Goal: Communication & Community: Answer question/provide support

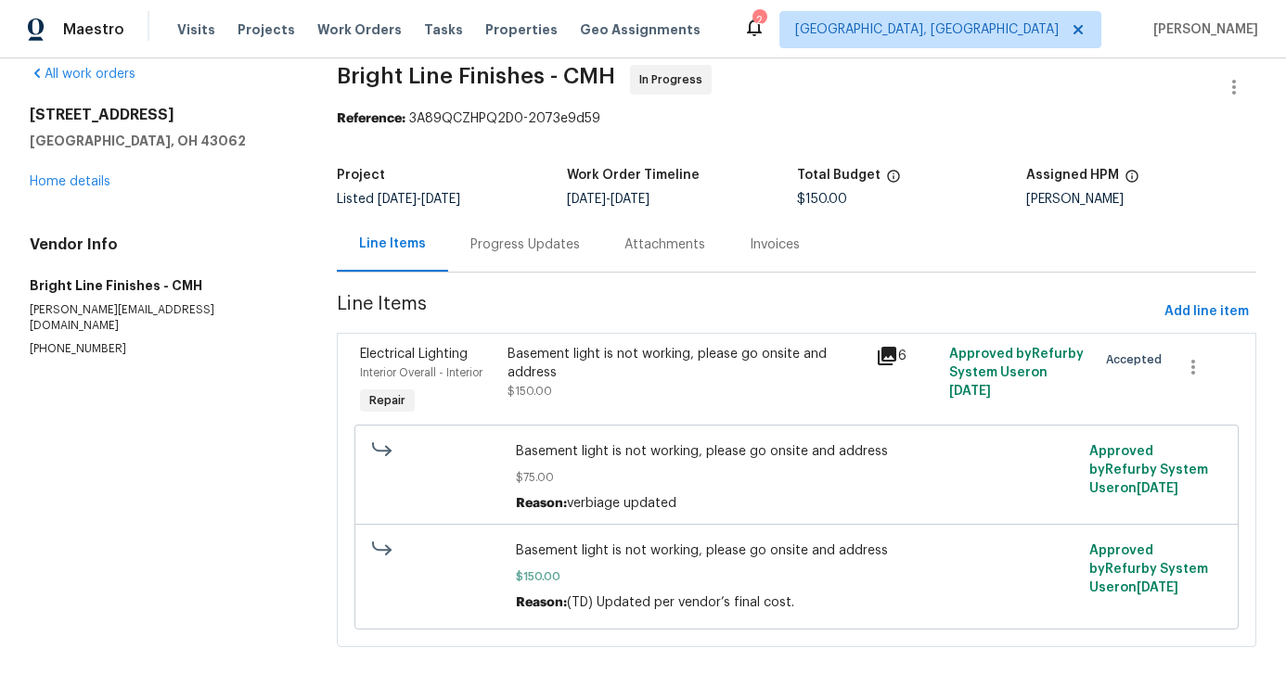
click at [517, 233] on div "Progress Updates" at bounding box center [525, 244] width 154 height 55
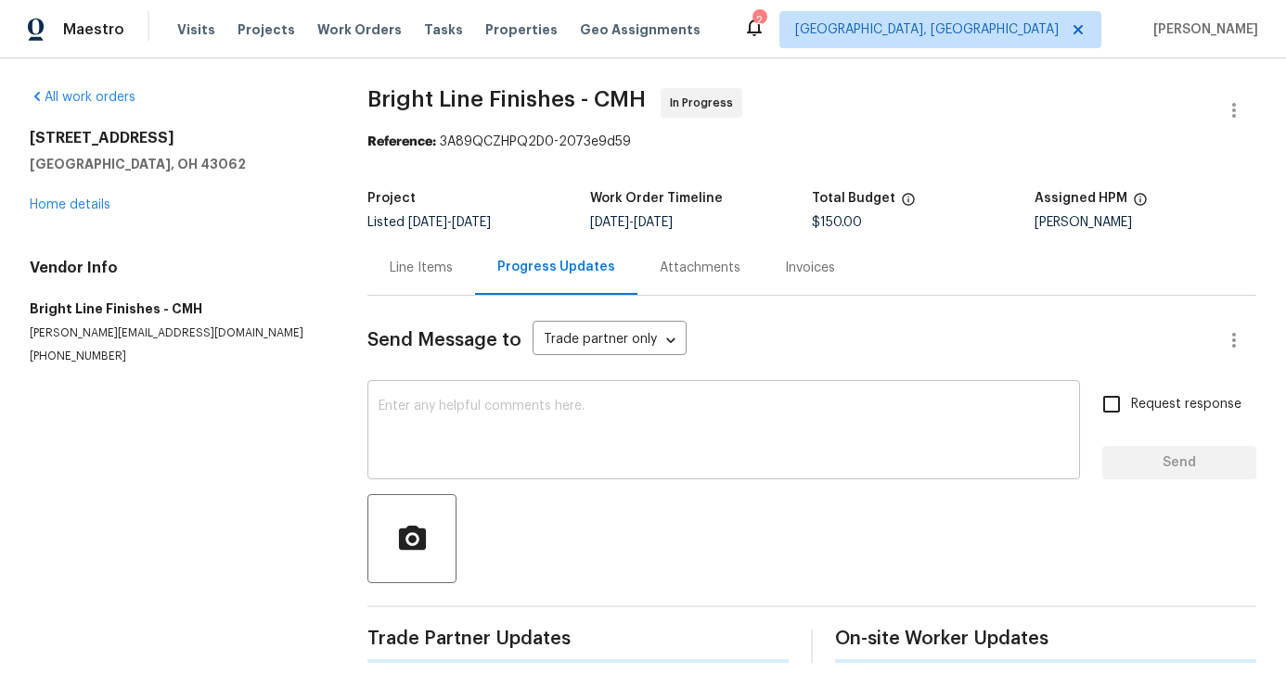
scroll to position [7, 0]
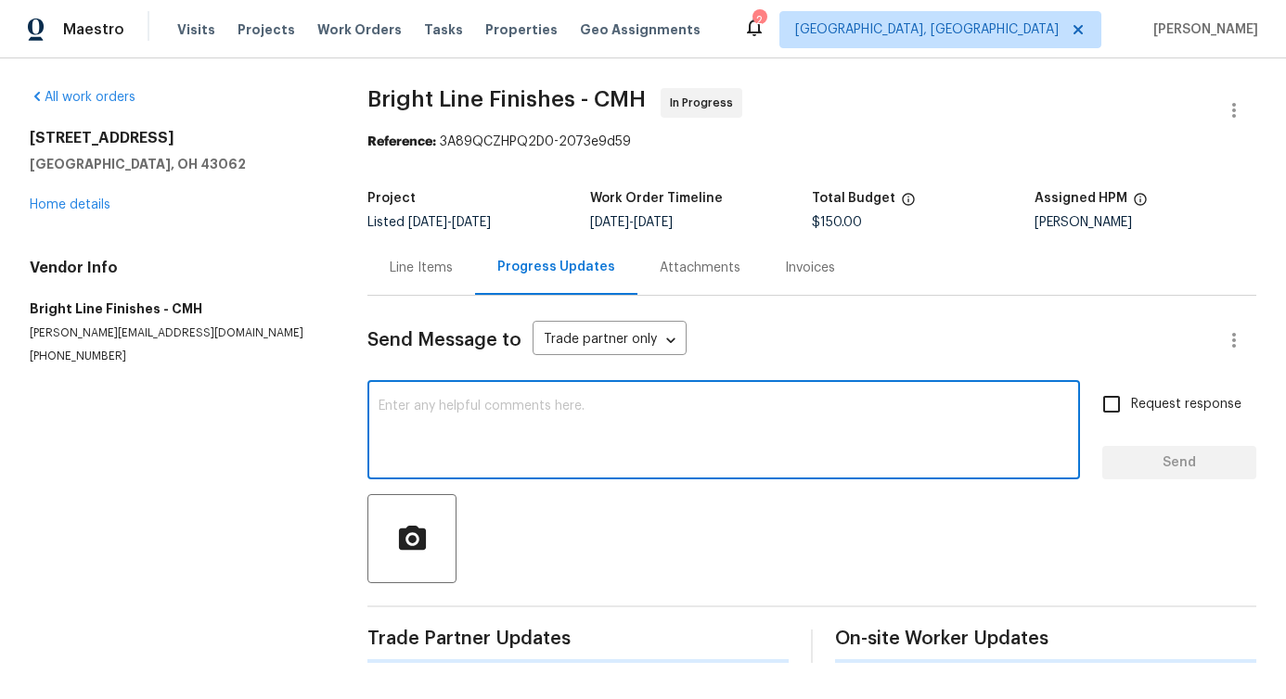
click at [533, 414] on textarea at bounding box center [723, 432] width 690 height 65
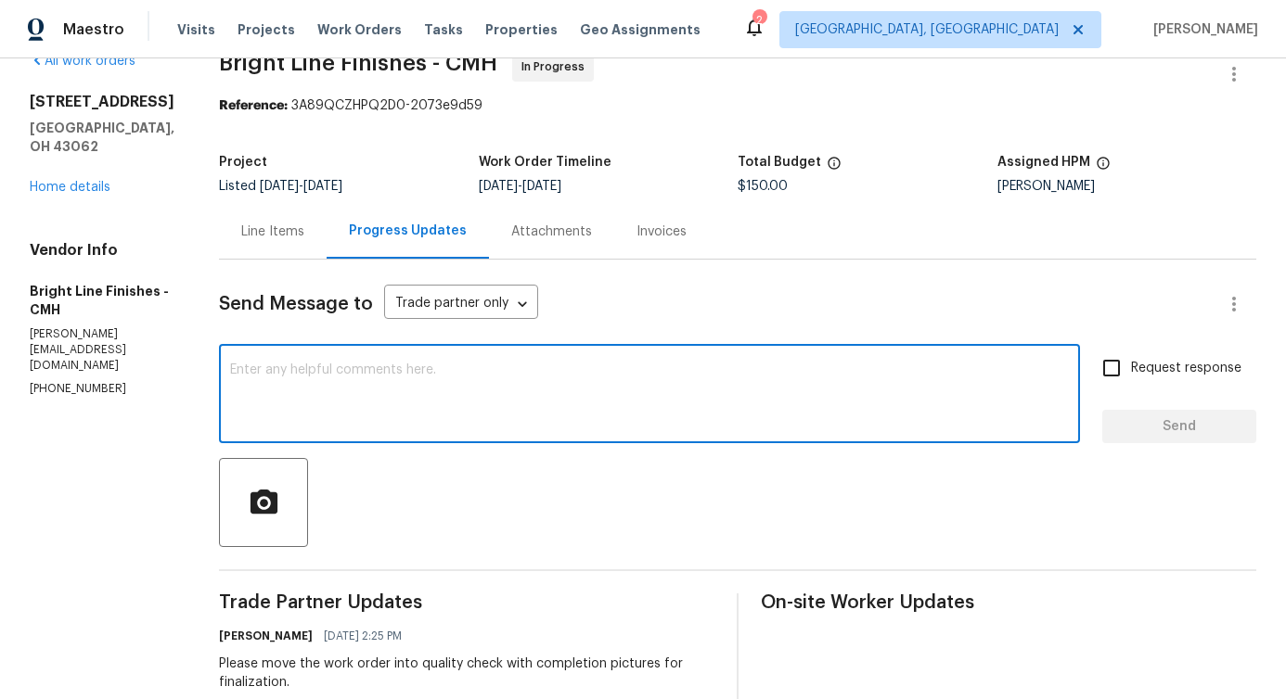
scroll to position [0, 0]
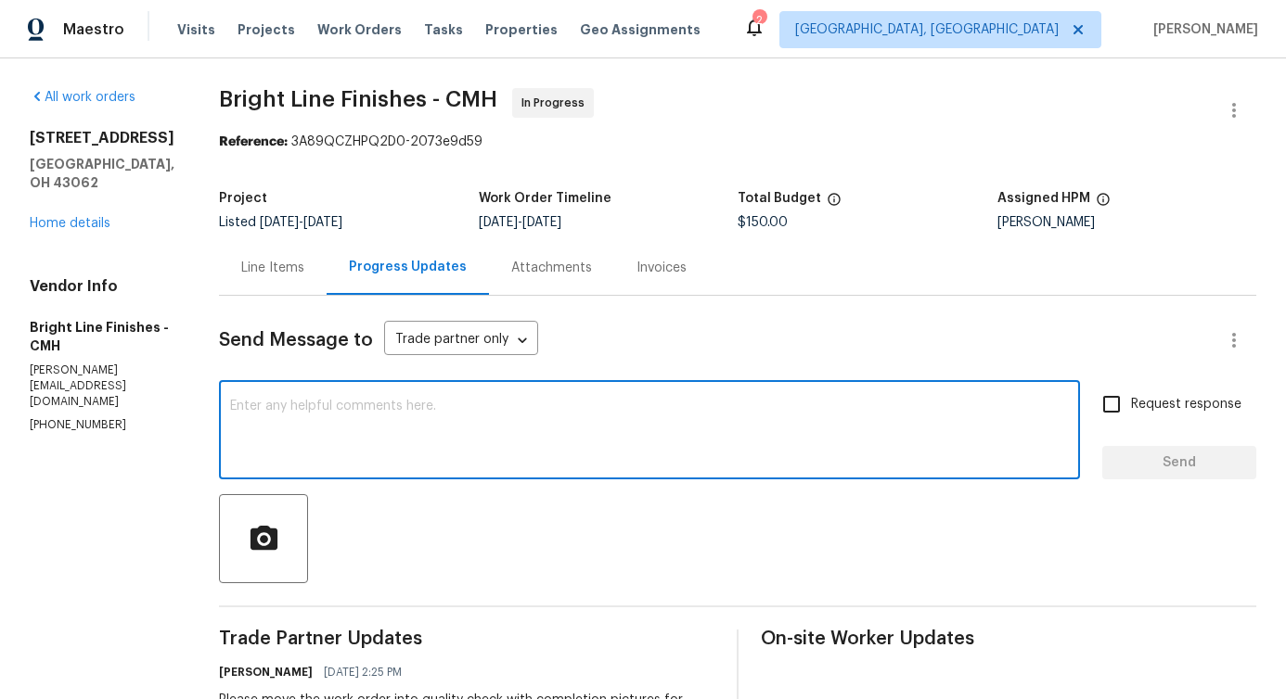
click at [541, 397] on div "x ​" at bounding box center [649, 432] width 861 height 95
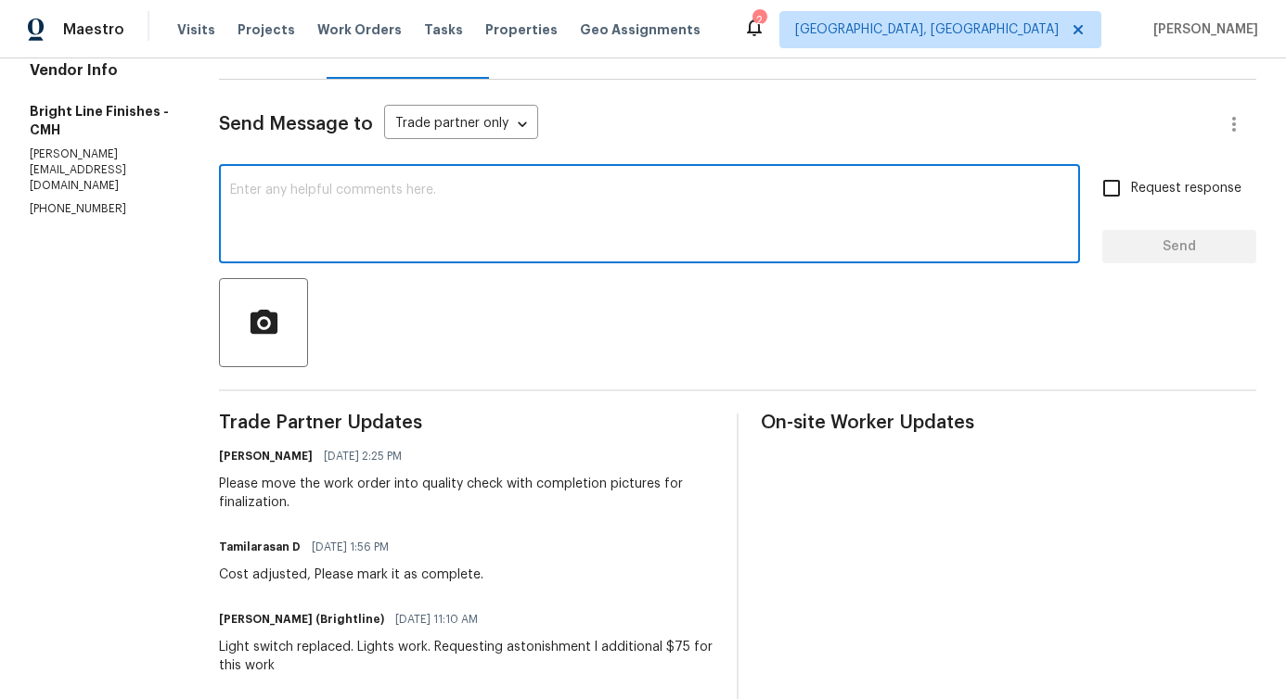
click at [573, 277] on div "Send Message to Trade partner only Trade partner only ​ x ​ Request response Se…" at bounding box center [737, 589] width 1037 height 1019
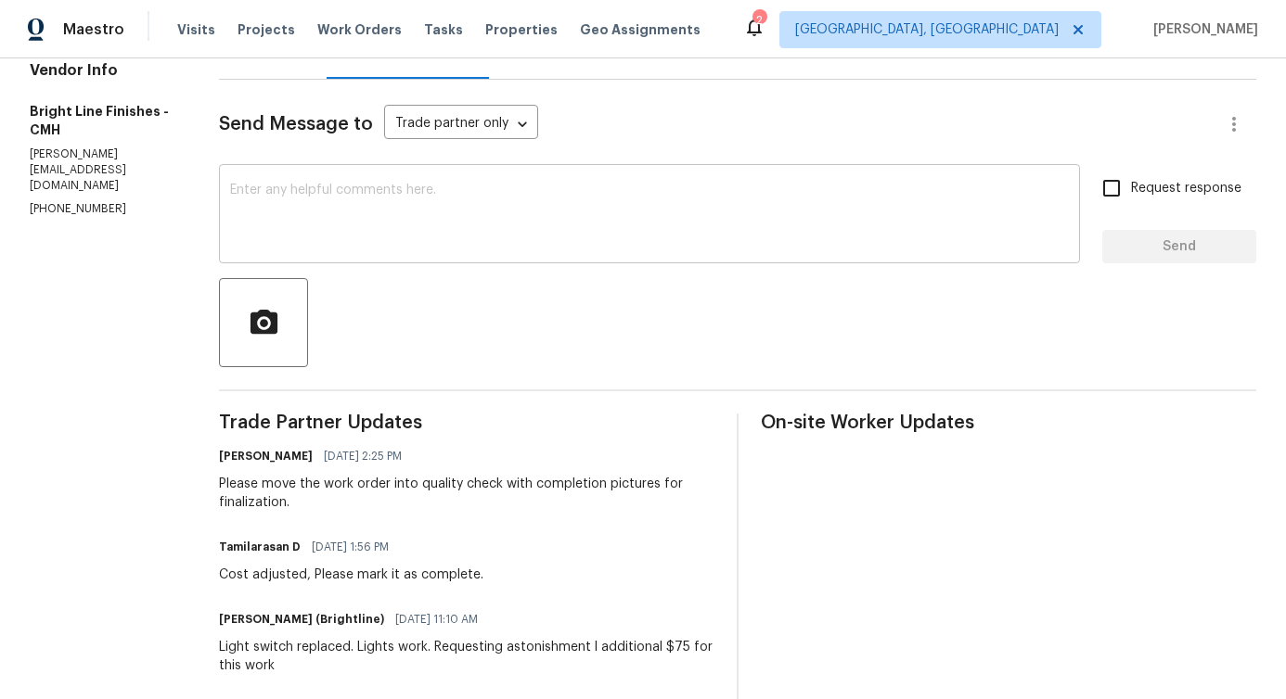
click at [583, 231] on textarea at bounding box center [649, 216] width 839 height 65
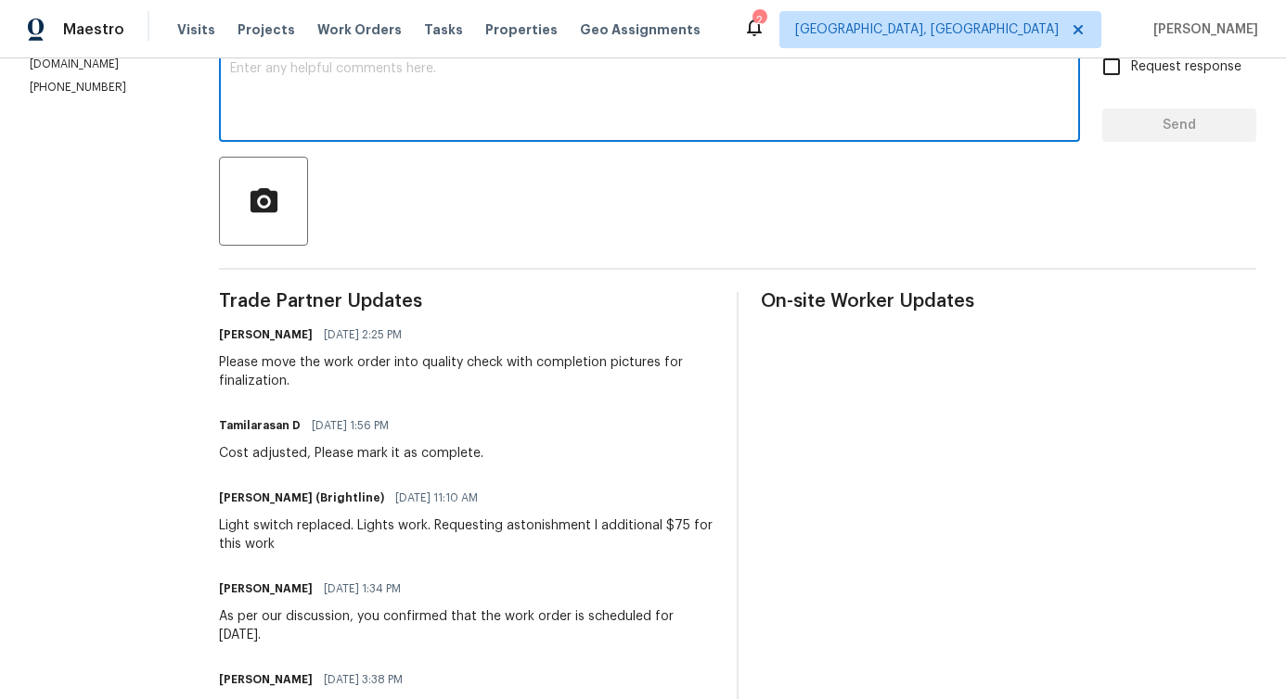
scroll to position [367, 0]
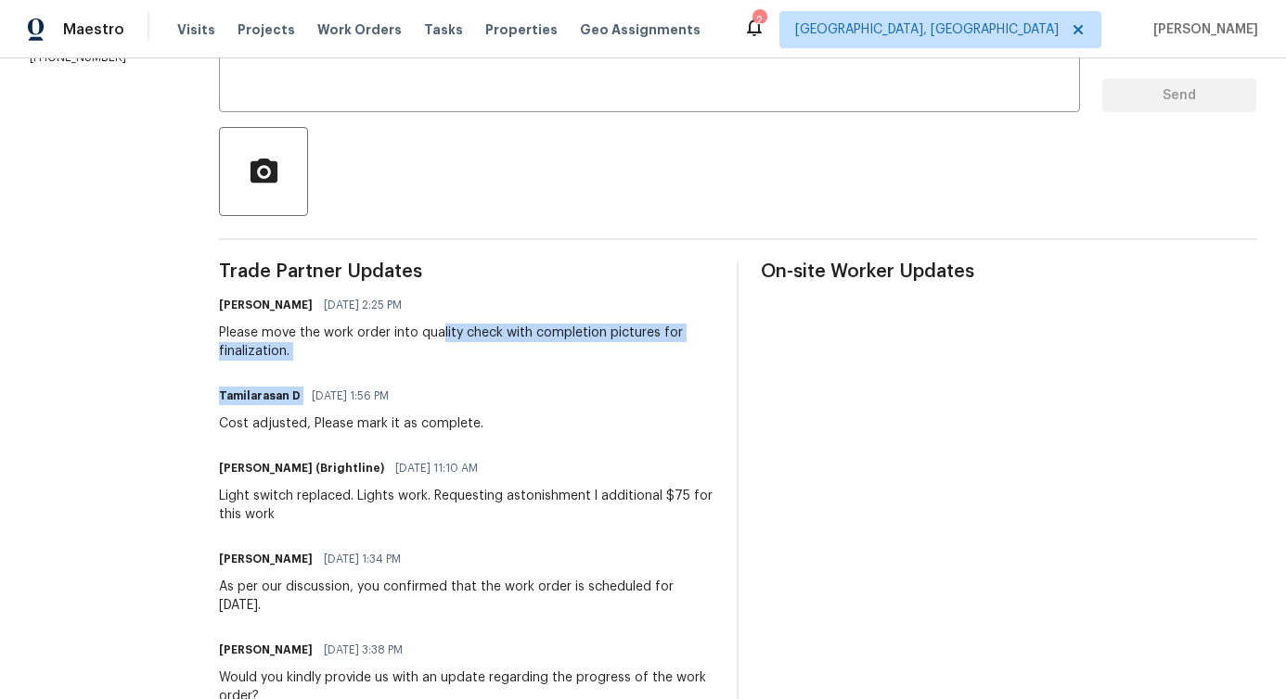
drag, startPoint x: 431, startPoint y: 328, endPoint x: 635, endPoint y: 377, distance: 209.7
click at [635, 377] on div "Trade Partner Updates Pavithra Sekar 08/12/2025 2:25 PM Please move the work or…" at bounding box center [466, 605] width 495 height 685
click at [563, 319] on div "Pavithra Sekar 08/12/2025 2:25 PM Please move the work order into quality check…" at bounding box center [466, 326] width 495 height 69
click at [563, 327] on div "Please move the work order into quality check with completion pictures for fina…" at bounding box center [466, 342] width 495 height 37
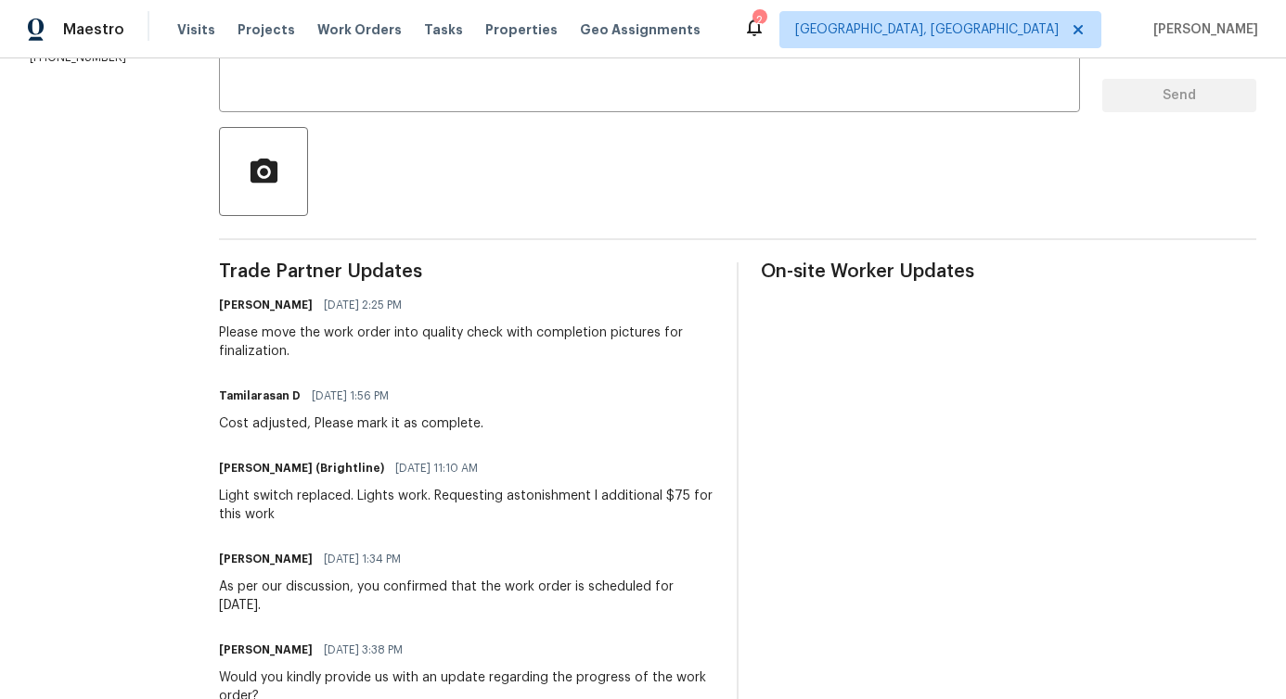
click at [563, 327] on div "Please move the work order into quality check with completion pictures for fina…" at bounding box center [466, 342] width 495 height 37
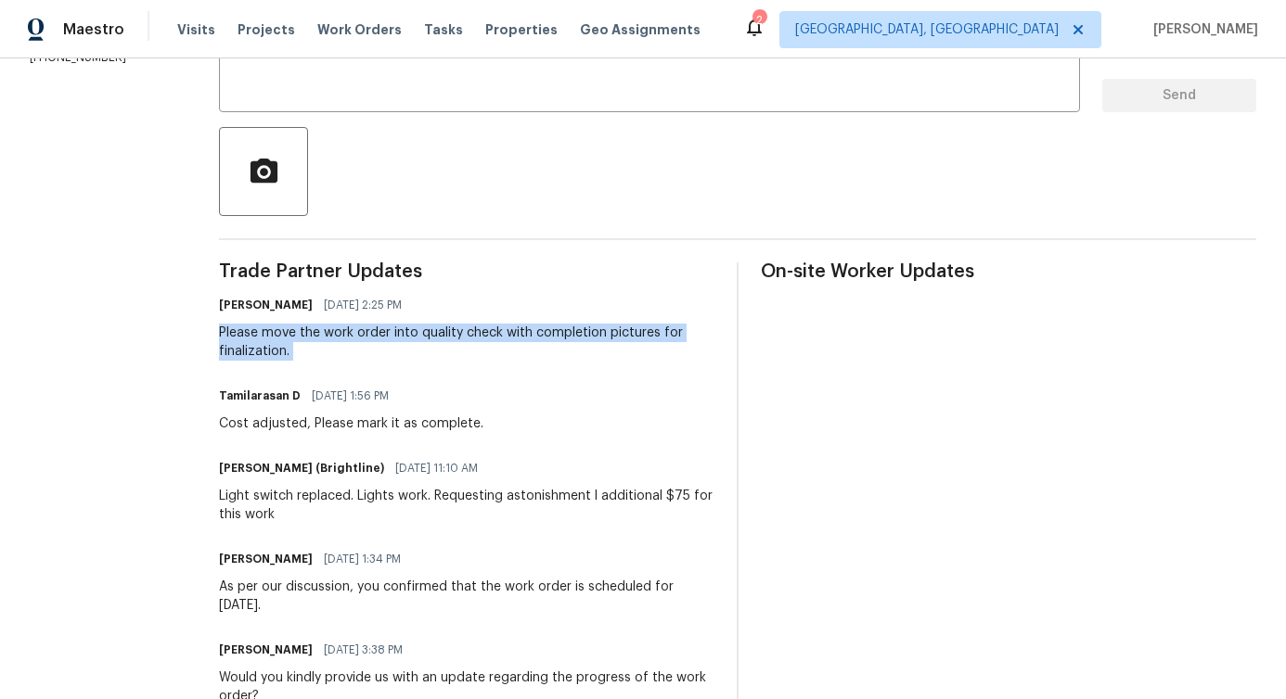
click at [563, 327] on div "Please move the work order into quality check with completion pictures for fina…" at bounding box center [466, 342] width 495 height 37
copy div "Please move the work order into quality check with completion pictures for fina…"
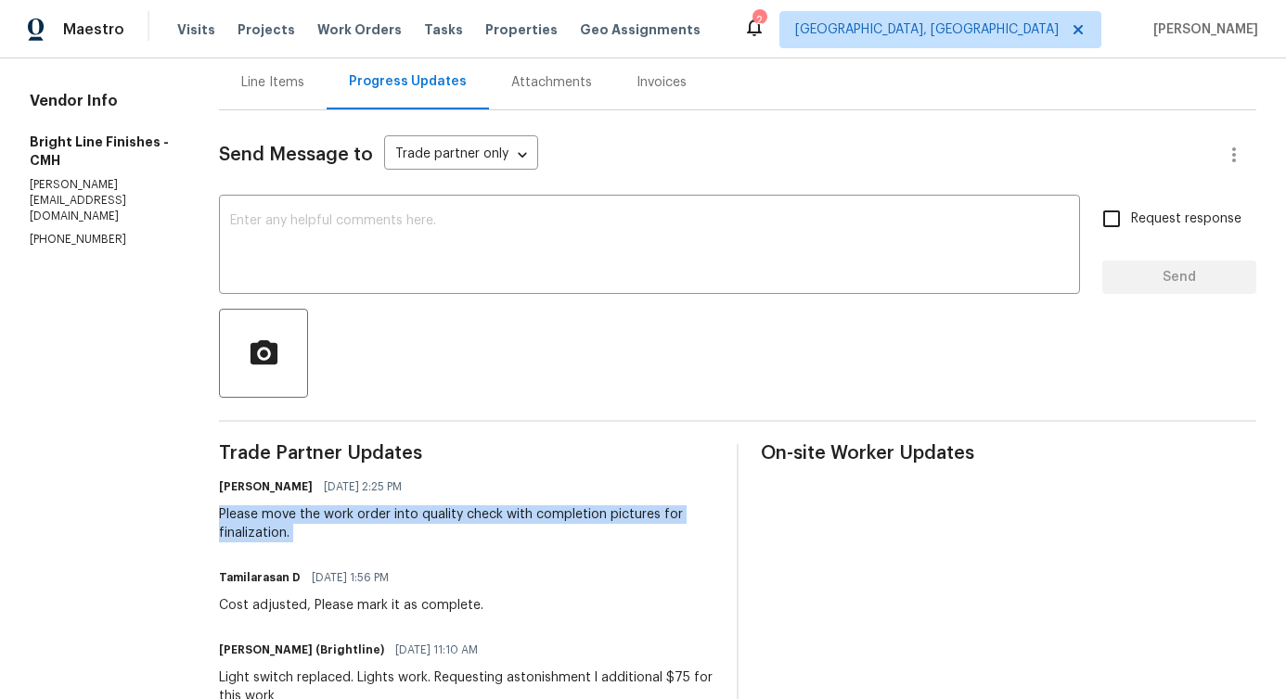
scroll to position [59, 0]
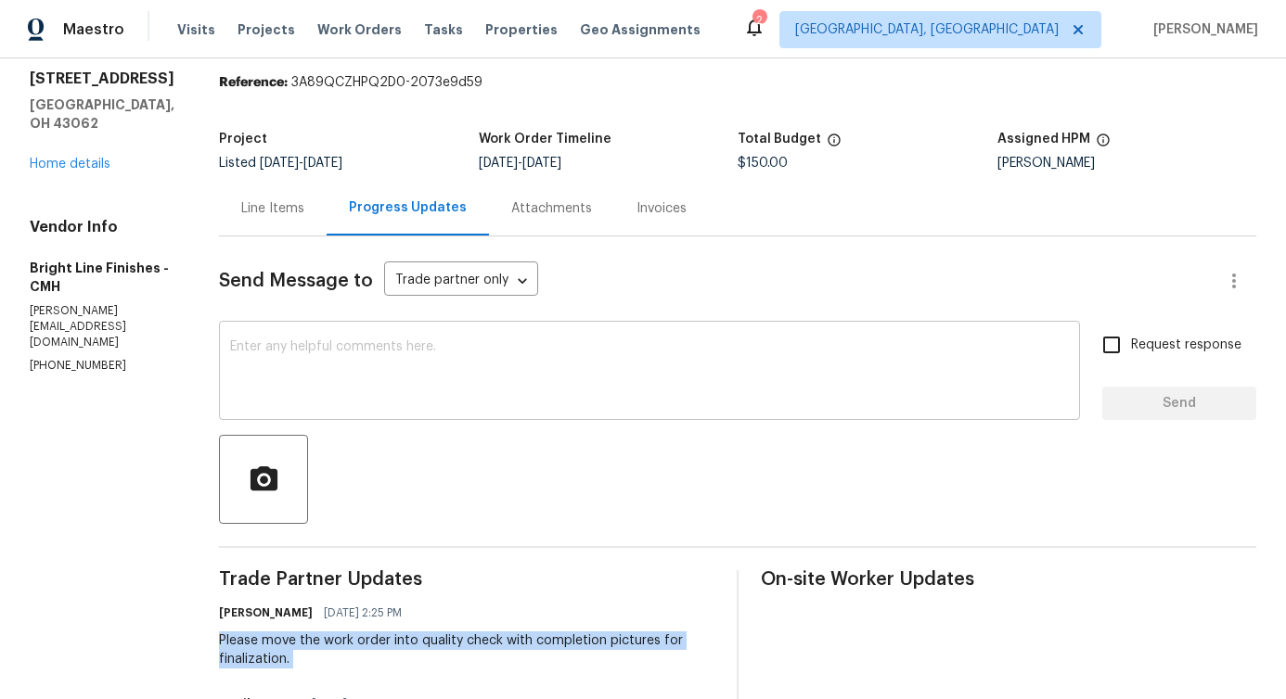
click at [538, 361] on textarea at bounding box center [649, 372] width 839 height 65
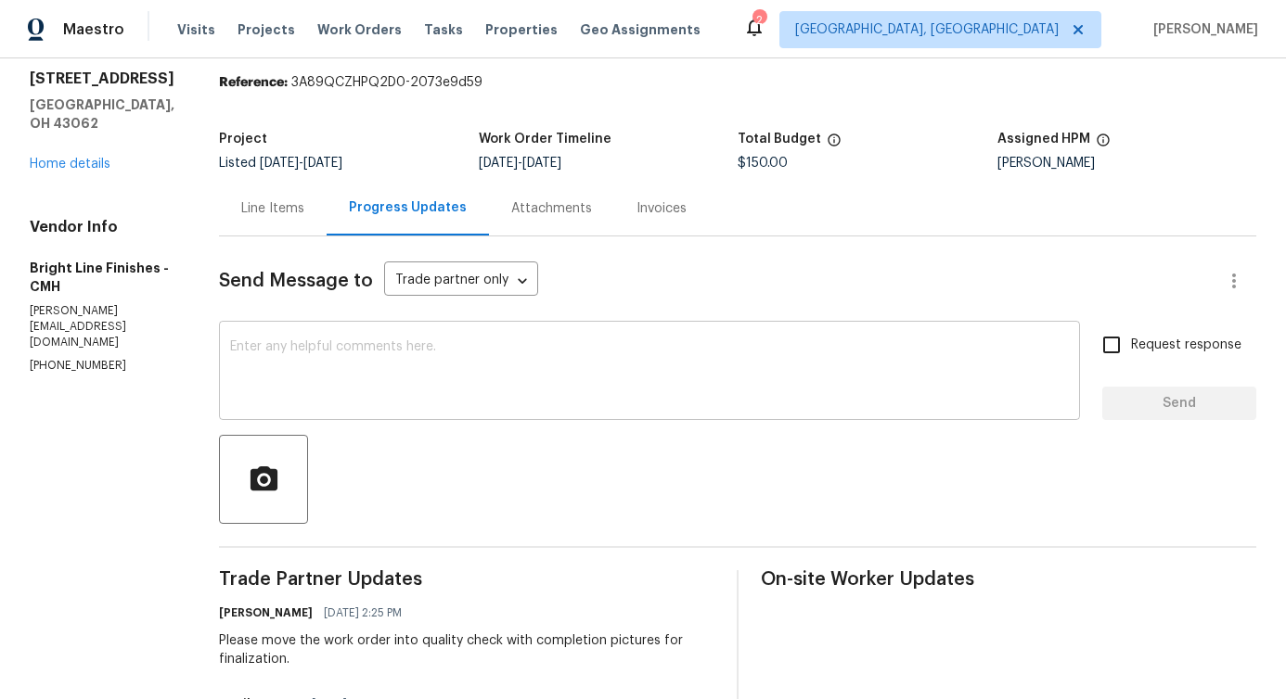
paste textarea "Please move the work order into quality check with completion pictures for fina…"
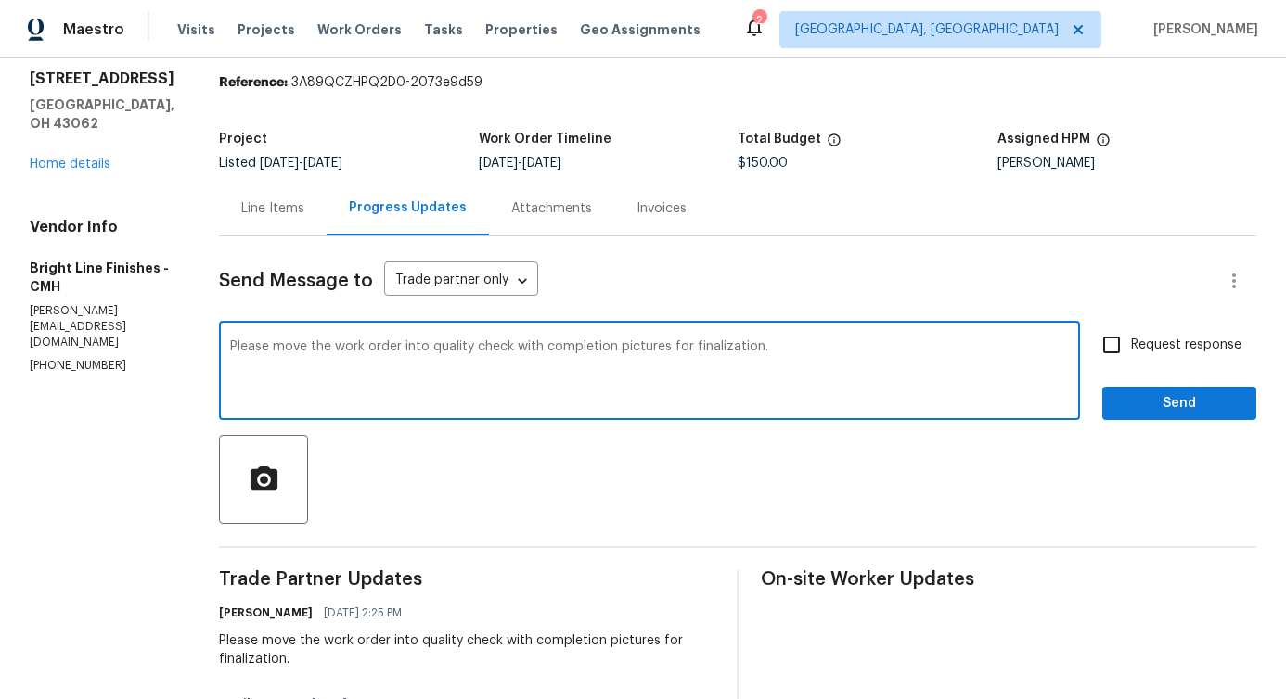
type textarea "Please move the work order into quality check with completion pictures for fina…"
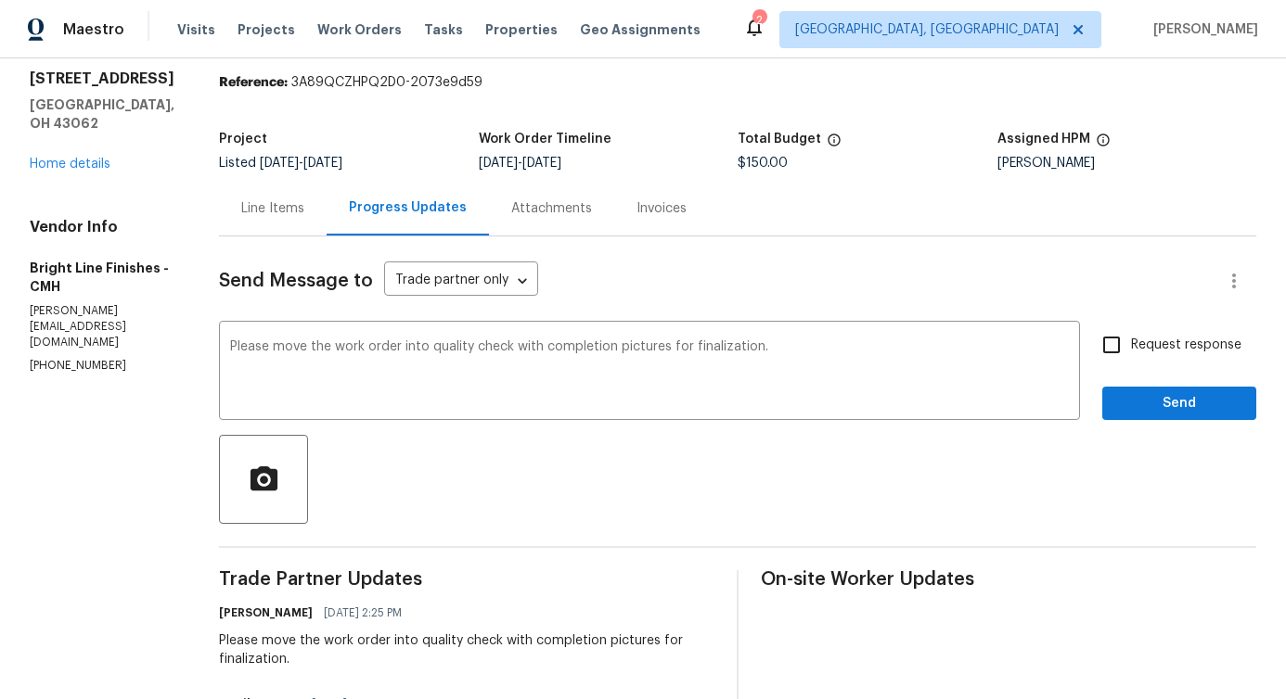
click at [1151, 346] on span "Request response" at bounding box center [1186, 345] width 110 height 19
click at [1131, 346] on input "Request response" at bounding box center [1111, 345] width 39 height 39
click at [1157, 410] on span "Send" at bounding box center [1179, 403] width 124 height 23
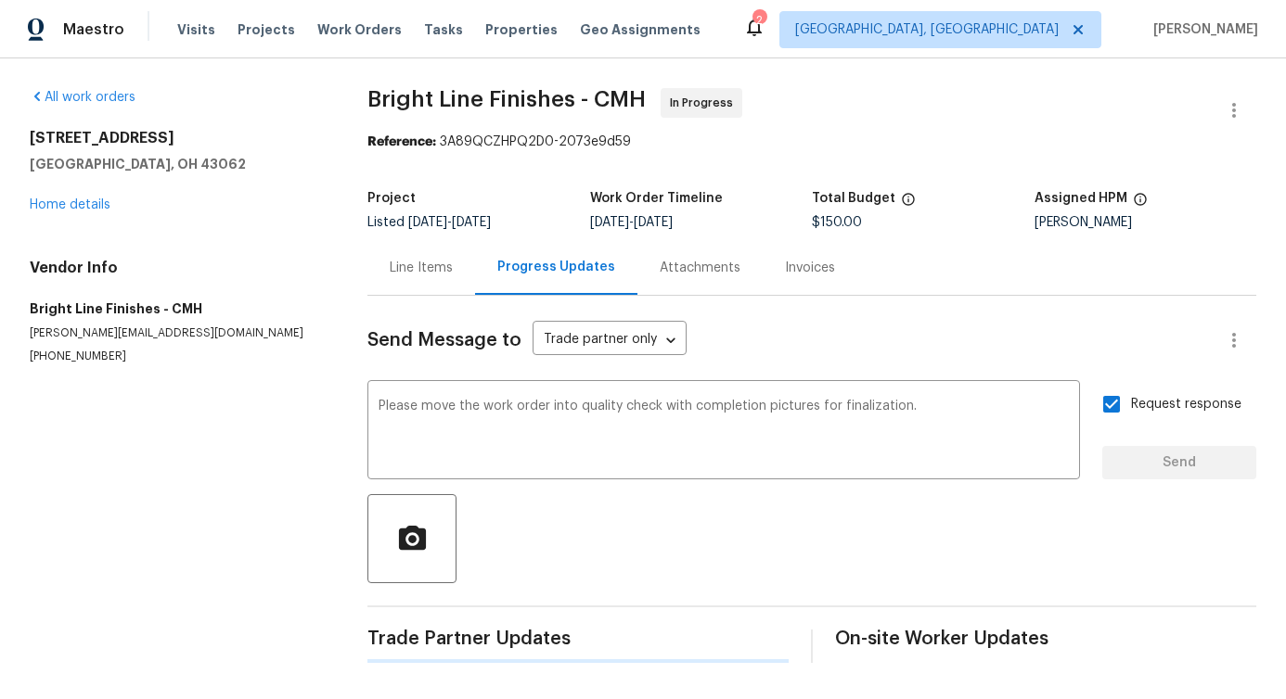
click at [1157, 410] on label "Request response" at bounding box center [1166, 404] width 149 height 39
click at [1131, 410] on input "Request response" at bounding box center [1111, 404] width 39 height 39
checkbox input "false"
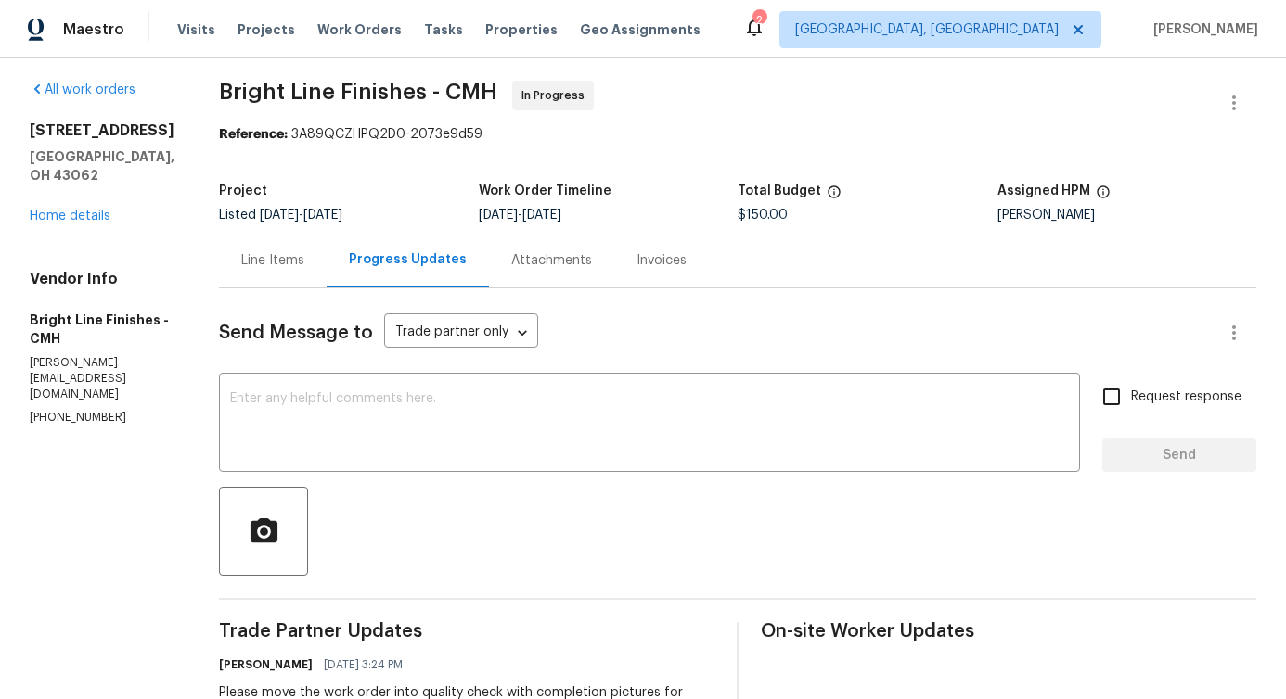
click at [78, 203] on div "67 Habersac Ave Pataskala, OH 43062 Home details" at bounding box center [102, 174] width 145 height 104
click at [78, 210] on link "Home details" at bounding box center [70, 216] width 81 height 13
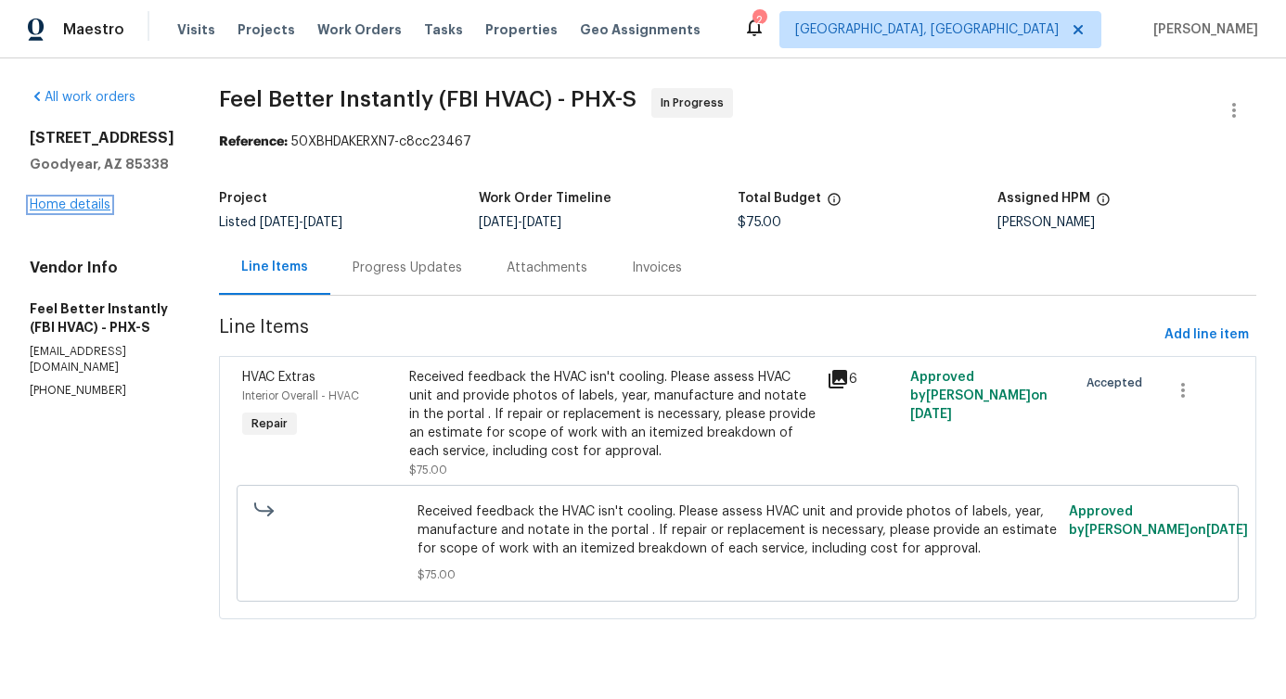
click at [80, 202] on link "Home details" at bounding box center [70, 205] width 81 height 13
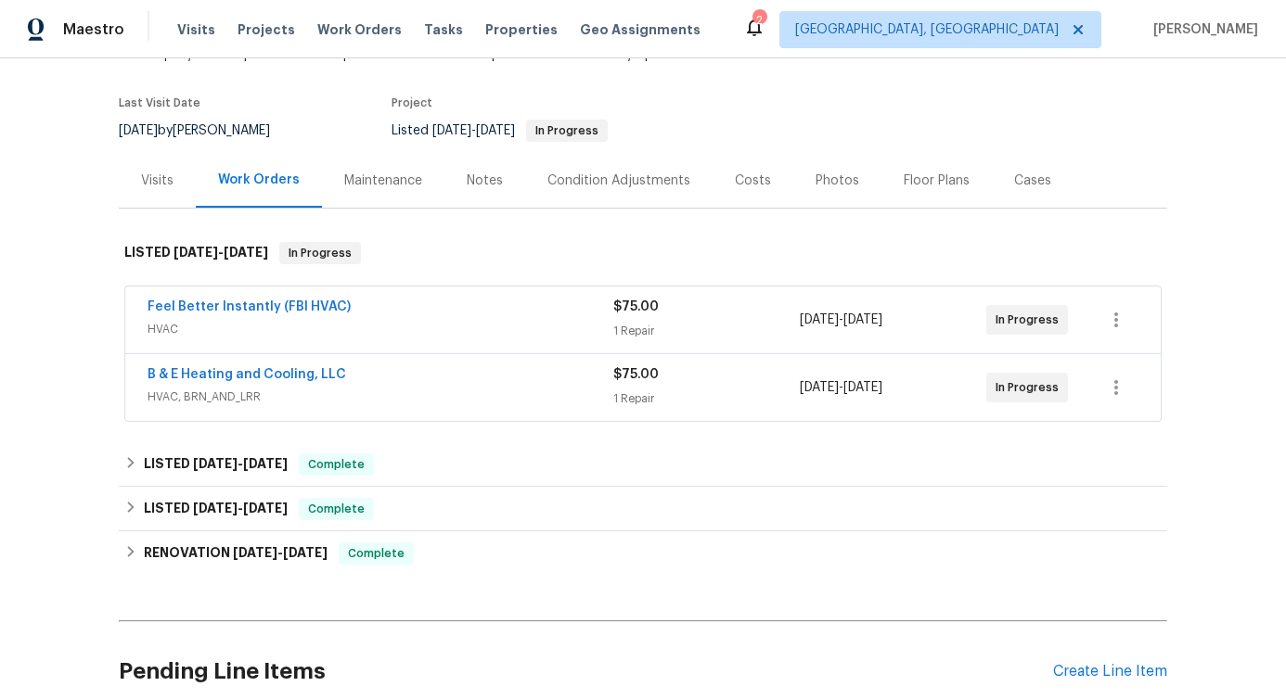
scroll to position [185, 0]
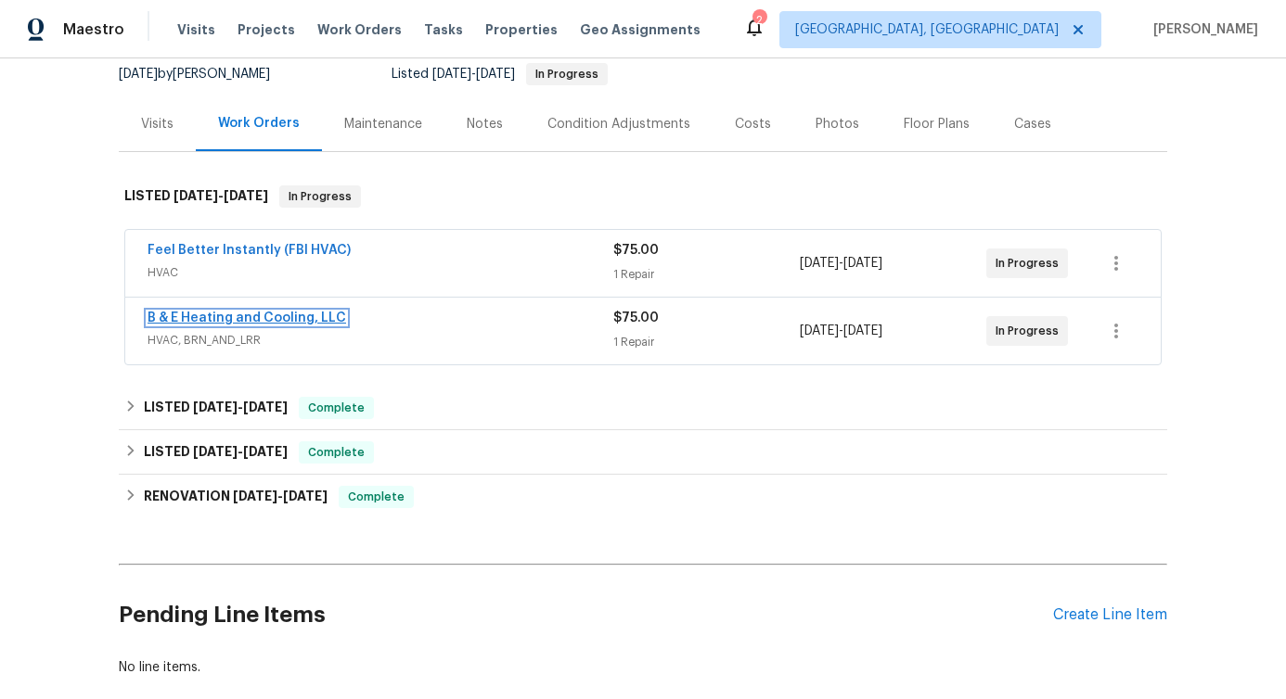
click at [252, 317] on link "B & E Heating and Cooling, LLC" at bounding box center [246, 318] width 199 height 13
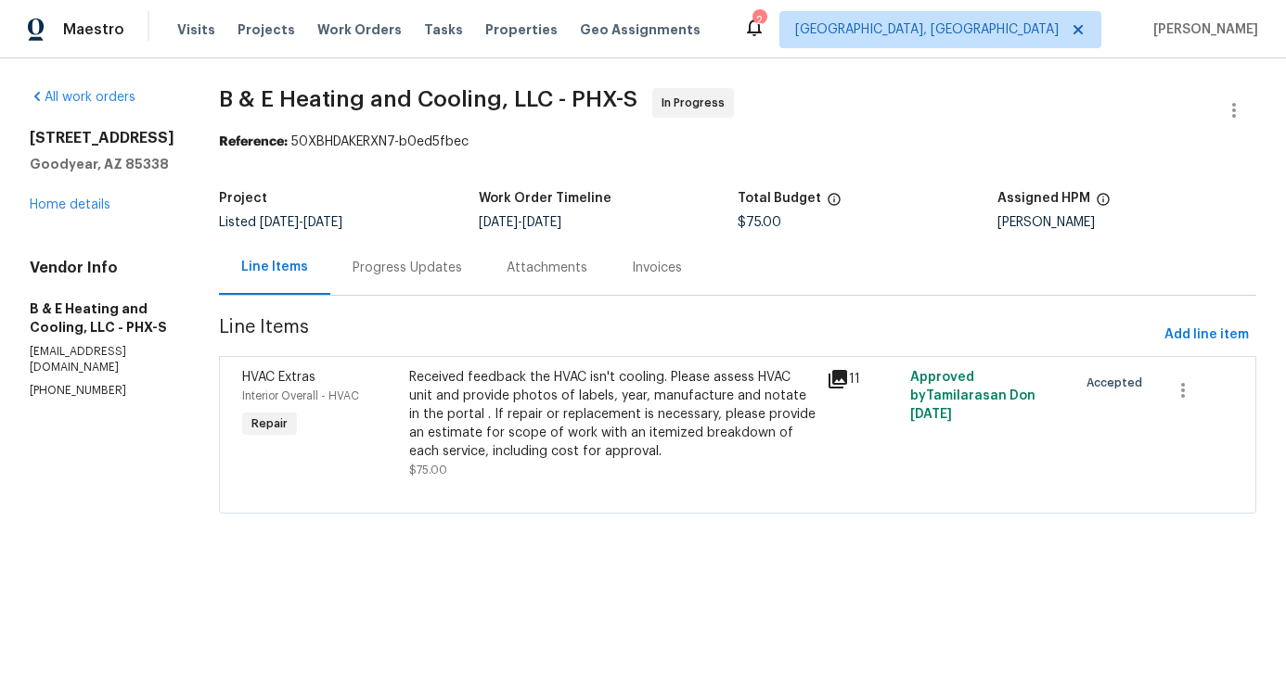
click at [446, 273] on div "Progress Updates" at bounding box center [406, 268] width 109 height 19
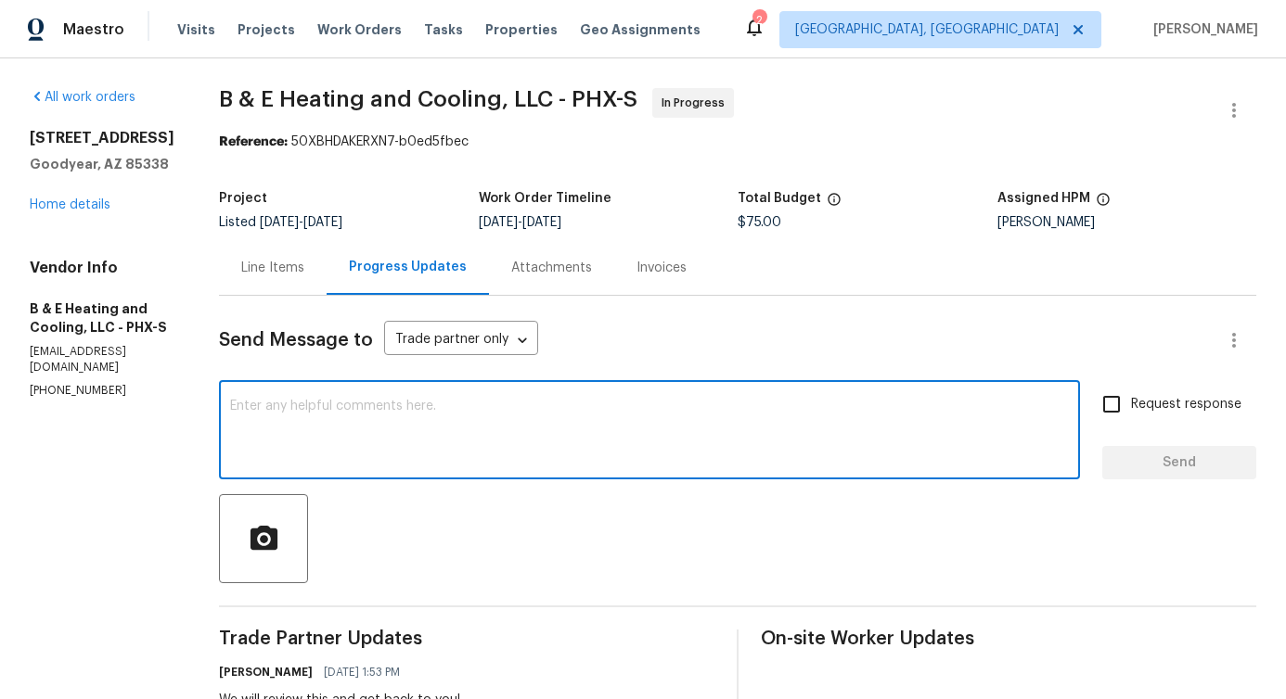
click at [485, 440] on textarea at bounding box center [649, 432] width 839 height 65
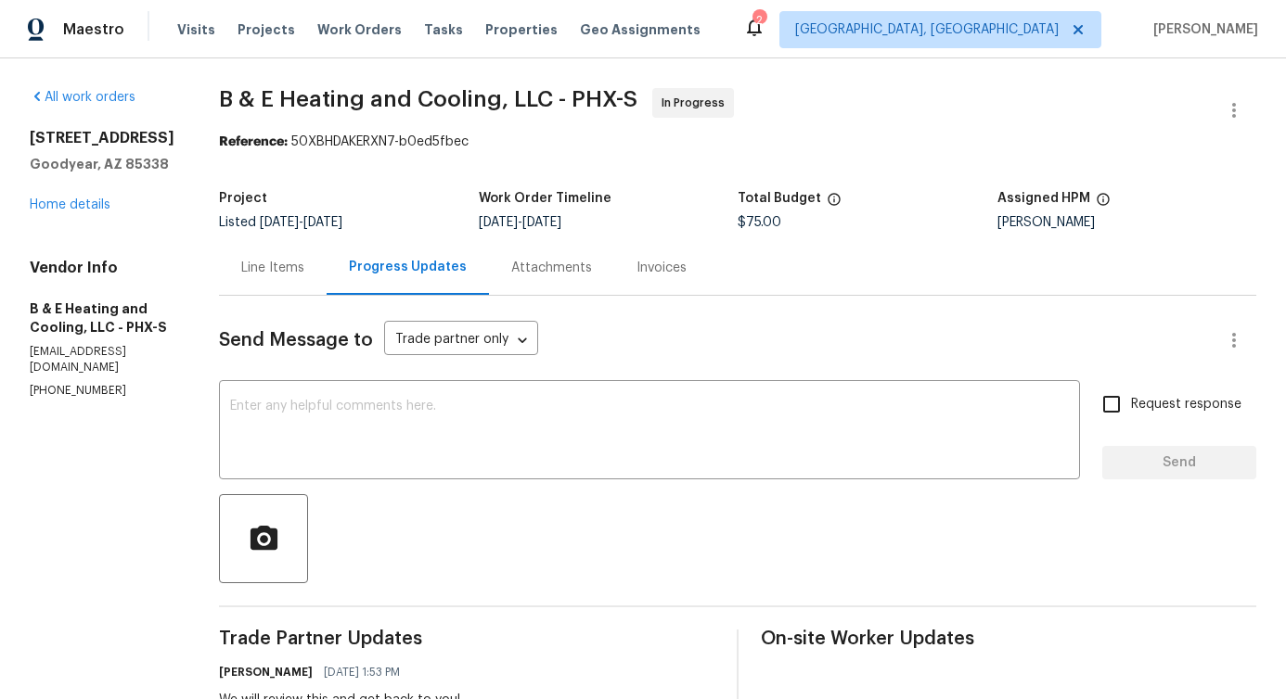
click at [289, 279] on div "Line Items" at bounding box center [273, 267] width 108 height 55
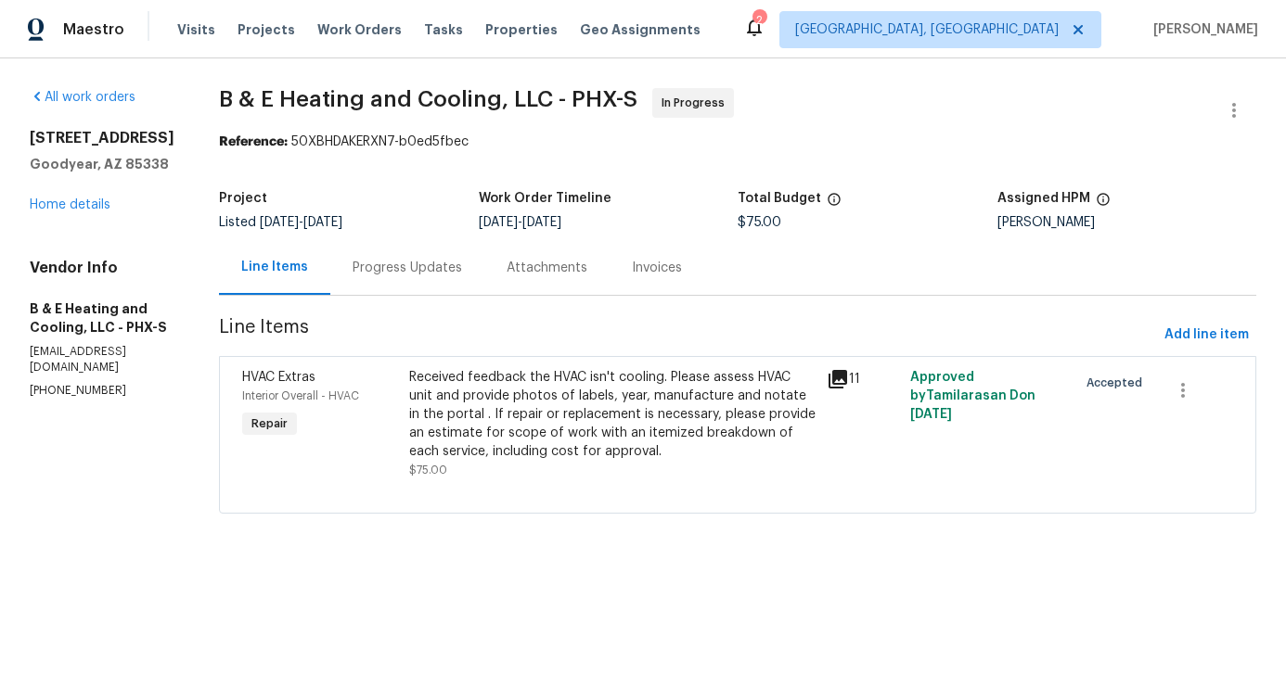
click at [452, 270] on div "Progress Updates" at bounding box center [406, 268] width 109 height 19
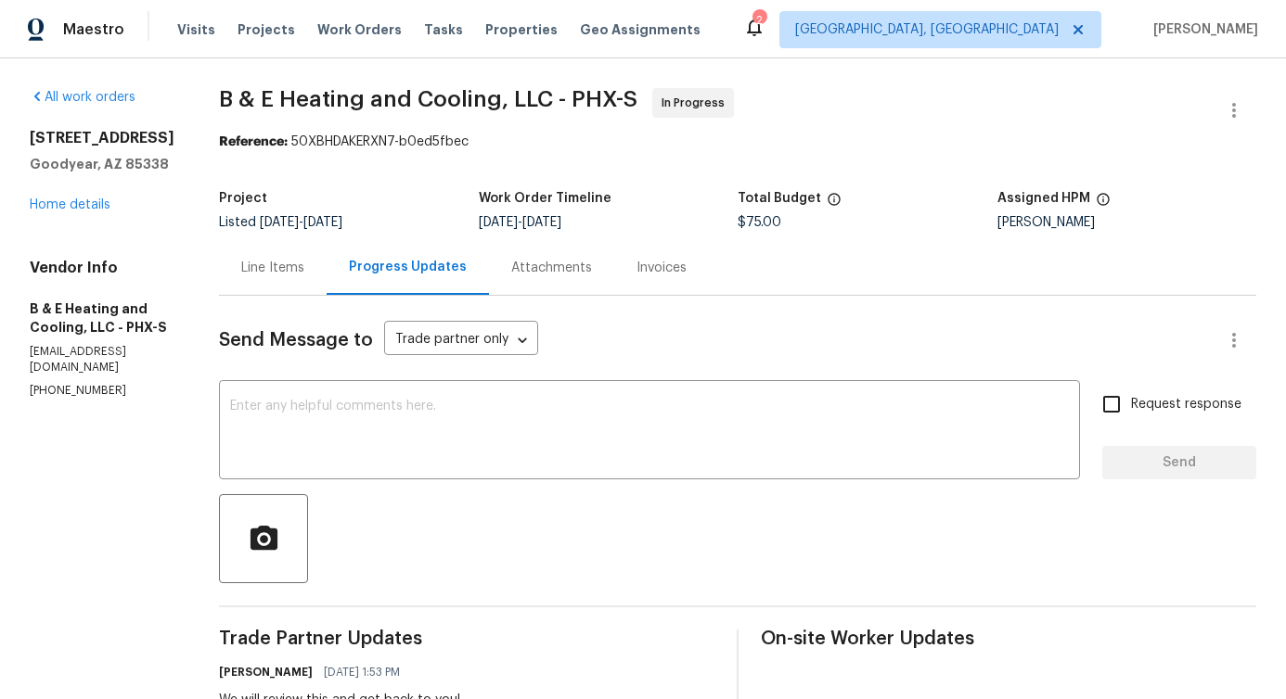
click at [287, 287] on div "Line Items" at bounding box center [273, 267] width 108 height 55
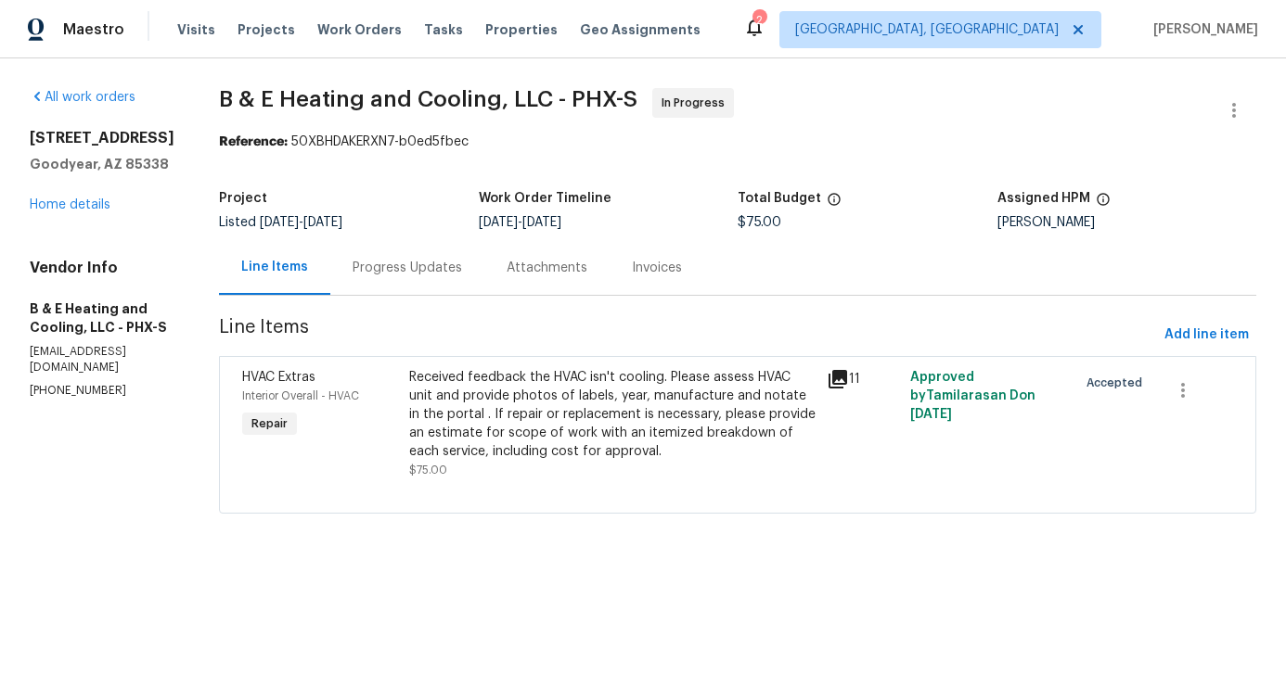
click at [533, 391] on div "Received feedback the HVAC isn't cooling. Please assess HVAC unit and provide p…" at bounding box center [612, 414] width 406 height 93
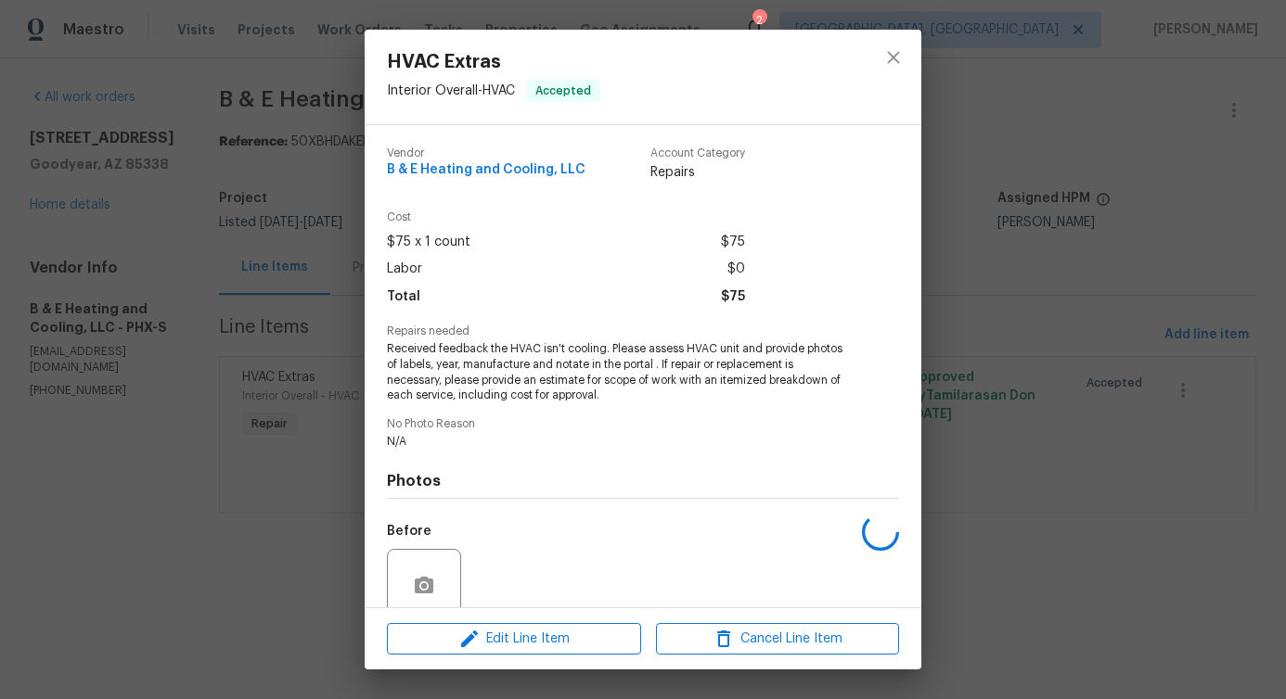
scroll to position [155, 0]
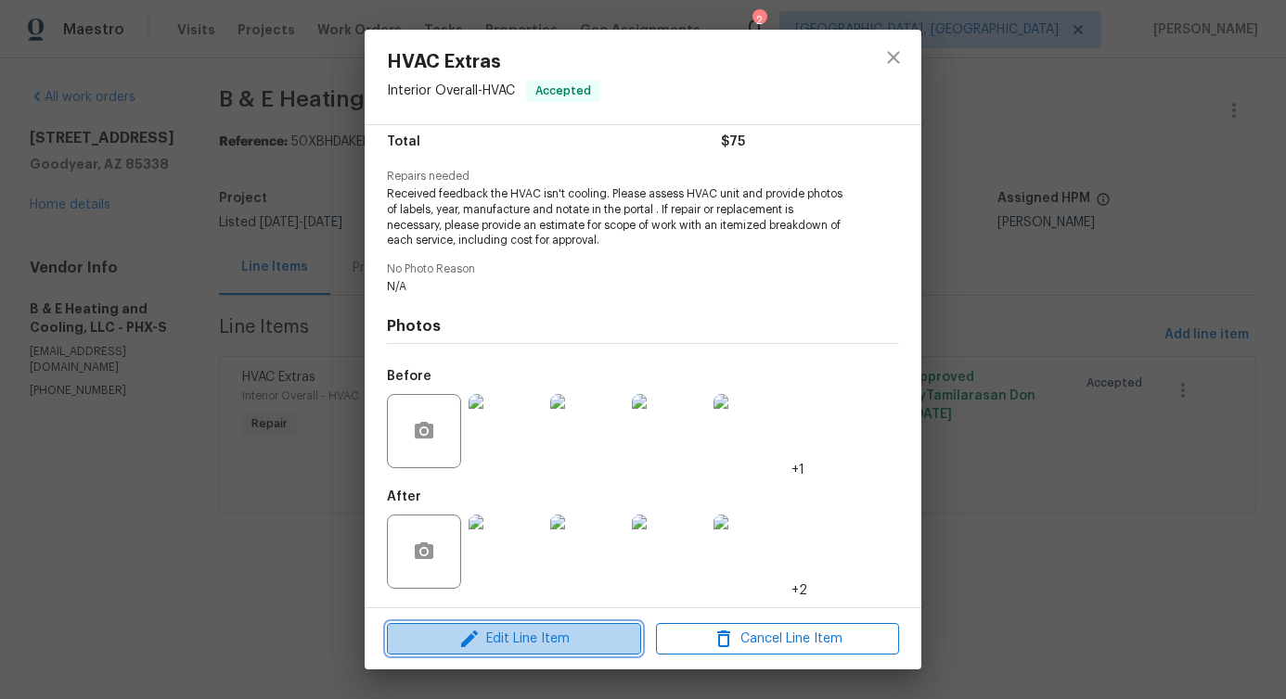
click at [495, 636] on span "Edit Line Item" at bounding box center [513, 639] width 243 height 23
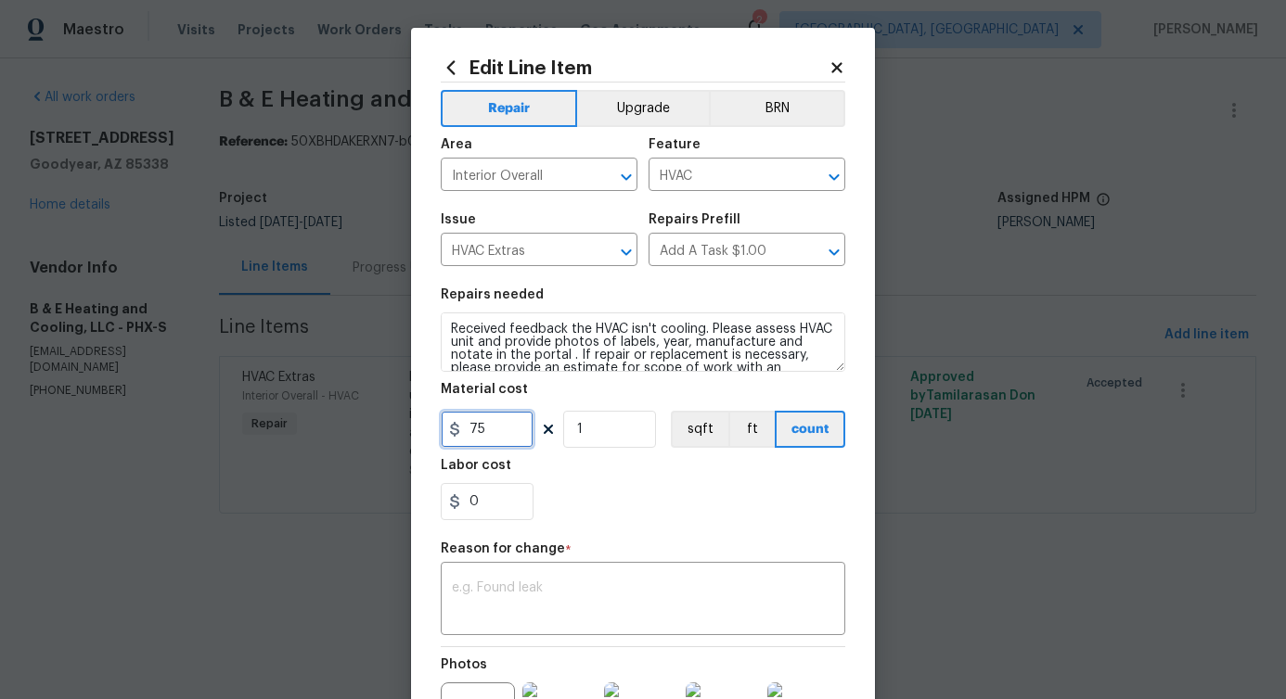
click at [470, 428] on input "75" at bounding box center [487, 429] width 93 height 37
type input "1200"
click at [604, 620] on textarea at bounding box center [643, 601] width 382 height 39
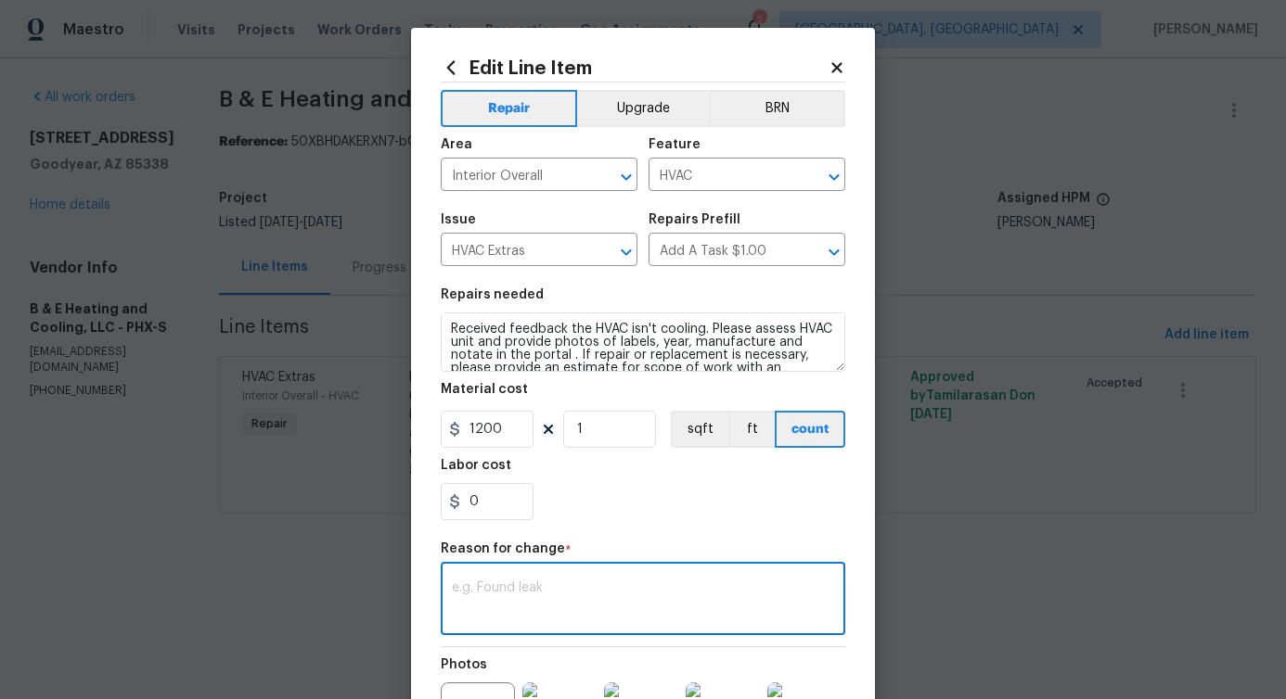
paste textarea "(PS) Updated cost per BR team approval."
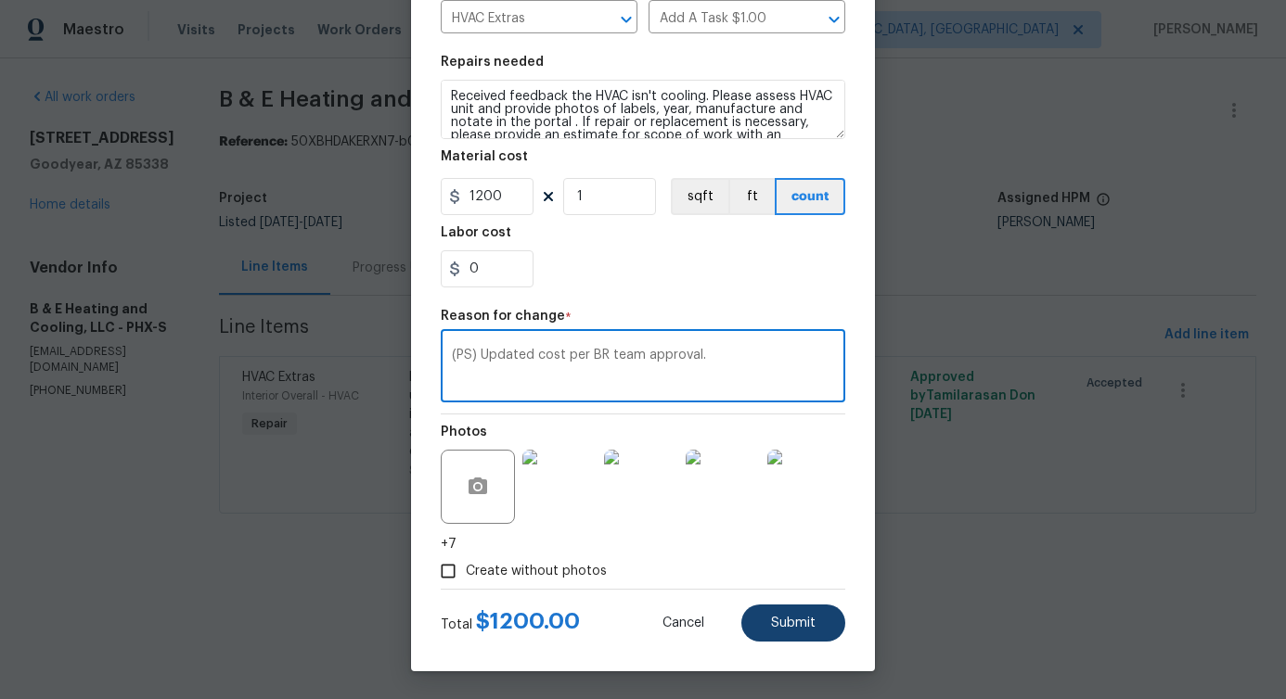
type textarea "(PS) Updated cost per BR team approval."
click at [784, 617] on span "Submit" at bounding box center [793, 624] width 45 height 14
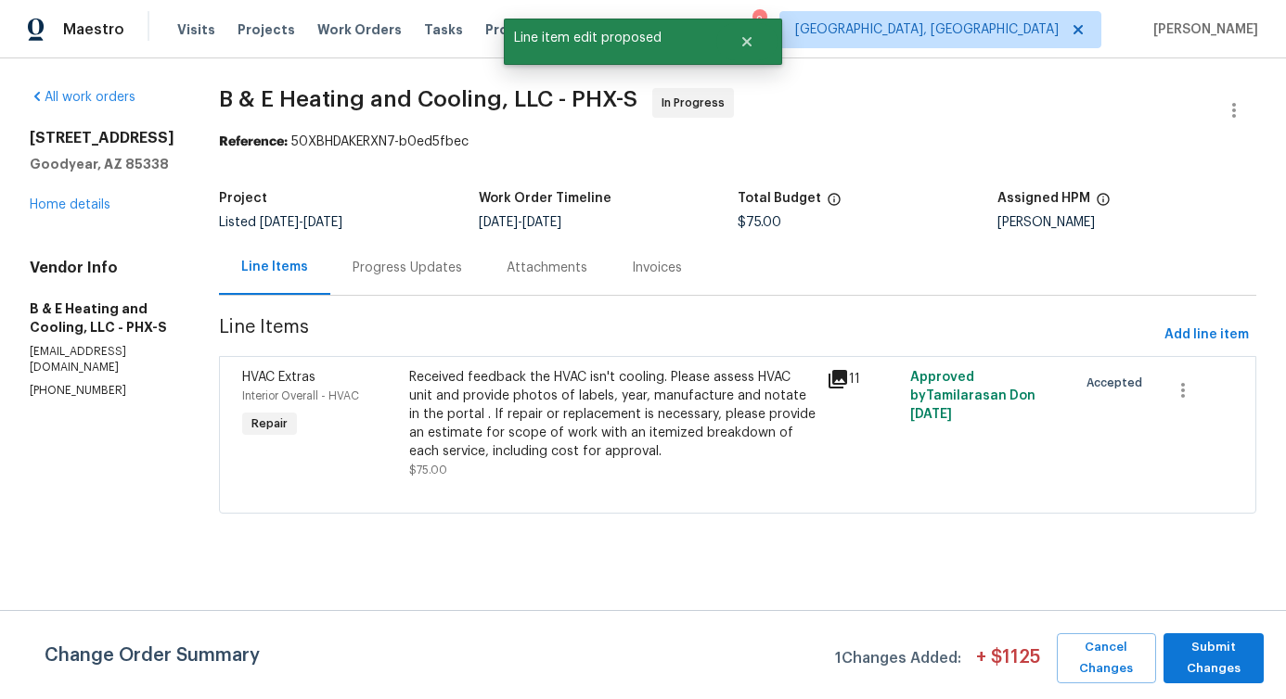
scroll to position [0, 0]
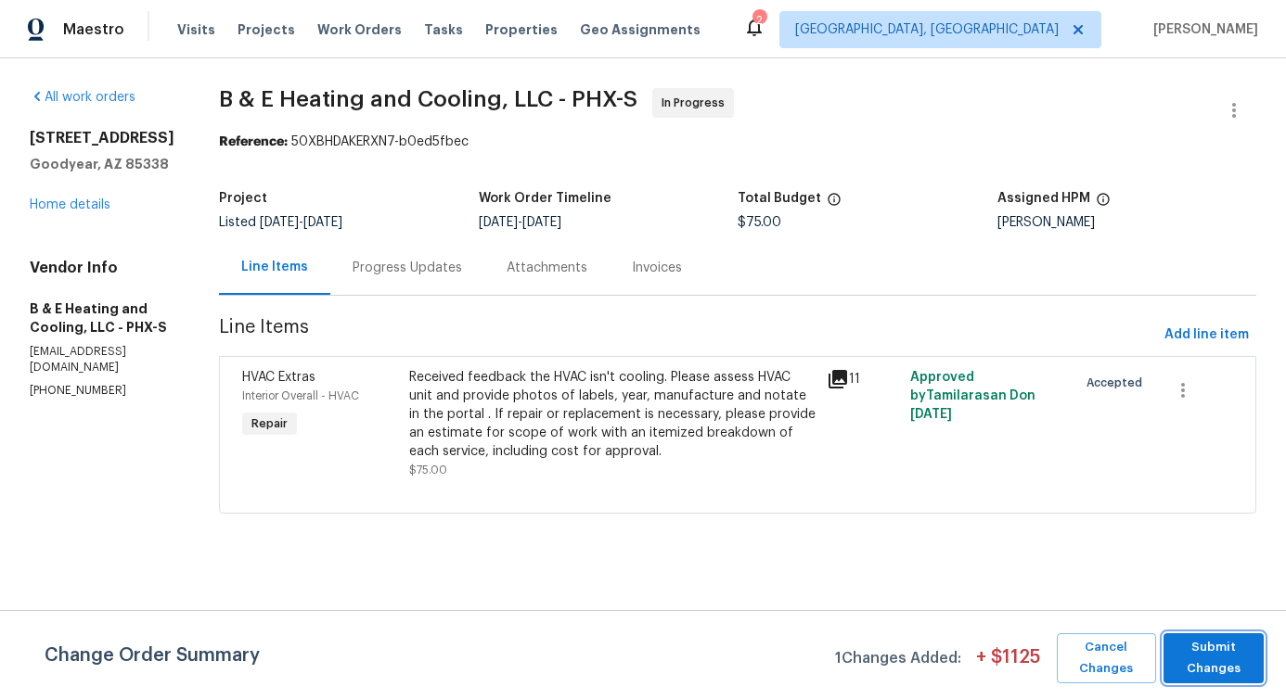
click at [1226, 658] on span "Submit Changes" at bounding box center [1214, 658] width 82 height 43
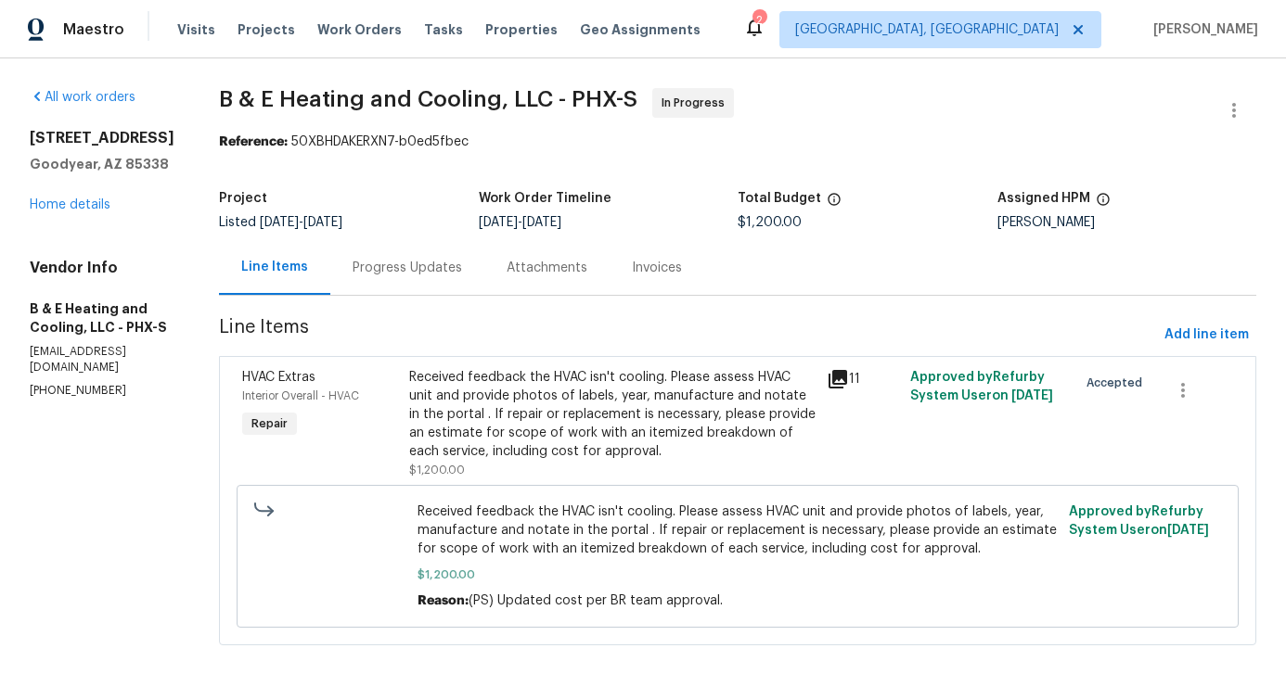
click at [454, 273] on div "Progress Updates" at bounding box center [406, 268] width 109 height 19
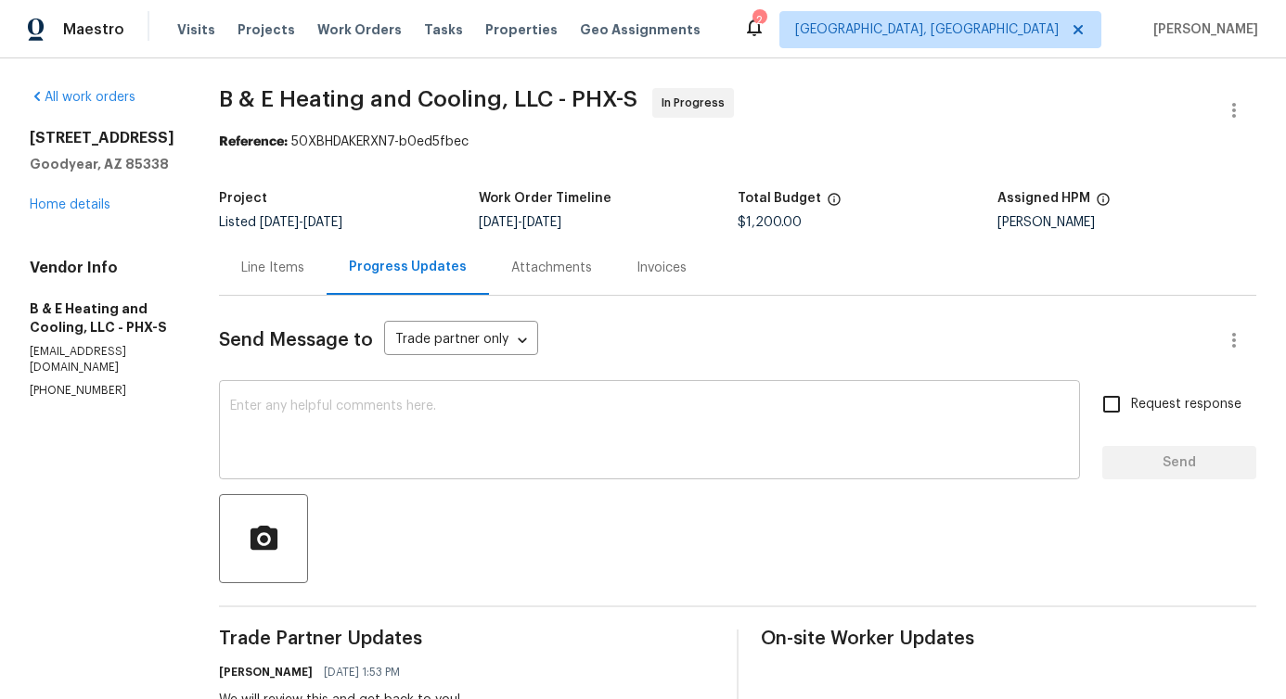
click at [508, 465] on div "x ​" at bounding box center [649, 432] width 861 height 95
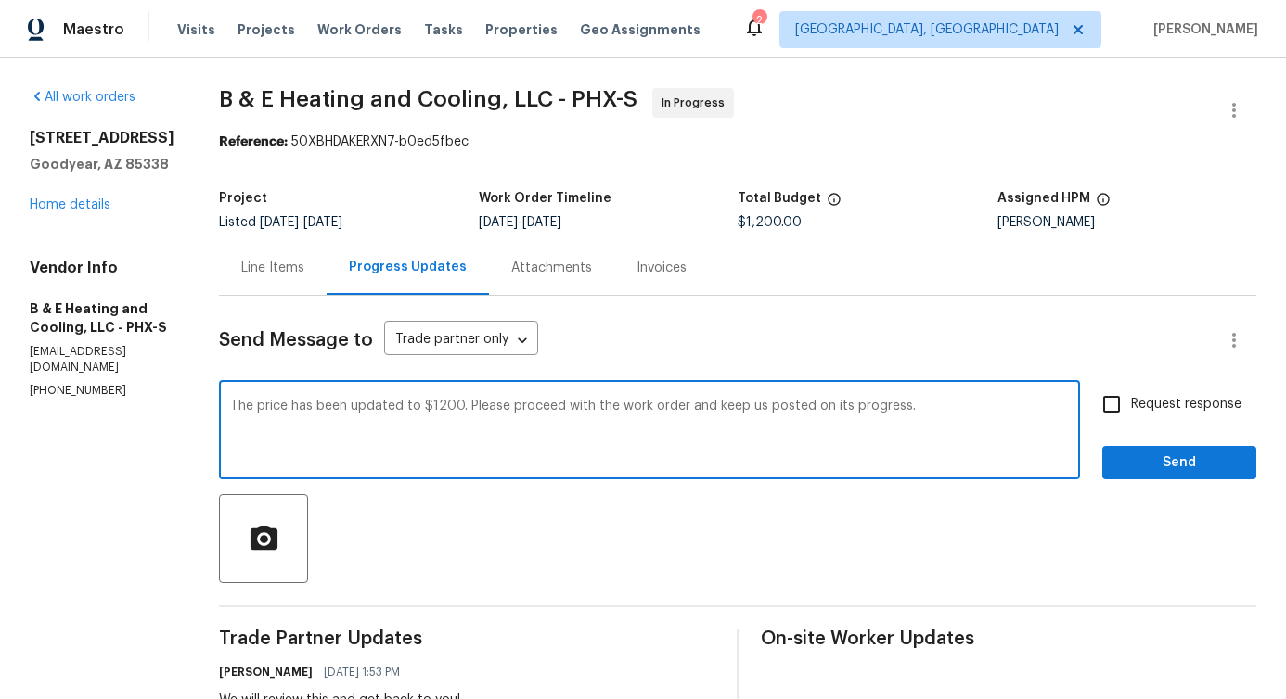
type textarea "The price has been updated to $1200. Please proceed with the work order and kee…"
click at [1102, 403] on input "Request response" at bounding box center [1111, 404] width 39 height 39
checkbox input "true"
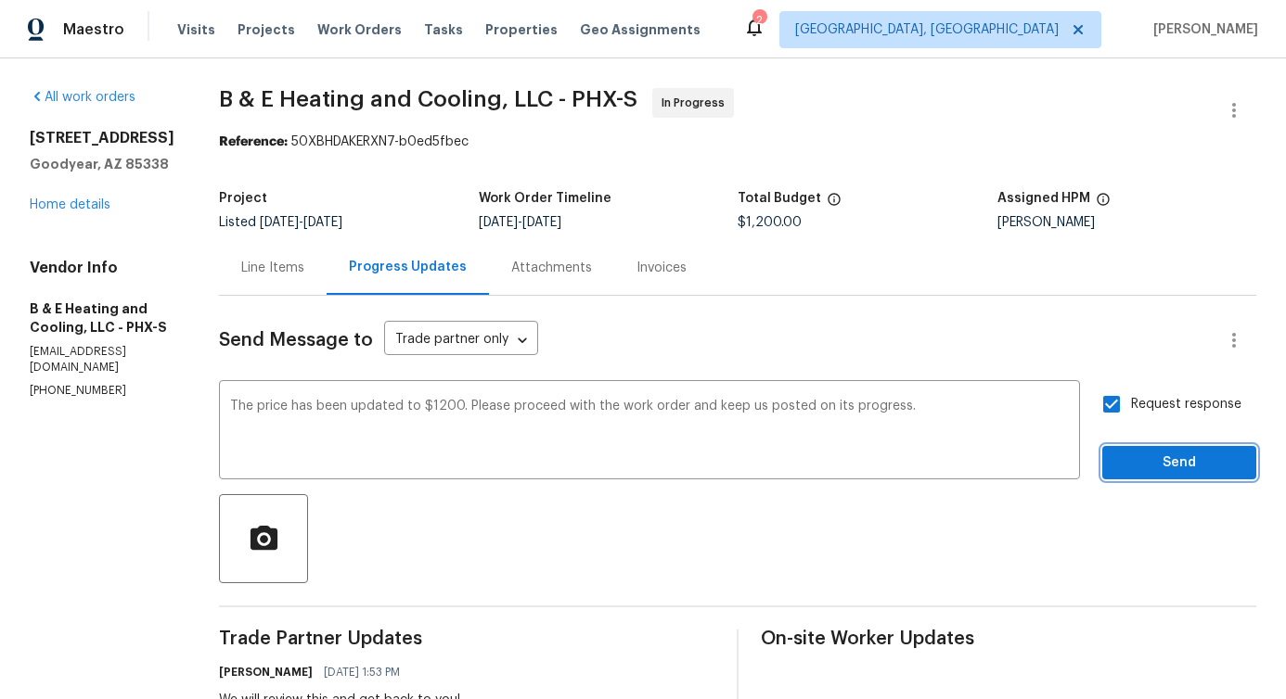
click at [1141, 470] on span "Send" at bounding box center [1179, 463] width 124 height 23
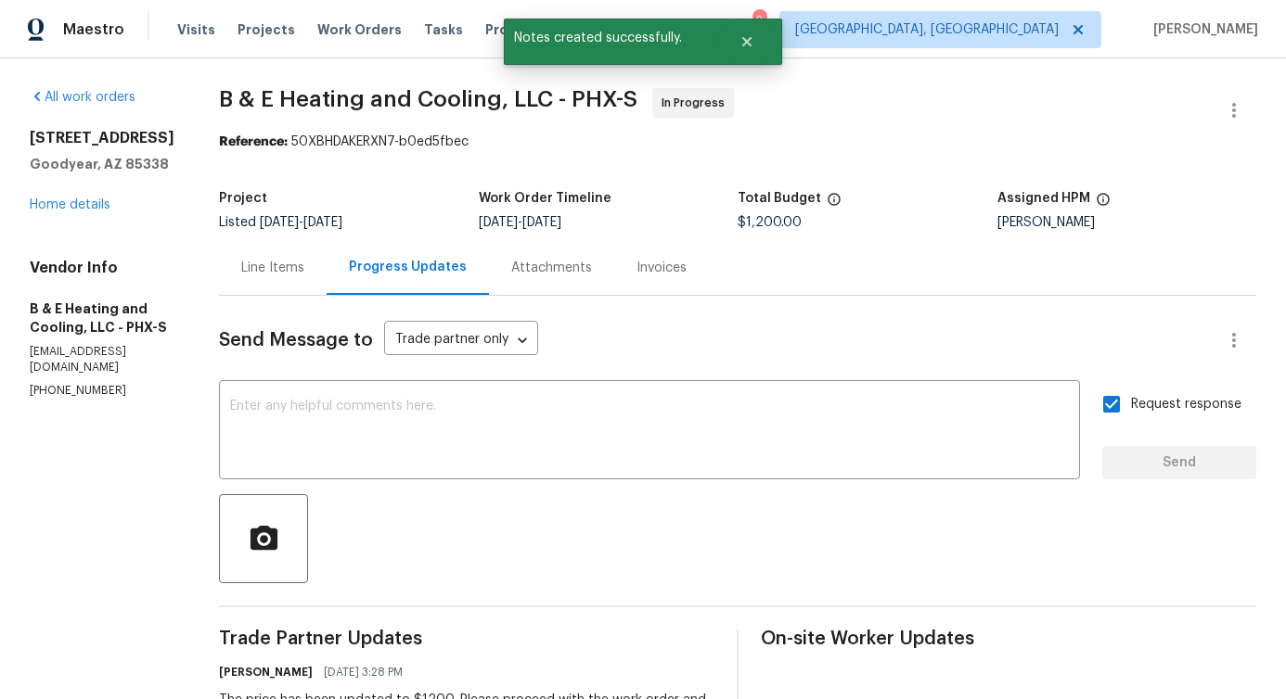
drag, startPoint x: 227, startPoint y: 92, endPoint x: 569, endPoint y: 80, distance: 341.6
click at [569, 80] on div "All work orders 12164 S 184th Ave Goodyear, AZ 85338 Home details Vendor Info B…" at bounding box center [643, 711] width 1286 height 1306
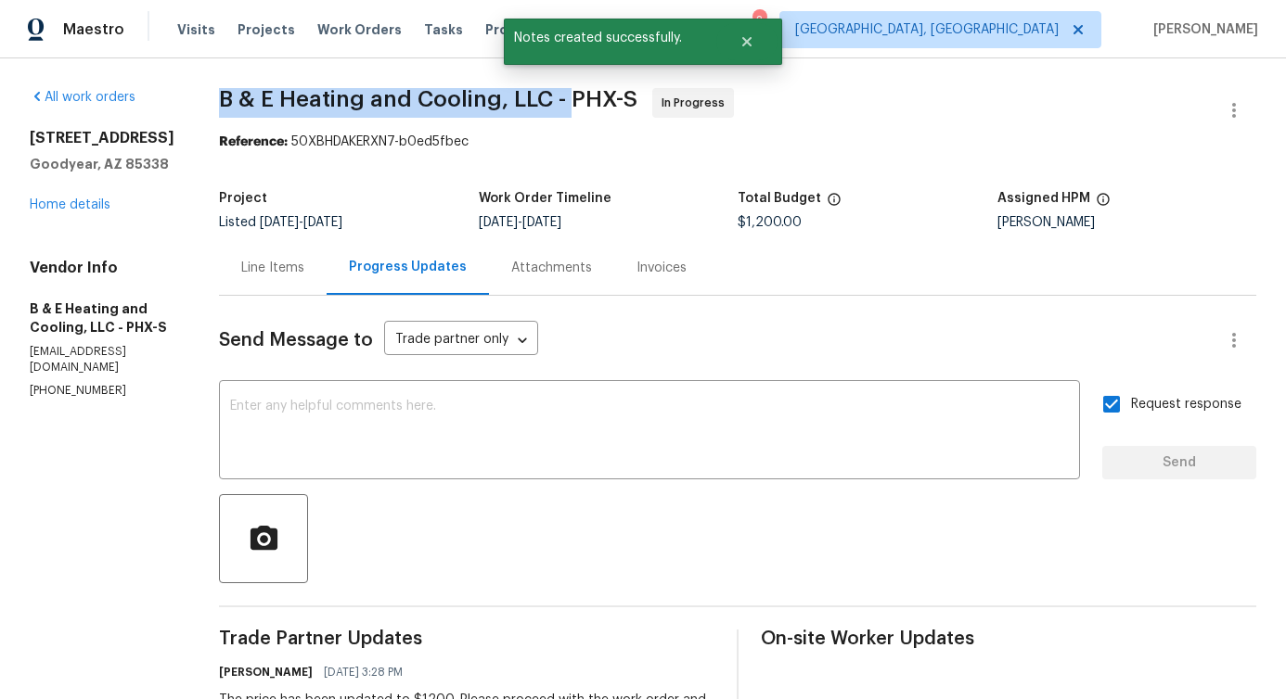
drag, startPoint x: 235, startPoint y: 99, endPoint x: 583, endPoint y: 88, distance: 349.0
click at [583, 88] on div "All work orders 12164 S 184th Ave Goodyear, AZ 85338 Home details Vendor Info B…" at bounding box center [643, 711] width 1286 height 1306
copy span "B & E Heating and Cooling, LLC -"
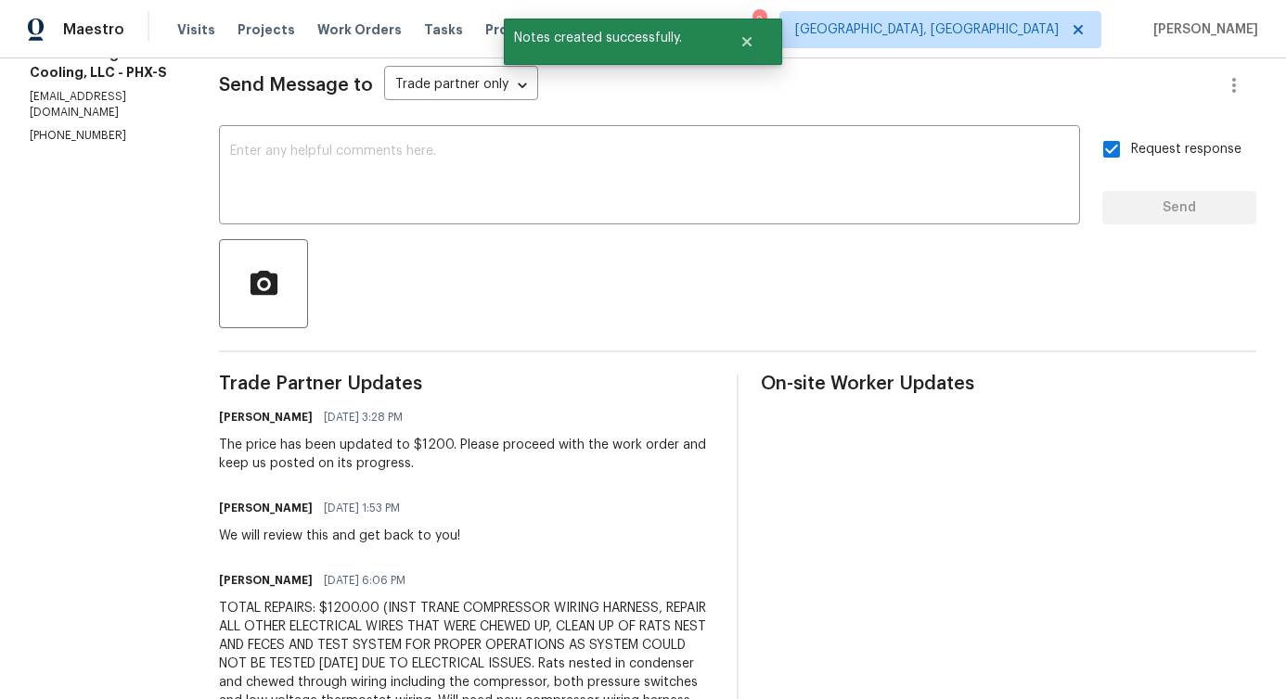
scroll to position [260, 0]
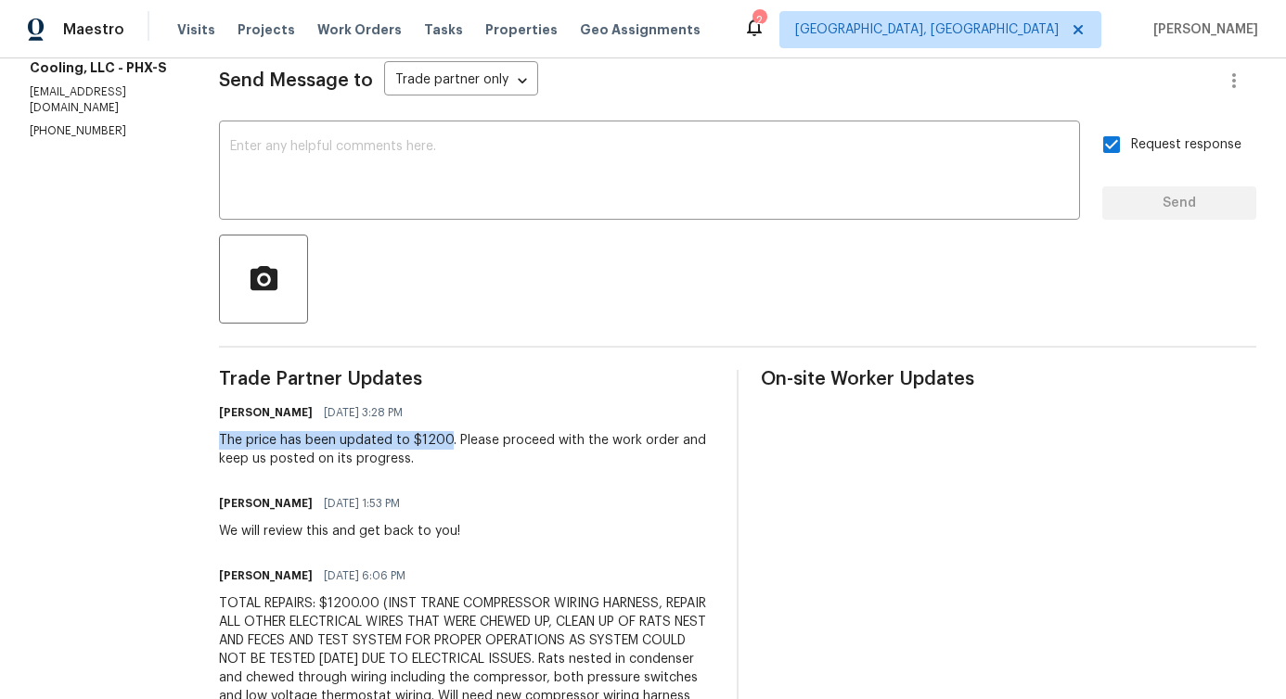
drag, startPoint x: 227, startPoint y: 439, endPoint x: 461, endPoint y: 443, distance: 233.8
click at [461, 443] on div "All work orders 12164 S 184th Ave Goodyear, AZ 85338 Home details Vendor Info B…" at bounding box center [643, 452] width 1286 height 1306
copy div "The price has been updated to $1200"
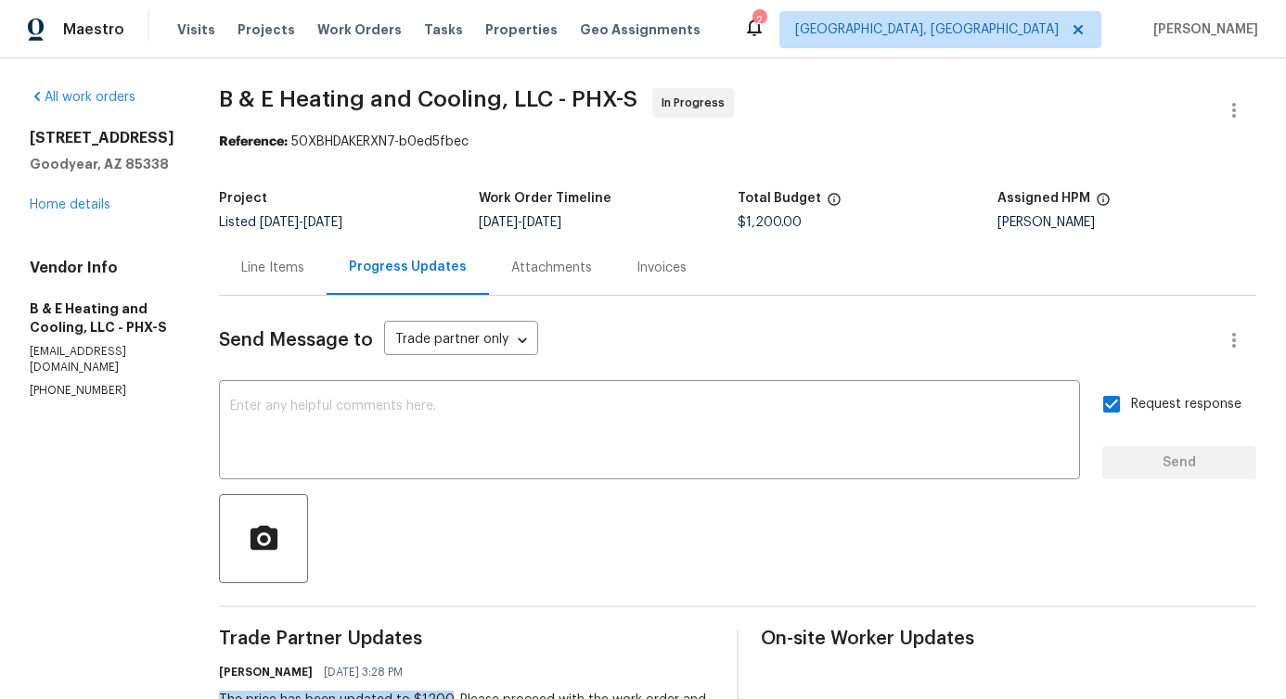
click at [274, 276] on div "Line Items" at bounding box center [272, 268] width 63 height 19
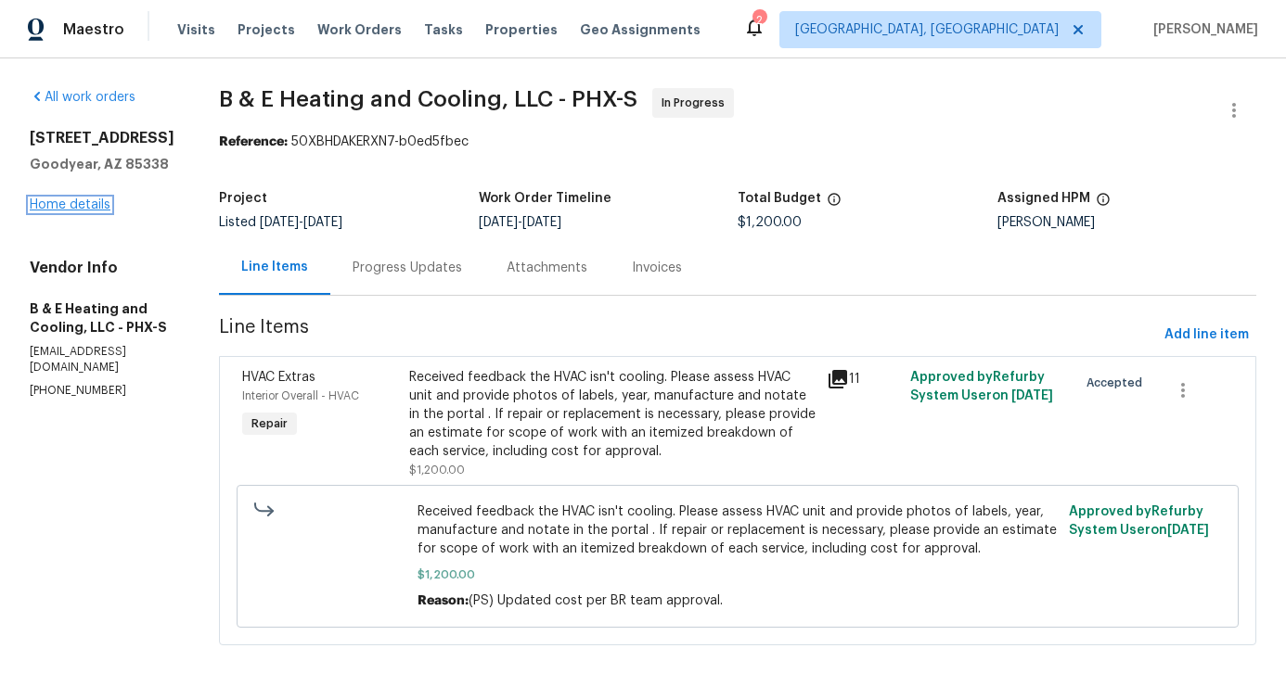
click at [57, 200] on link "Home details" at bounding box center [70, 205] width 81 height 13
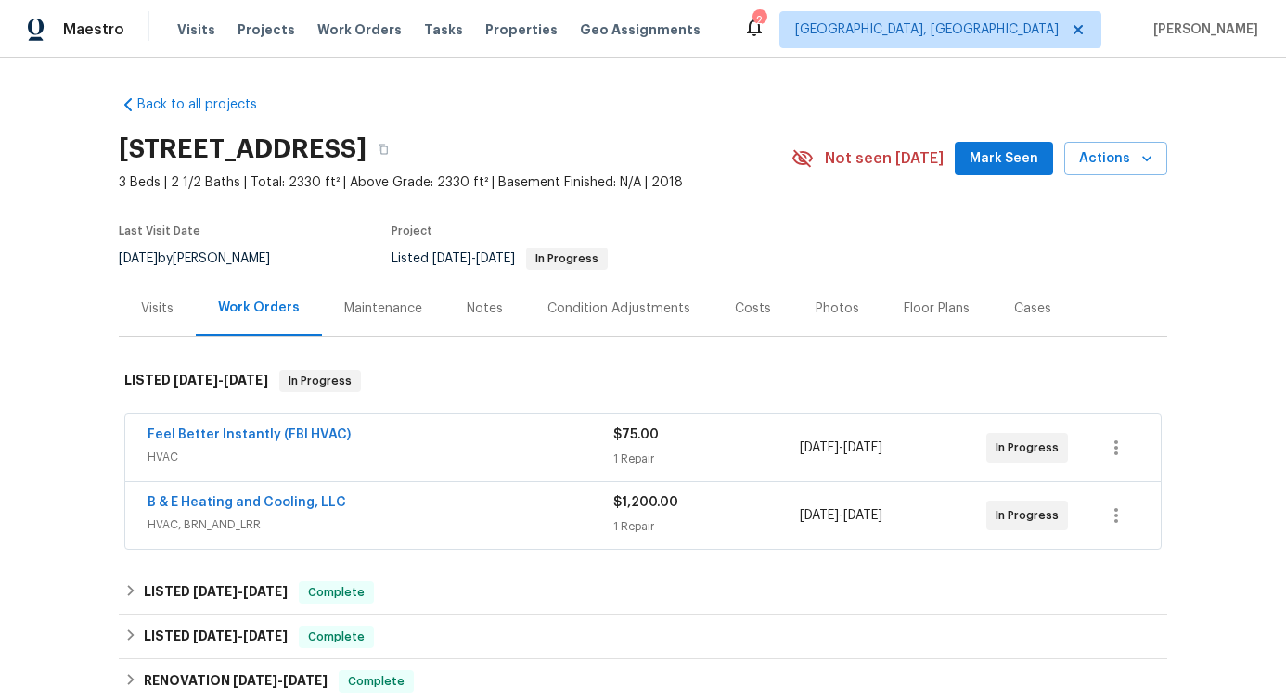
click at [428, 434] on div "Feel Better Instantly (FBI HVAC)" at bounding box center [380, 437] width 466 height 22
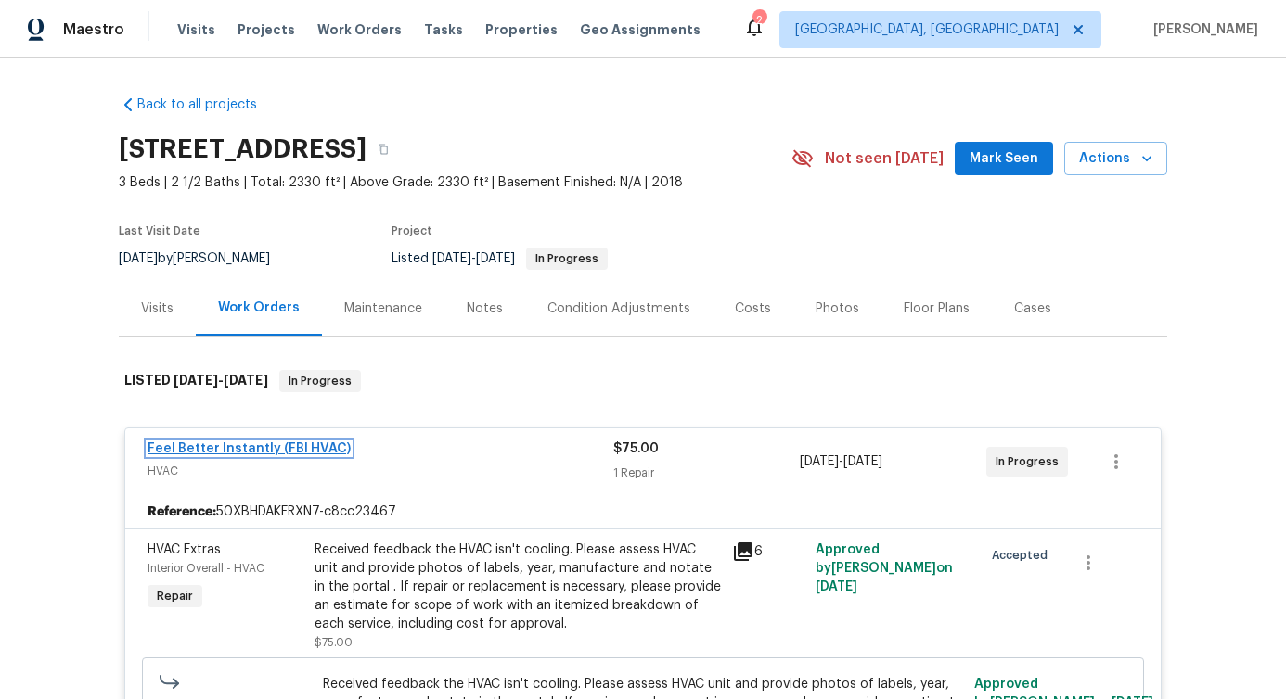
click at [263, 451] on link "Feel Better Instantly (FBI HVAC)" at bounding box center [248, 448] width 203 height 13
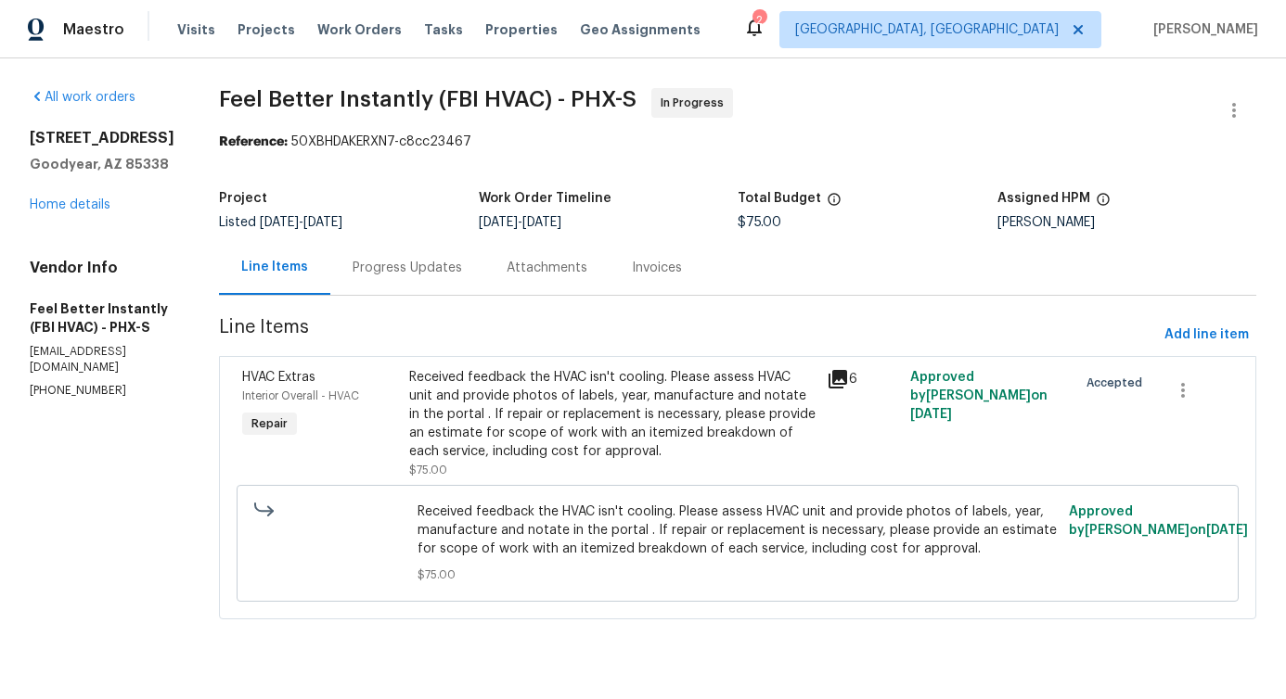
click at [391, 283] on div "Progress Updates" at bounding box center [407, 267] width 154 height 55
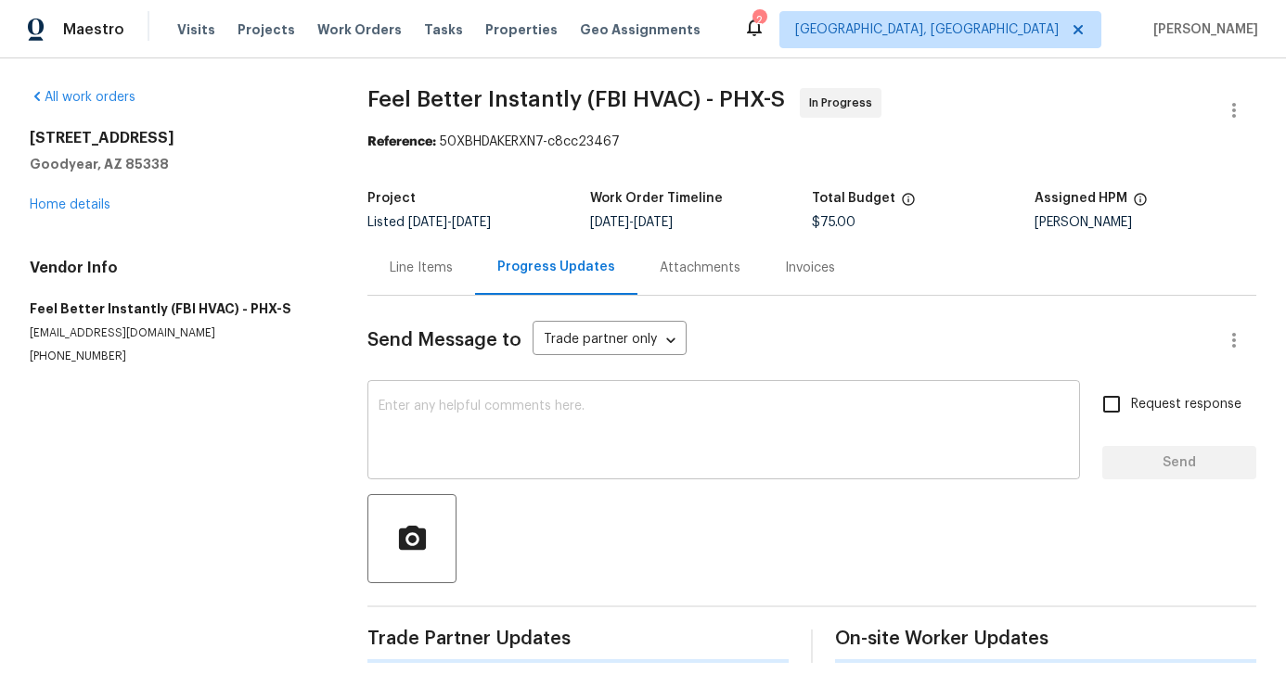
click at [439, 442] on textarea at bounding box center [723, 432] width 690 height 65
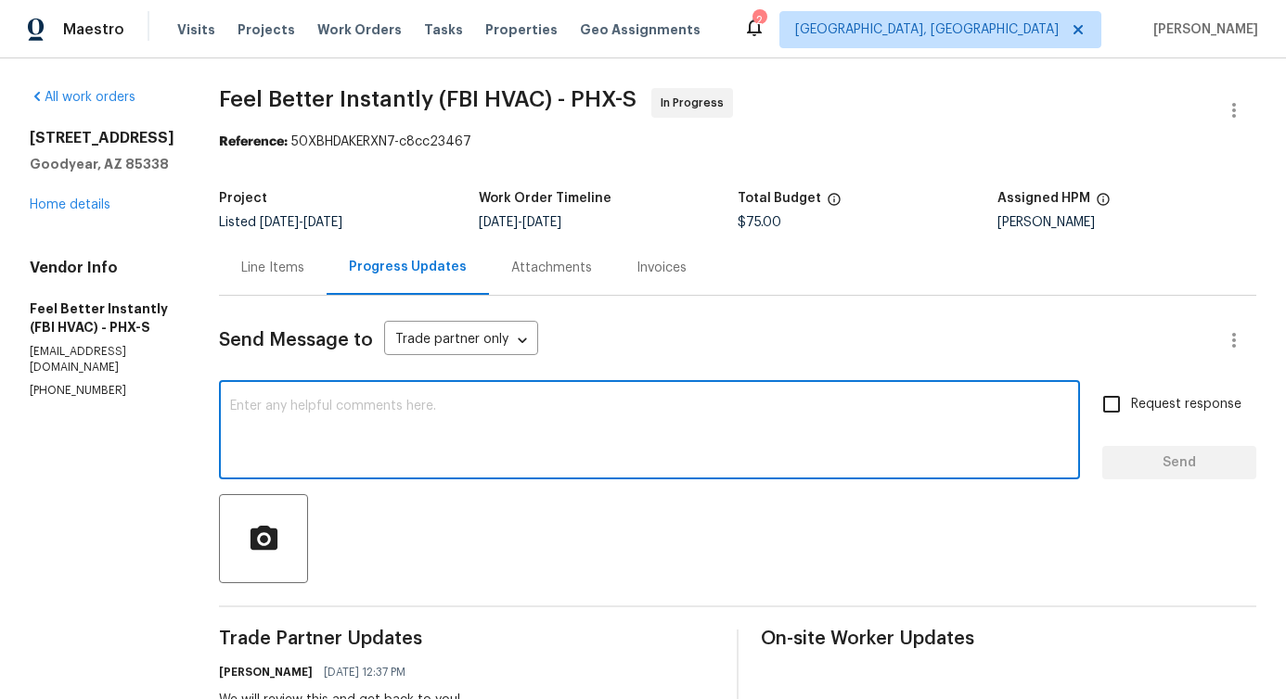
click at [381, 416] on textarea at bounding box center [649, 432] width 839 height 65
click at [376, 416] on textarea at bounding box center [649, 432] width 839 height 65
paste textarea "Thanks for the break up on the estimate. As of now we are being informed to hol…"
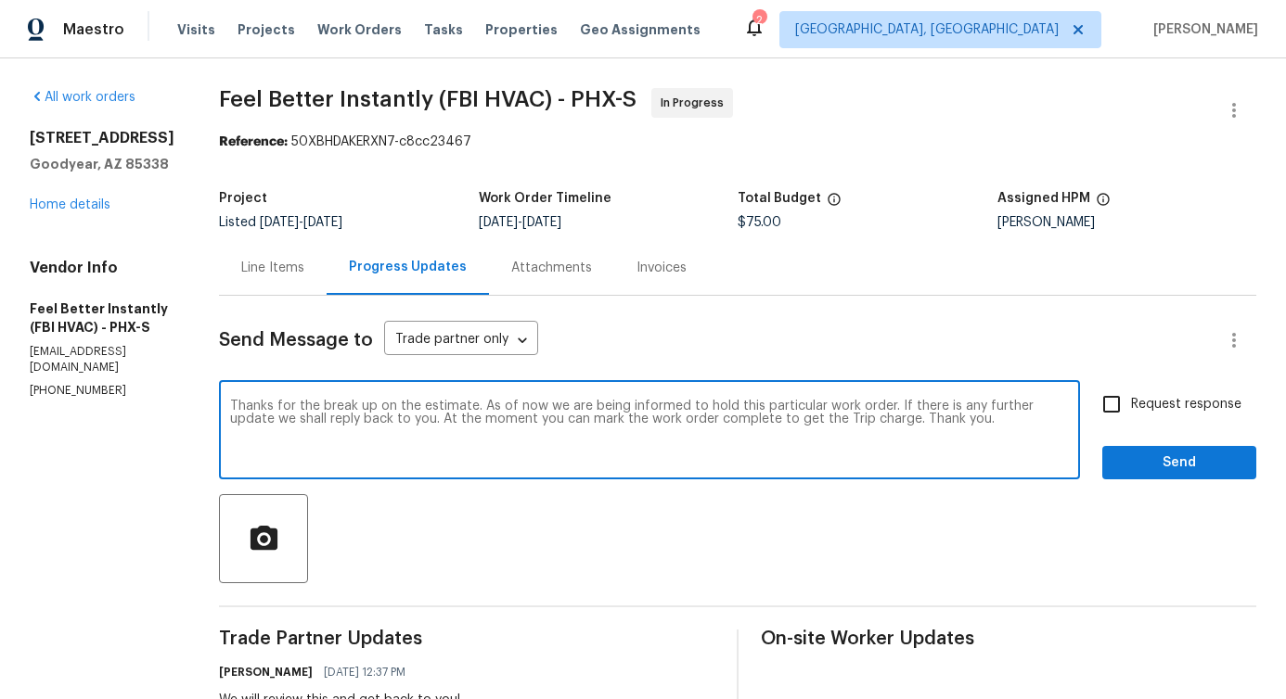
drag, startPoint x: 460, startPoint y: 417, endPoint x: 719, endPoint y: 443, distance: 260.2
click at [719, 443] on textarea "Thanks for the break up on the estimate. As of now we are being informed to hol…" at bounding box center [649, 432] width 839 height 65
type textarea "Thanks for the break up on the estimate. As of now we are being informed to hol…"
click at [1131, 408] on span "Request response" at bounding box center [1186, 404] width 110 height 19
click at [1120, 408] on input "Request response" at bounding box center [1111, 404] width 39 height 39
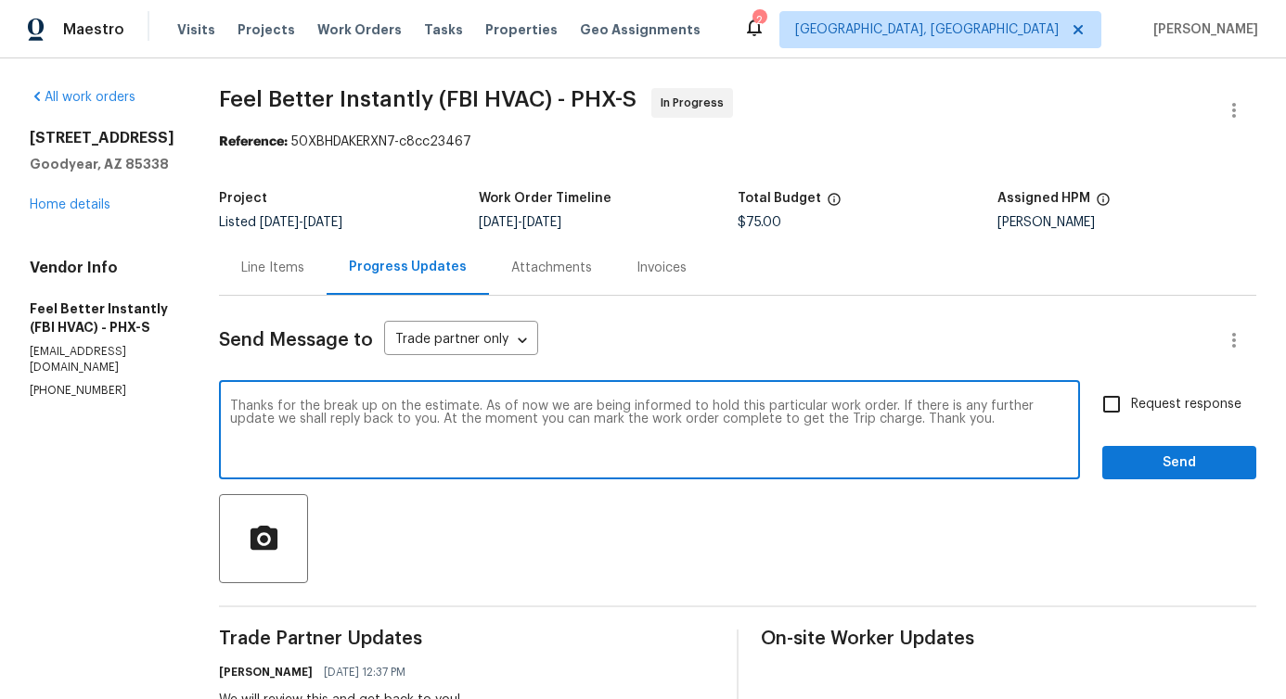
checkbox input "true"
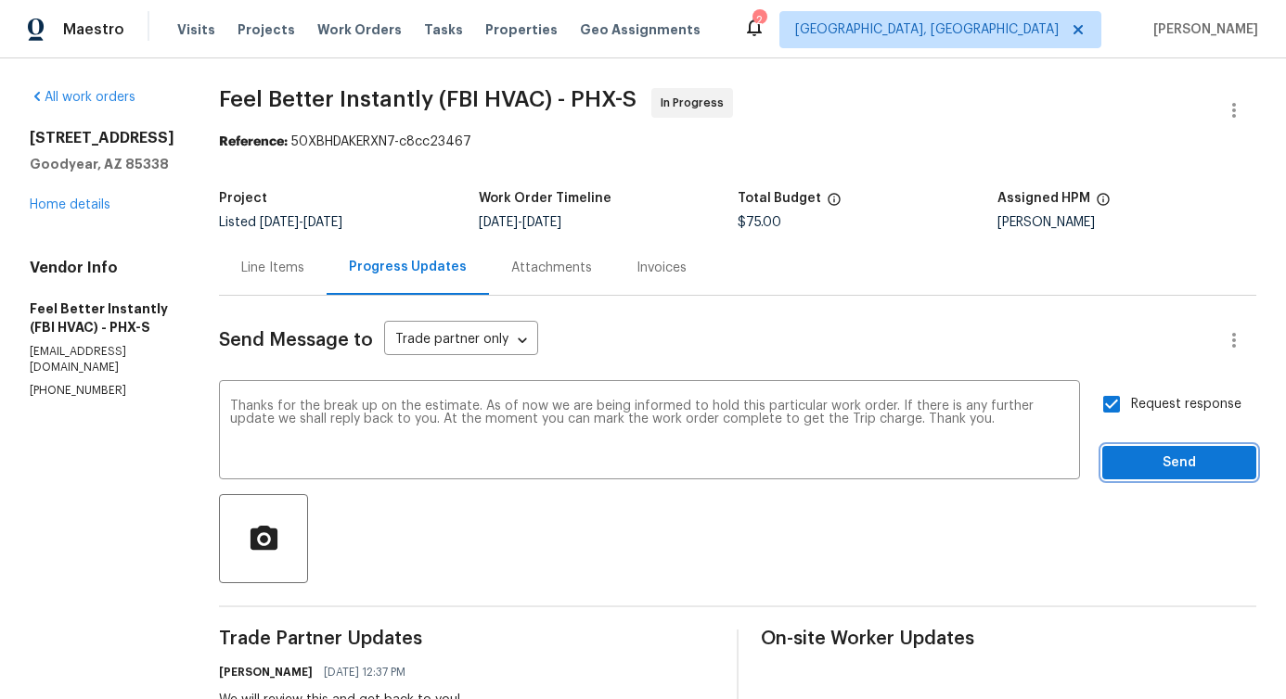
click at [1133, 465] on span "Send" at bounding box center [1179, 463] width 124 height 23
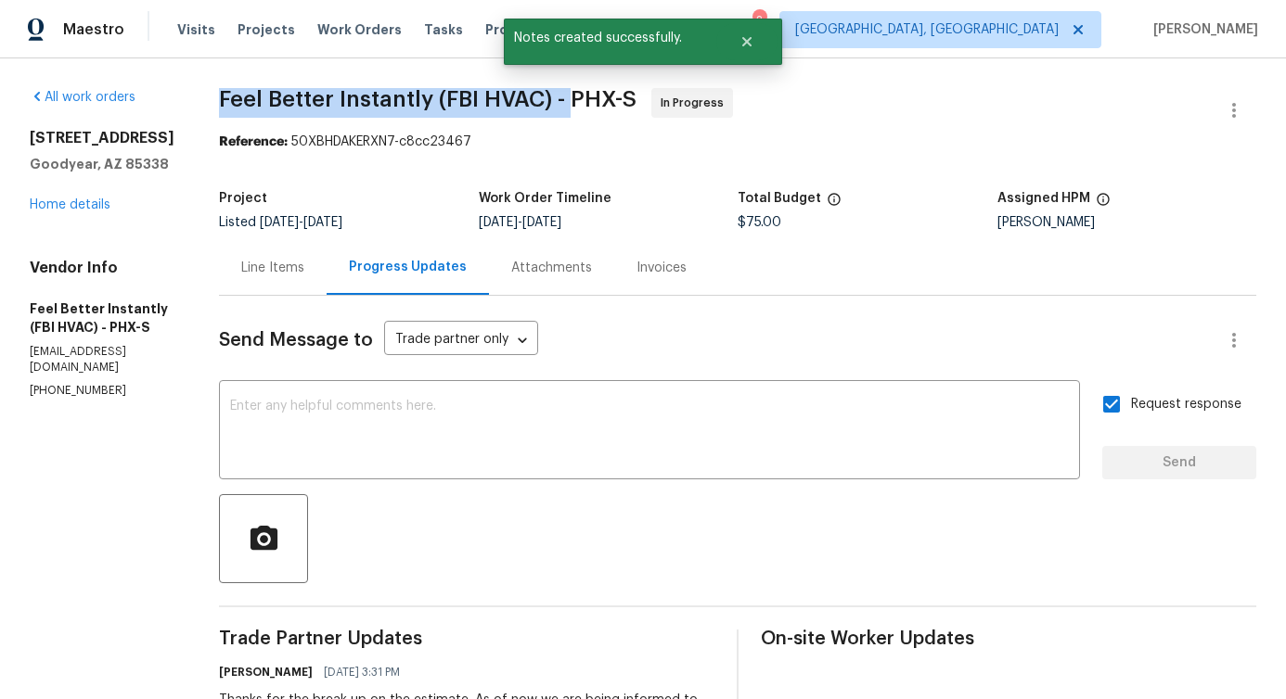
drag, startPoint x: 194, startPoint y: 95, endPoint x: 556, endPoint y: 96, distance: 361.8
click at [556, 96] on div "All work orders 12164 S 184th Ave Goodyear, AZ 85338 Home details Vendor Info F…" at bounding box center [643, 702] width 1286 height 1288
copy span "Feel Better Instantly (FBI HVAC) -"
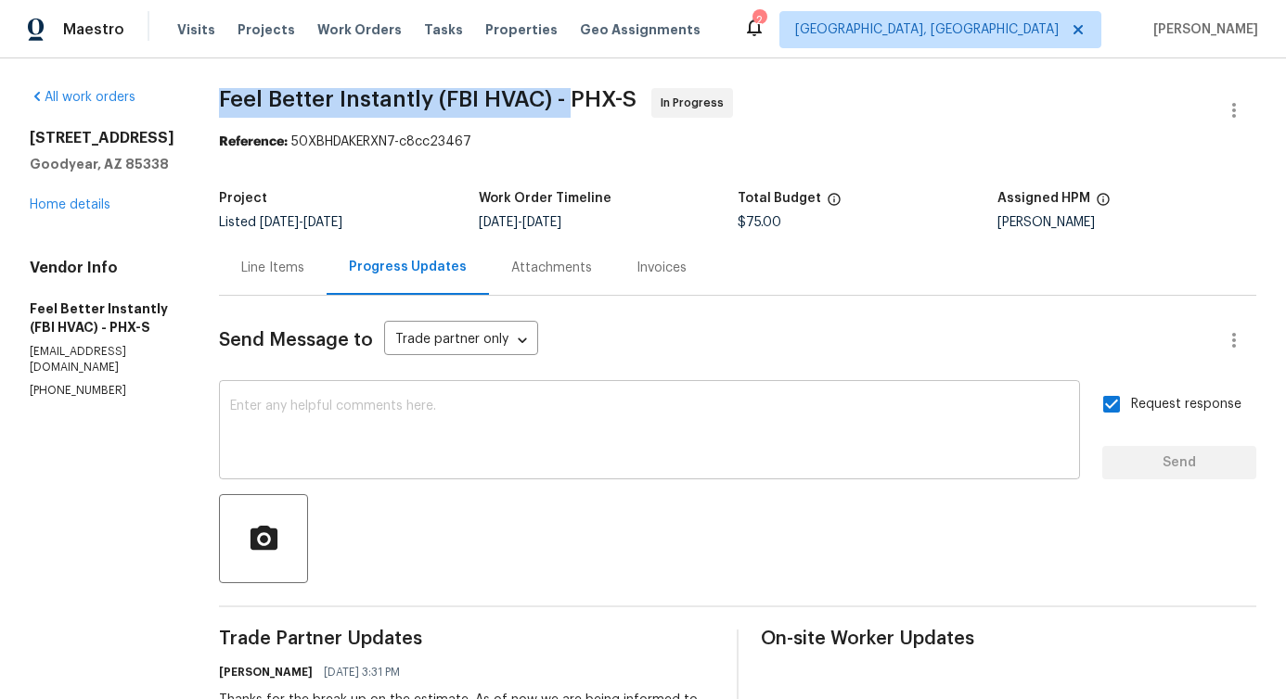
click at [532, 459] on textarea at bounding box center [649, 432] width 839 height 65
drag, startPoint x: 199, startPoint y: 96, endPoint x: 415, endPoint y: 94, distance: 216.1
click at [415, 94] on div "All work orders 12164 S 184th Ave Goodyear, AZ 85338 Home details Vendor Info F…" at bounding box center [643, 702] width 1286 height 1288
drag, startPoint x: 421, startPoint y: 96, endPoint x: 541, endPoint y: 96, distance: 119.7
click at [541, 96] on span "Feel Better Instantly (FBI HVAC) - PHX-S" at bounding box center [427, 99] width 417 height 22
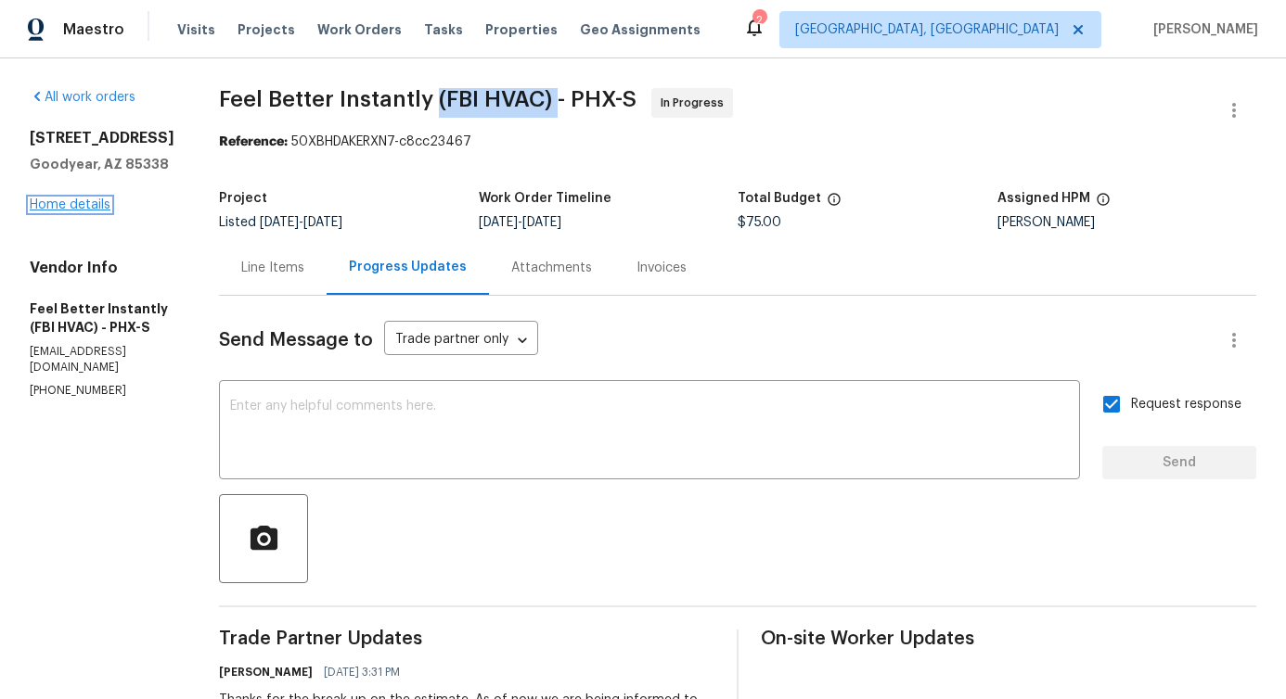
click at [73, 204] on link "Home details" at bounding box center [70, 205] width 81 height 13
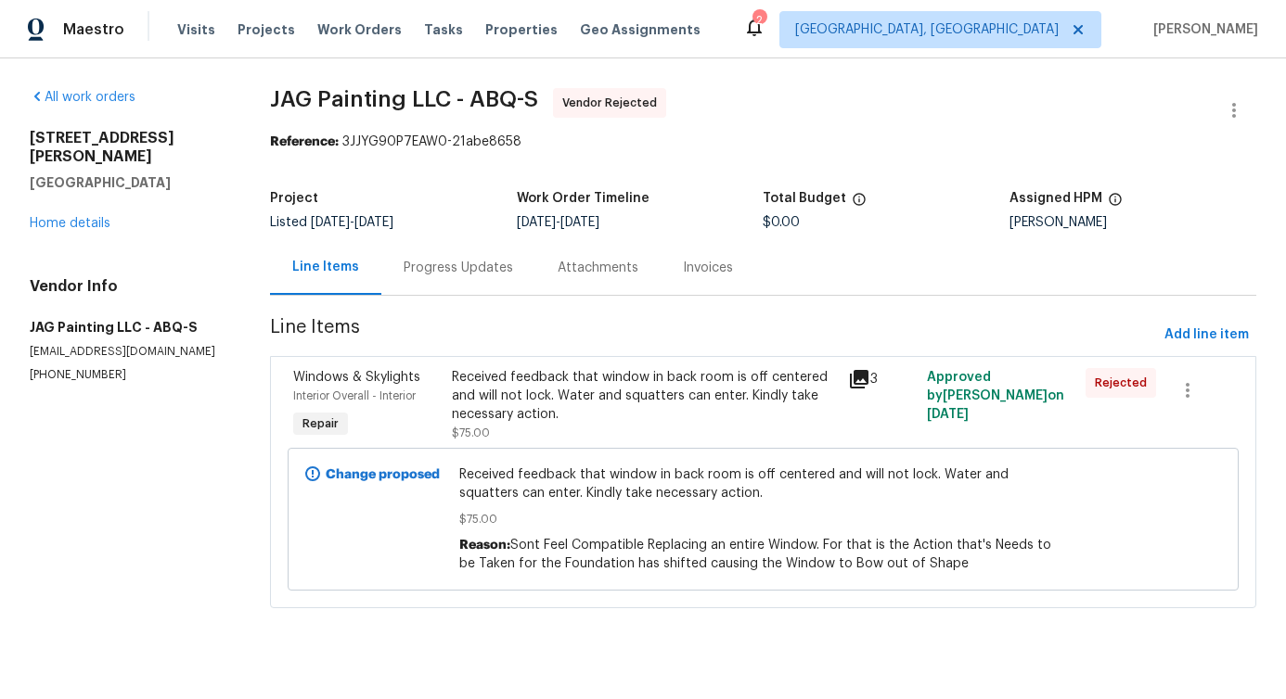
click at [440, 280] on div "Progress Updates" at bounding box center [458, 267] width 154 height 55
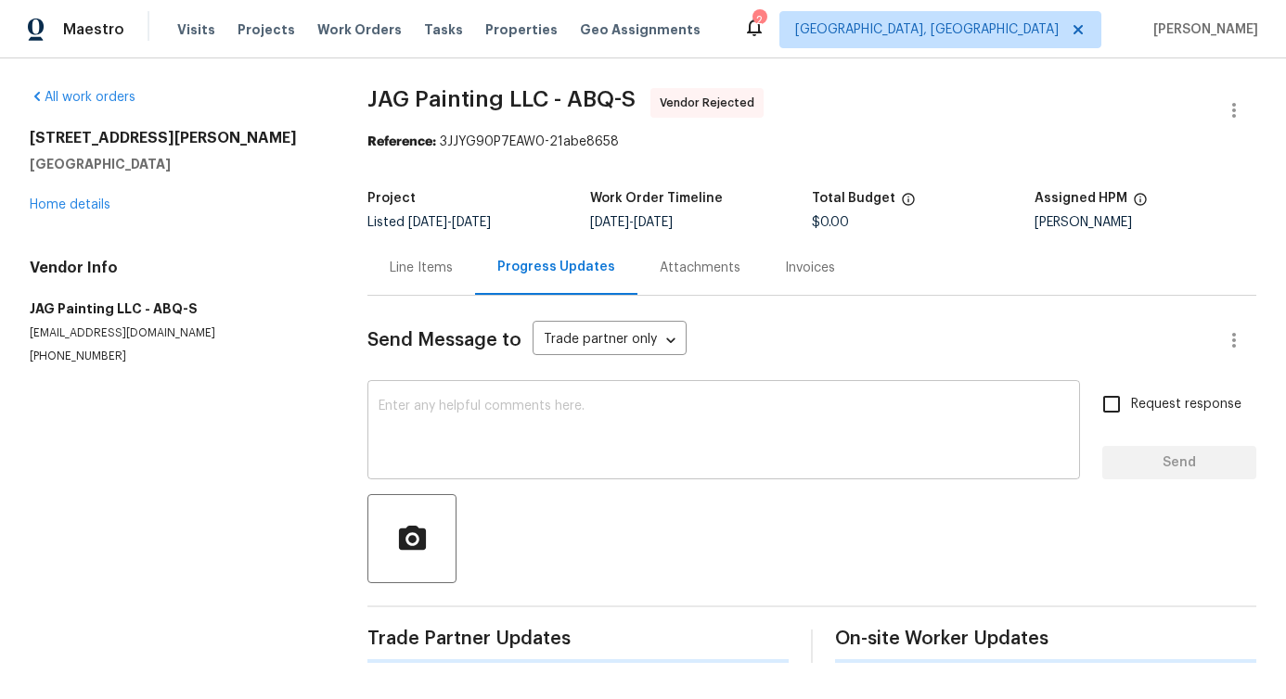
click at [457, 404] on textarea at bounding box center [723, 432] width 690 height 65
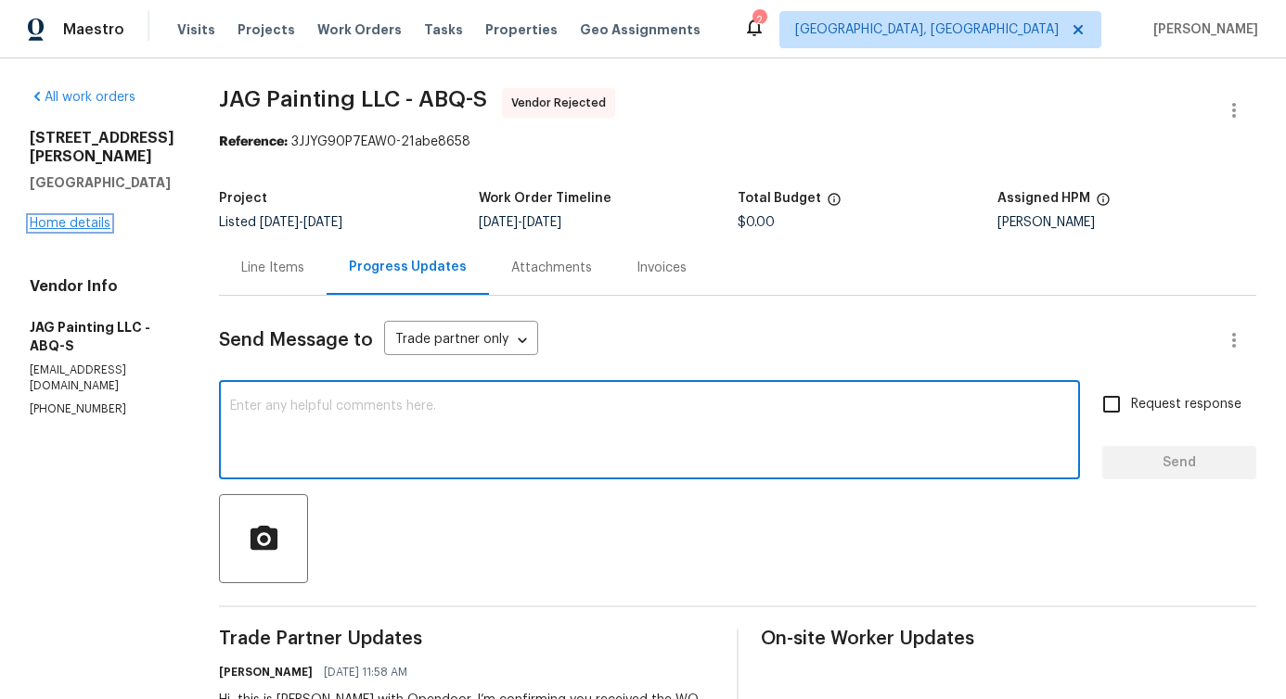
click at [57, 230] on link "Home details" at bounding box center [70, 223] width 81 height 13
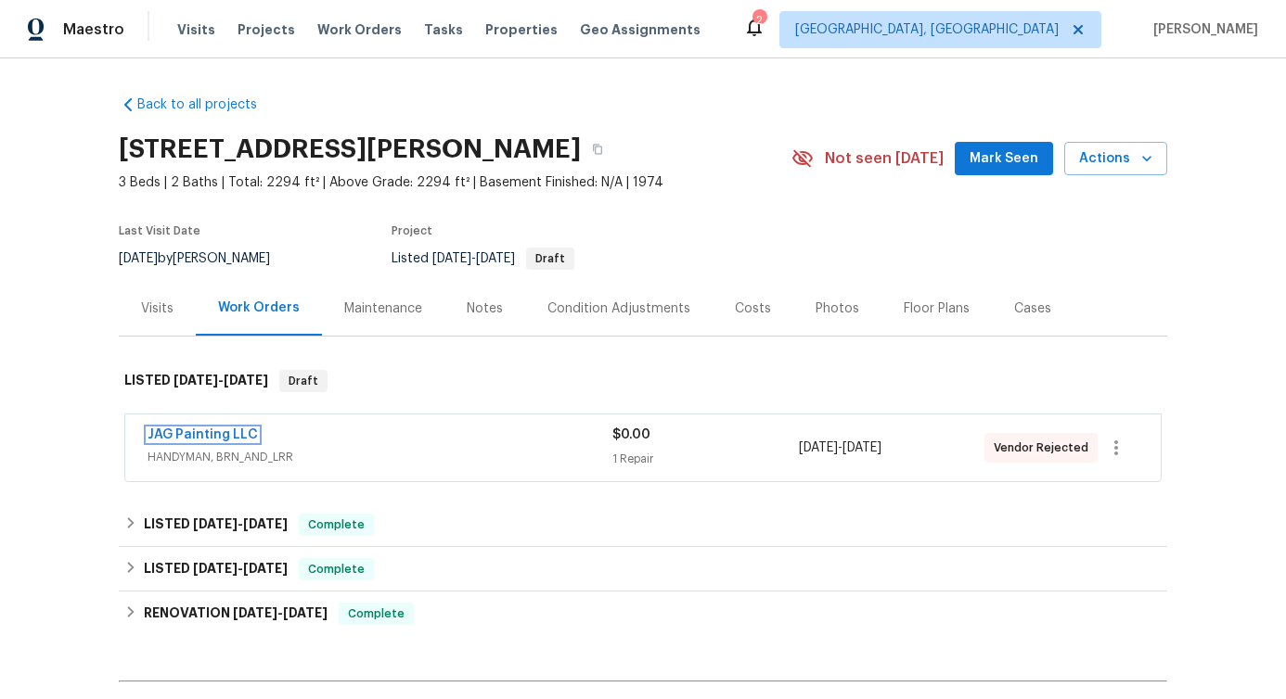
click at [209, 435] on link "JAG Painting LLC" at bounding box center [202, 435] width 110 height 13
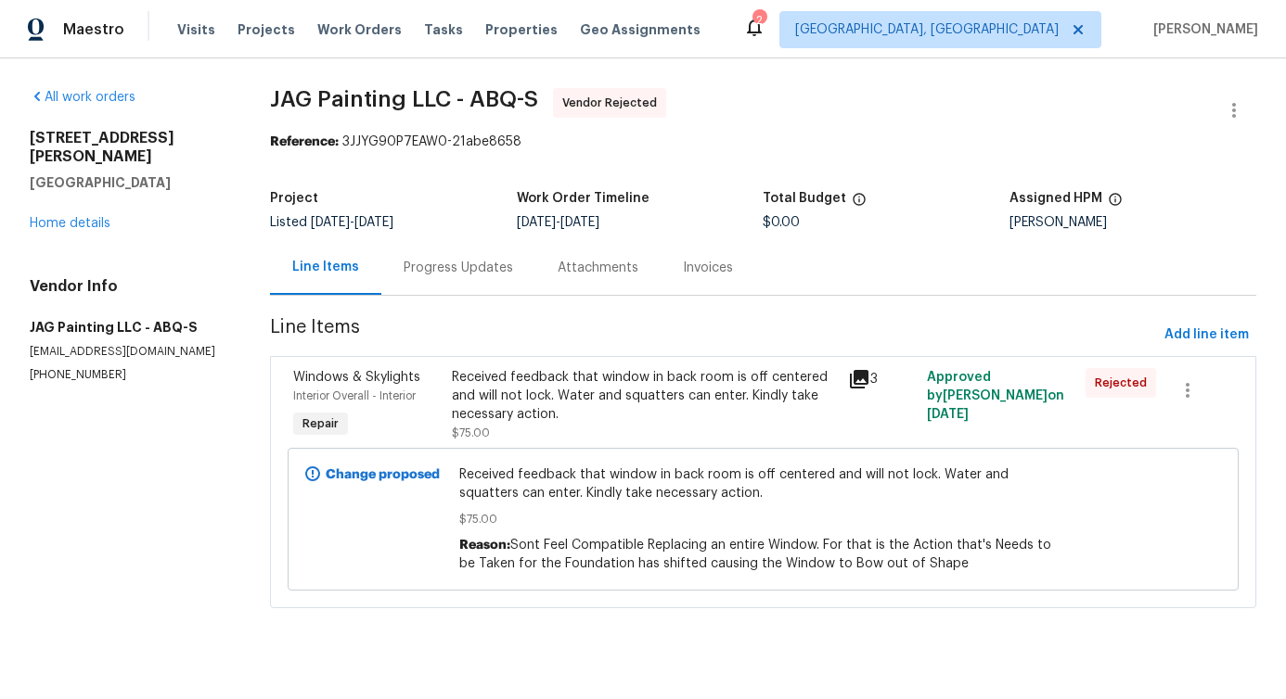
click at [1231, 90] on div at bounding box center [1233, 110] width 45 height 45
click at [1224, 102] on icon "button" at bounding box center [1234, 110] width 22 height 22
click at [1133, 101] on li "Edit" at bounding box center [1173, 111] width 200 height 31
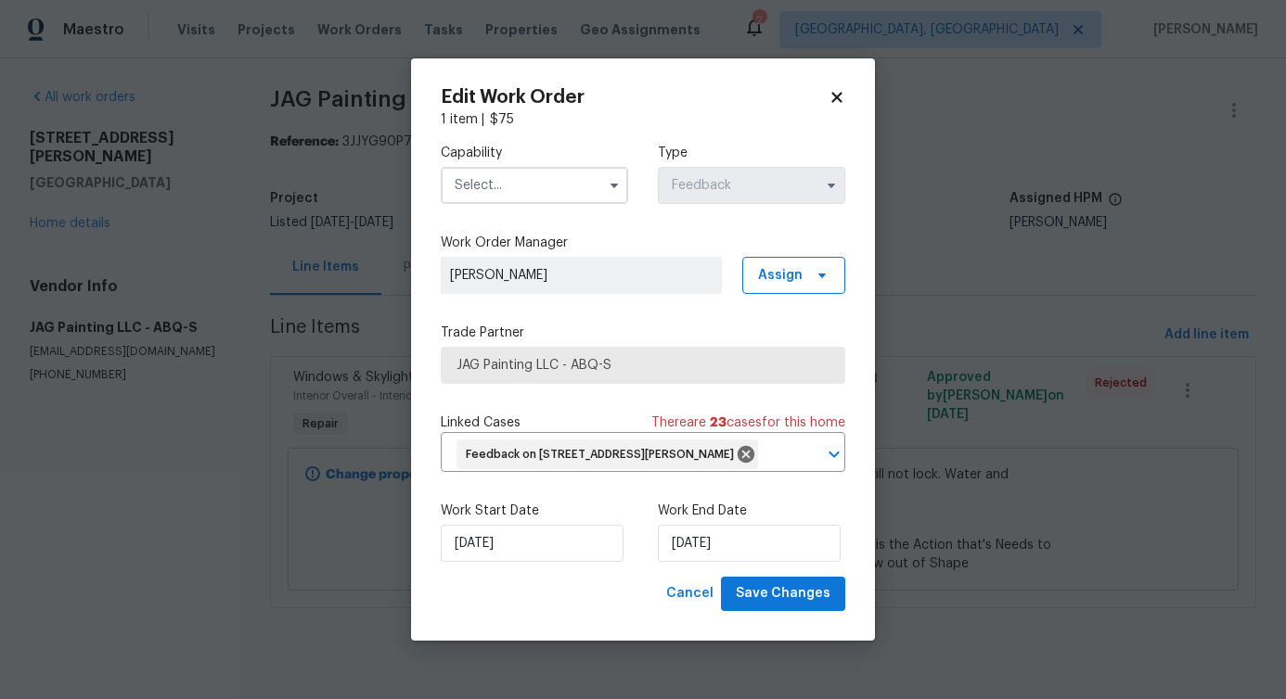
click at [555, 177] on input "text" at bounding box center [534, 185] width 187 height 37
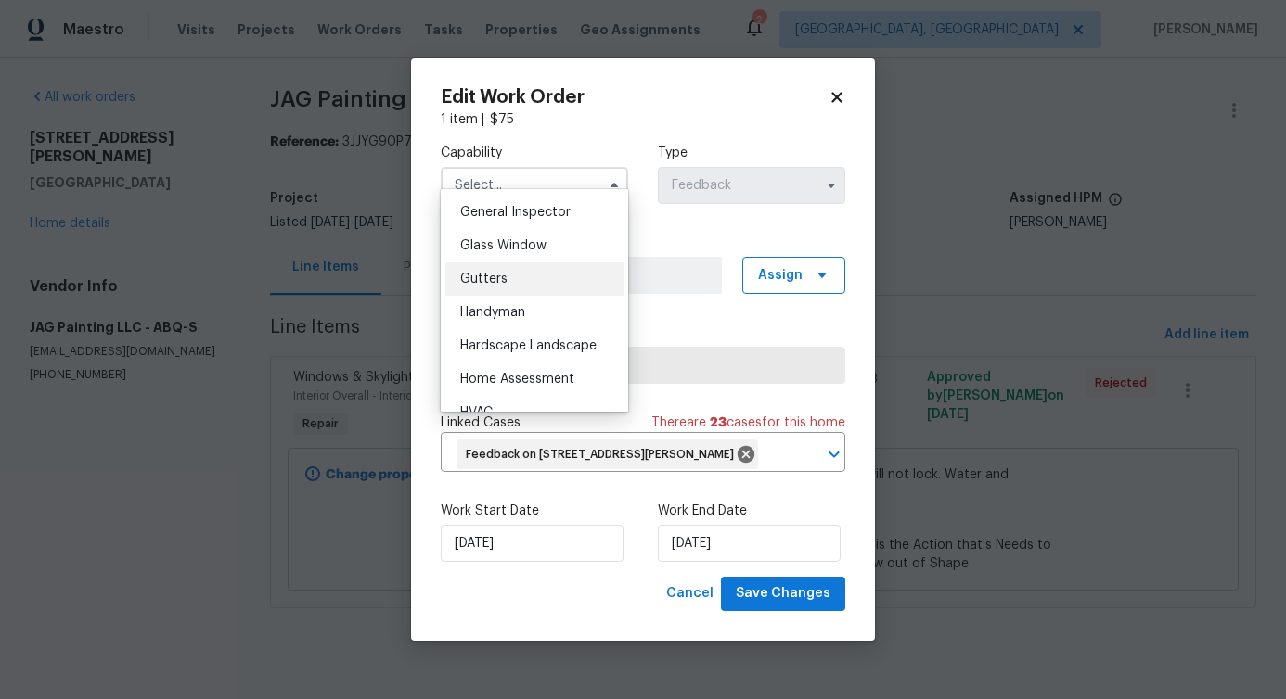
scroll to position [924, 0]
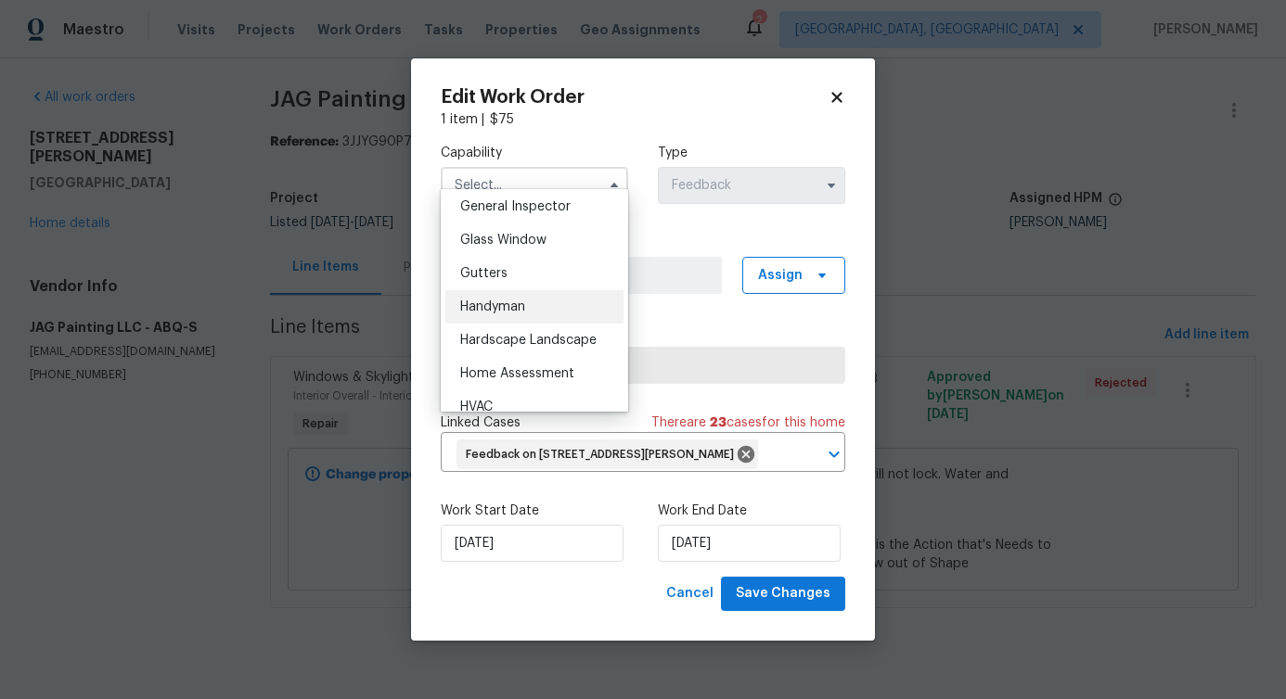
click at [532, 319] on div "Handyman" at bounding box center [534, 306] width 178 height 33
type input "Handyman"
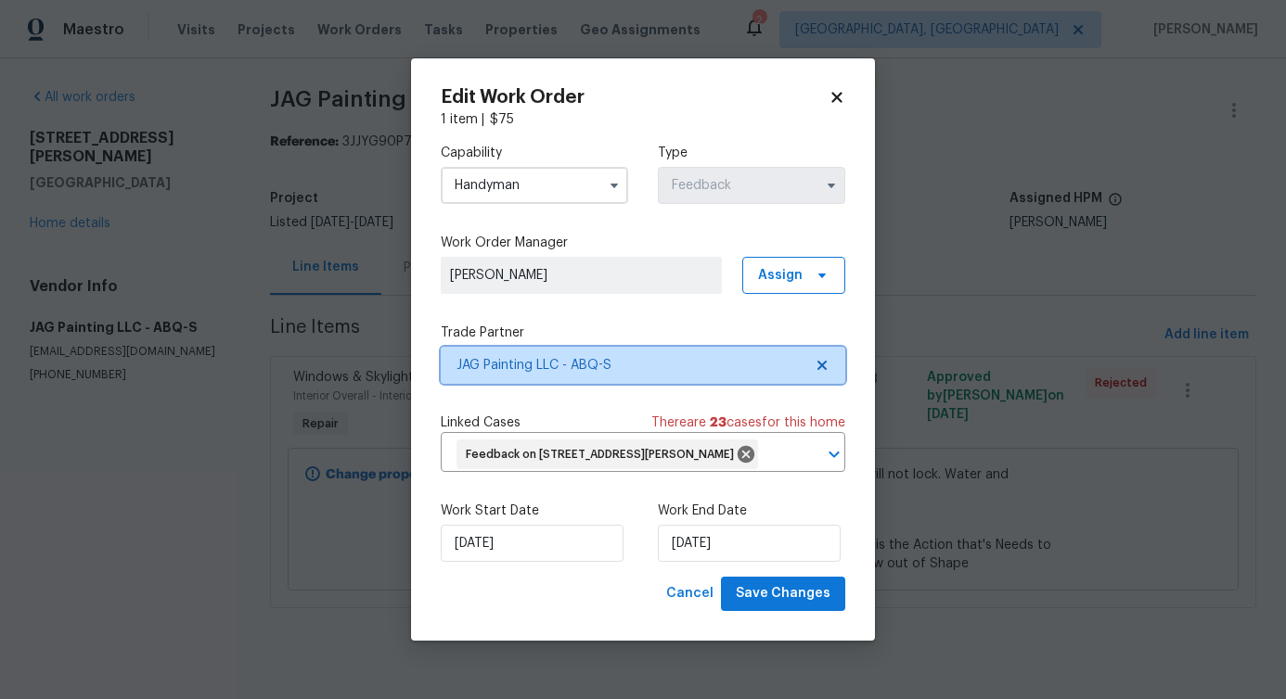
click at [565, 356] on span "JAG Painting LLC - ABQ-S" at bounding box center [629, 365] width 346 height 19
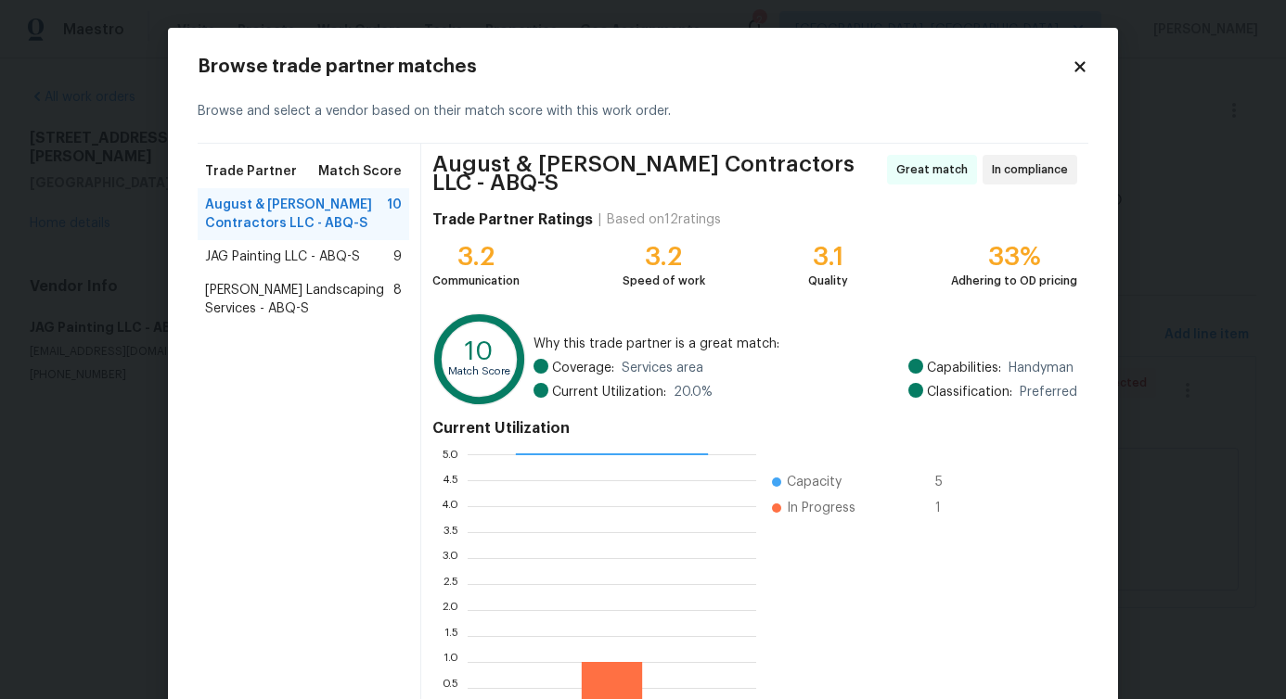
scroll to position [119, 0]
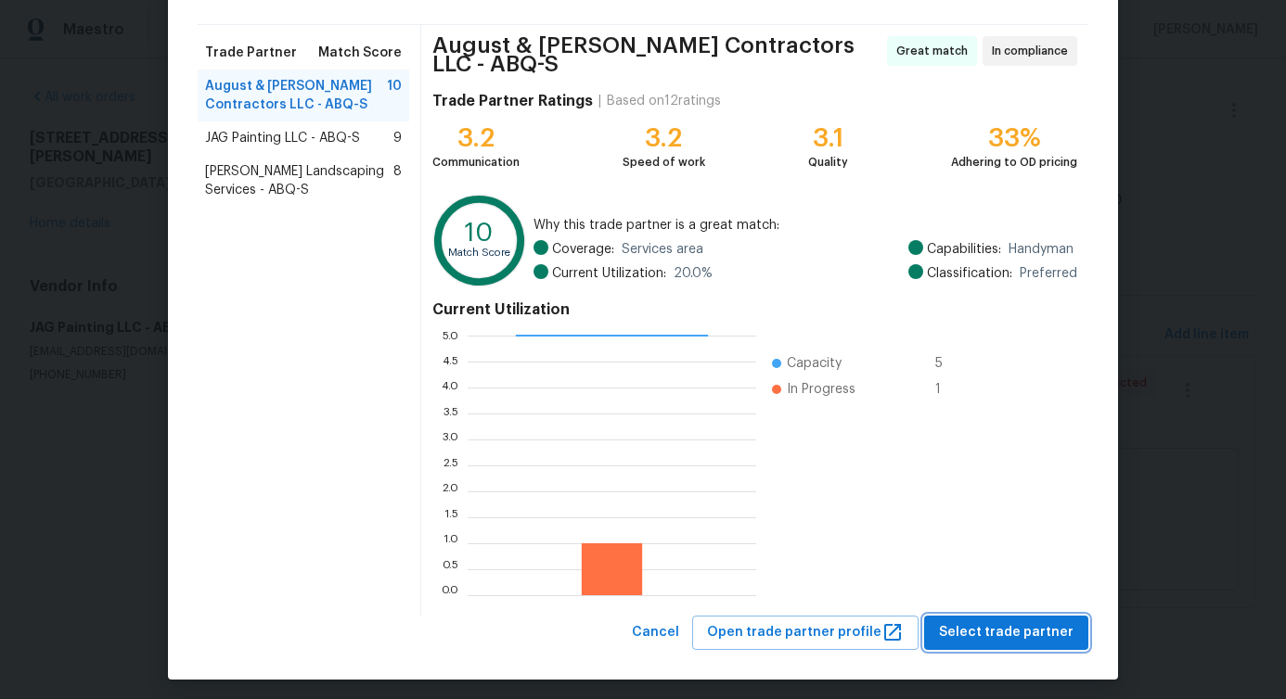
click at [985, 622] on span "Select trade partner" at bounding box center [1006, 633] width 135 height 23
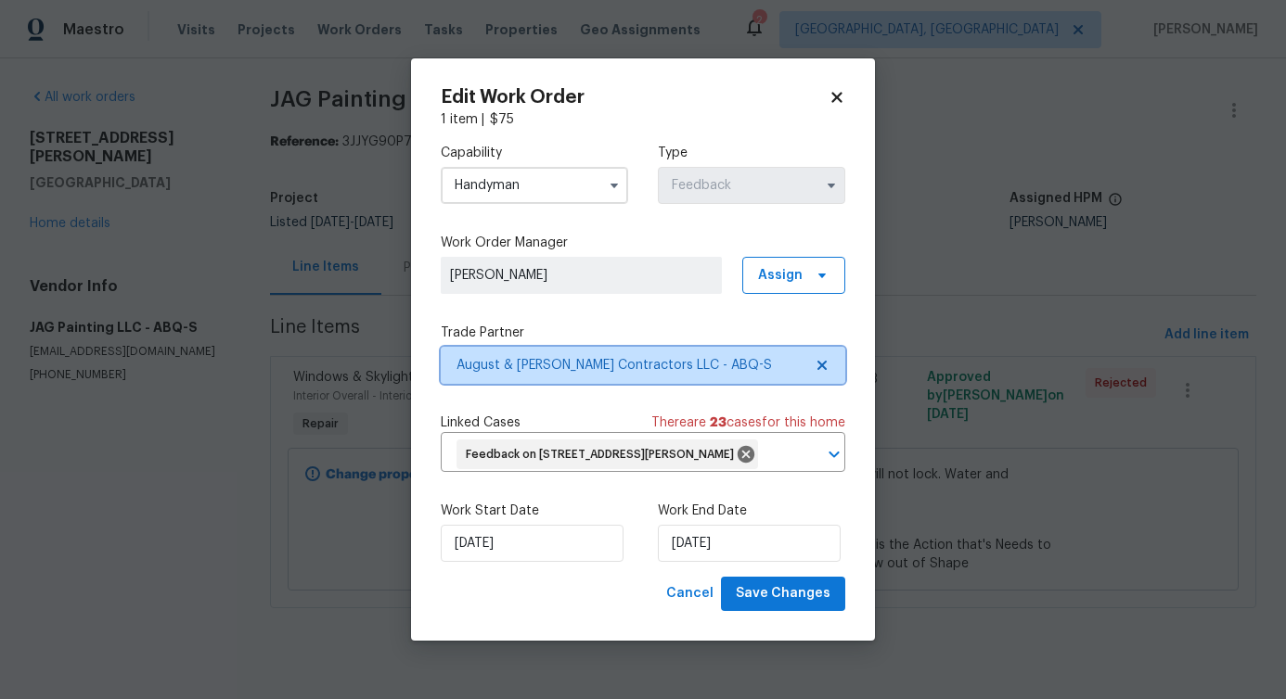
scroll to position [0, 0]
click at [565, 373] on div "Capability Handyman Type Feedback Work Order Manager Pavithra Sekar Assign Trad…" at bounding box center [643, 353] width 404 height 448
click at [552, 347] on span "August & Suttles Contractors LLC - ABQ-S" at bounding box center [643, 365] width 404 height 37
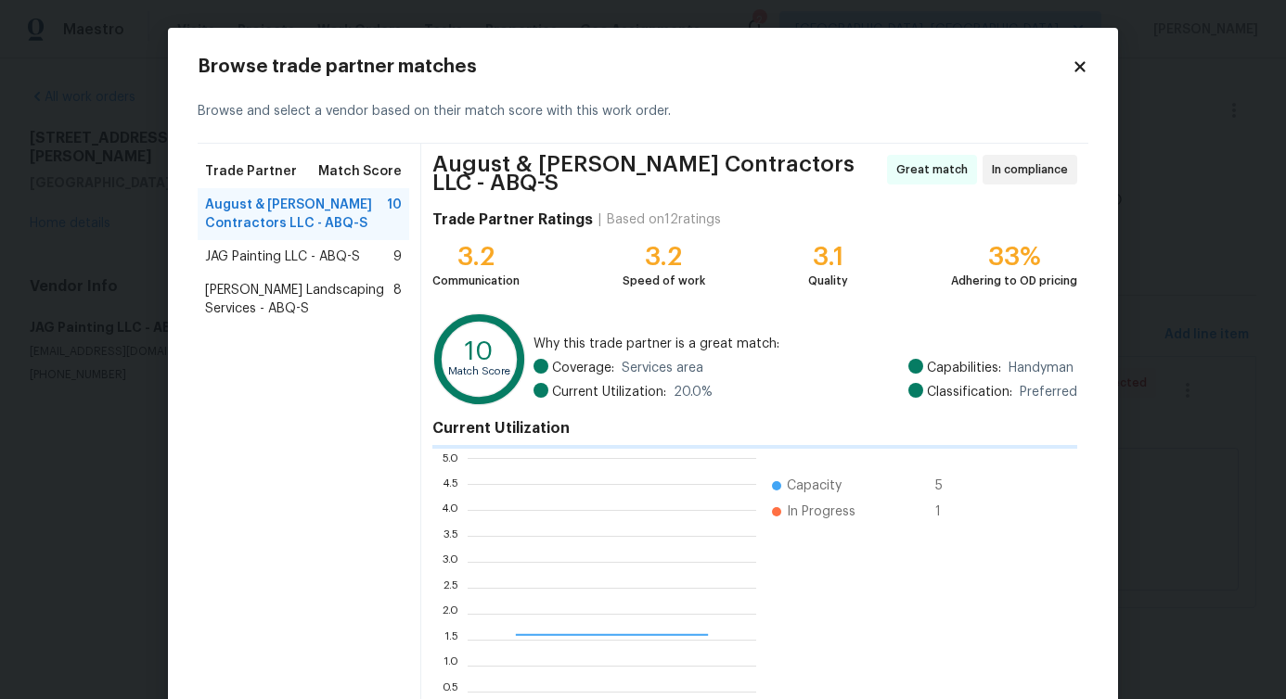
scroll to position [246, 275]
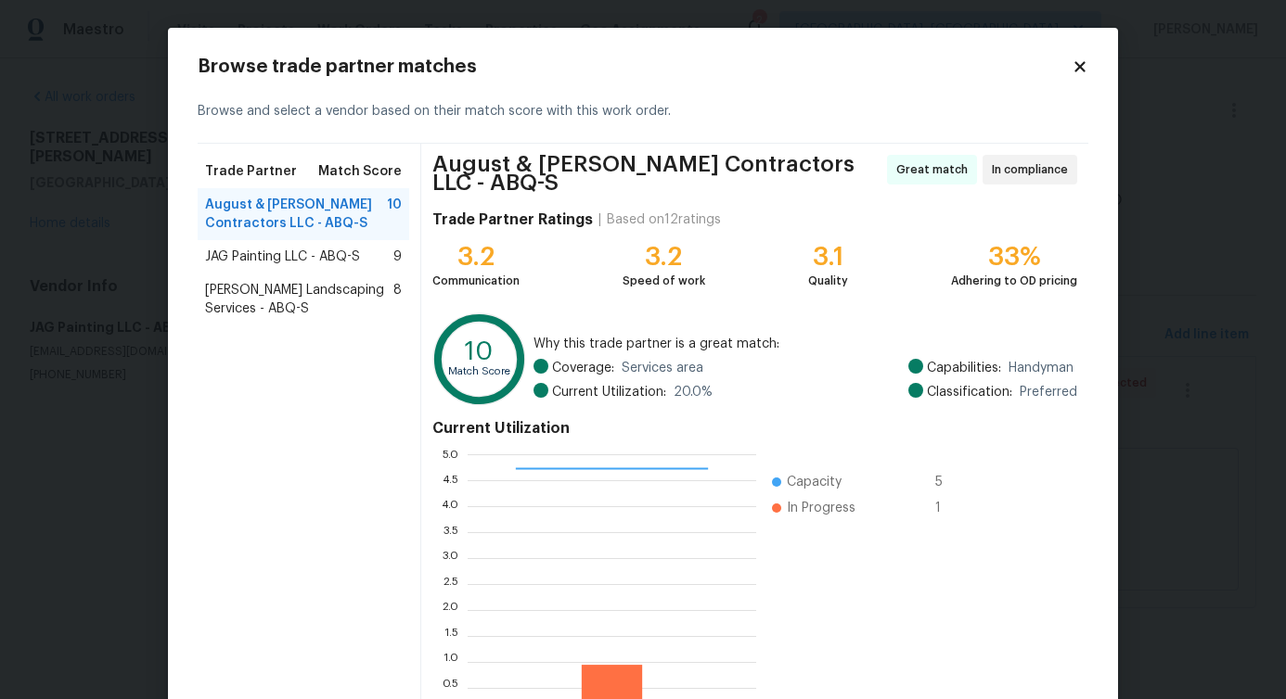
click at [275, 286] on span "Rodriguez Landscaping Services - ABQ-S" at bounding box center [299, 299] width 188 height 37
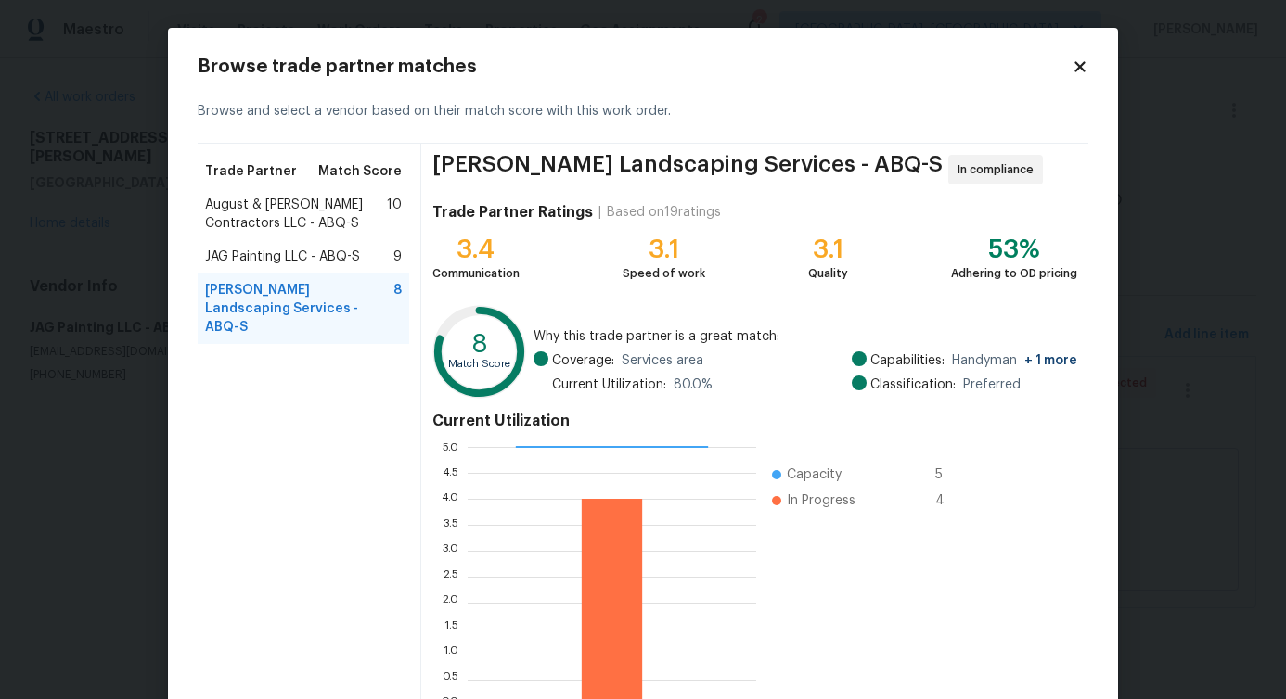
click at [289, 206] on span "August & Suttles Contractors LLC - ABQ-S" at bounding box center [296, 214] width 182 height 37
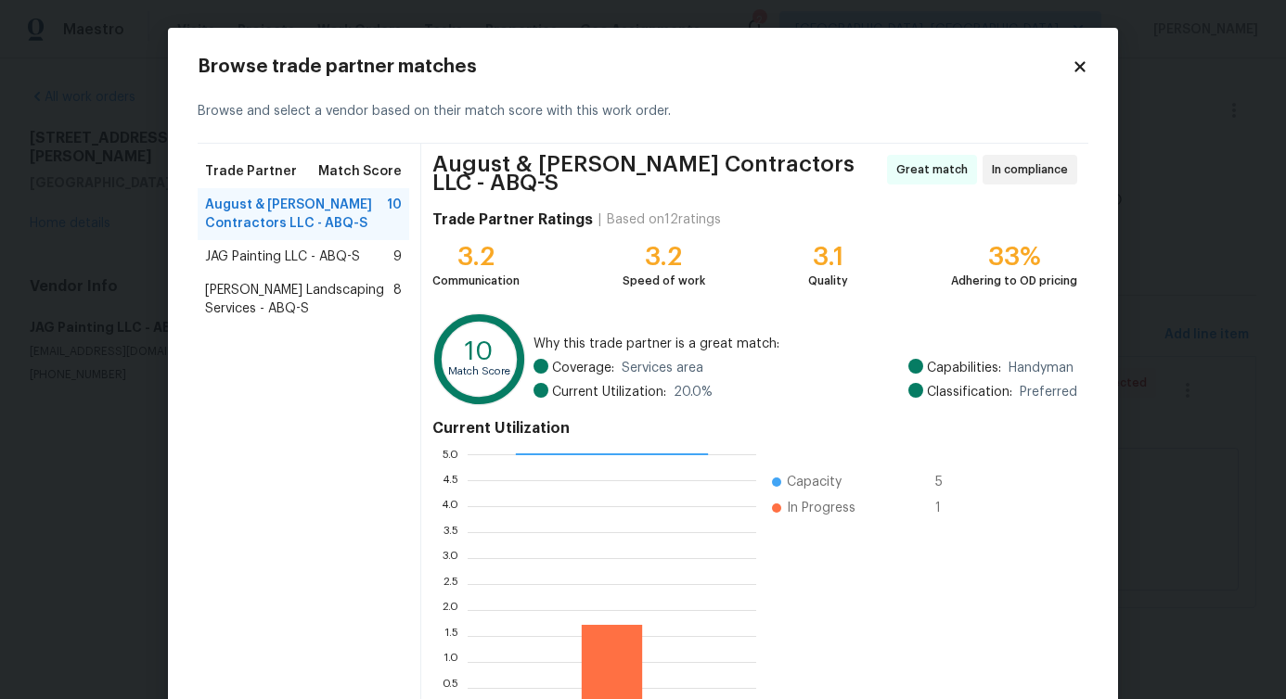
scroll to position [119, 0]
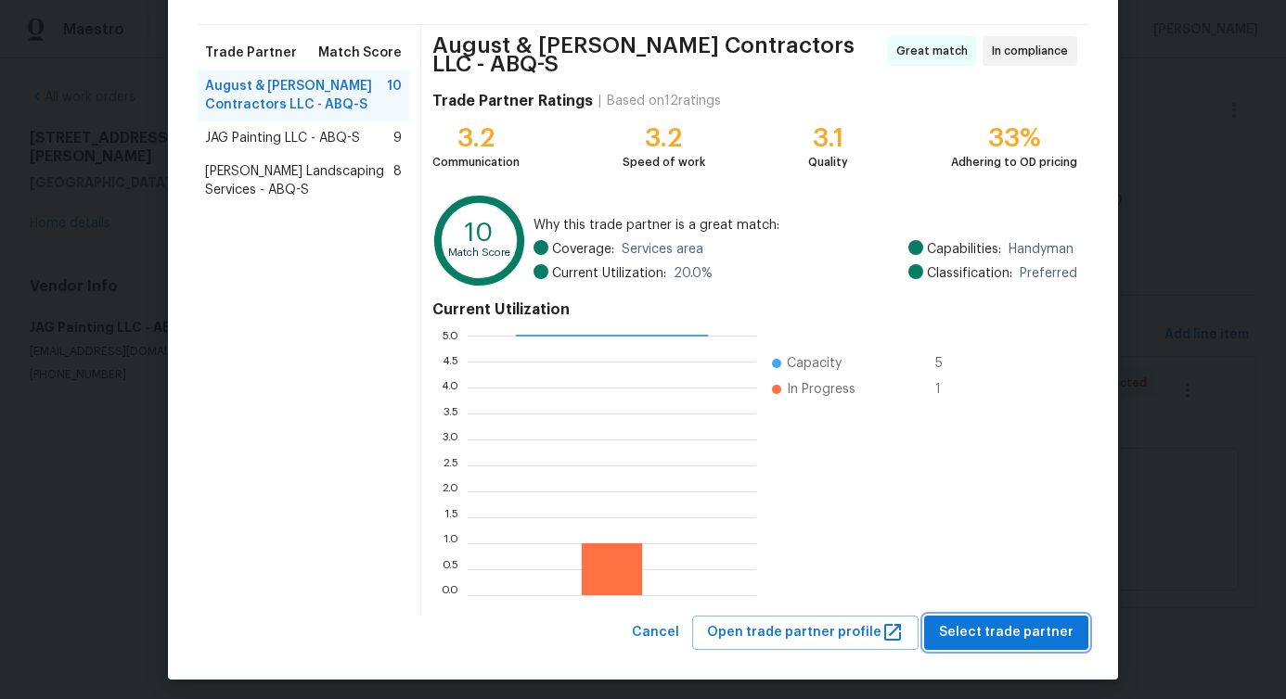
click at [977, 631] on span "Select trade partner" at bounding box center [1006, 633] width 135 height 23
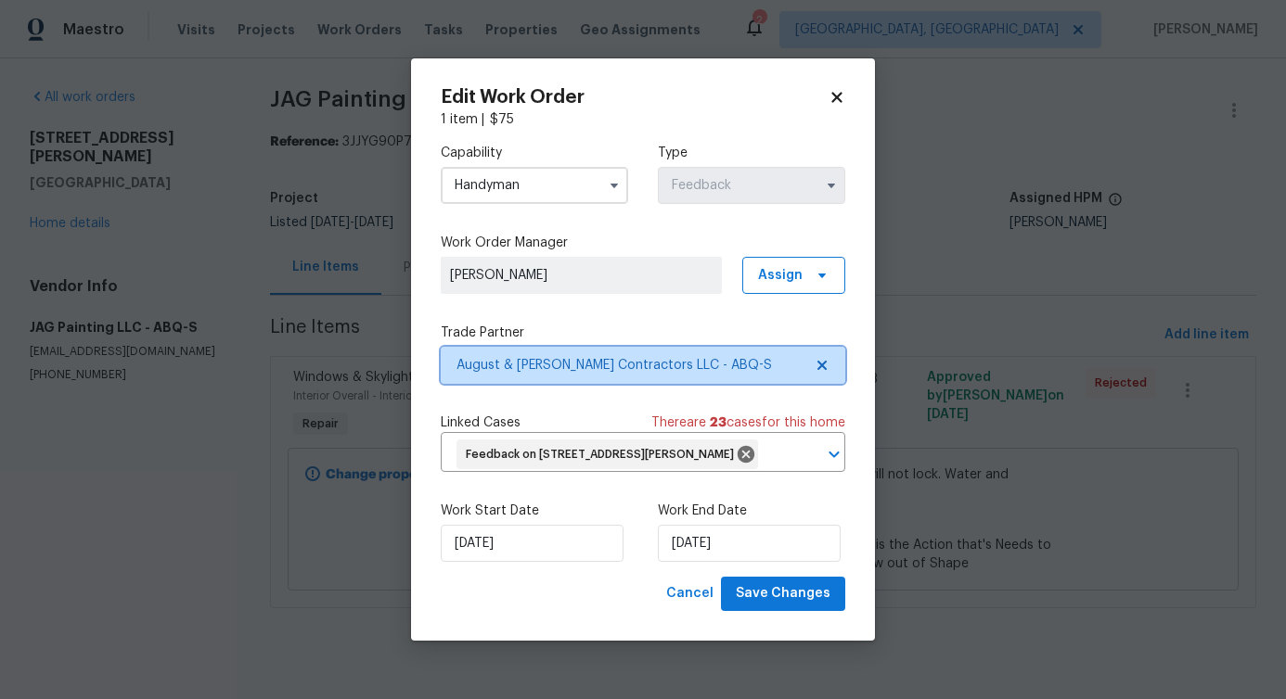
scroll to position [0, 0]
click at [761, 461] on input "text" at bounding box center [777, 455] width 32 height 29
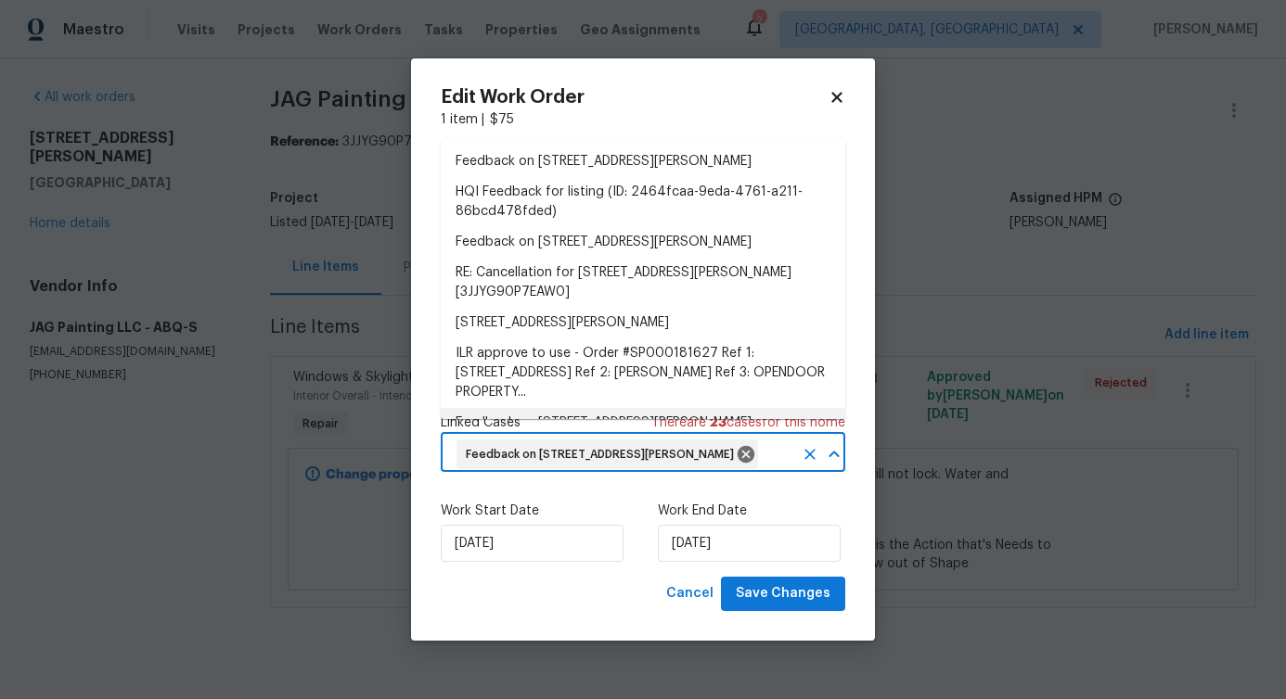
click at [761, 469] on input "text" at bounding box center [777, 455] width 32 height 29
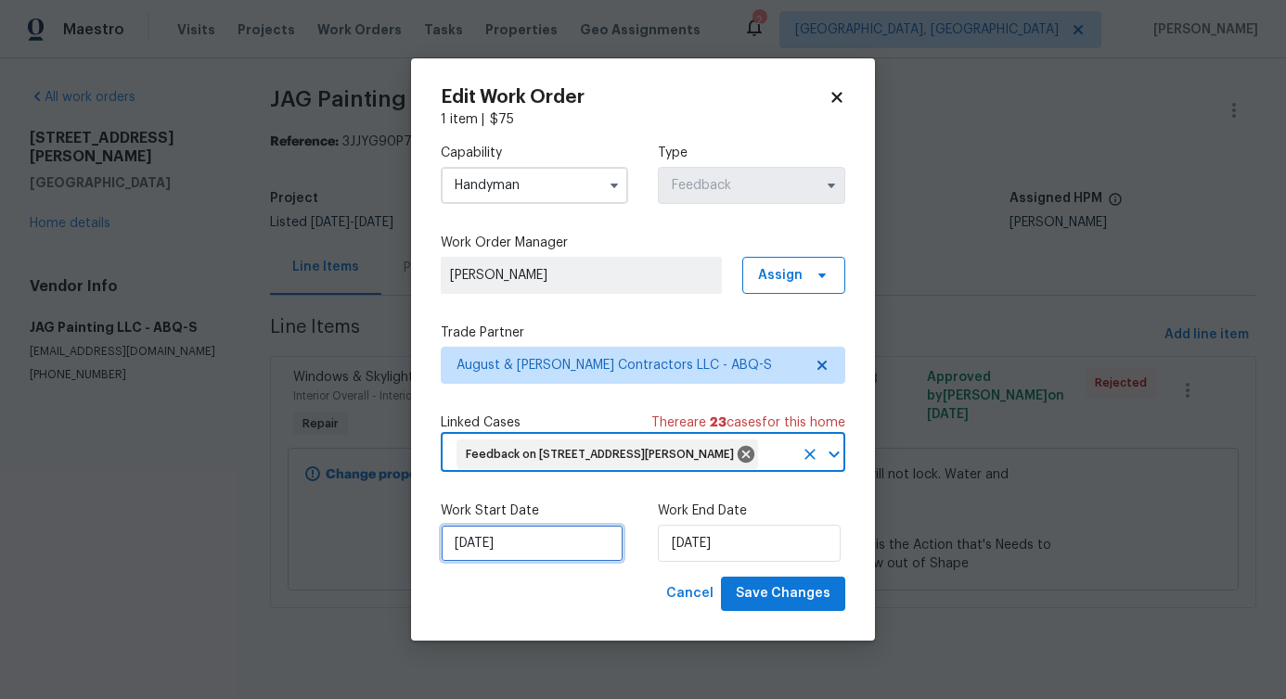
click at [520, 557] on input "[DATE]" at bounding box center [532, 543] width 183 height 37
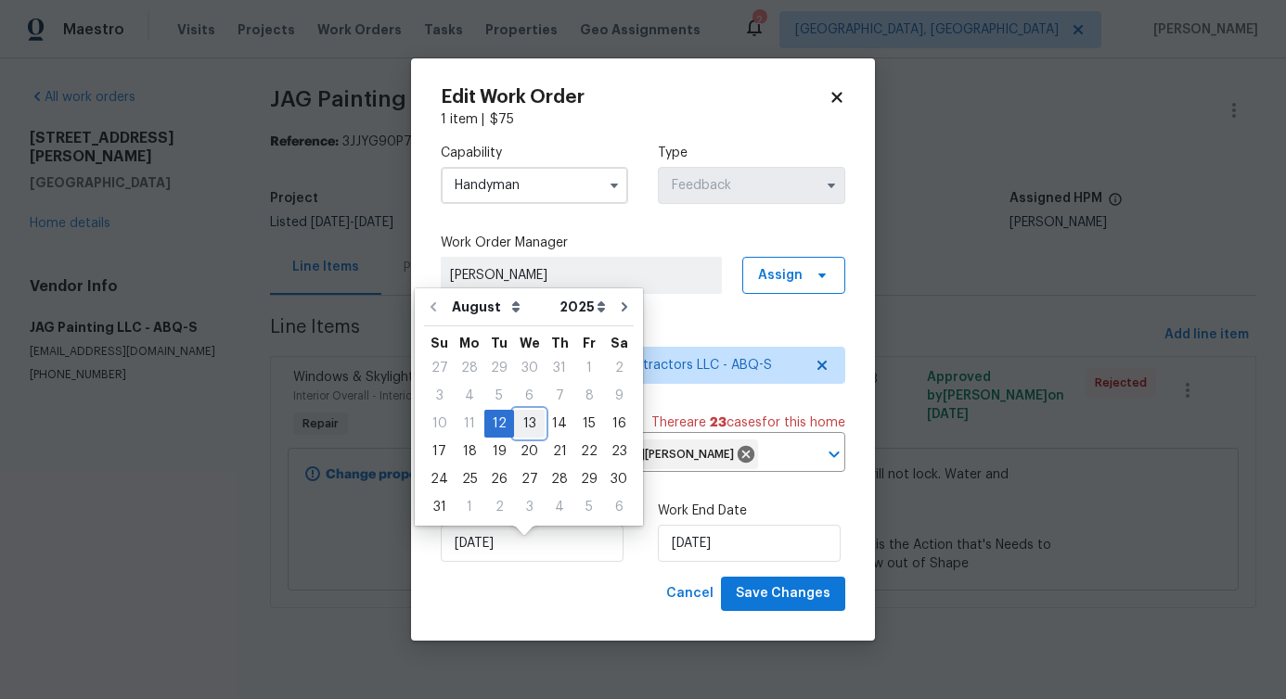
click at [525, 425] on div "13" at bounding box center [529, 424] width 31 height 26
type input "[DATE]"
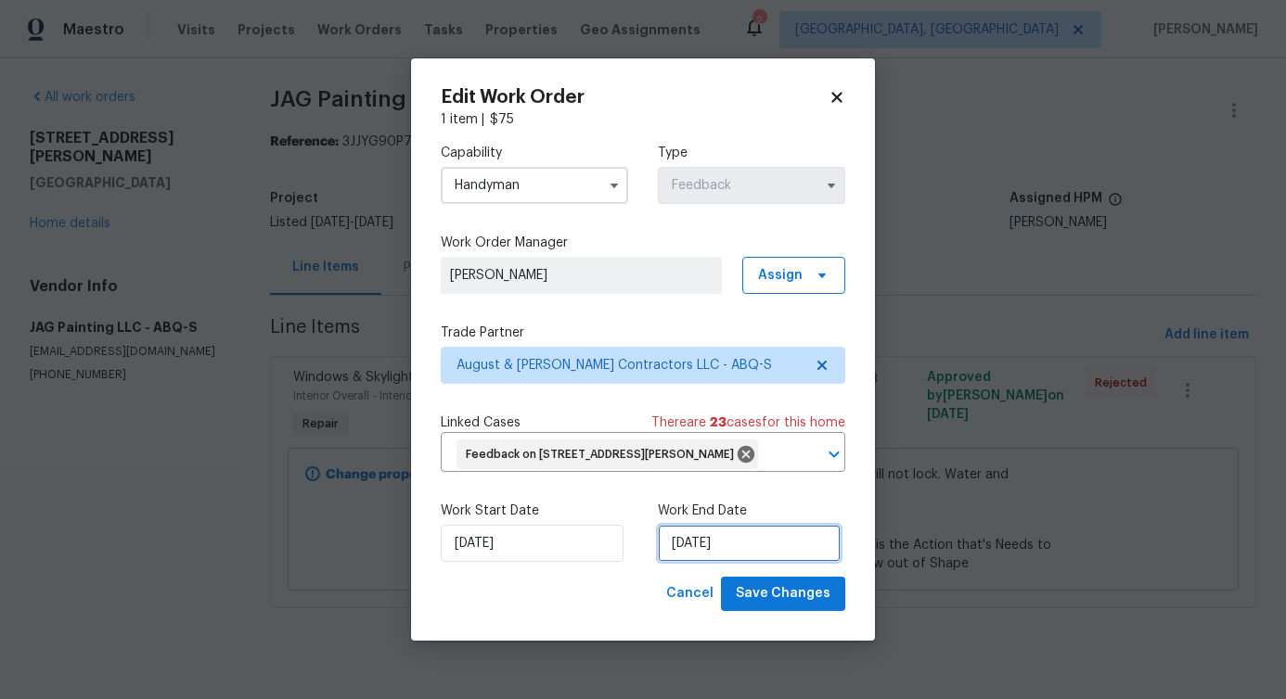
click at [672, 554] on input "[DATE]" at bounding box center [749, 543] width 183 height 37
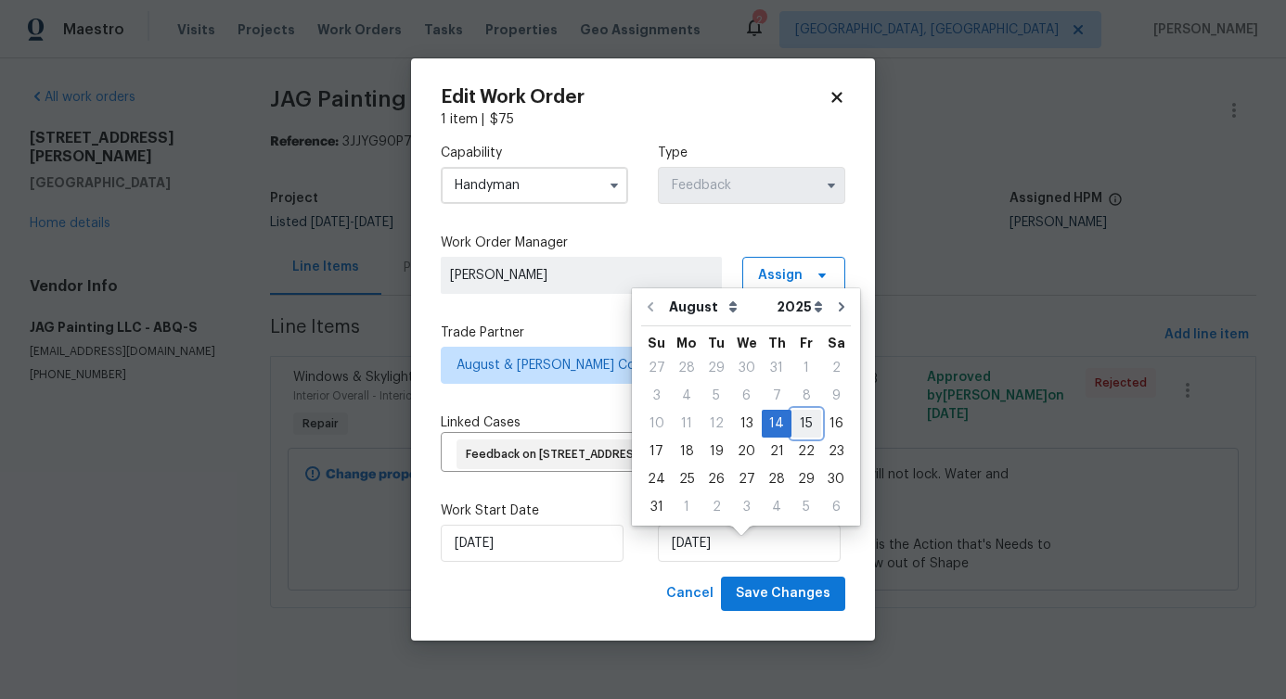
click at [803, 425] on div "15" at bounding box center [806, 424] width 30 height 26
type input "[DATE]"
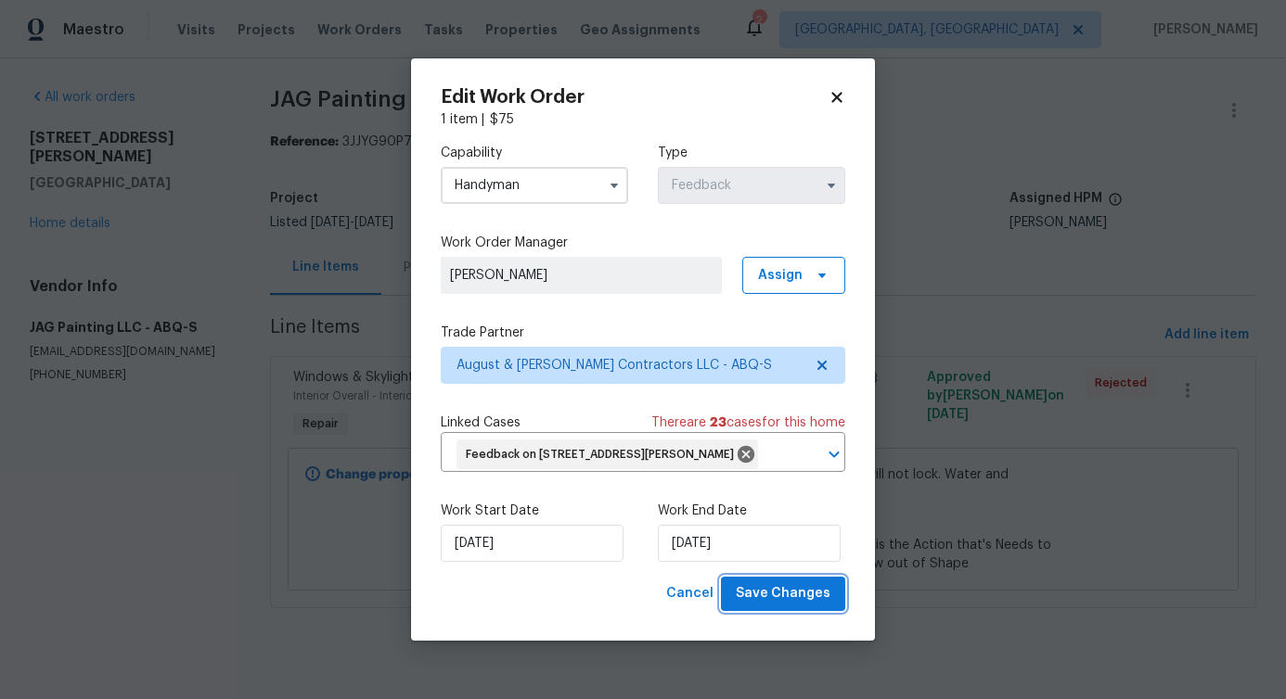
click at [784, 606] on span "Save Changes" at bounding box center [783, 594] width 95 height 23
click at [151, 522] on body "Maestro Visits Projects Work Orders Tasks Properties Geo Assignments 2 Albuquer…" at bounding box center [643, 330] width 1286 height 660
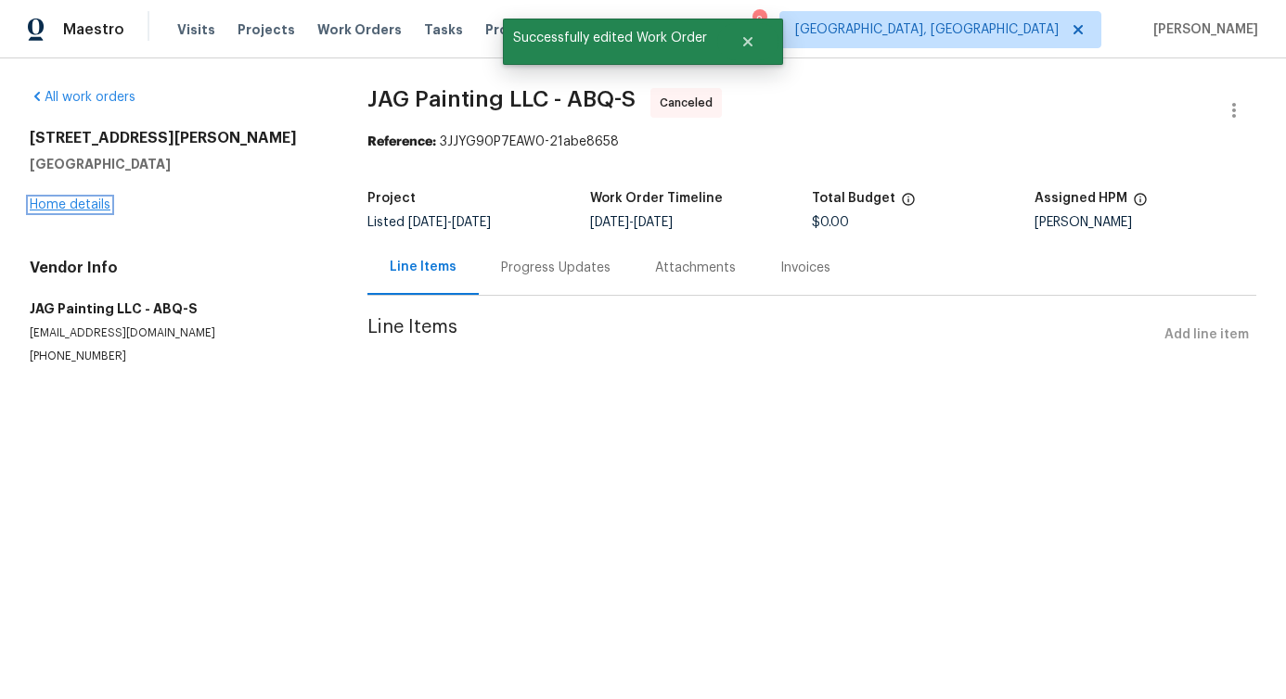
click at [76, 202] on link "Home details" at bounding box center [70, 205] width 81 height 13
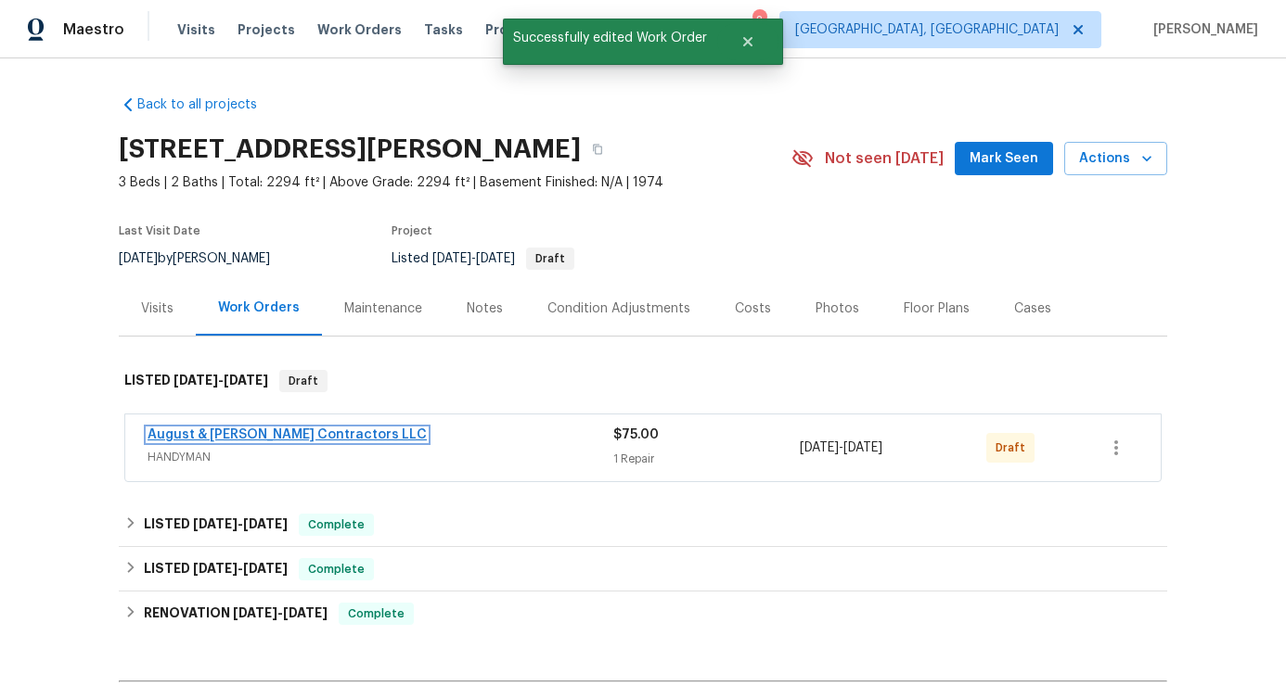
click at [237, 432] on link "August & Suttles Contractors LLC" at bounding box center [286, 435] width 279 height 13
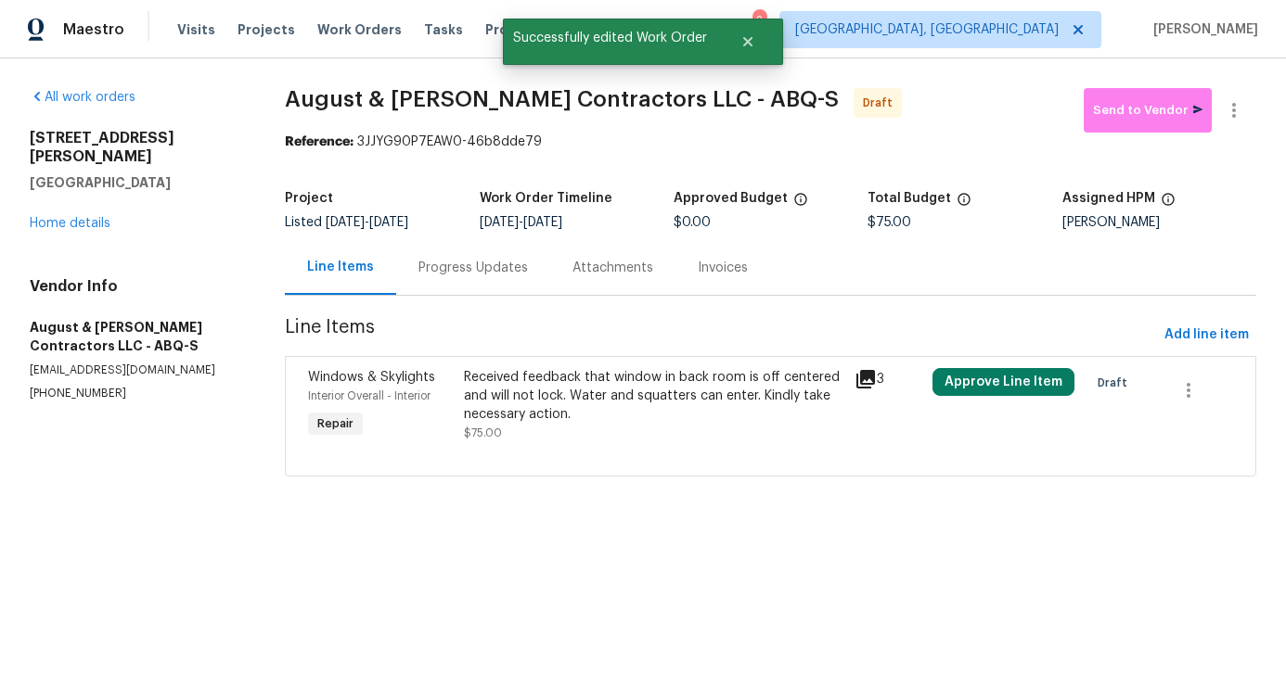
click at [647, 414] on div "Received feedback that window in back room is off centered and will not lock. W…" at bounding box center [653, 396] width 378 height 56
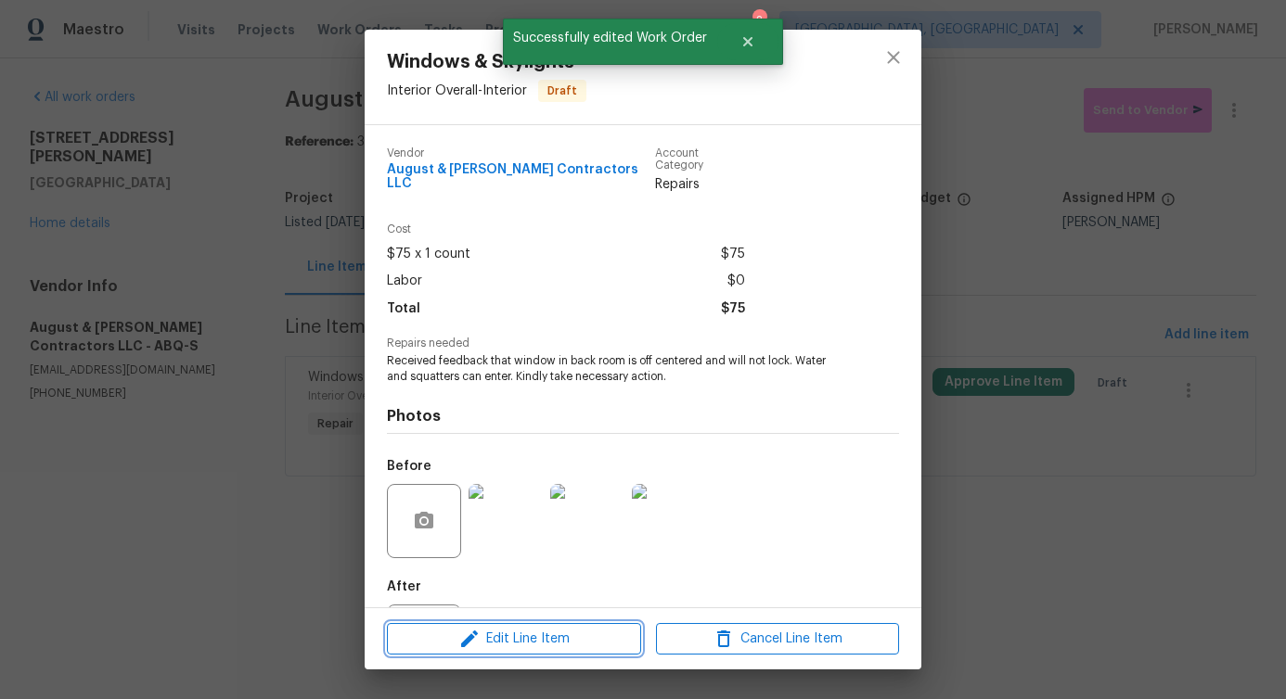
click at [536, 645] on span "Edit Line Item" at bounding box center [513, 639] width 243 height 23
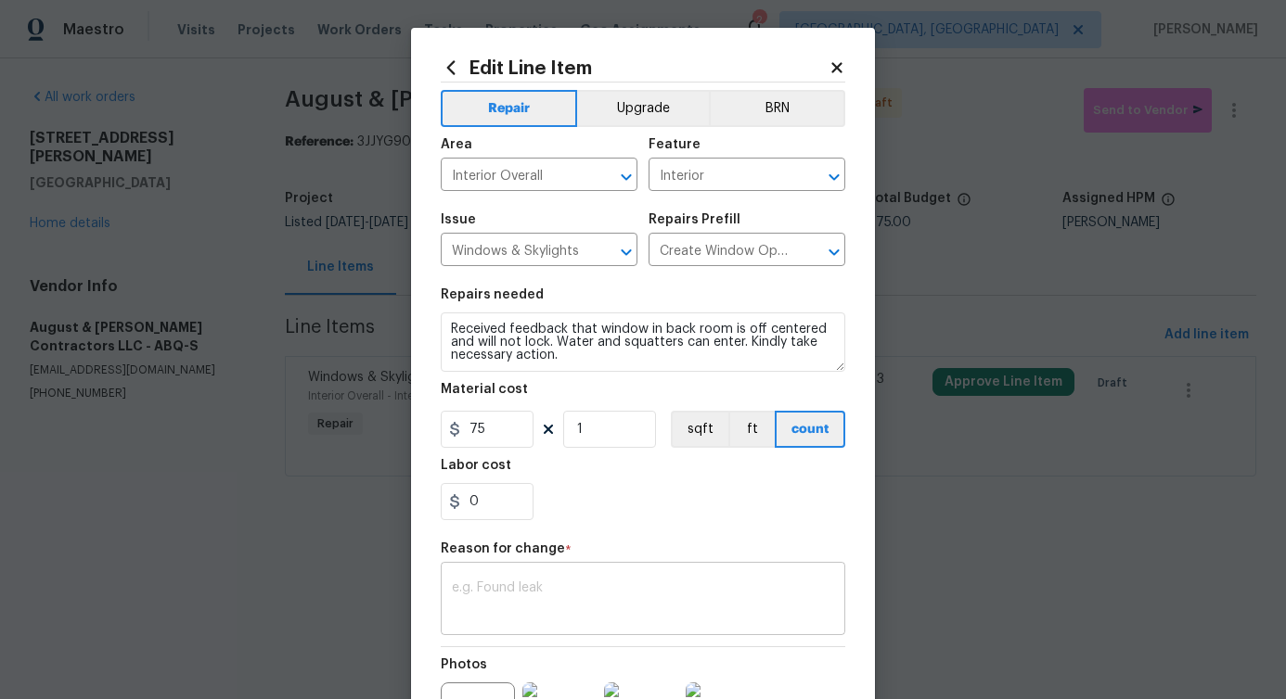
click at [517, 596] on textarea at bounding box center [643, 601] width 382 height 39
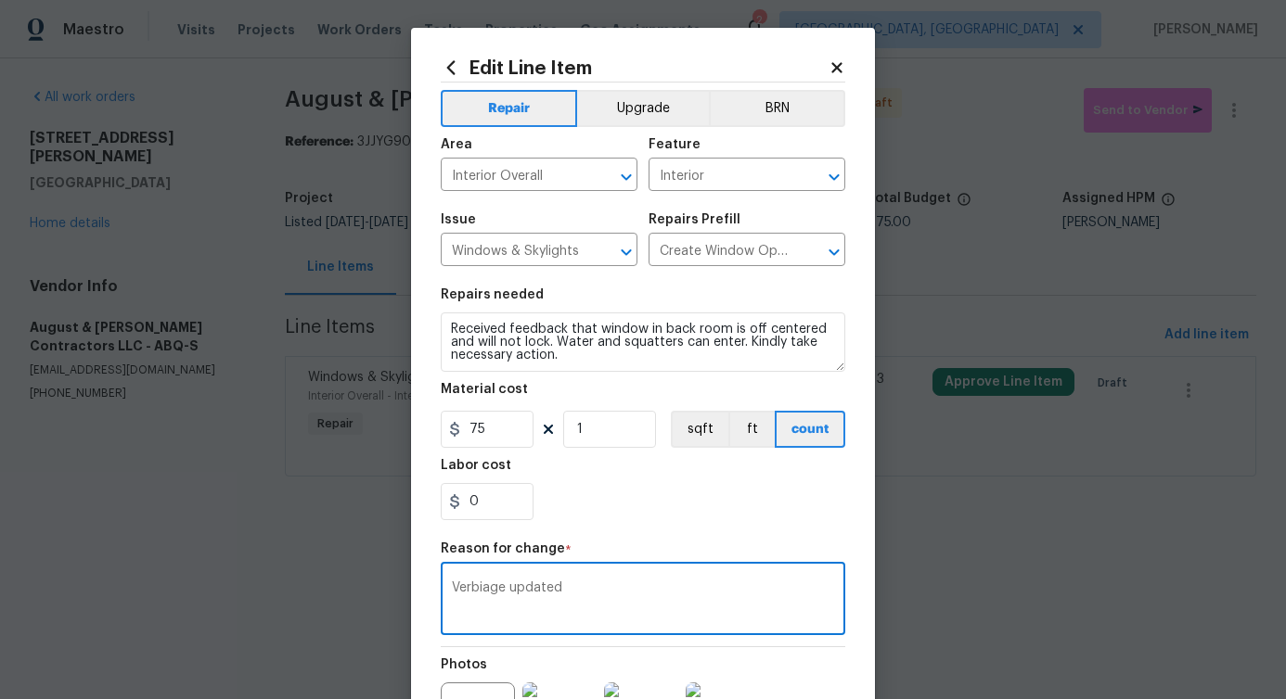
scroll to position [215, 0]
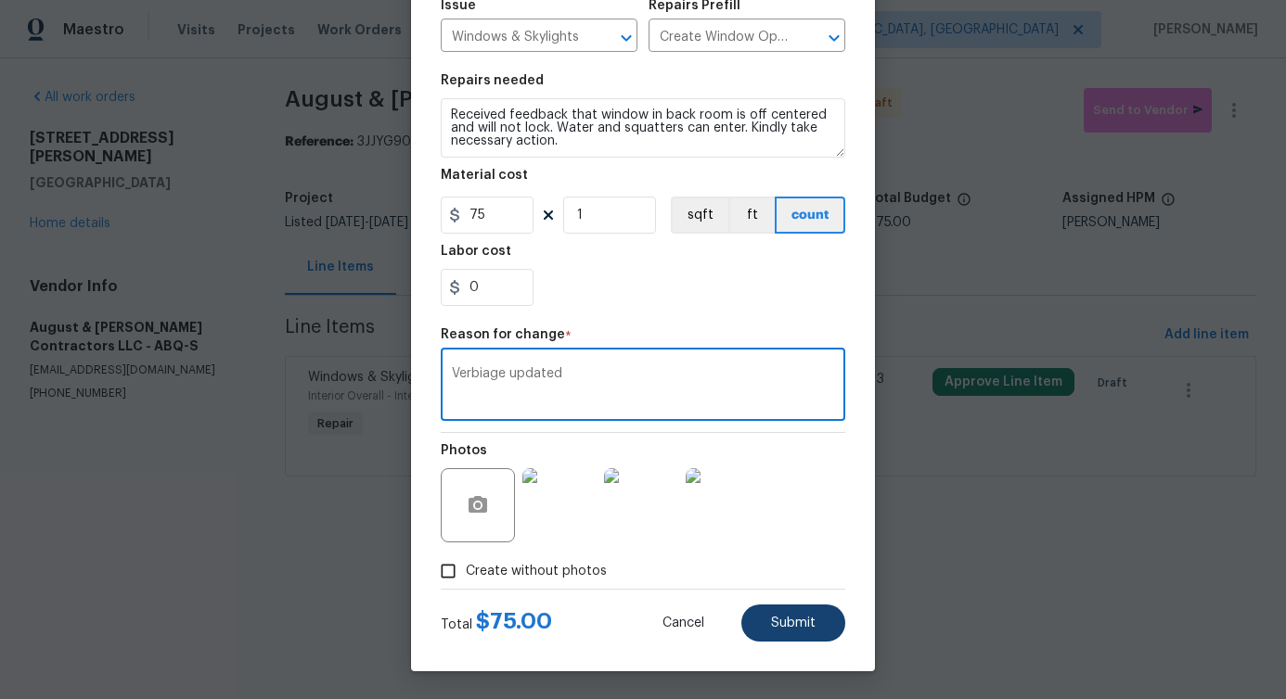
type textarea "Verbiage updated"
click at [772, 633] on button "Submit" at bounding box center [793, 623] width 104 height 37
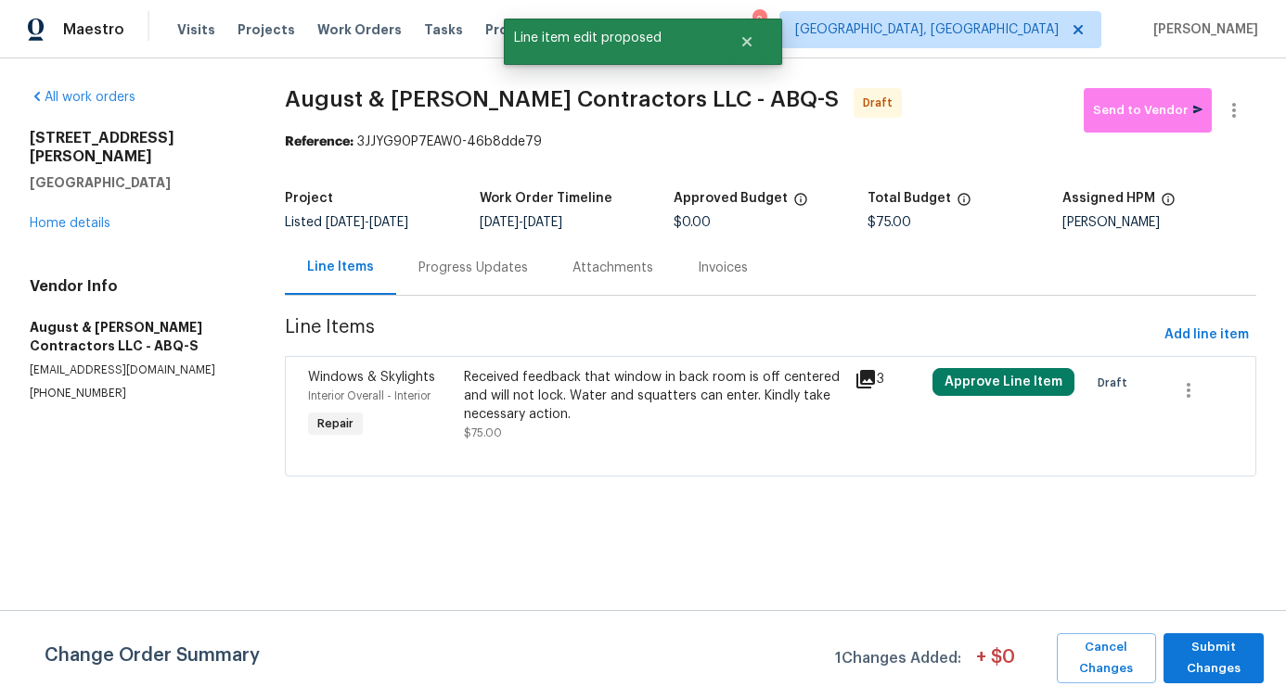
scroll to position [0, 0]
click at [1207, 639] on span "Submit Changes" at bounding box center [1214, 658] width 82 height 43
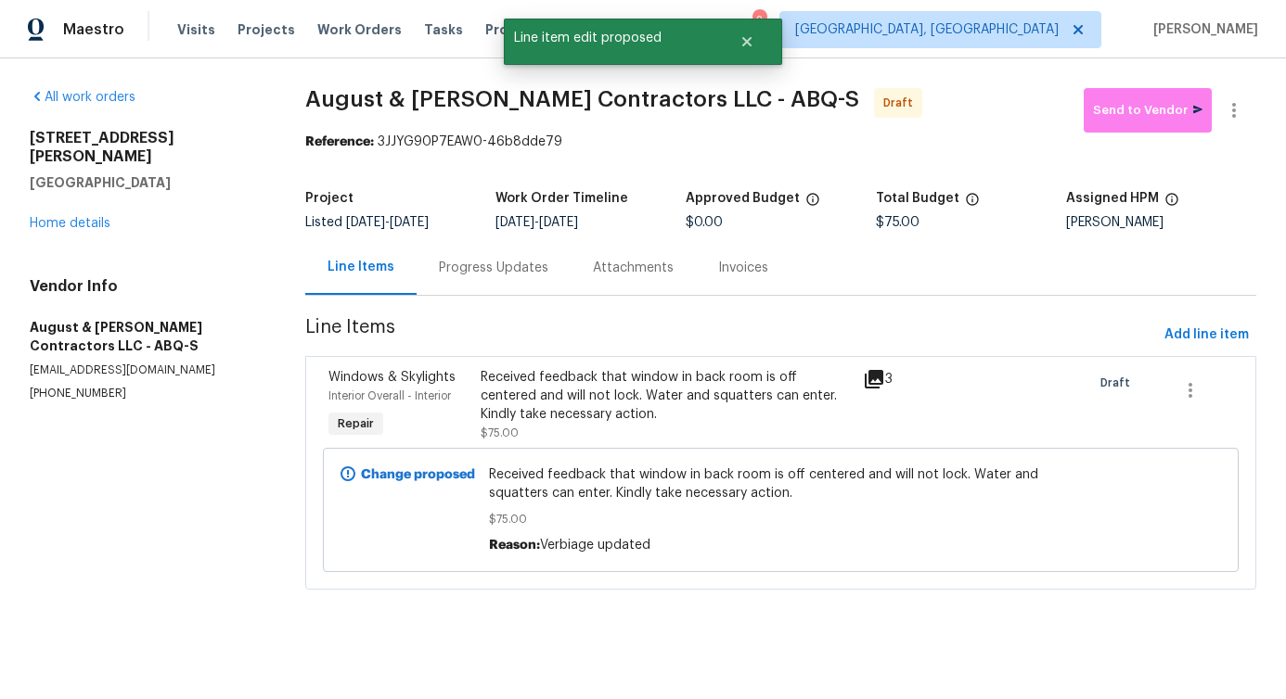
click at [496, 276] on div "Progress Updates" at bounding box center [493, 268] width 109 height 19
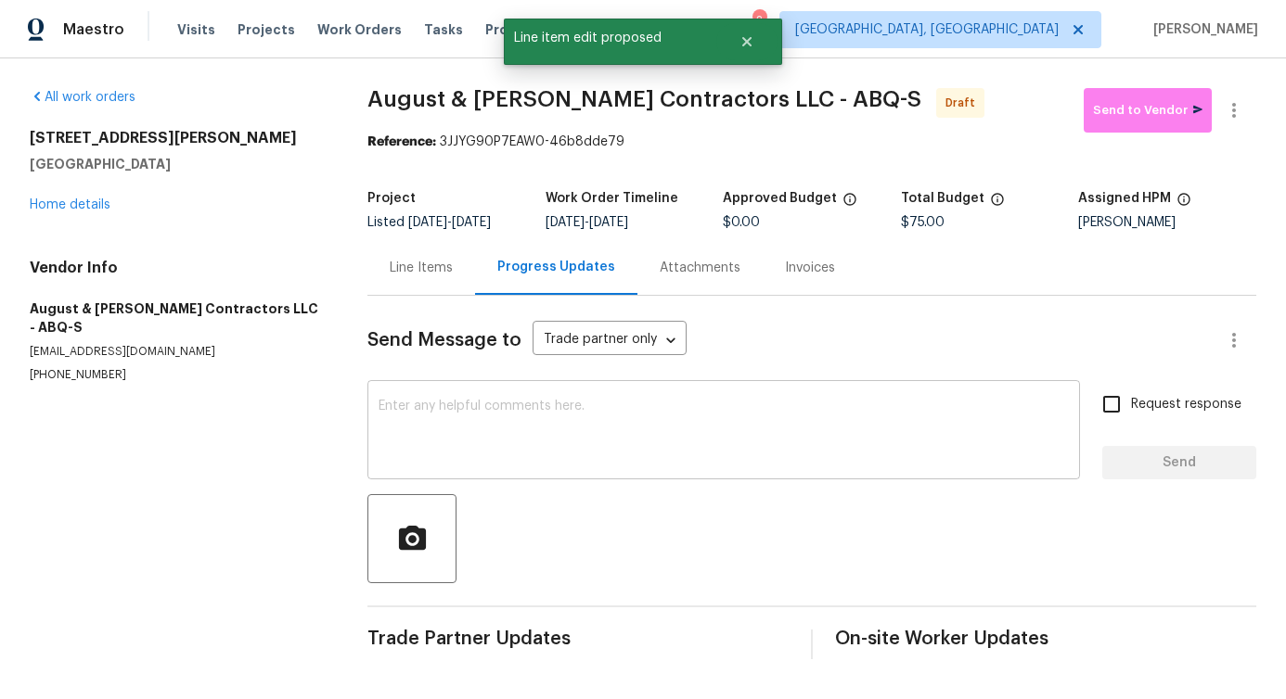
click at [508, 418] on textarea at bounding box center [723, 432] width 690 height 65
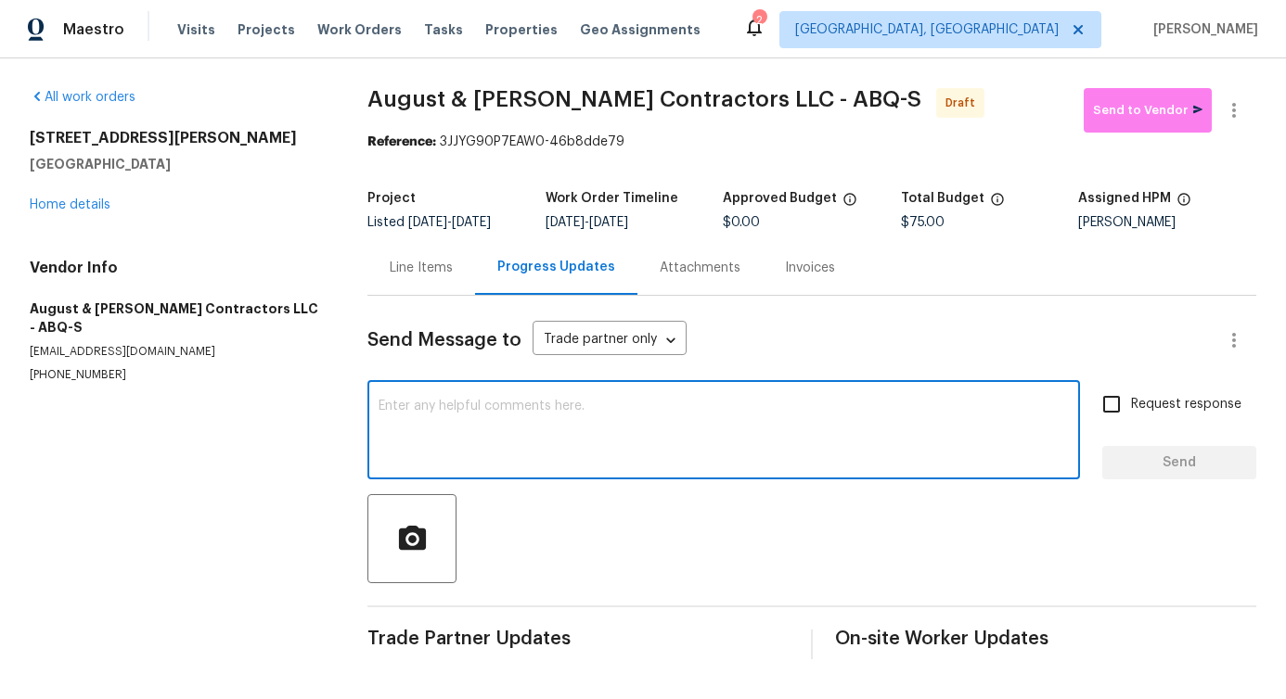
click at [686, 437] on textarea at bounding box center [723, 432] width 690 height 65
paste textarea "Hi, this is Pavithra with Opendoor. I’m confirming you received the WO for the …"
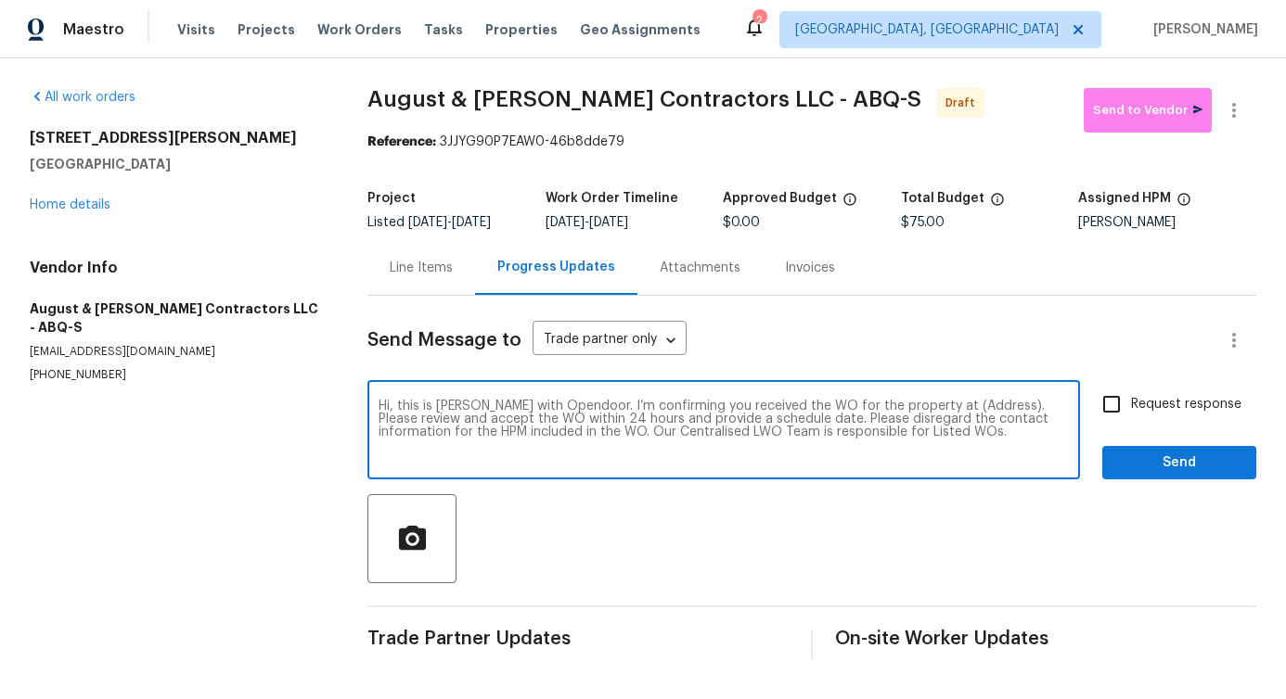
click at [955, 416] on textarea "Hi, this is Pavithra with Opendoor. I’m confirming you received the WO for the …" at bounding box center [723, 432] width 690 height 65
paste textarea "3912 Wellesley Dr NE, Albuquerque, NM 87107"
type textarea "Hi, this is Pavithra with Opendoor. I’m confirming you received the WO for the …"
click at [1134, 404] on span "Request response" at bounding box center [1186, 404] width 110 height 19
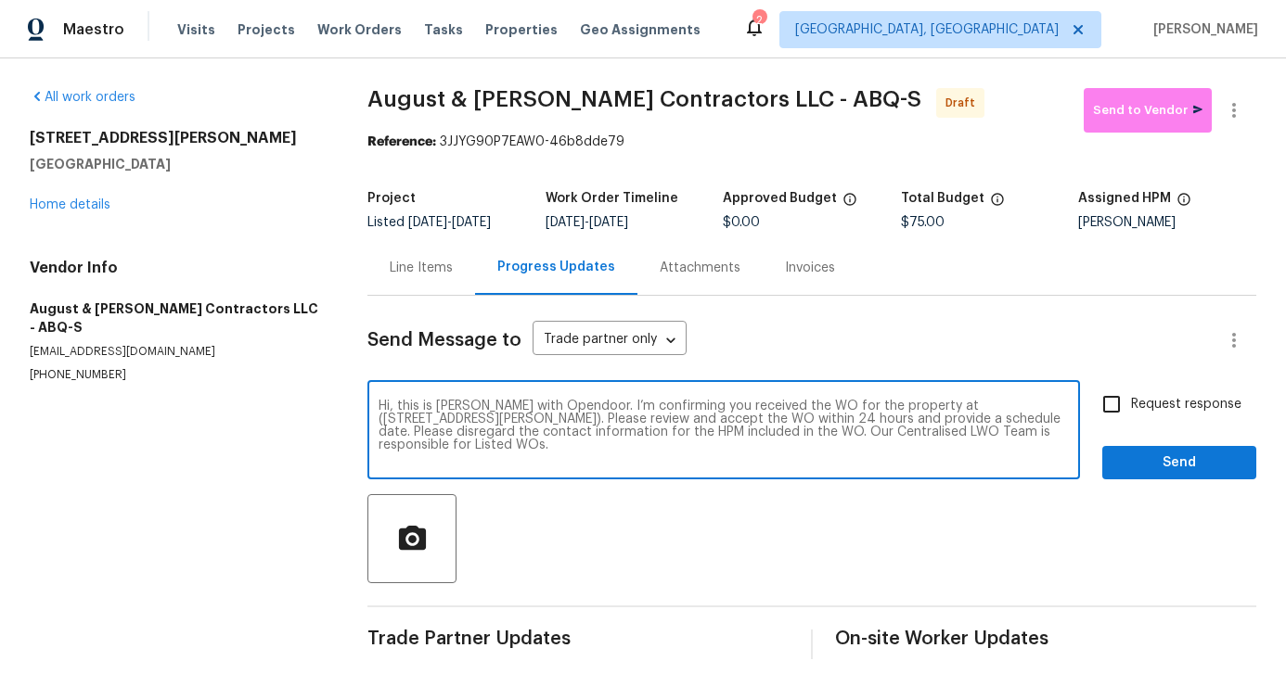
click at [1131, 404] on input "Request response" at bounding box center [1111, 404] width 39 height 39
checkbox input "true"
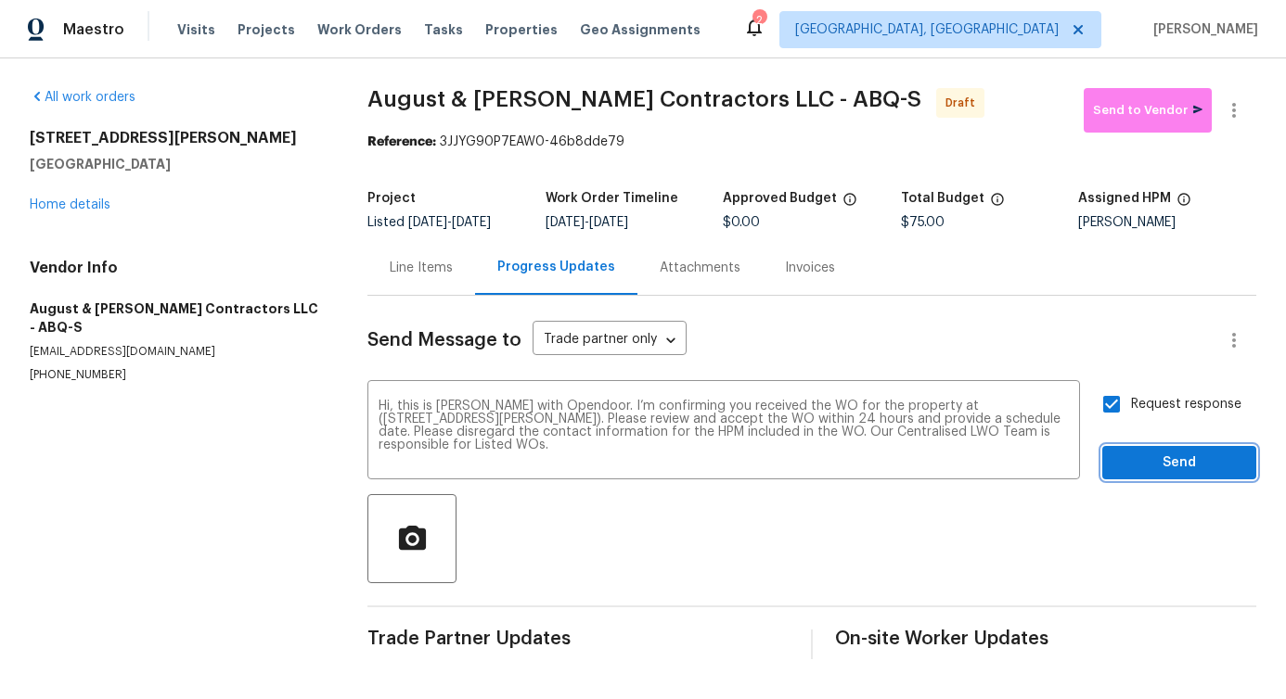
click at [1139, 446] on button "Send" at bounding box center [1179, 463] width 154 height 34
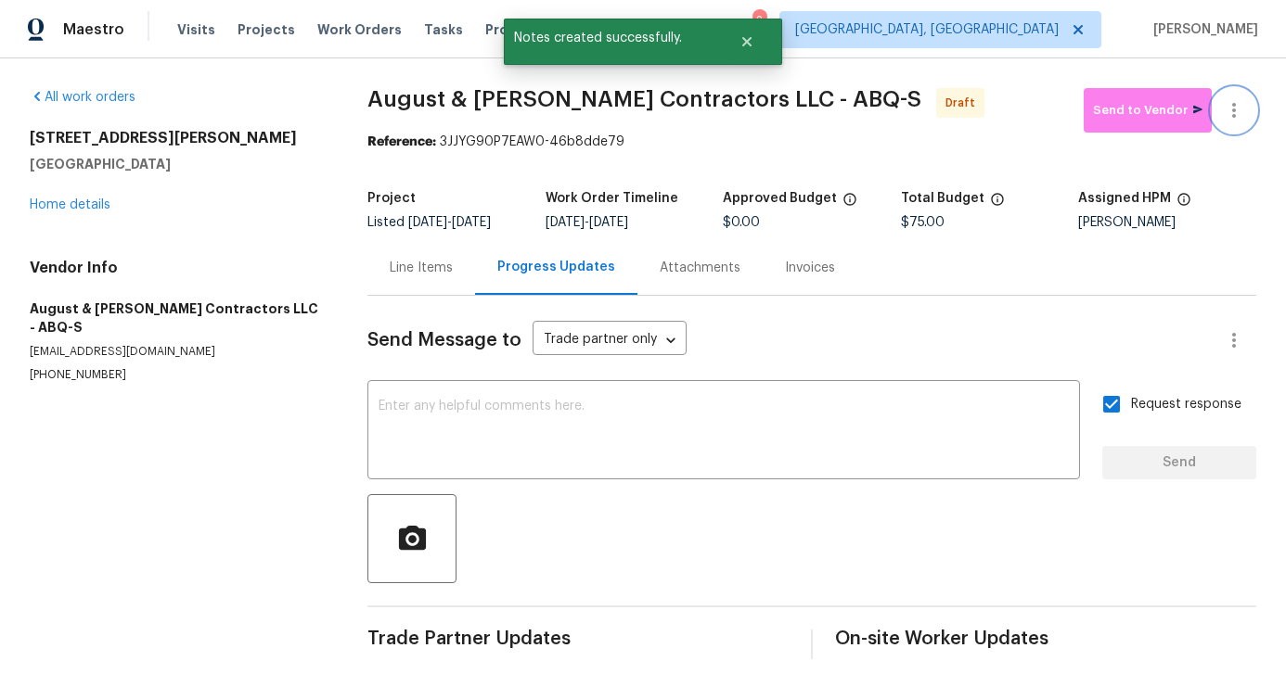
click at [1231, 113] on button "button" at bounding box center [1233, 110] width 45 height 45
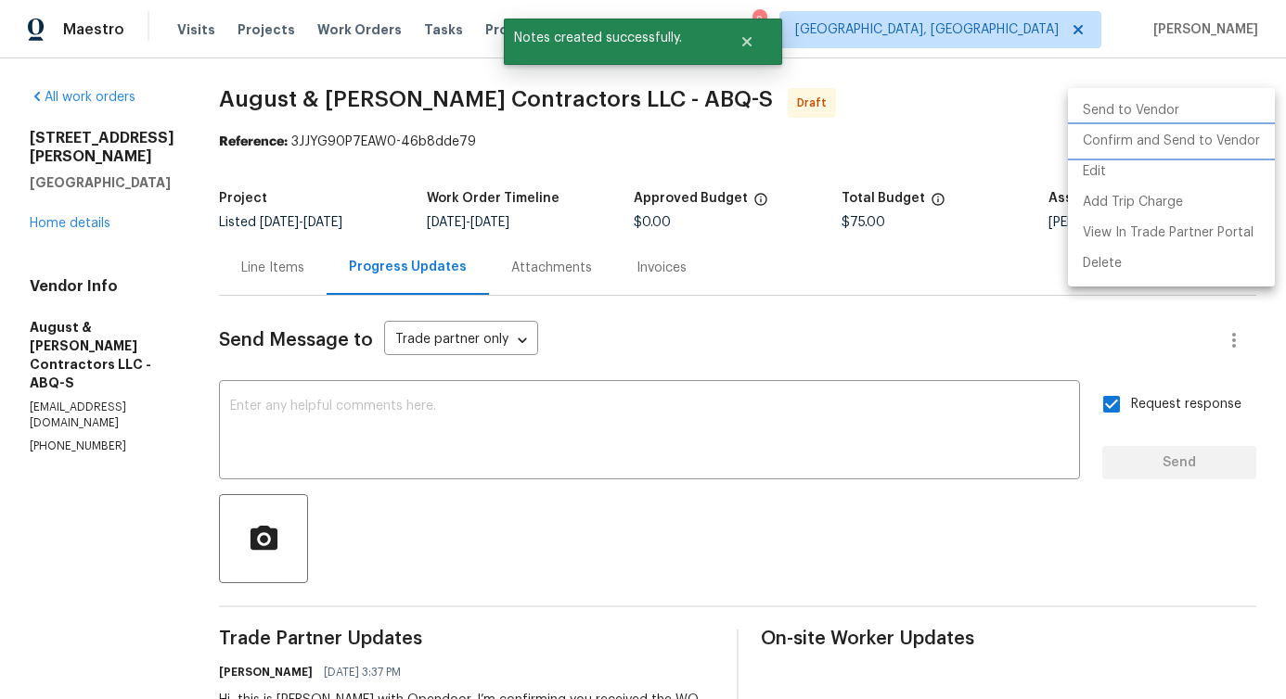
click at [1127, 145] on li "Confirm and Send to Vendor" at bounding box center [1171, 141] width 207 height 31
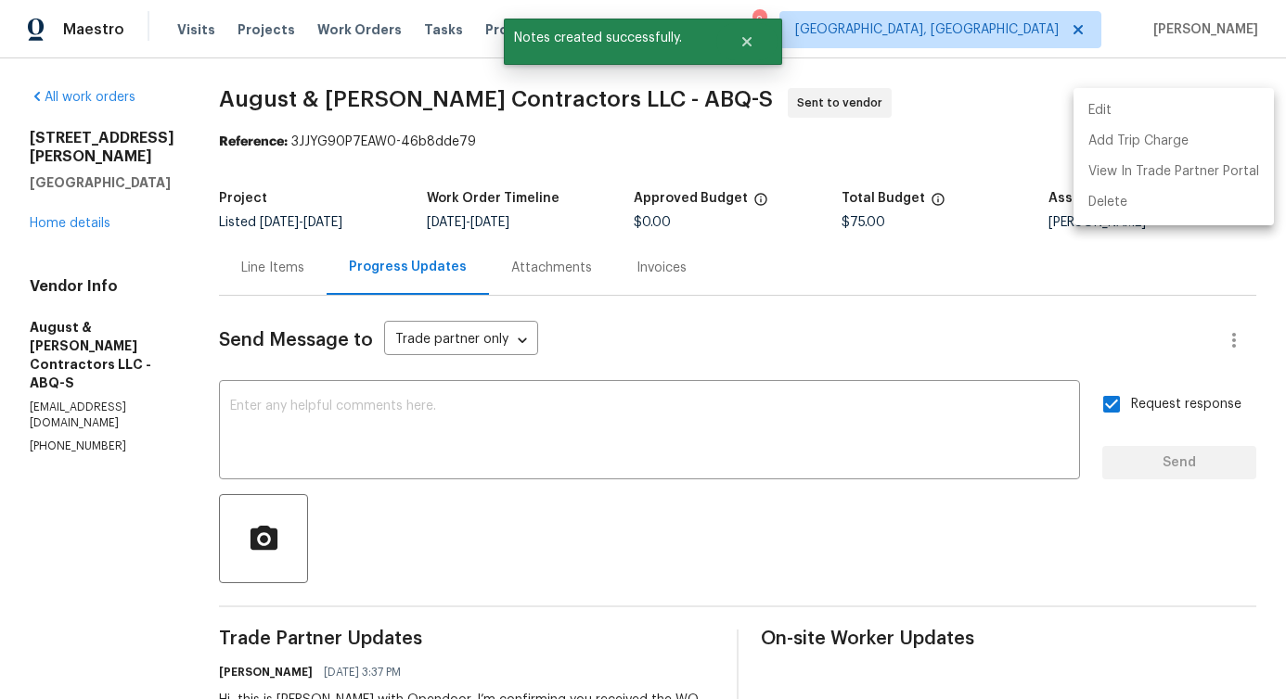
click at [647, 404] on div at bounding box center [643, 349] width 1286 height 699
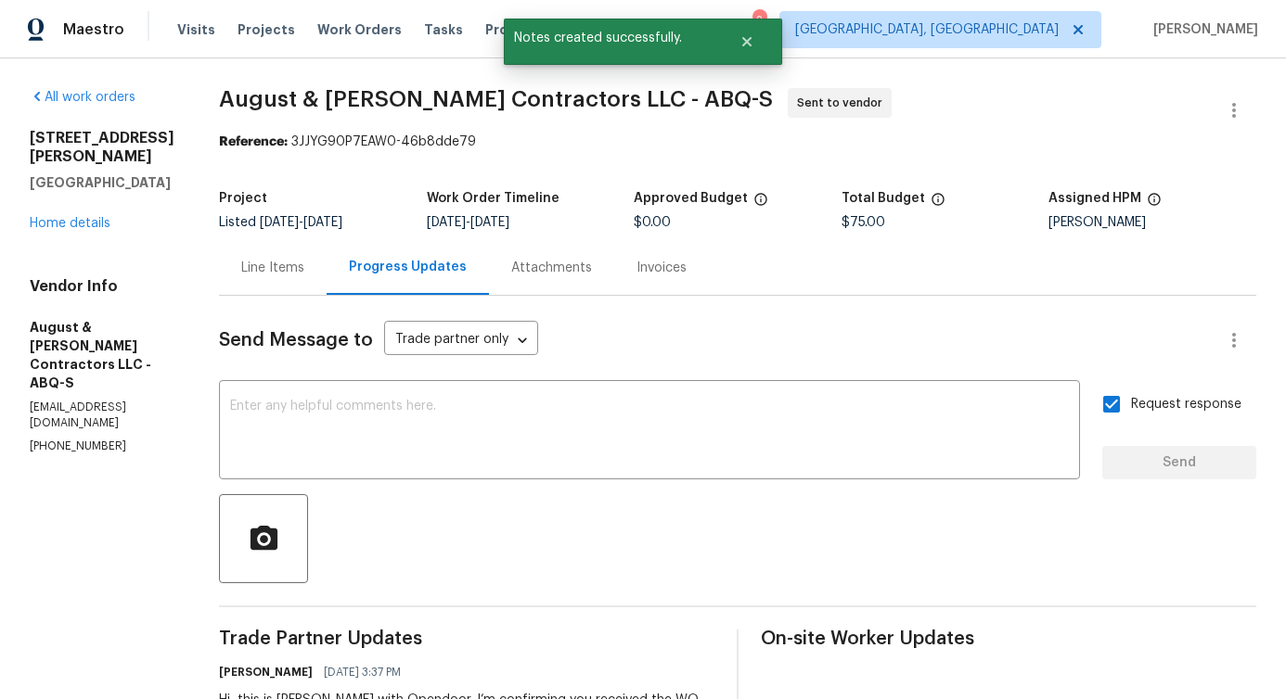
click at [297, 273] on div "Line Items" at bounding box center [272, 268] width 63 height 19
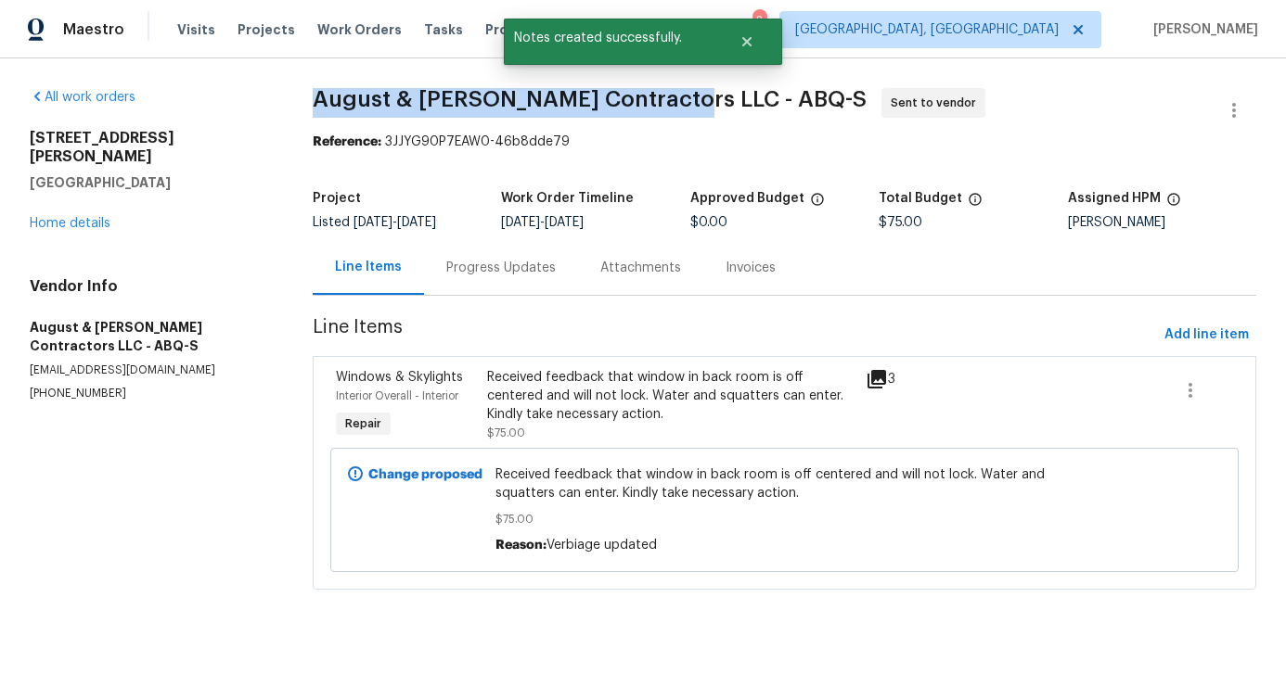
drag, startPoint x: 314, startPoint y: 95, endPoint x: 663, endPoint y: 96, distance: 349.7
click at [663, 96] on span "August & Suttles Contractors LLC - ABQ-S" at bounding box center [590, 99] width 554 height 22
copy span "August & Suttles Contractors LLC"
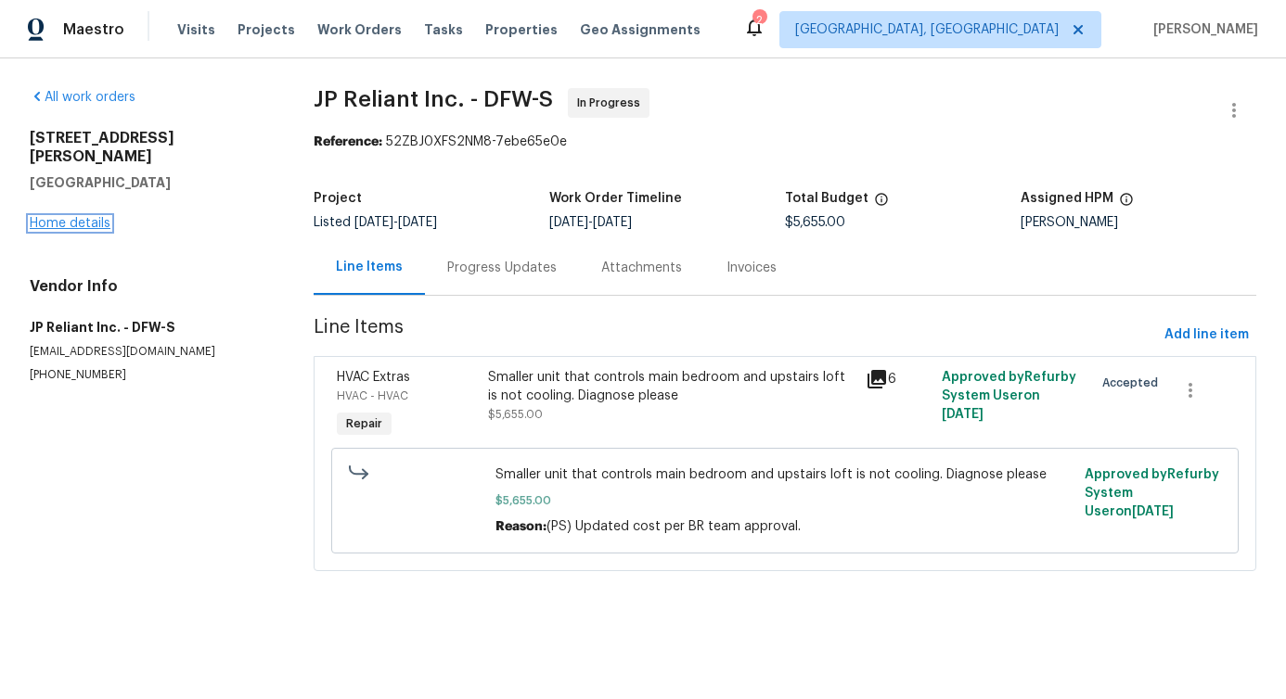
click at [58, 217] on link "Home details" at bounding box center [70, 223] width 81 height 13
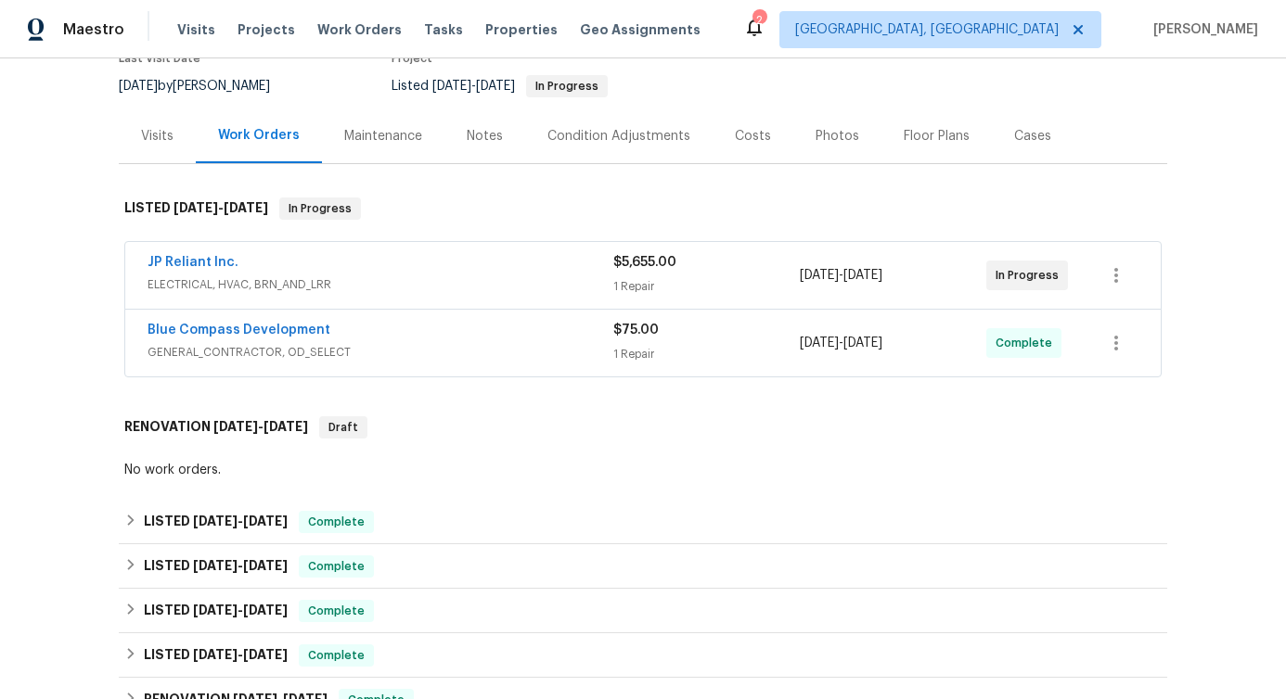
scroll to position [205, 0]
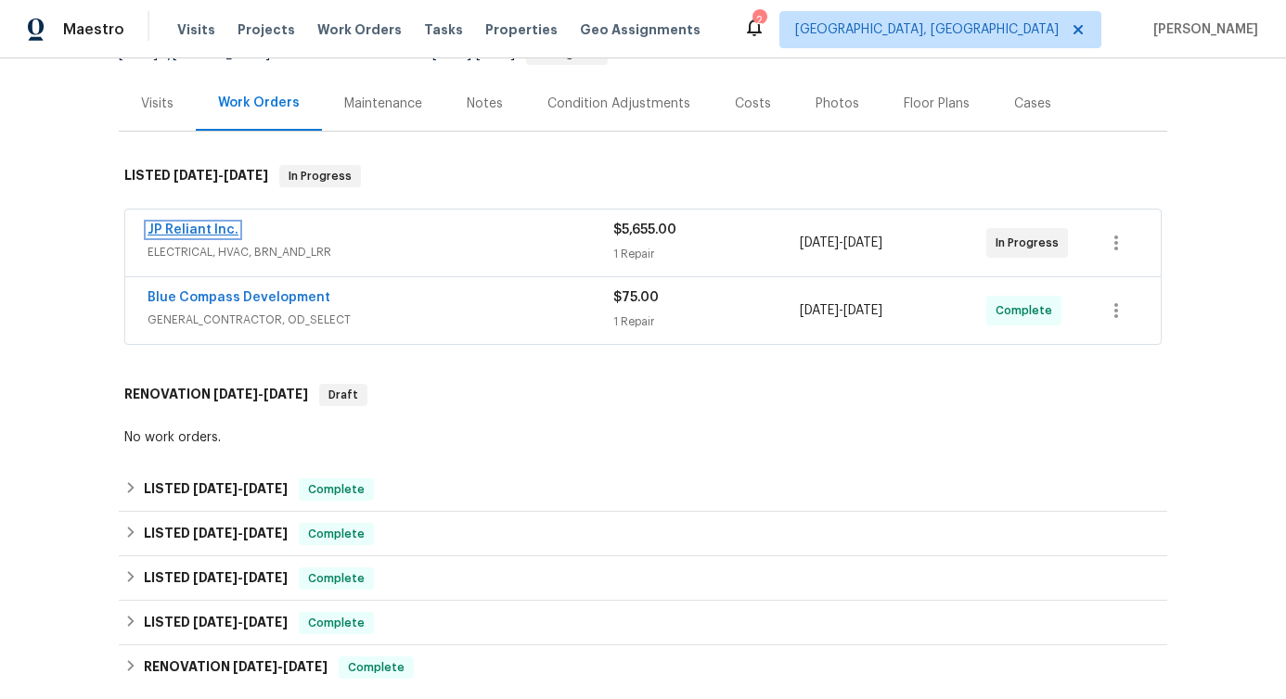
click at [200, 224] on link "JP Reliant Inc." at bounding box center [192, 230] width 91 height 13
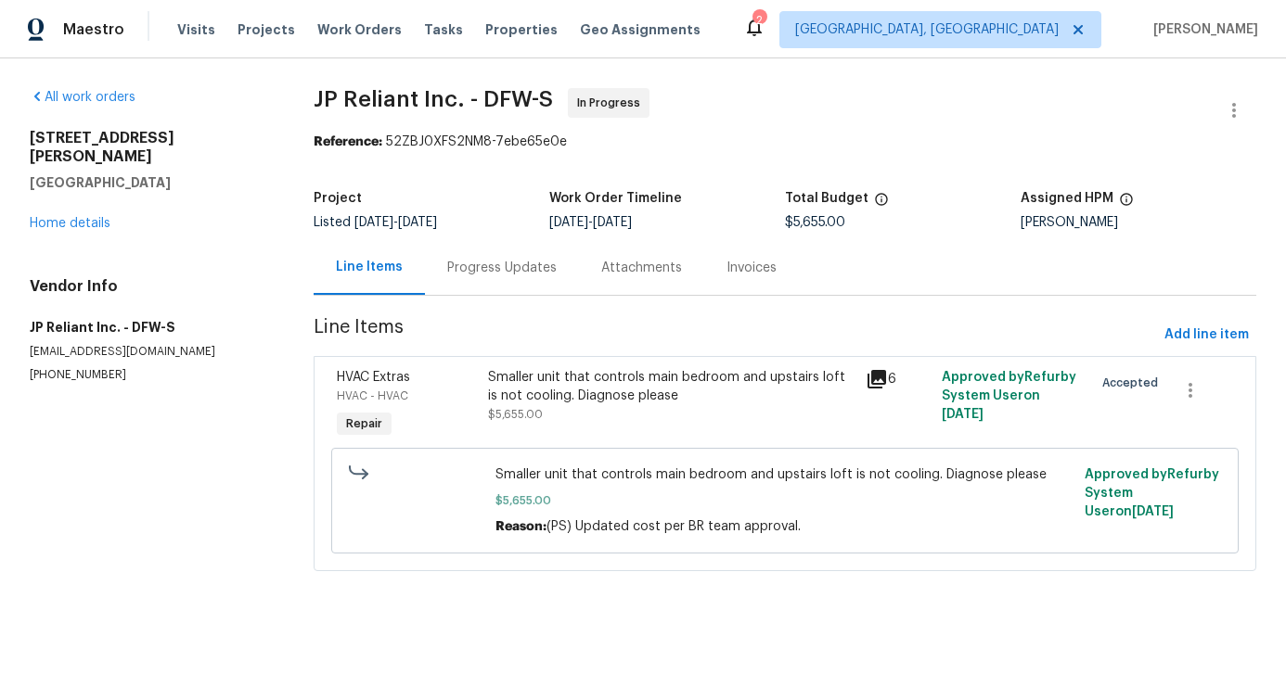
click at [500, 293] on div "Progress Updates" at bounding box center [502, 267] width 154 height 55
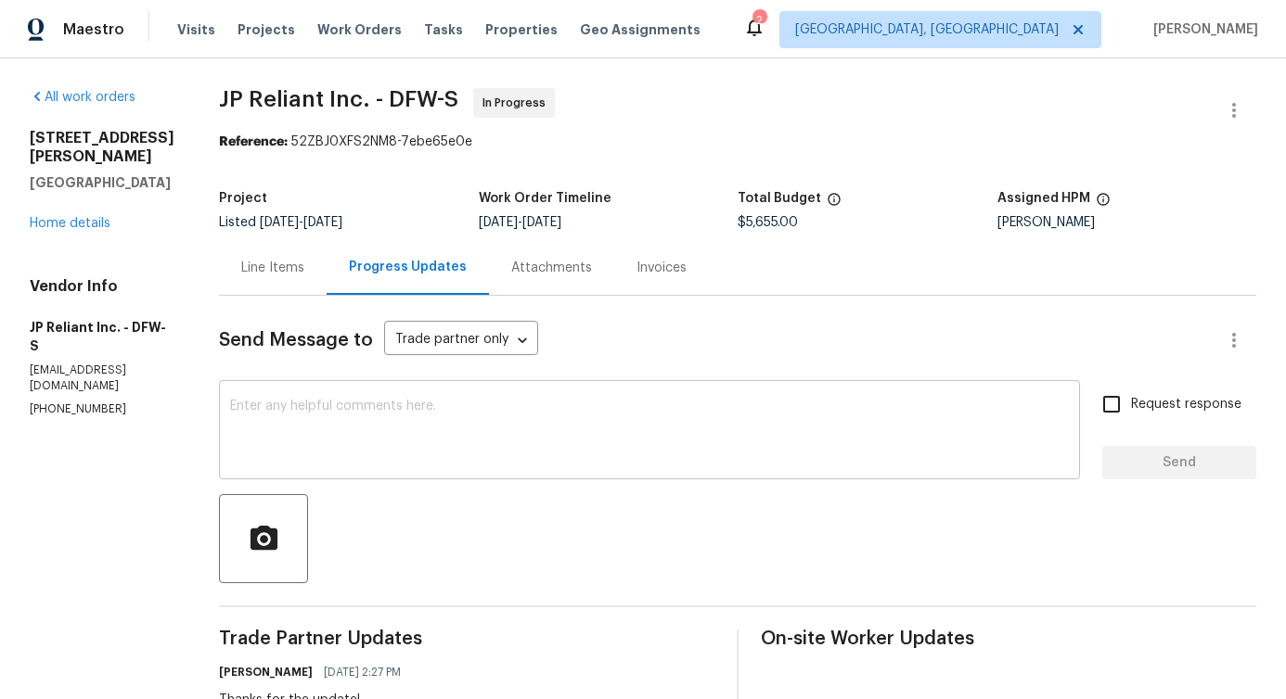
click at [507, 434] on textarea at bounding box center [649, 432] width 839 height 65
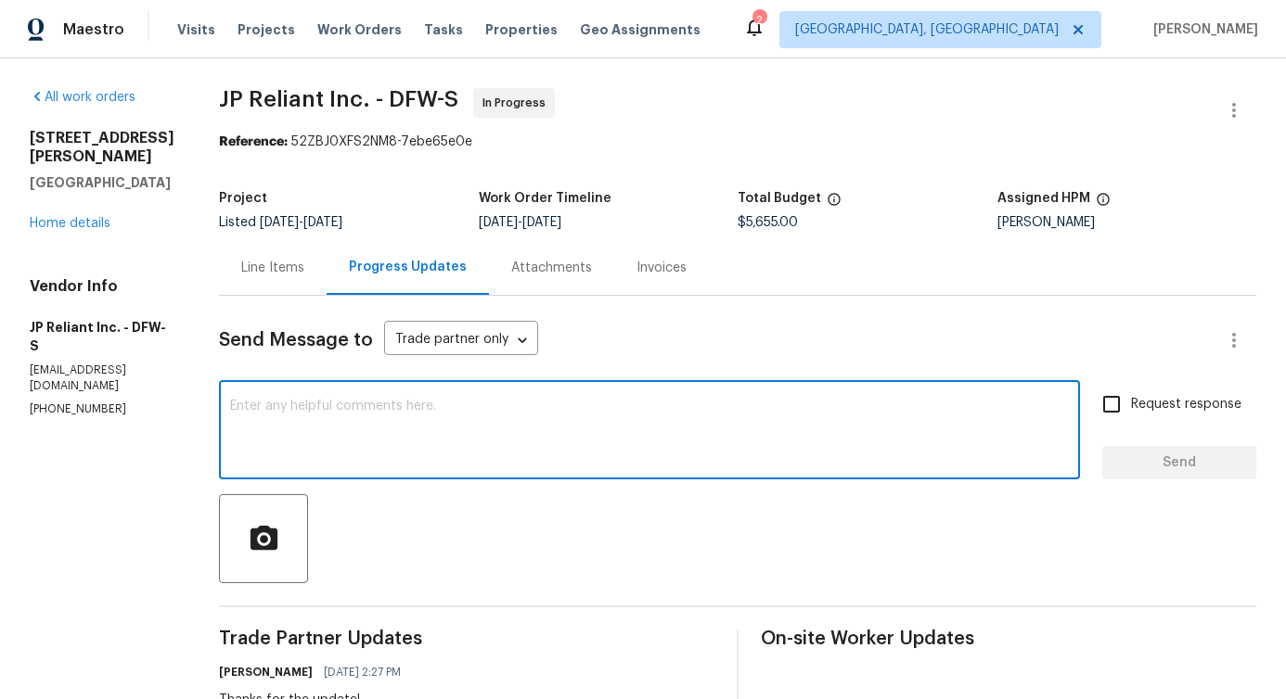
click at [400, 430] on textarea at bounding box center [649, 432] width 839 height 65
click at [723, 429] on textarea at bounding box center [649, 432] width 839 height 65
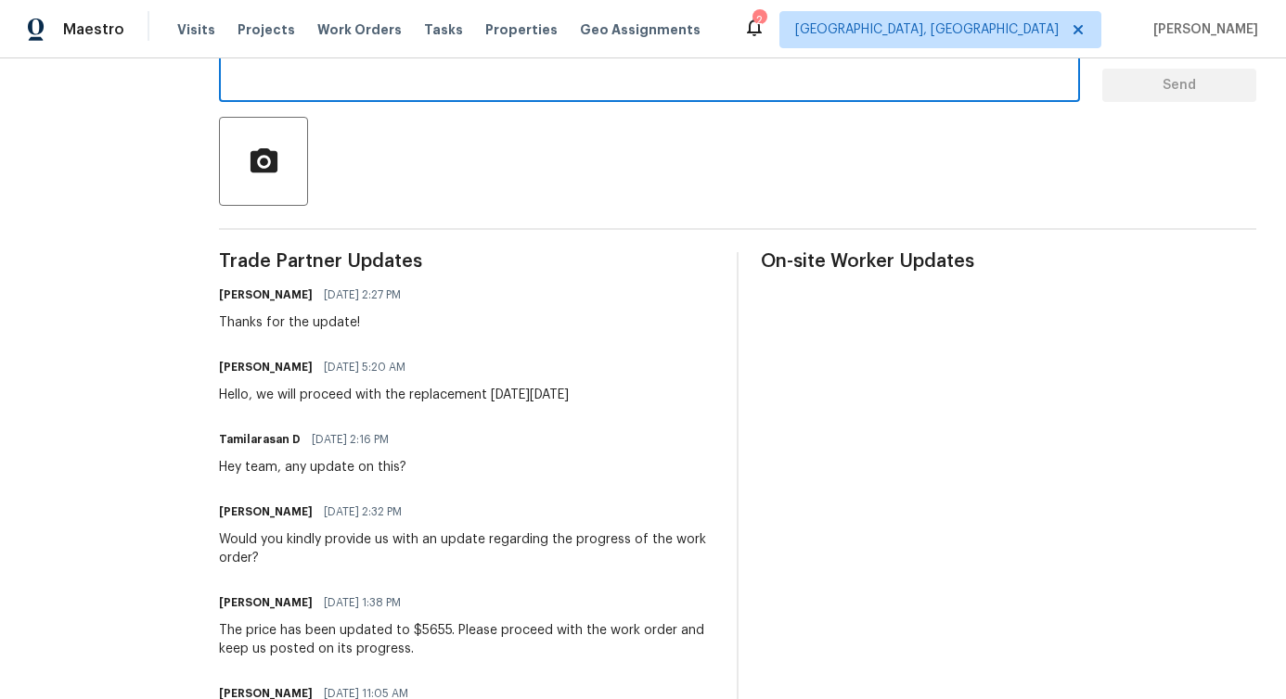
scroll to position [380, 0]
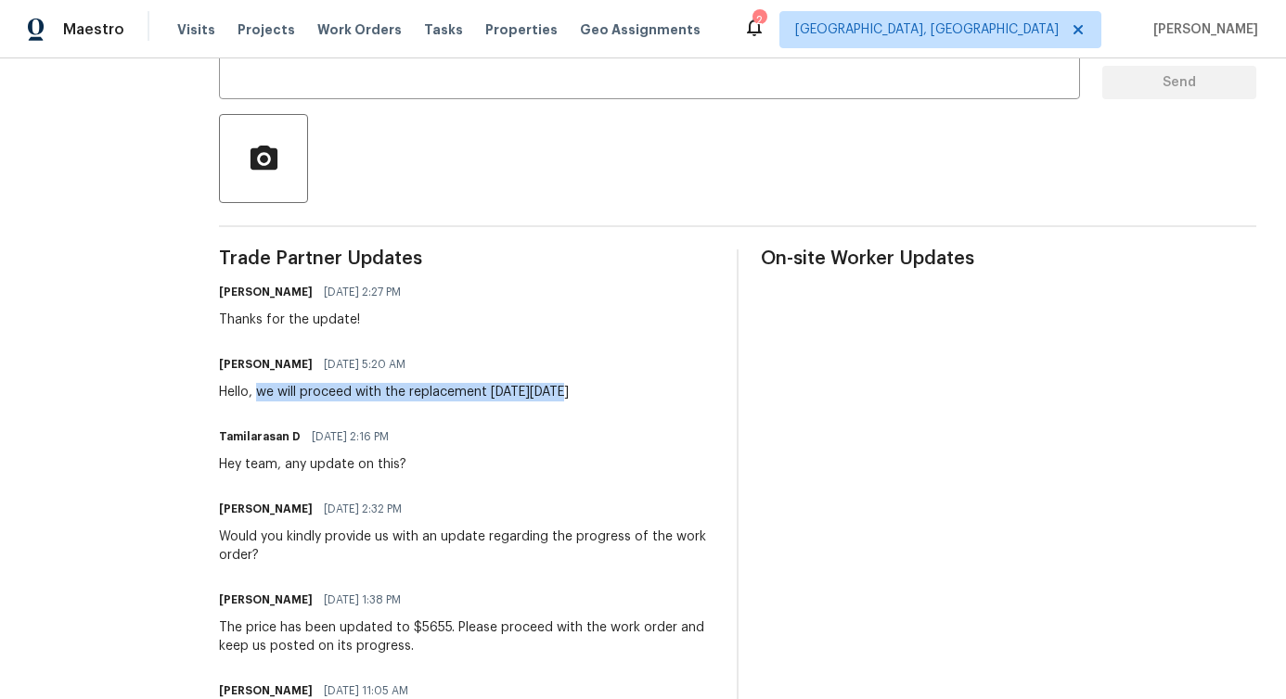
drag, startPoint x: 268, startPoint y: 391, endPoint x: 559, endPoint y: 398, distance: 291.3
click at [559, 398] on div "Hello, we will proceed with the replacement this Friday August 15th" at bounding box center [394, 392] width 350 height 19
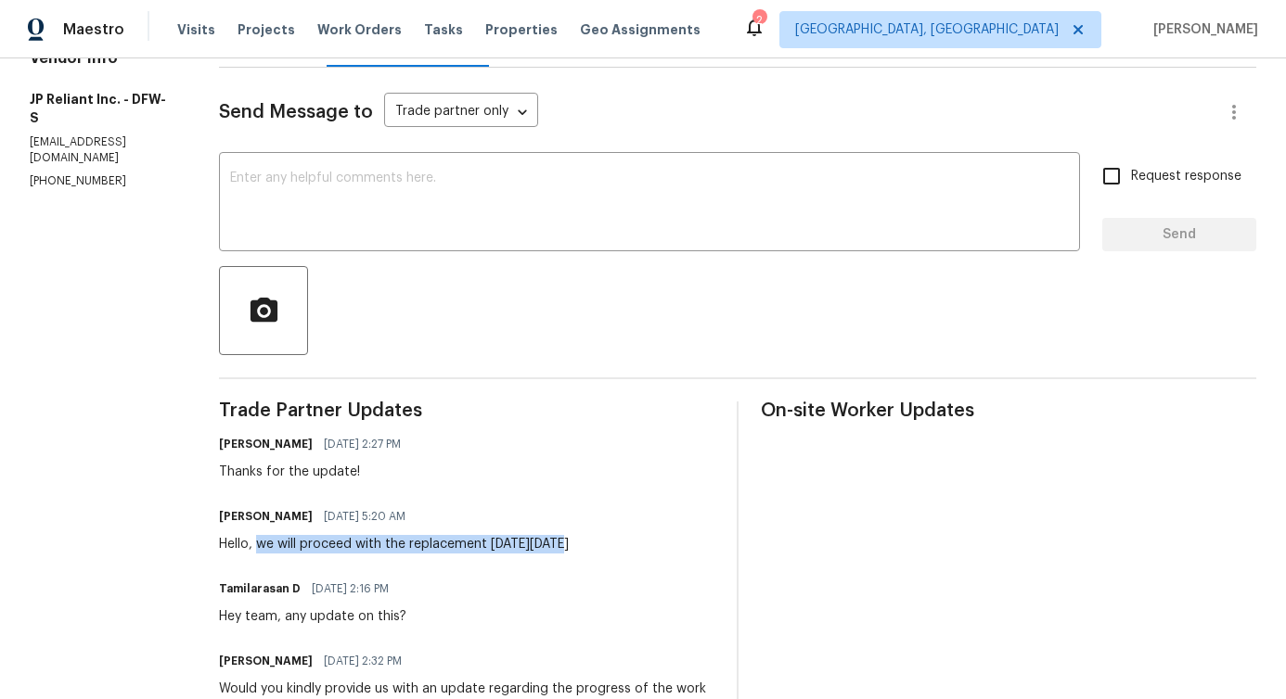
scroll to position [0, 0]
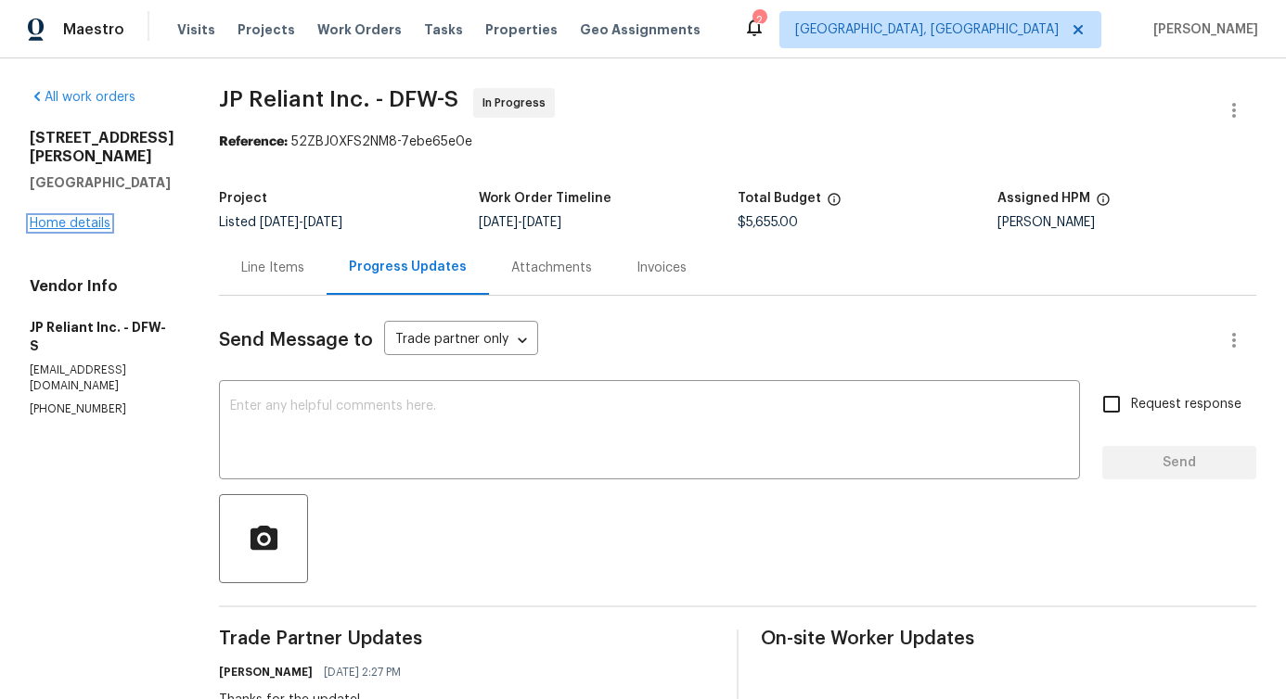
click at [56, 217] on link "Home details" at bounding box center [70, 223] width 81 height 13
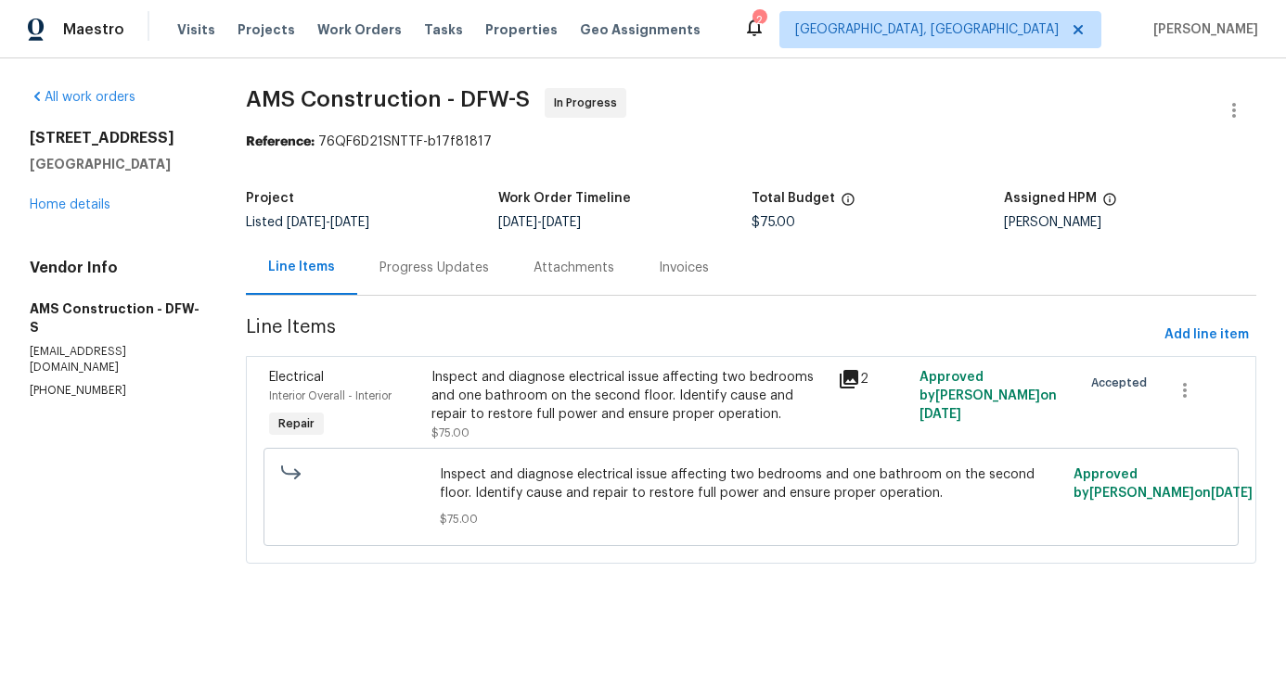
click at [446, 267] on div "Progress Updates" at bounding box center [433, 268] width 109 height 19
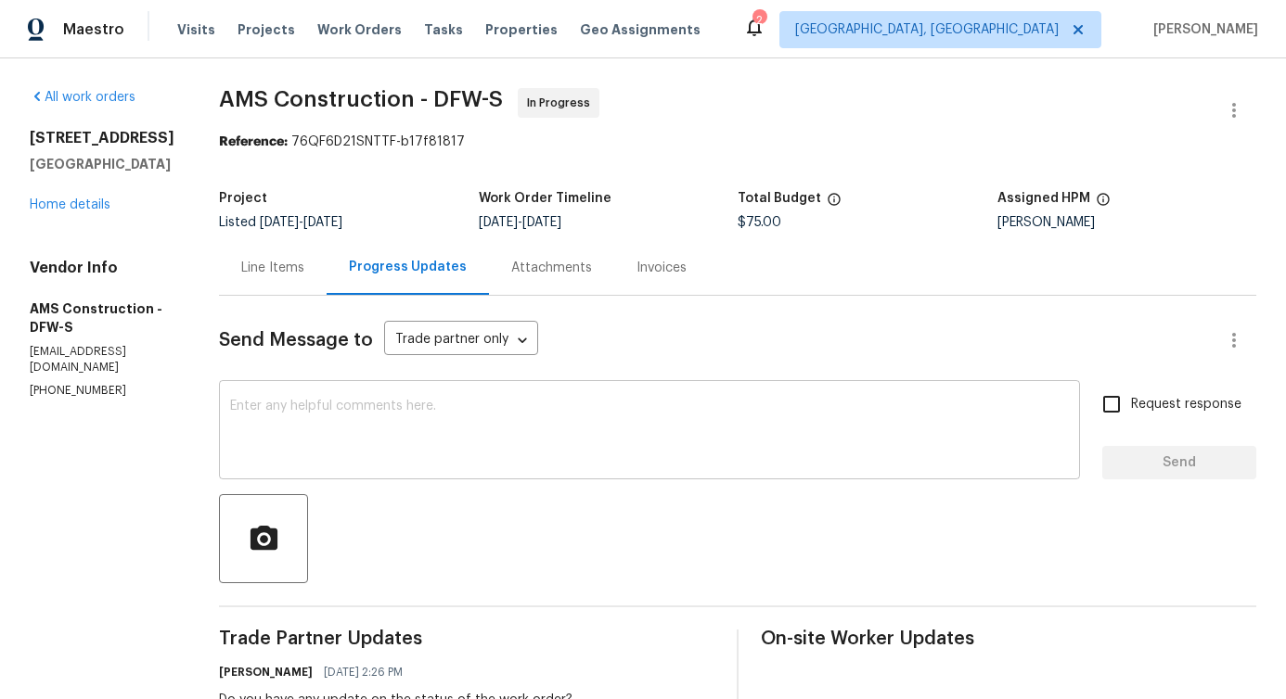
click at [459, 411] on textarea at bounding box center [649, 432] width 839 height 65
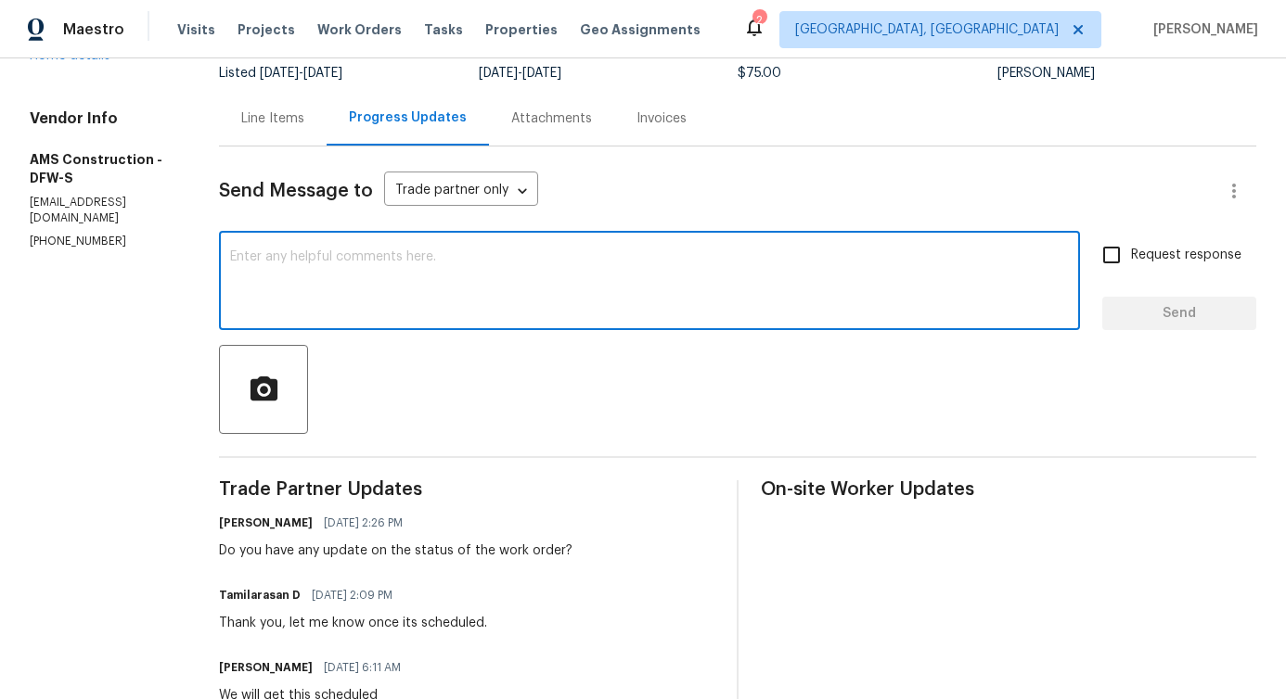
scroll to position [367, 0]
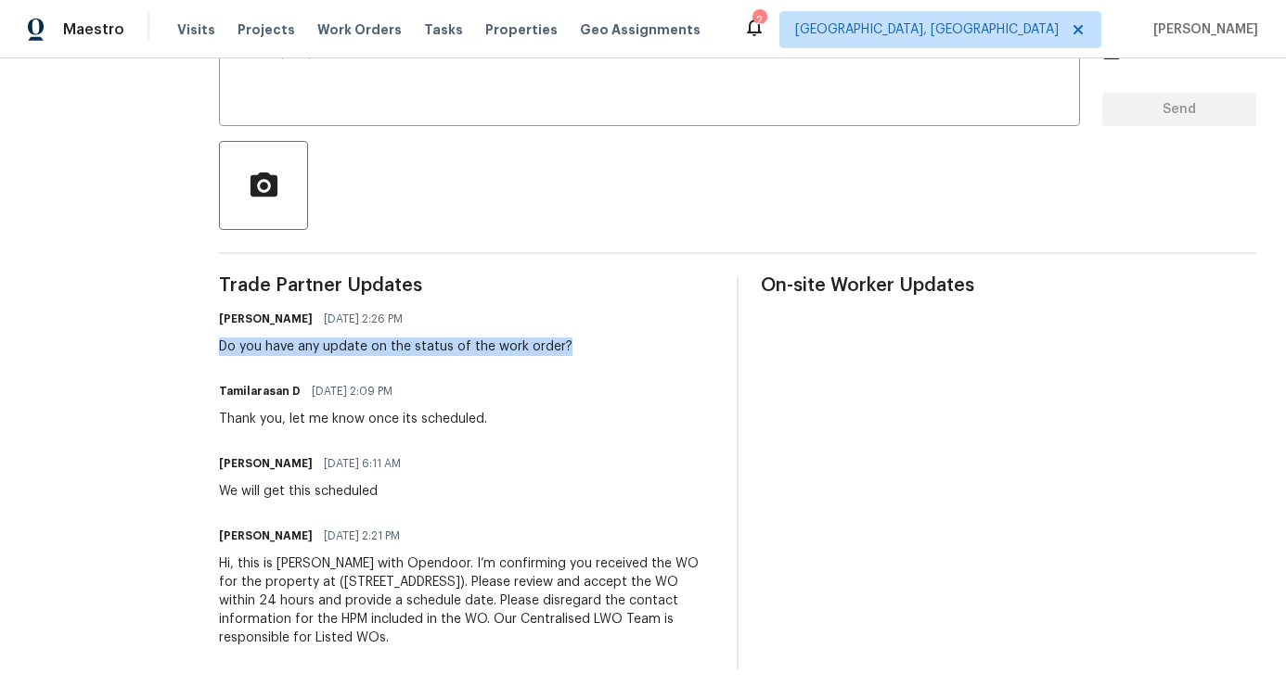
drag, startPoint x: 207, startPoint y: 331, endPoint x: 547, endPoint y: 335, distance: 340.5
click at [547, 338] on div "Do you have any update on the status of the work order?" at bounding box center [395, 347] width 353 height 19
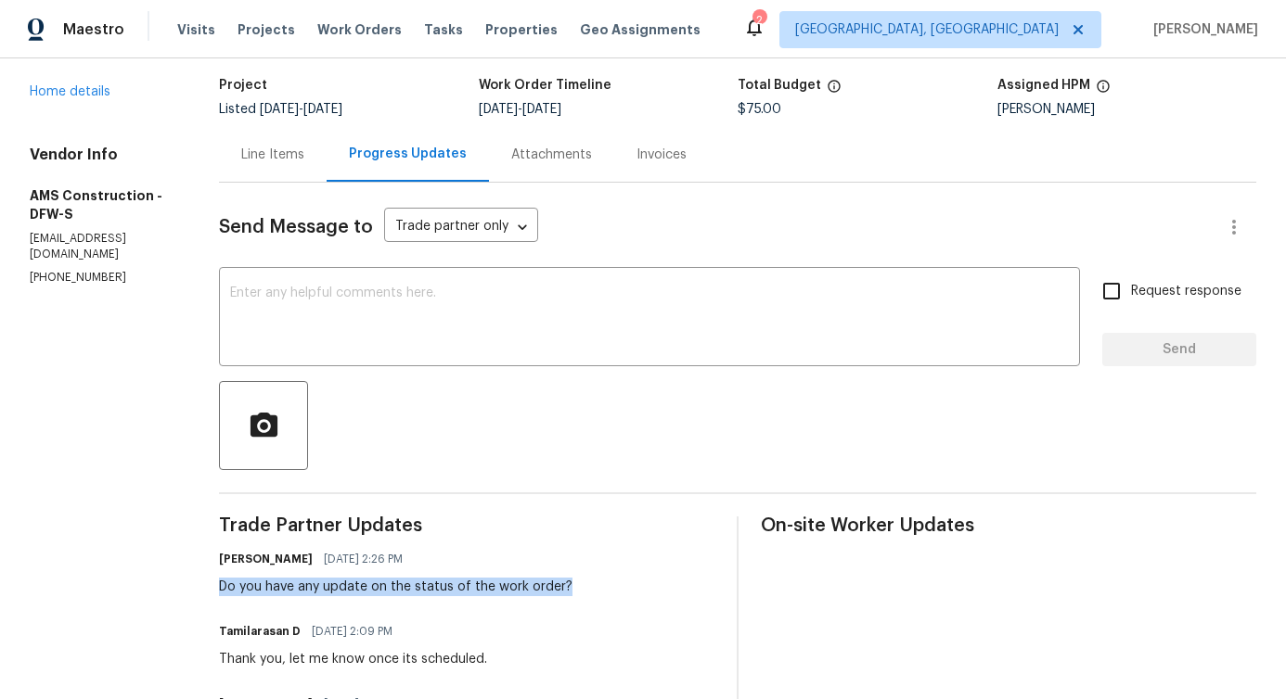
scroll to position [0, 0]
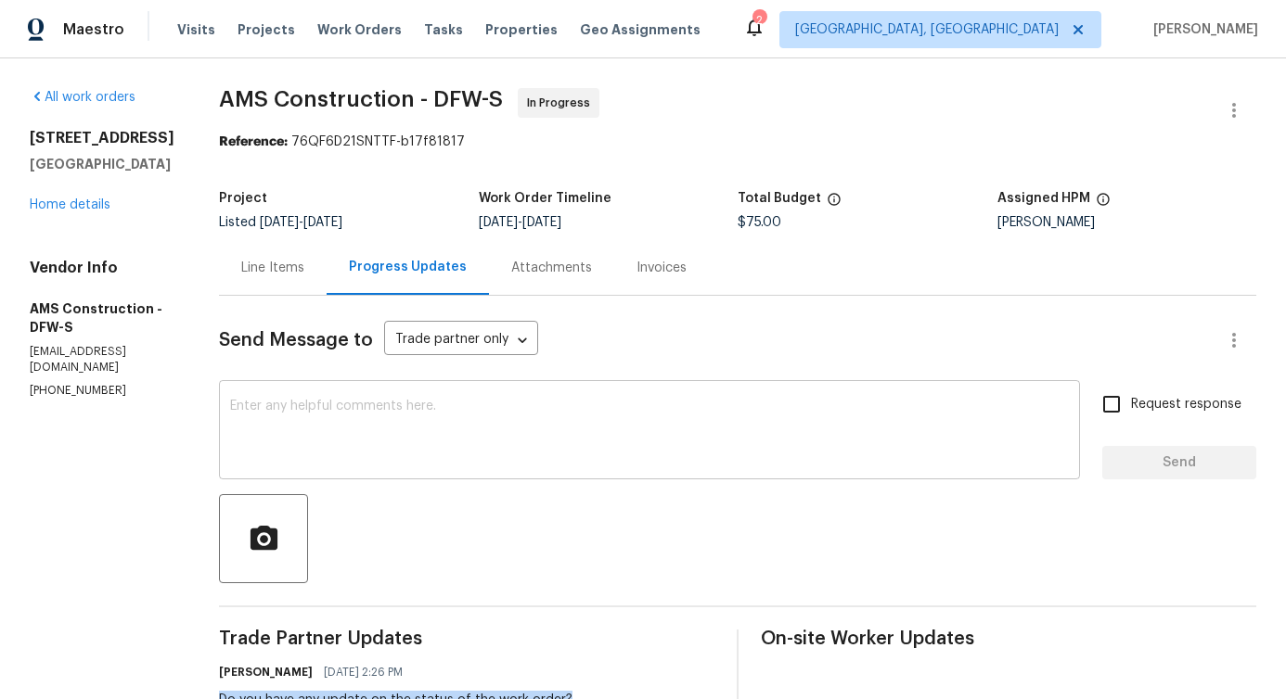
click at [648, 429] on textarea at bounding box center [649, 432] width 839 height 65
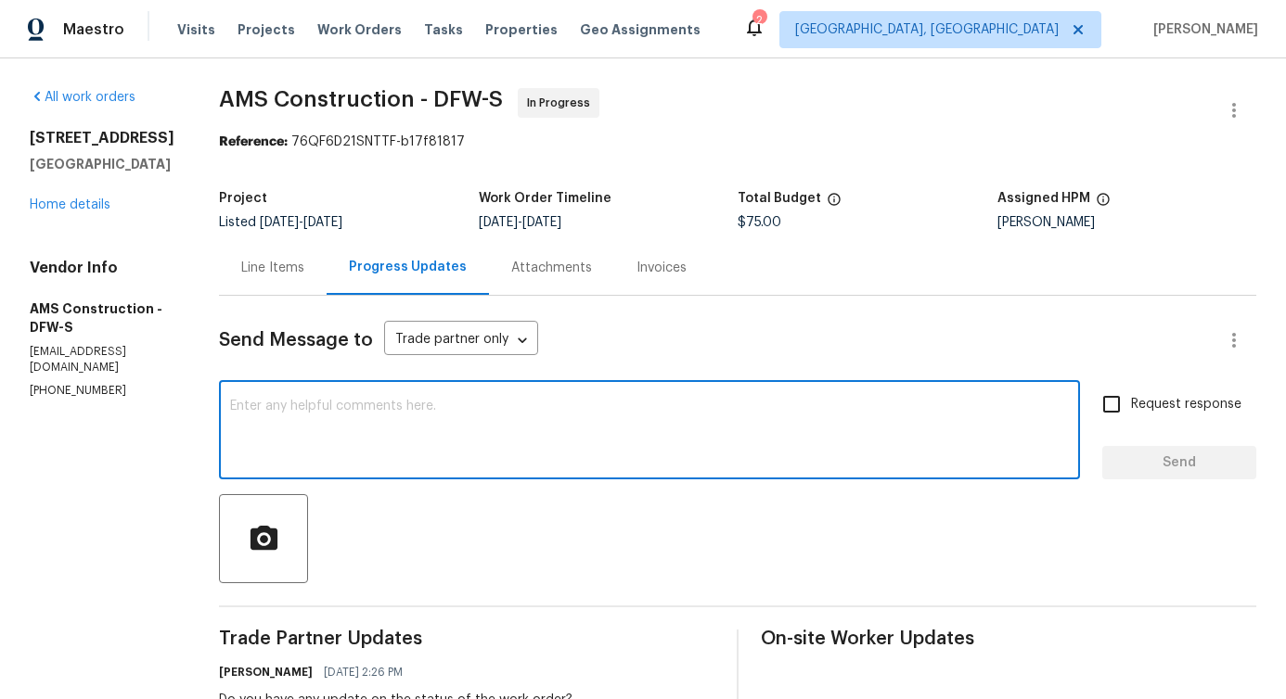
paste textarea "Would you kindly provide us with an update regarding the progress of the work o…"
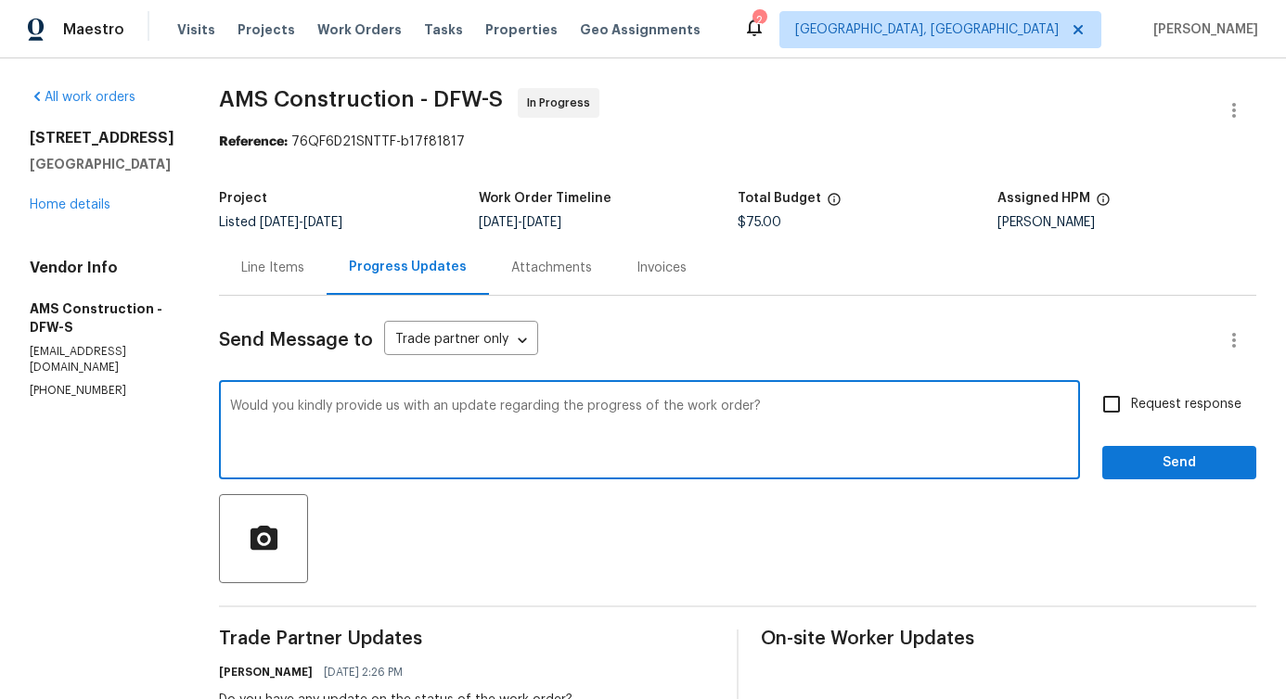
type textarea "Would you kindly provide us with an update regarding the progress of the work o…"
click at [1105, 411] on input "Request response" at bounding box center [1111, 404] width 39 height 39
checkbox input "true"
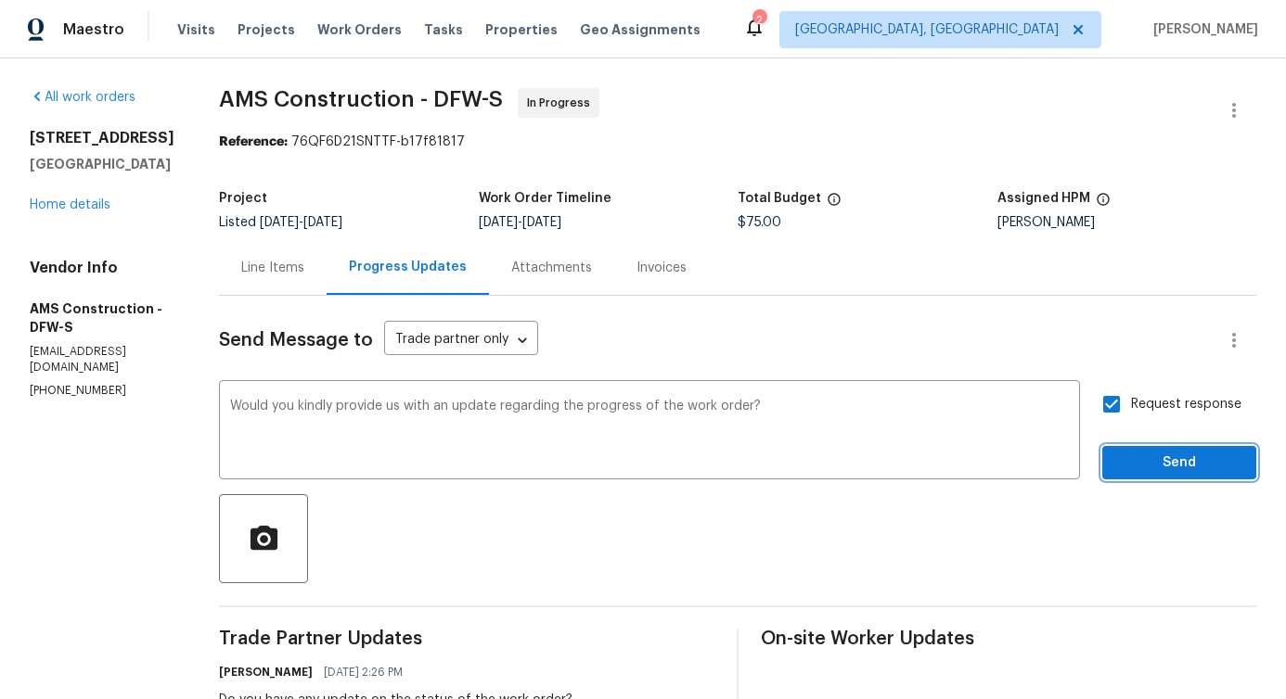
click at [1134, 468] on span "Send" at bounding box center [1179, 463] width 124 height 23
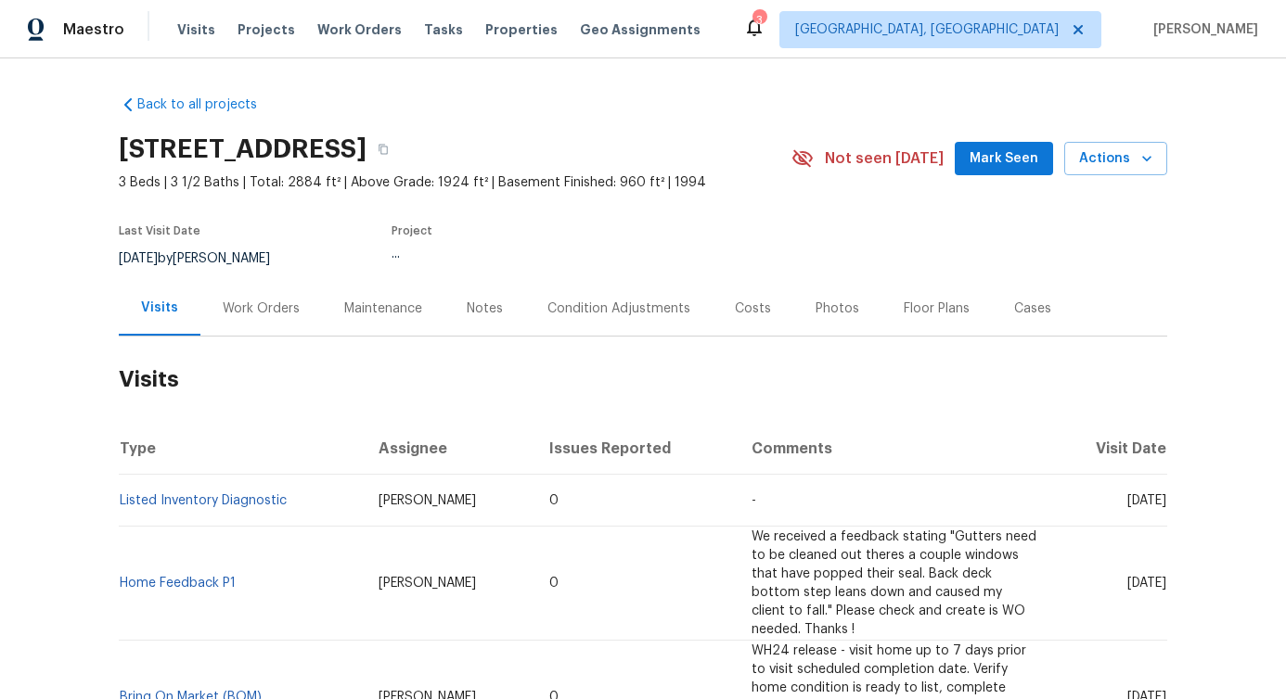
click at [249, 320] on div "Work Orders" at bounding box center [261, 308] width 122 height 55
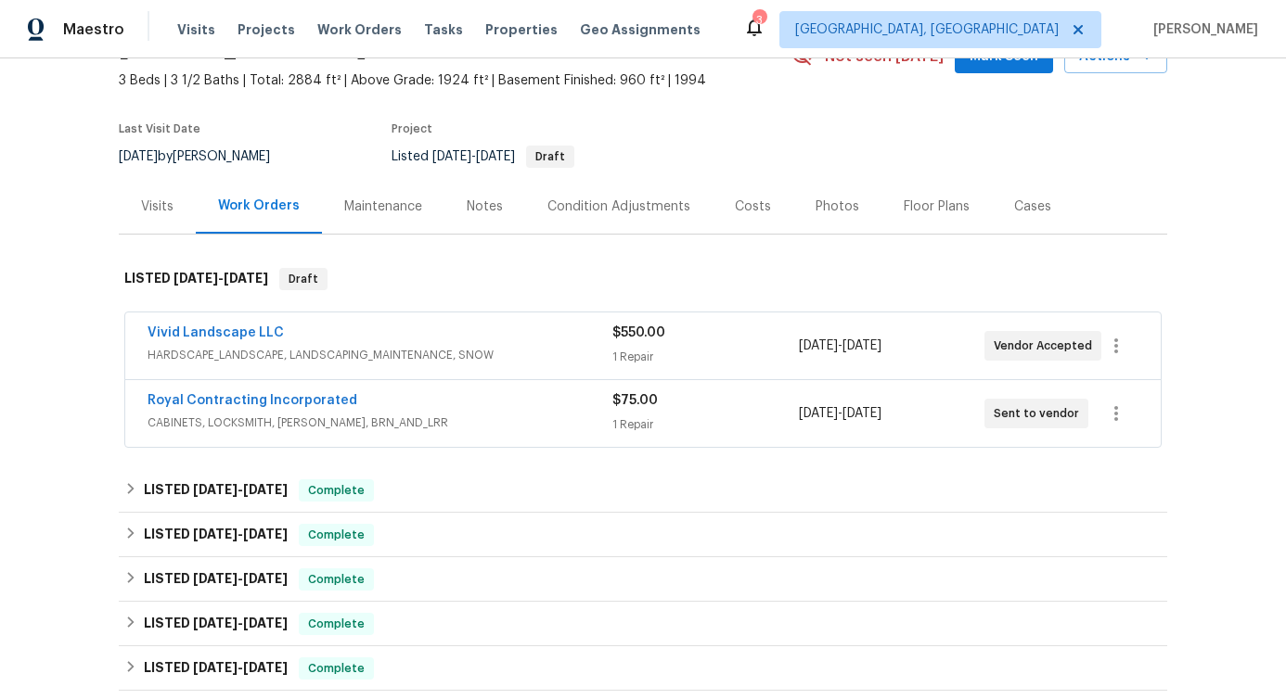
scroll to position [115, 0]
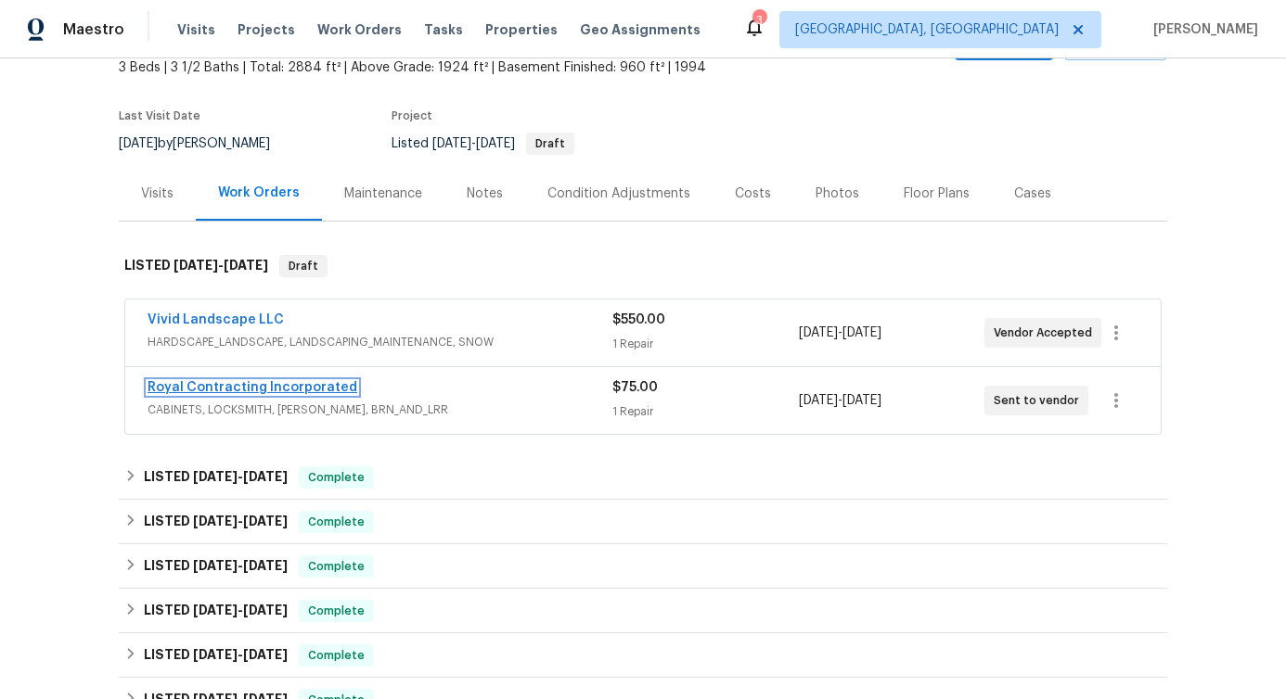
click at [255, 384] on link "Royal Contracting Incorporated" at bounding box center [252, 387] width 210 height 13
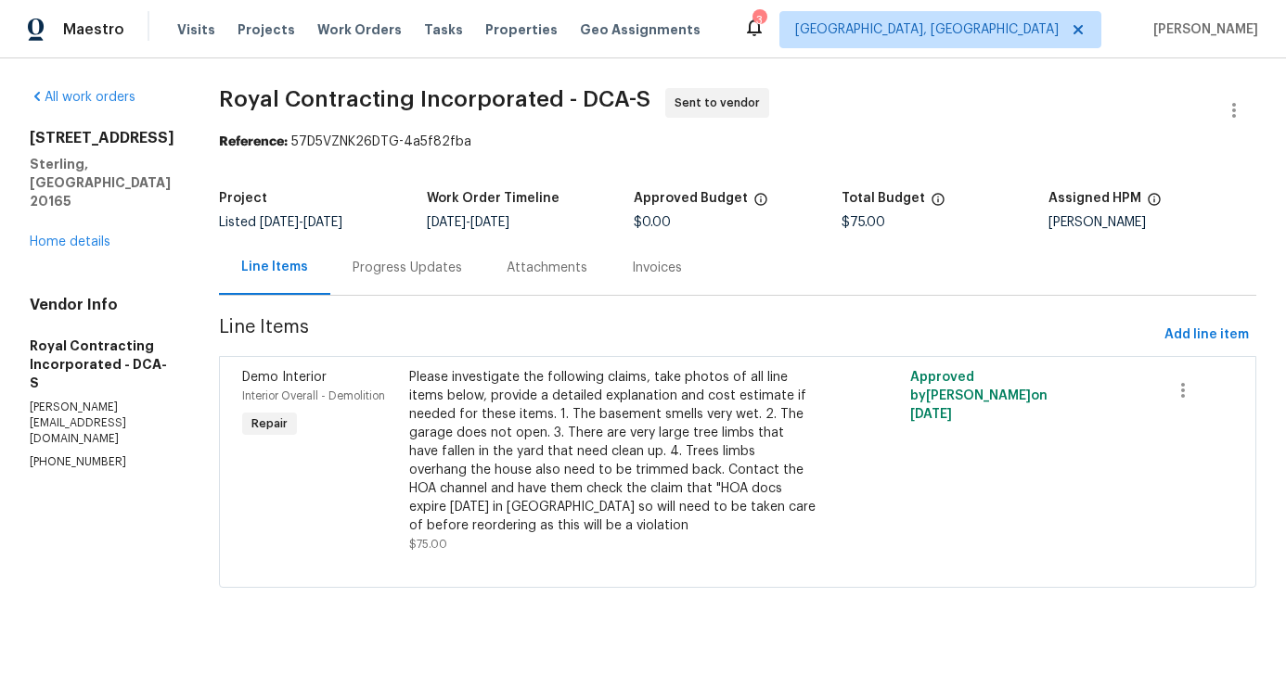
click at [477, 282] on div "Progress Updates" at bounding box center [407, 267] width 154 height 55
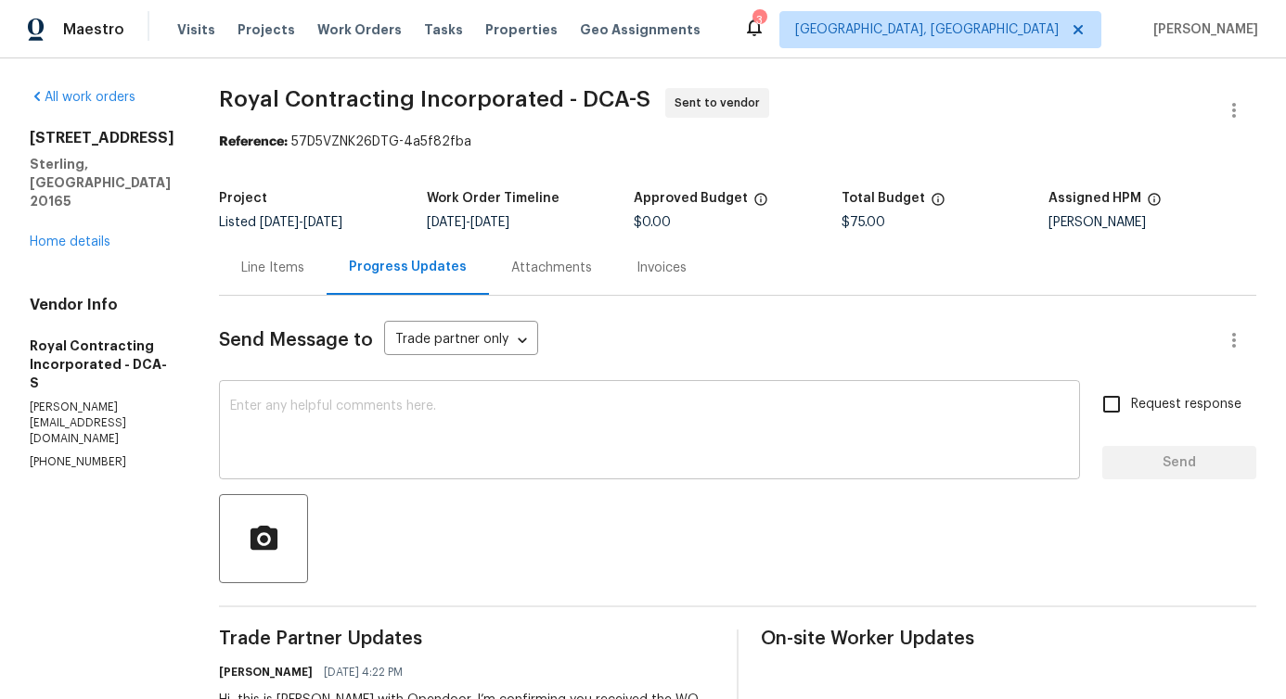
click at [499, 430] on textarea at bounding box center [649, 432] width 839 height 65
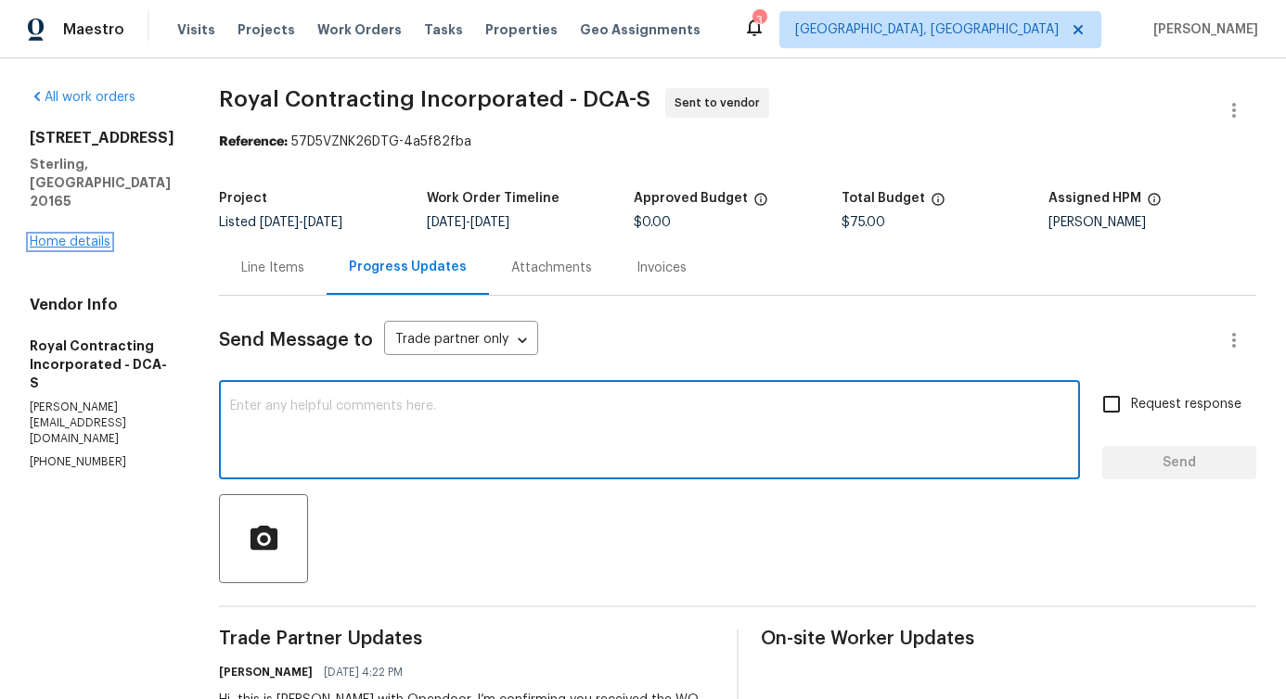
click at [91, 236] on link "Home details" at bounding box center [70, 242] width 81 height 13
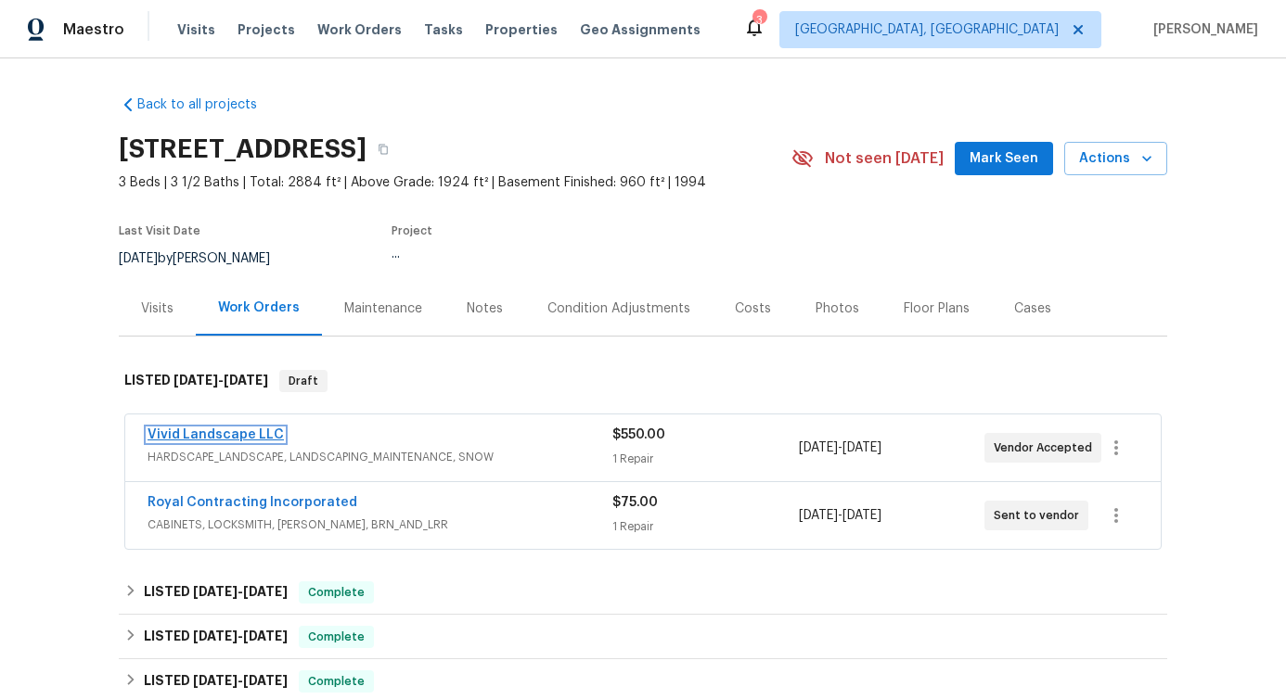
click at [211, 430] on link "Vivid Landscape LLC" at bounding box center [215, 435] width 136 height 13
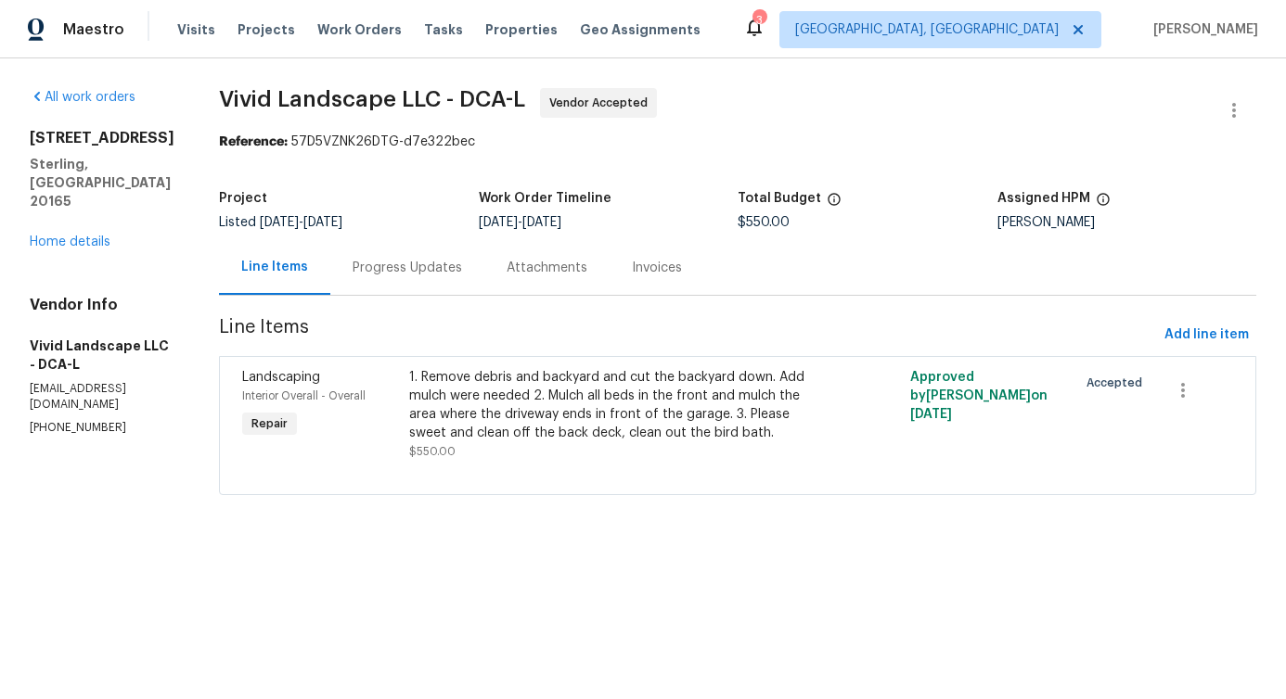
click at [451, 269] on div "Progress Updates" at bounding box center [406, 268] width 109 height 19
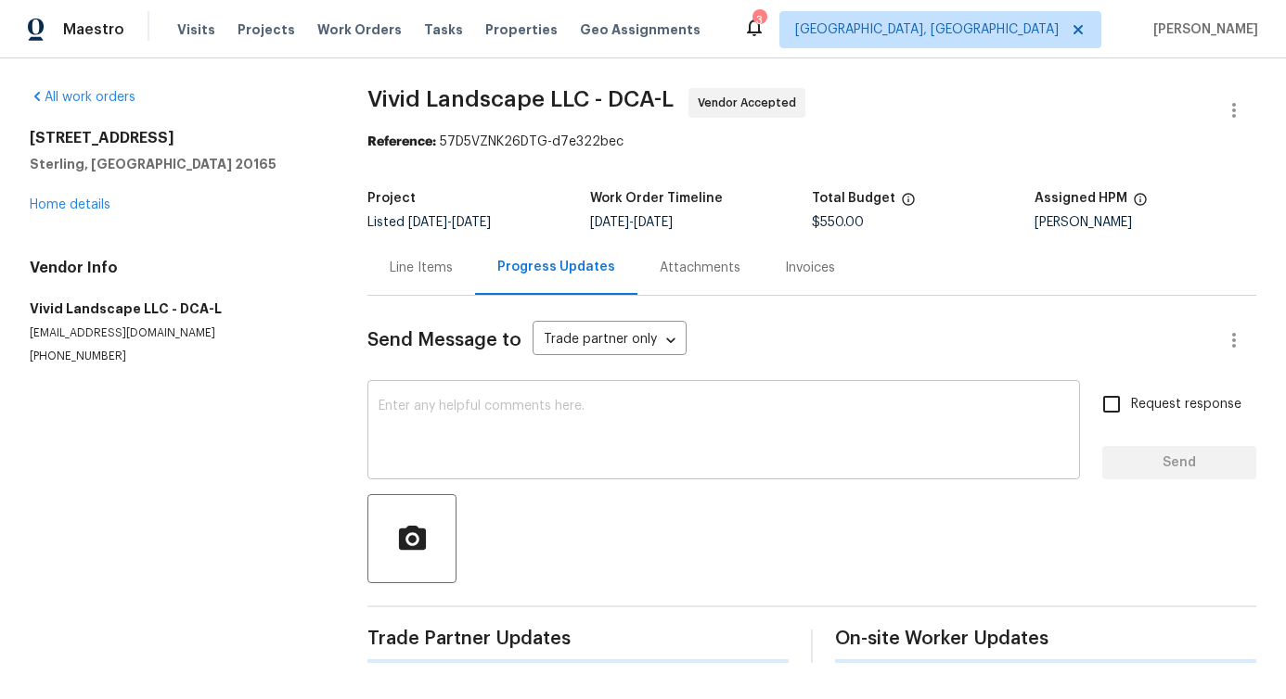
click at [444, 454] on textarea at bounding box center [723, 432] width 690 height 65
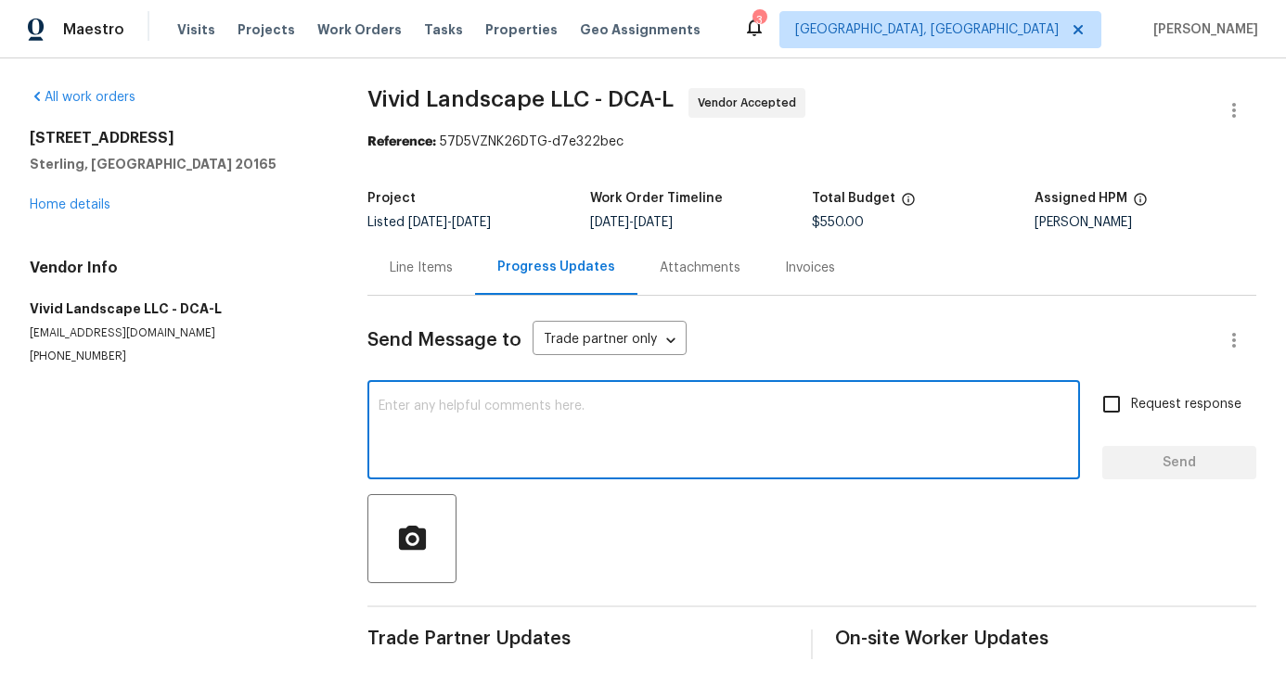
scroll to position [4, 0]
click at [57, 202] on link "Home details" at bounding box center [70, 205] width 81 height 13
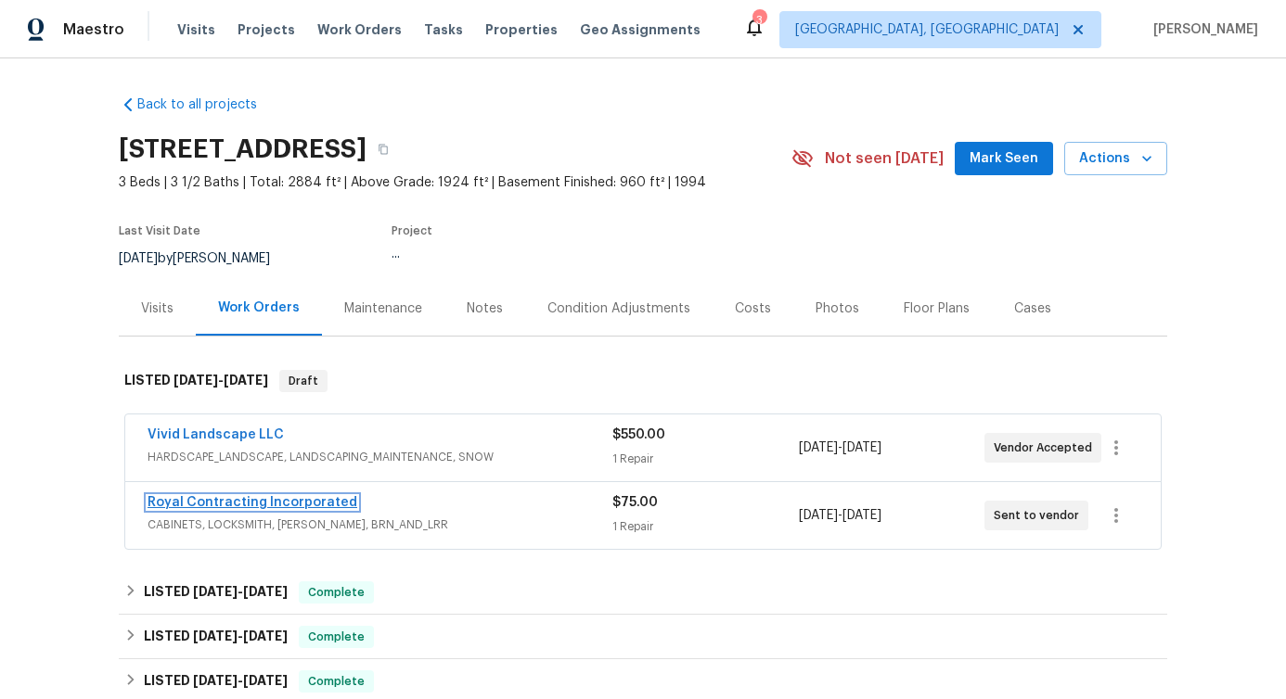
click at [223, 496] on link "Royal Contracting Incorporated" at bounding box center [252, 502] width 210 height 13
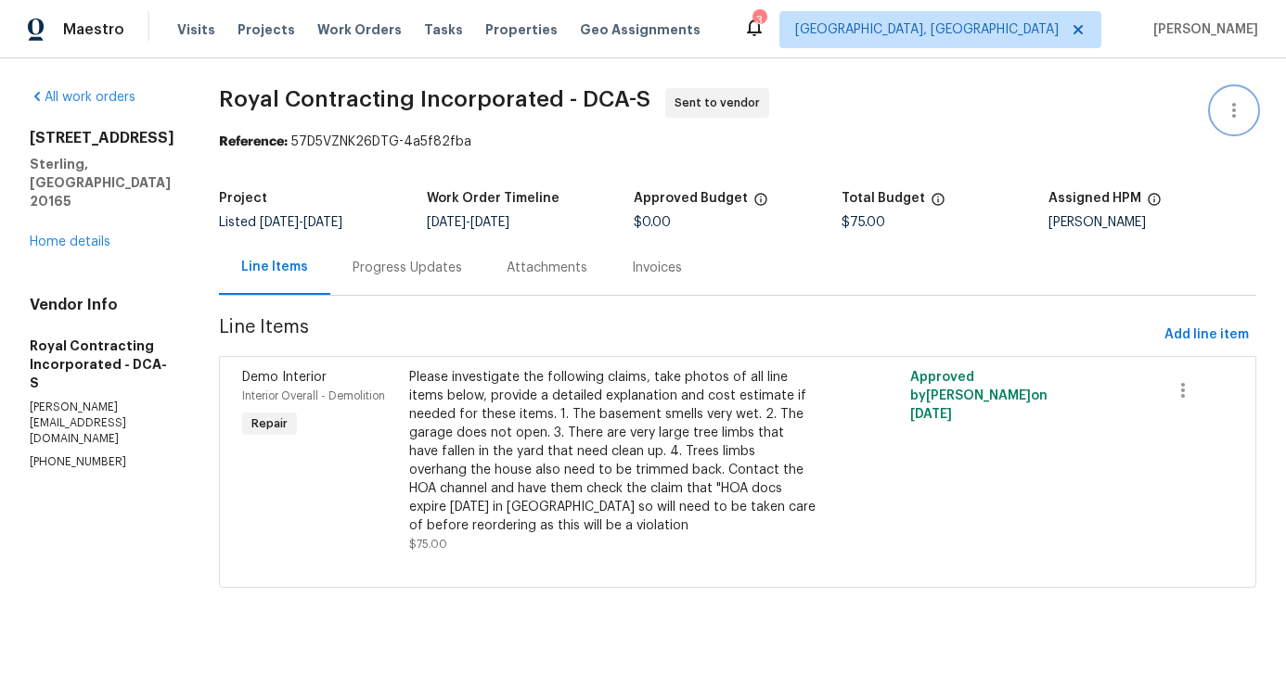
click at [1231, 104] on button "button" at bounding box center [1233, 110] width 45 height 45
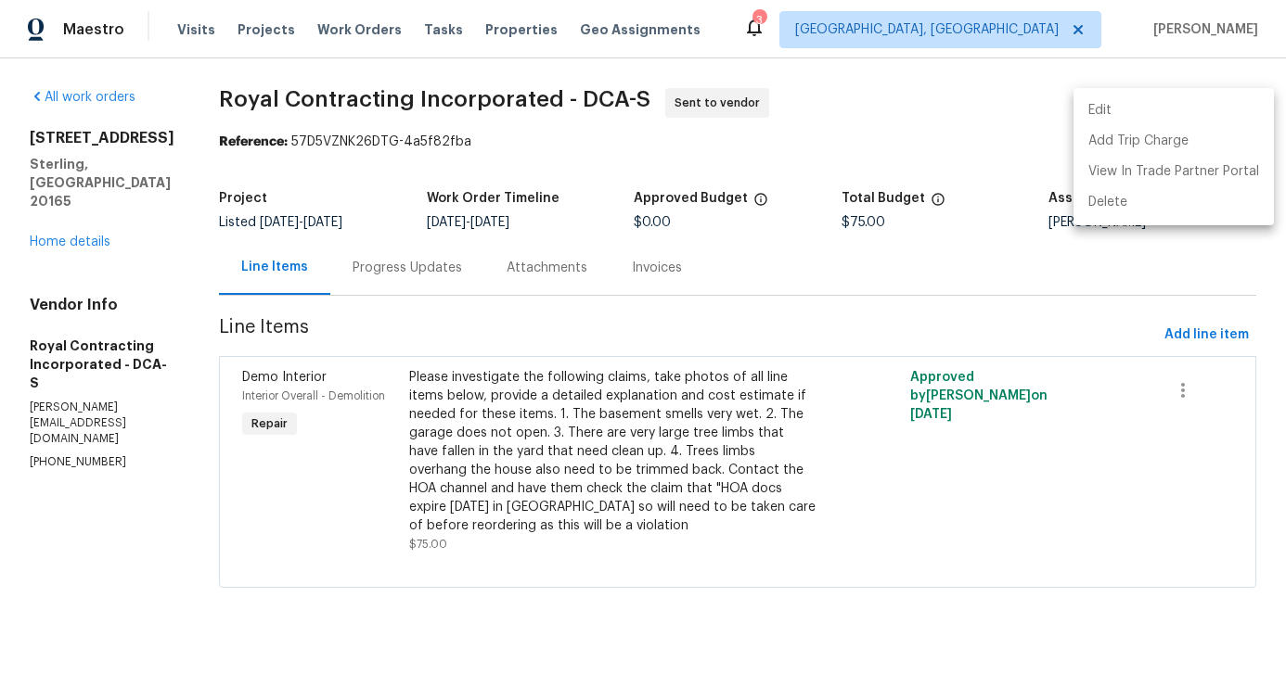
click at [1139, 110] on li "Edit" at bounding box center [1173, 111] width 200 height 31
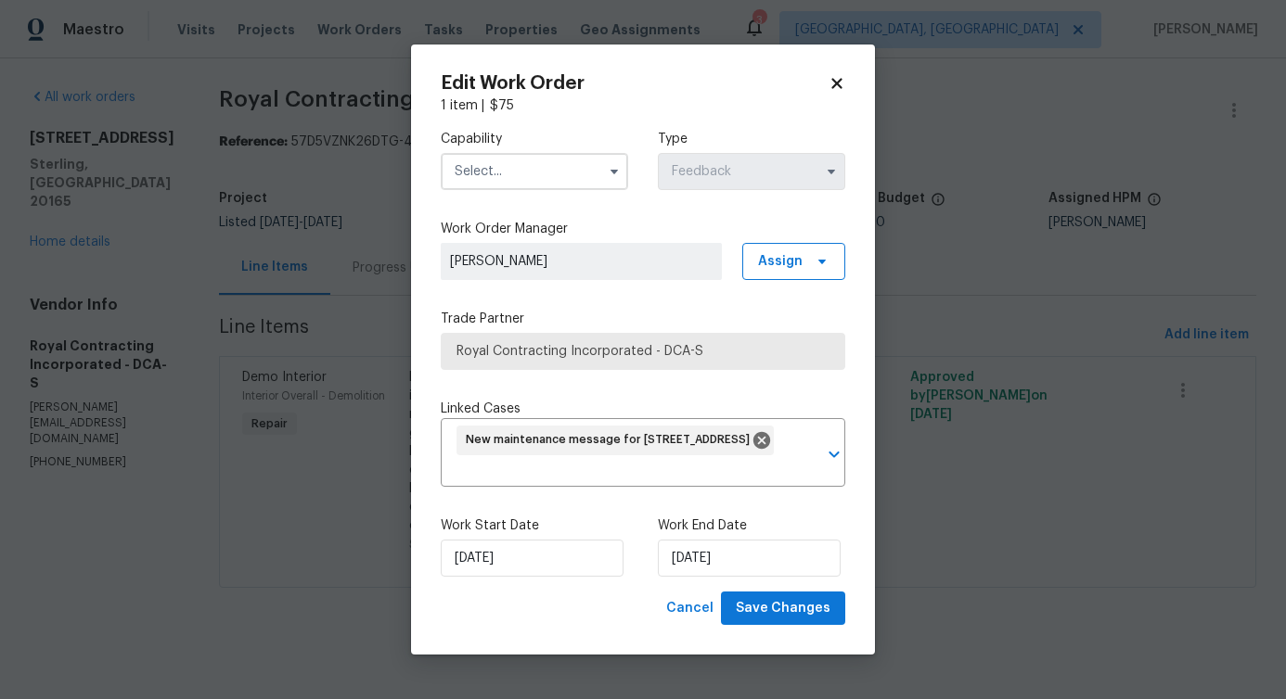
click at [540, 167] on input "text" at bounding box center [534, 171] width 187 height 37
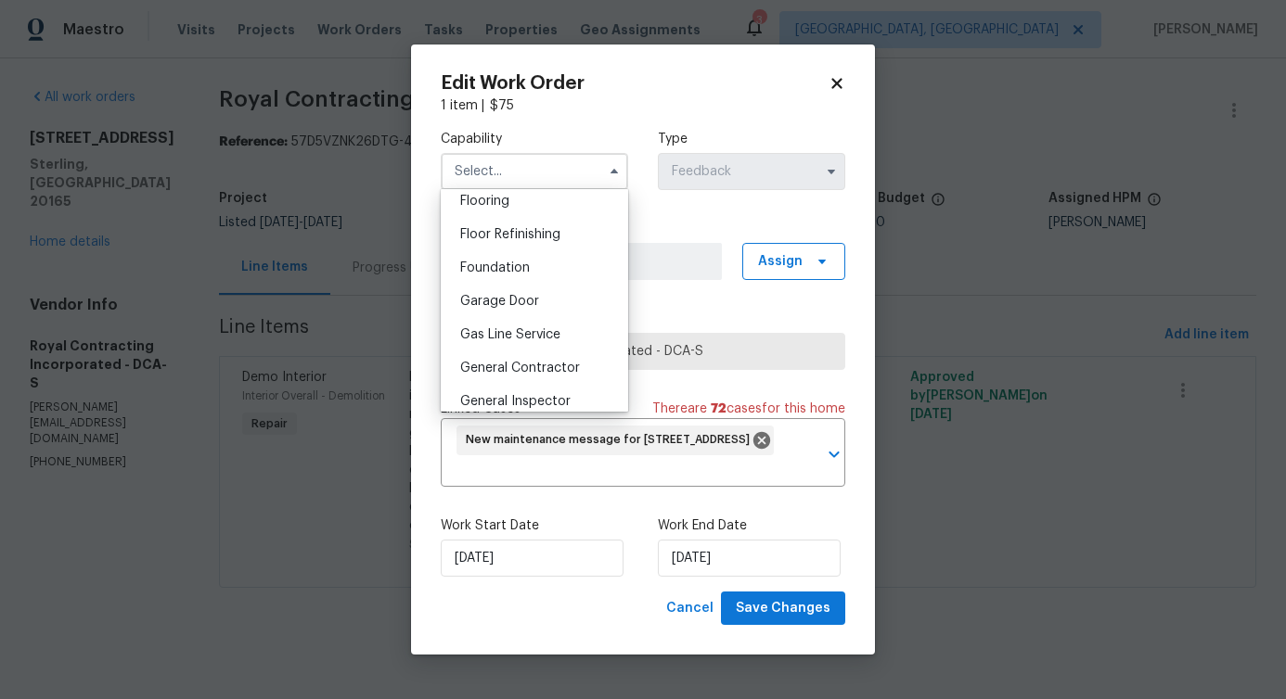
scroll to position [740, 0]
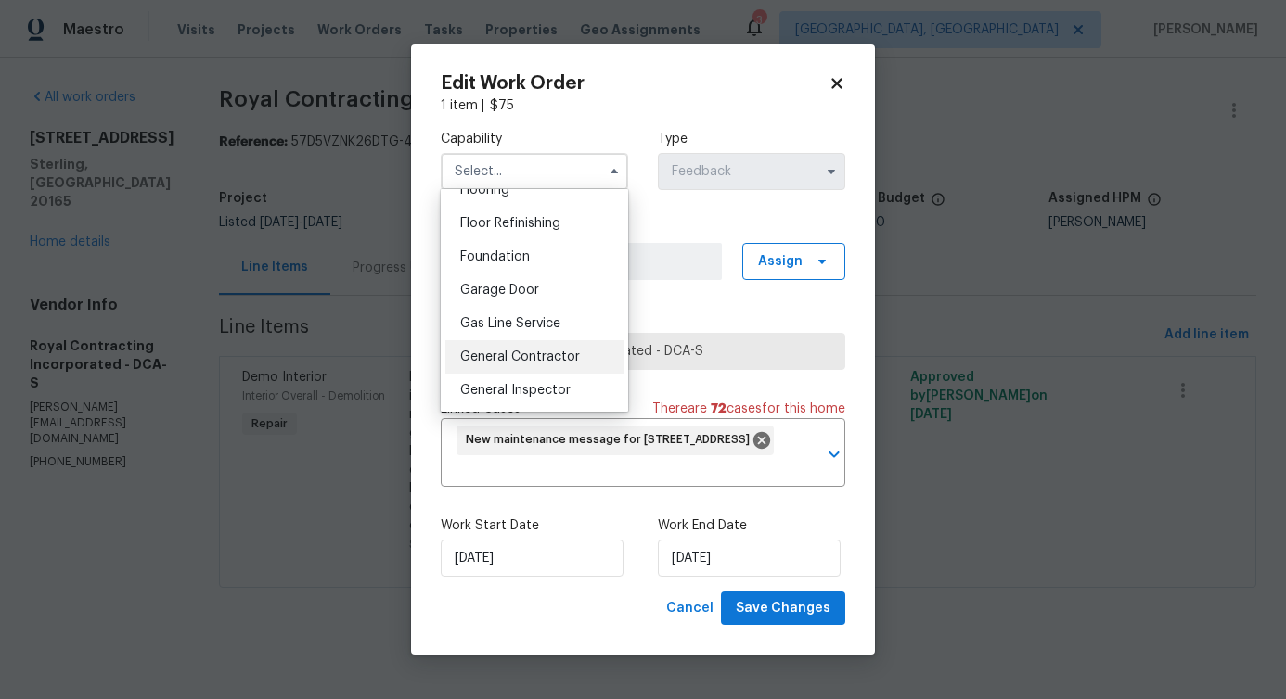
click at [536, 364] on span "General Contractor" at bounding box center [520, 357] width 120 height 13
type input "General Contractor"
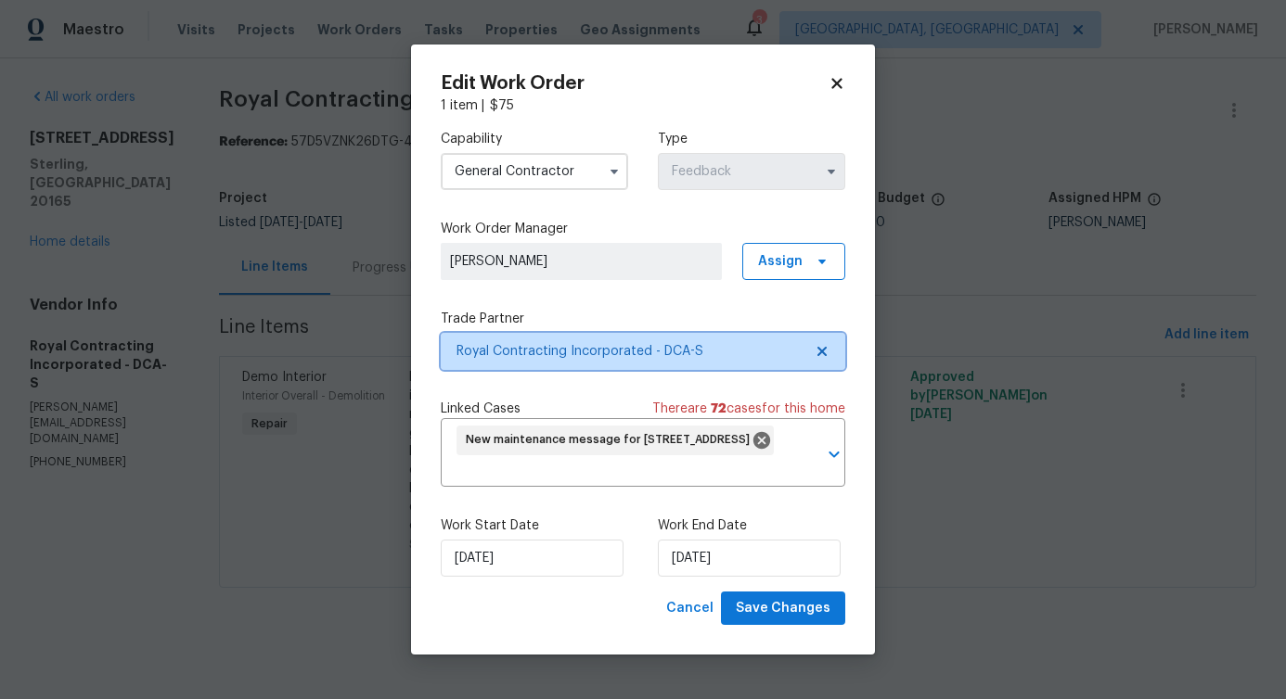
click at [588, 354] on span "Royal Contracting Incorporated - DCA-S" at bounding box center [629, 351] width 346 height 19
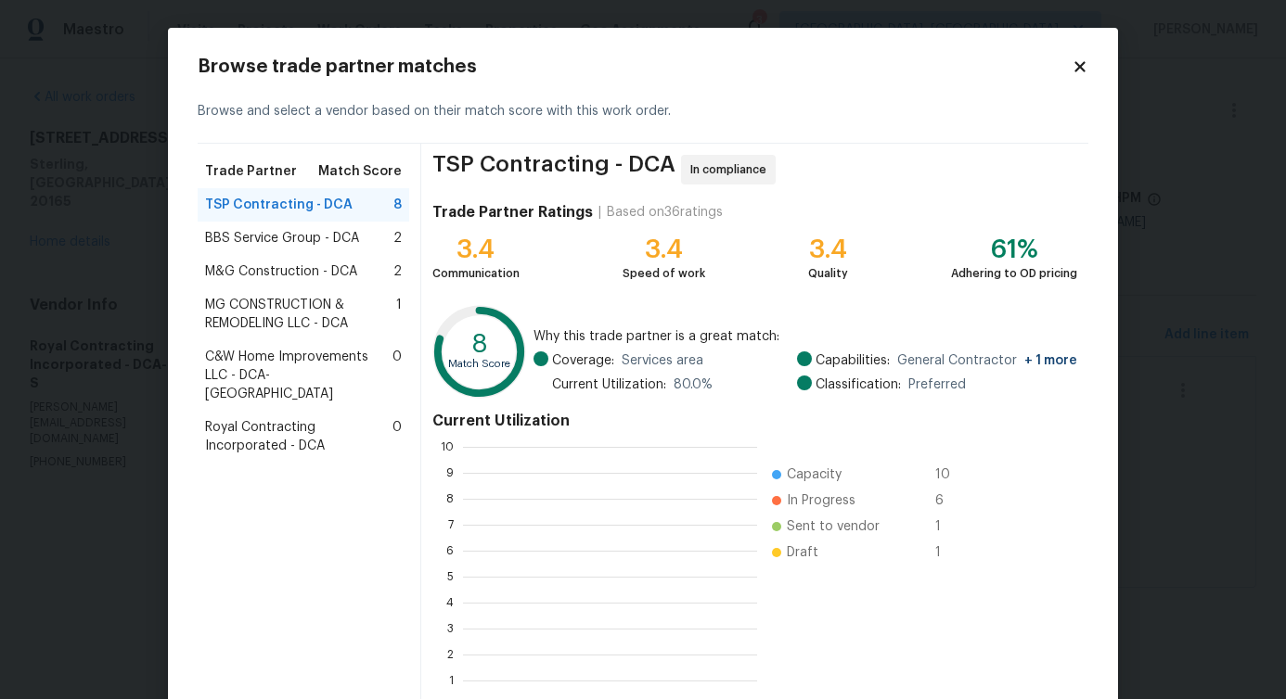
scroll to position [246, 280]
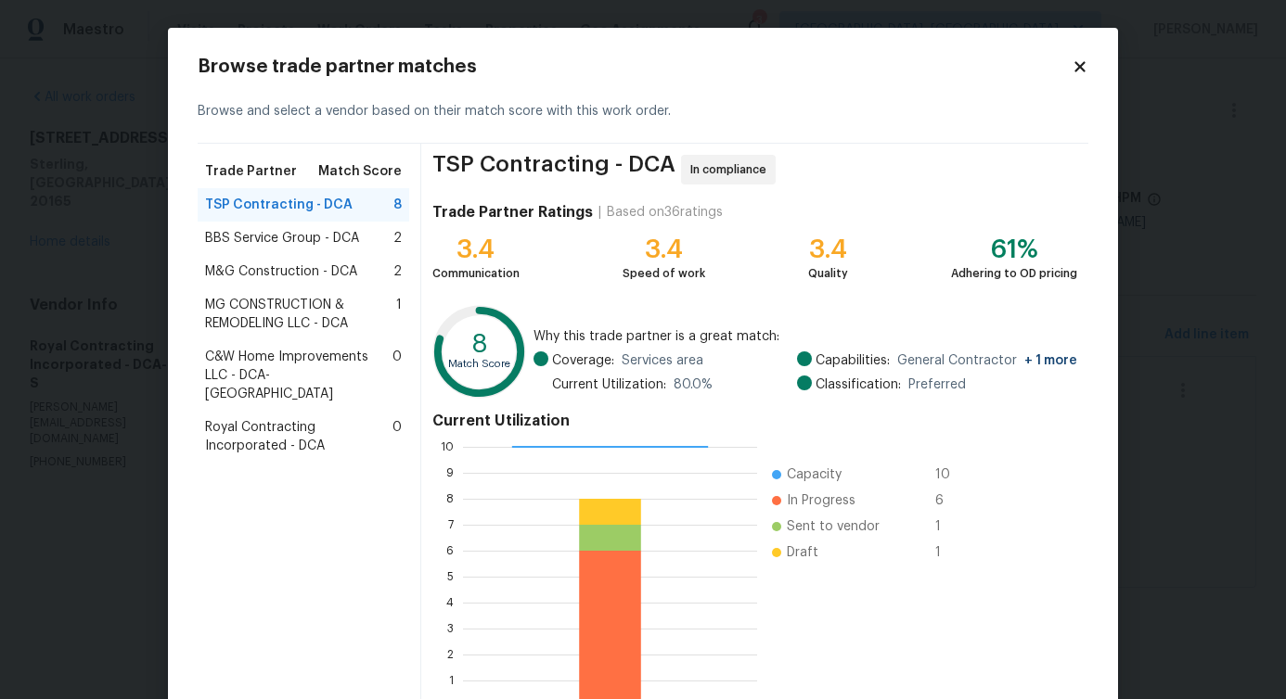
click at [270, 232] on span "BBS Service Group - DCA" at bounding box center [282, 238] width 154 height 19
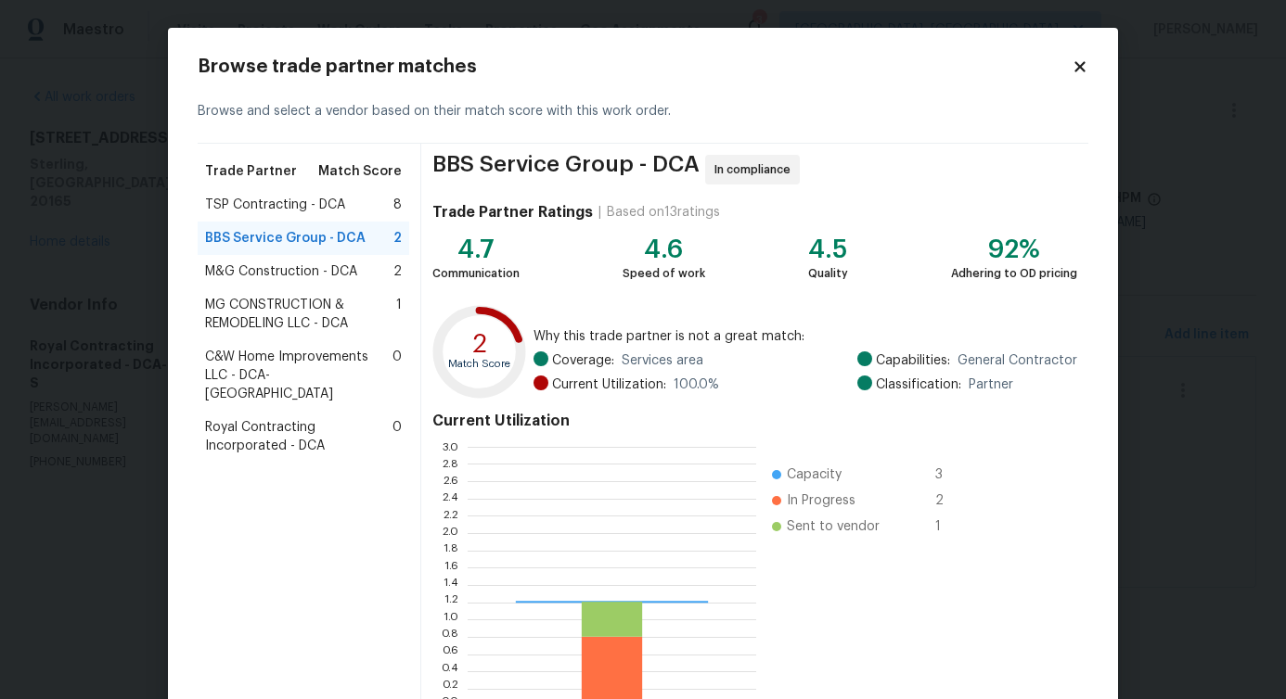
scroll to position [246, 275]
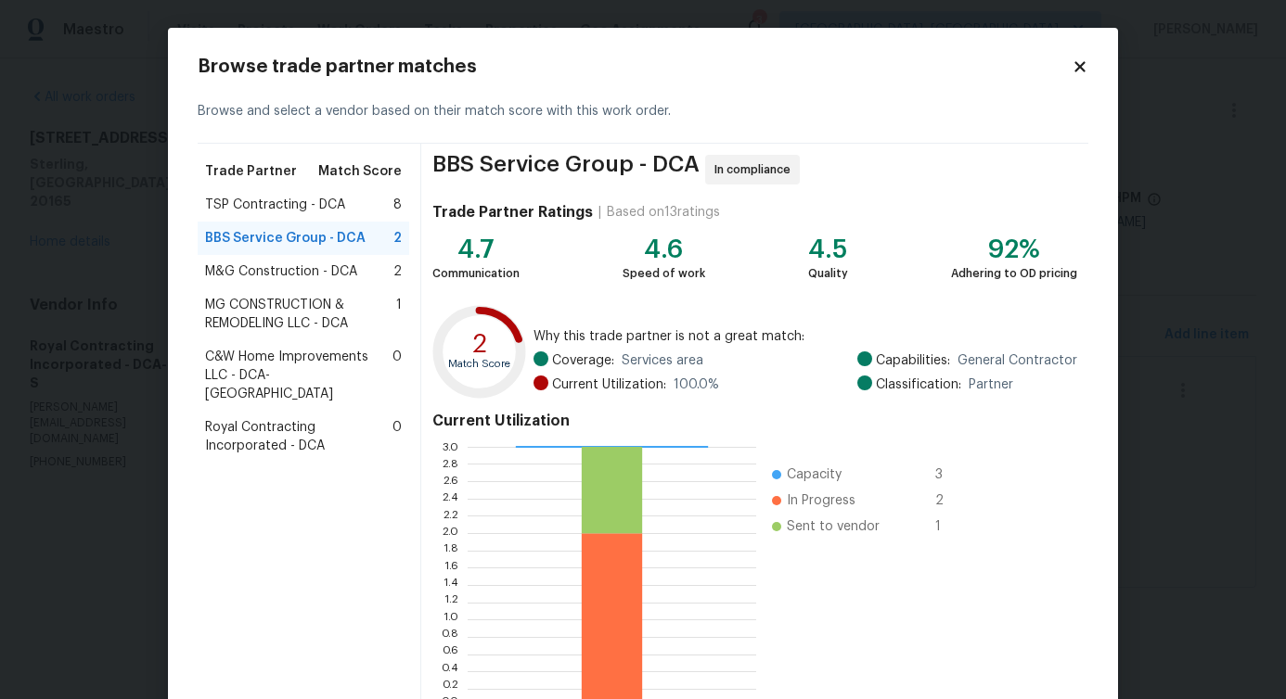
click at [274, 276] on span "M&G Construction - DCA" at bounding box center [281, 272] width 152 height 19
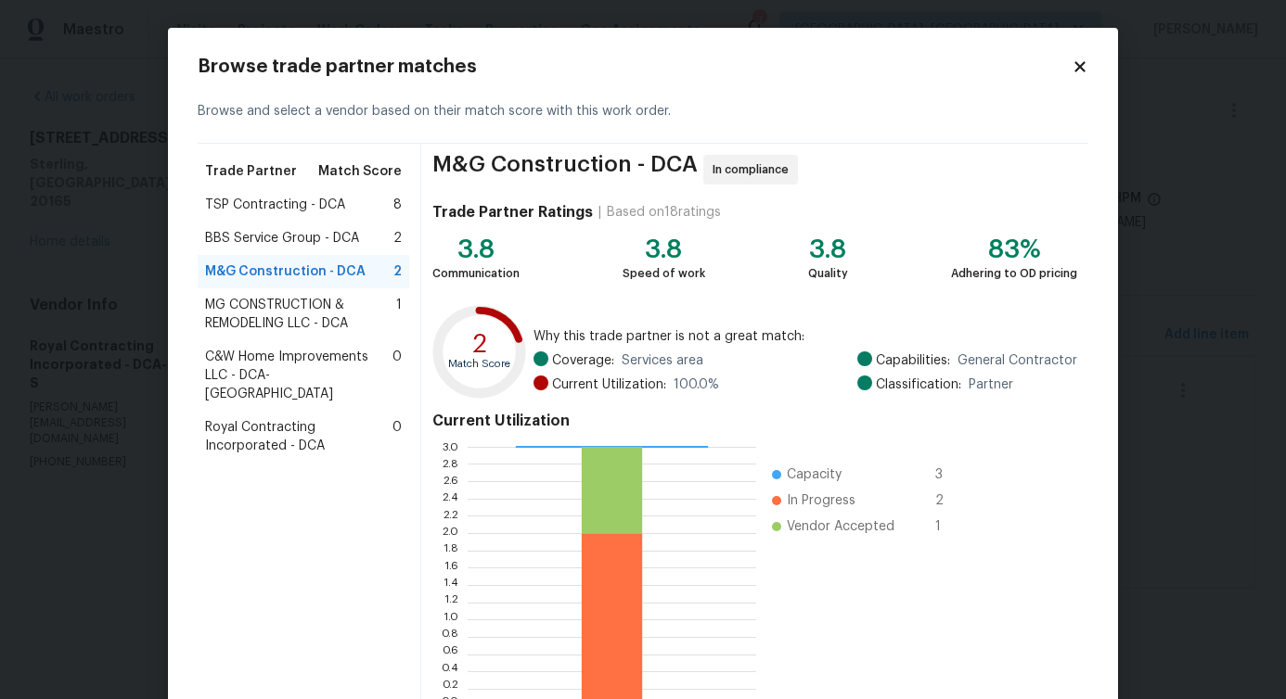
click at [269, 310] on span "MG CONSTRUCTION & REMODELING LLC - DCA" at bounding box center [300, 314] width 191 height 37
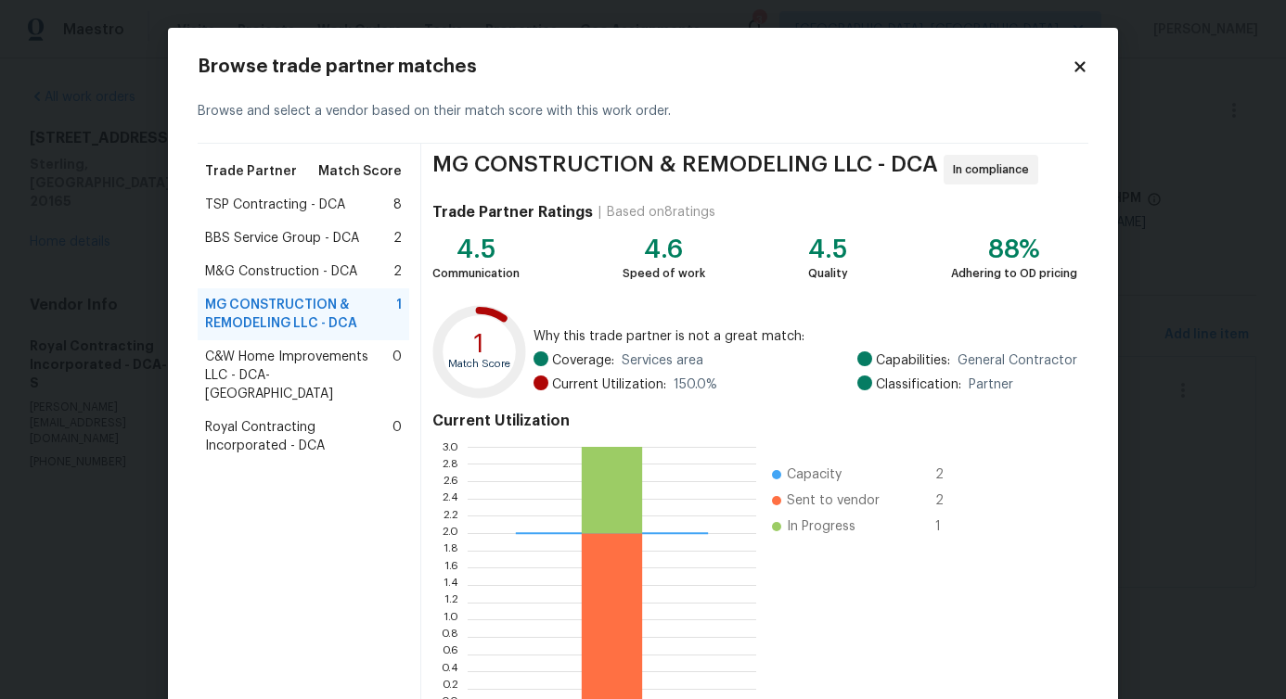
click at [302, 264] on span "M&G Construction - DCA" at bounding box center [281, 272] width 152 height 19
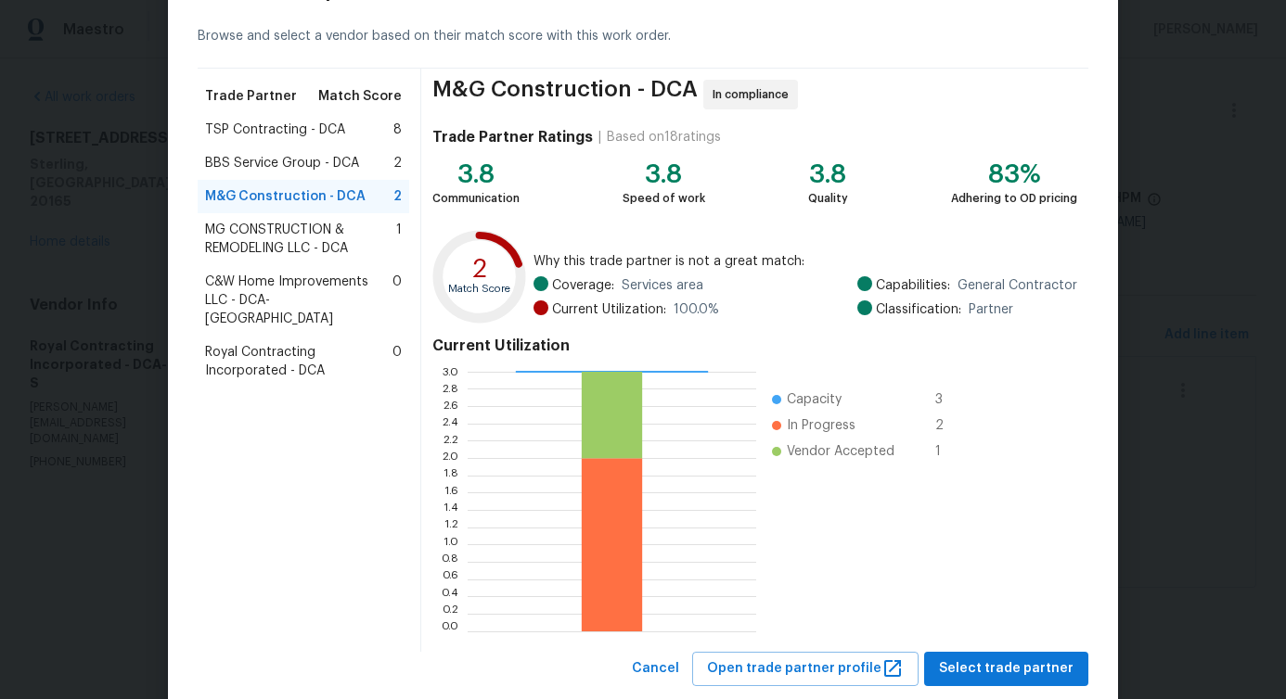
scroll to position [119, 0]
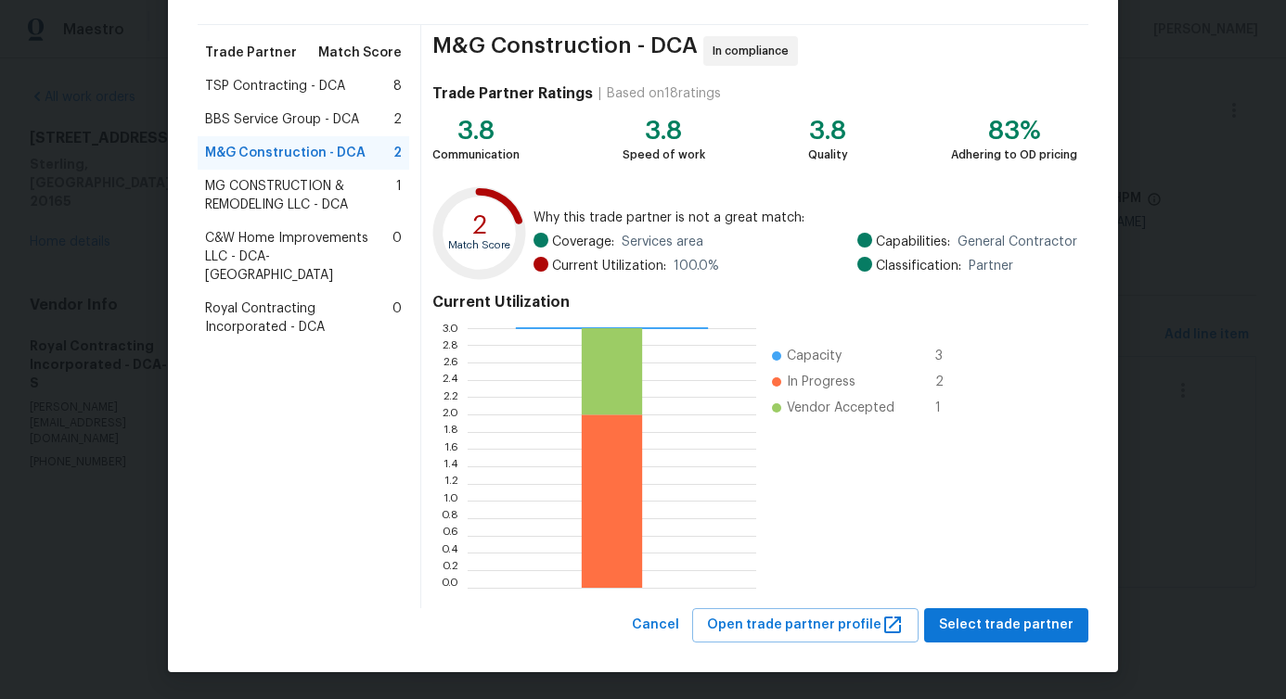
click at [294, 254] on span "C&W Home Improvements LLC - DCA-[GEOGRAPHIC_DATA]" at bounding box center [298, 257] width 187 height 56
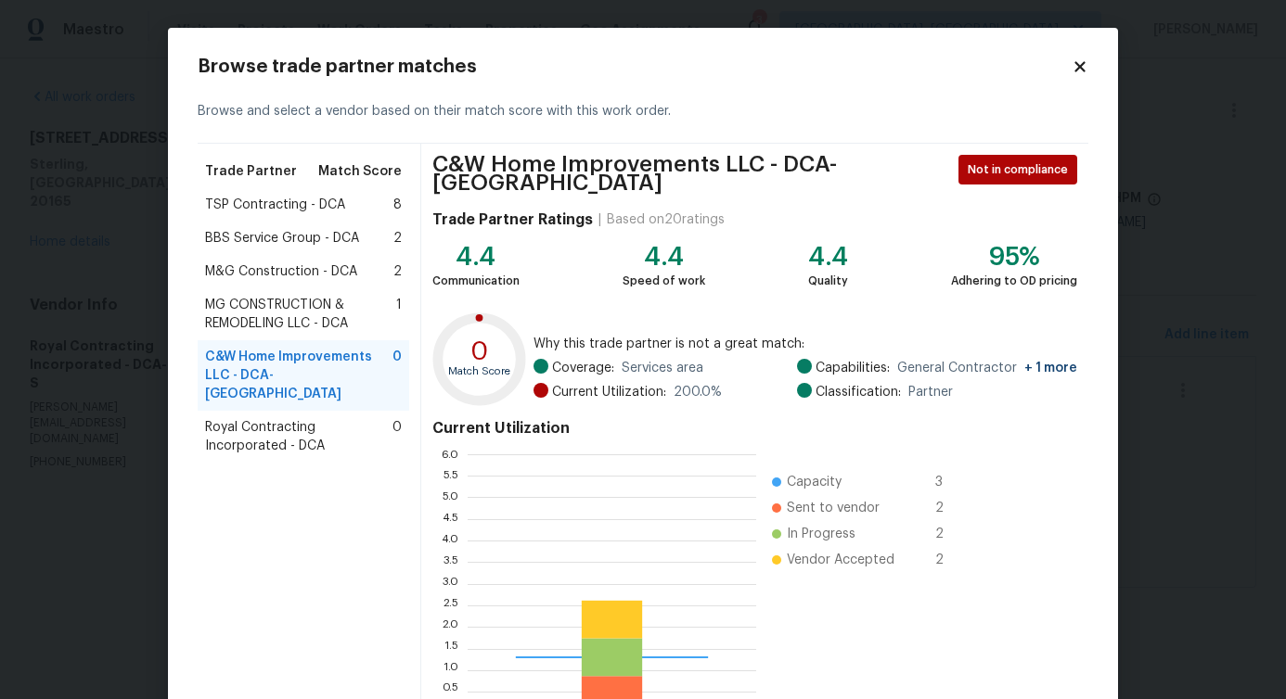
scroll to position [246, 275]
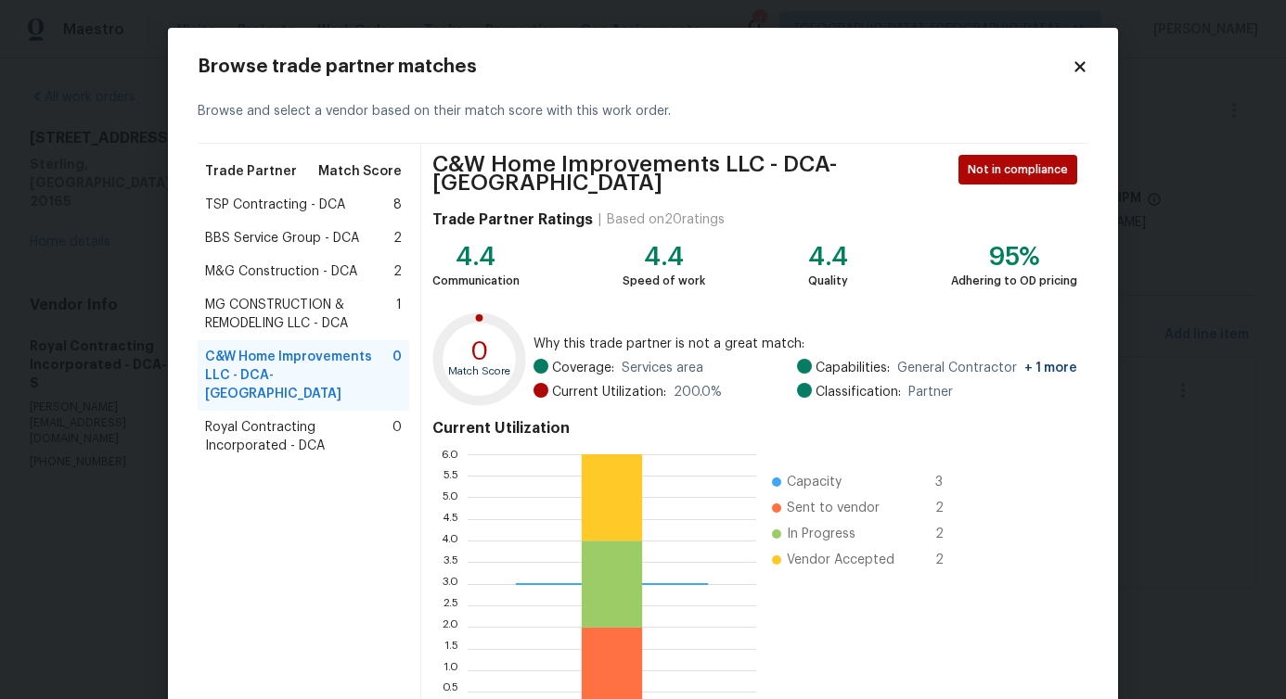
click at [305, 278] on span "M&G Construction - DCA" at bounding box center [281, 272] width 152 height 19
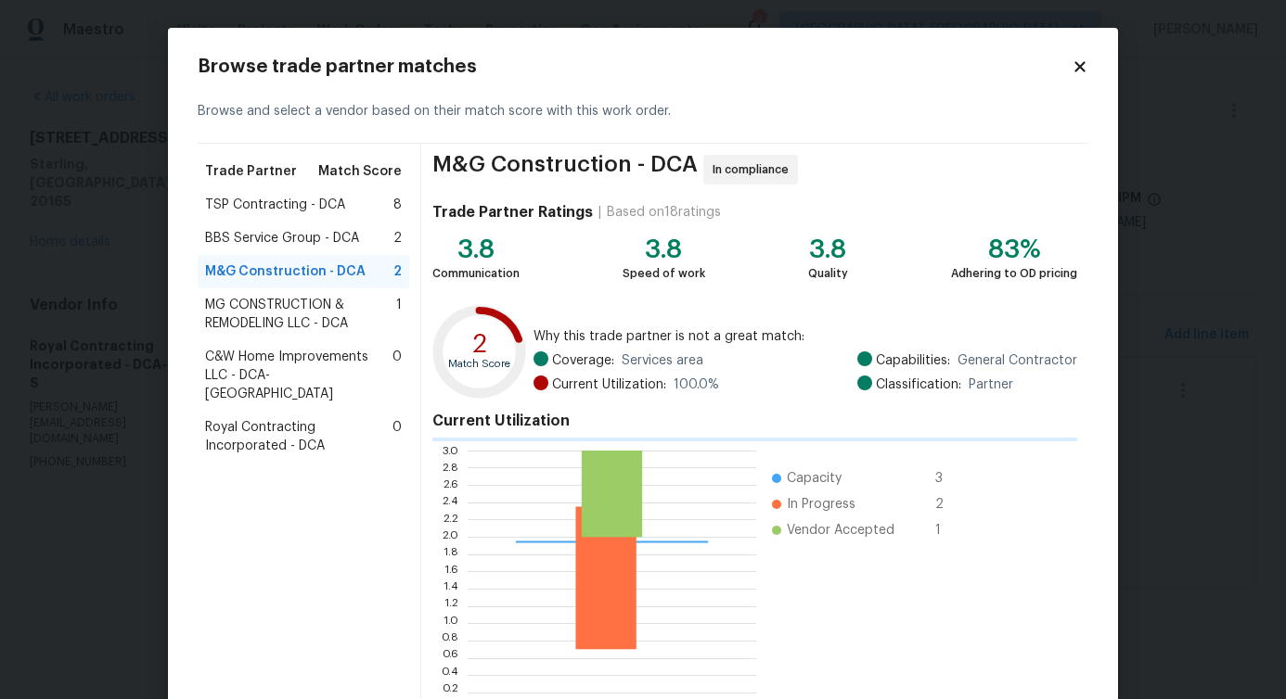
scroll to position [119, 0]
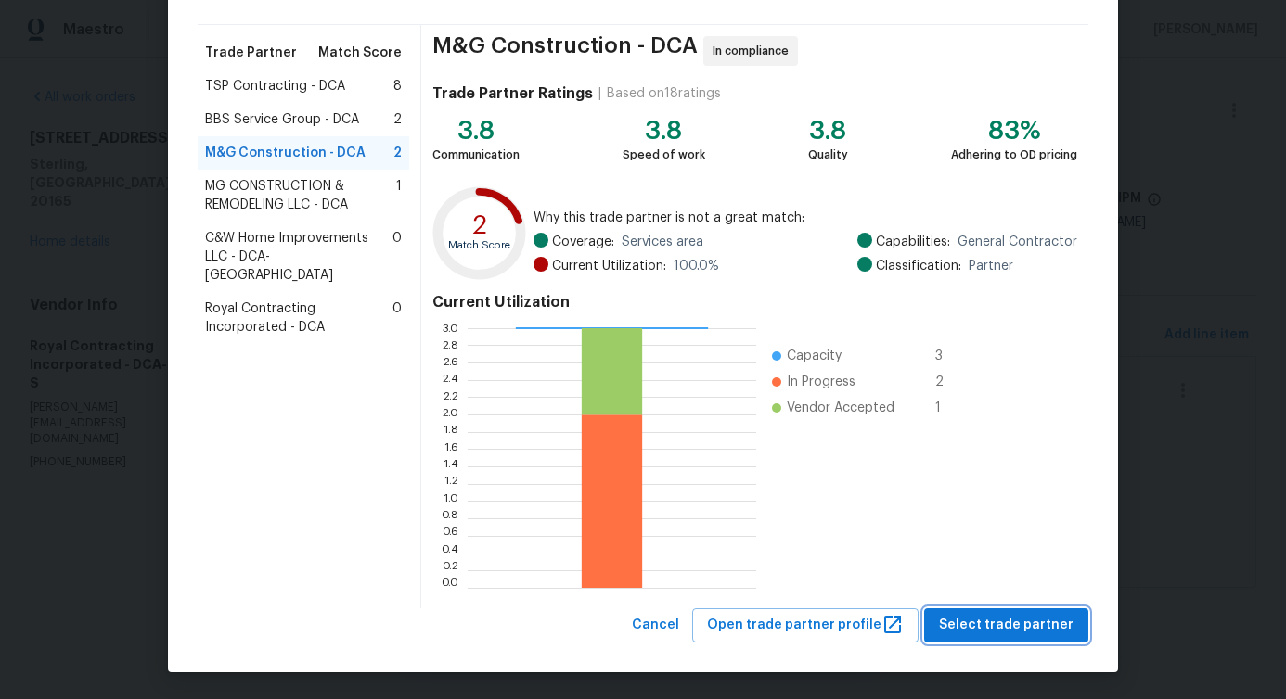
click at [971, 627] on span "Select trade partner" at bounding box center [1006, 625] width 135 height 23
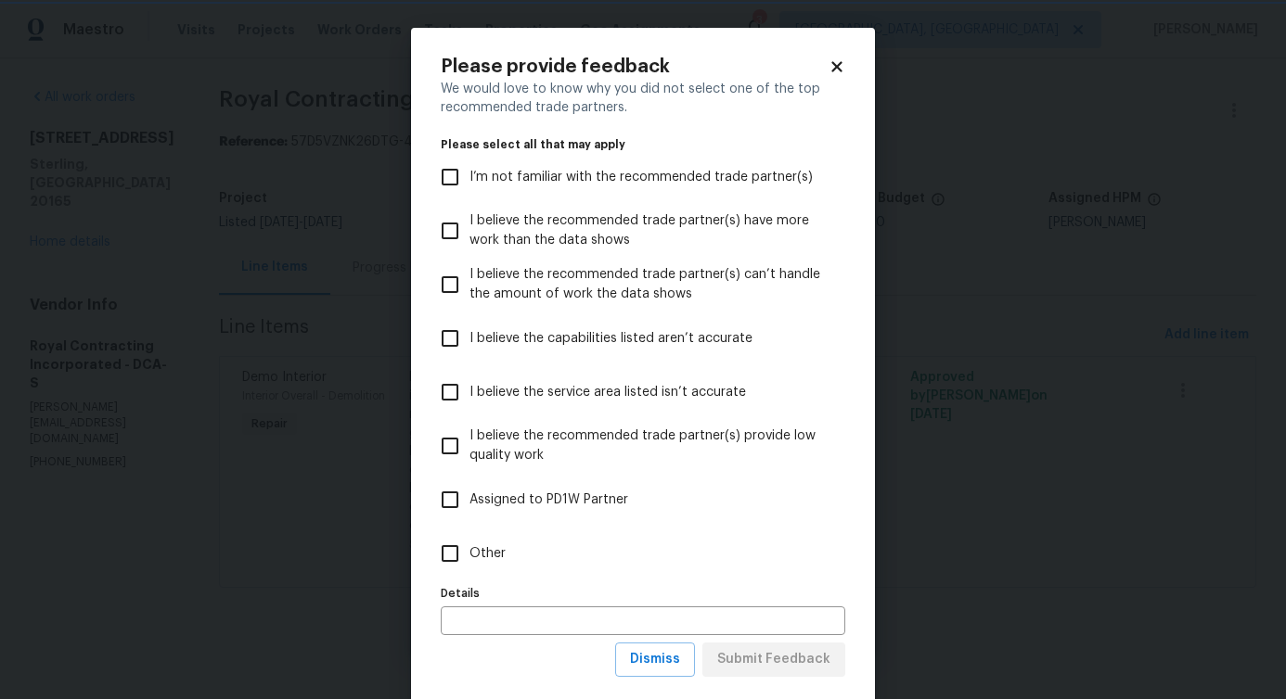
scroll to position [0, 0]
click at [448, 554] on input "Other" at bounding box center [449, 553] width 39 height 39
checkbox input "true"
click at [742, 654] on span "Submit Feedback" at bounding box center [773, 659] width 113 height 23
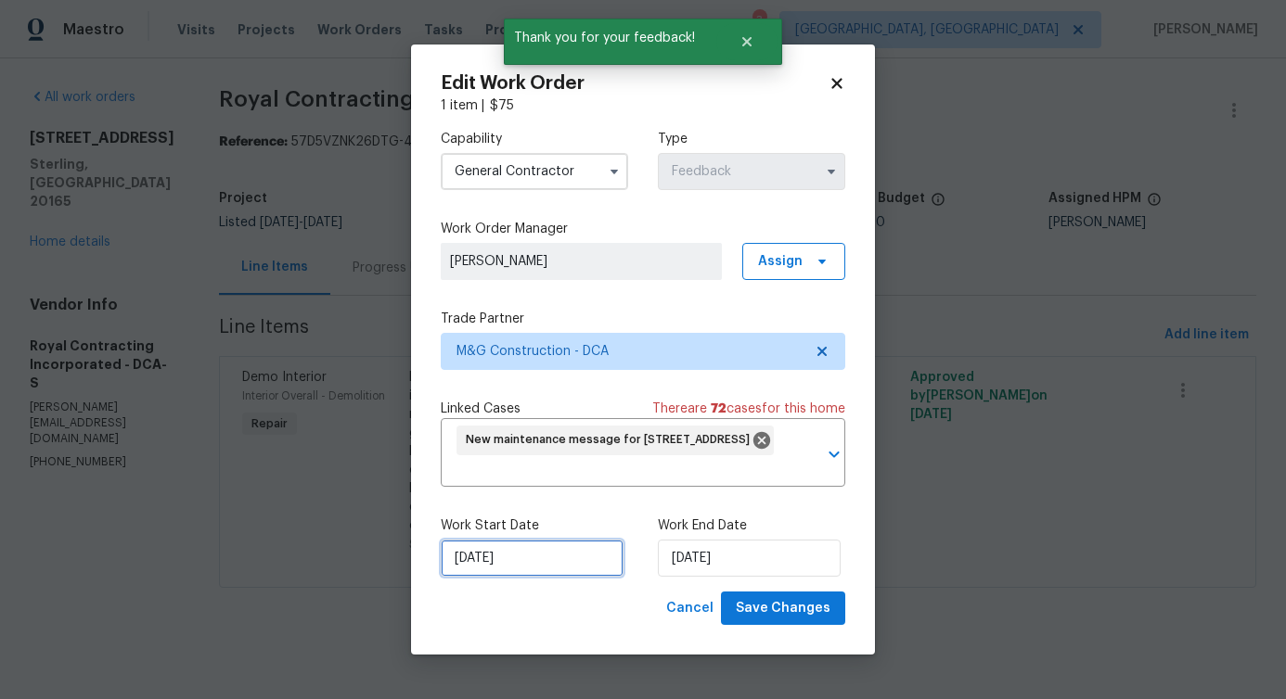
click at [508, 552] on input "8/12/2025" at bounding box center [532, 558] width 183 height 37
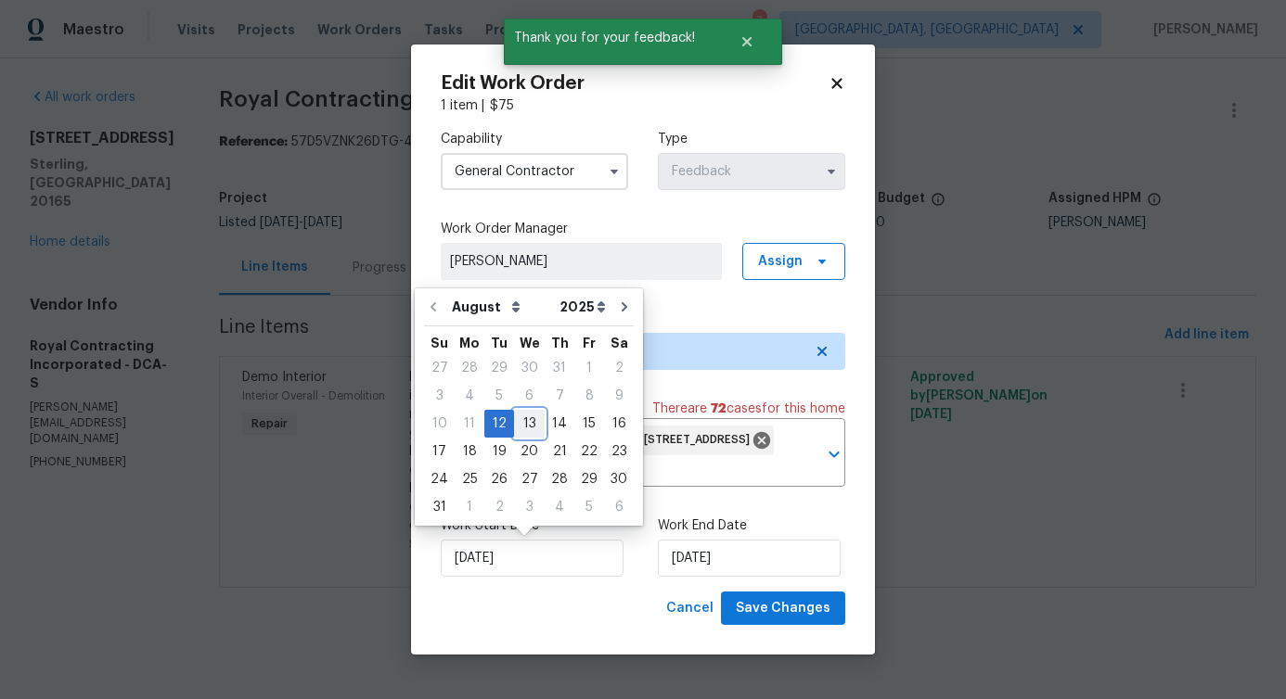
click at [514, 420] on div "13" at bounding box center [529, 424] width 31 height 26
type input "8/13/2025"
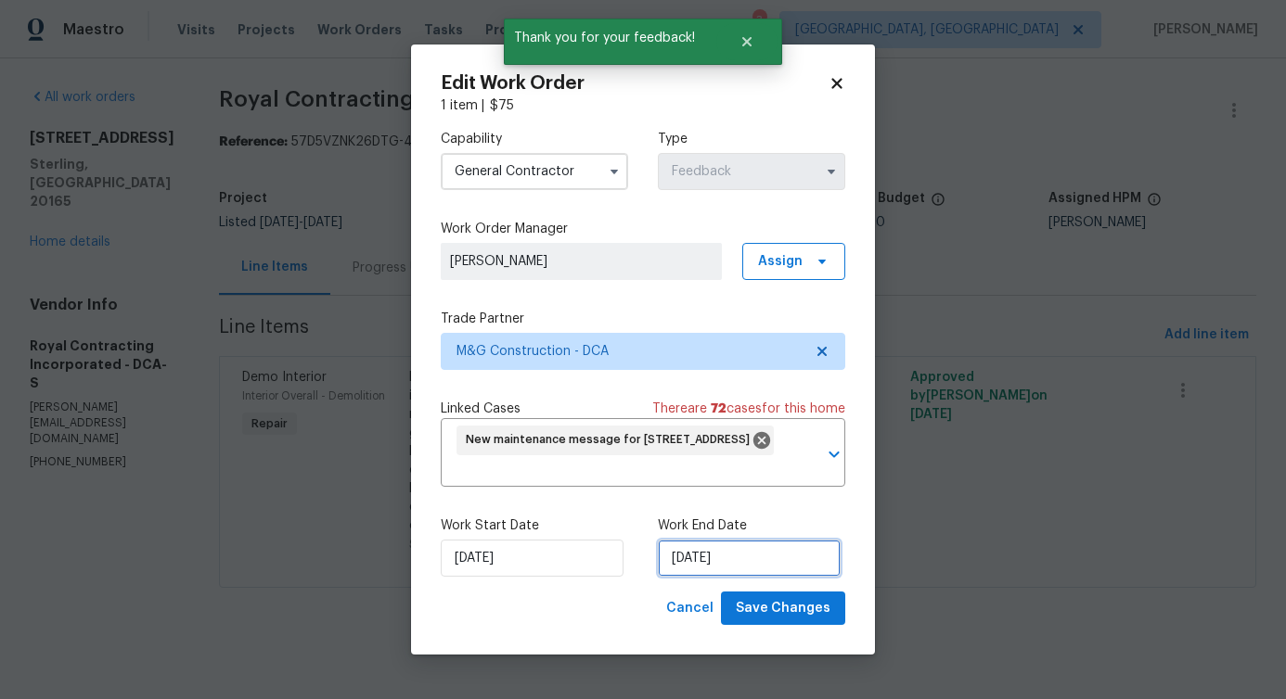
click at [698, 558] on input "8/14/2025" at bounding box center [749, 558] width 183 height 37
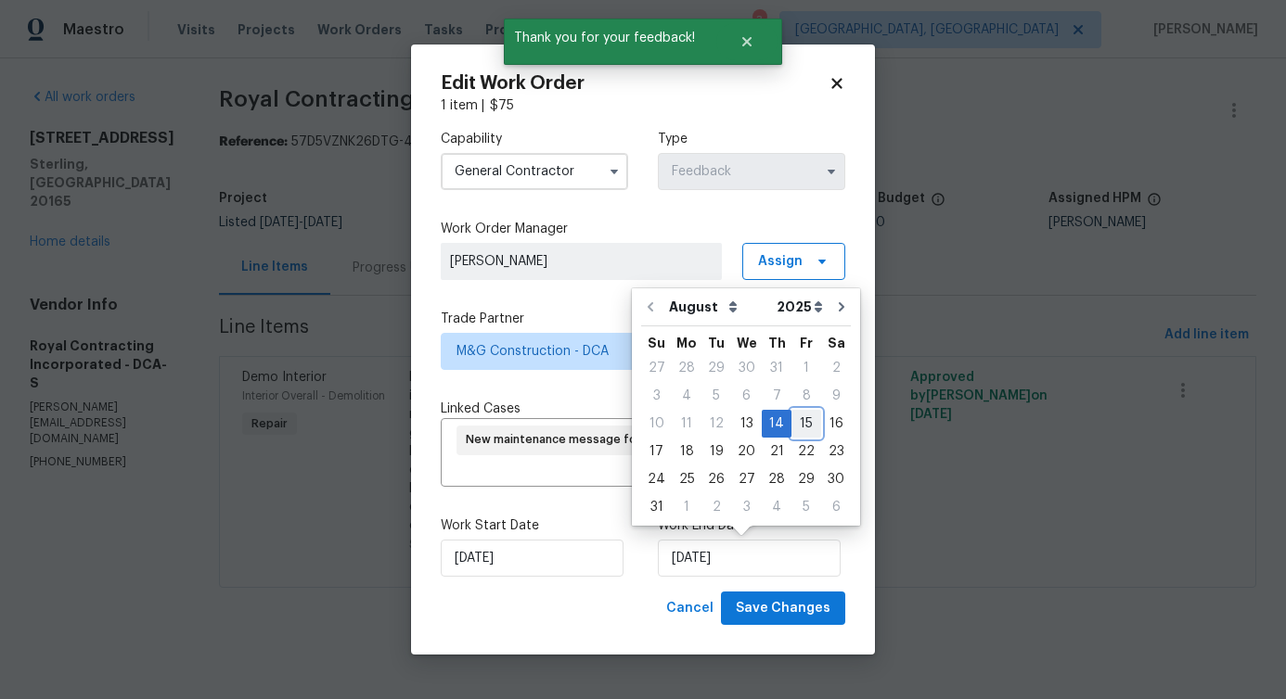
click at [804, 426] on div "15" at bounding box center [806, 424] width 30 height 26
type input "8/15/2025"
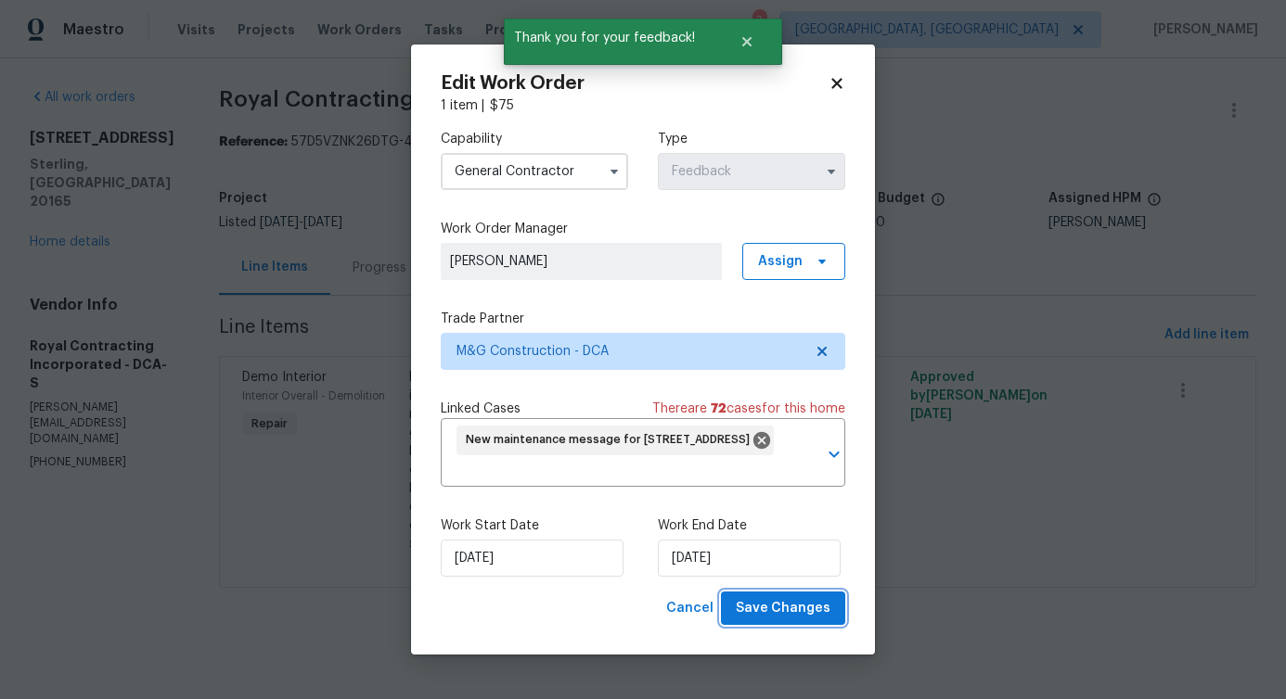
click at [799, 611] on span "Save Changes" at bounding box center [783, 608] width 95 height 23
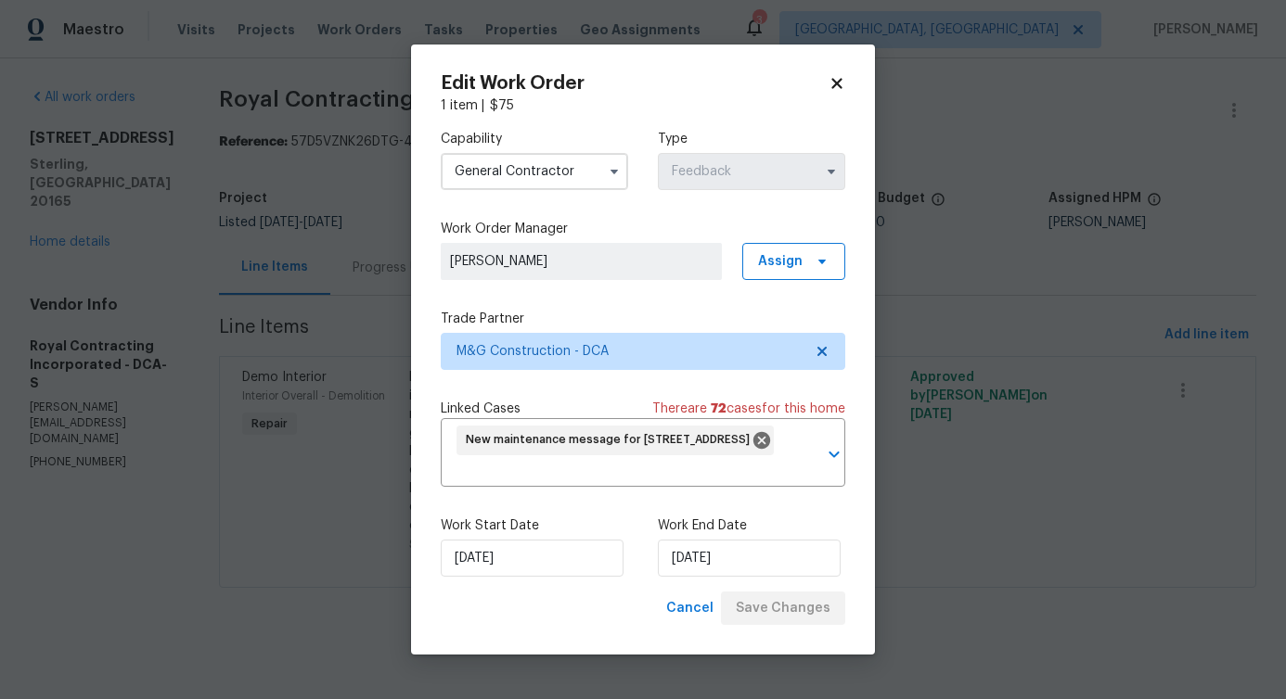
click at [102, 615] on body "Maestro Visits Projects Work Orders Tasks Properties Geo Assignments 3 Albuquer…" at bounding box center [643, 320] width 1286 height 640
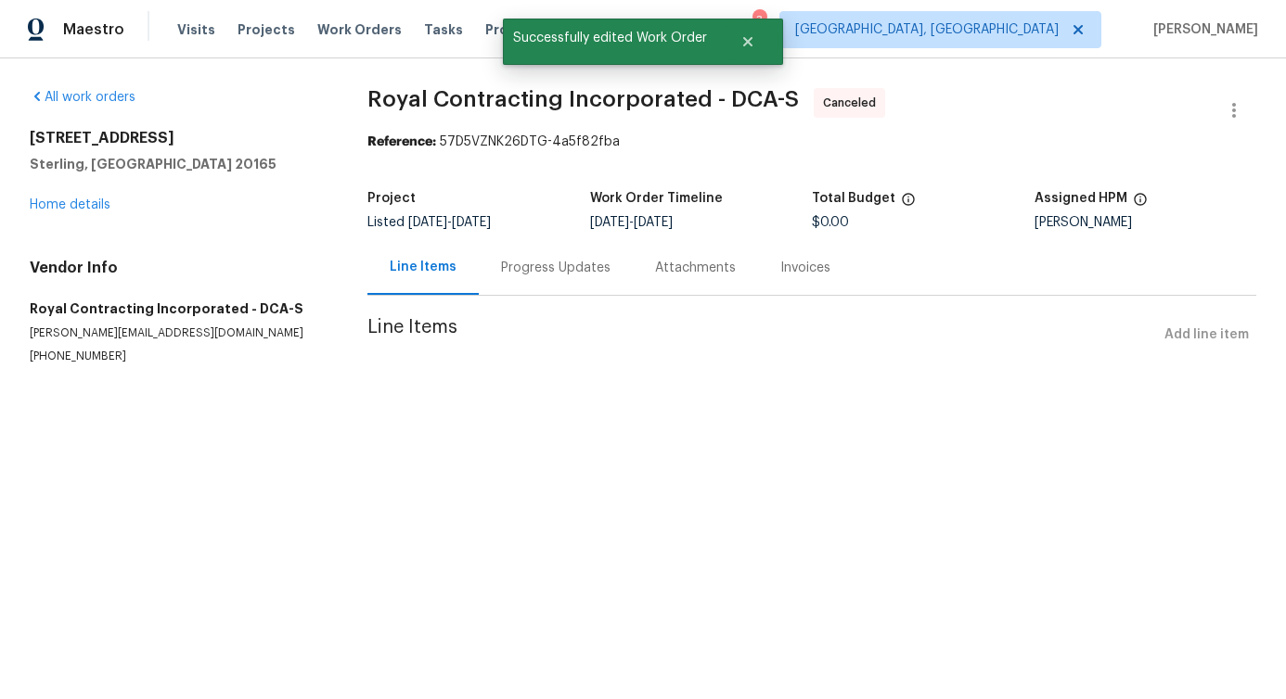
click at [96, 214] on div "All work orders 20687 Smithfield Ct Sterling, VA 20165 Home details Vendor Info…" at bounding box center [176, 226] width 293 height 276
click at [96, 211] on link "Home details" at bounding box center [70, 205] width 81 height 13
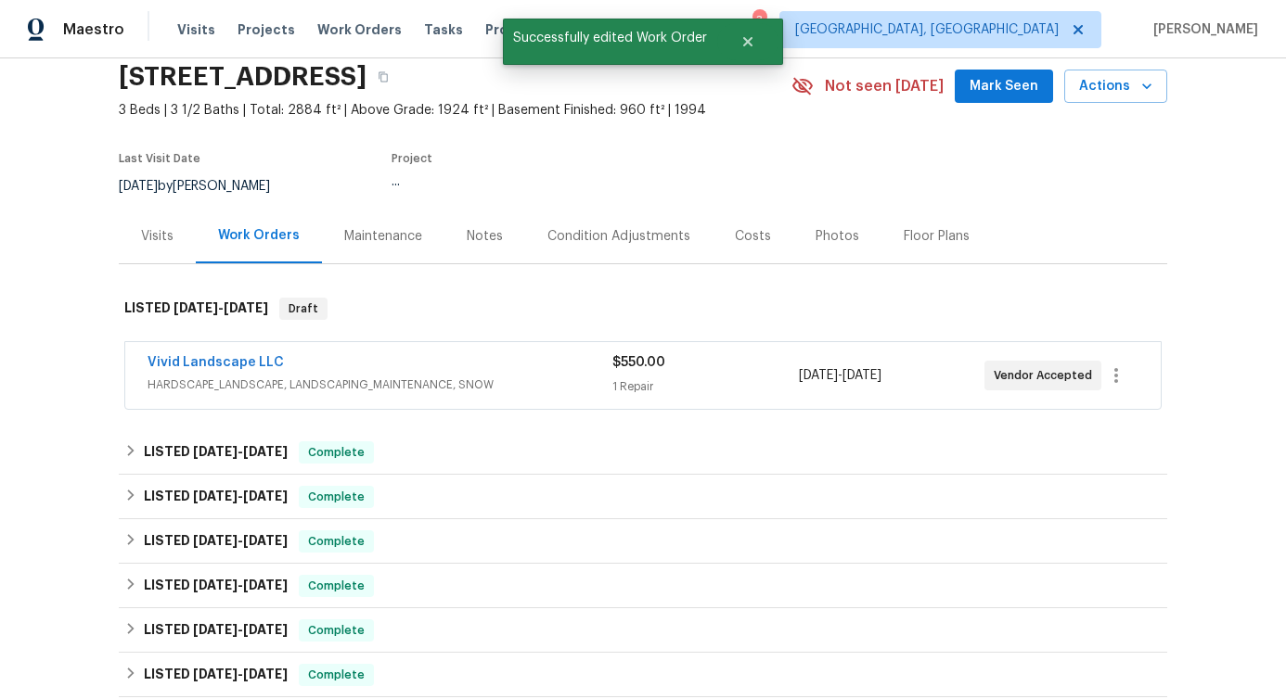
scroll to position [94, 0]
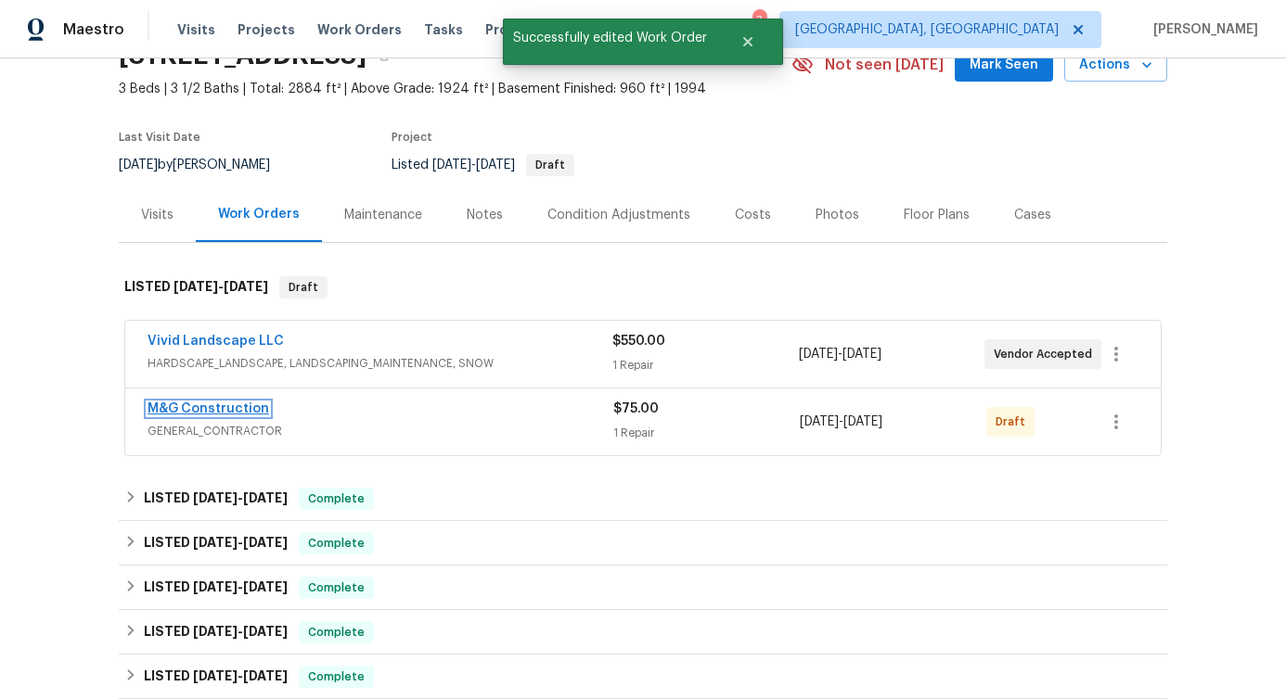
click at [224, 410] on link "M&G Construction" at bounding box center [208, 409] width 122 height 13
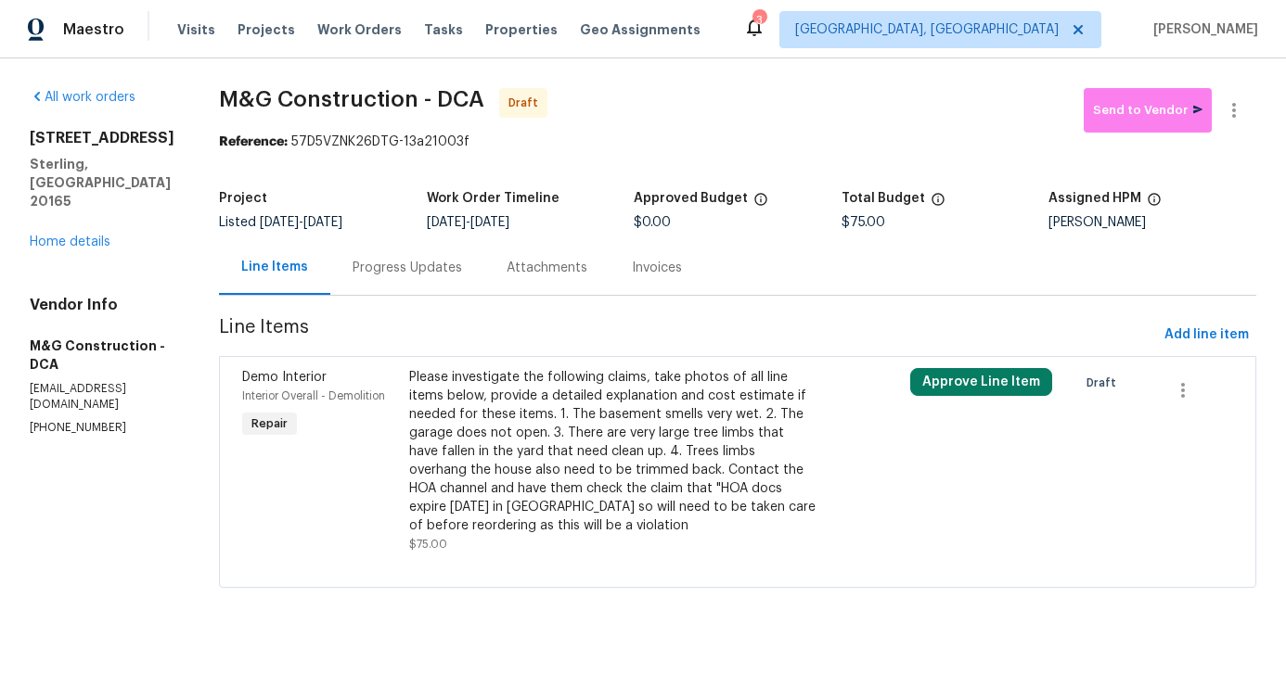
click at [673, 429] on div "Please investigate the following claims, take photos of all line items below, p…" at bounding box center [612, 451] width 406 height 167
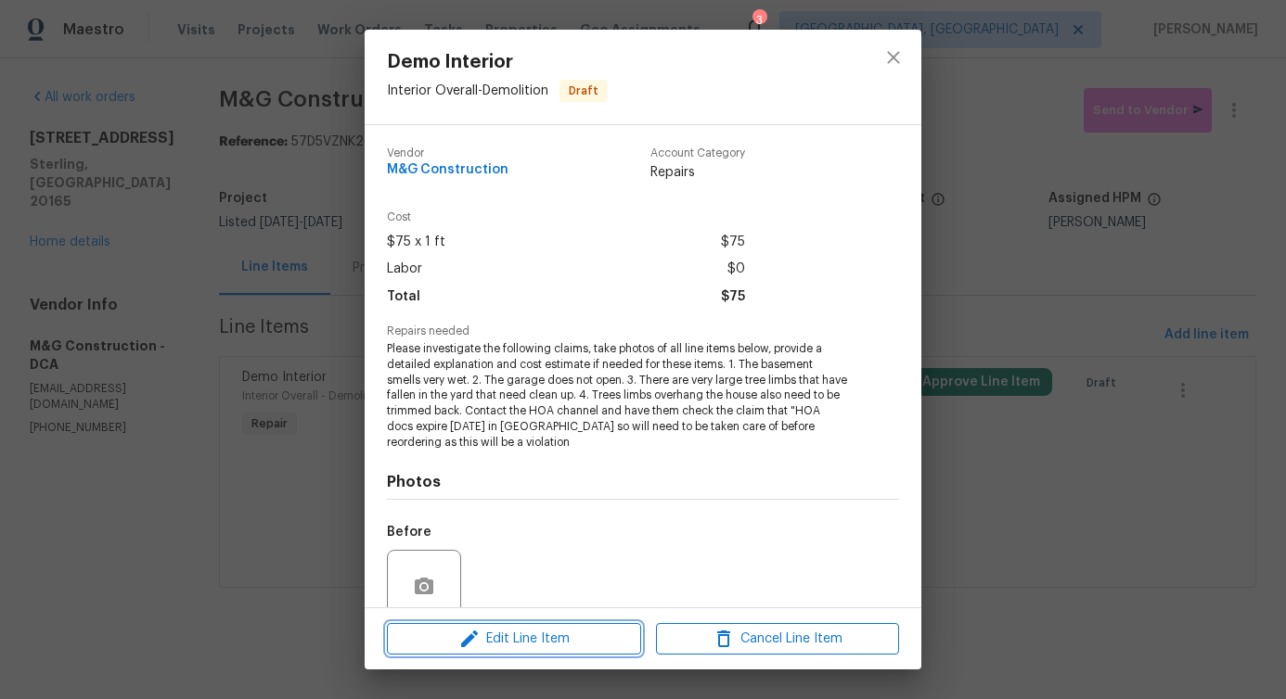
click at [494, 644] on span "Edit Line Item" at bounding box center [513, 639] width 243 height 23
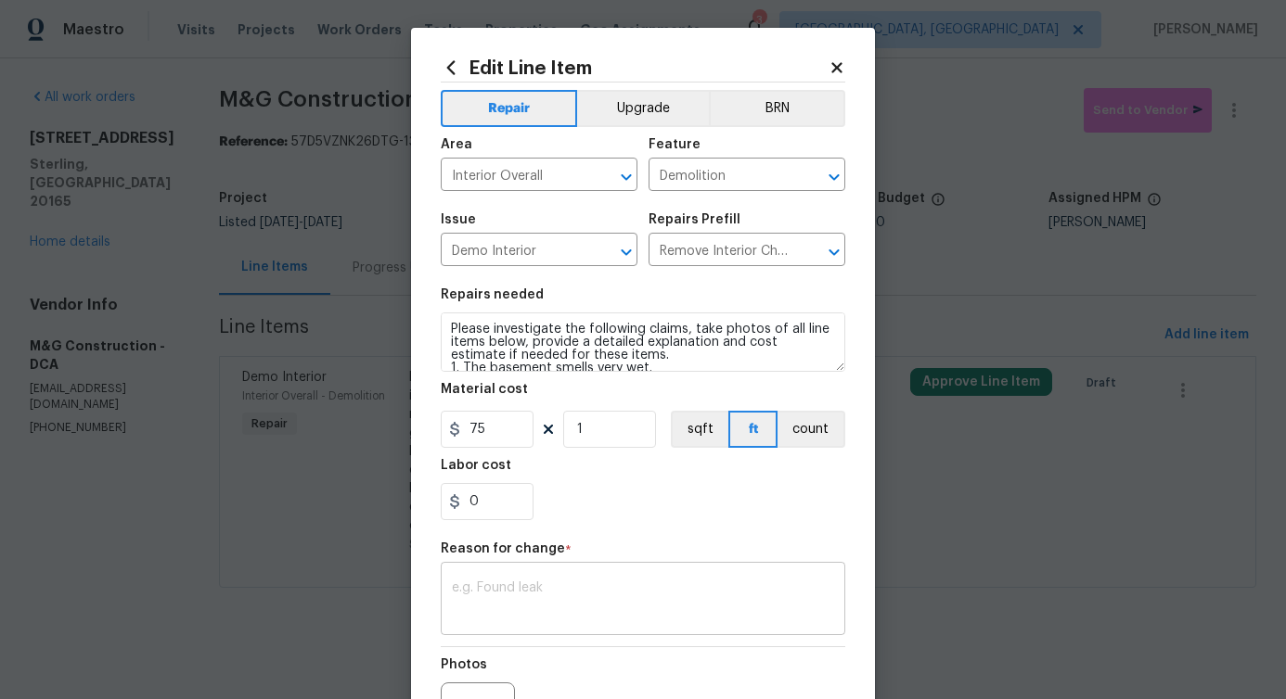
click at [514, 601] on textarea at bounding box center [643, 601] width 382 height 39
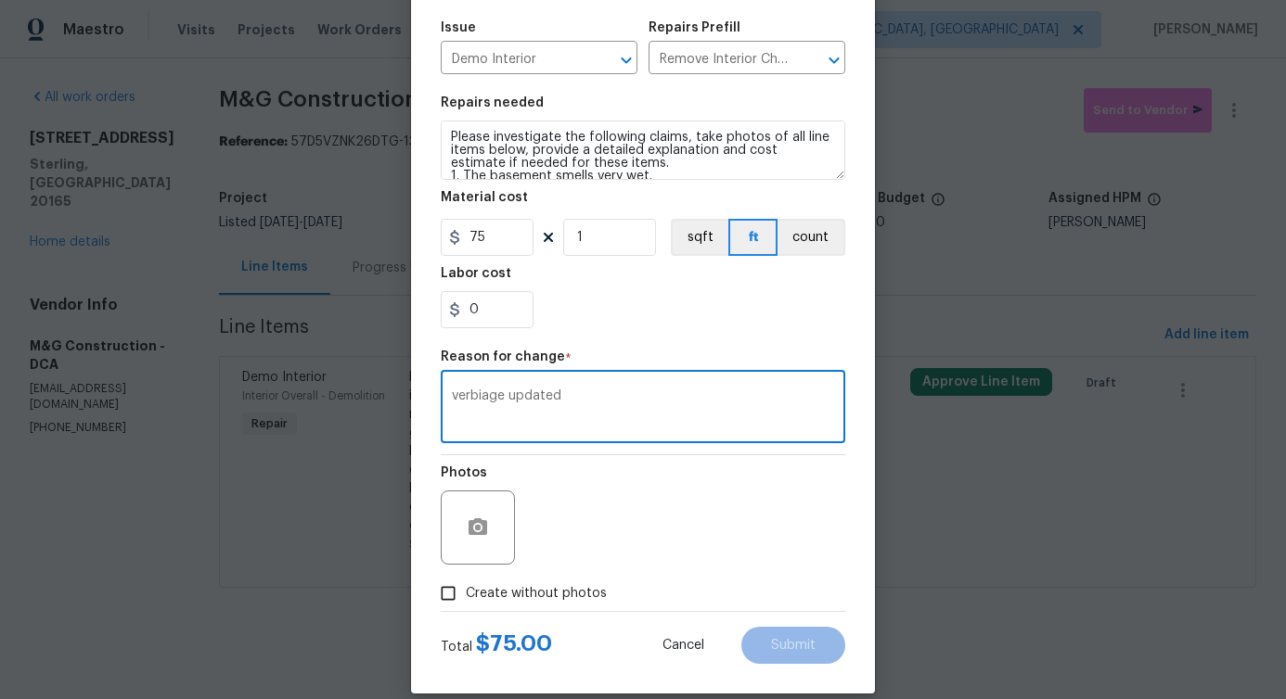
scroll to position [215, 0]
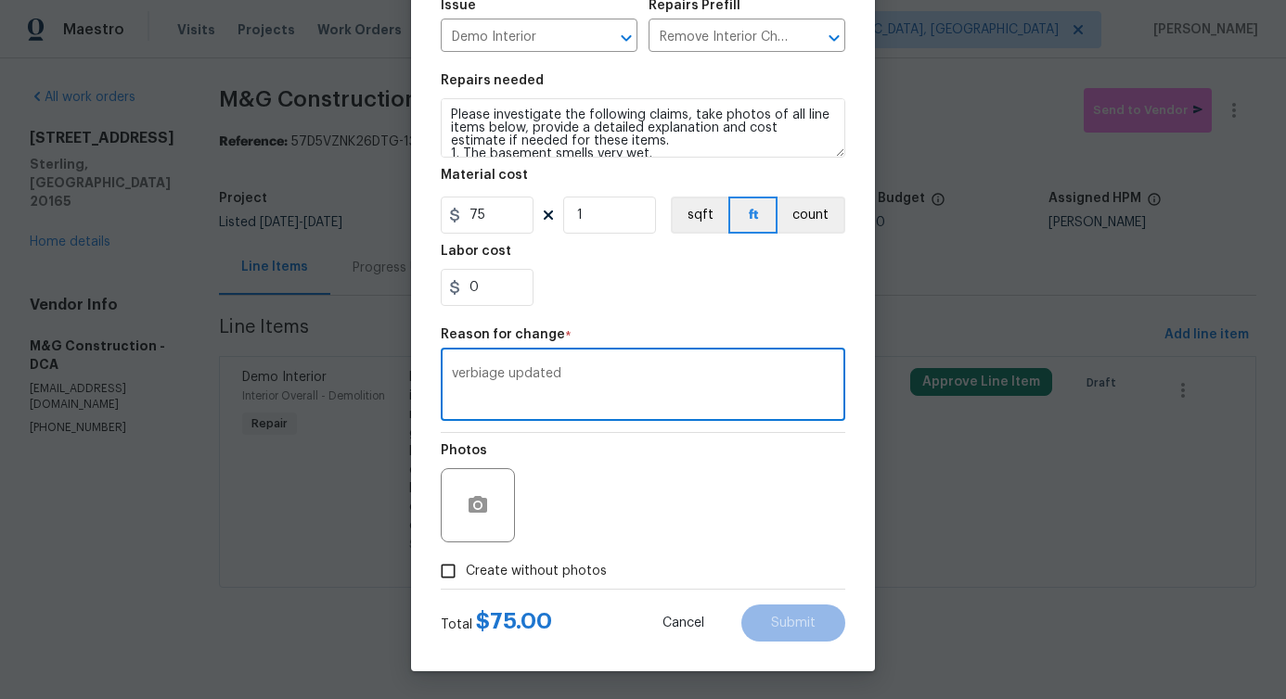
type textarea "verbiage updated"
click at [497, 562] on span "Create without photos" at bounding box center [536, 571] width 141 height 19
click at [466, 562] on input "Create without photos" at bounding box center [447, 571] width 35 height 35
checkbox input "true"
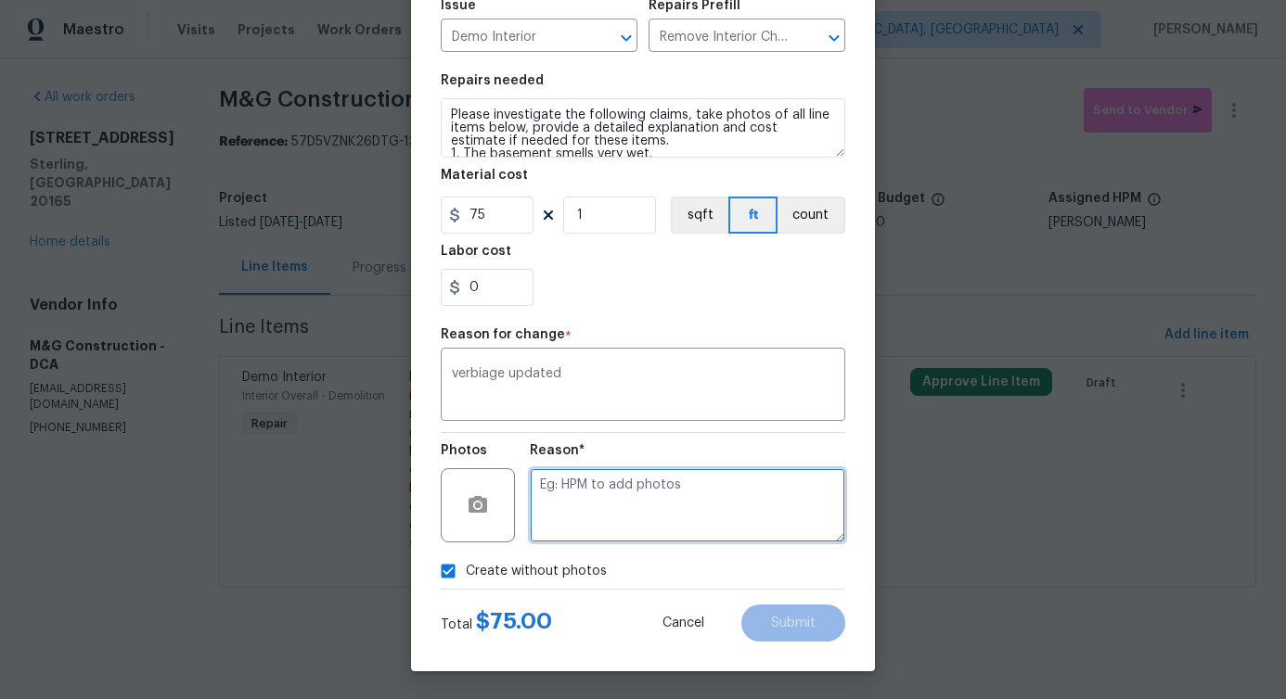
click at [587, 521] on textarea at bounding box center [687, 505] width 315 height 74
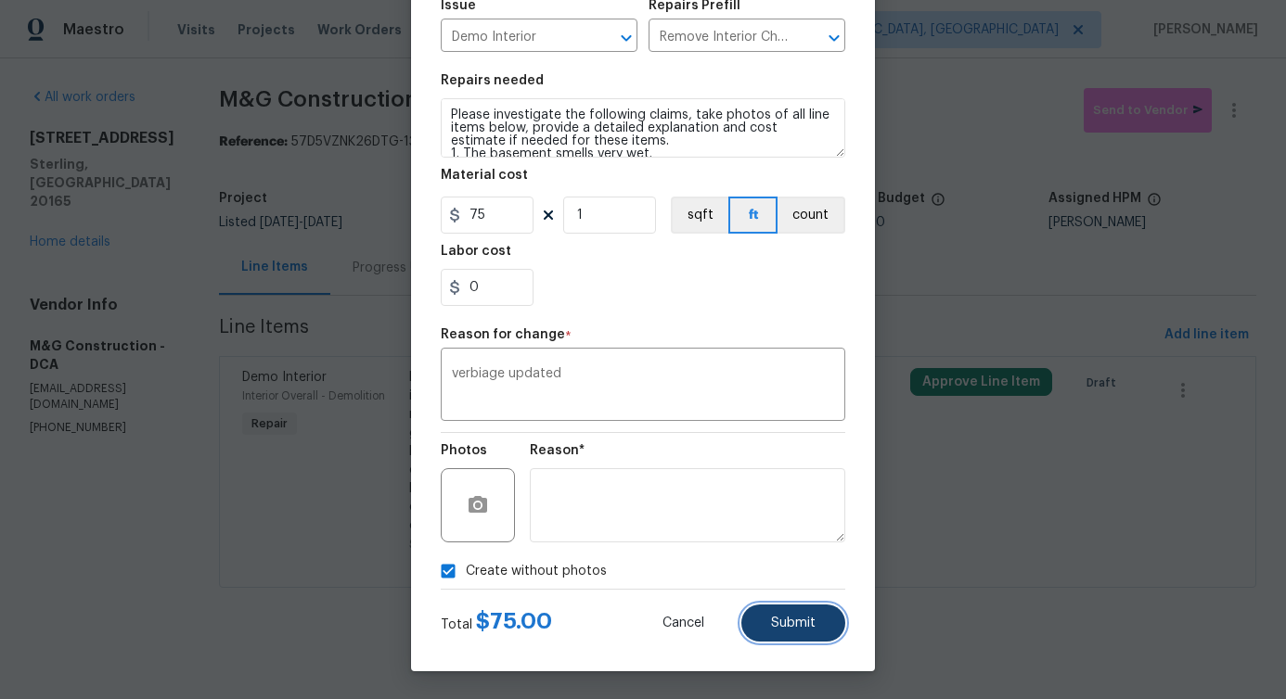
click at [771, 622] on span "Submit" at bounding box center [793, 624] width 45 height 14
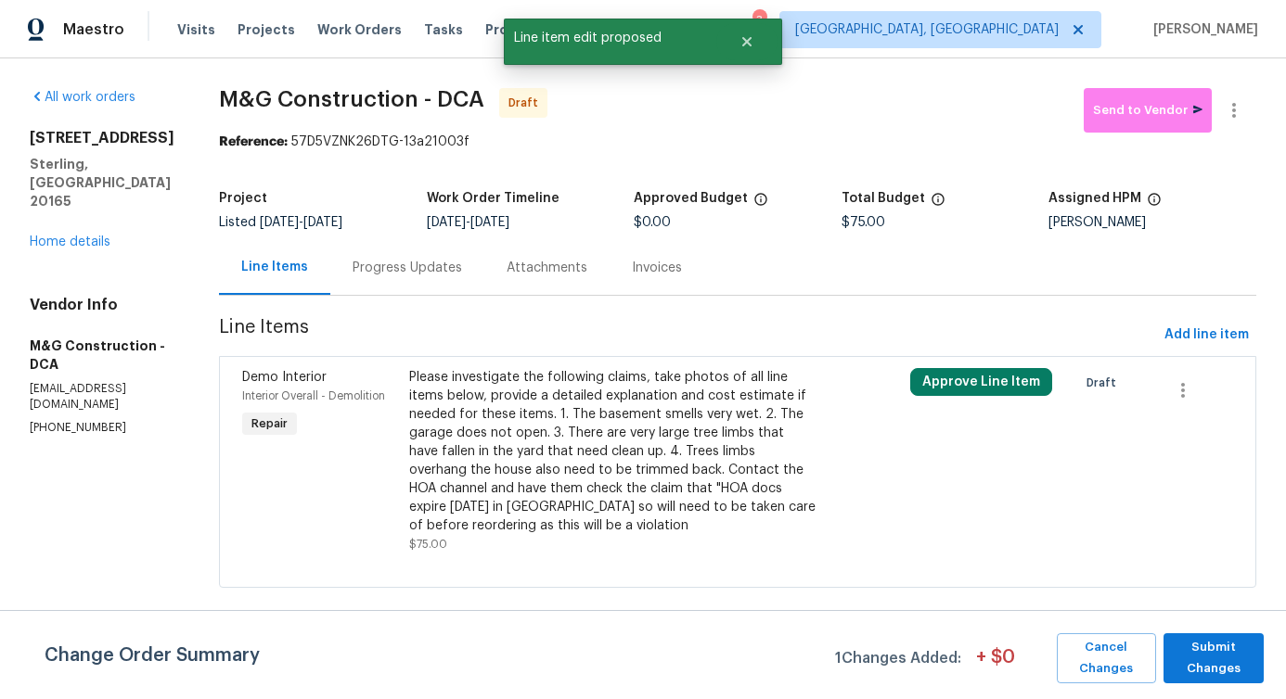
scroll to position [0, 0]
click at [1220, 672] on span "Submit Changes" at bounding box center [1214, 658] width 82 height 43
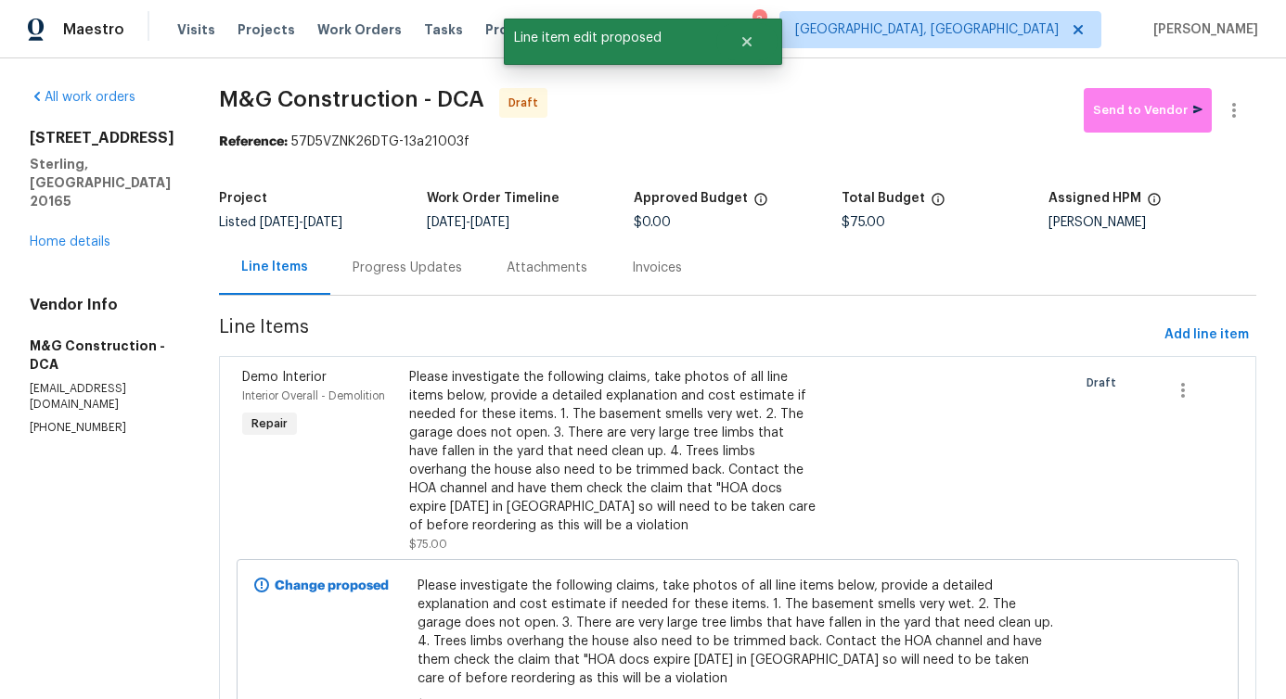
click at [422, 278] on div "Progress Updates" at bounding box center [407, 267] width 154 height 55
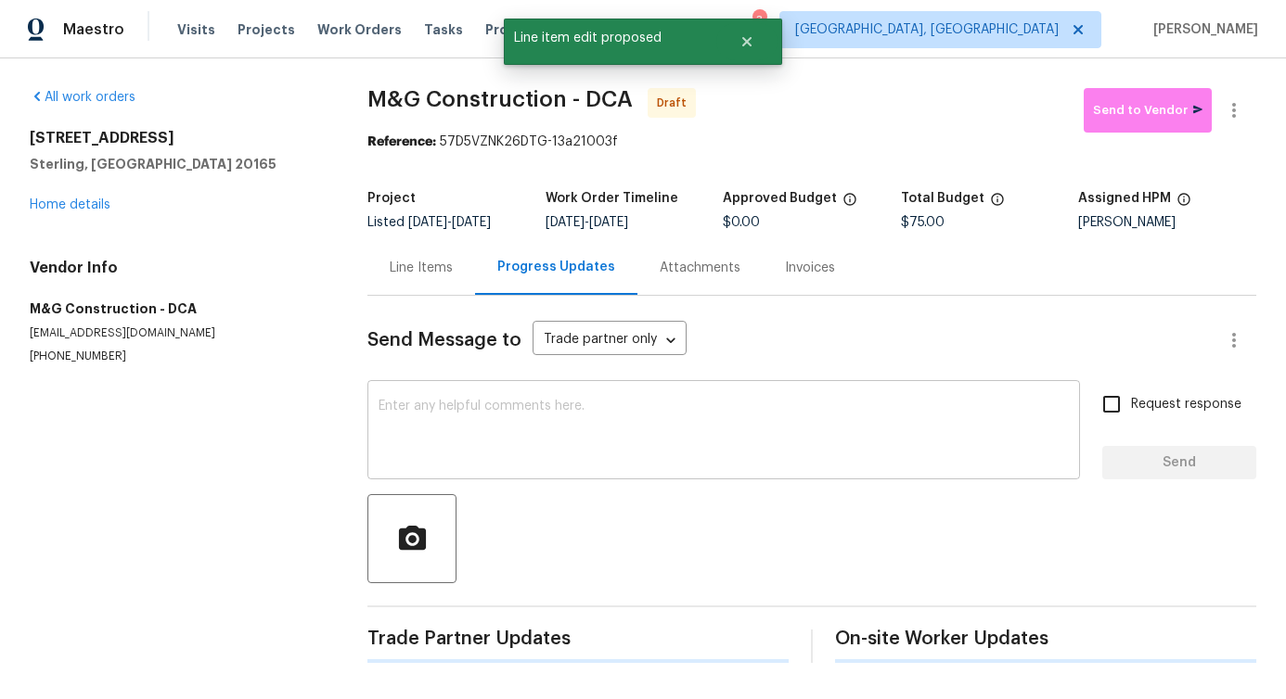
click at [448, 455] on textarea at bounding box center [723, 432] width 690 height 65
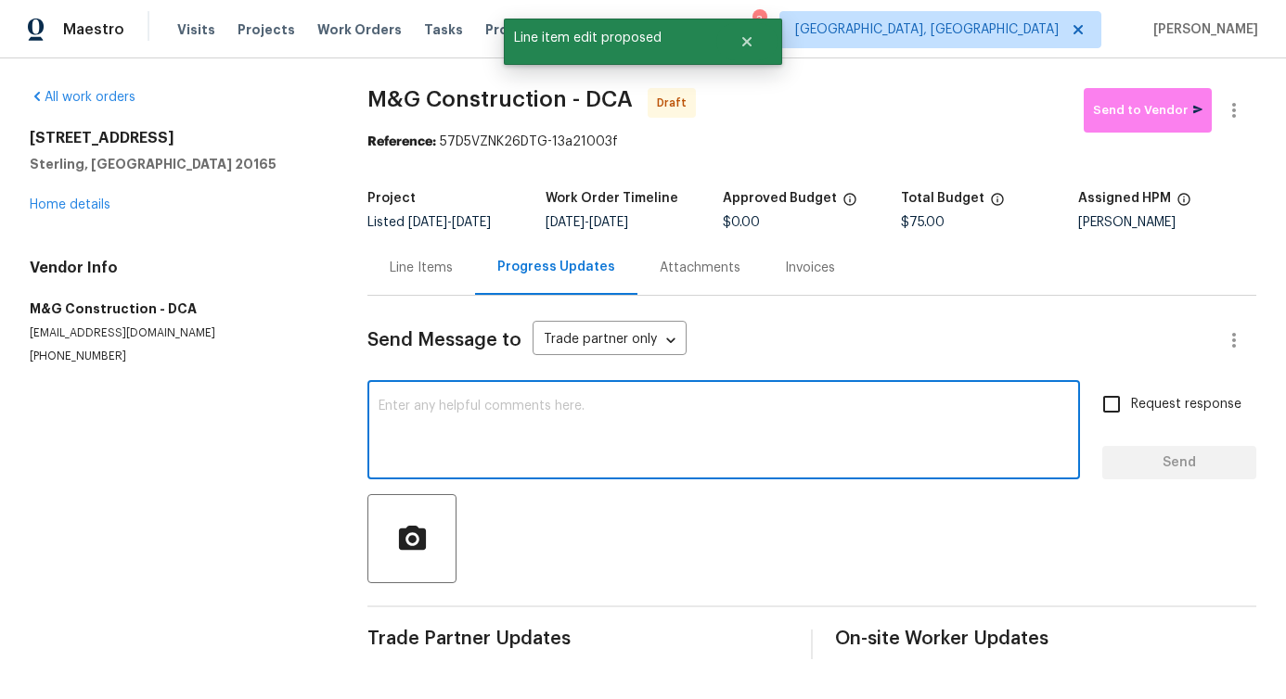
paste textarea "Hi, this is Pavithra with Opendoor. I’m confirming you received the WO for the …"
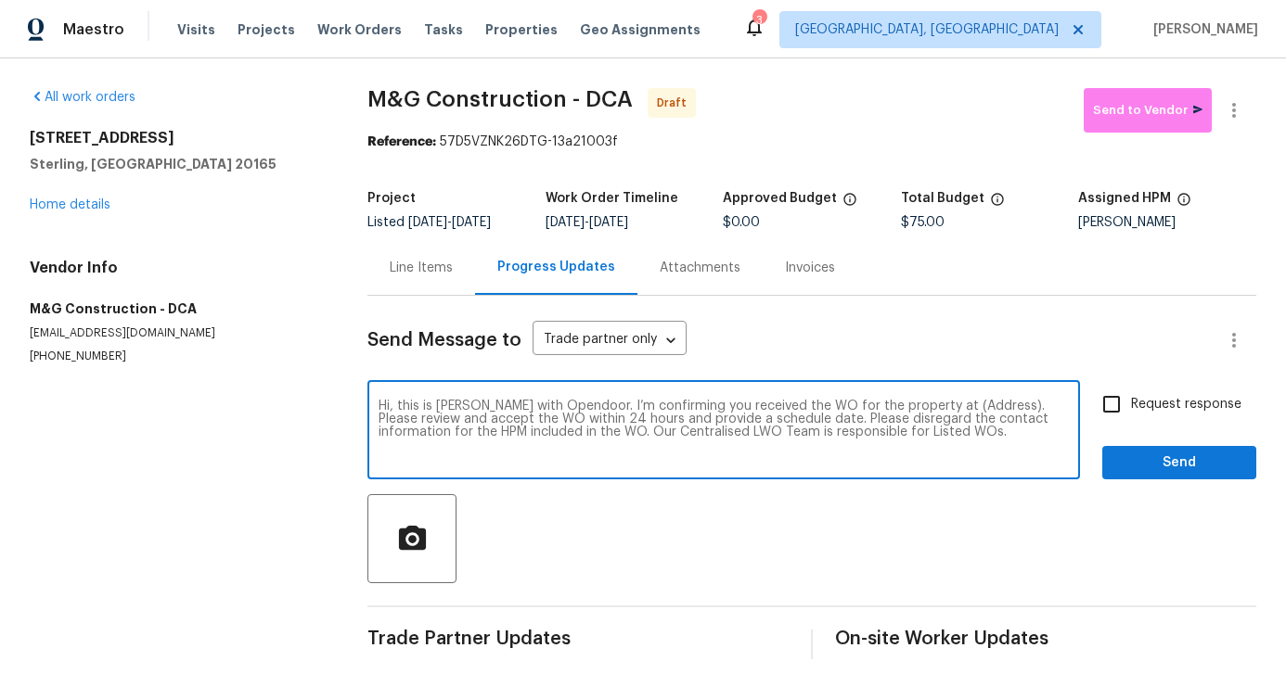
click at [953, 411] on textarea "Hi, this is Pavithra with Opendoor. I’m confirming you received the WO for the …" at bounding box center [723, 432] width 690 height 65
paste textarea "20687 Smithfield Ct, Sterling, VA 20165"
type textarea "Hi, this is Pavithra with Opendoor. I’m confirming you received the WO for the …"
click at [1201, 413] on span "Request response" at bounding box center [1186, 404] width 110 height 19
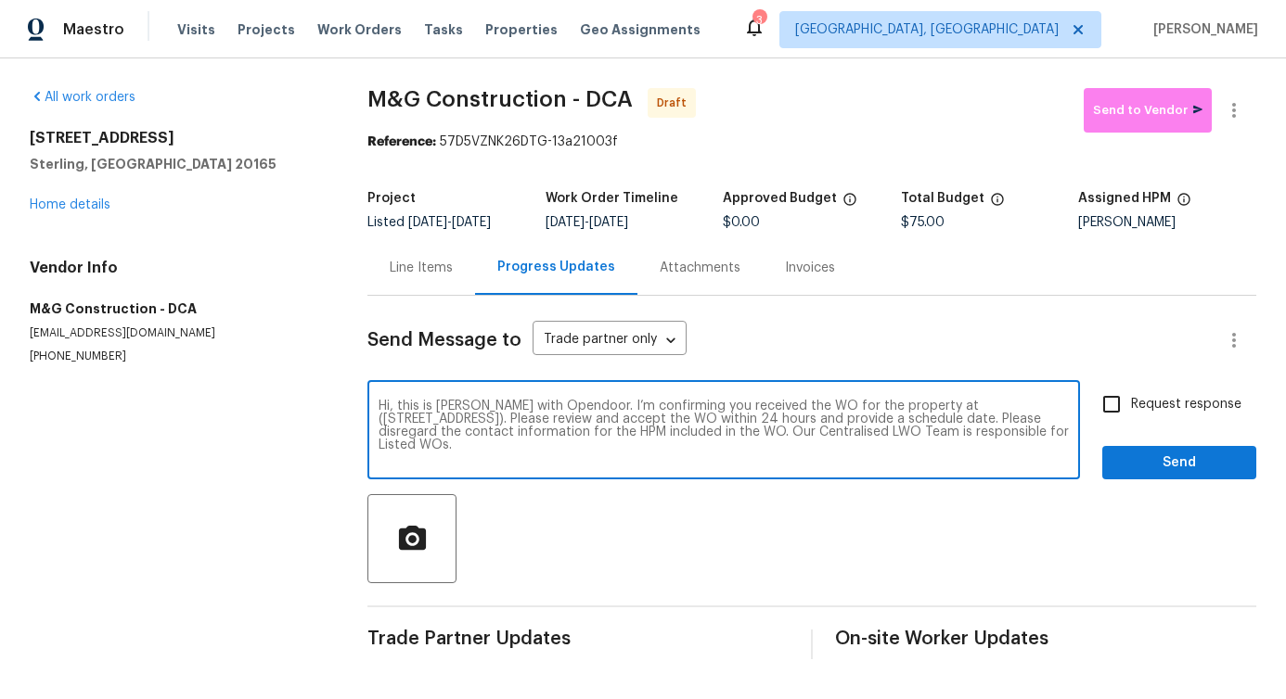
click at [1131, 413] on input "Request response" at bounding box center [1111, 404] width 39 height 39
checkbox input "true"
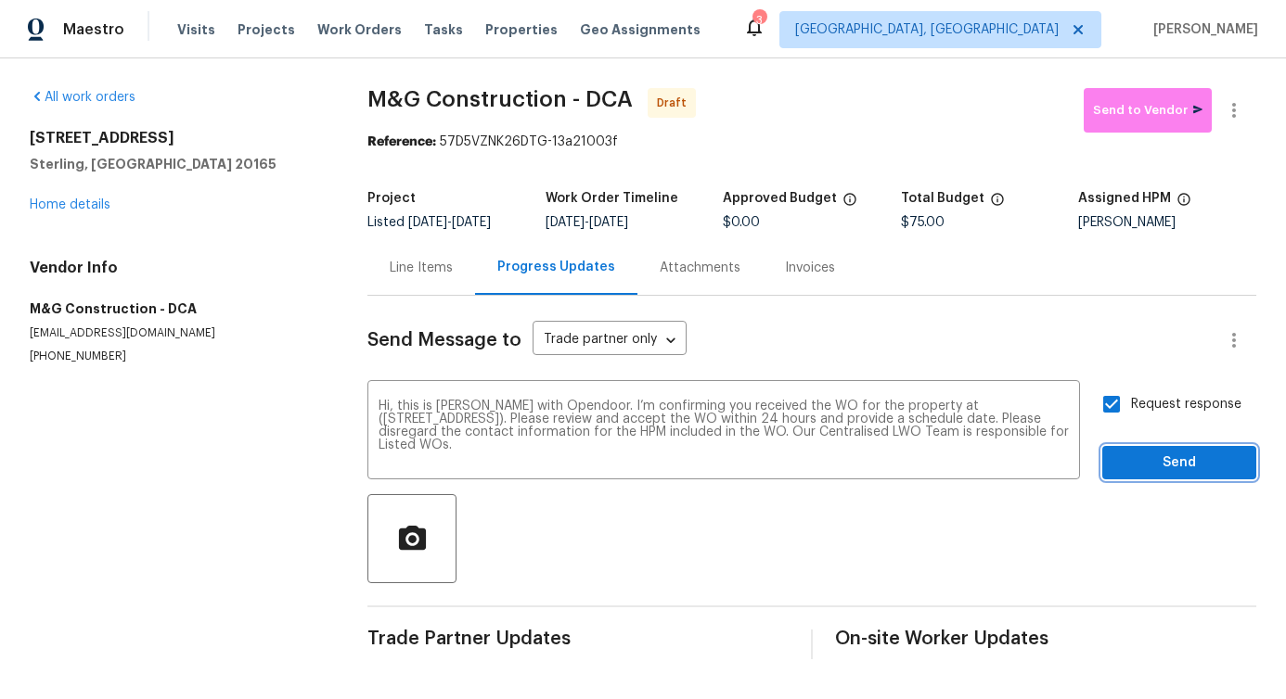
click at [1187, 460] on span "Send" at bounding box center [1179, 463] width 124 height 23
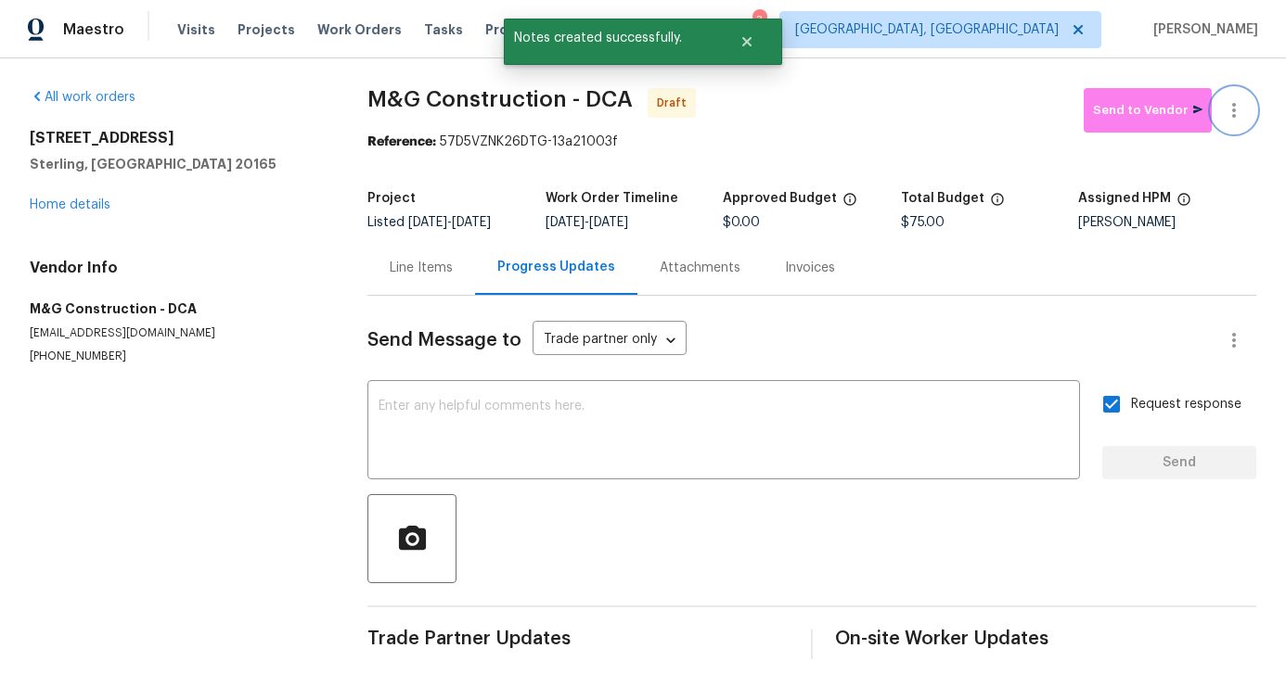
click at [1224, 108] on icon "button" at bounding box center [1234, 110] width 22 height 22
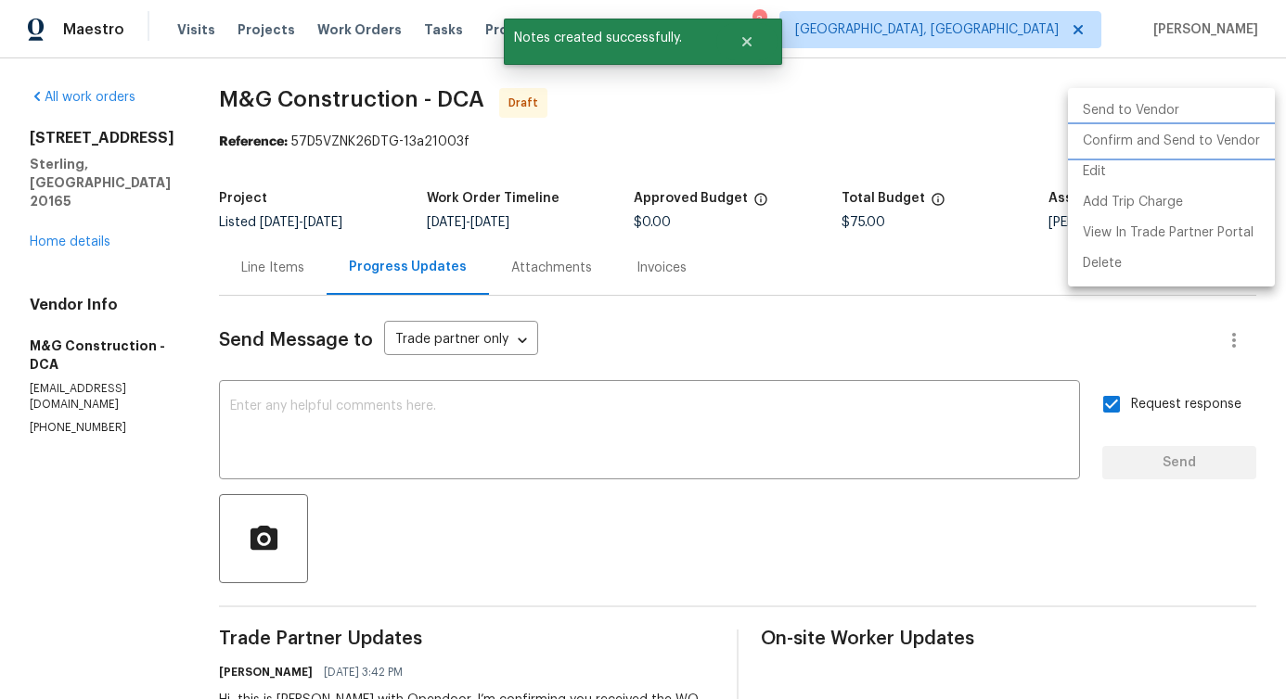
click at [1121, 146] on li "Confirm and Send to Vendor" at bounding box center [1171, 141] width 207 height 31
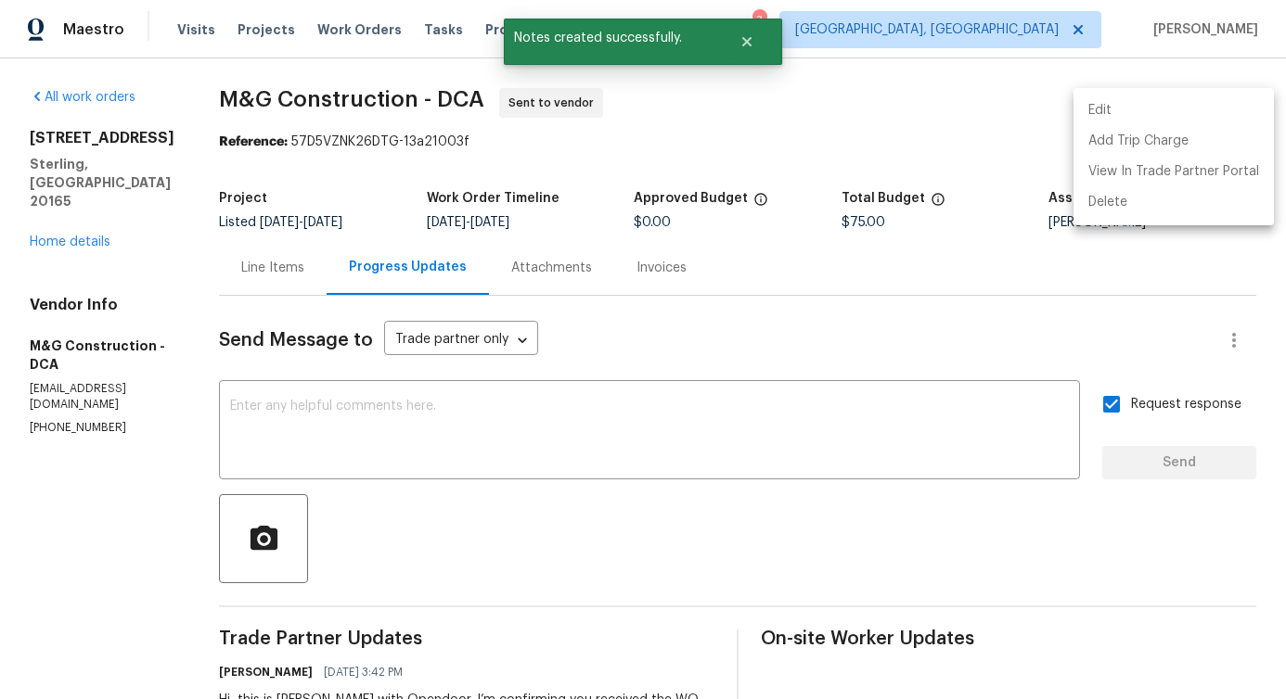
click at [367, 469] on div at bounding box center [643, 349] width 1286 height 699
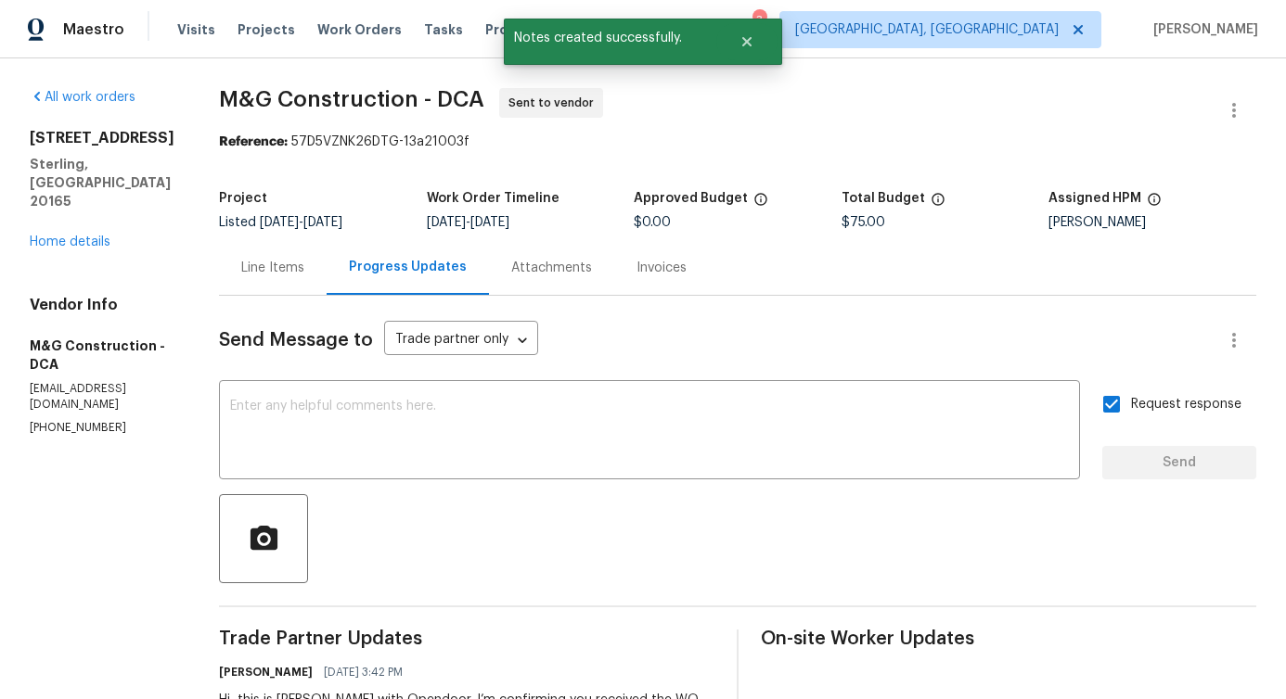
click at [267, 255] on div "Line Items" at bounding box center [273, 267] width 108 height 55
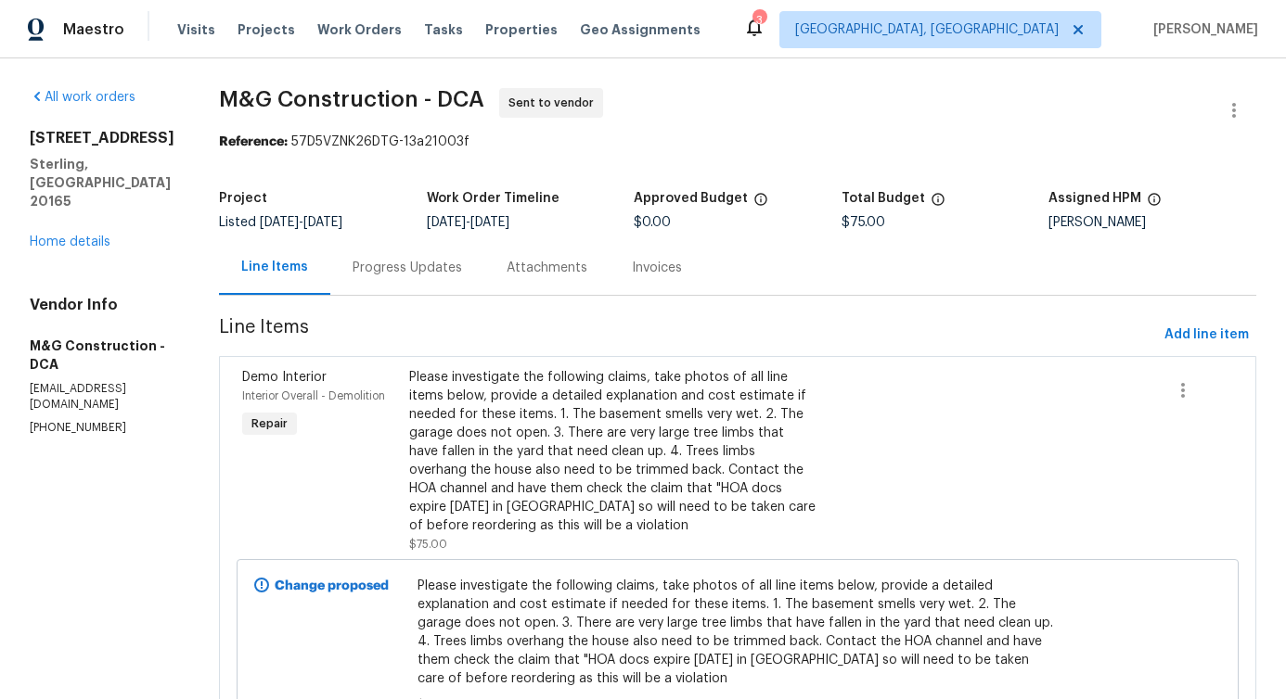
click at [420, 259] on div "Progress Updates" at bounding box center [406, 268] width 109 height 19
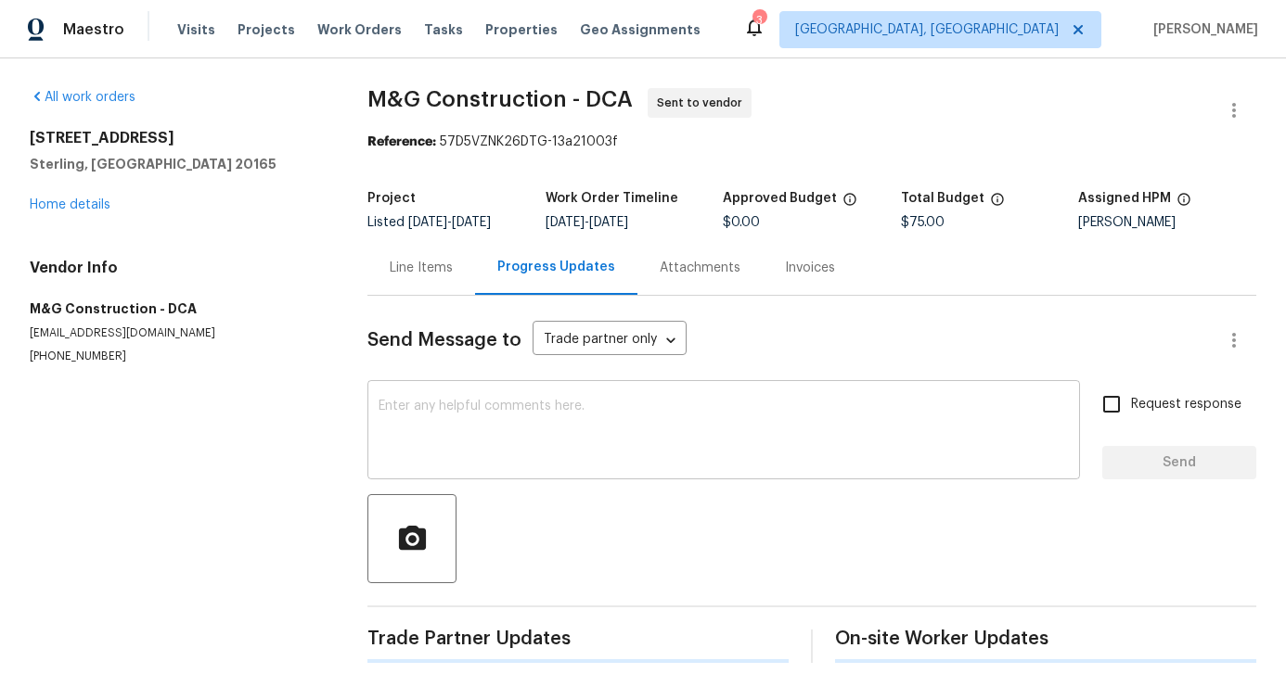
click at [487, 452] on textarea at bounding box center [723, 432] width 690 height 65
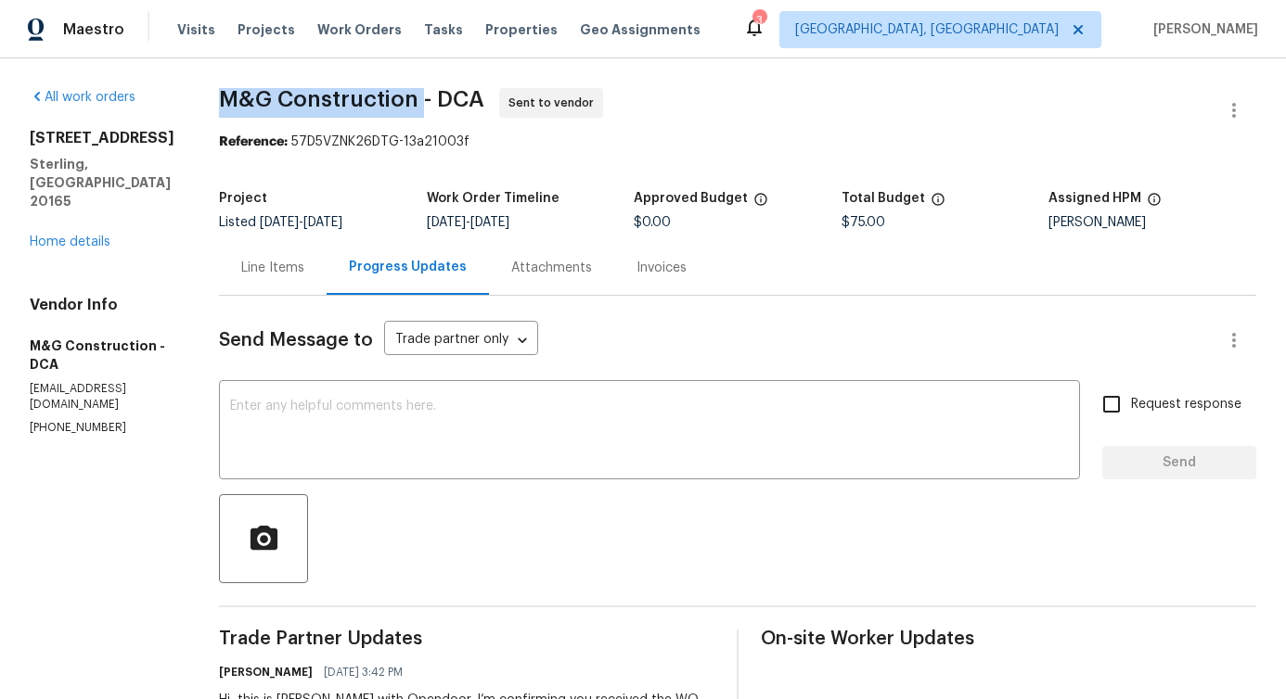
drag, startPoint x: 216, startPoint y: 96, endPoint x: 420, endPoint y: 100, distance: 204.1
click at [420, 100] on div "All work orders 20687 Smithfield Ct Sterling, VA 20165 Home details Vendor Info…" at bounding box center [643, 446] width 1286 height 777
copy span "M&G Construction"
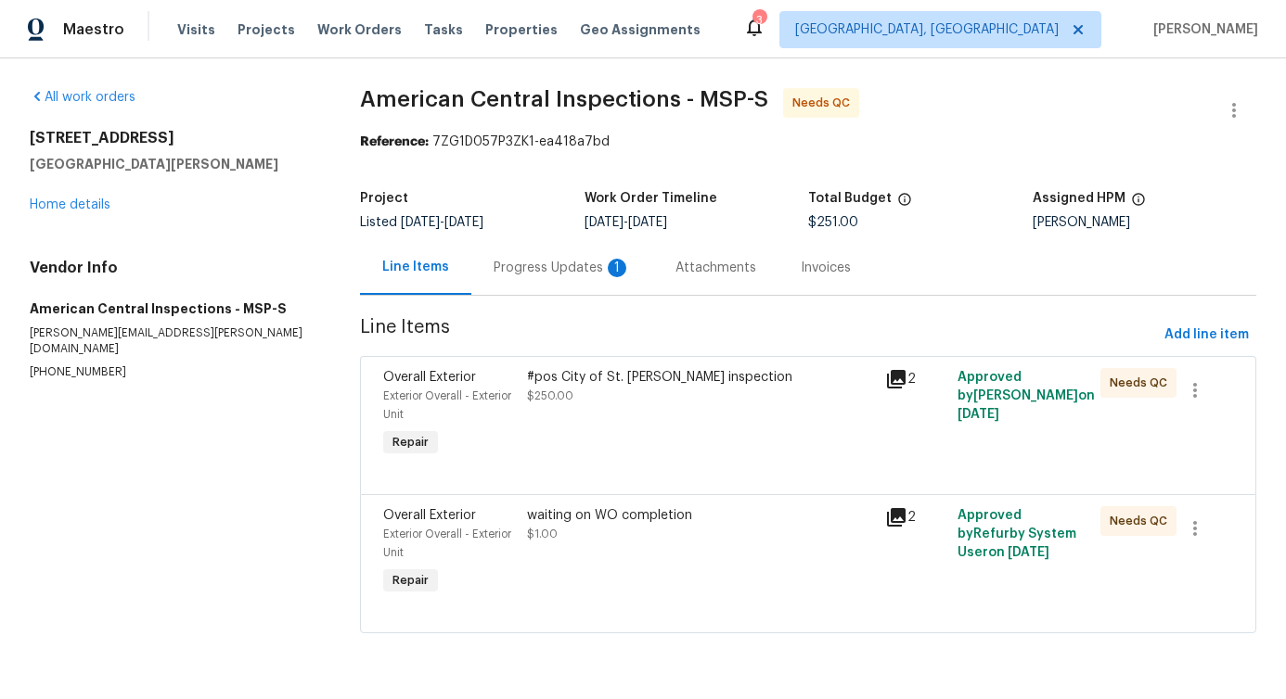
click at [609, 252] on div "Progress Updates 1" at bounding box center [562, 267] width 182 height 55
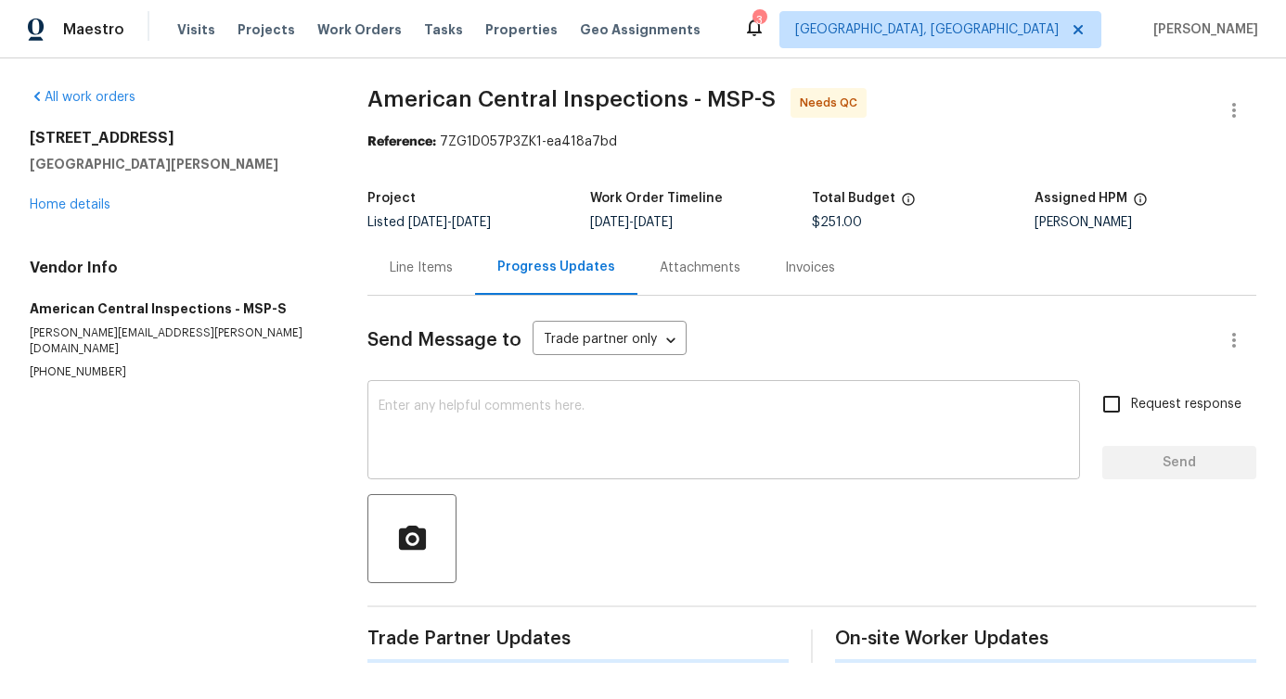
click at [609, 465] on div "x ​" at bounding box center [723, 432] width 712 height 95
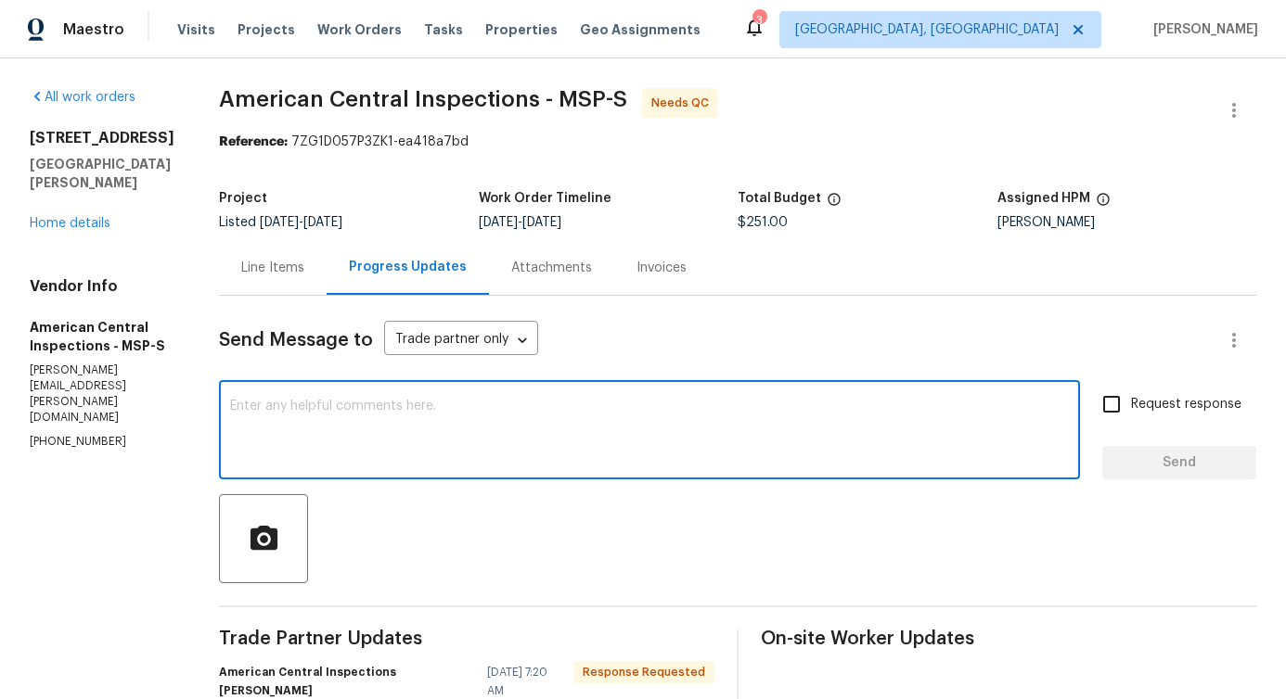
scroll to position [290, 0]
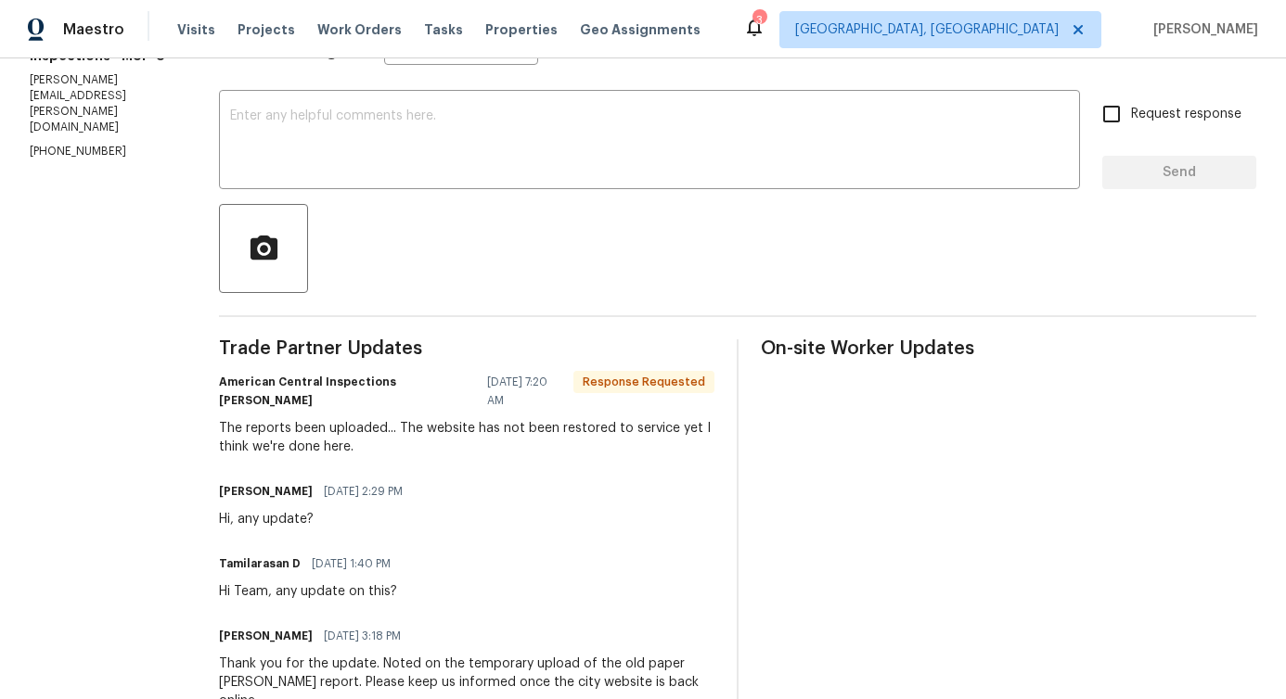
drag, startPoint x: 220, startPoint y: 408, endPoint x: 357, endPoint y: 423, distance: 138.1
click at [357, 423] on div "The reports been uploaded... The website has not been restored to service yet I…" at bounding box center [466, 437] width 495 height 37
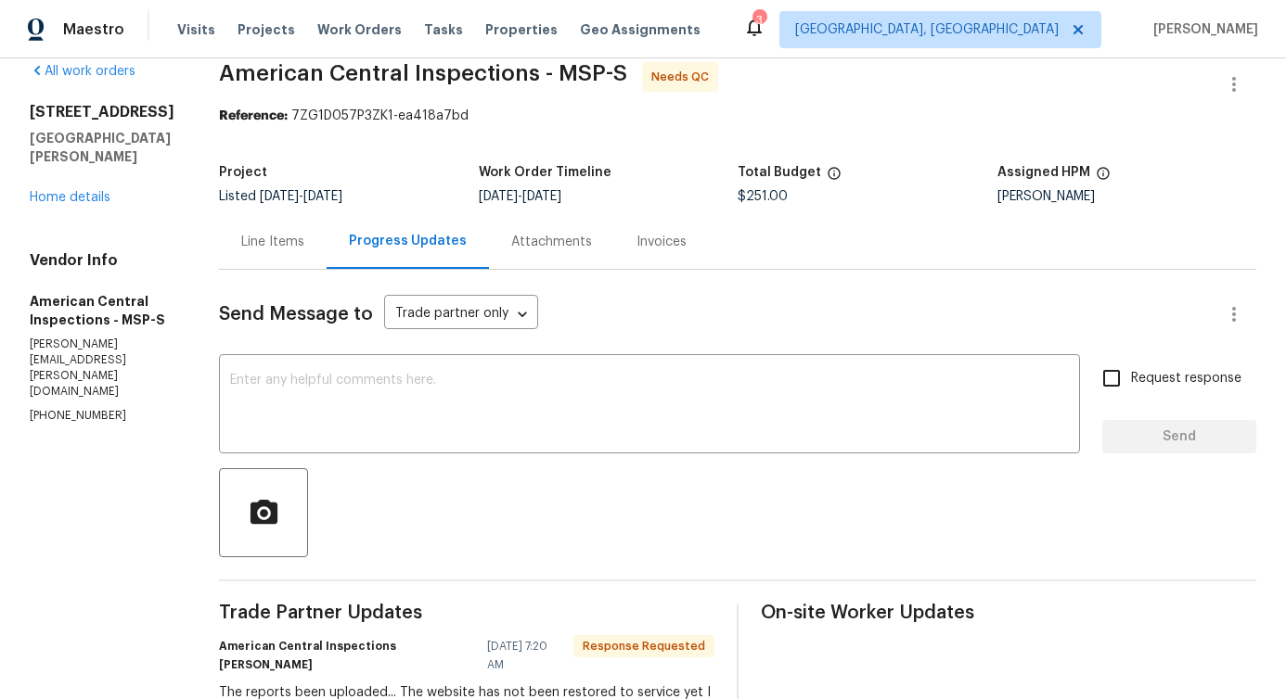
scroll to position [0, 0]
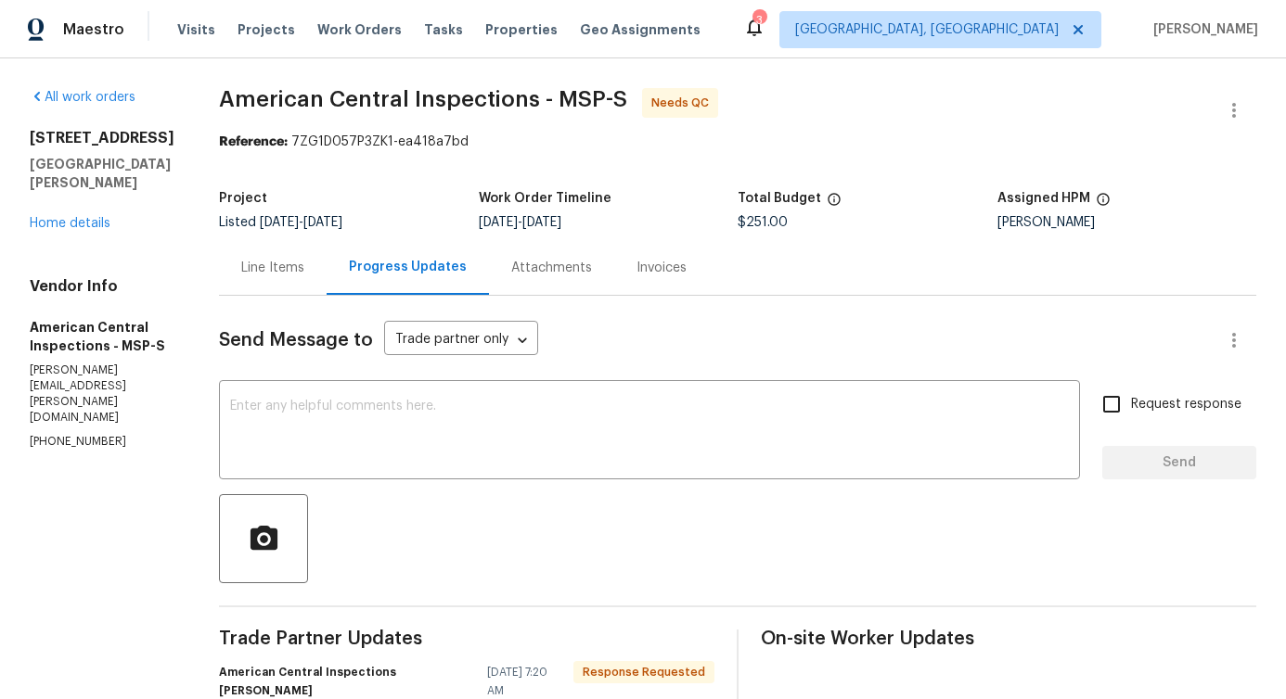
click at [251, 278] on div "Line Items" at bounding box center [273, 267] width 108 height 55
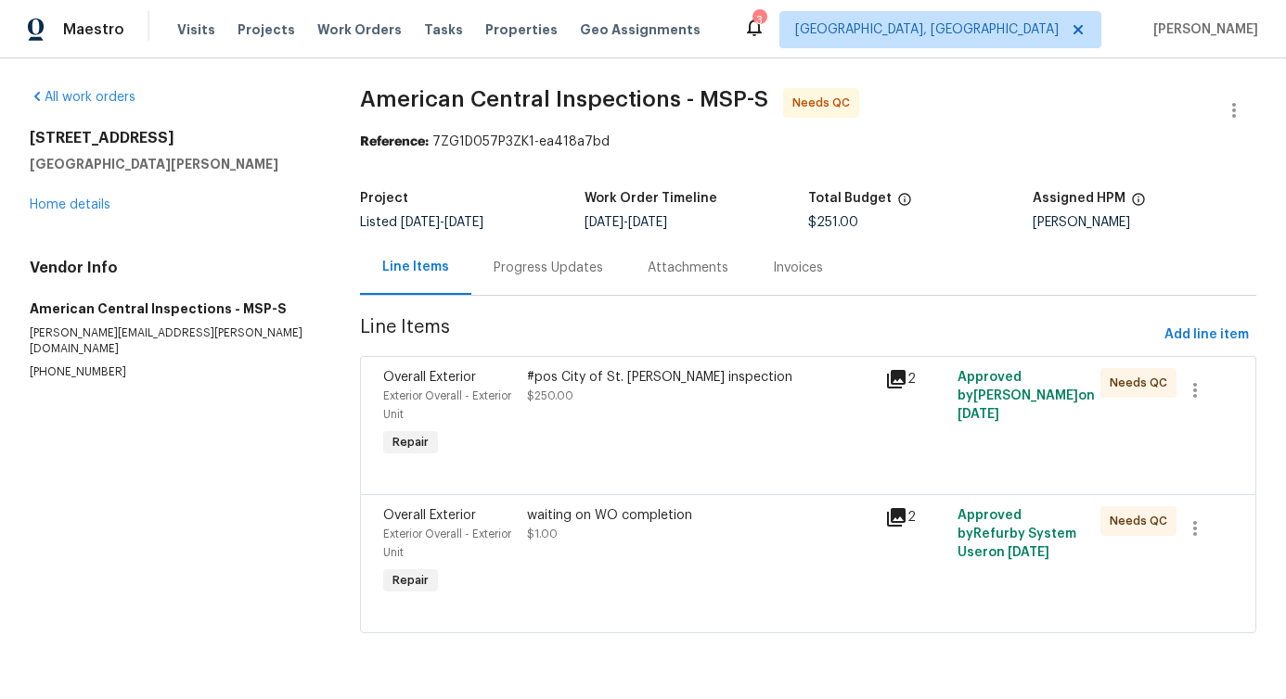
click at [697, 428] on div "#pos City of St. Paul TISH inspection $250.00" at bounding box center [700, 415] width 359 height 104
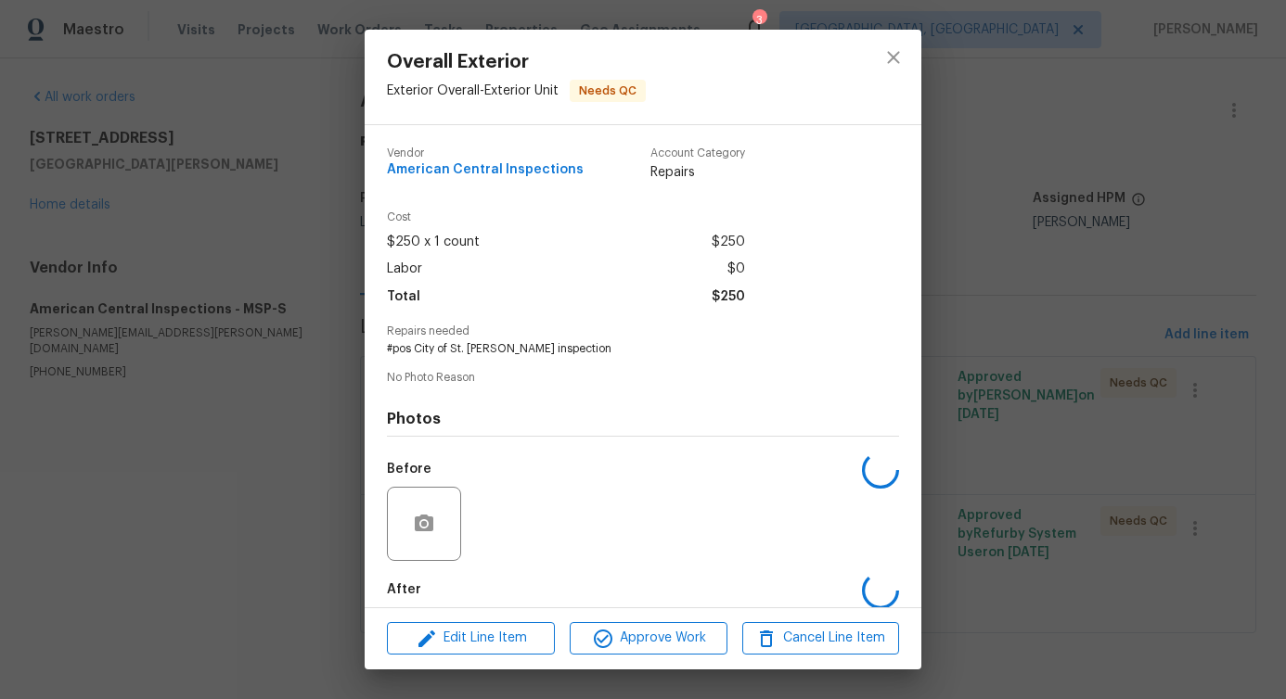
scroll to position [93, 0]
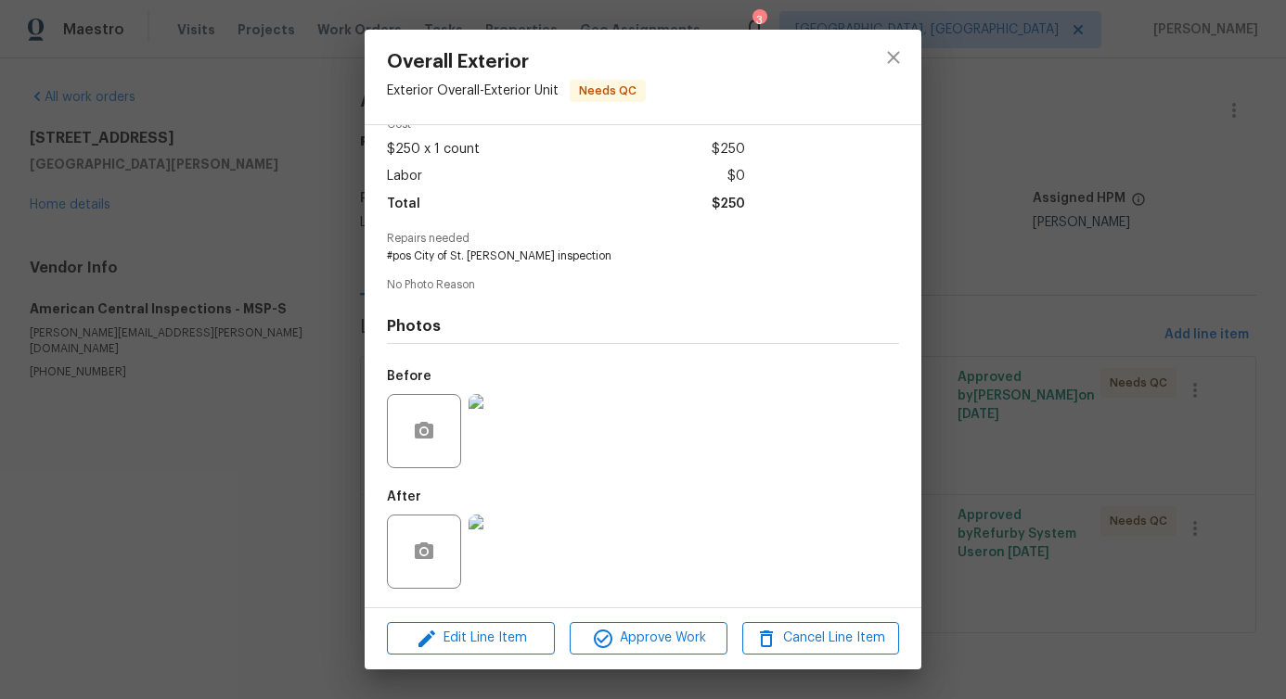
click at [518, 424] on img at bounding box center [505, 431] width 74 height 74
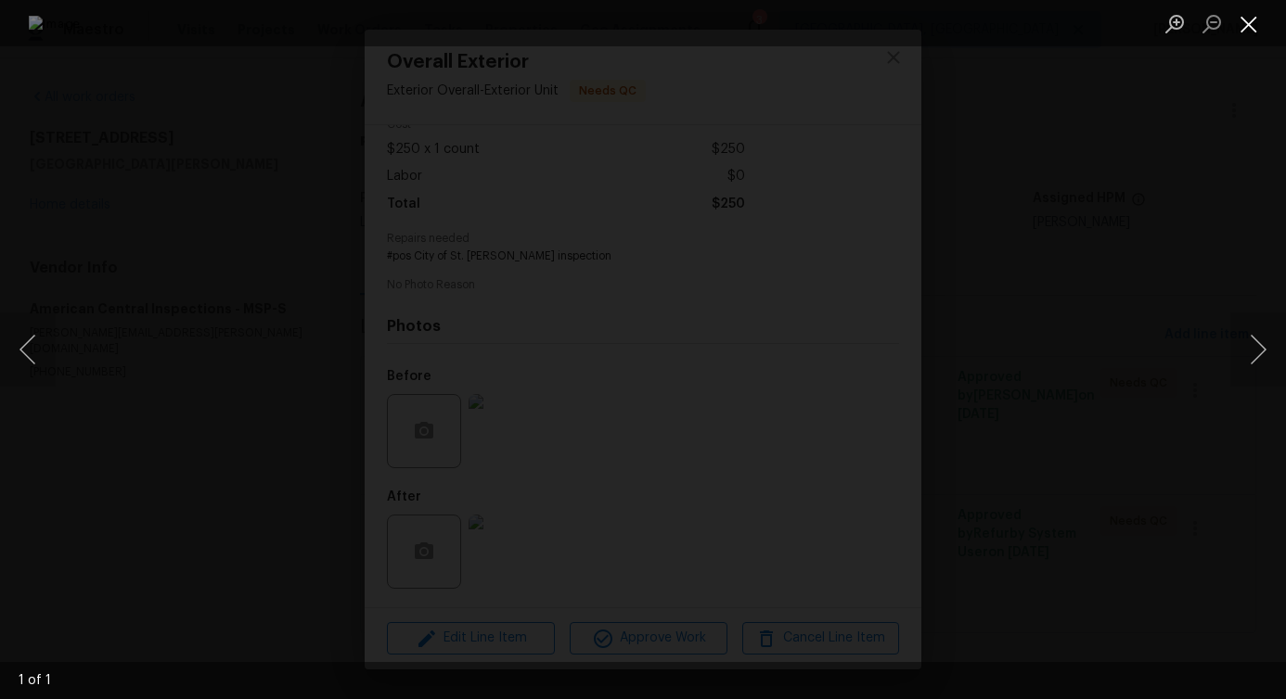
click at [1253, 25] on button "Close lightbox" at bounding box center [1248, 23] width 37 height 32
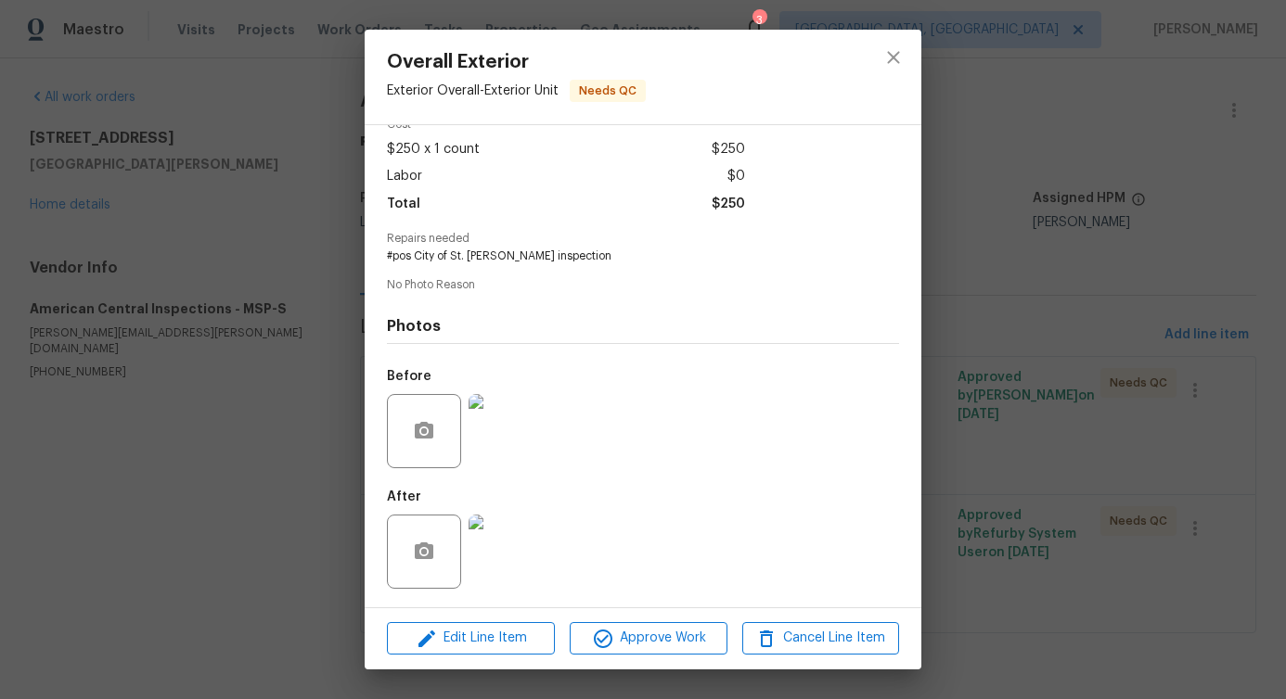
click at [513, 552] on img at bounding box center [505, 552] width 74 height 74
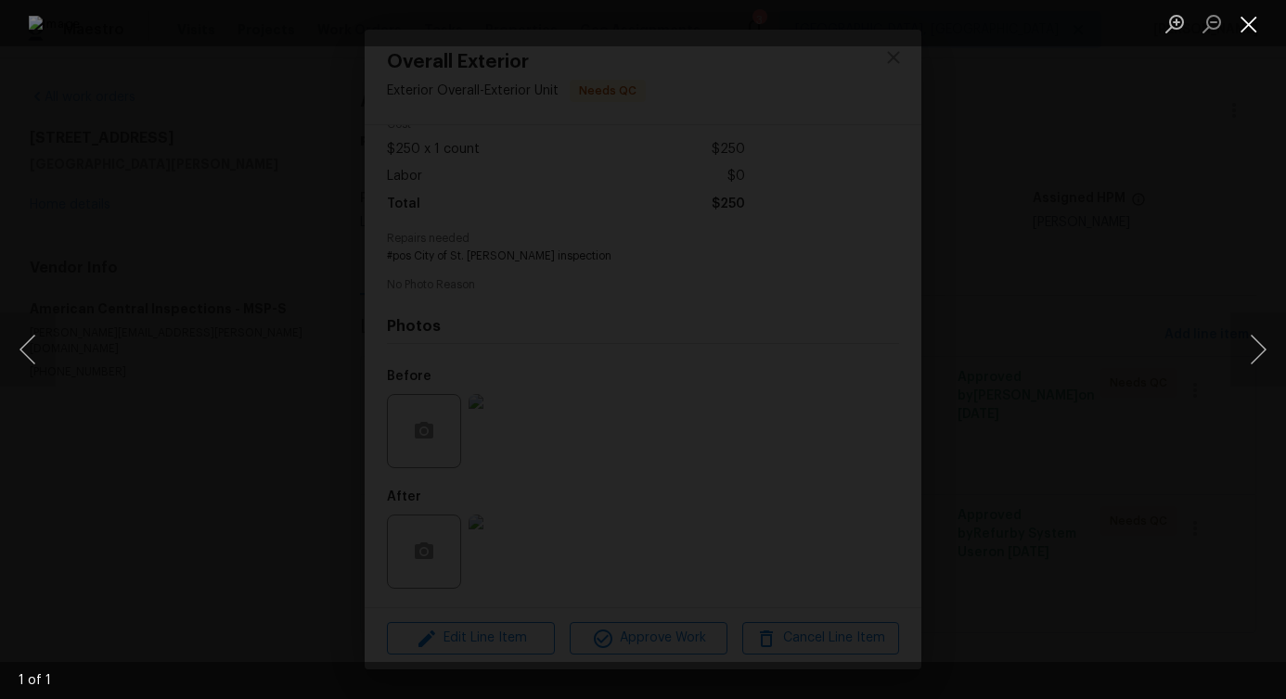
click at [1230, 28] on button "Close lightbox" at bounding box center [1248, 23] width 37 height 32
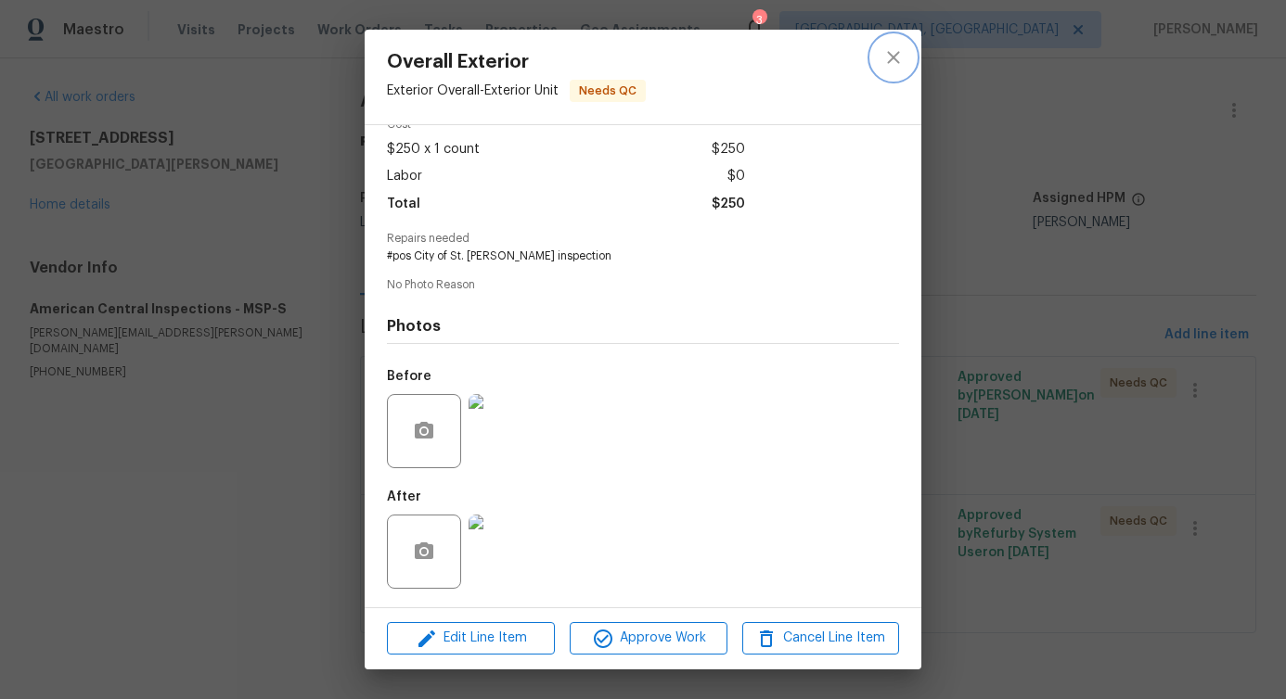
click at [884, 70] on button "close" at bounding box center [893, 57] width 45 height 45
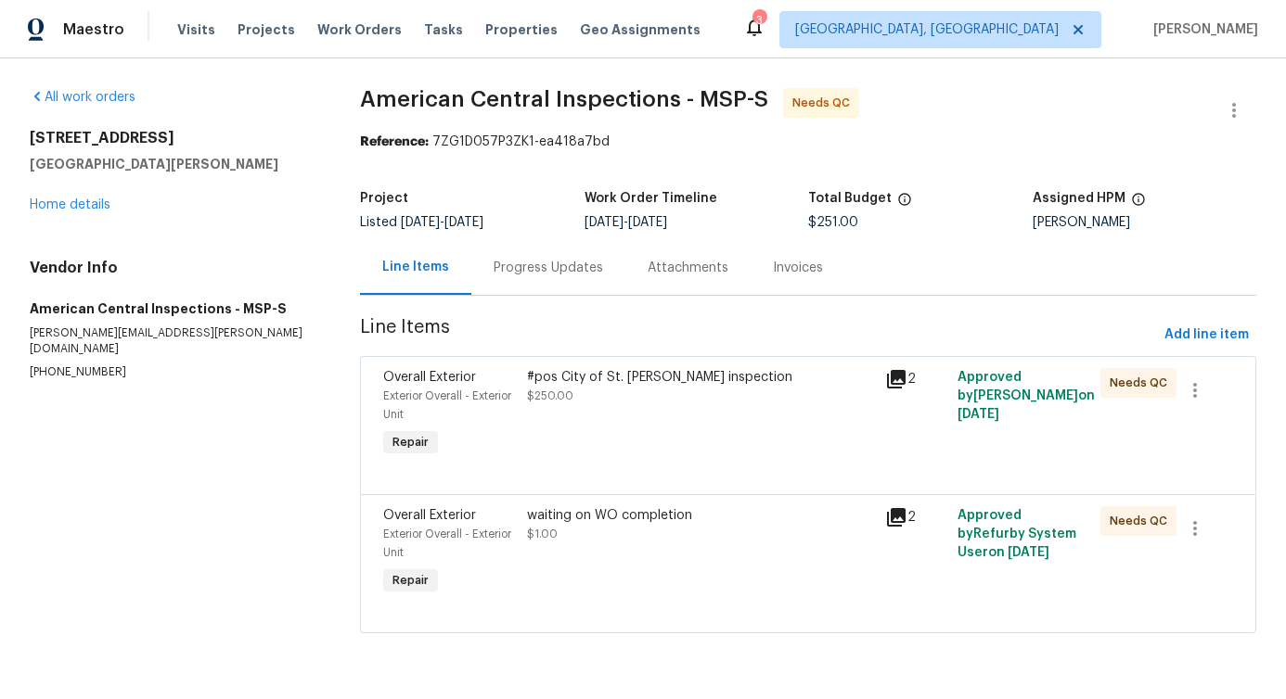
click at [622, 542] on div "waiting on WO completion $1.00" at bounding box center [701, 524] width 348 height 37
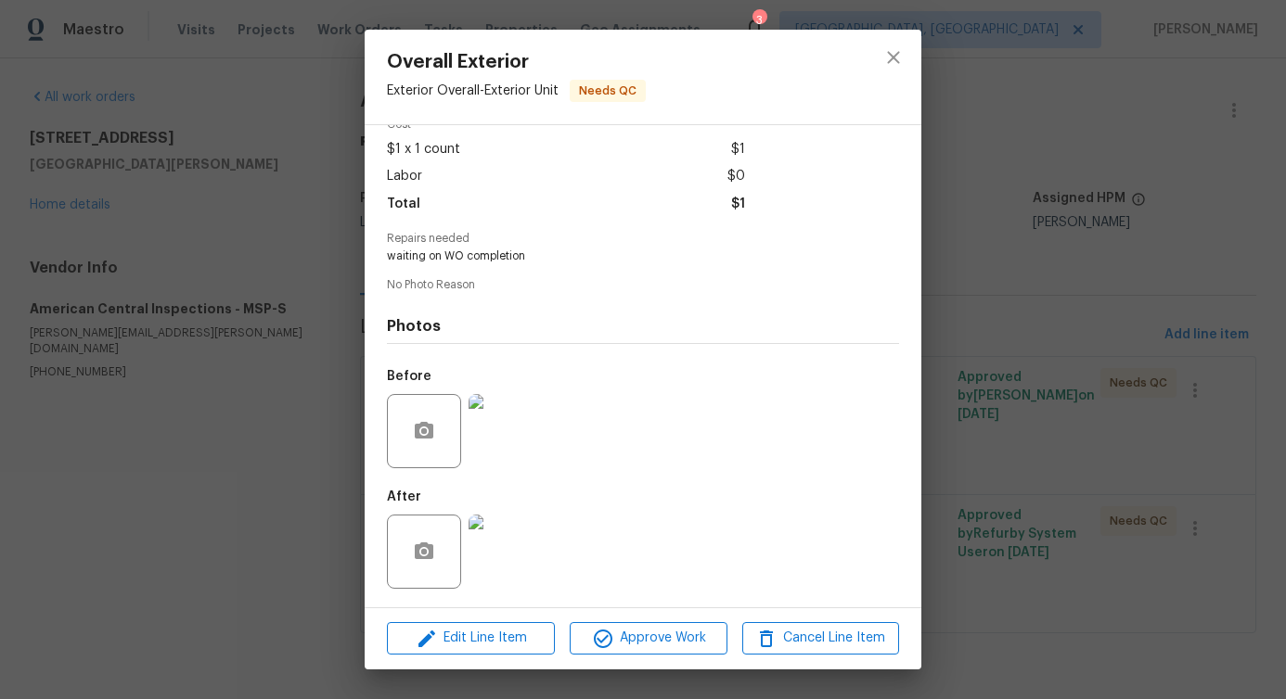
click at [515, 452] on img at bounding box center [505, 431] width 74 height 74
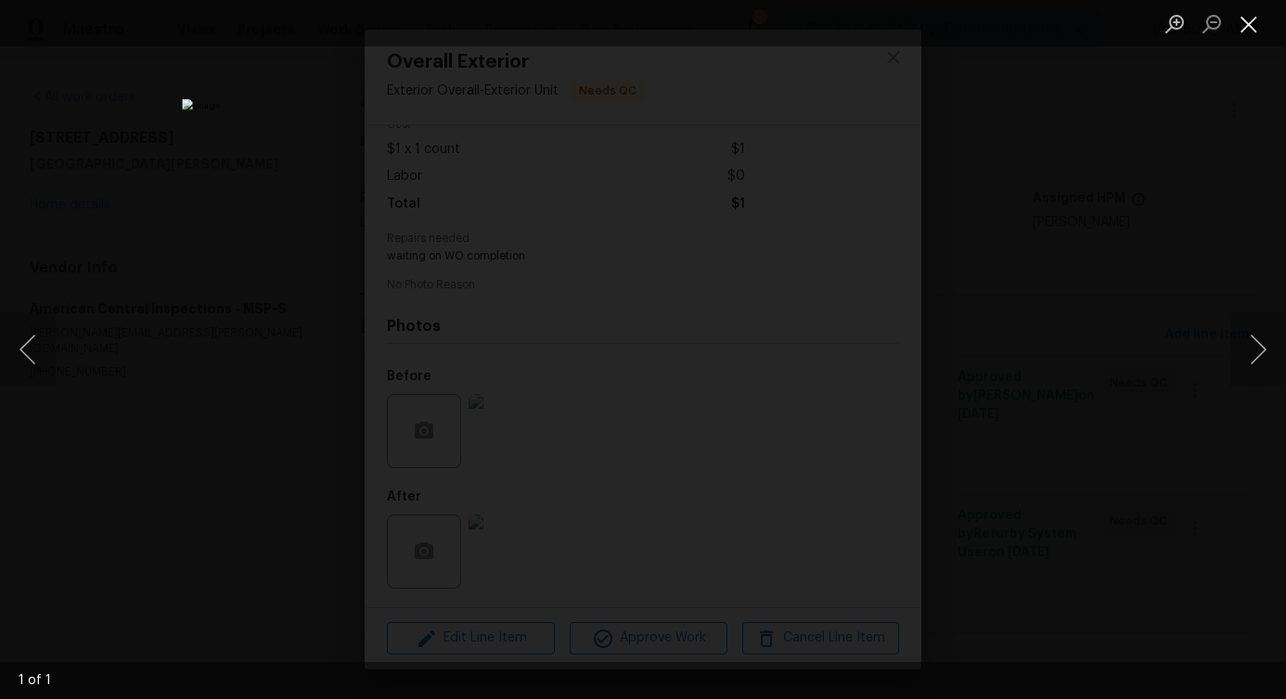
click at [1250, 29] on button "Close lightbox" at bounding box center [1248, 23] width 37 height 32
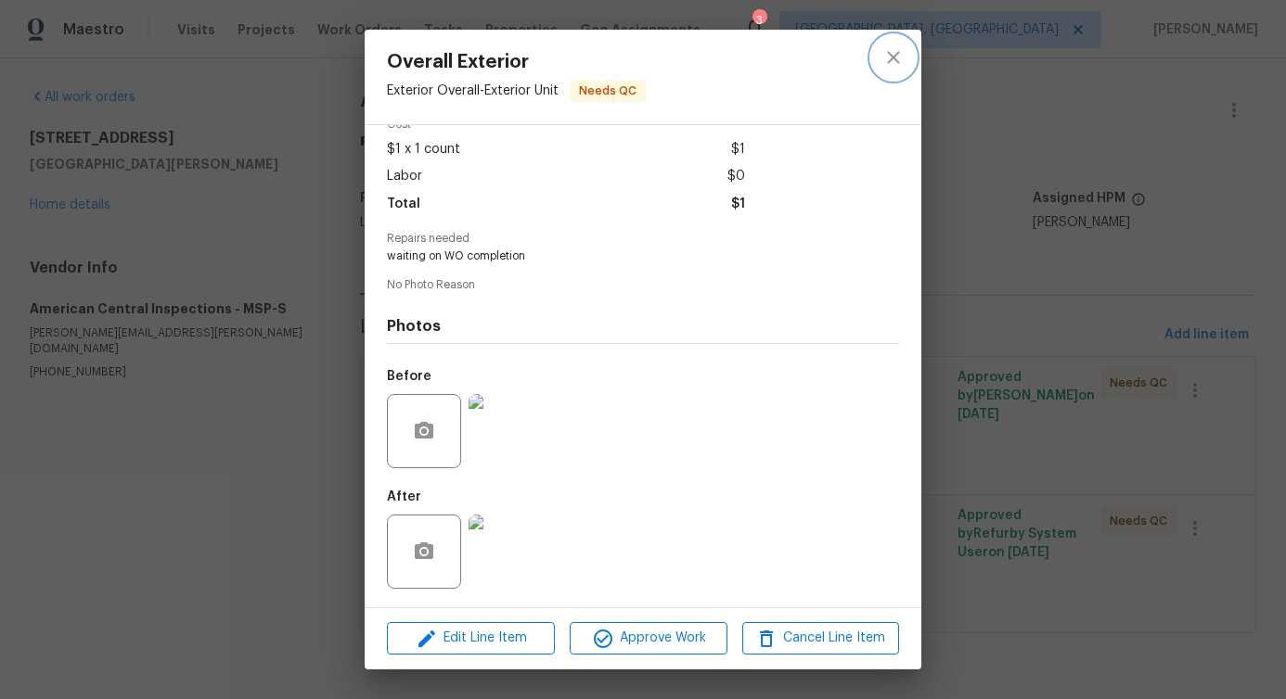
click at [894, 76] on button "close" at bounding box center [893, 57] width 45 height 45
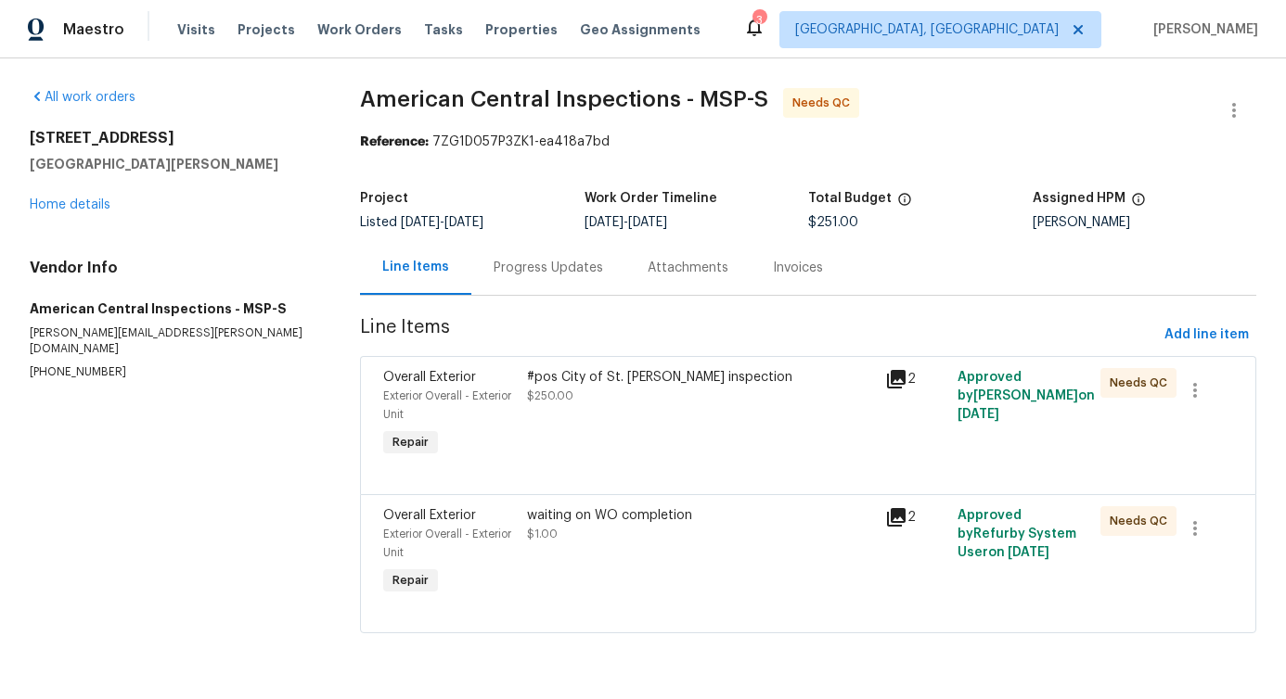
click at [546, 282] on div "Progress Updates" at bounding box center [548, 267] width 154 height 55
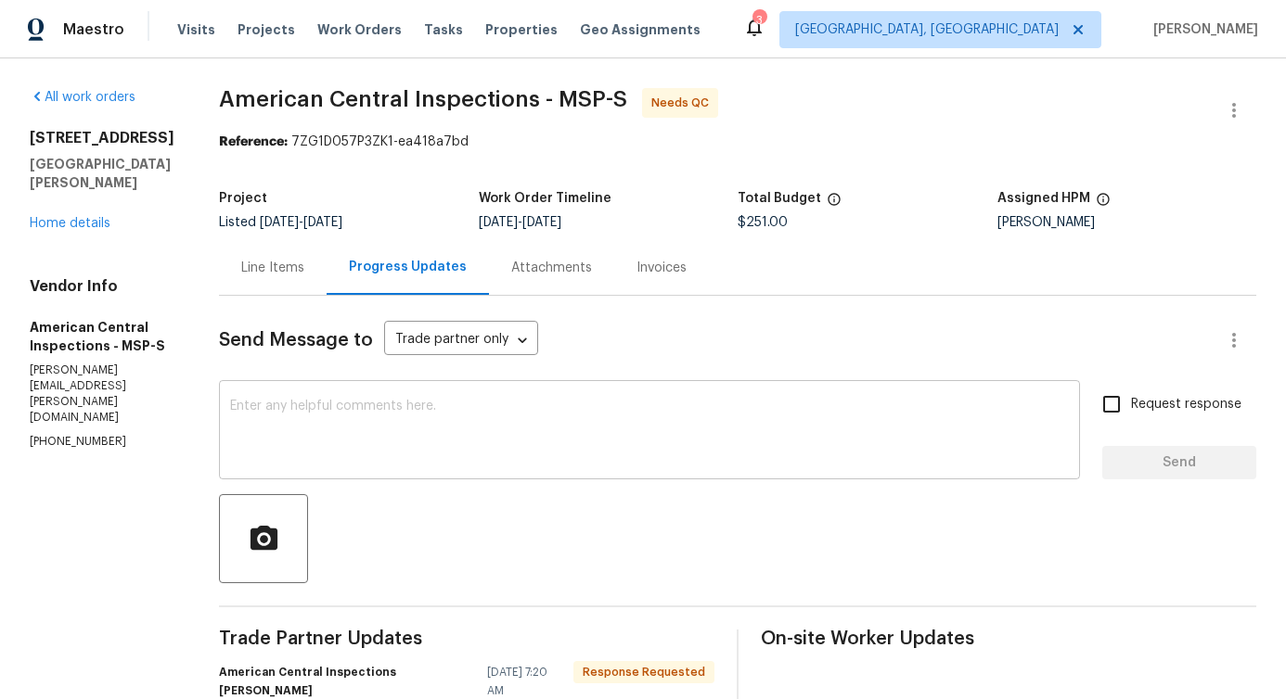
click at [539, 429] on textarea at bounding box center [649, 432] width 839 height 65
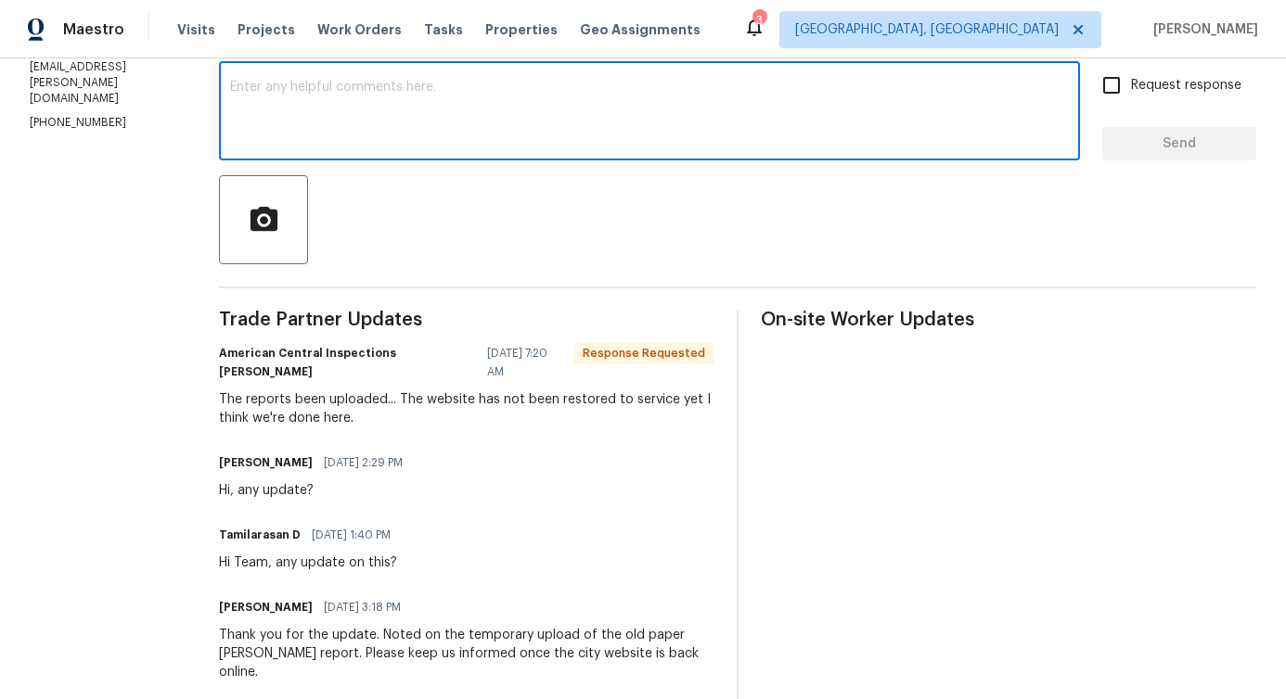
scroll to position [318, 0]
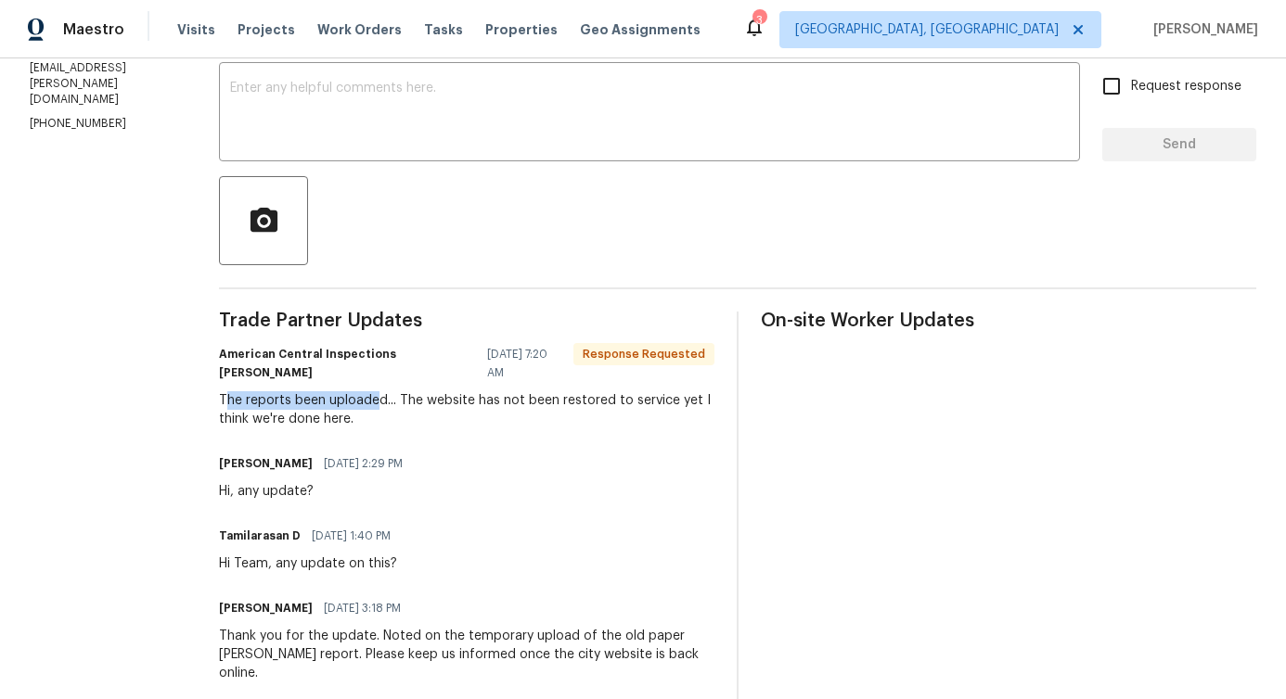
drag, startPoint x: 214, startPoint y: 382, endPoint x: 370, endPoint y: 383, distance: 155.8
click at [370, 391] on div "The reports been uploaded... The website has not been restored to service yet I…" at bounding box center [466, 409] width 495 height 37
drag, startPoint x: 434, startPoint y: 377, endPoint x: 640, endPoint y: 381, distance: 206.0
click at [640, 391] on div "The reports been uploaded... The website has not been restored to service yet I…" at bounding box center [466, 409] width 495 height 37
drag, startPoint x: 252, startPoint y: 404, endPoint x: 457, endPoint y: 438, distance: 207.7
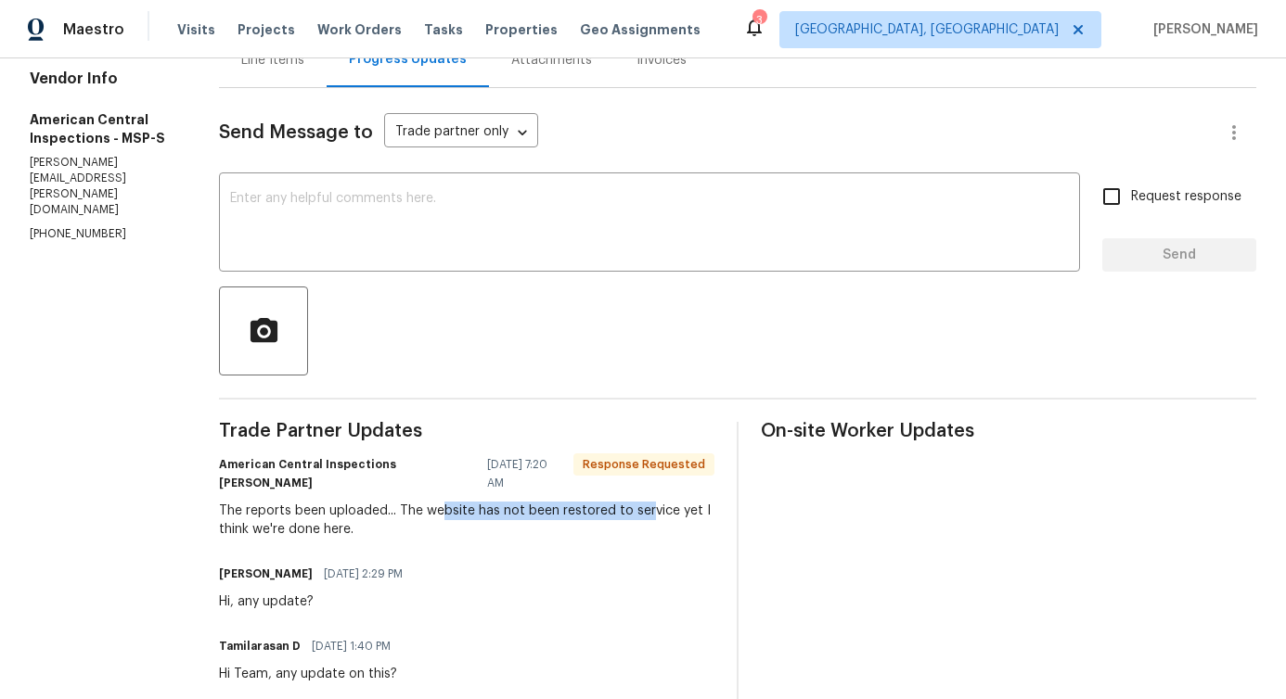
scroll to position [0, 0]
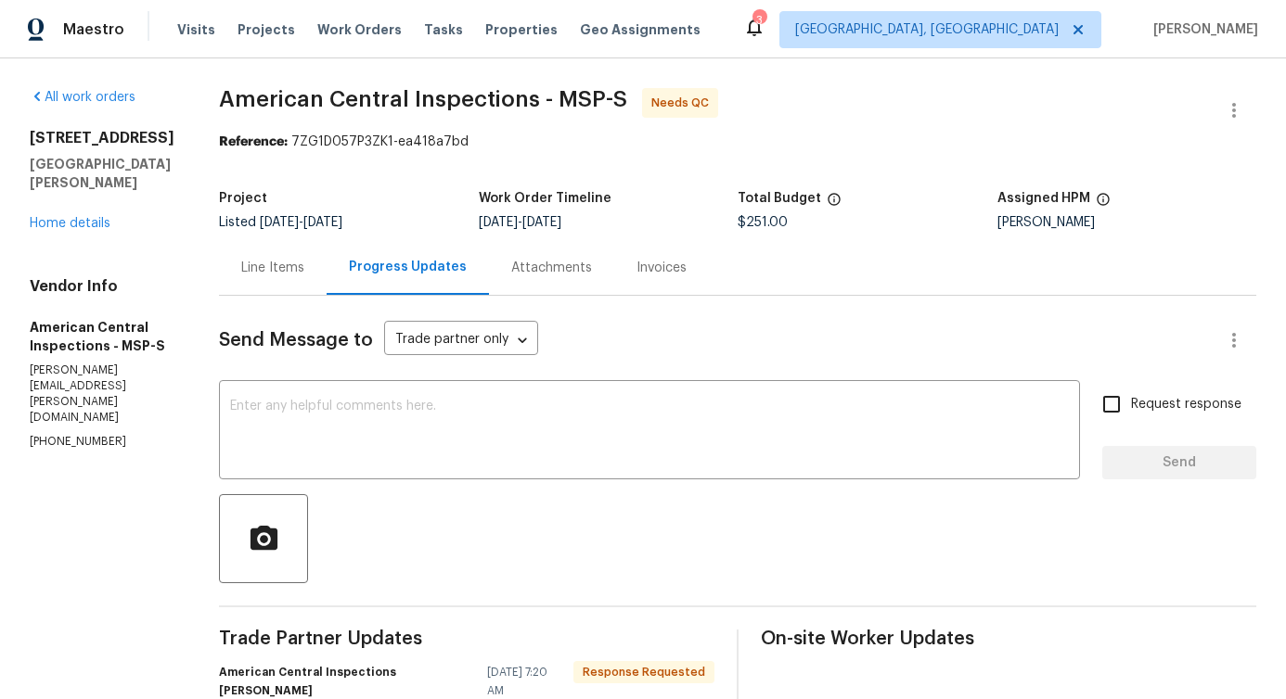
click at [283, 266] on div "Line Items" at bounding box center [272, 268] width 63 height 19
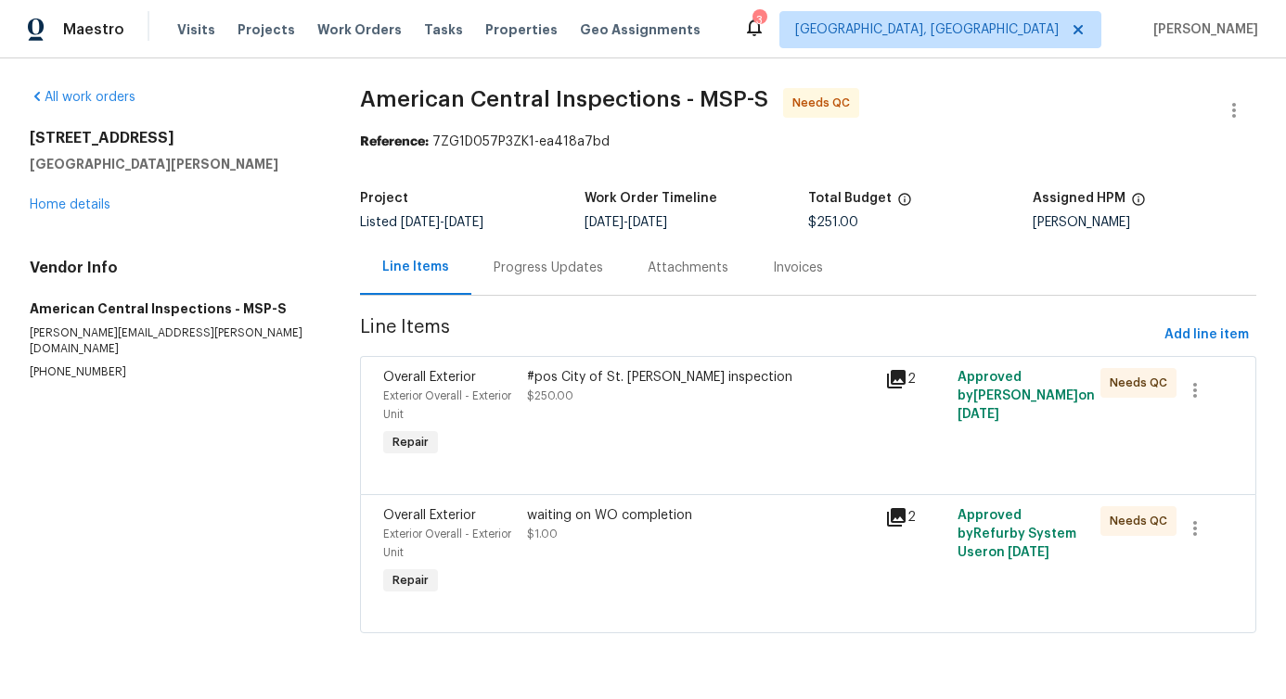
click at [647, 403] on div "#pos City of St. Paul TISH inspection $250.00" at bounding box center [701, 386] width 348 height 37
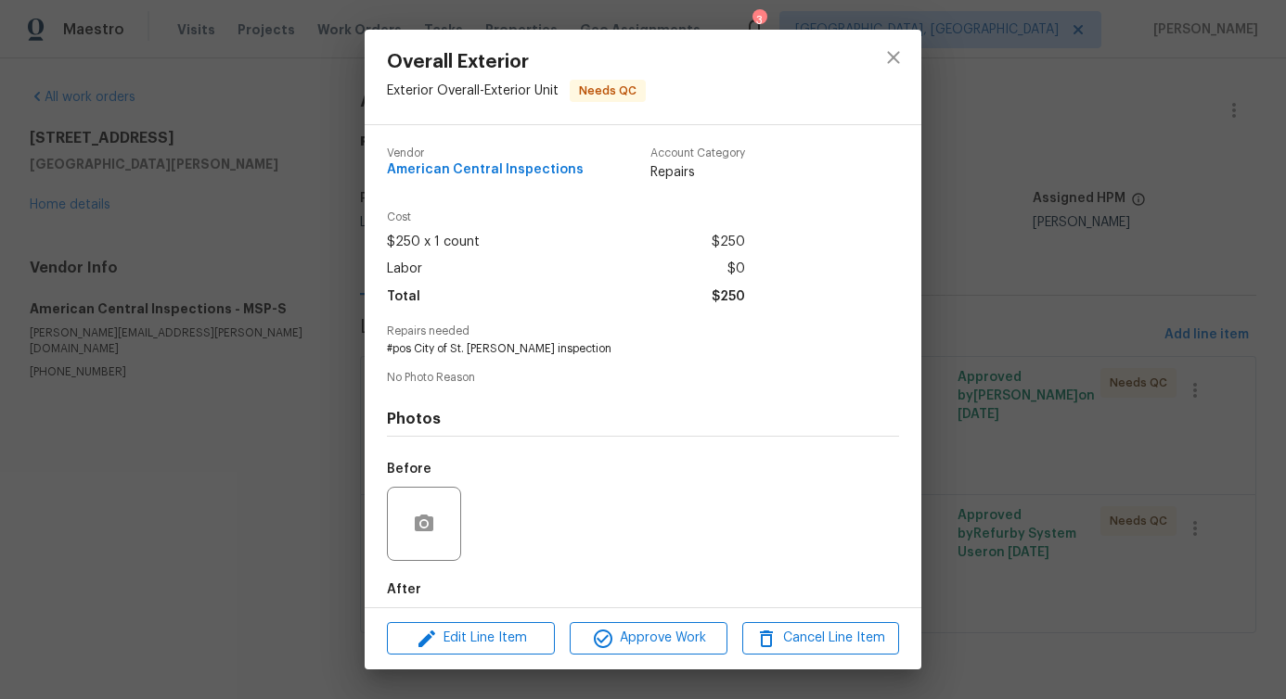
scroll to position [93, 0]
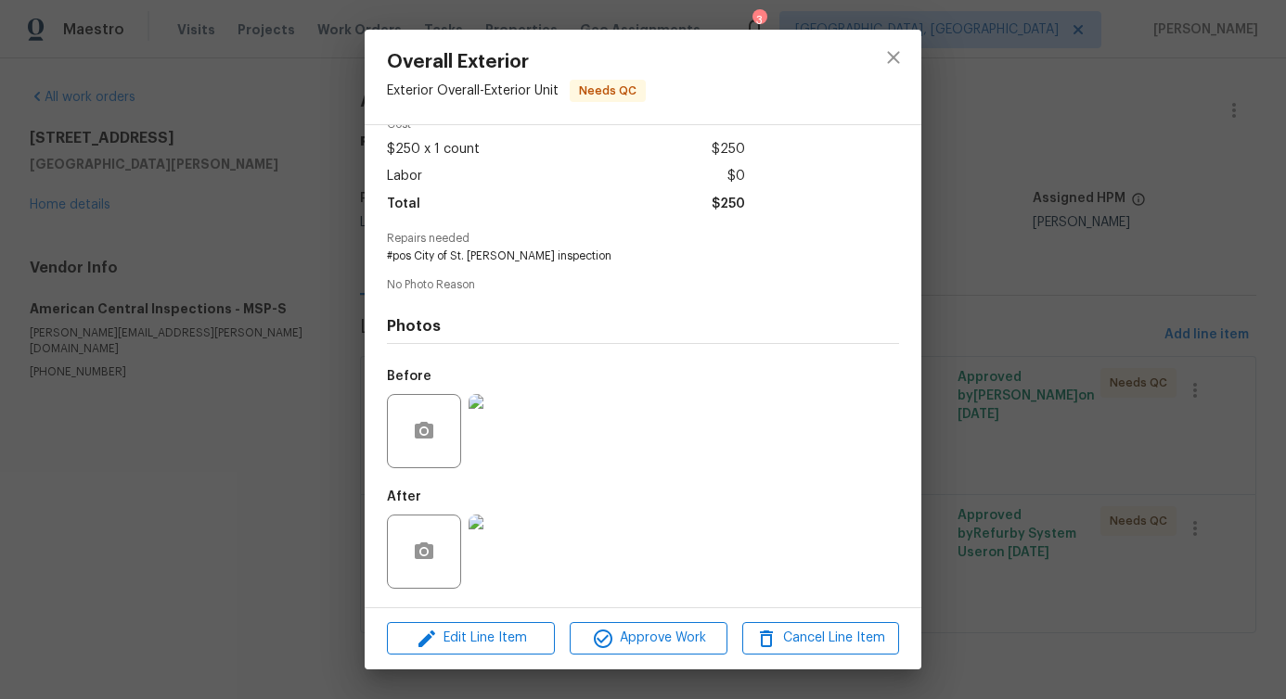
click at [535, 425] on img at bounding box center [505, 431] width 74 height 74
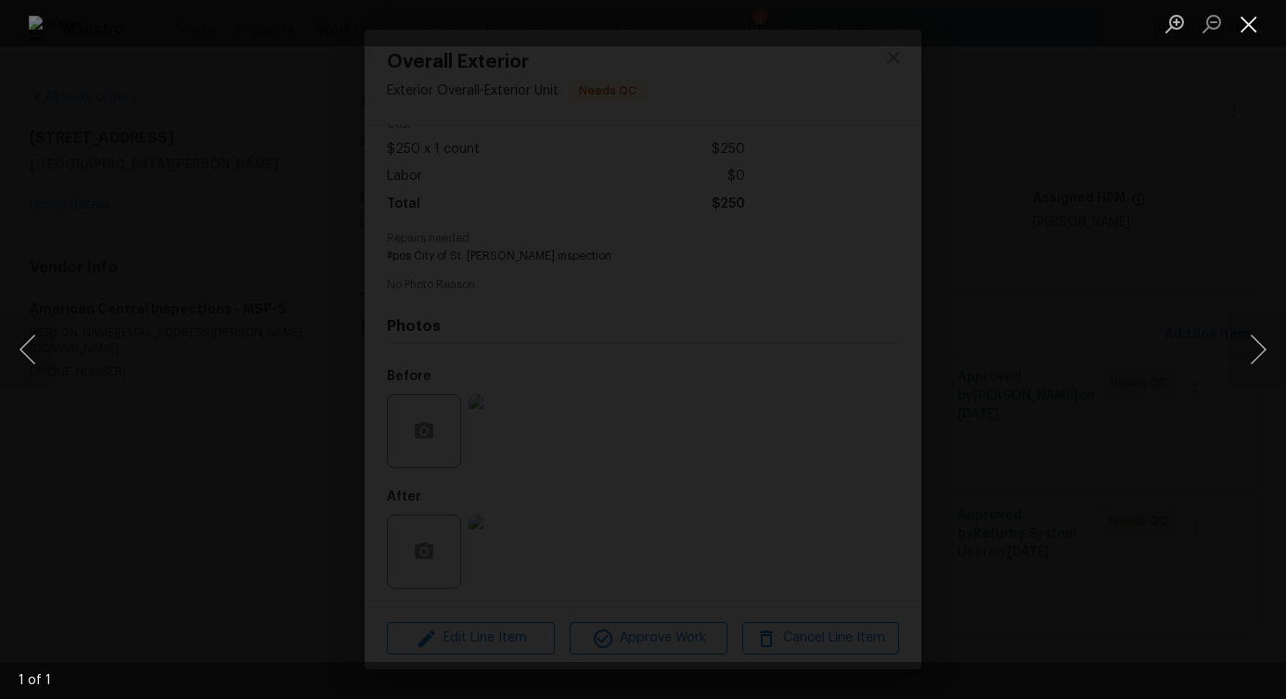
click at [1250, 19] on button "Close lightbox" at bounding box center [1248, 23] width 37 height 32
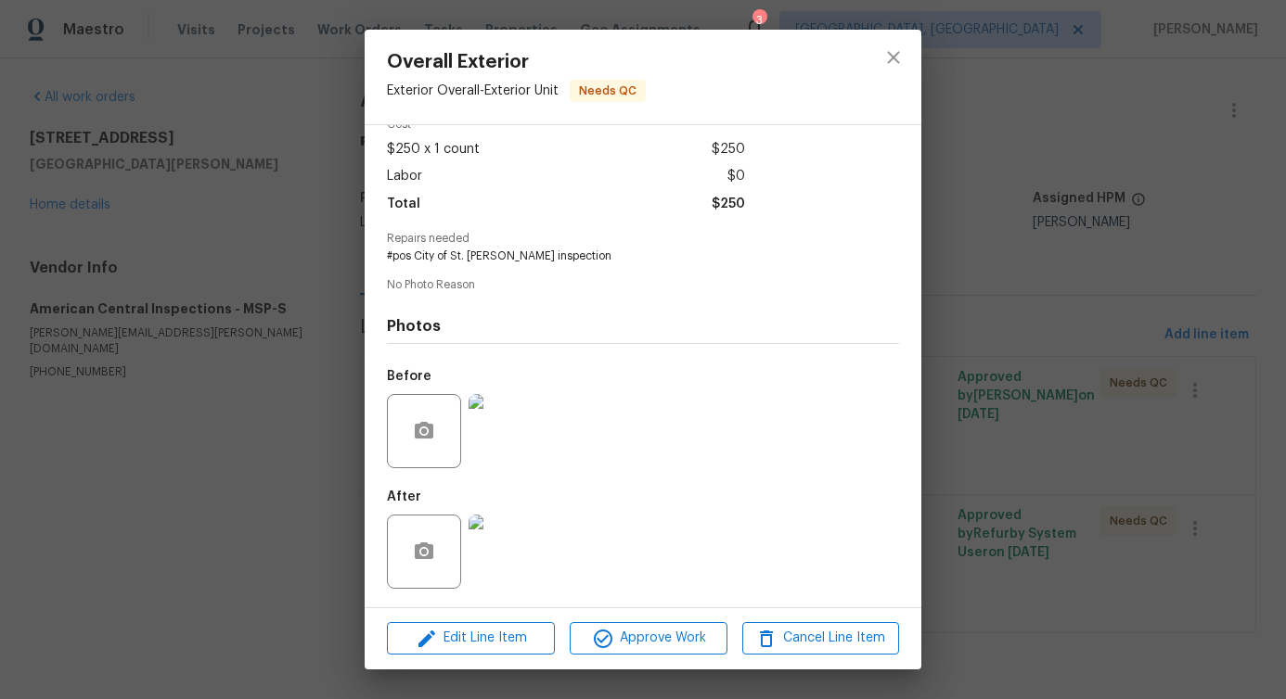
click at [538, 552] on img at bounding box center [505, 552] width 74 height 74
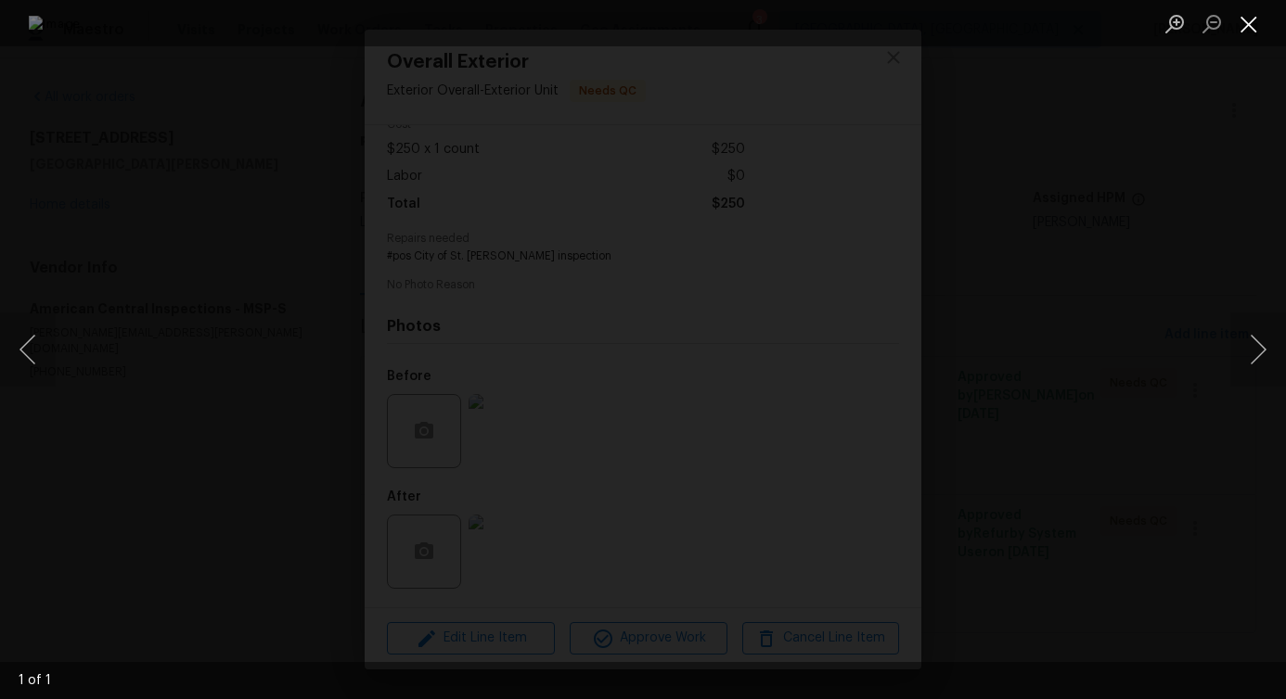
click at [1256, 23] on button "Close lightbox" at bounding box center [1248, 23] width 37 height 32
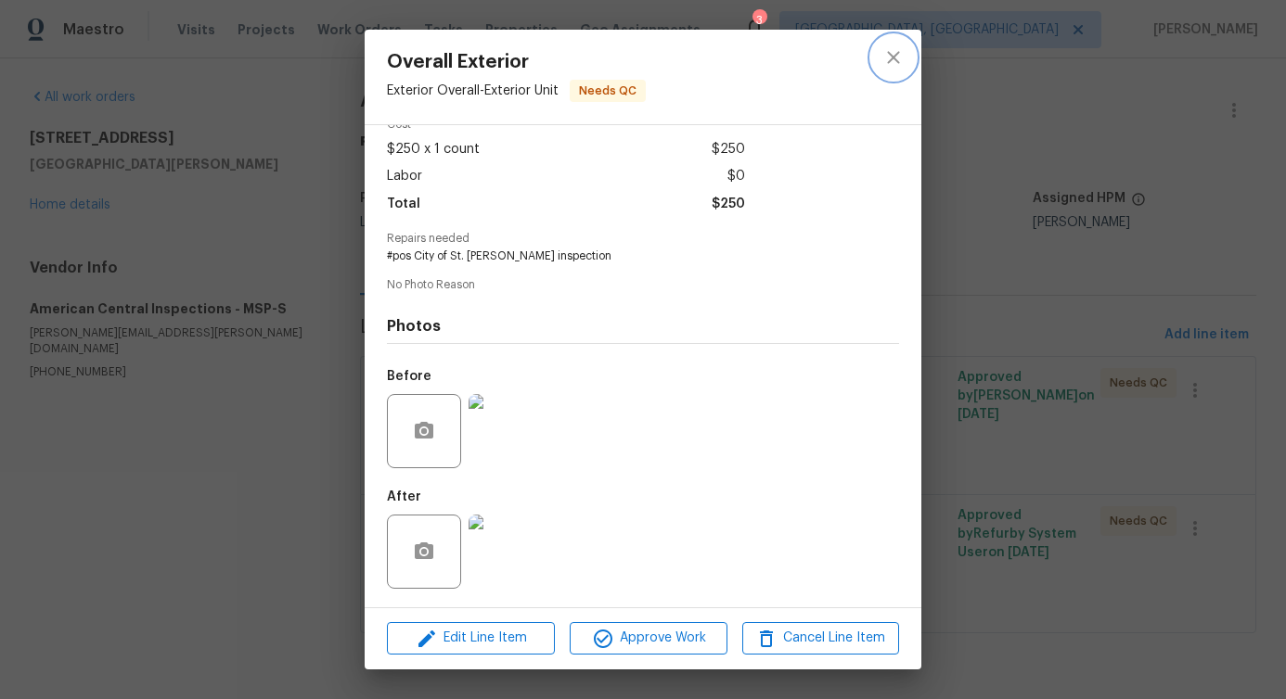
click at [901, 53] on icon "close" at bounding box center [893, 57] width 22 height 22
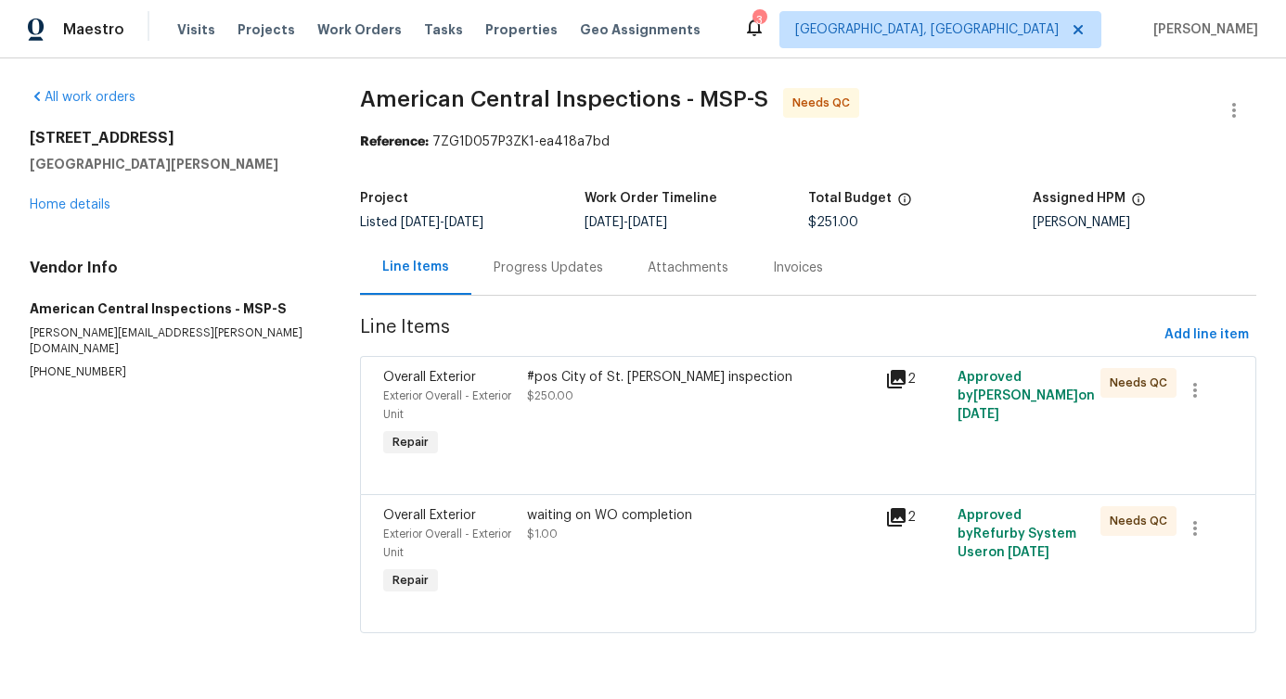
scroll to position [2, 0]
click at [526, 287] on div "Progress Updates" at bounding box center [548, 267] width 154 height 55
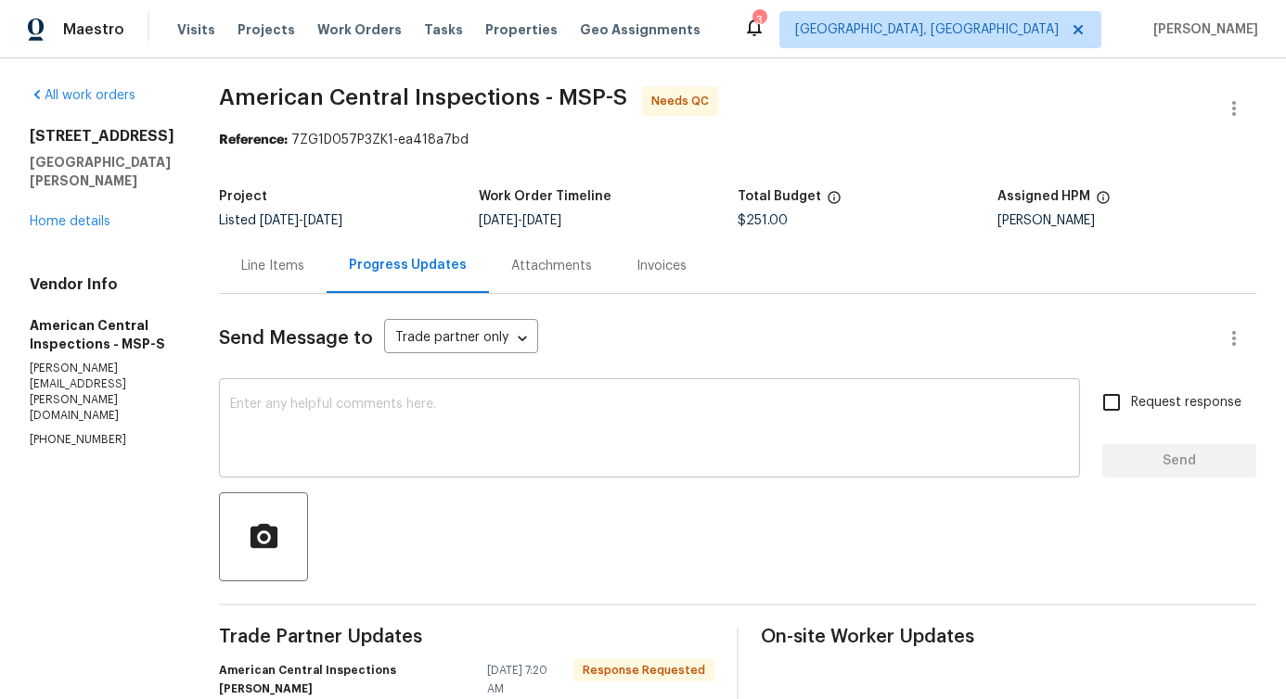
click at [489, 412] on textarea at bounding box center [649, 430] width 839 height 65
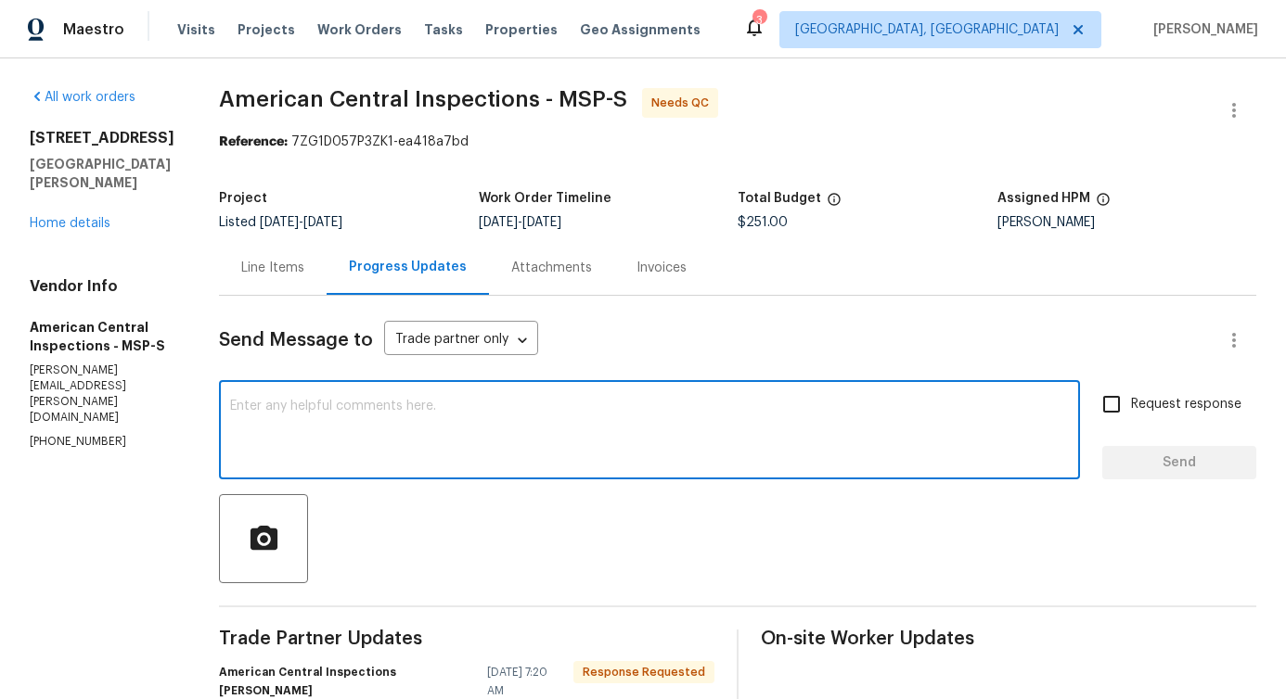
click at [282, 276] on div "Line Items" at bounding box center [272, 268] width 63 height 19
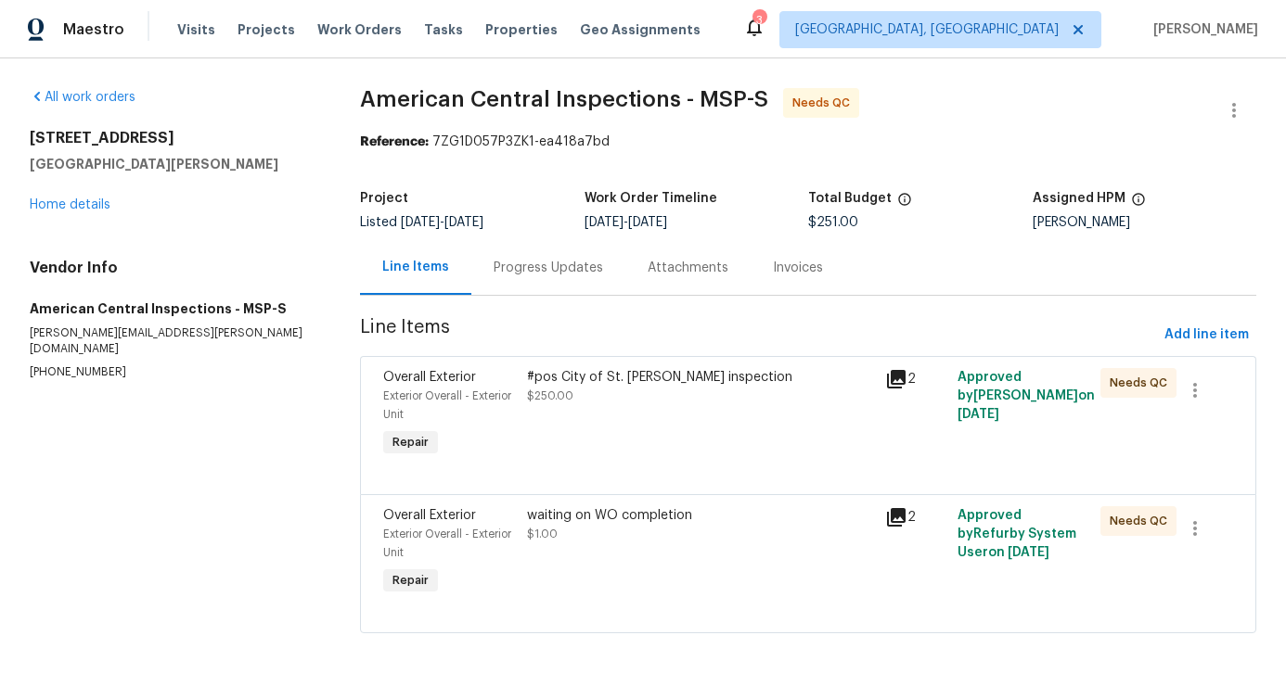
click at [555, 285] on div "Progress Updates" at bounding box center [548, 267] width 154 height 55
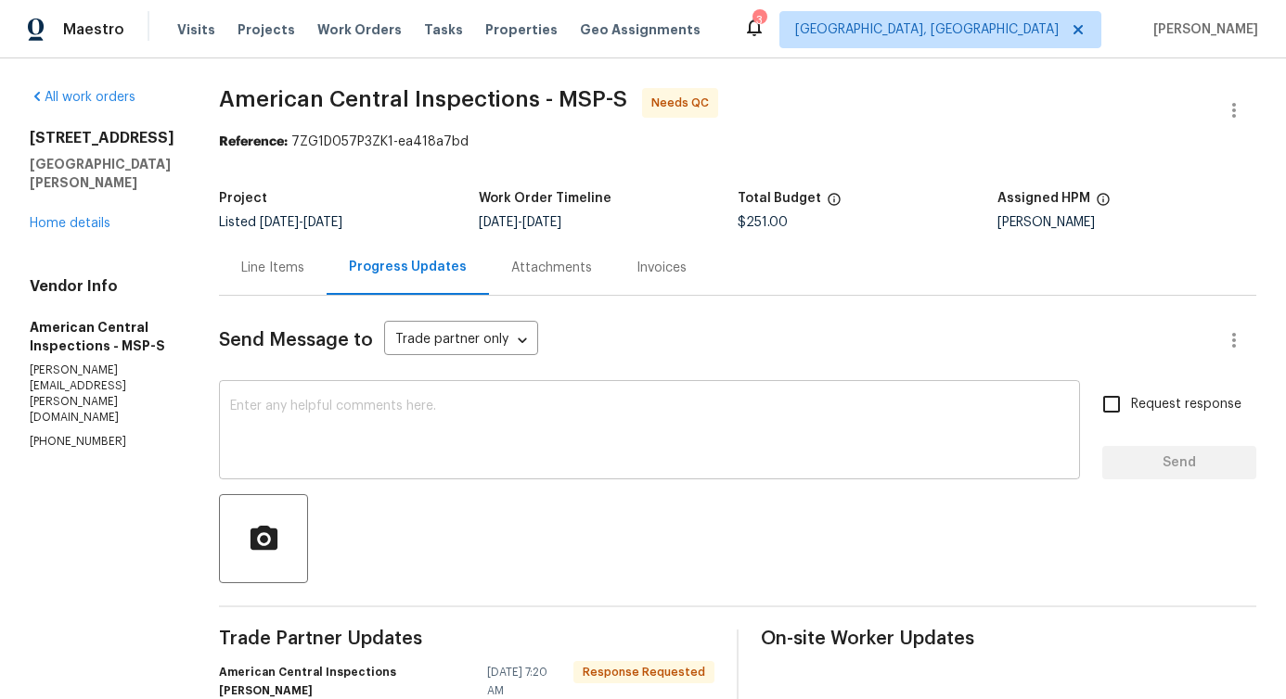
click at [504, 462] on textarea at bounding box center [649, 432] width 839 height 65
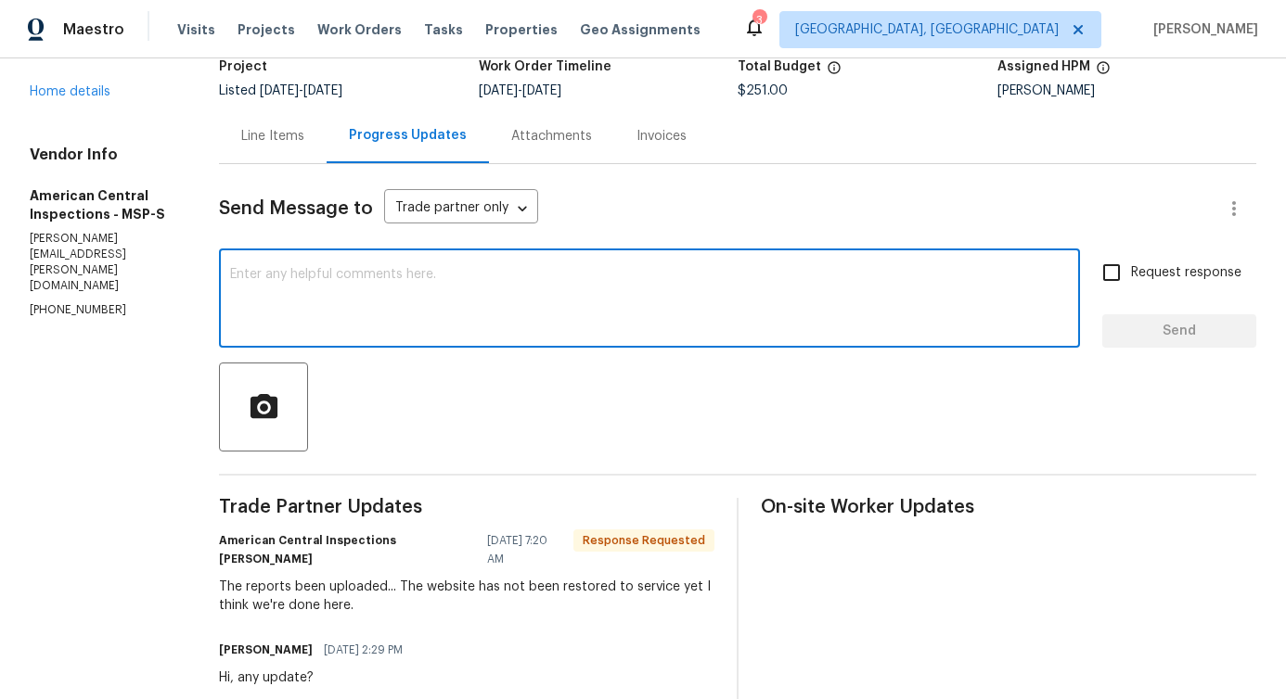
scroll to position [334, 0]
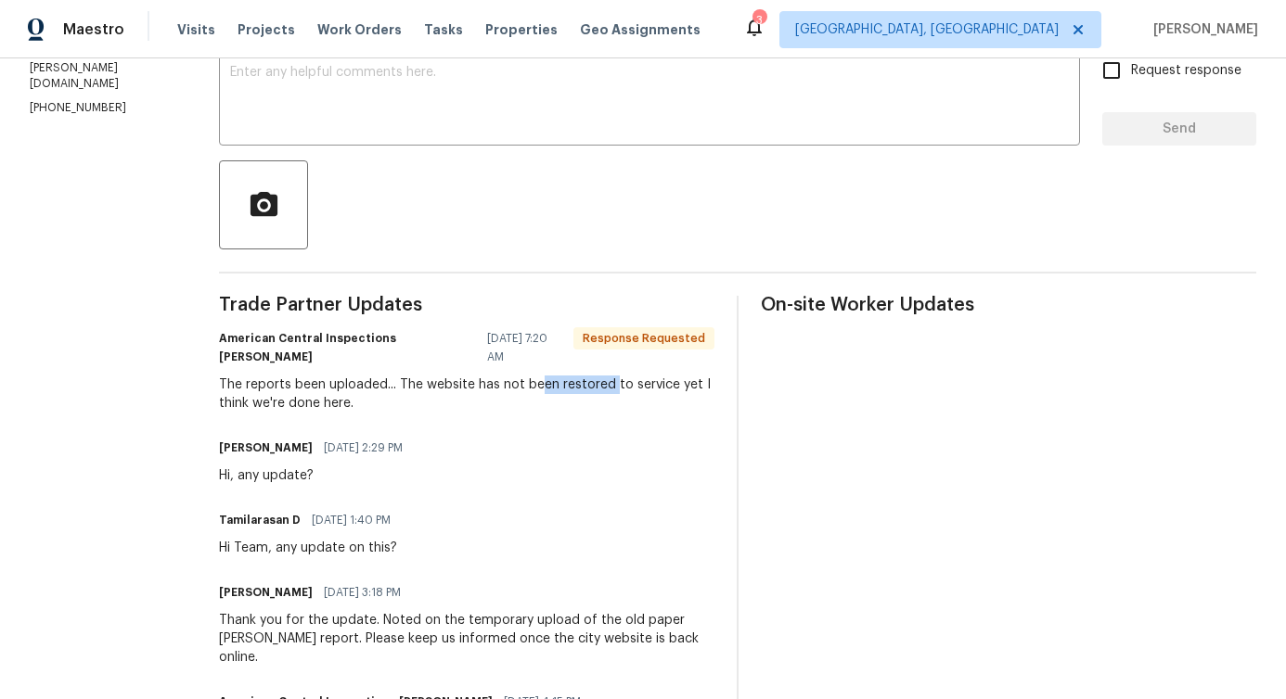
drag, startPoint x: 530, startPoint y: 363, endPoint x: 603, endPoint y: 375, distance: 74.3
click at [603, 376] on div "The reports been uploaded... The website has not been restored to service yet I…" at bounding box center [466, 394] width 495 height 37
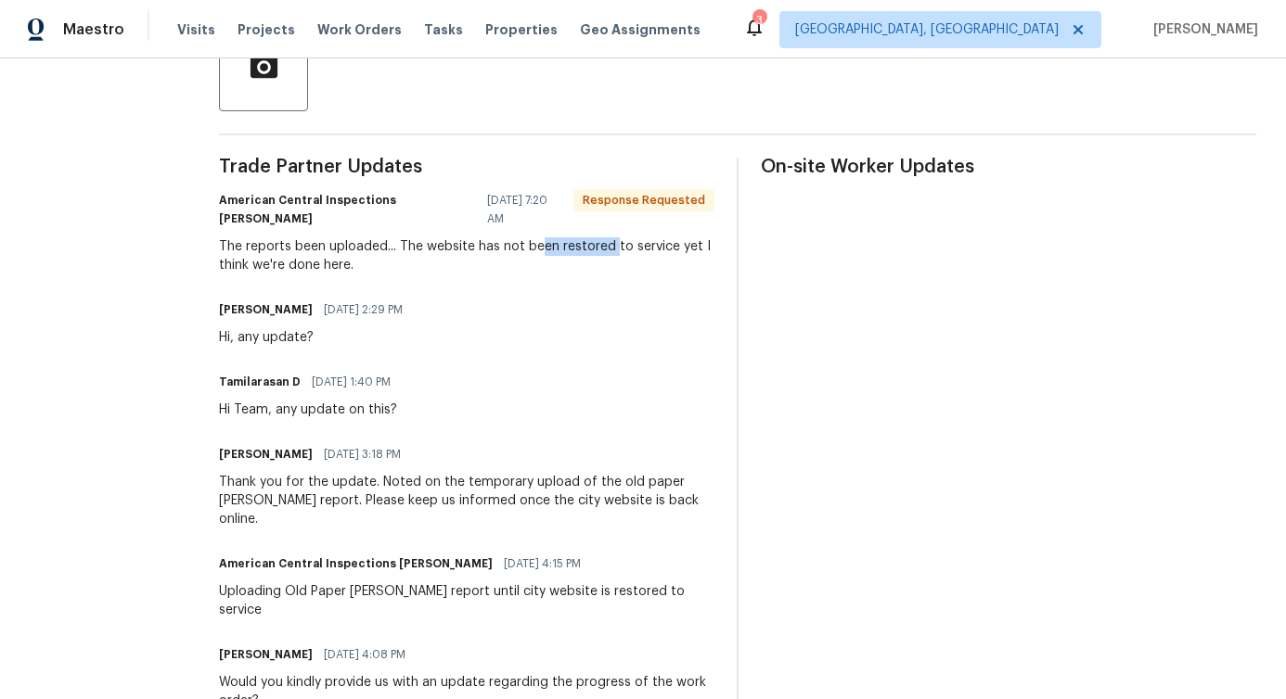
scroll to position [0, 0]
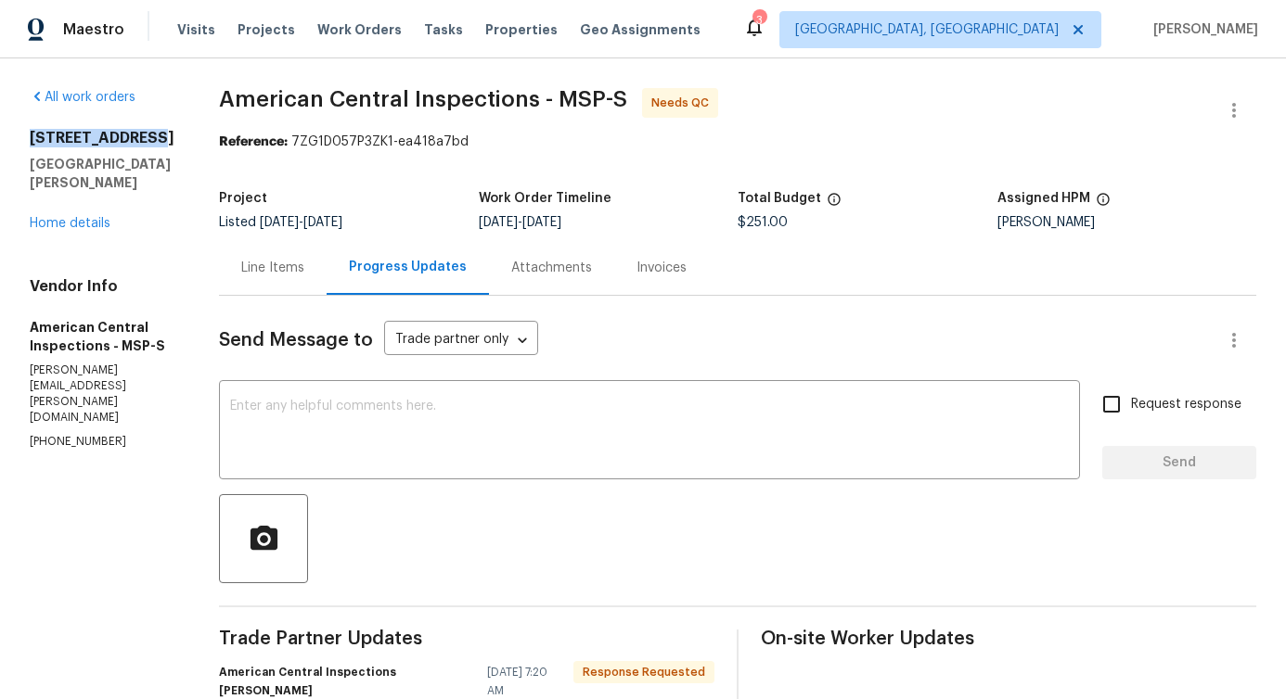
drag, startPoint x: 32, startPoint y: 140, endPoint x: 179, endPoint y: 140, distance: 147.5
copy h2 "2082 Waukon Ave"
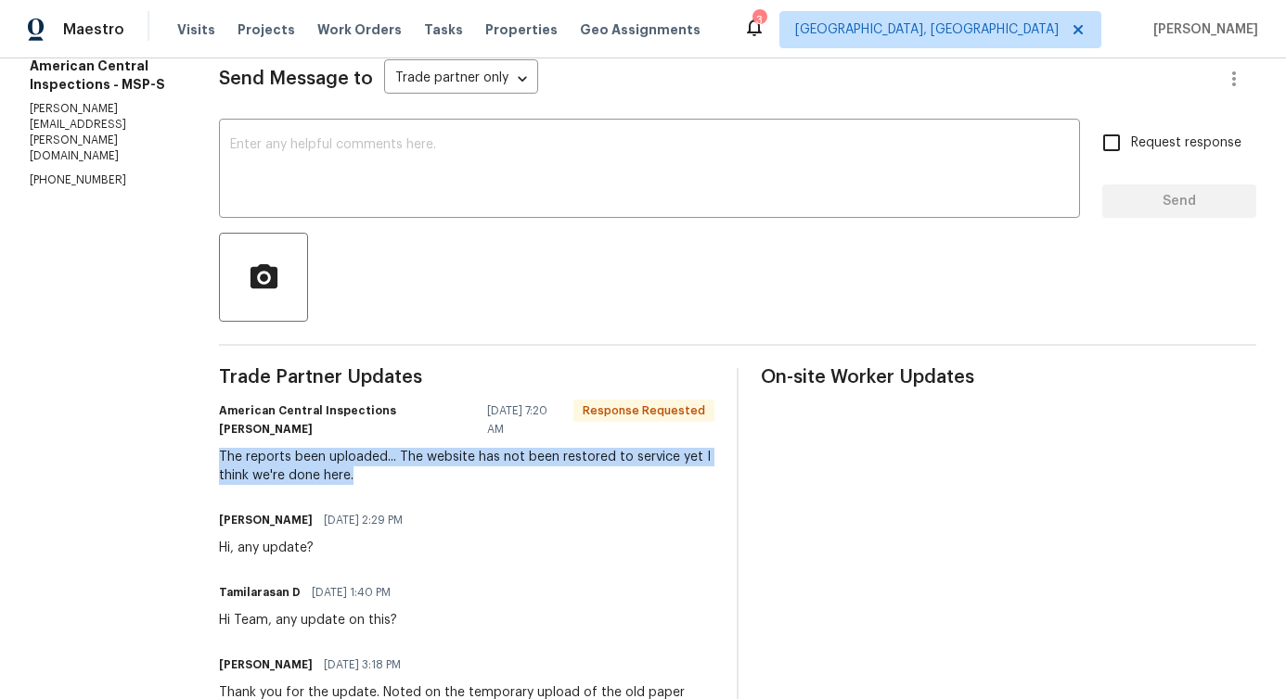
drag, startPoint x: 205, startPoint y: 439, endPoint x: 409, endPoint y: 457, distance: 204.9
copy div "The reports been uploaded... The website has not been restored to service yet I…"
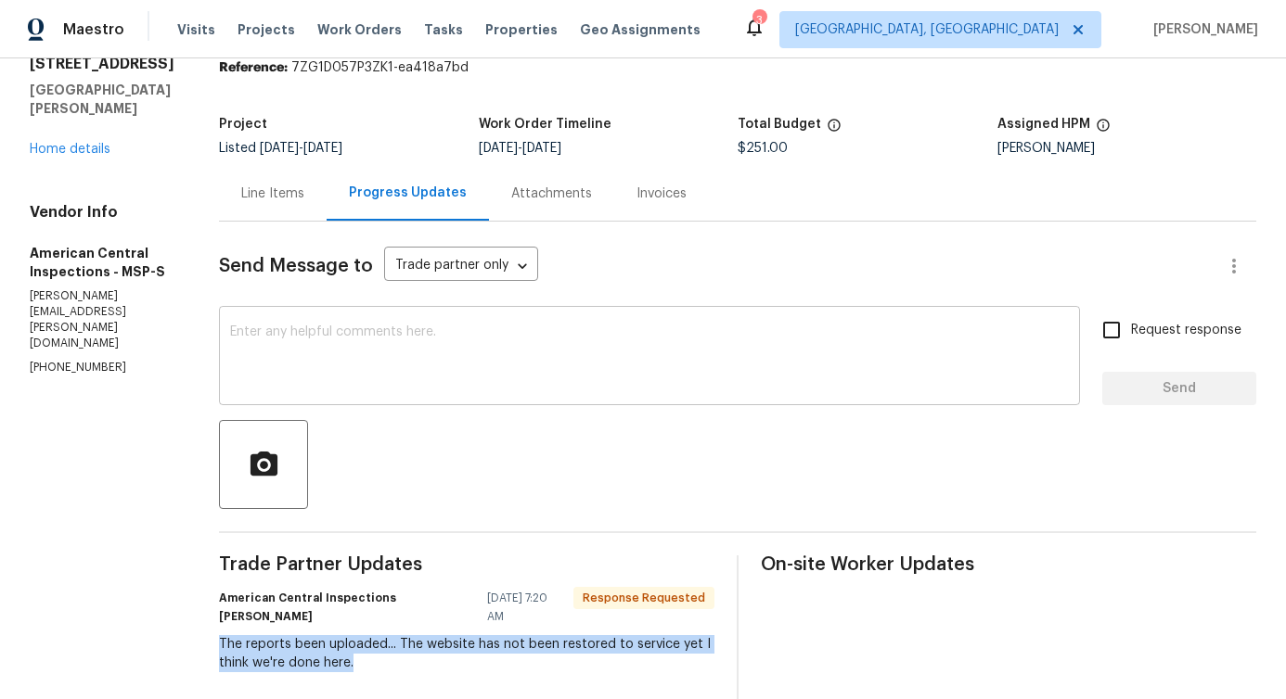
click at [273, 329] on textarea at bounding box center [649, 358] width 839 height 65
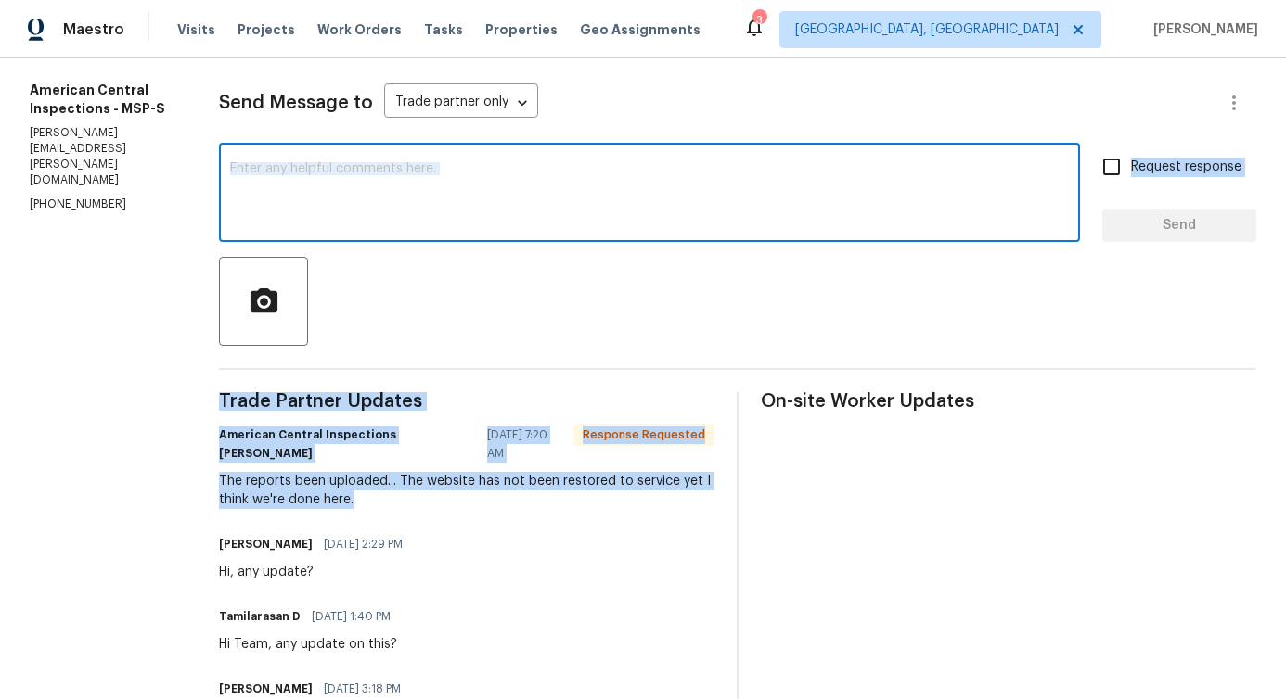
scroll to position [0, 0]
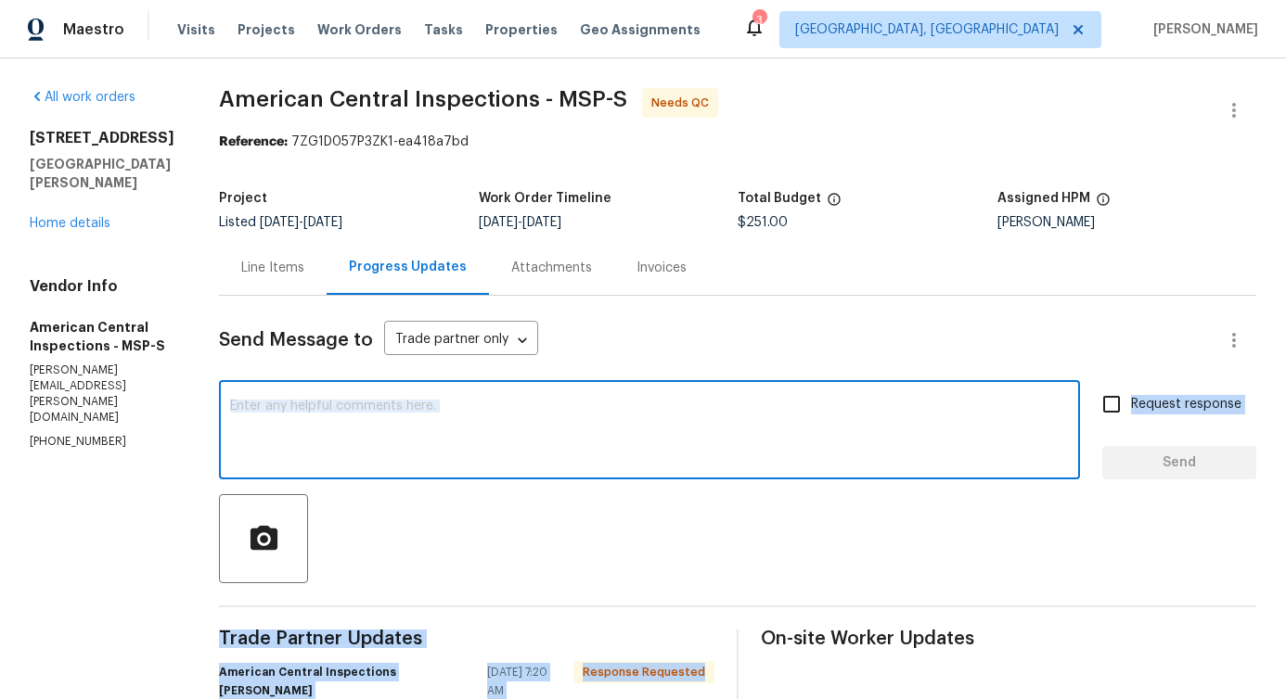
click at [316, 445] on textarea at bounding box center [649, 432] width 839 height 65
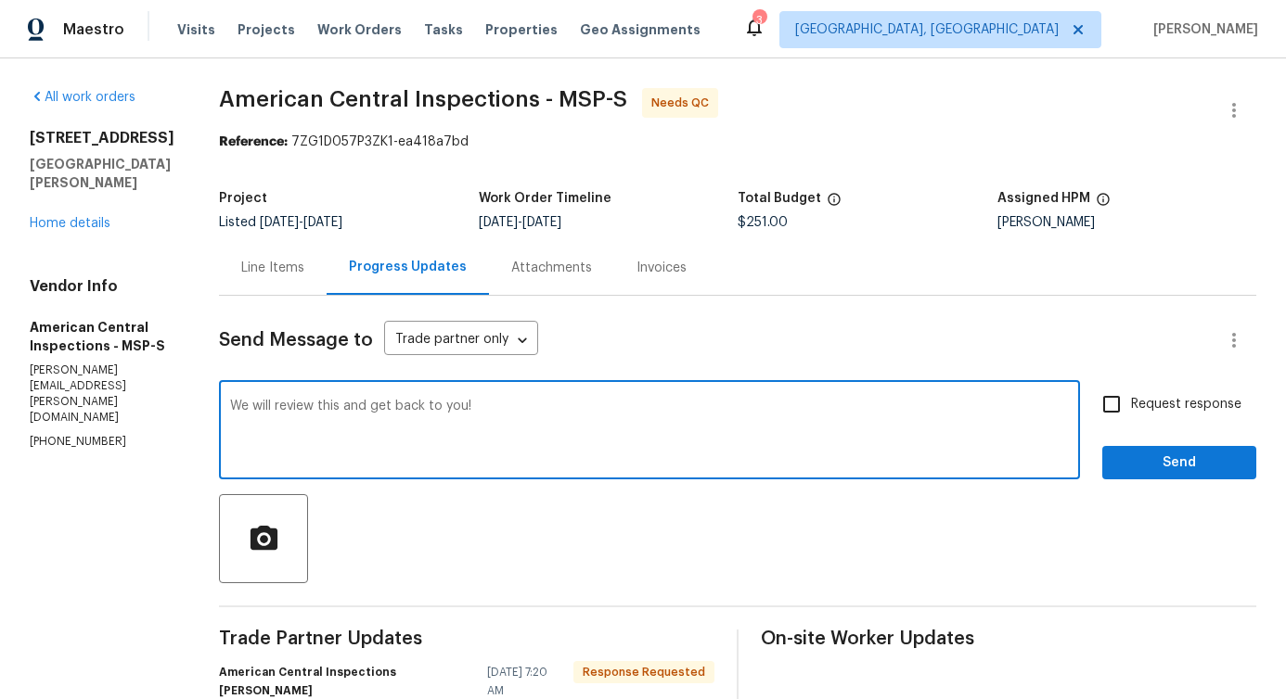
type textarea "We will review this and get back to you!"
click at [1153, 465] on span "Send" at bounding box center [1179, 463] width 124 height 23
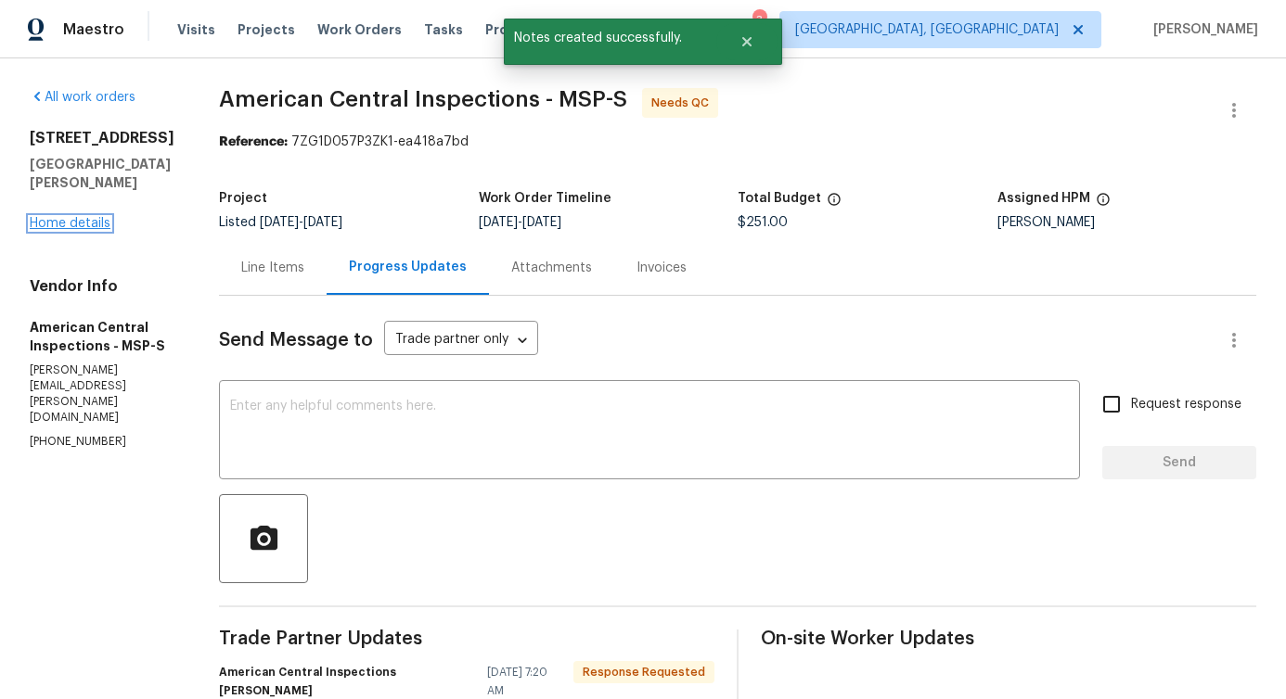
click at [70, 217] on link "Home details" at bounding box center [70, 223] width 81 height 13
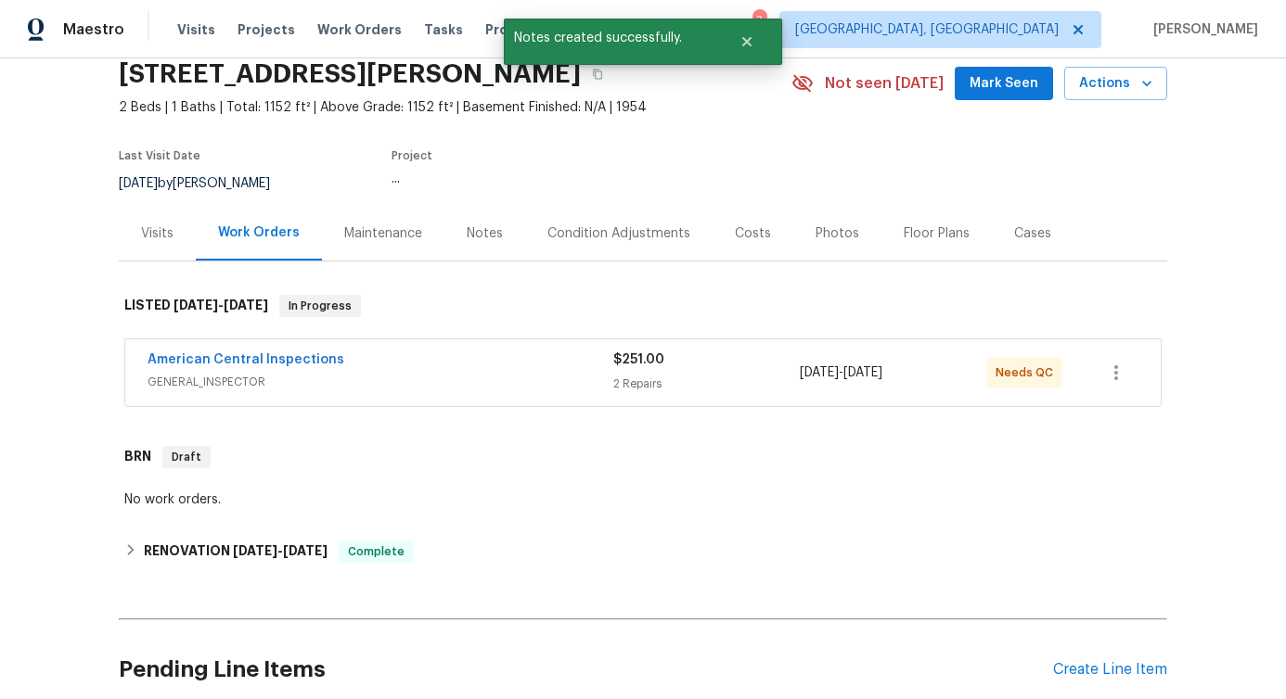
scroll to position [79, 0]
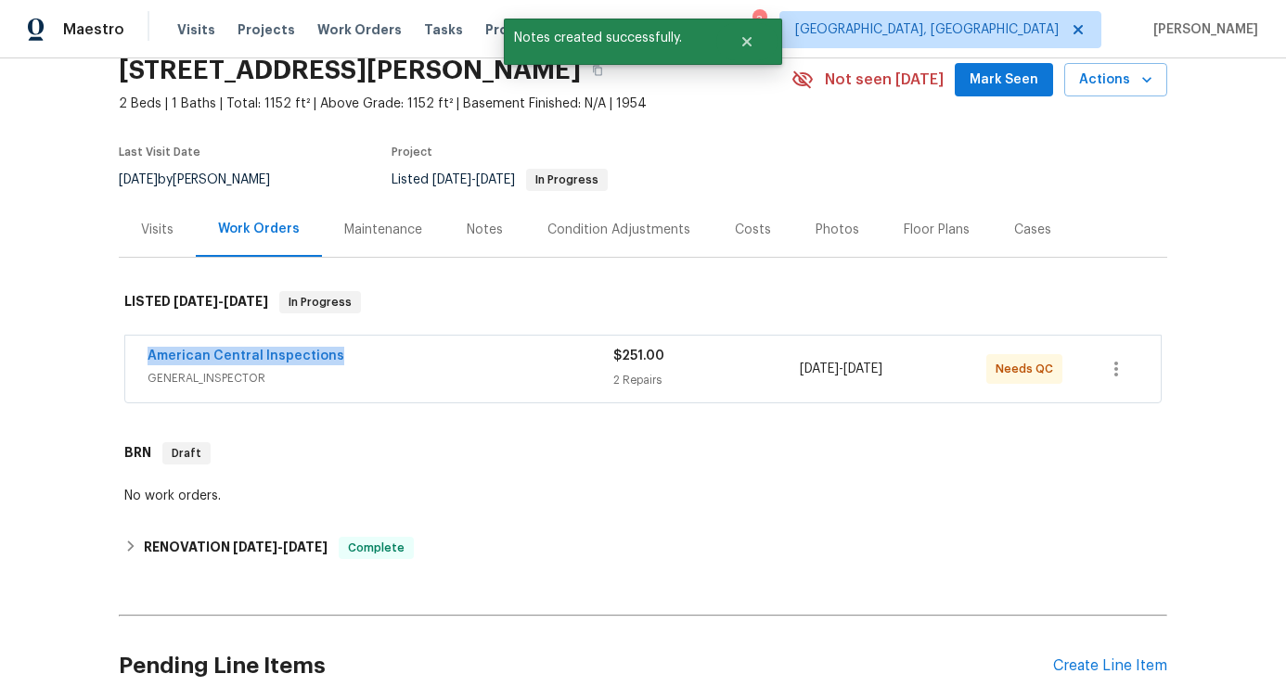
drag, startPoint x: 126, startPoint y: 355, endPoint x: 378, endPoint y: 355, distance: 251.4
click at [378, 355] on div "American Central Inspections GENERAL_INSPECTOR $251.00 2 Repairs 7/21/2025 - 7/…" at bounding box center [642, 369] width 1035 height 67
copy link "American Central Inspections"
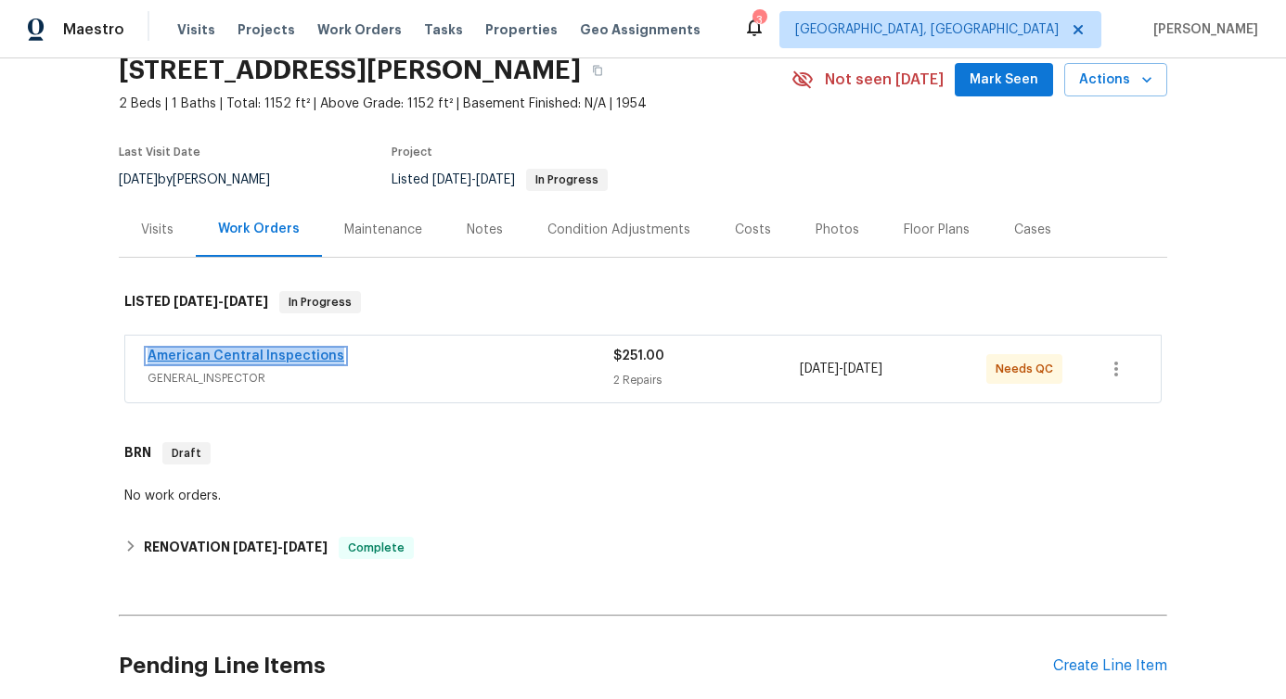
click at [241, 358] on link "American Central Inspections" at bounding box center [245, 356] width 197 height 13
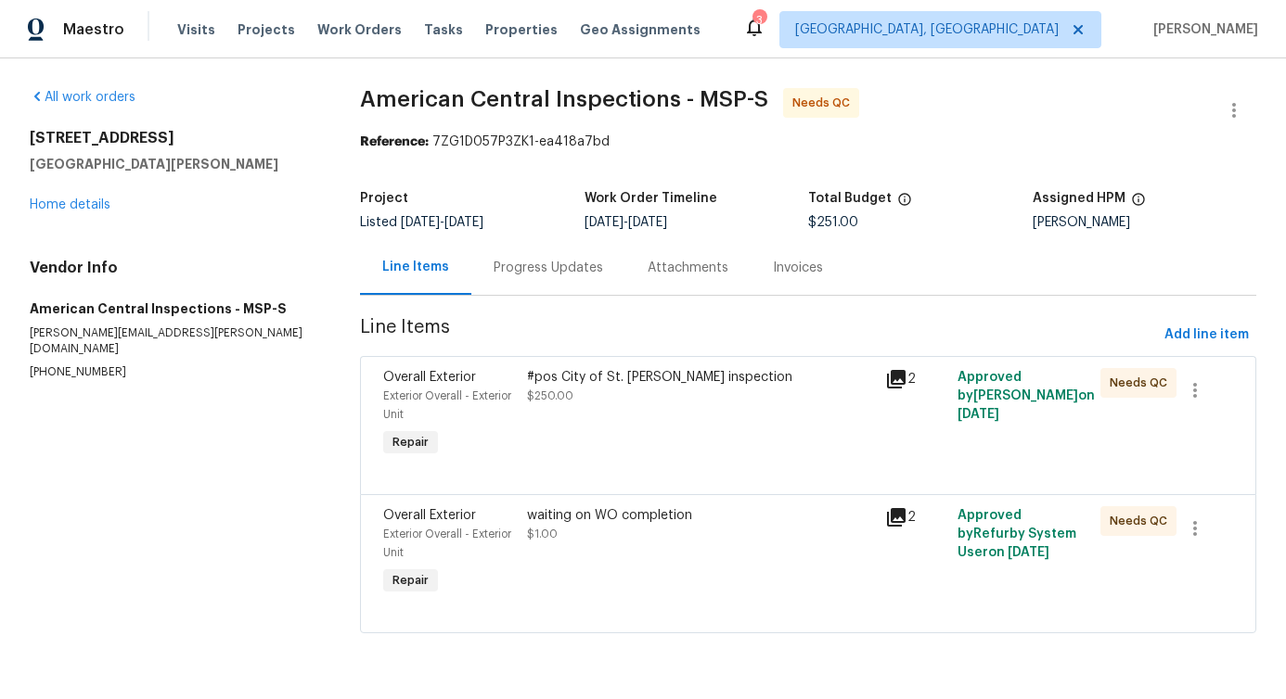
click at [821, 584] on div "waiting on WO completion $1.00" at bounding box center [700, 553] width 359 height 104
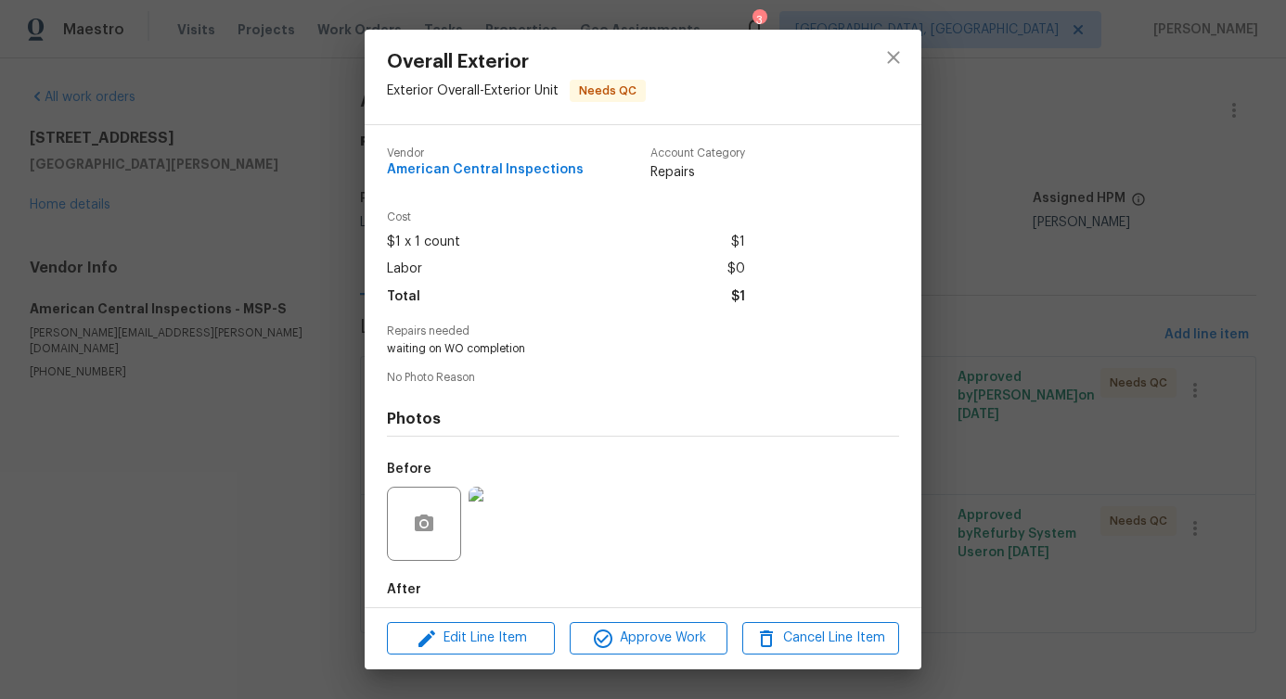
scroll to position [93, 0]
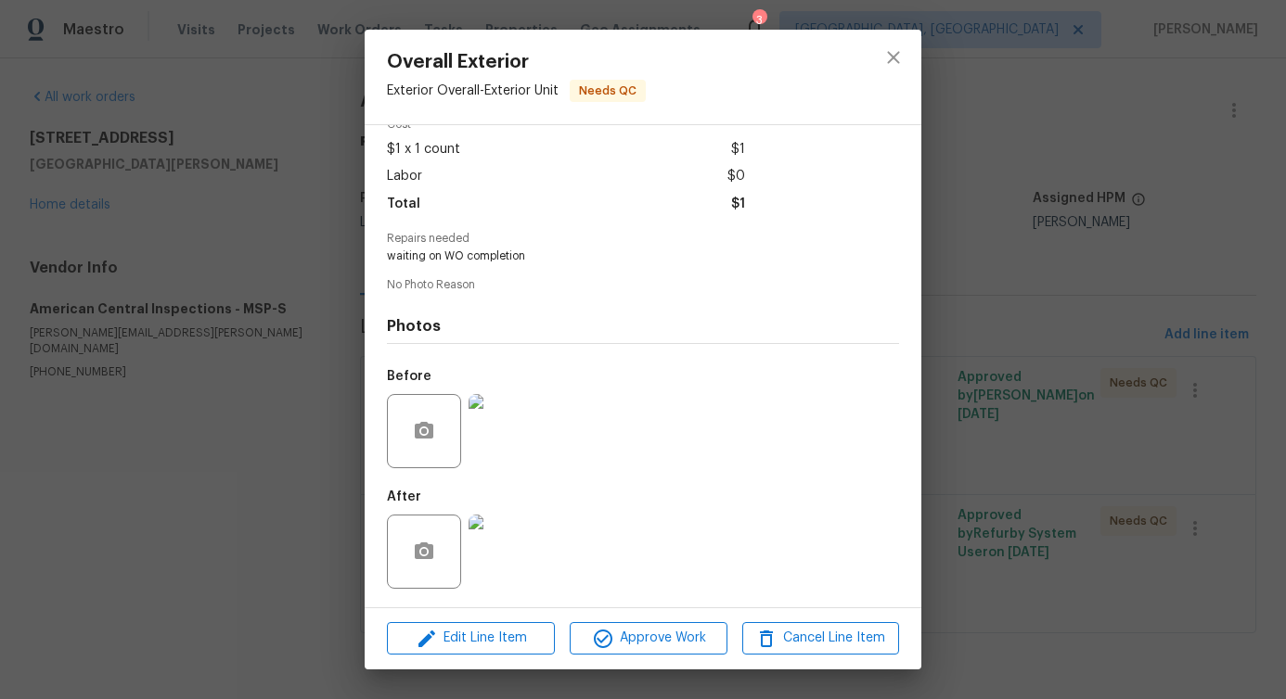
click at [521, 432] on img at bounding box center [505, 431] width 74 height 74
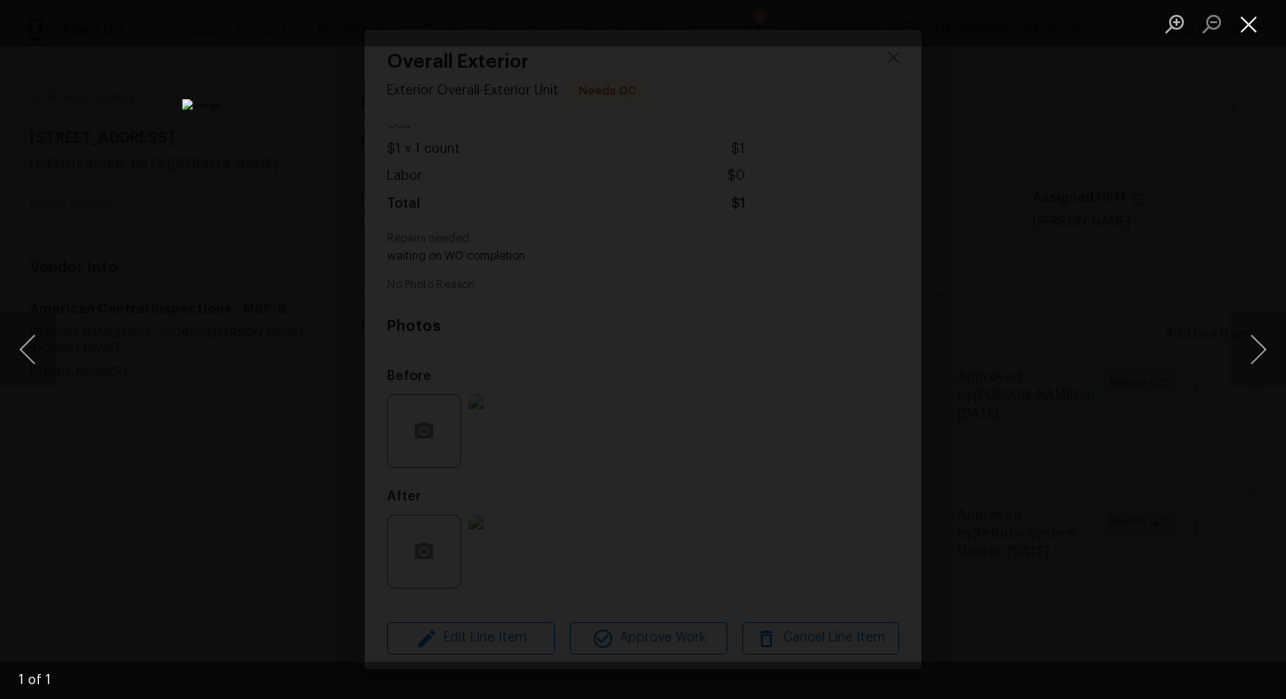
click at [1255, 19] on button "Close lightbox" at bounding box center [1248, 23] width 37 height 32
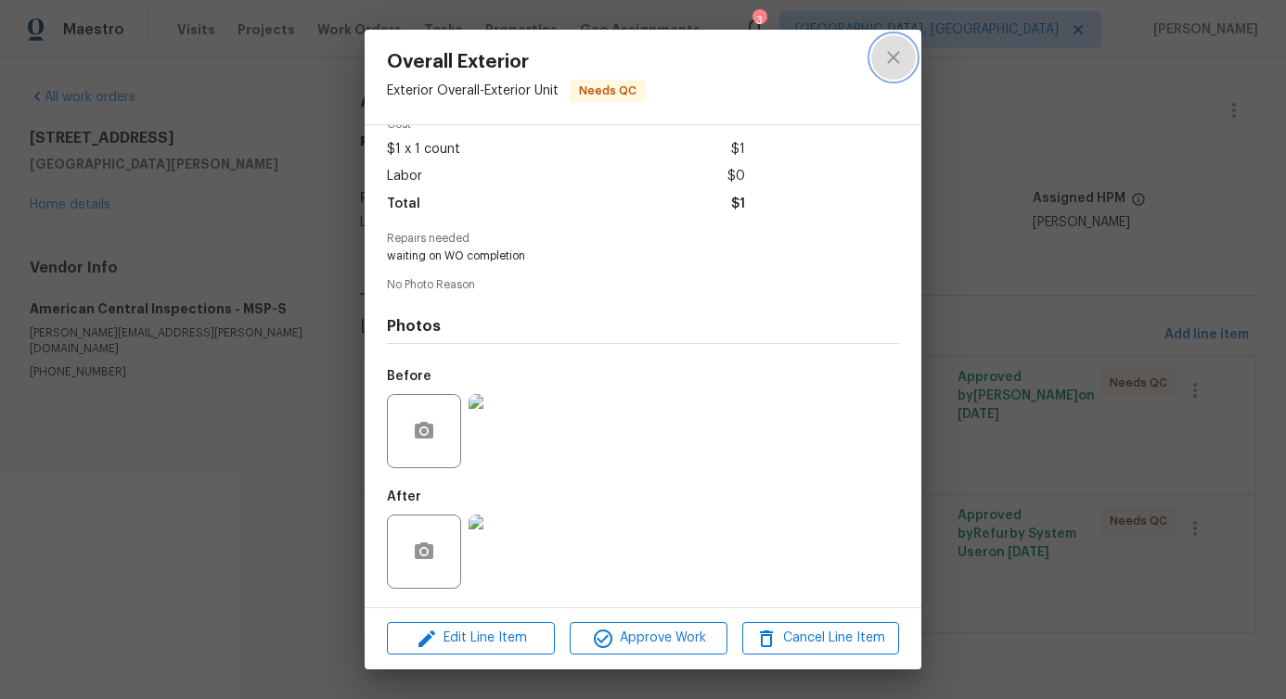
click at [890, 63] on icon "close" at bounding box center [893, 57] width 22 height 22
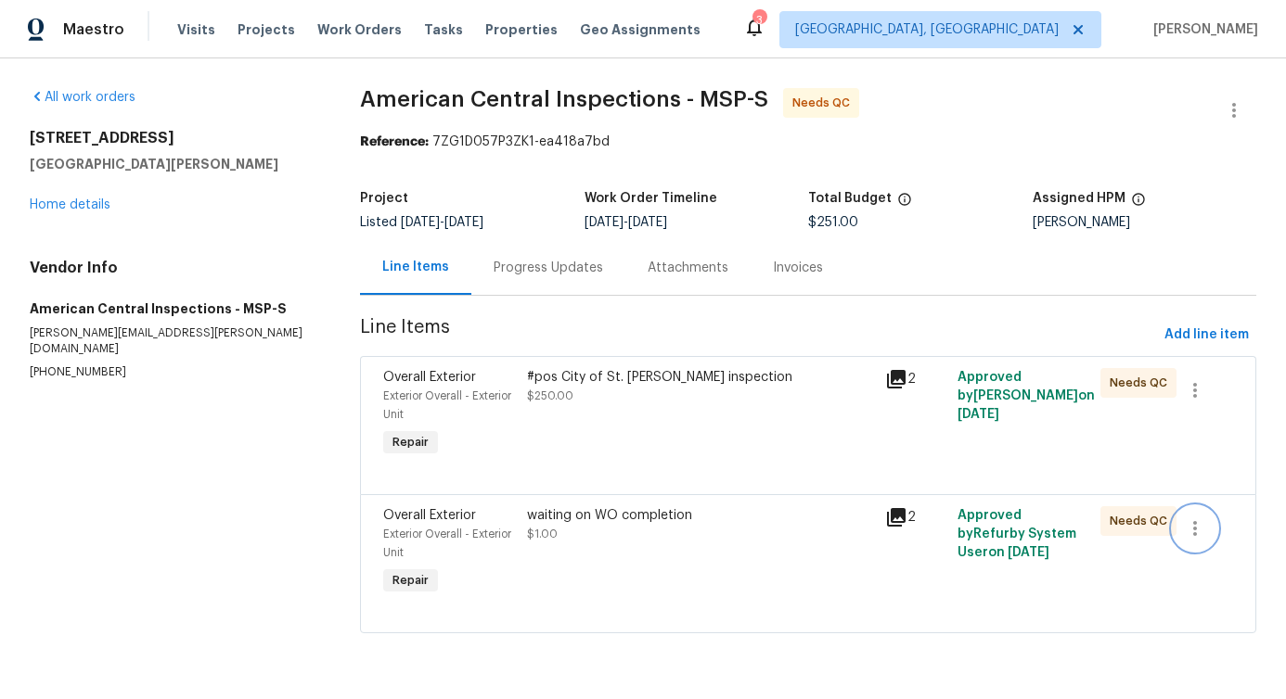
click at [1193, 530] on icon "button" at bounding box center [1195, 528] width 4 height 15
click at [1210, 540] on li "Cancel" at bounding box center [1195, 530] width 71 height 31
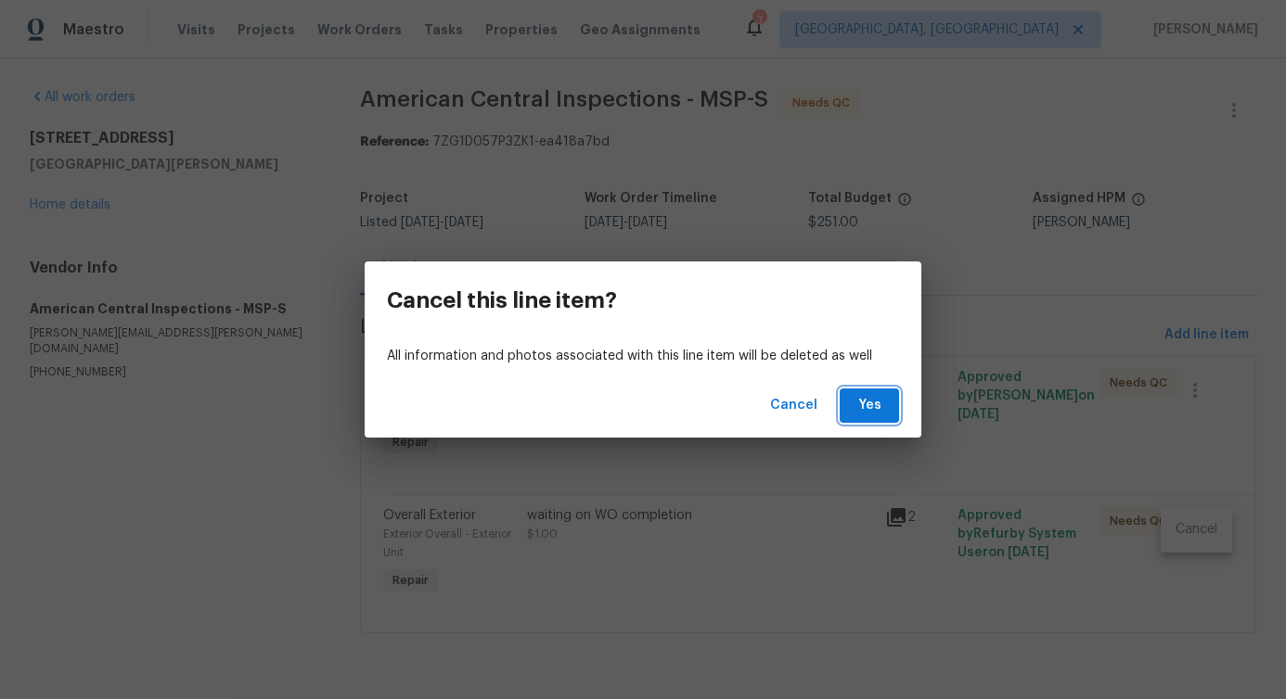
click at [866, 418] on button "Yes" at bounding box center [868, 406] width 59 height 34
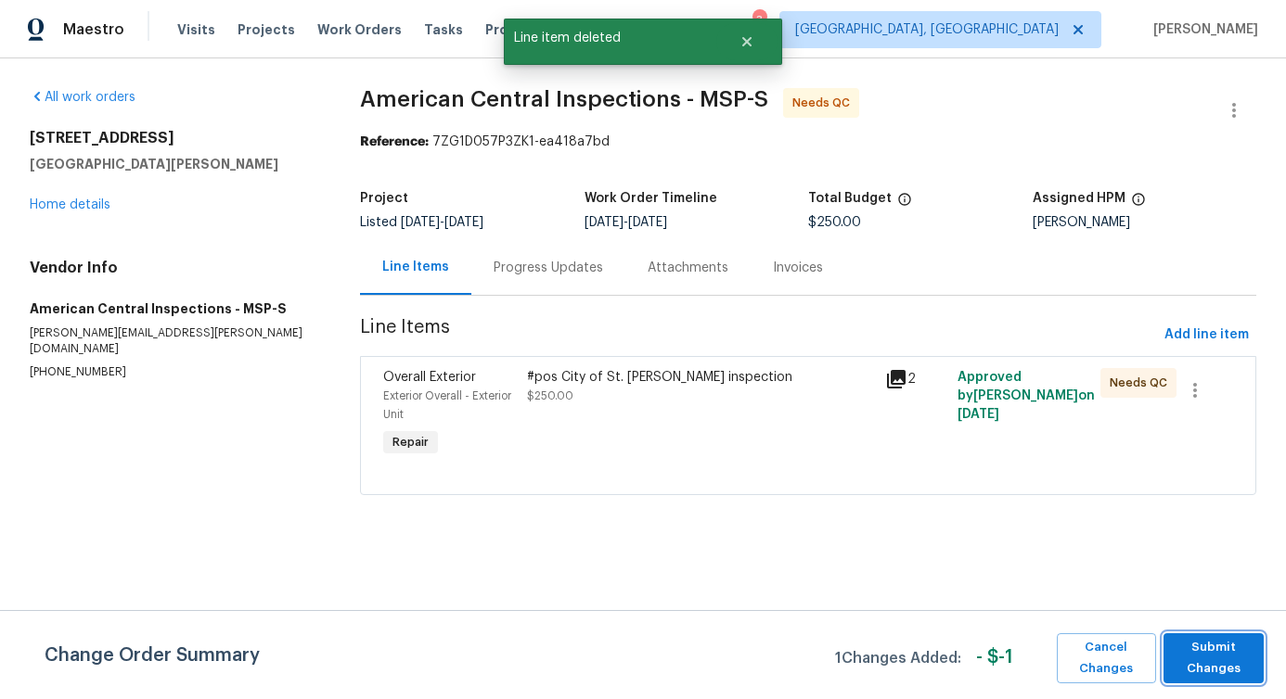
click at [1194, 667] on span "Submit Changes" at bounding box center [1214, 658] width 82 height 43
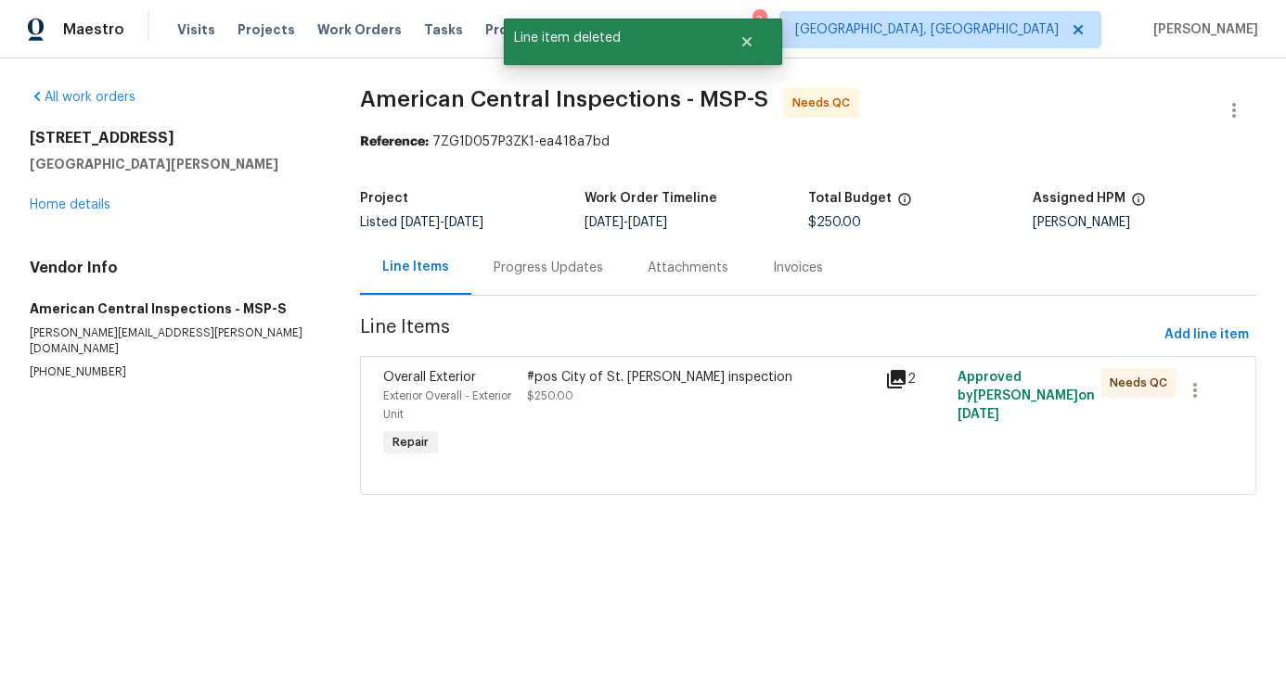
click at [684, 412] on div "#pos City of St. Paul TISH inspection $250.00" at bounding box center [700, 415] width 359 height 104
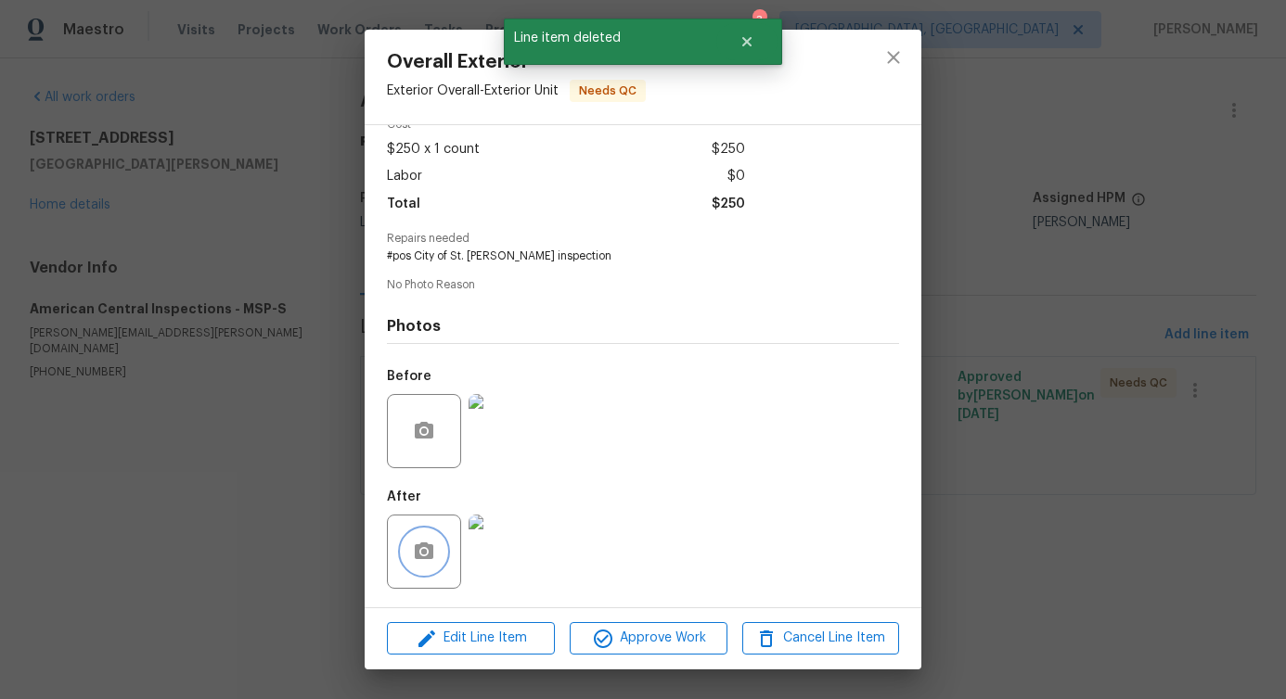
click at [413, 549] on icon "button" at bounding box center [424, 552] width 22 height 22
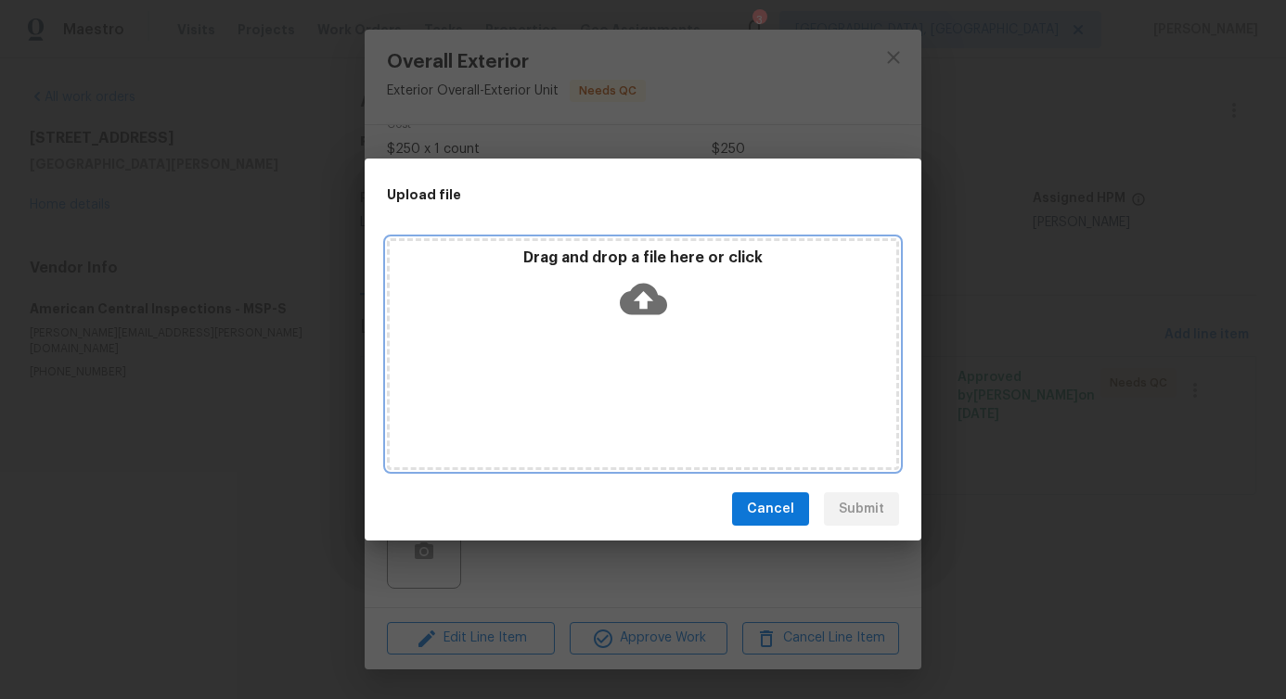
click at [632, 296] on icon at bounding box center [643, 300] width 47 height 32
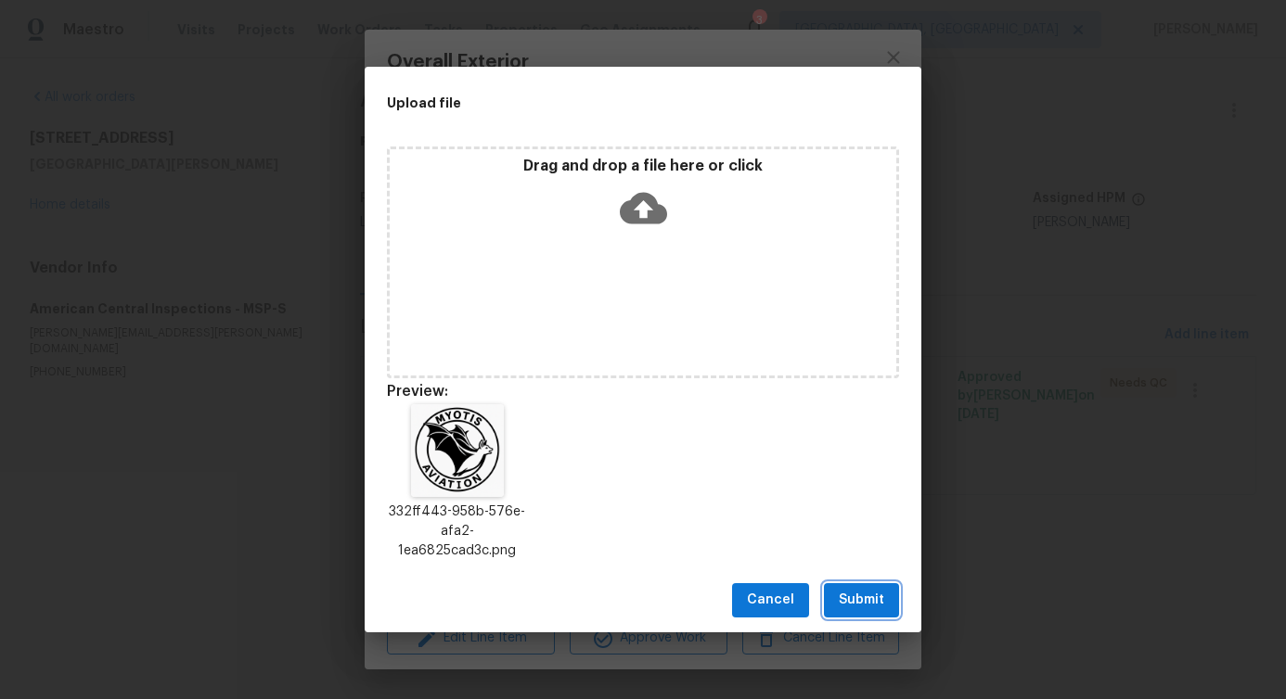
click at [866, 601] on span "Submit" at bounding box center [861, 600] width 45 height 23
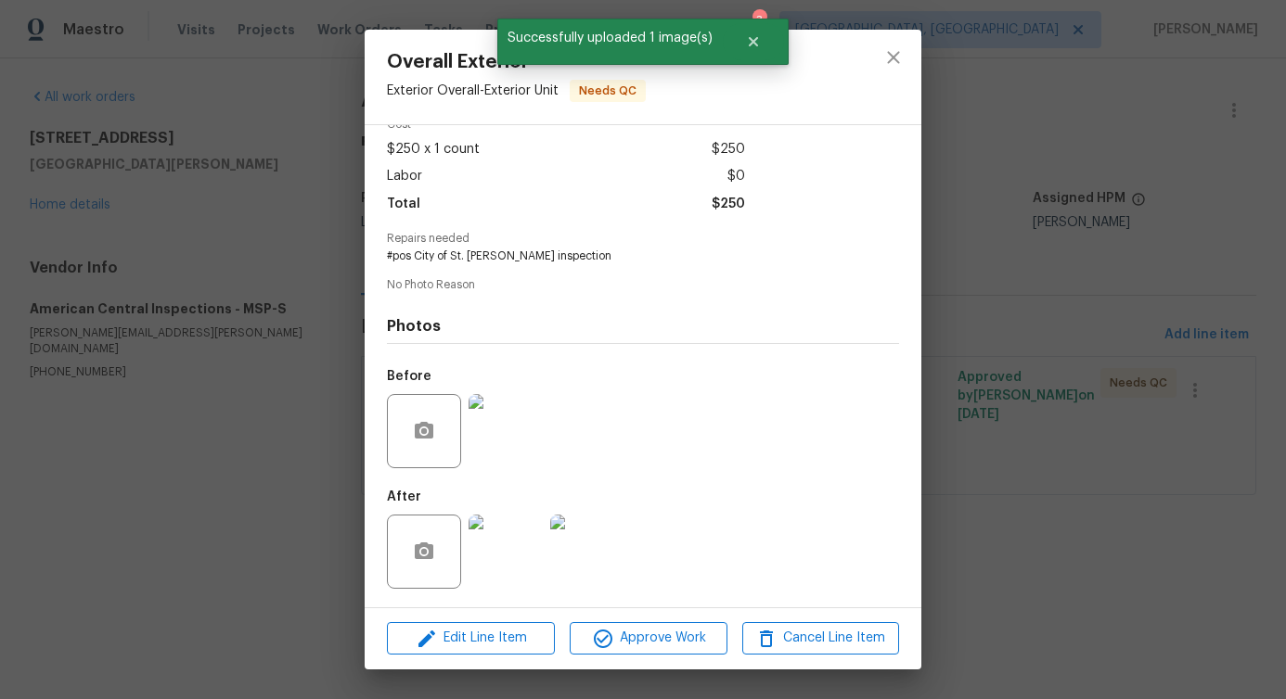
click at [589, 563] on img at bounding box center [587, 552] width 74 height 74
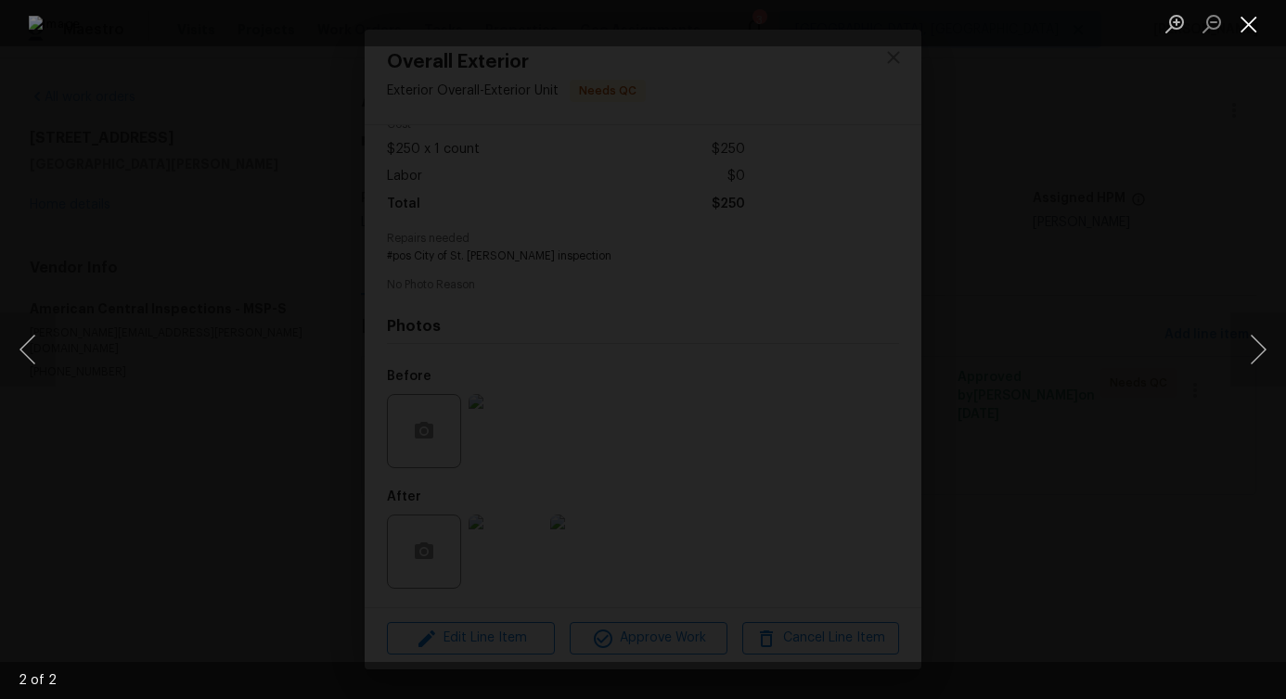
click at [1246, 17] on button "Close lightbox" at bounding box center [1248, 23] width 37 height 32
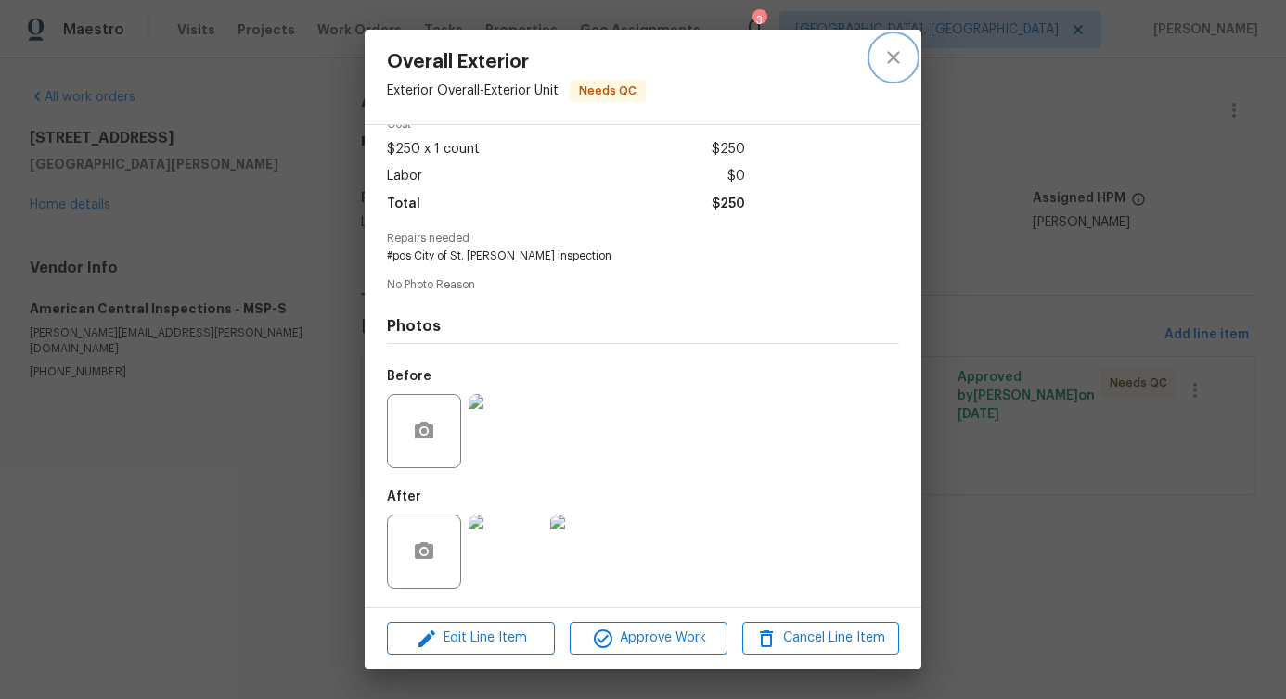
click at [894, 56] on icon "close" at bounding box center [893, 57] width 12 height 12
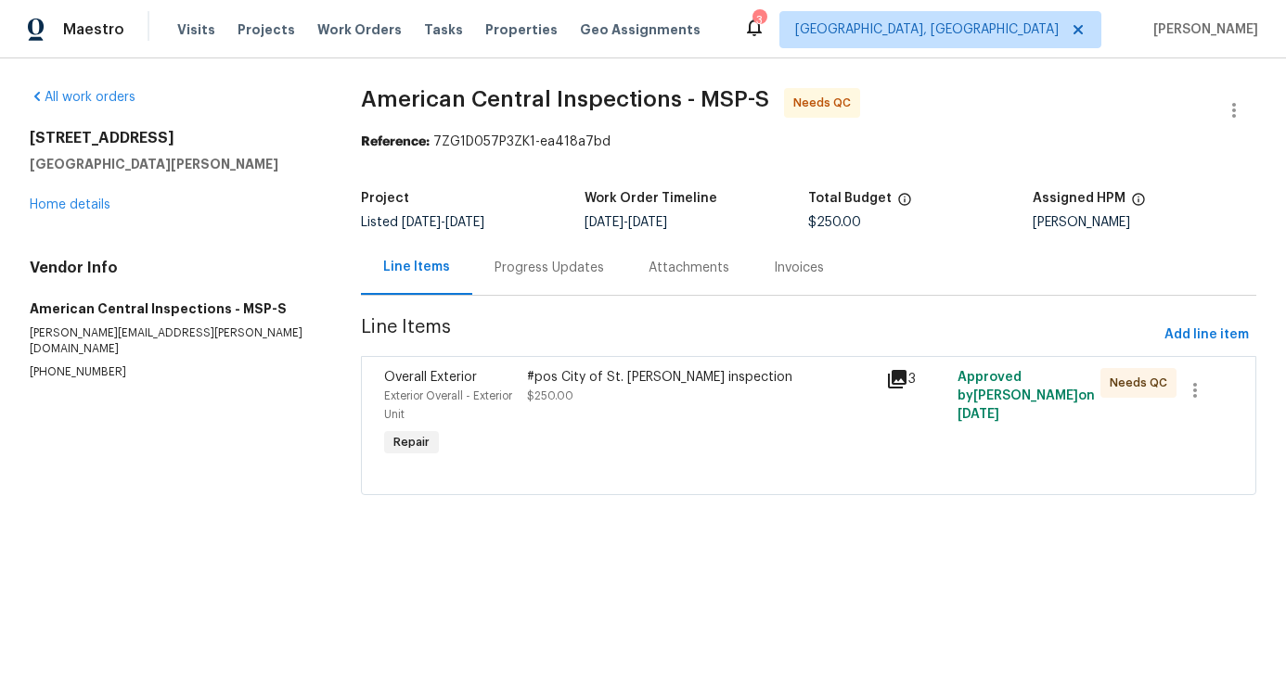
click at [617, 383] on div "#pos City of St. Paul TISH inspection" at bounding box center [700, 377] width 347 height 19
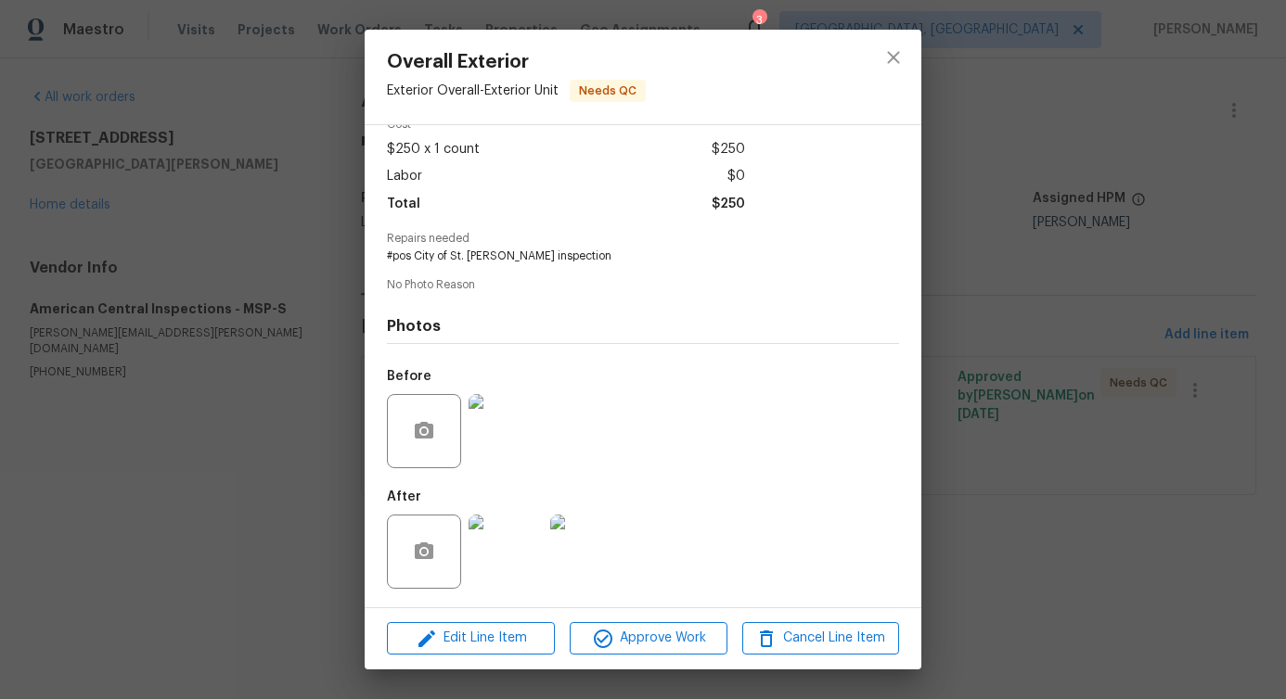
scroll to position [0, 0]
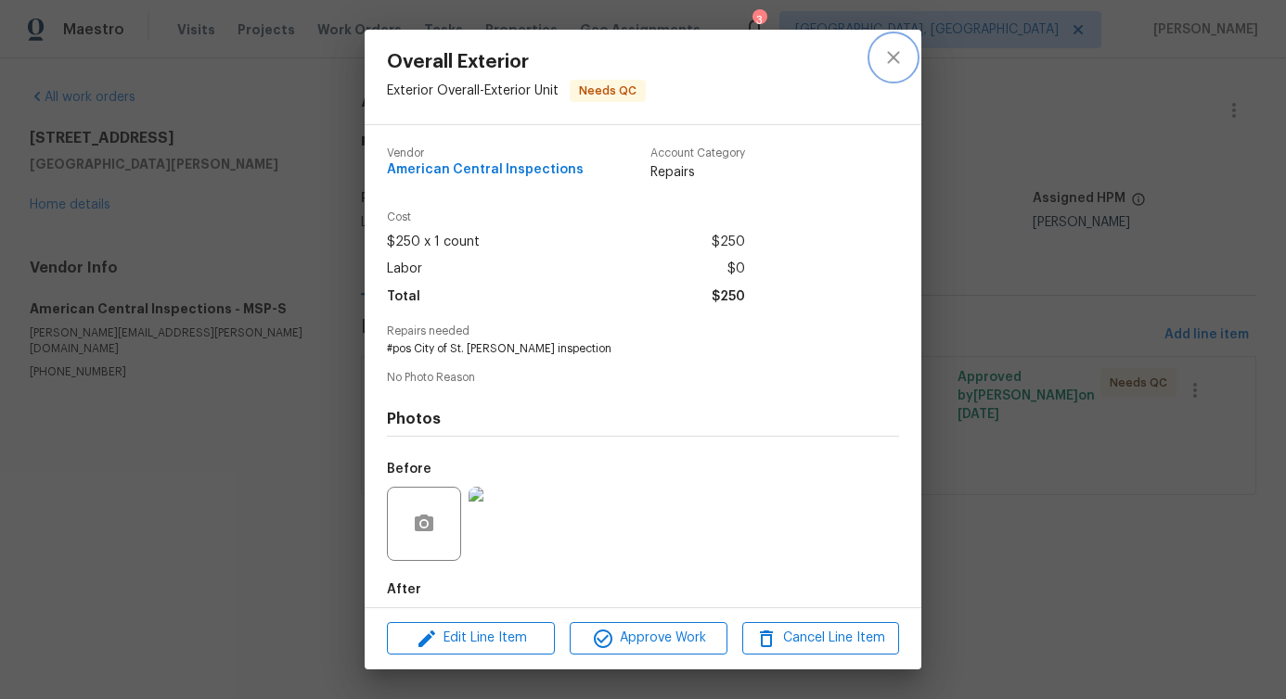
click at [885, 61] on icon "close" at bounding box center [893, 57] width 22 height 22
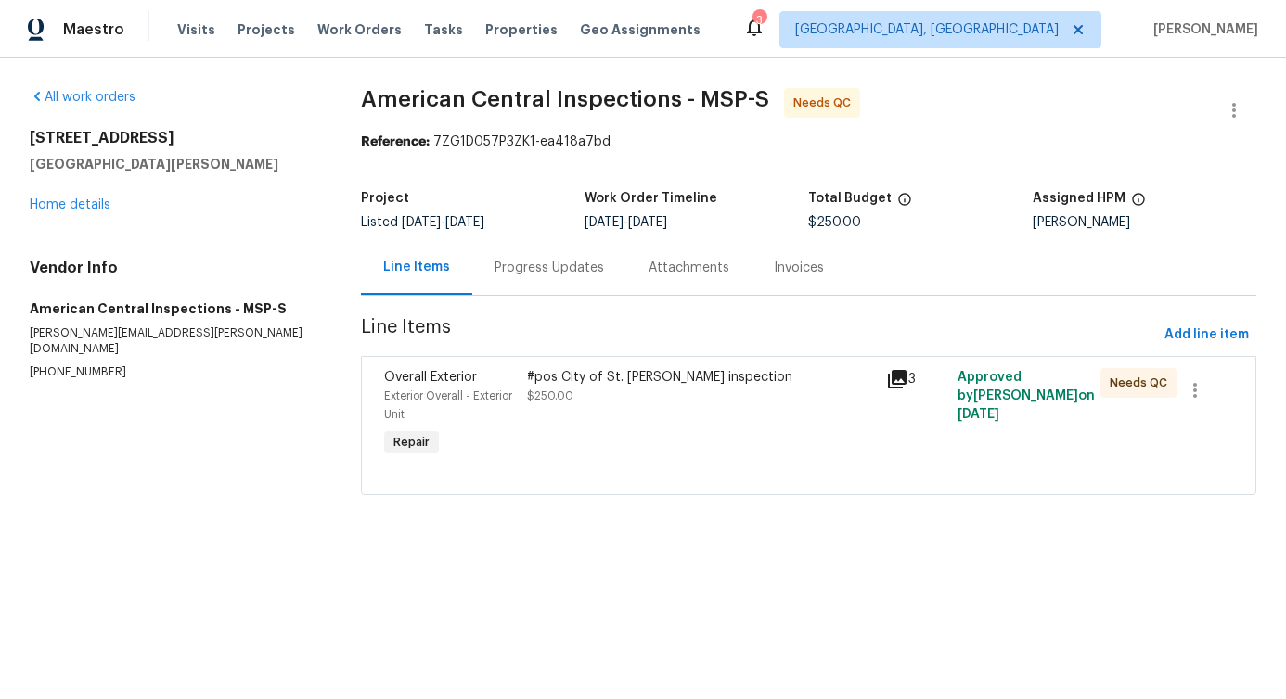
click at [789, 391] on div "#pos City of St. Paul TISH inspection $250.00" at bounding box center [700, 386] width 347 height 37
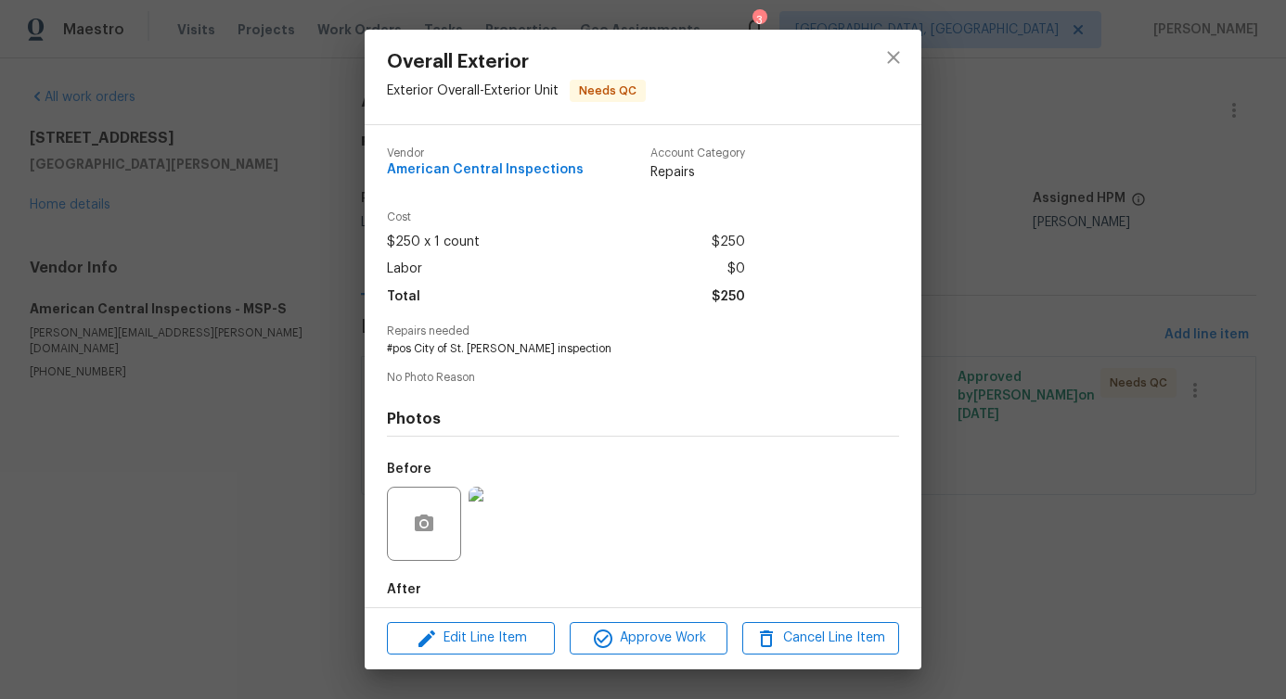
scroll to position [93, 0]
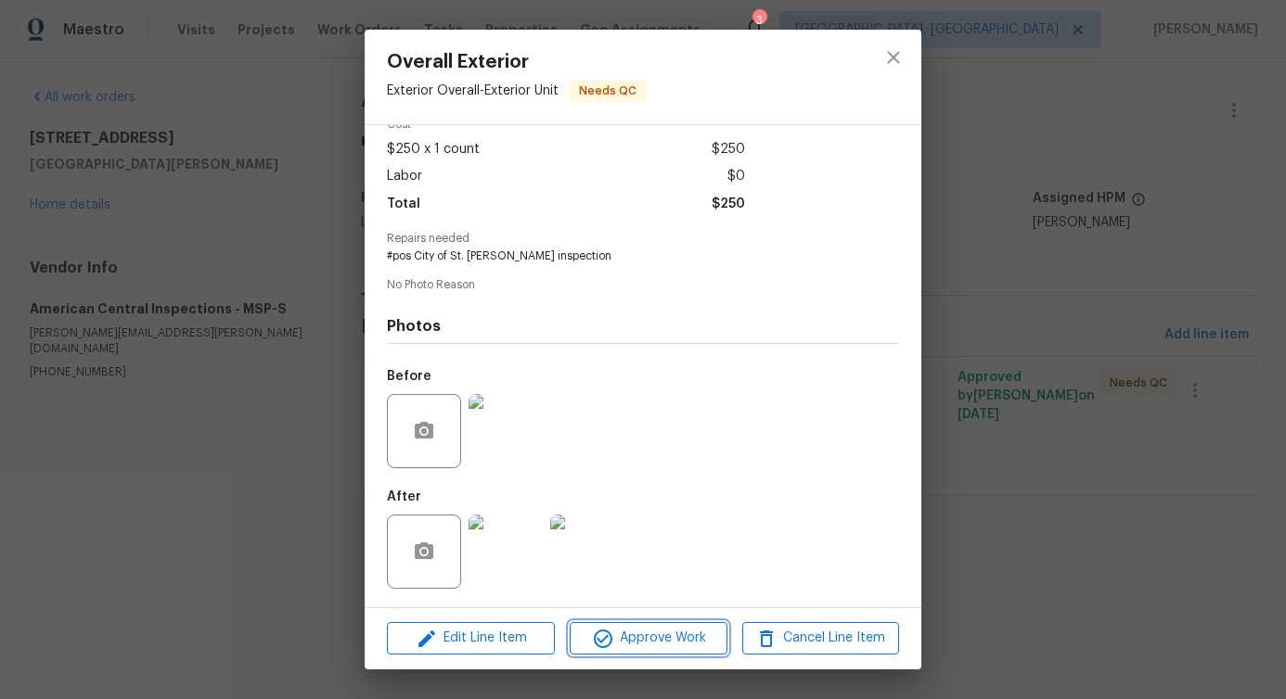
click at [694, 635] on span "Approve Work" at bounding box center [648, 638] width 146 height 23
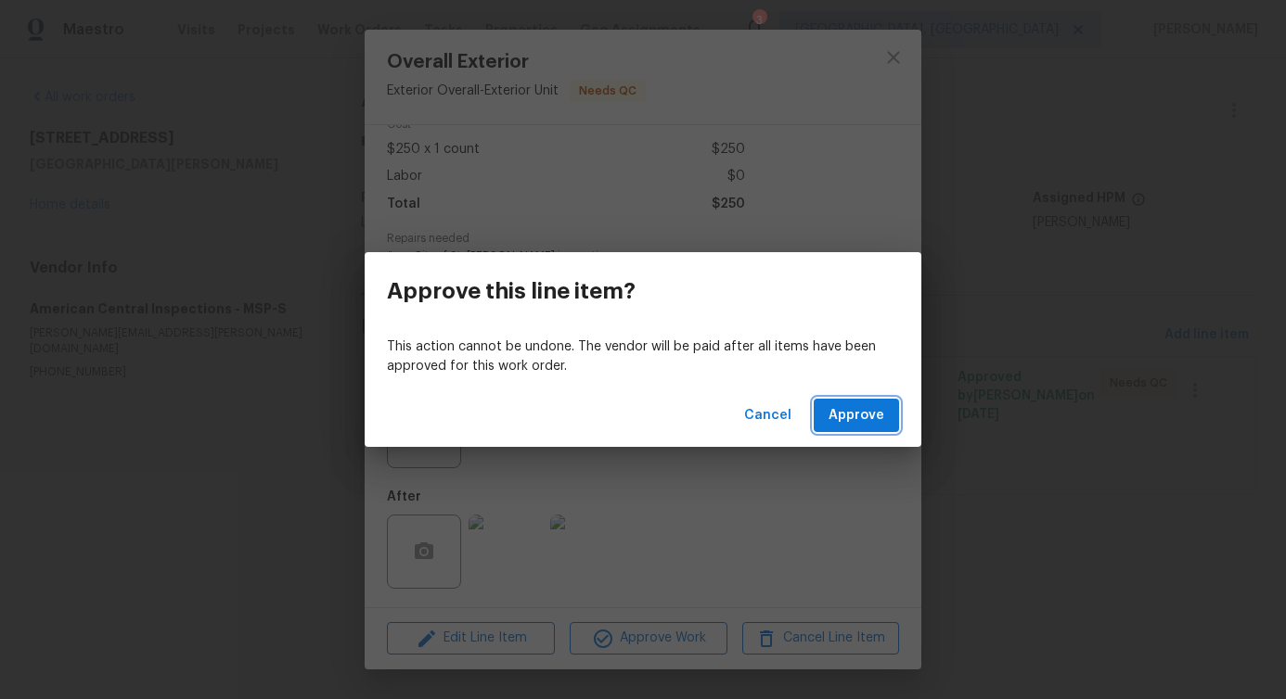
click at [875, 430] on button "Approve" at bounding box center [856, 416] width 85 height 34
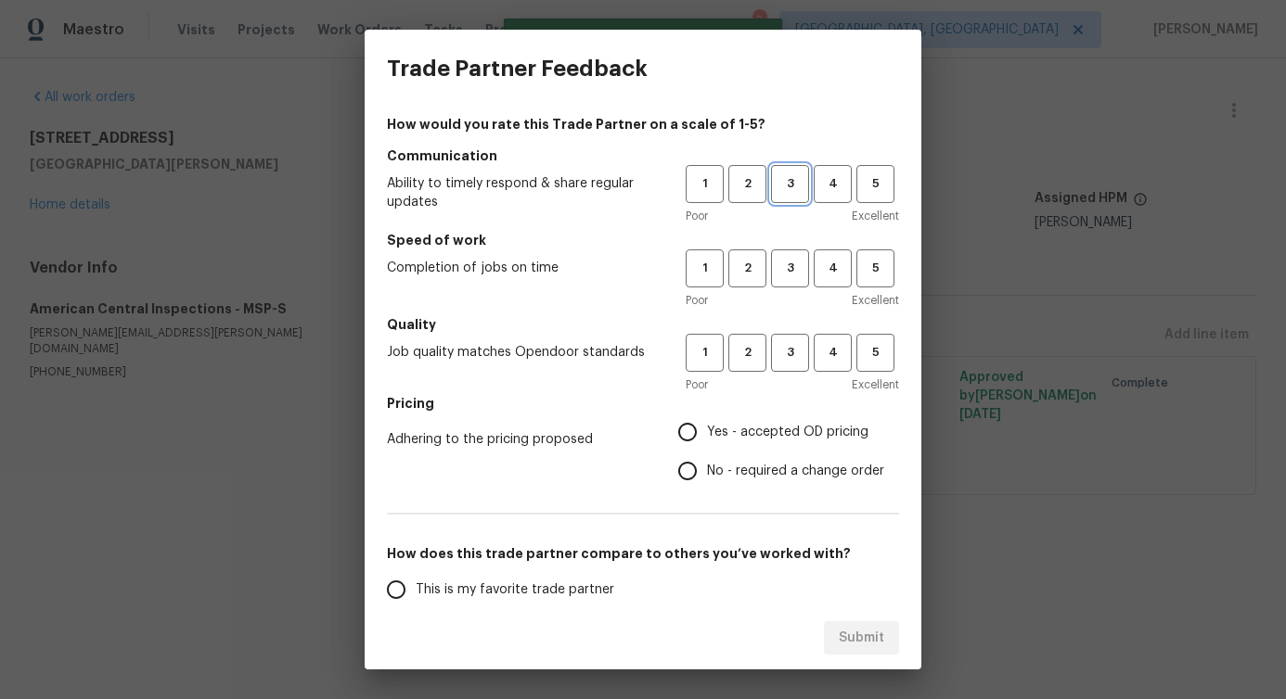
click at [786, 178] on span "3" at bounding box center [790, 183] width 34 height 21
click at [787, 260] on span "3" at bounding box center [790, 268] width 34 height 21
click at [788, 358] on span "3" at bounding box center [790, 352] width 34 height 21
click at [761, 472] on span "No - required a change order" at bounding box center [795, 471] width 177 height 19
click at [707, 472] on input "No - required a change order" at bounding box center [687, 471] width 39 height 39
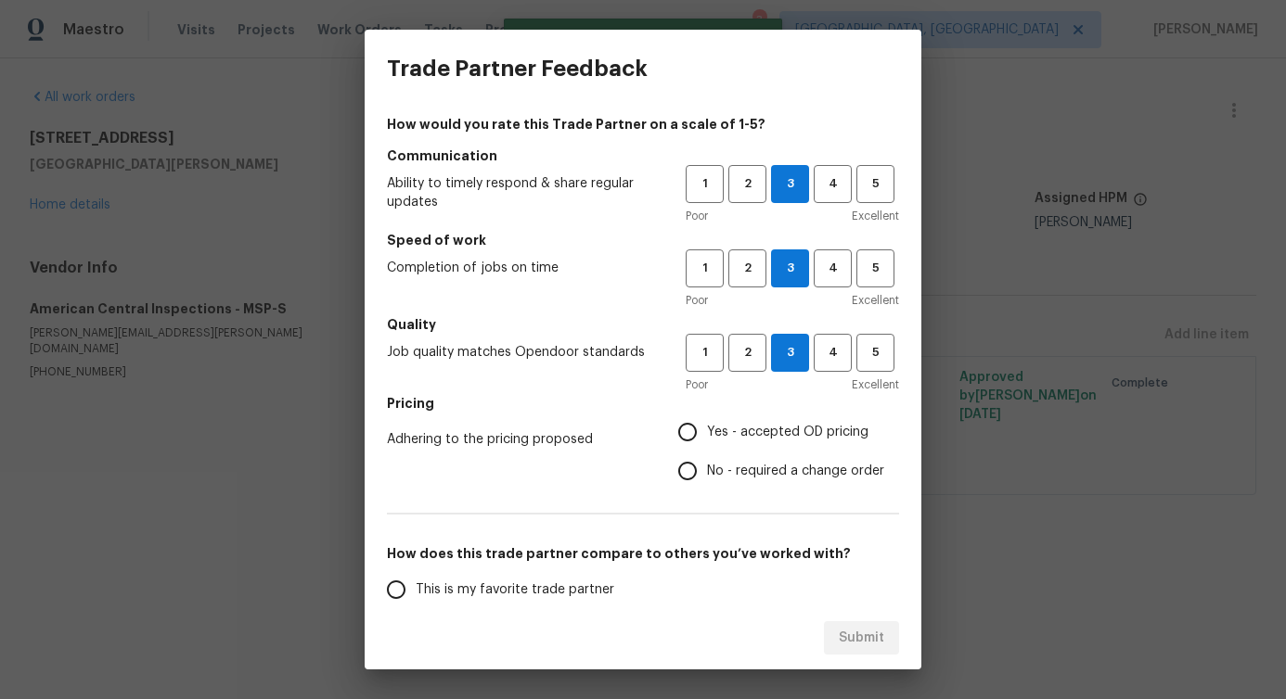
radio input "true"
click at [763, 423] on span "Yes - accepted OD pricing" at bounding box center [787, 432] width 161 height 19
click at [707, 422] on input "Yes - accepted OD pricing" at bounding box center [687, 432] width 39 height 39
radio input "true"
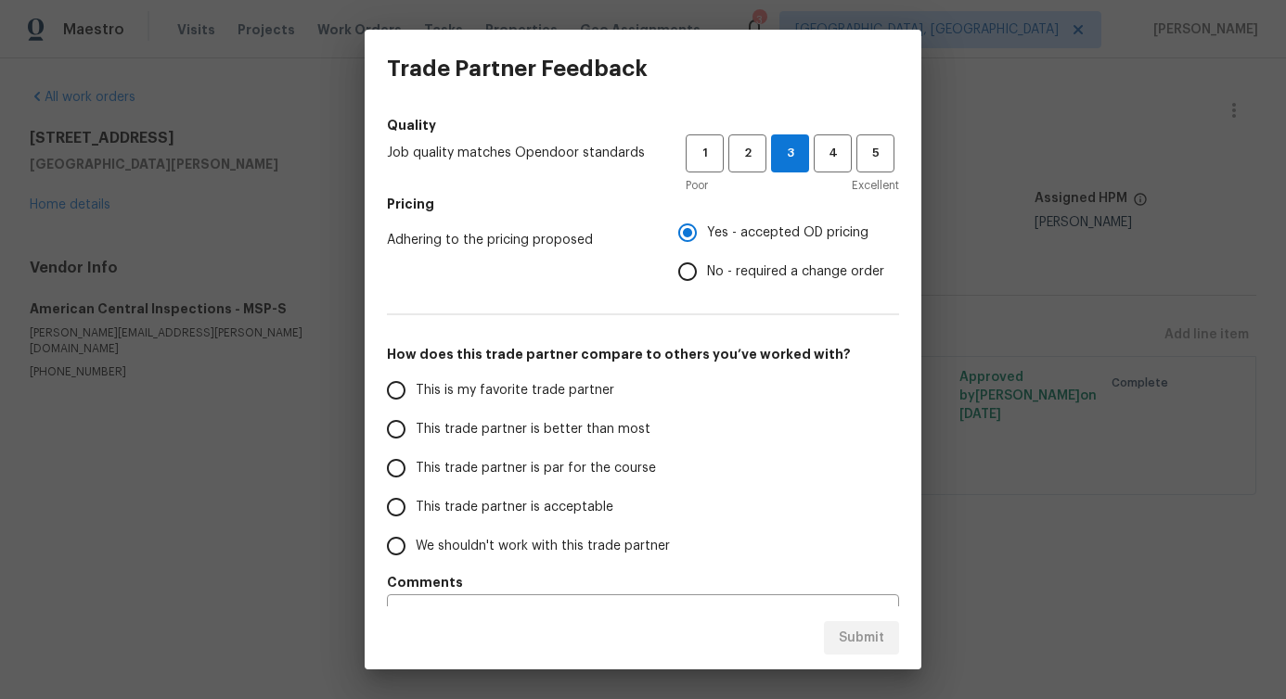
click at [594, 425] on span "This trade partner is better than most" at bounding box center [533, 429] width 235 height 19
click at [416, 425] on input "This trade partner is better than most" at bounding box center [396, 429] width 39 height 39
click at [857, 627] on span "Submit" at bounding box center [861, 638] width 45 height 23
radio input "true"
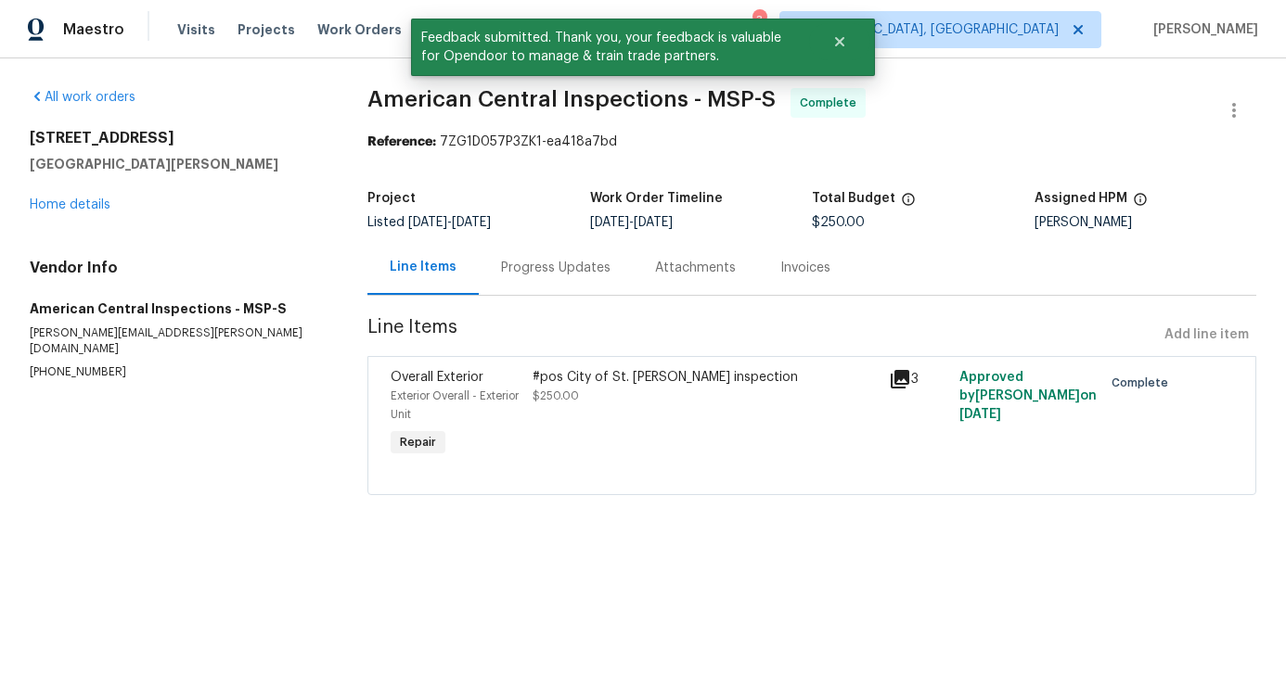
click at [547, 268] on div "Progress Updates" at bounding box center [555, 268] width 109 height 19
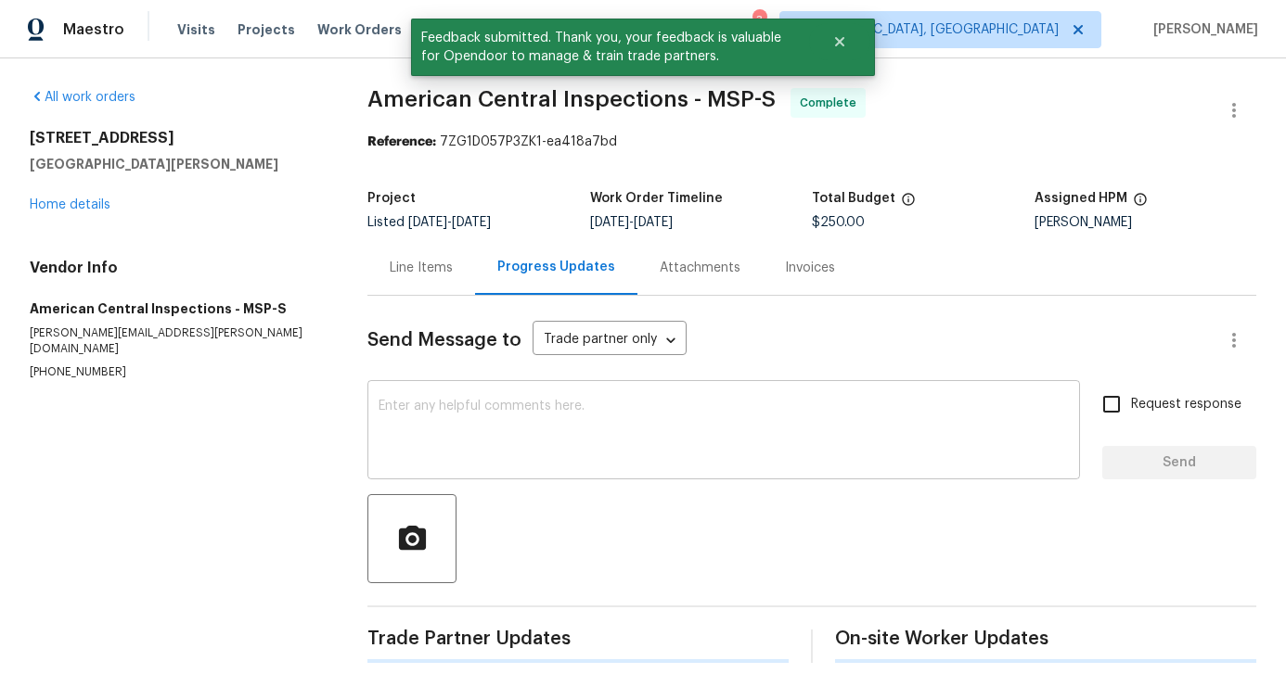
click at [565, 479] on div "x ​" at bounding box center [723, 432] width 712 height 95
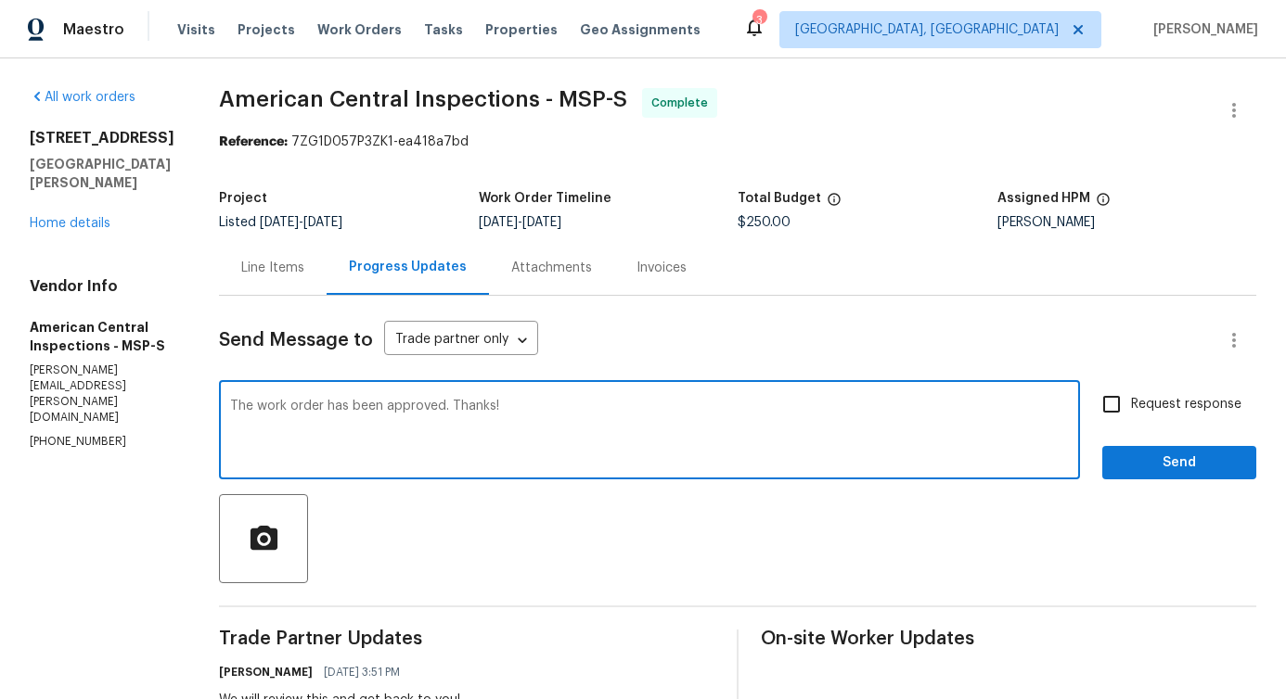
type textarea "The work order has been approved. Thanks!"
click at [1126, 470] on span "Send" at bounding box center [1179, 463] width 124 height 23
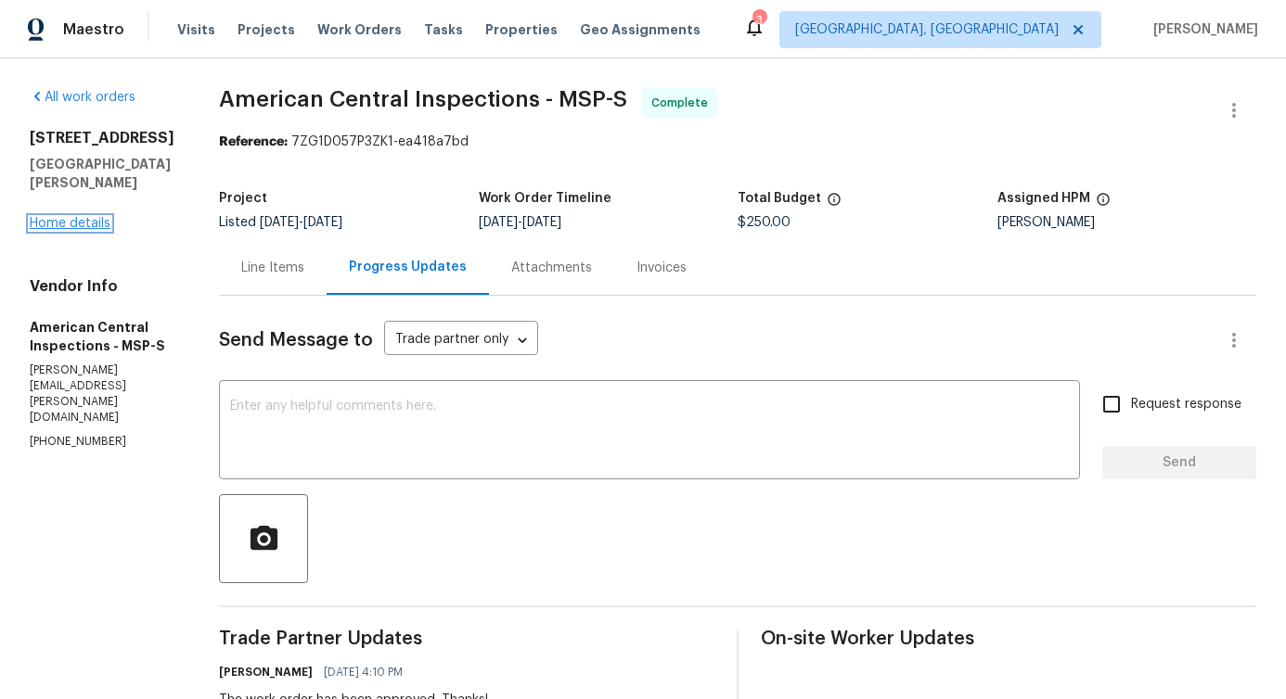
click at [65, 217] on link "Home details" at bounding box center [70, 223] width 81 height 13
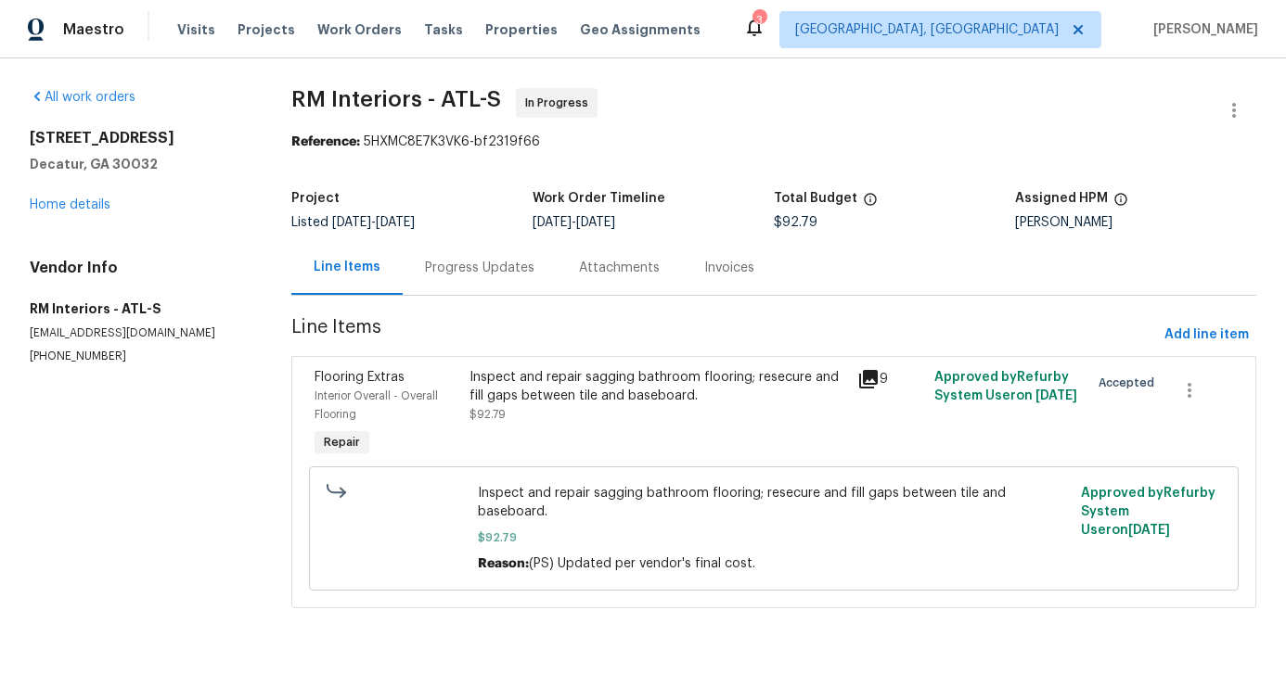
click at [459, 286] on div "Progress Updates" at bounding box center [480, 267] width 154 height 55
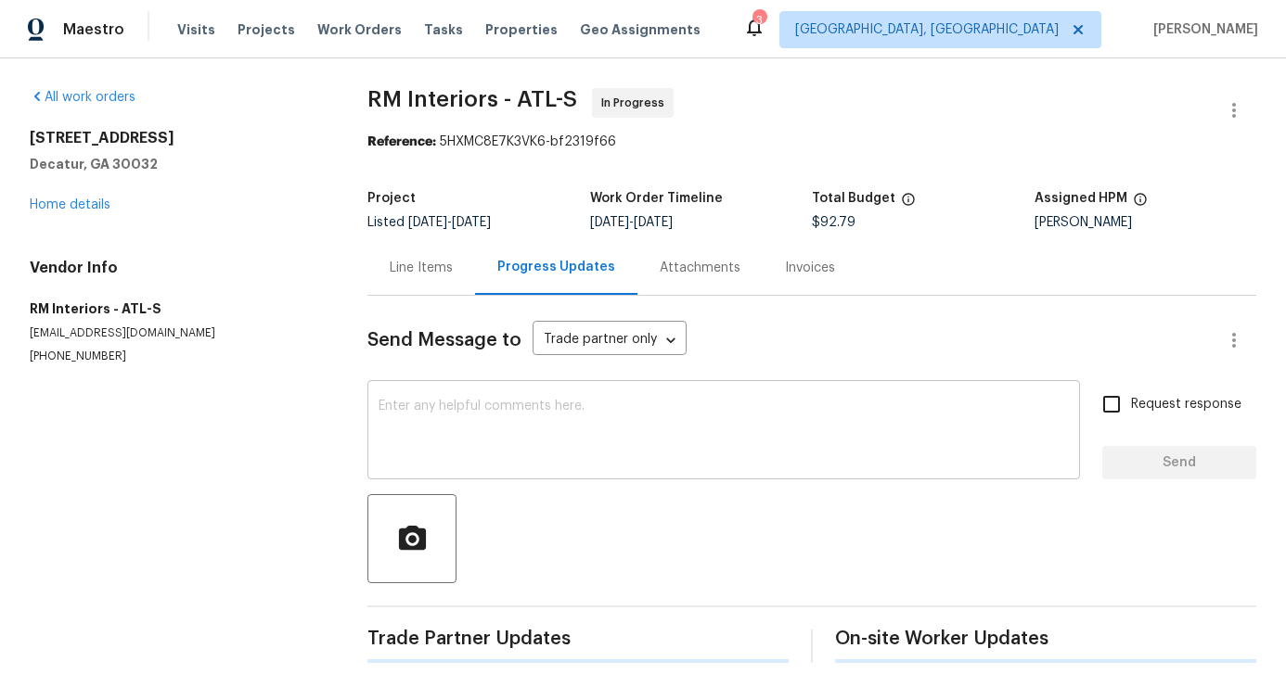
click at [485, 420] on textarea at bounding box center [723, 432] width 690 height 65
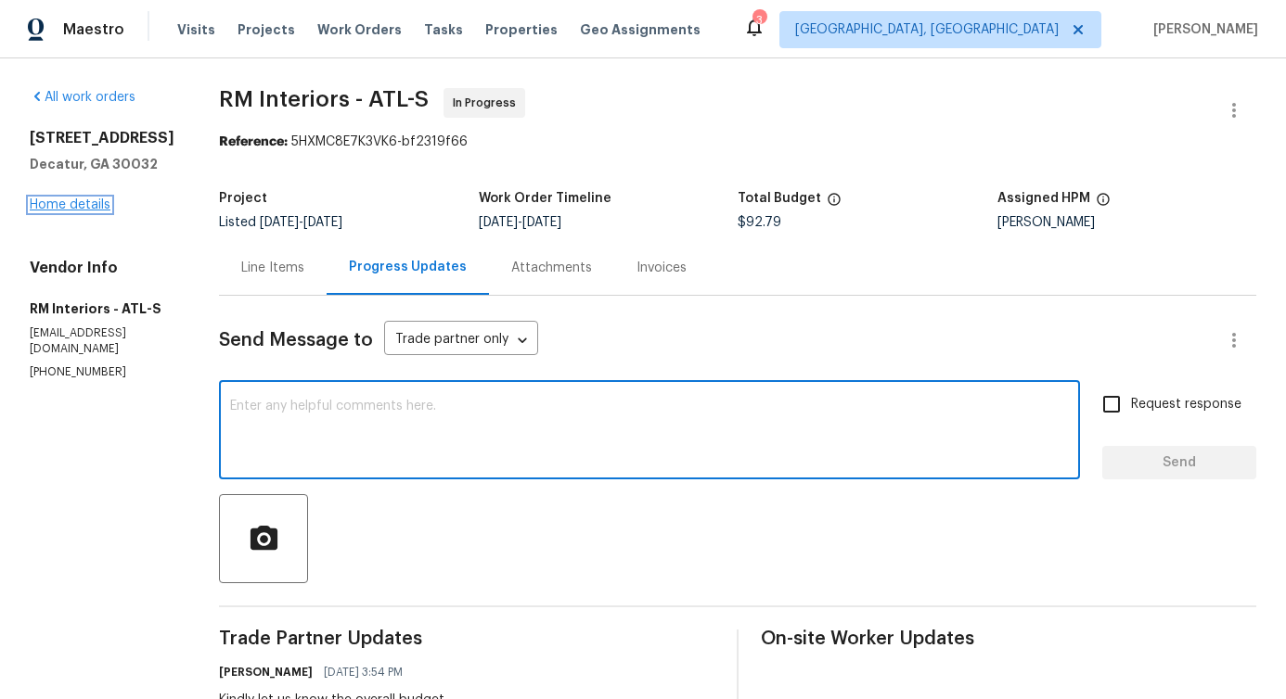
click at [57, 205] on link "Home details" at bounding box center [70, 205] width 81 height 13
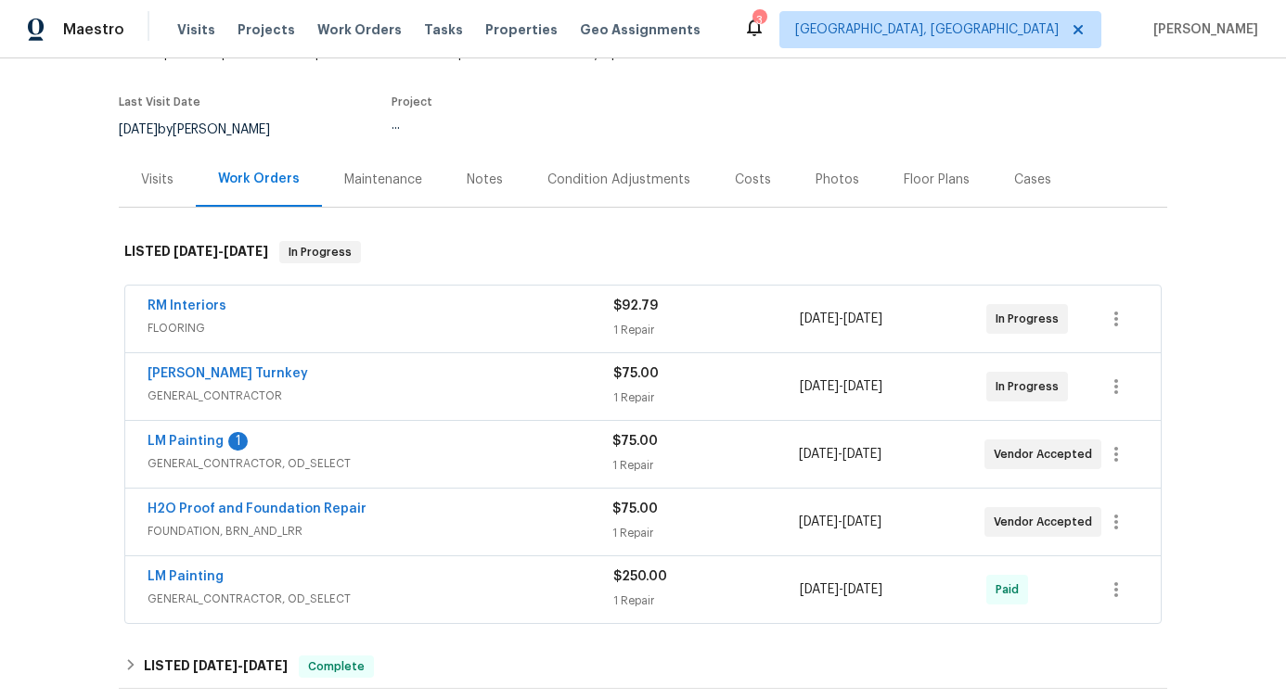
scroll to position [131, 0]
click at [174, 437] on link "LM Painting" at bounding box center [185, 439] width 76 height 13
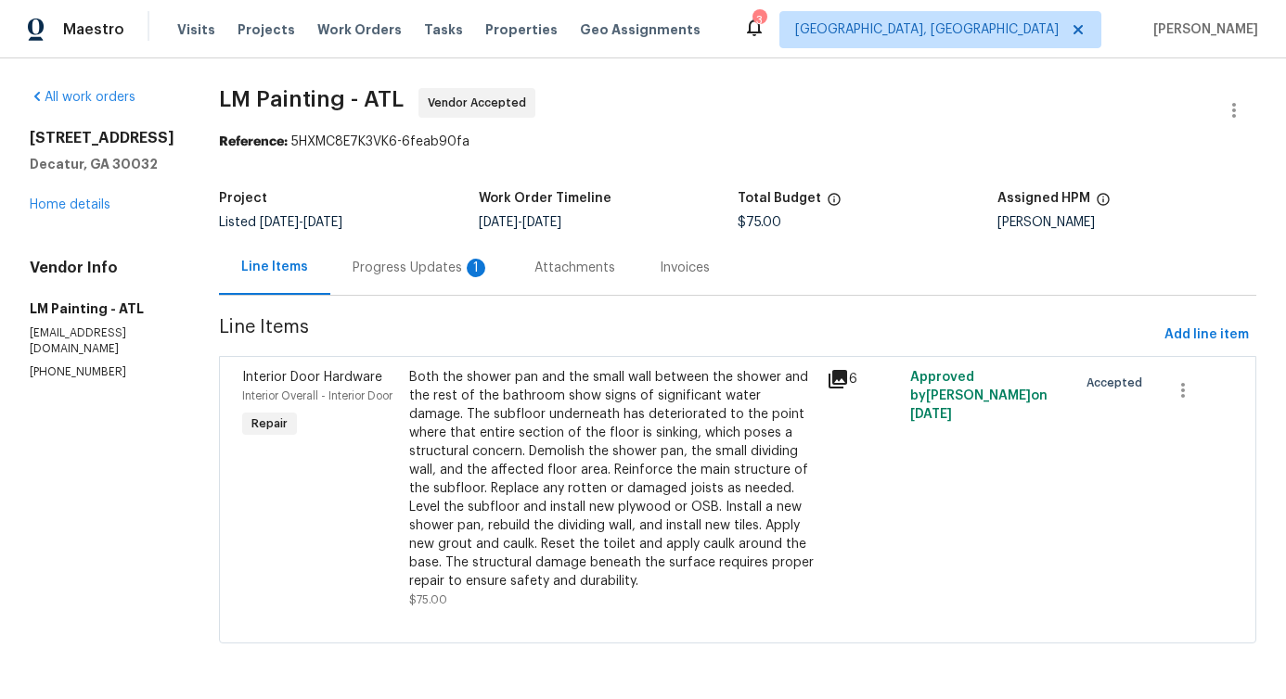
click at [454, 269] on div "Progress Updates 1" at bounding box center [420, 268] width 137 height 19
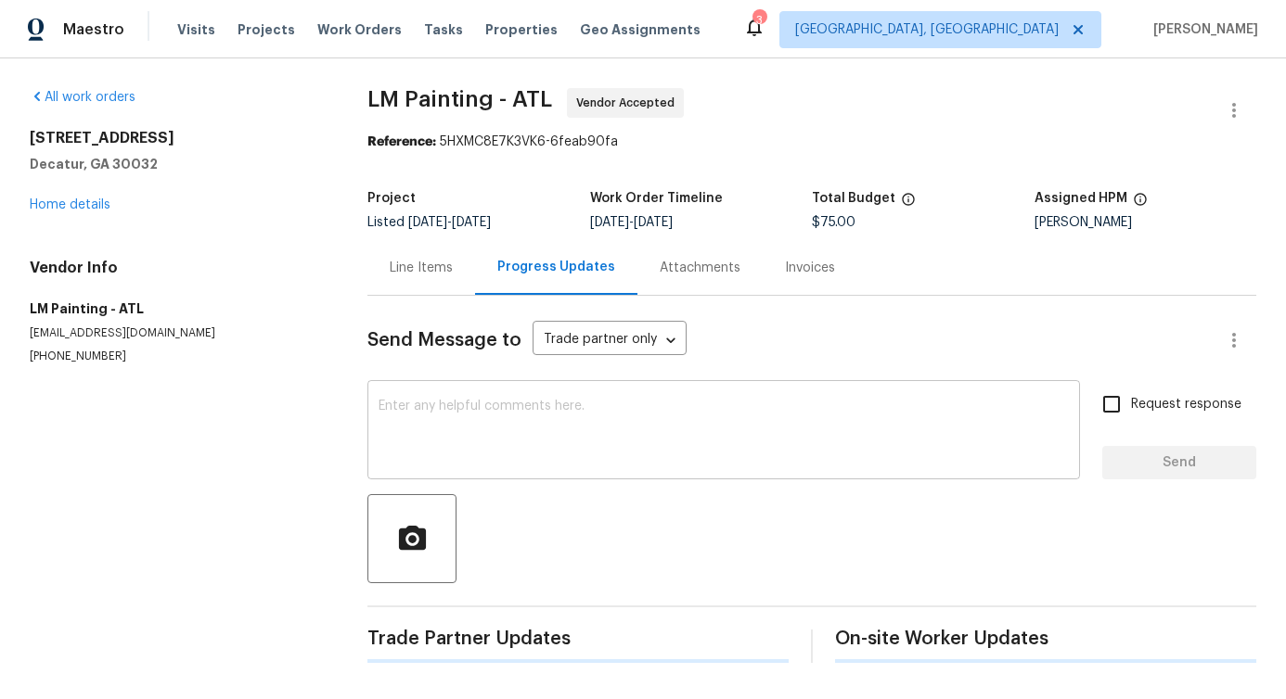
click at [488, 414] on textarea at bounding box center [723, 432] width 690 height 65
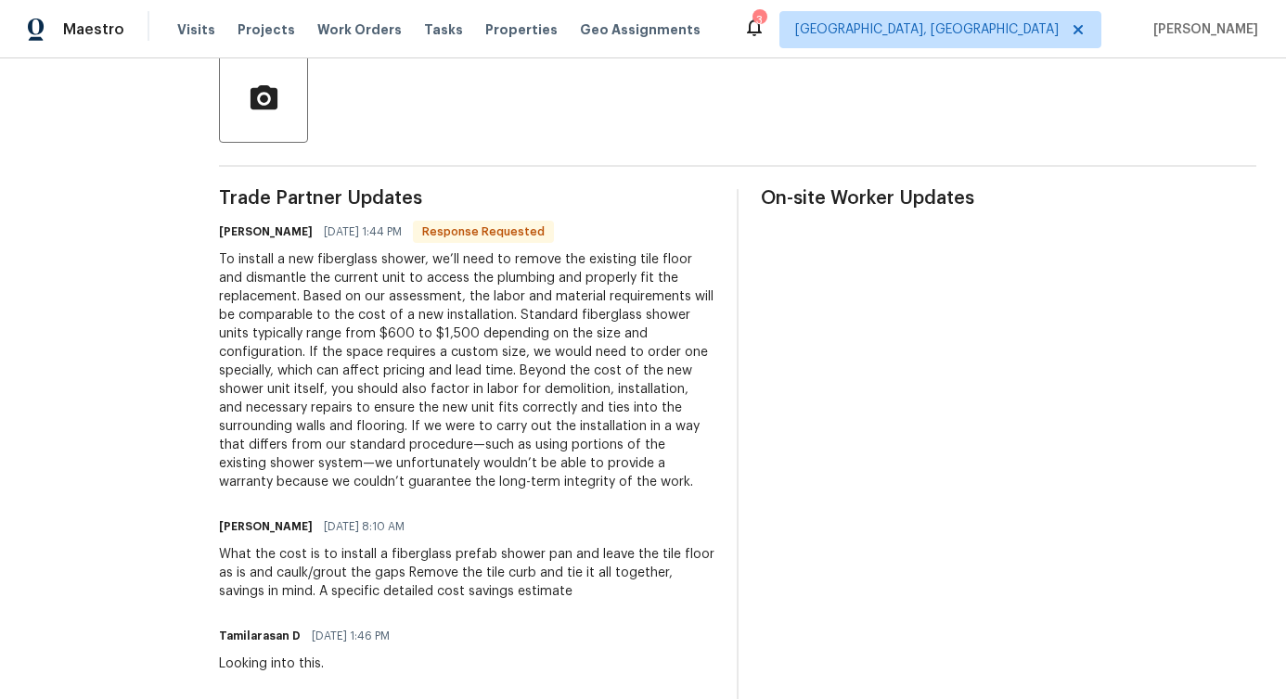
scroll to position [474, 0]
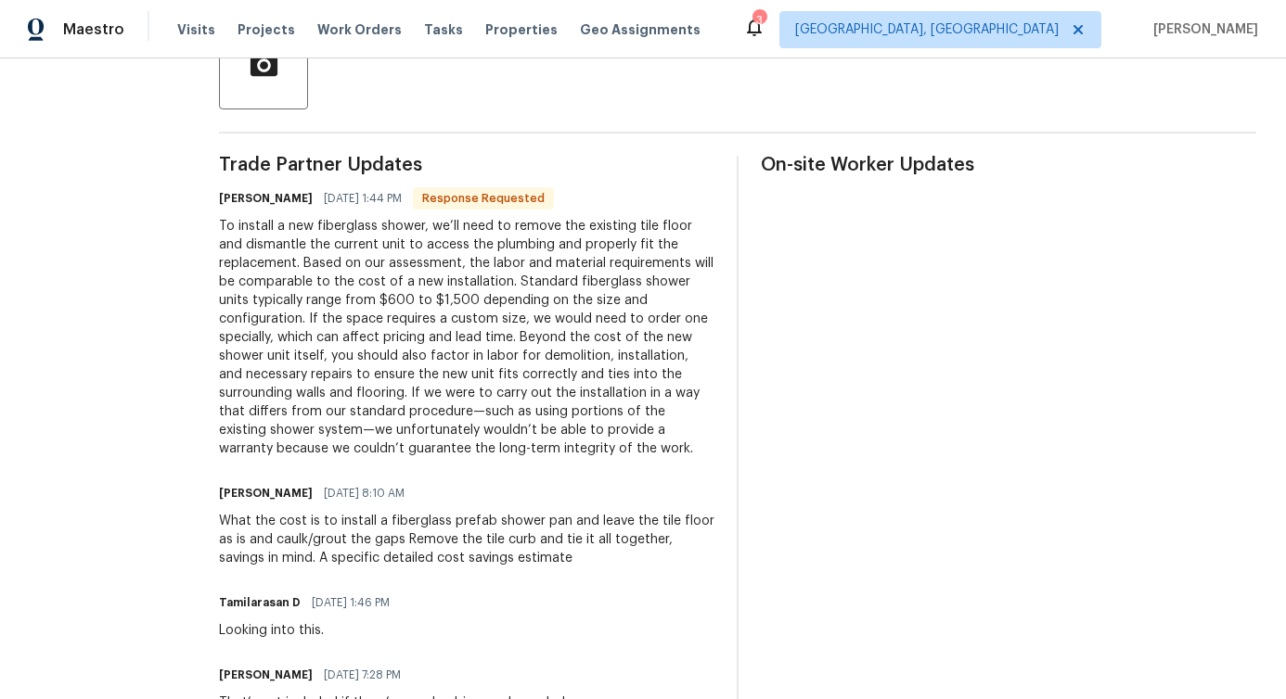
click at [488, 414] on div "To install a new fiberglass shower, we’ll need to remove the existing tile floo…" at bounding box center [466, 337] width 495 height 241
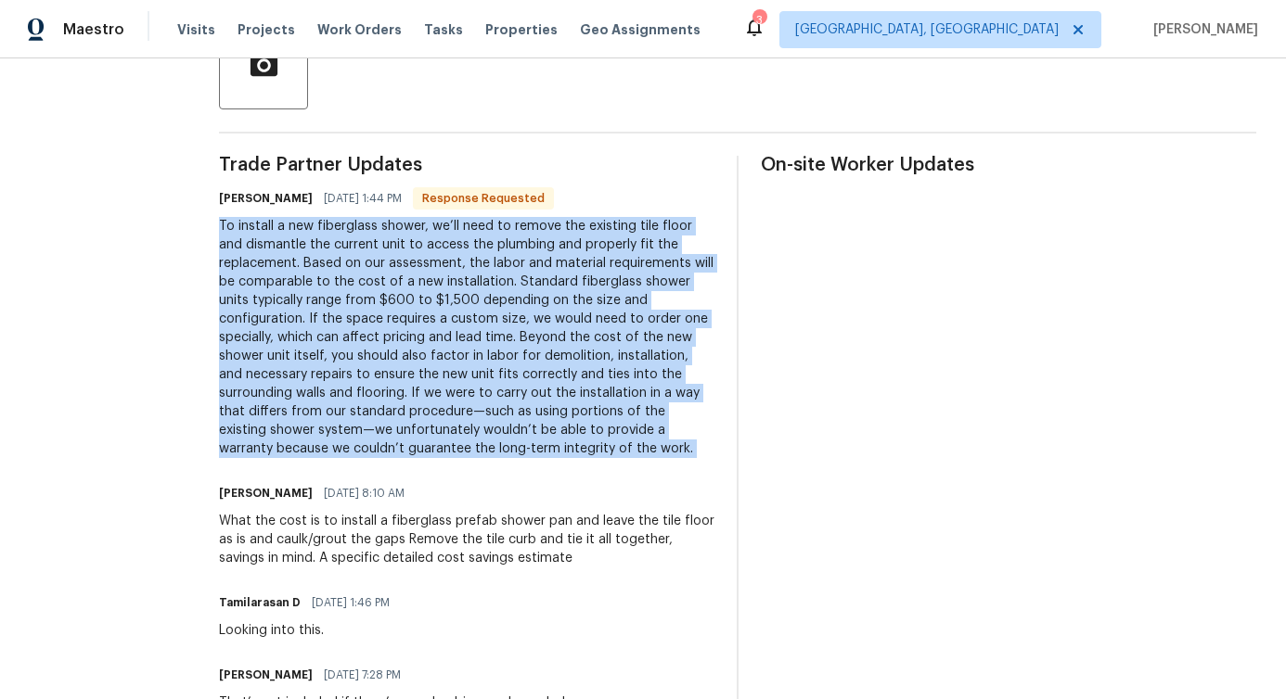
copy div "To install a new fiberglass shower, we’ll need to remove the existing tile floo…"
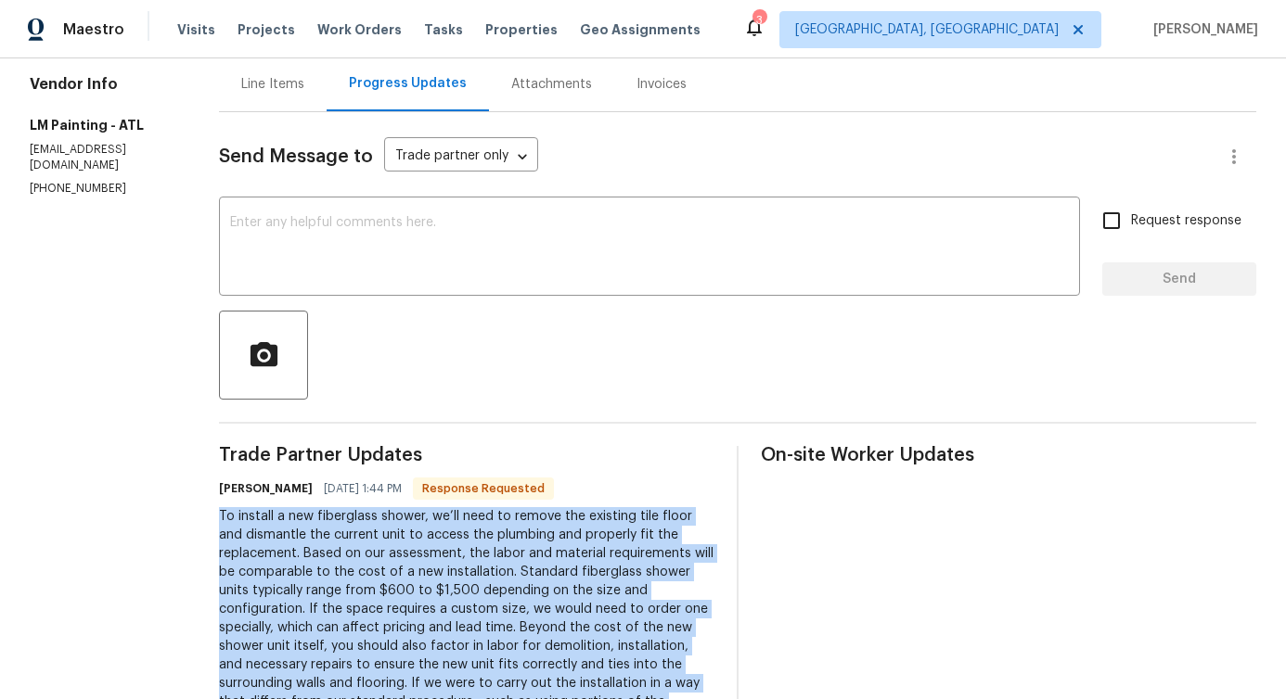
scroll to position [0, 0]
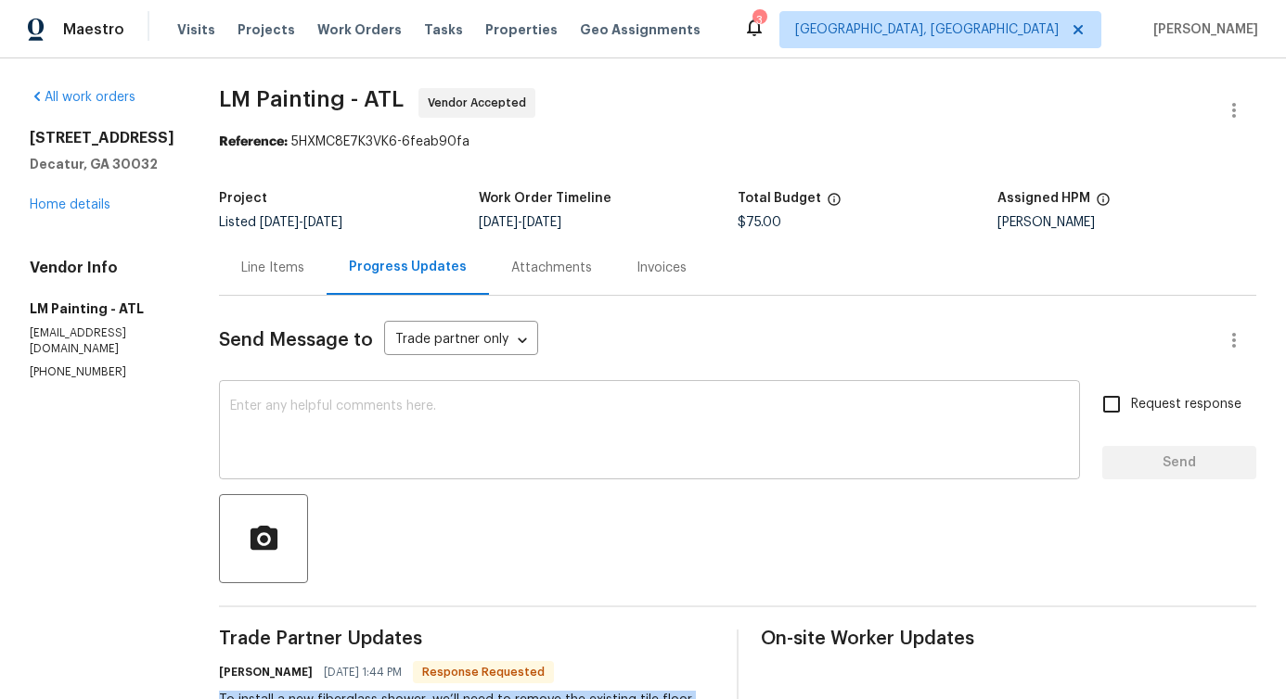
click at [570, 409] on textarea at bounding box center [649, 432] width 839 height 65
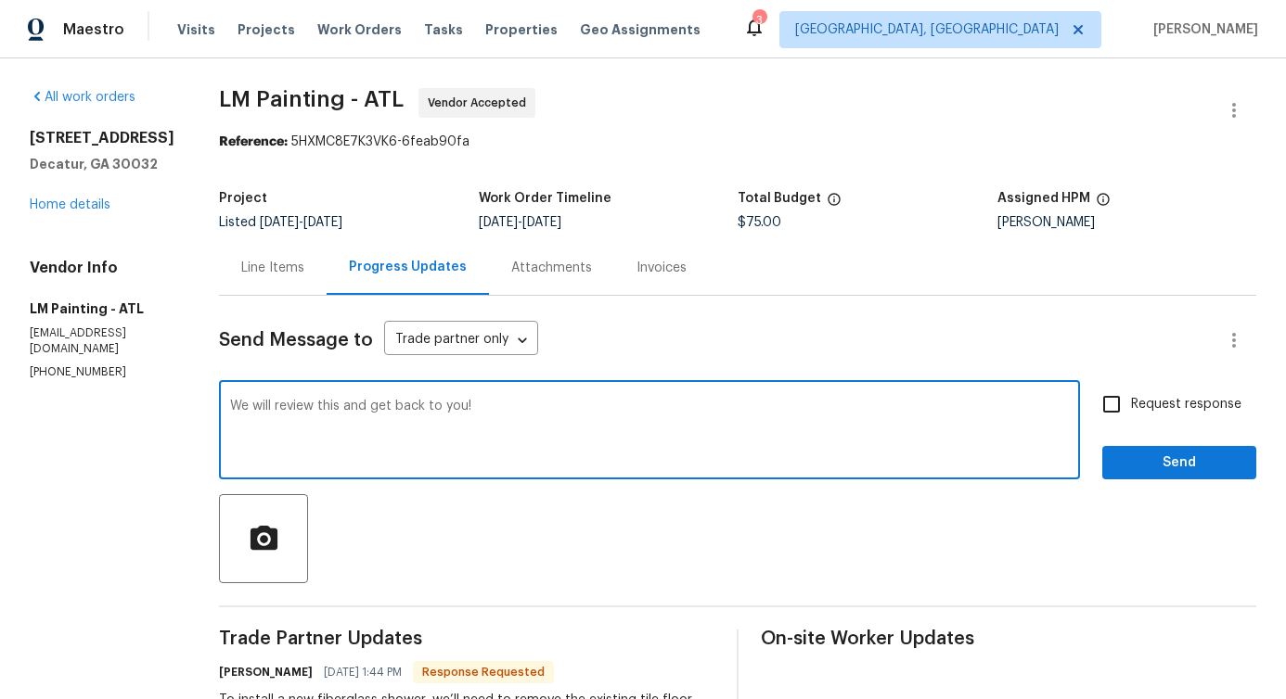
type textarea "We will review this and get back to you!"
click at [1147, 452] on span "Send" at bounding box center [1179, 463] width 124 height 23
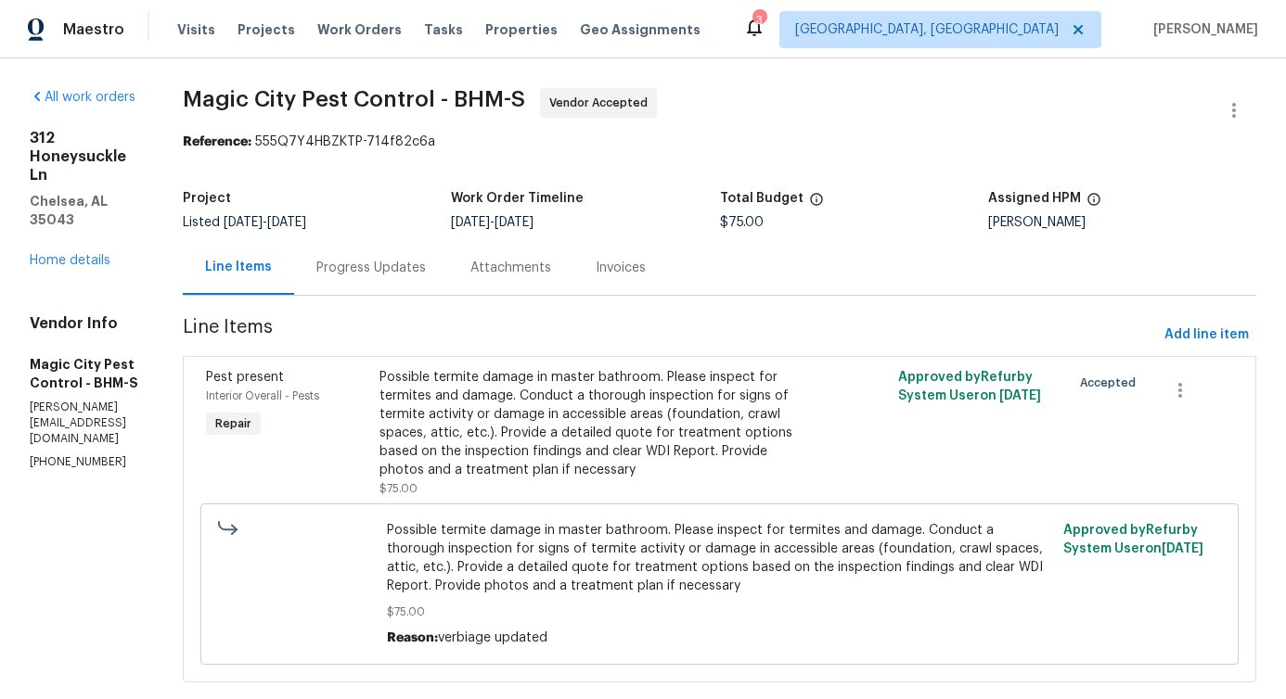
click at [426, 263] on div "Progress Updates" at bounding box center [370, 268] width 109 height 19
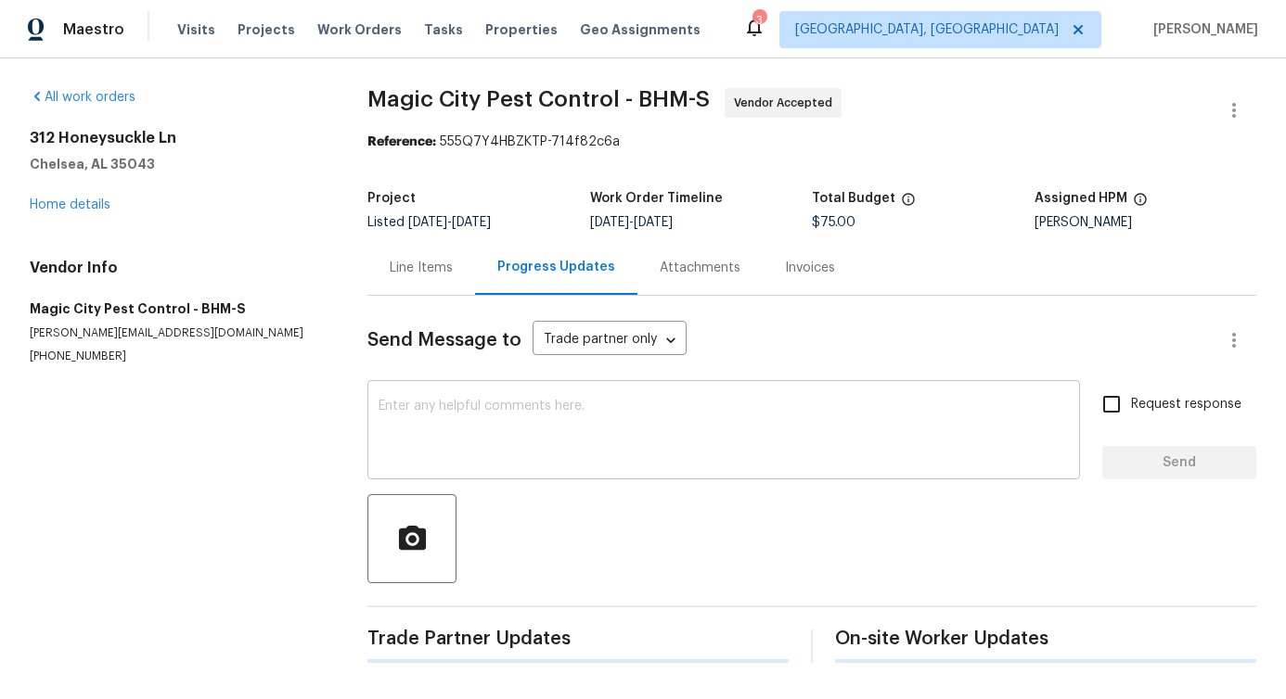
click at [509, 417] on textarea at bounding box center [723, 432] width 690 height 65
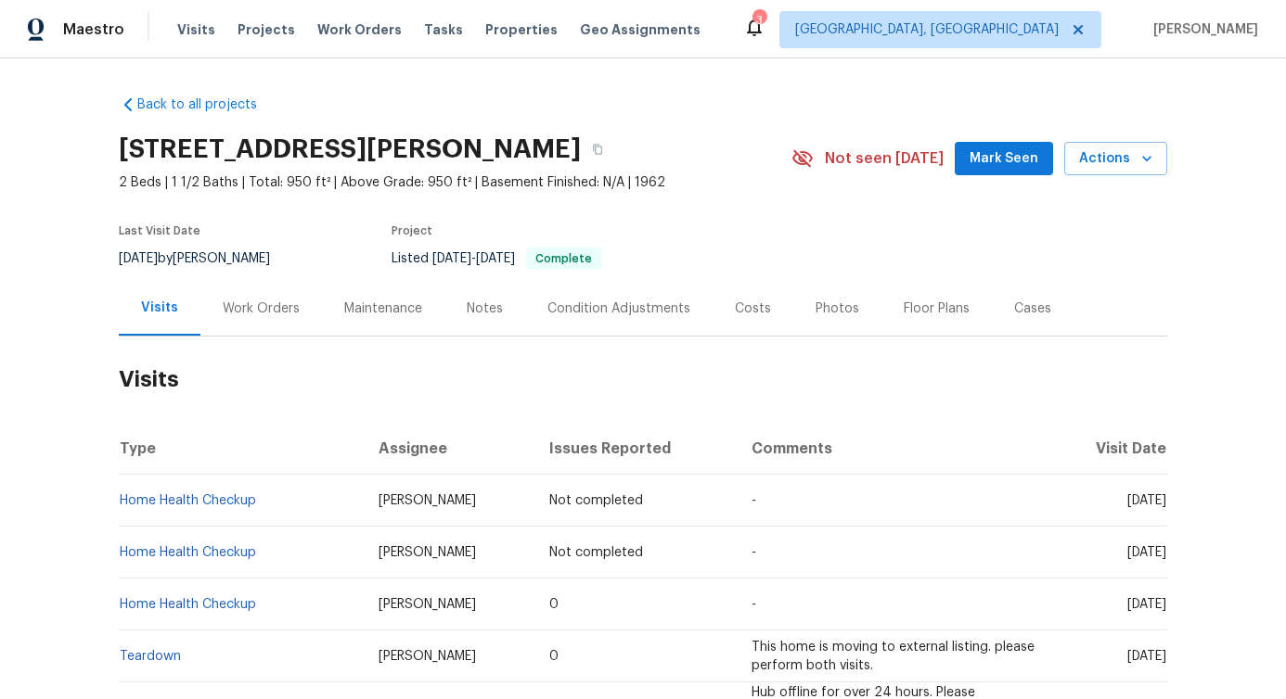
click at [258, 314] on div "Work Orders" at bounding box center [261, 309] width 77 height 19
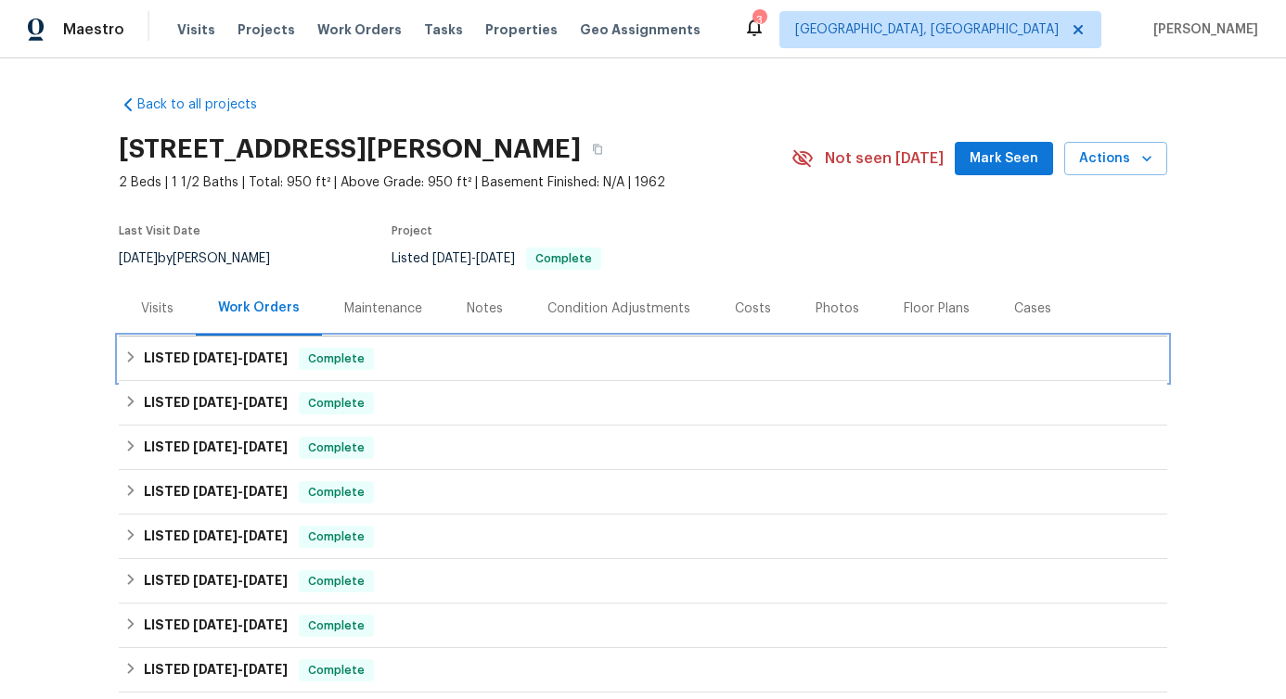
click at [416, 367] on div "LISTED [DATE] - [DATE] Complete" at bounding box center [642, 359] width 1037 height 22
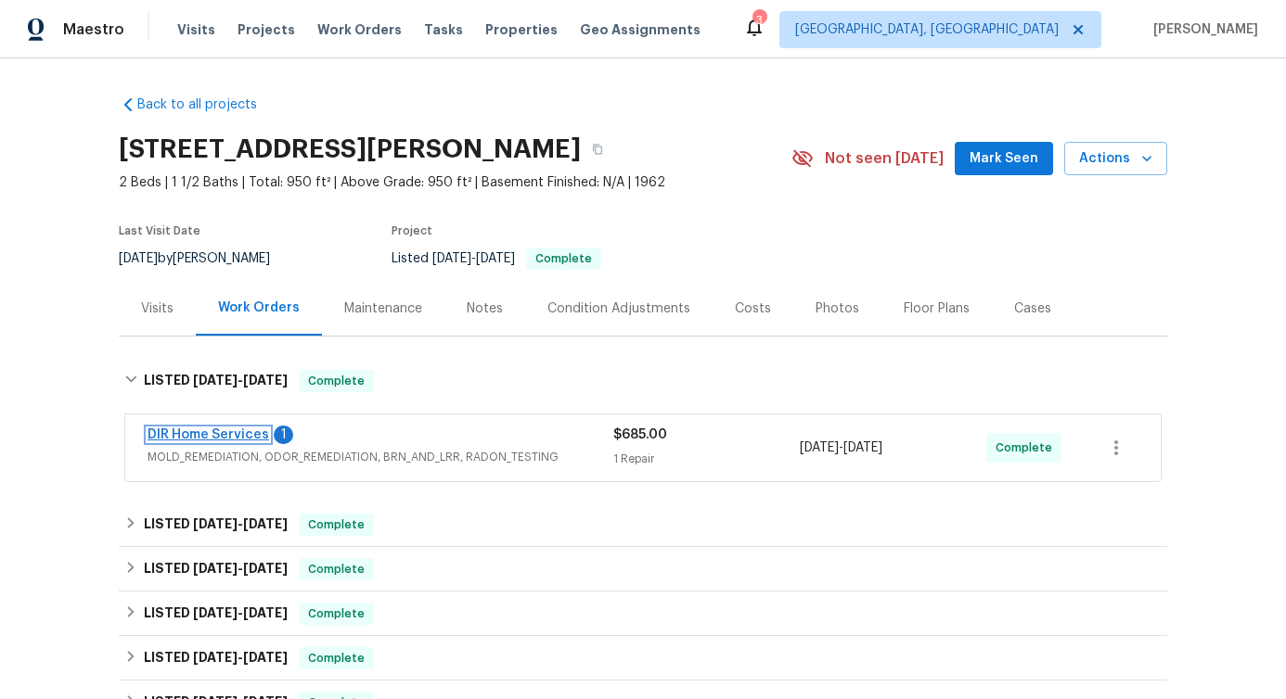
click at [177, 433] on link "DIR Home Services" at bounding box center [208, 435] width 122 height 13
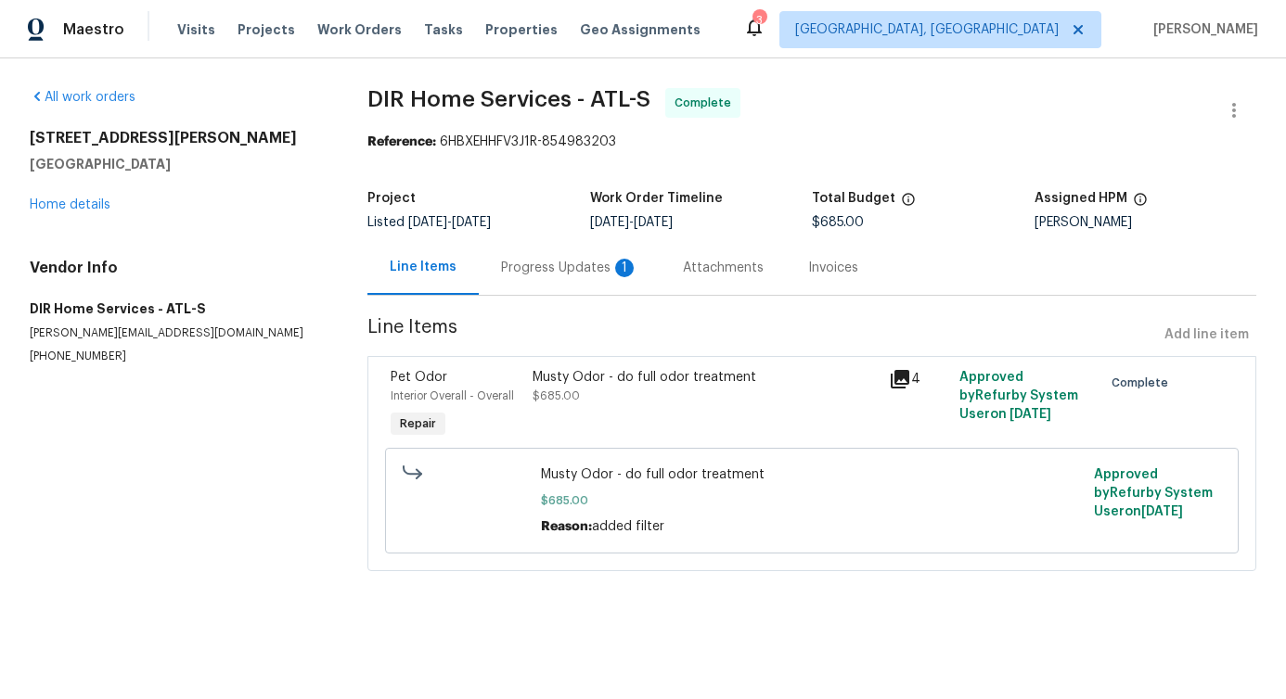
click at [602, 276] on div "Progress Updates 1" at bounding box center [569, 268] width 137 height 19
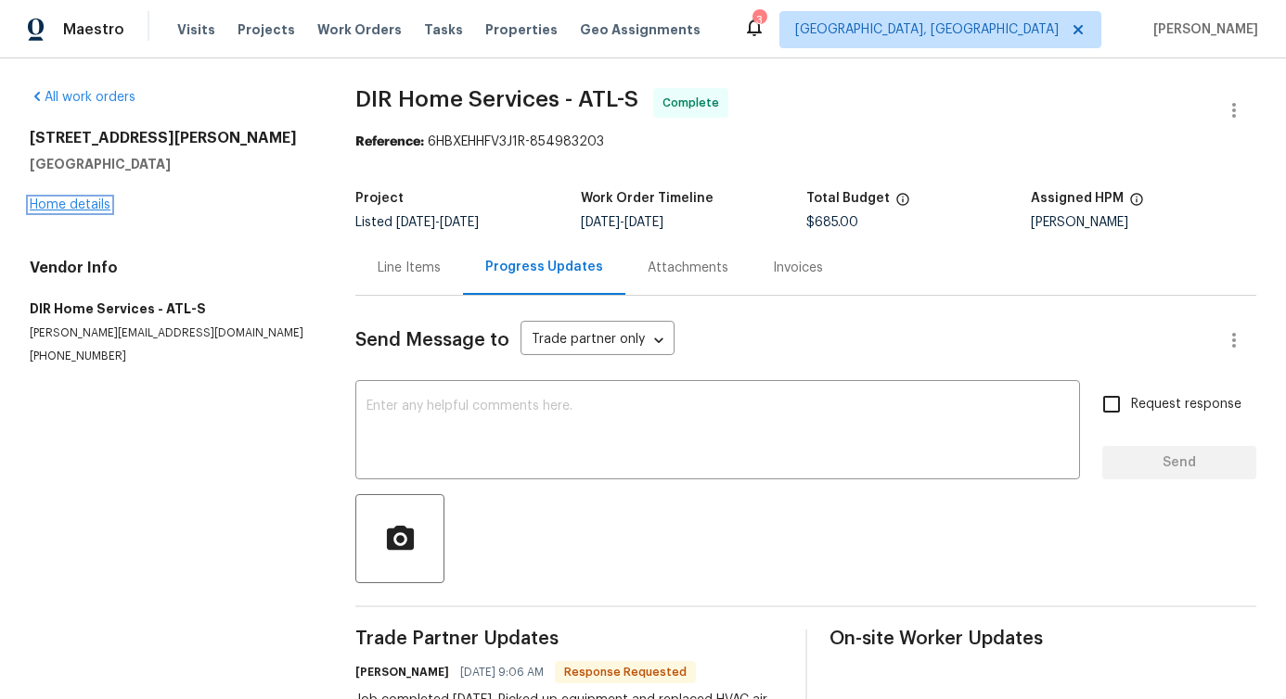
click at [78, 205] on link "Home details" at bounding box center [70, 205] width 81 height 13
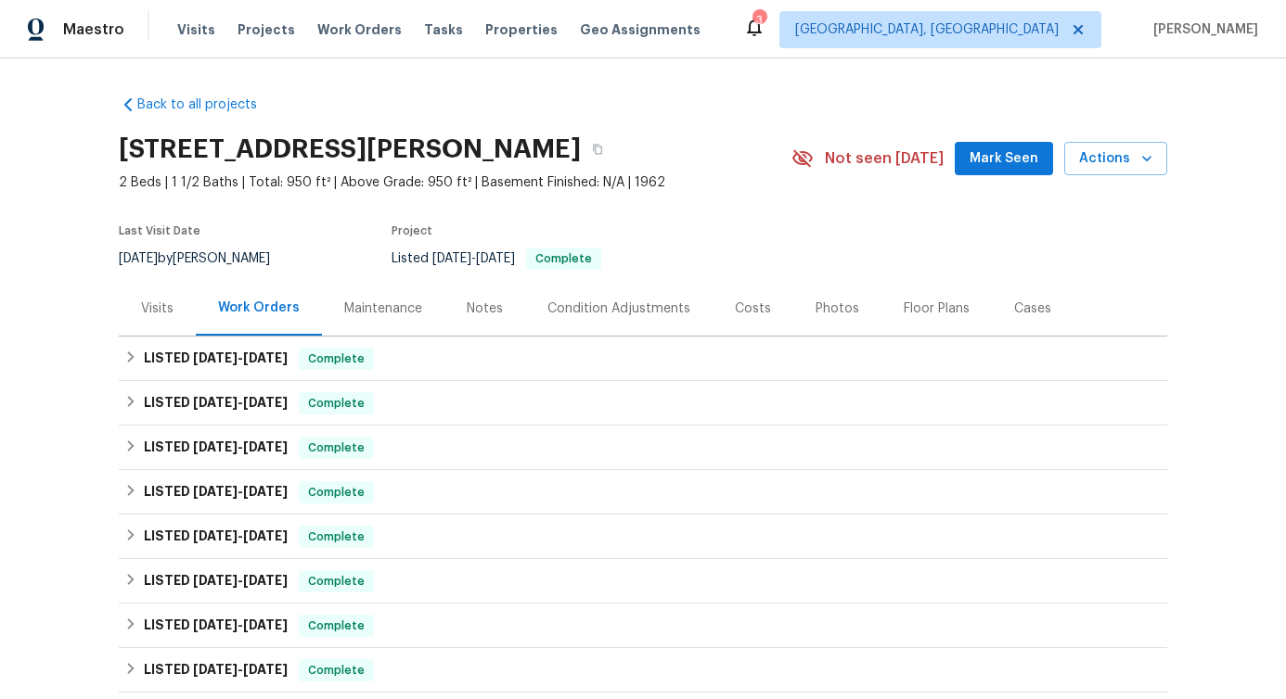
scroll to position [67, 0]
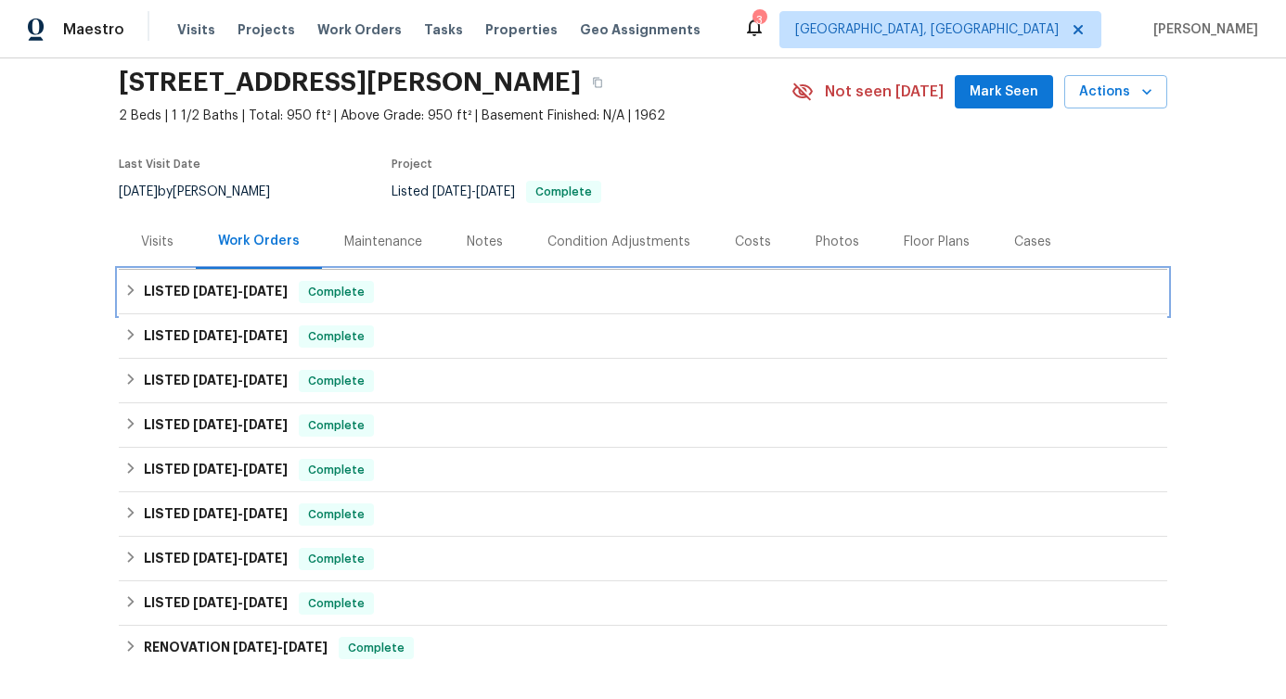
click at [240, 299] on h6 "LISTED 8/11/25 - 8/14/25" at bounding box center [216, 292] width 144 height 22
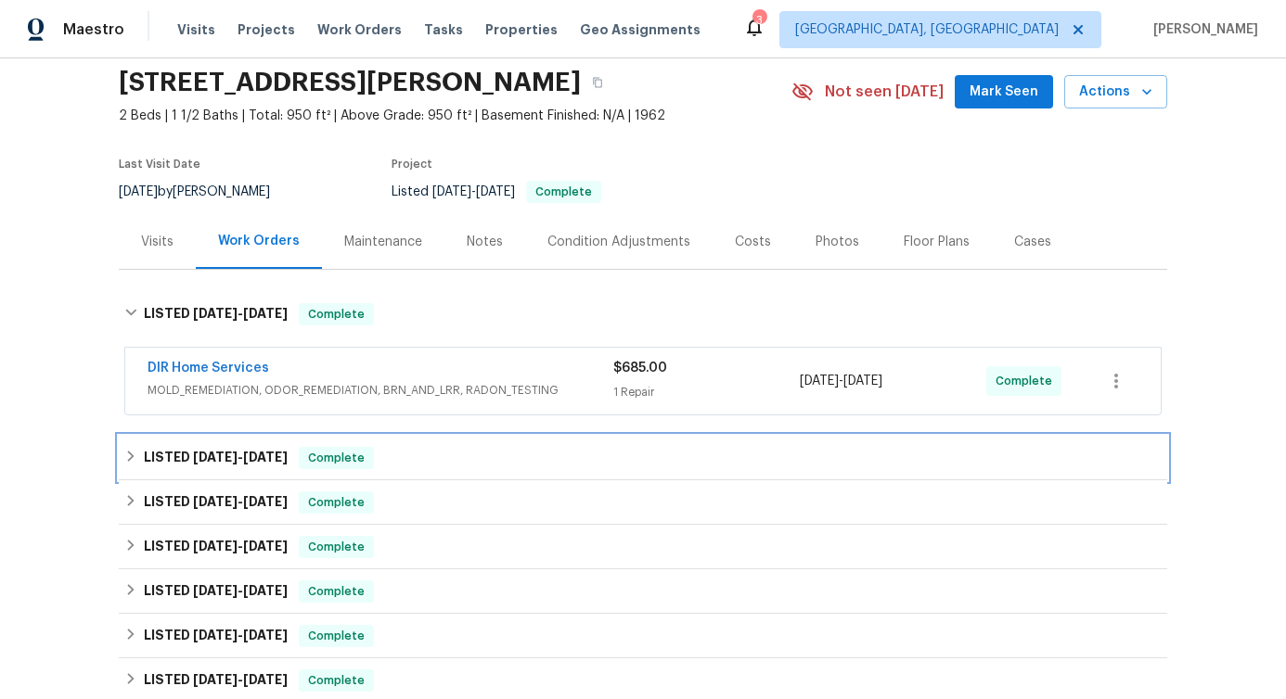
click at [251, 458] on span "[DATE]" at bounding box center [265, 457] width 45 height 13
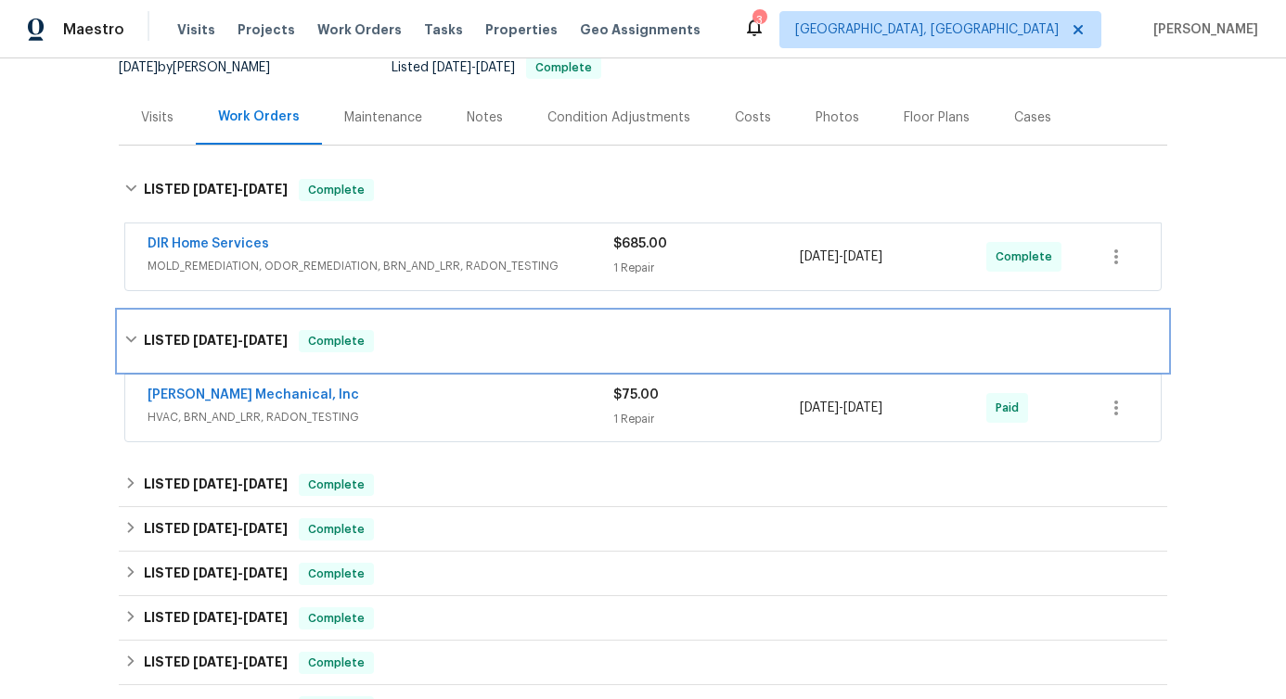
scroll to position [233, 0]
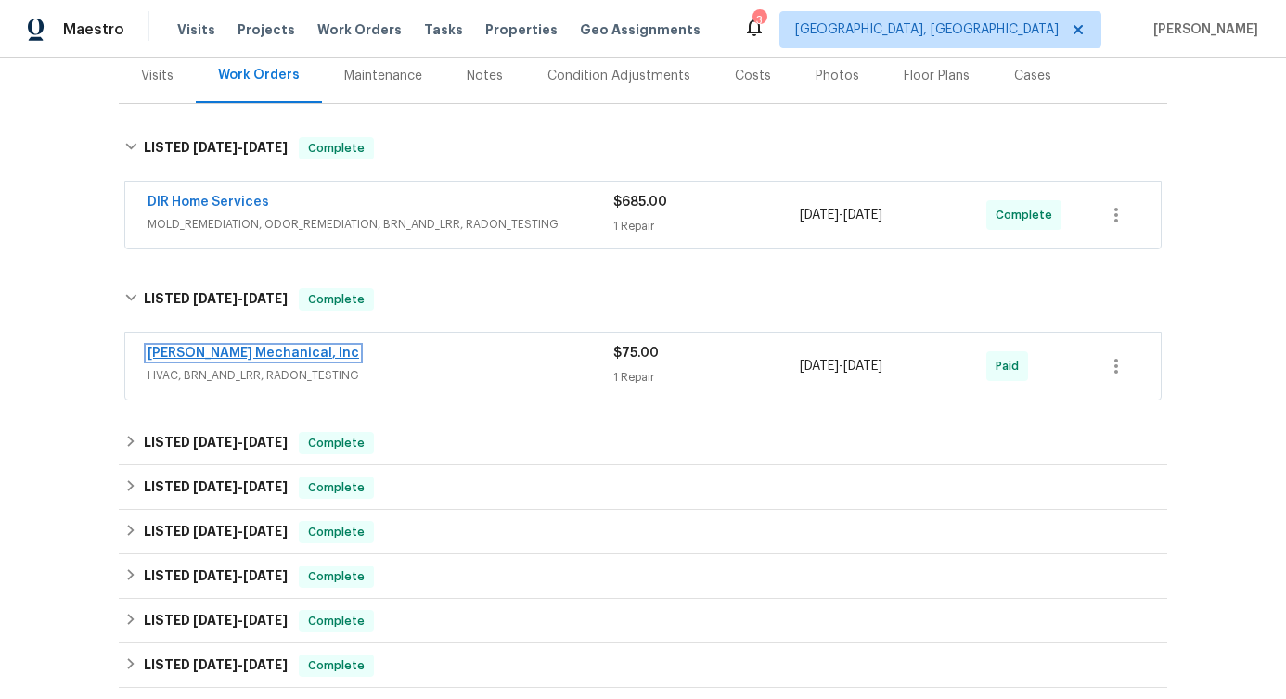
click at [257, 352] on link "[PERSON_NAME] Mechanical, Inc" at bounding box center [252, 353] width 211 height 13
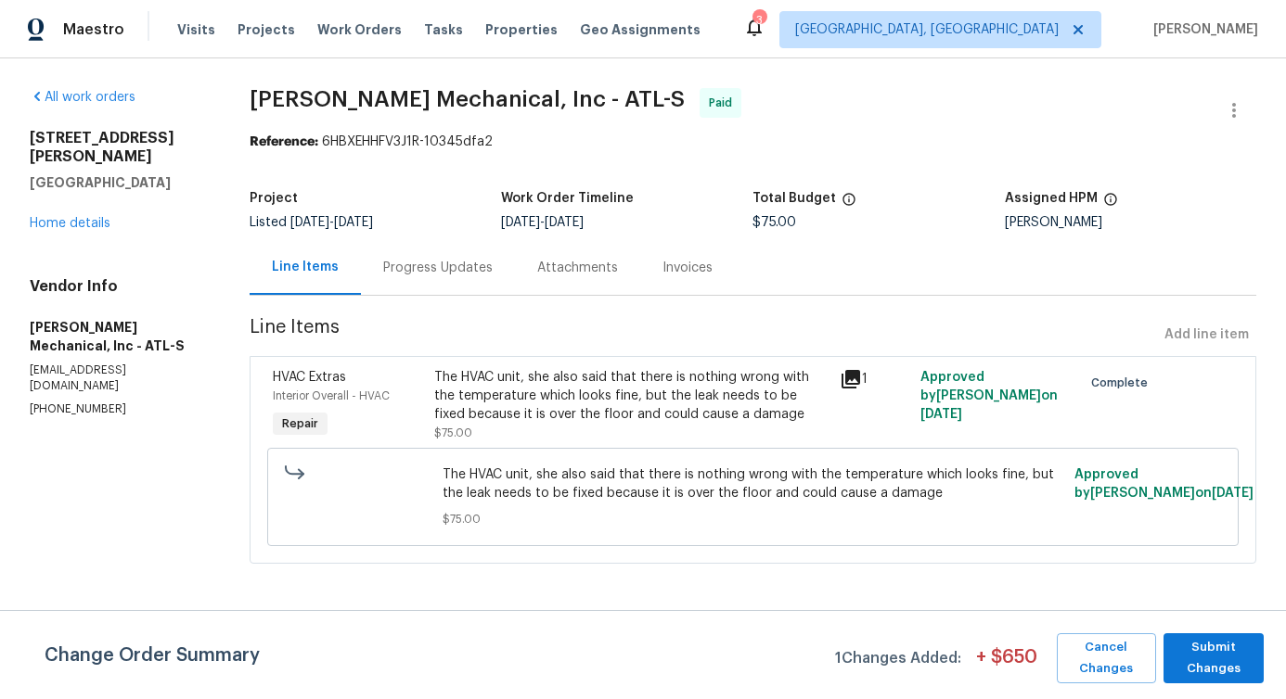
click at [464, 270] on div "Progress Updates" at bounding box center [437, 268] width 109 height 19
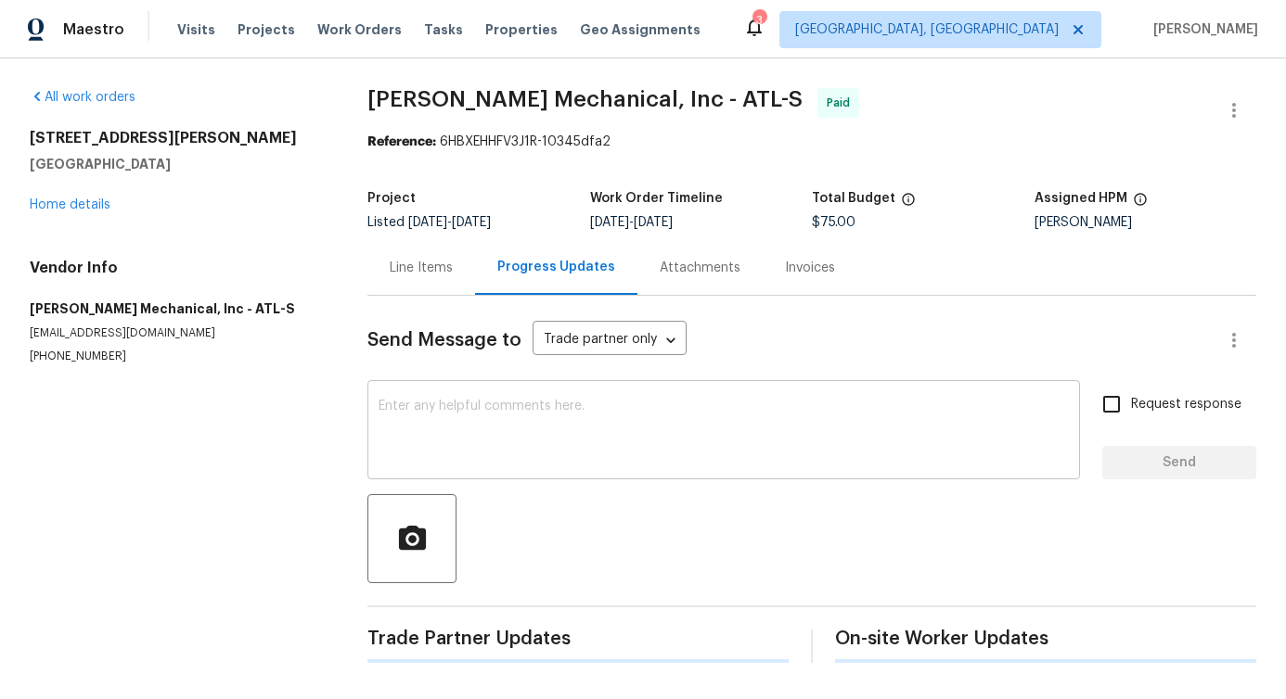
click at [476, 467] on div "x ​" at bounding box center [723, 432] width 712 height 95
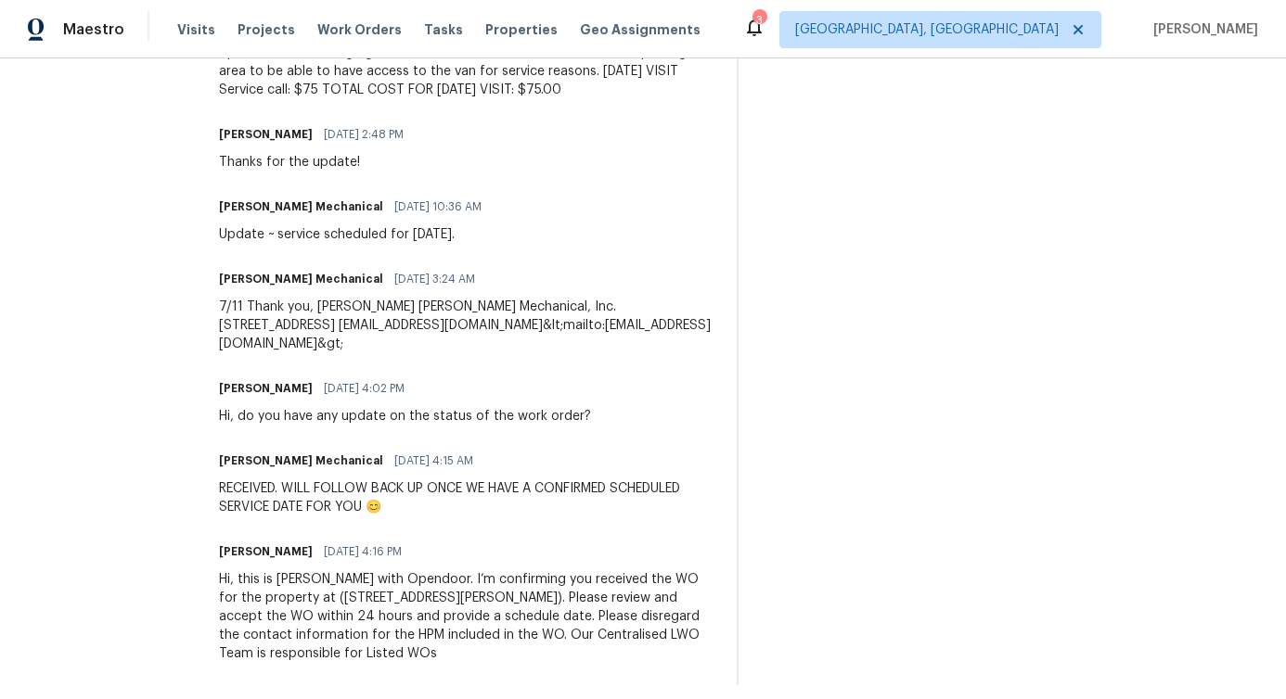
scroll to position [1022, 0]
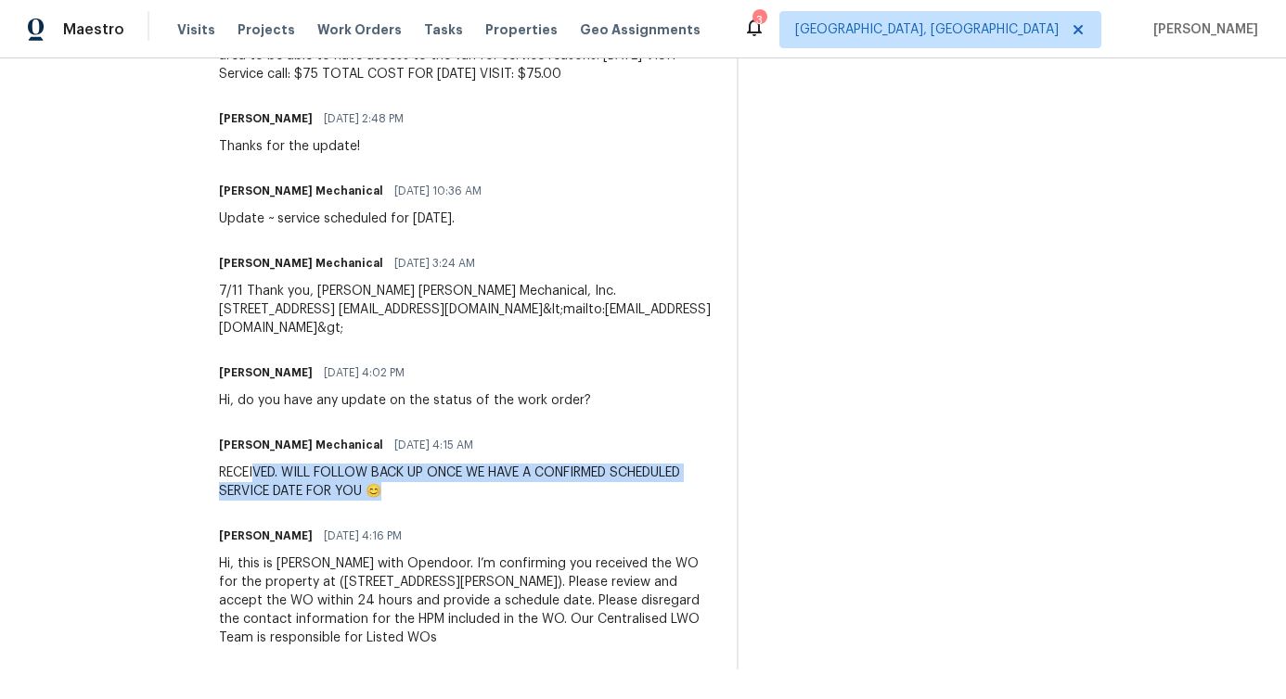
drag, startPoint x: 290, startPoint y: 451, endPoint x: 415, endPoint y: 491, distance: 130.5
click at [415, 491] on div "Trade Partner Updates Pavithra Sekar 07/15/2025 1:11 PM The work order has been…" at bounding box center [466, 146] width 495 height 1048
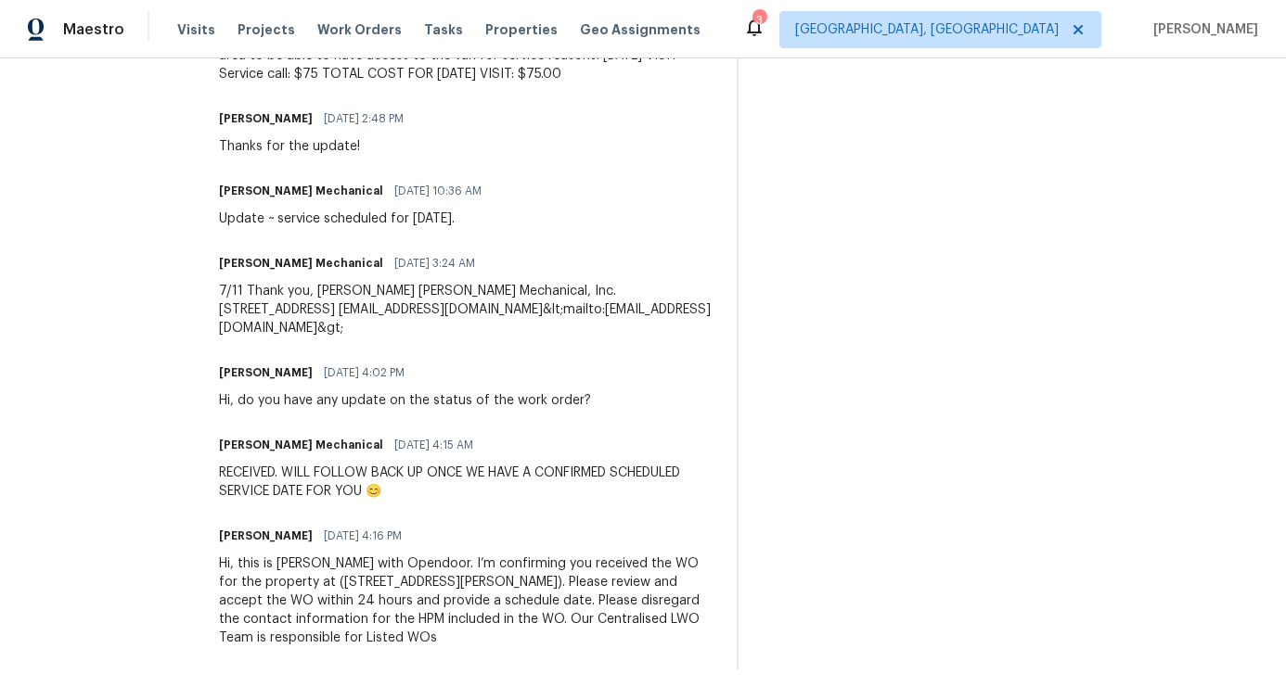
drag, startPoint x: 371, startPoint y: 392, endPoint x: 448, endPoint y: 395, distance: 77.0
click at [448, 391] on div "Hi, do you have any update on the status of the work order?" at bounding box center [405, 400] width 372 height 19
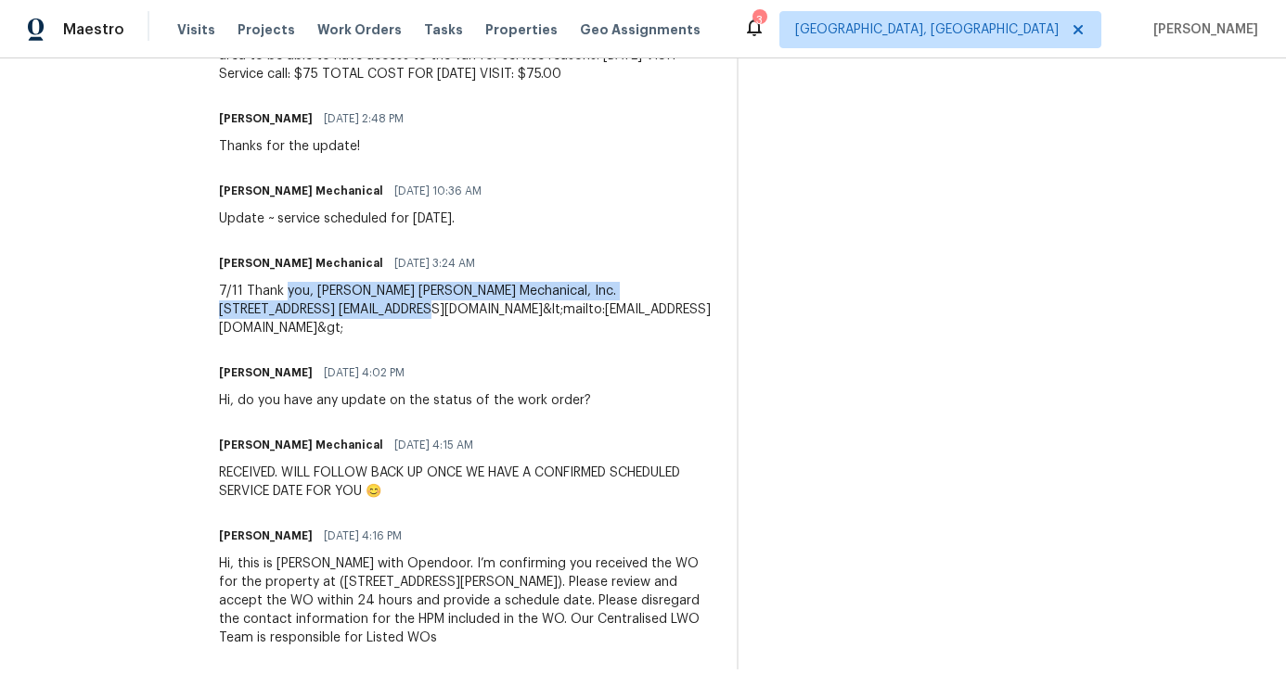
drag, startPoint x: 316, startPoint y: 282, endPoint x: 425, endPoint y: 300, distance: 110.0
click at [425, 300] on div "7/11 Thank you, Michelle Hardy JH Martin Mechanical, Inc. 2511 Leone Ave Loganv…" at bounding box center [466, 310] width 495 height 56
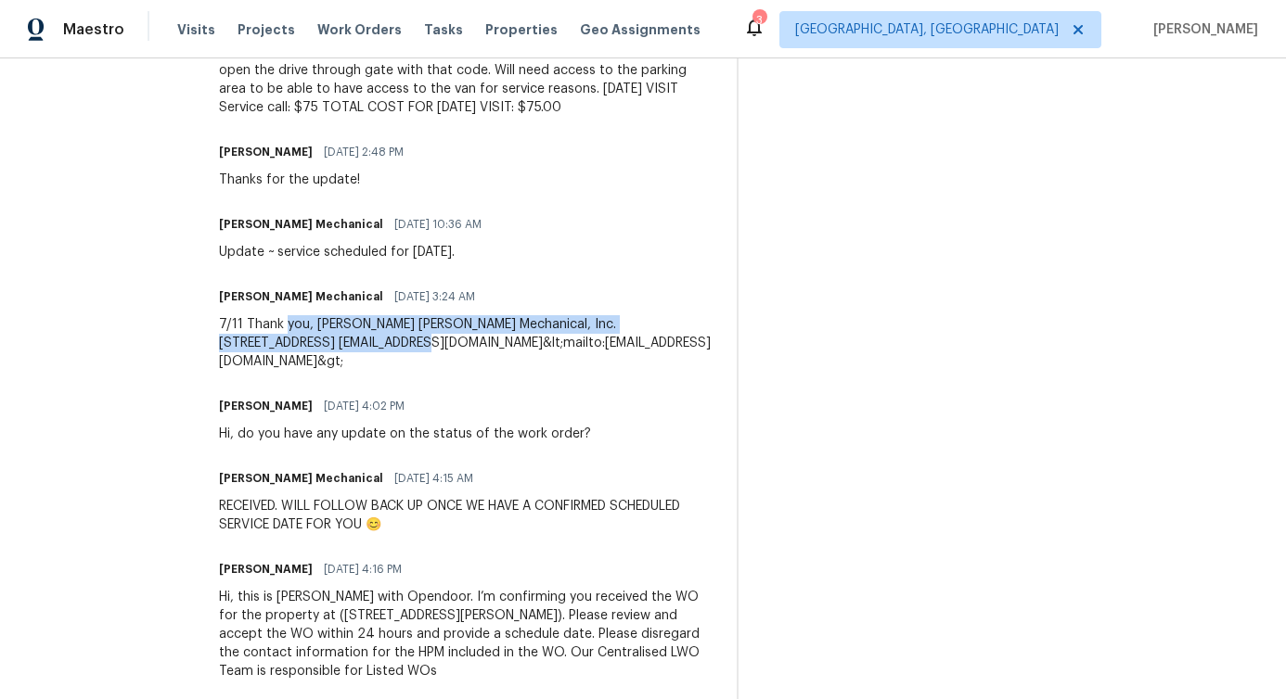
scroll to position [963, 0]
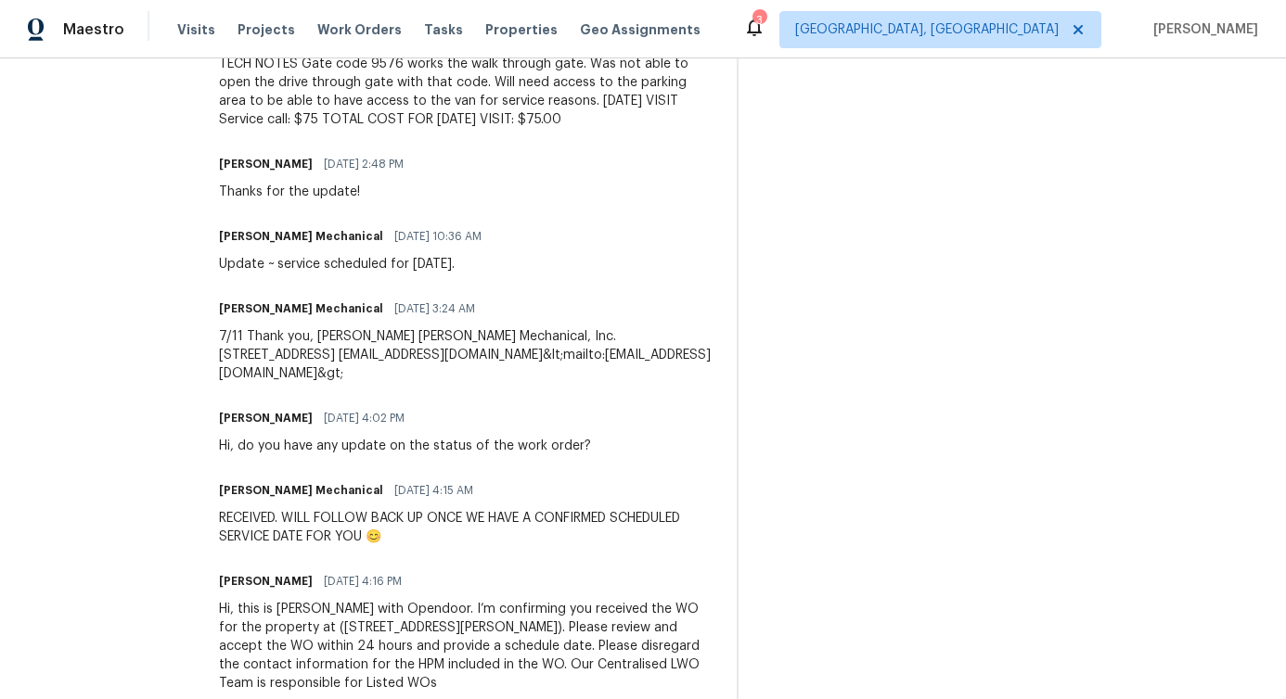
click at [362, 248] on div "JH Martin Mechanical 07/10/2025 10:36 AM" at bounding box center [356, 237] width 274 height 26
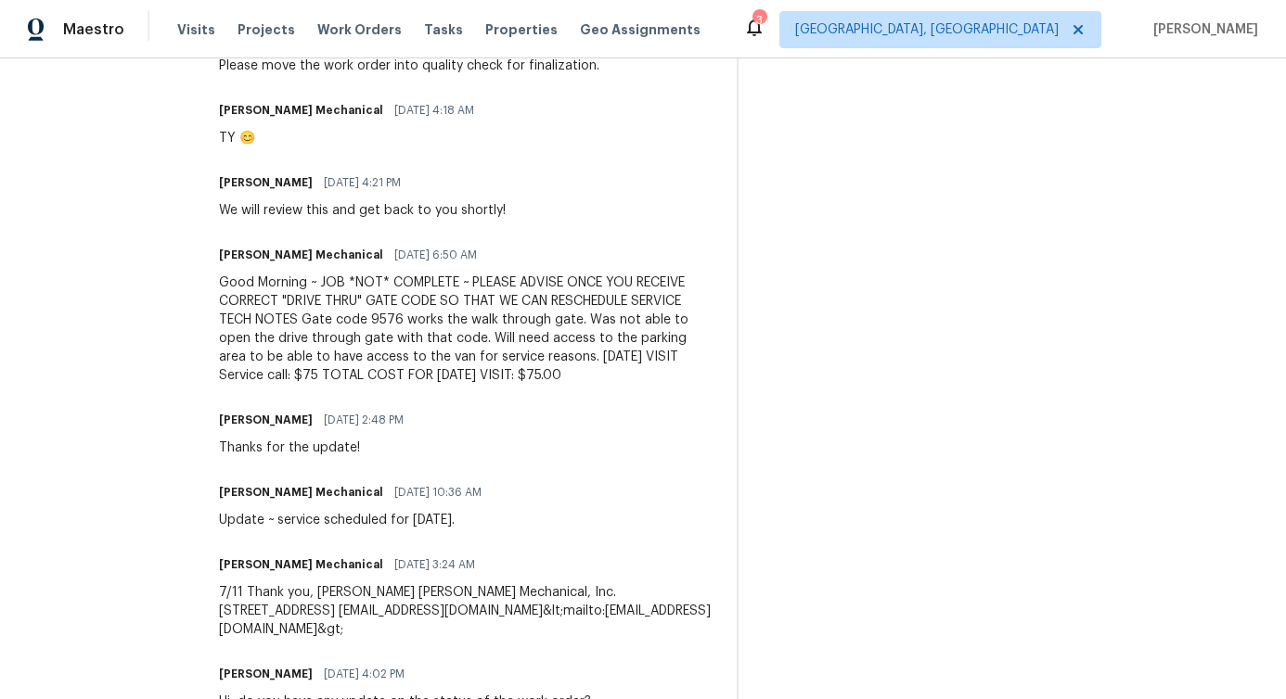
scroll to position [705, 0]
drag, startPoint x: 349, startPoint y: 211, endPoint x: 443, endPoint y: 211, distance: 94.6
click at [443, 211] on div "We will review this and get back to you shortly!" at bounding box center [362, 212] width 287 height 19
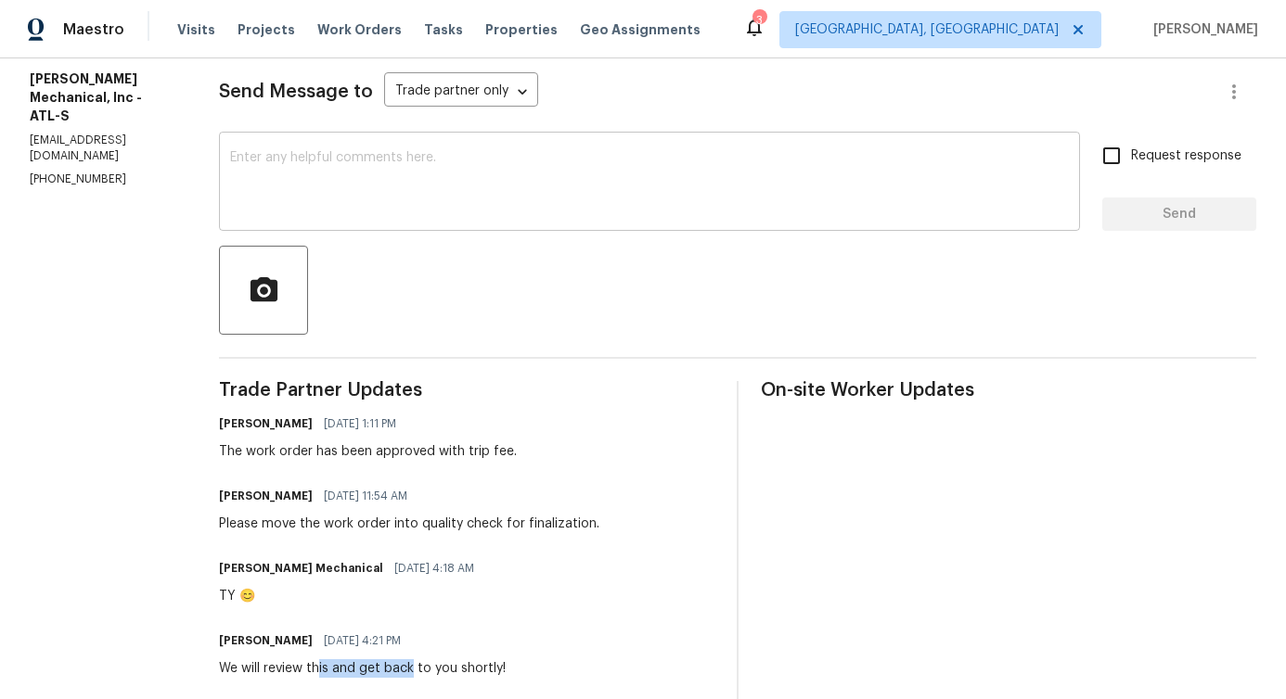
scroll to position [0, 0]
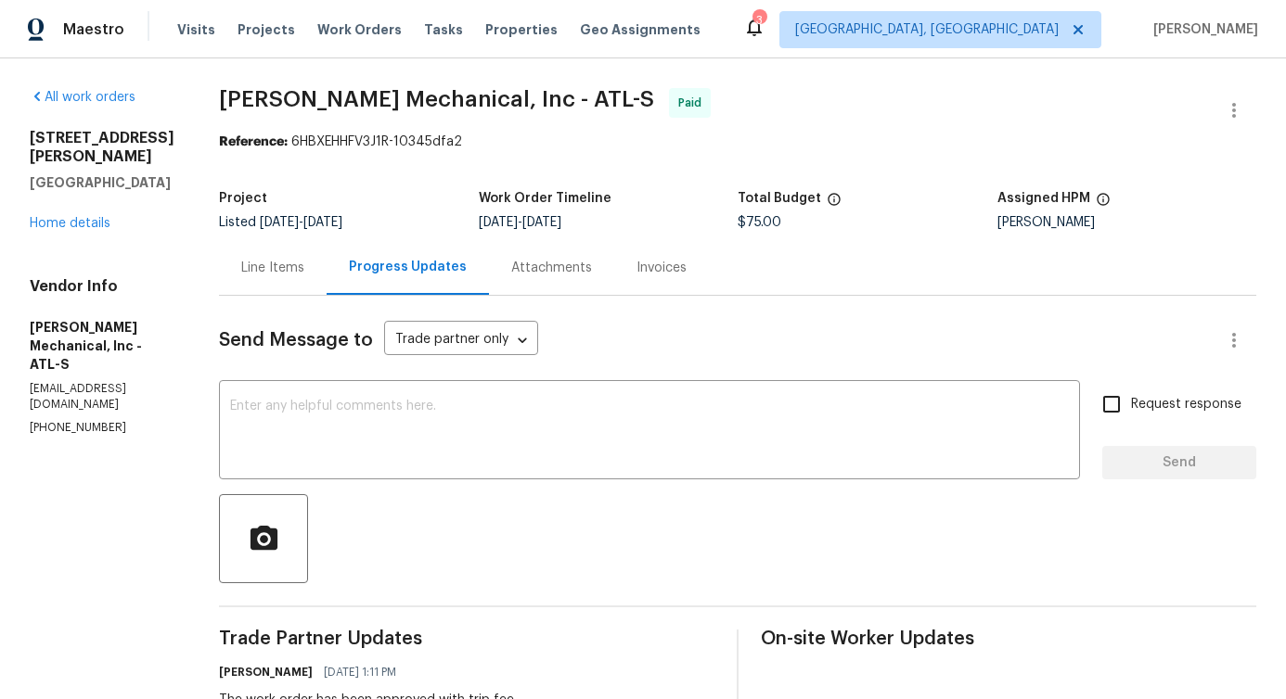
click at [318, 288] on div "Line Items" at bounding box center [273, 267] width 108 height 55
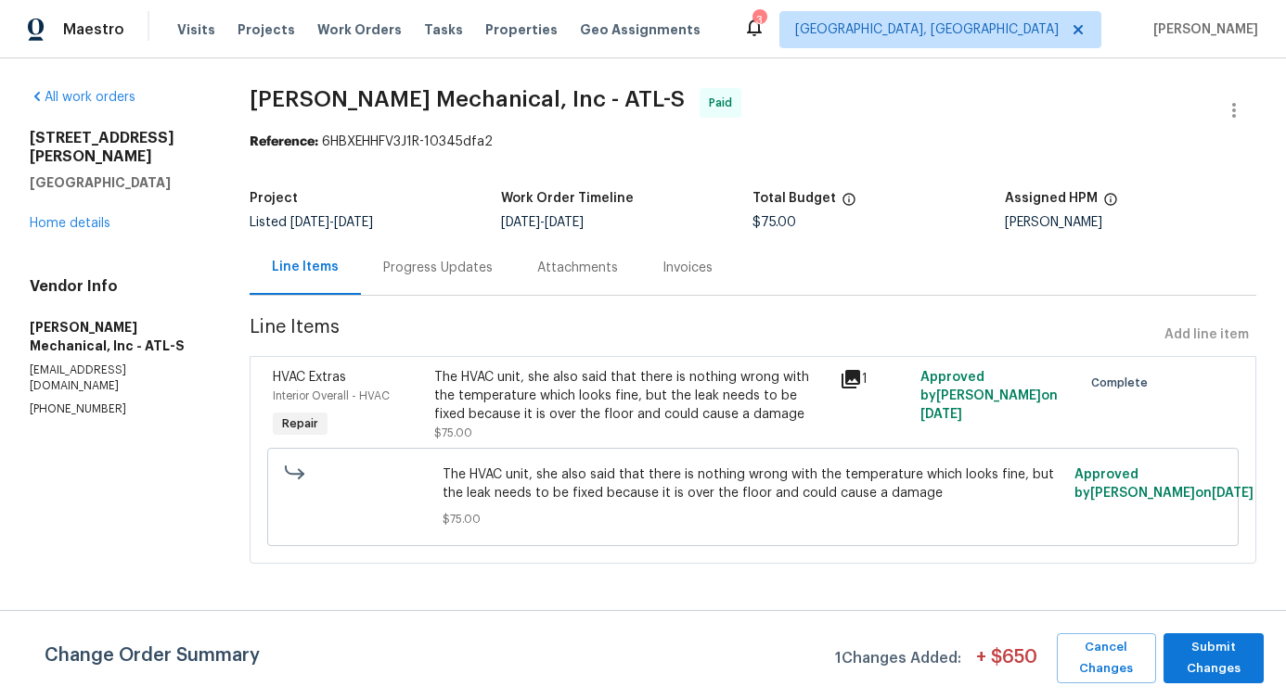
click at [634, 392] on div "The HVAC unit, she also said that there is nothing wrong with the temperature w…" at bounding box center [630, 396] width 393 height 56
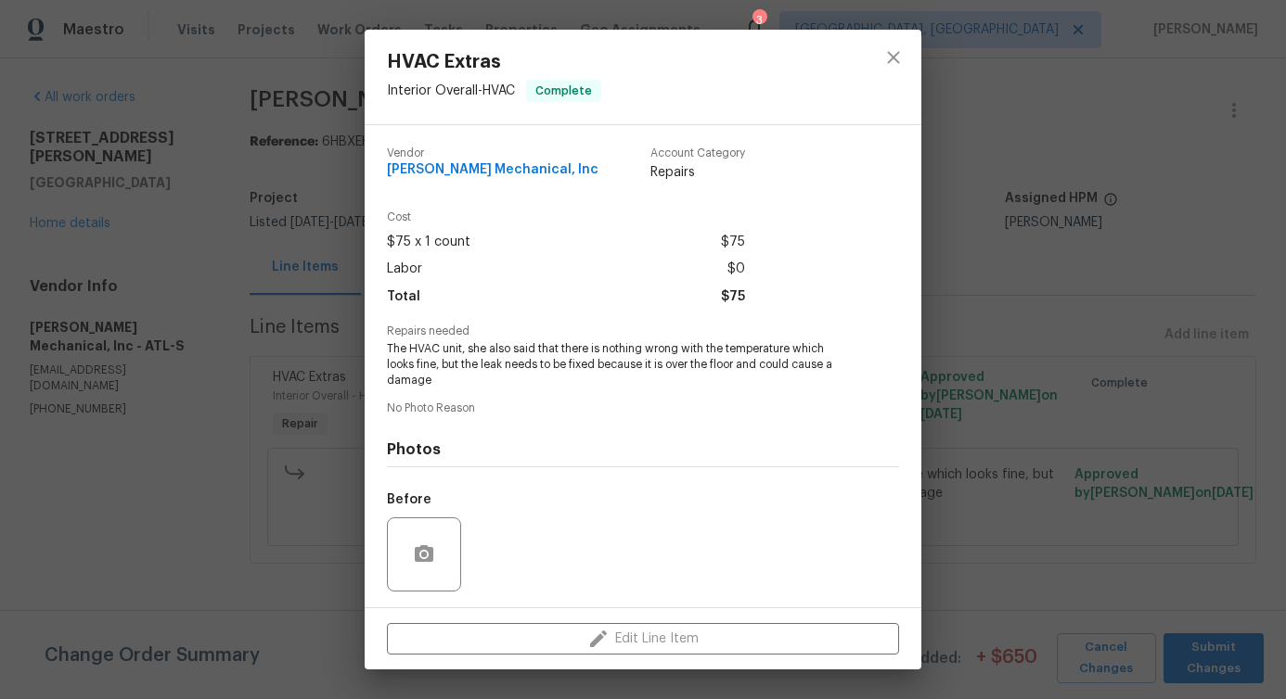
scroll to position [123, 0]
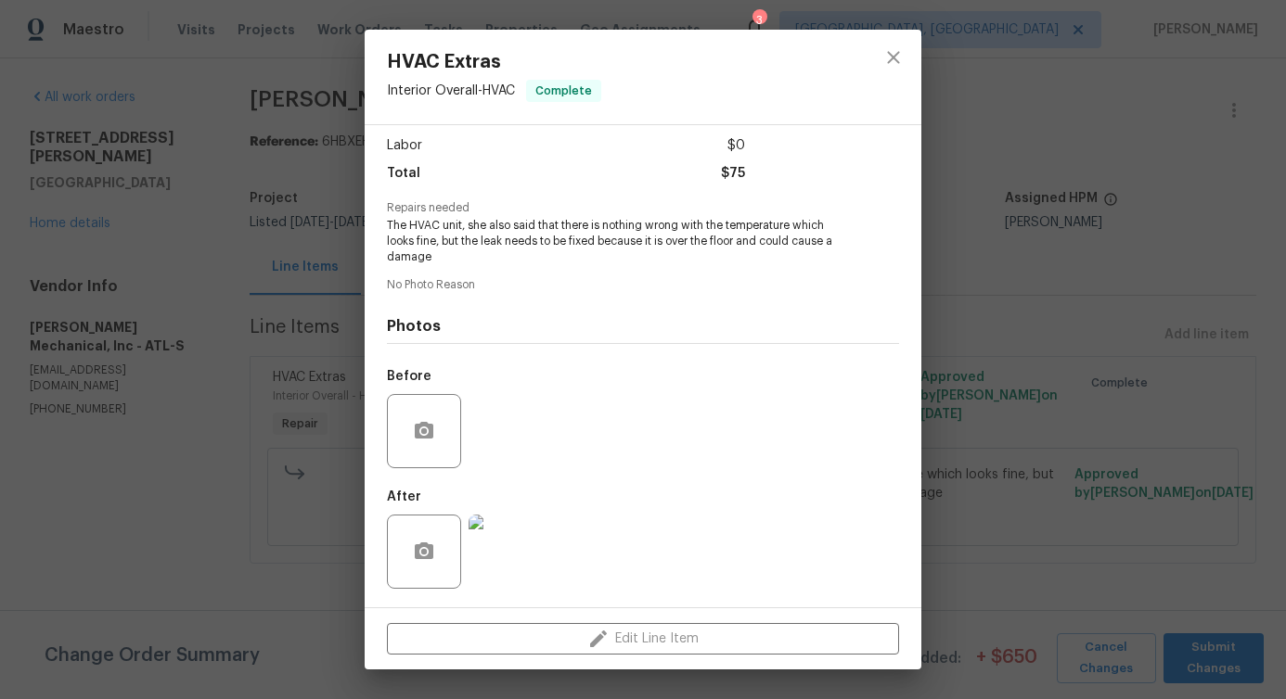
click at [504, 552] on img at bounding box center [505, 552] width 74 height 74
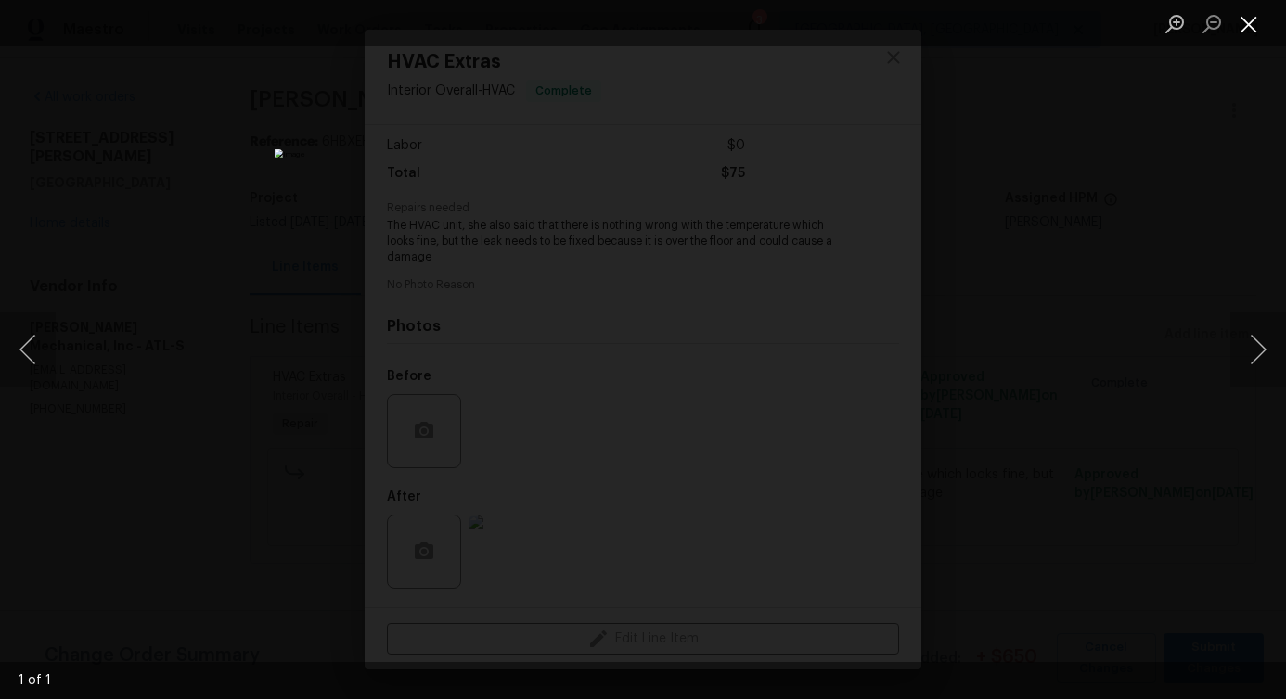
click at [1246, 25] on button "Close lightbox" at bounding box center [1248, 23] width 37 height 32
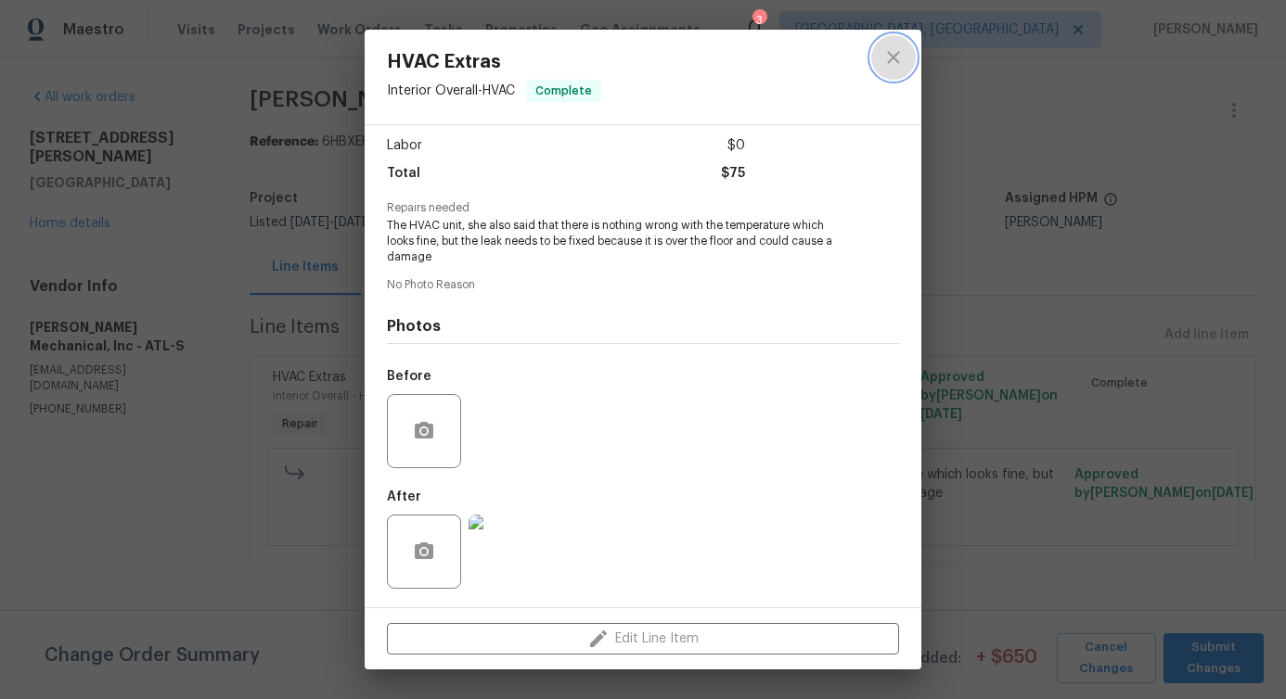
click at [901, 57] on icon "close" at bounding box center [893, 57] width 22 height 22
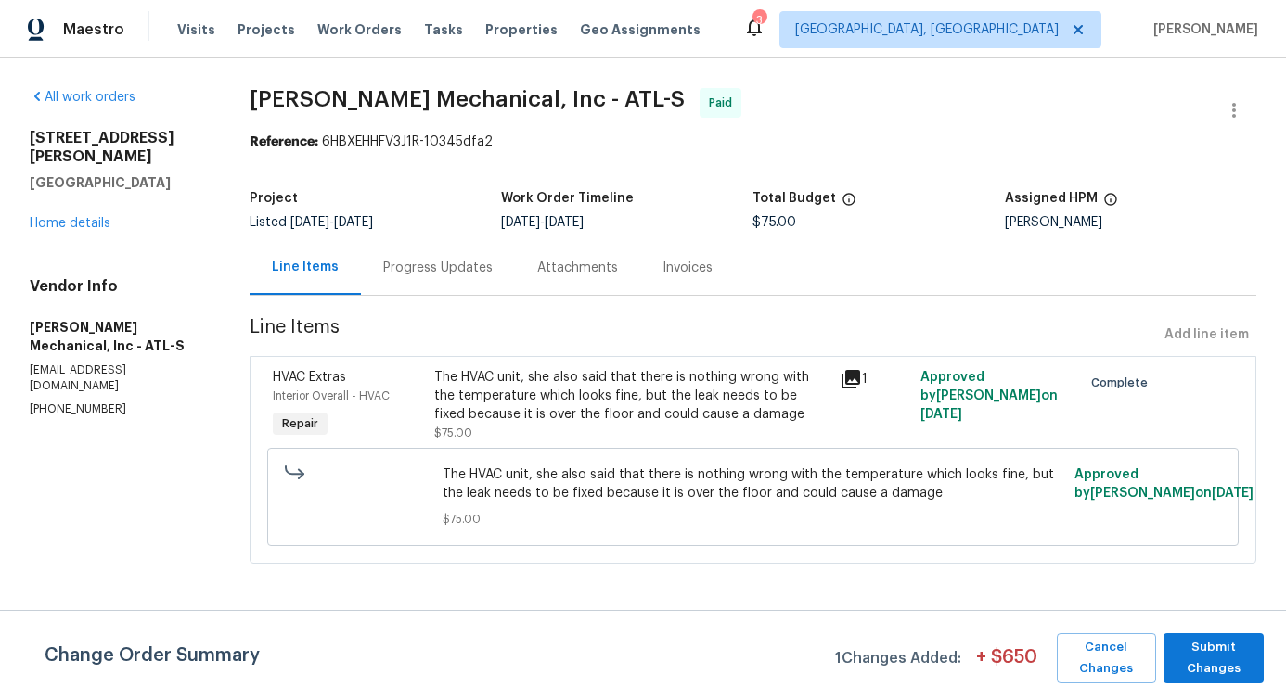
click at [408, 264] on div "Progress Updates" at bounding box center [437, 268] width 109 height 19
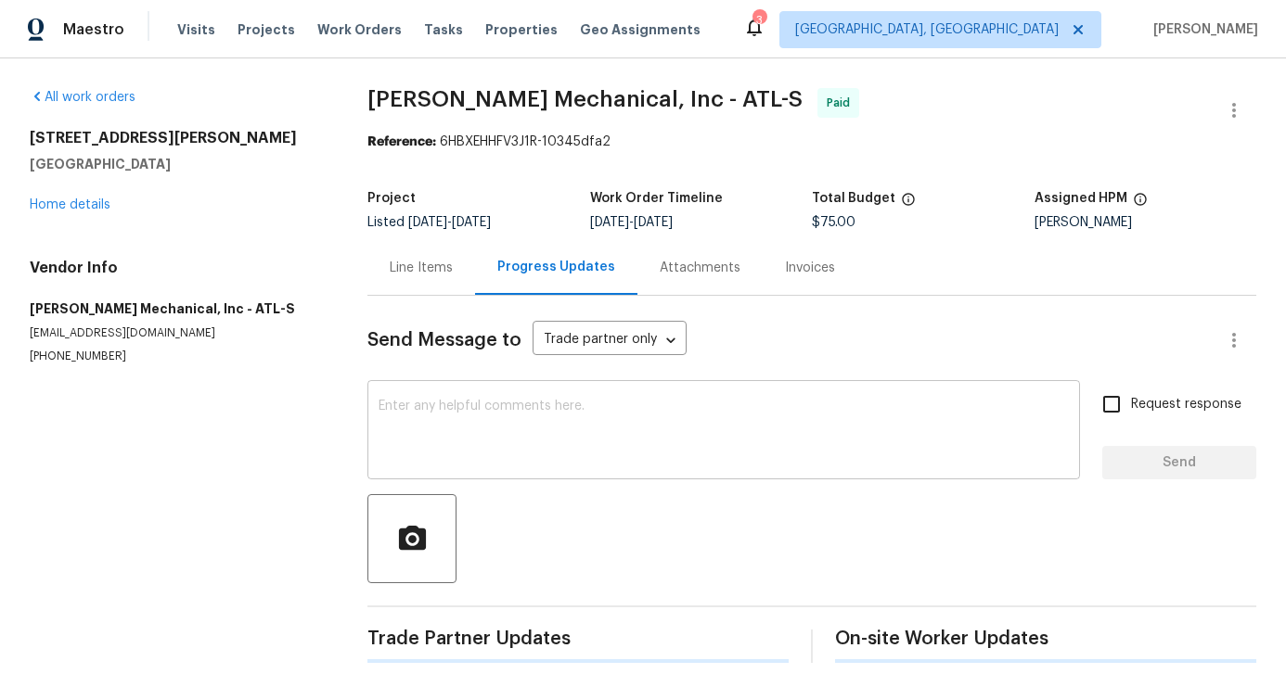
click at [486, 412] on textarea at bounding box center [723, 432] width 690 height 65
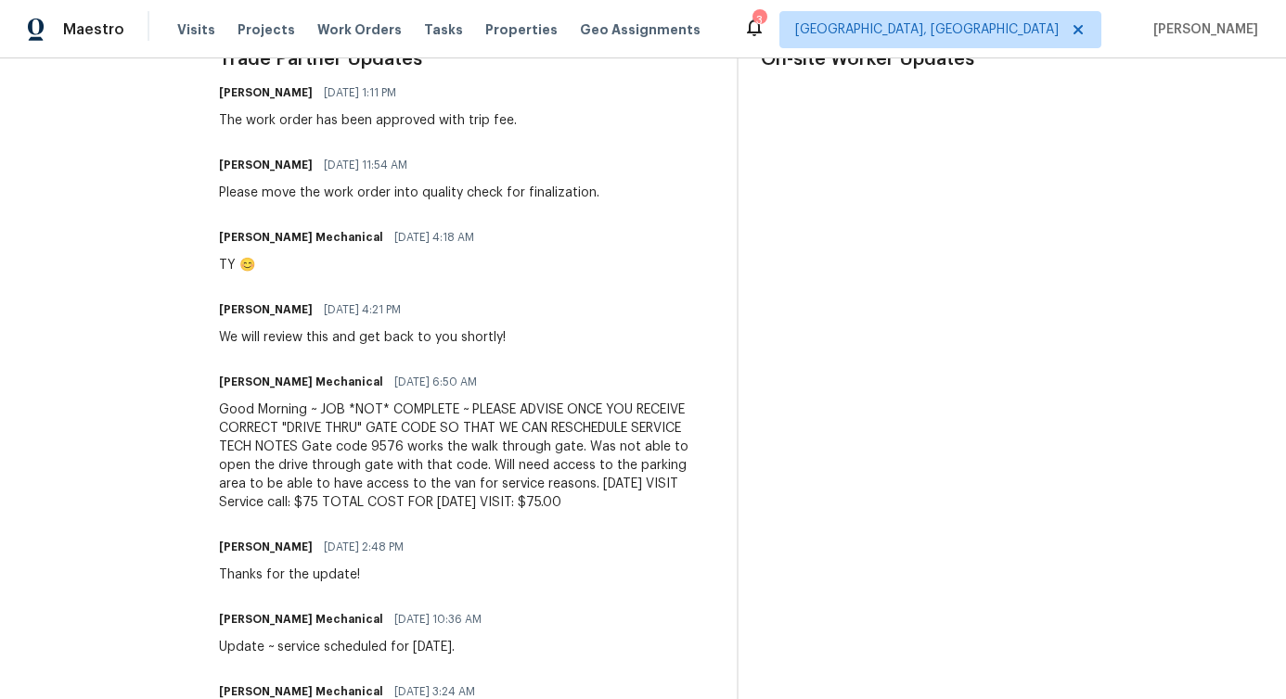
scroll to position [802, 0]
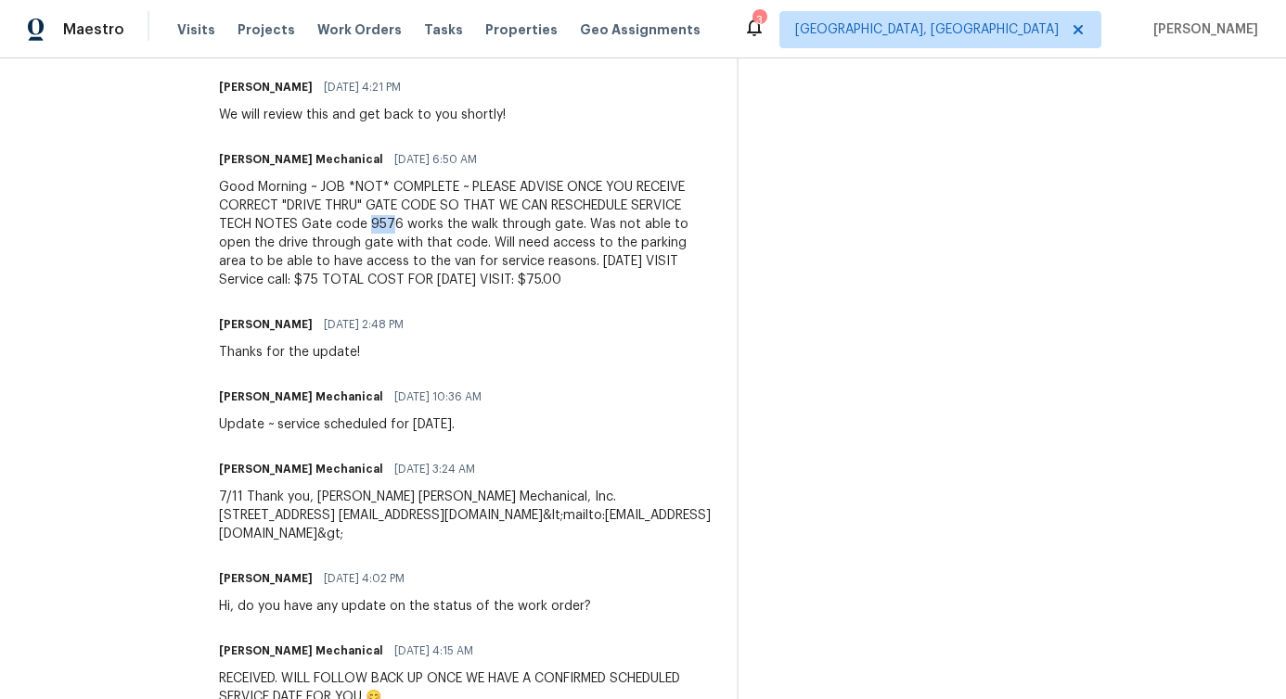
drag, startPoint x: 402, startPoint y: 228, endPoint x: 429, endPoint y: 228, distance: 26.9
click at [429, 228] on div "Good Morning ~ JOB *NOT* COMPLETE ~ PLEASE ADVISE ONCE YOU RECEIVE CORRECT "DRI…" at bounding box center [466, 233] width 495 height 111
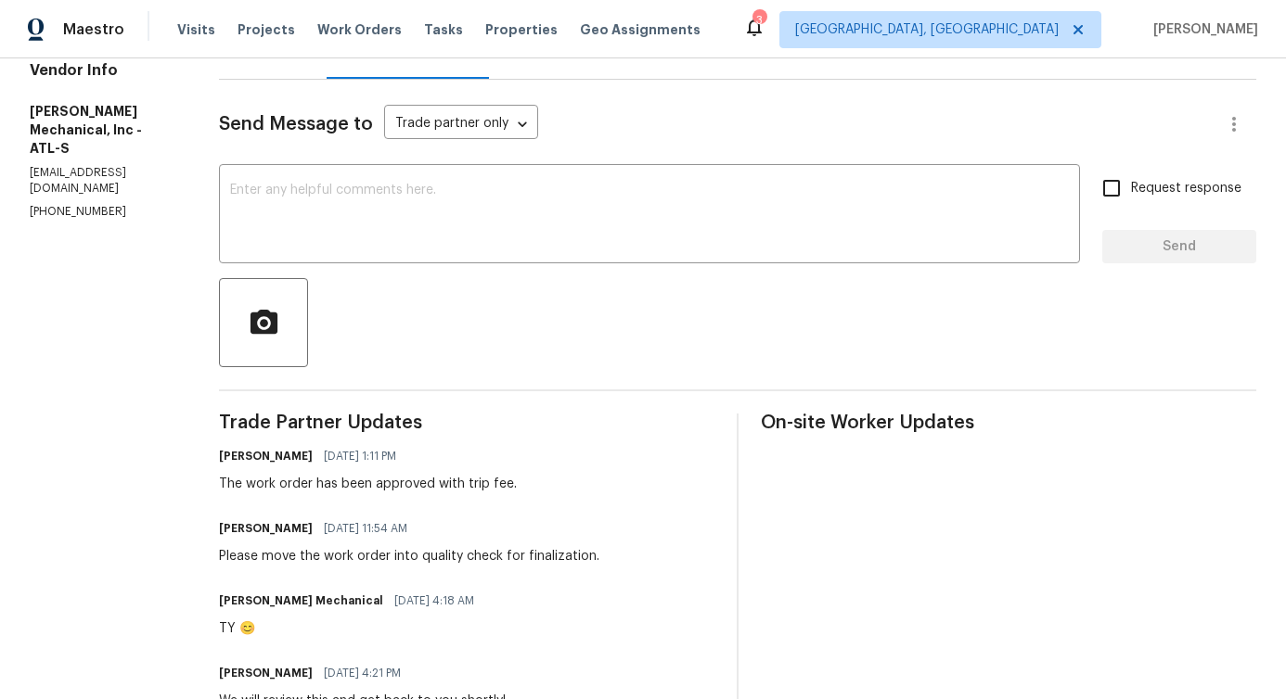
scroll to position [361, 0]
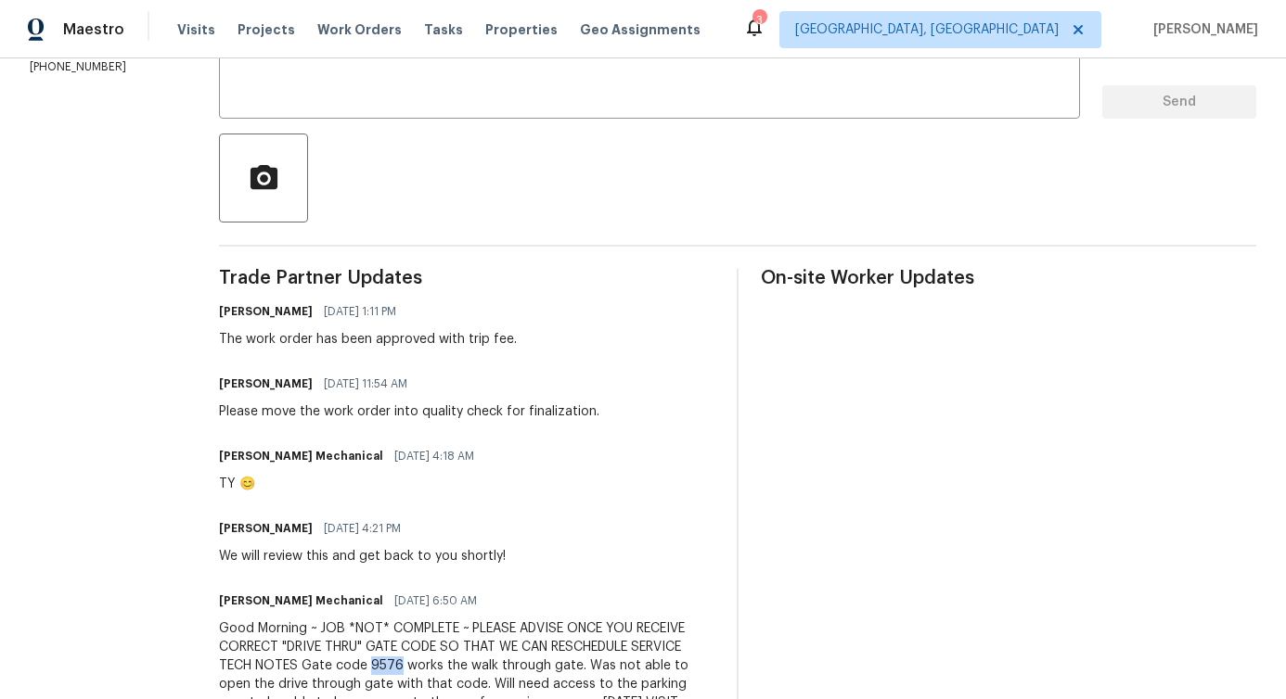
drag, startPoint x: 348, startPoint y: 310, endPoint x: 664, endPoint y: 391, distance: 326.7
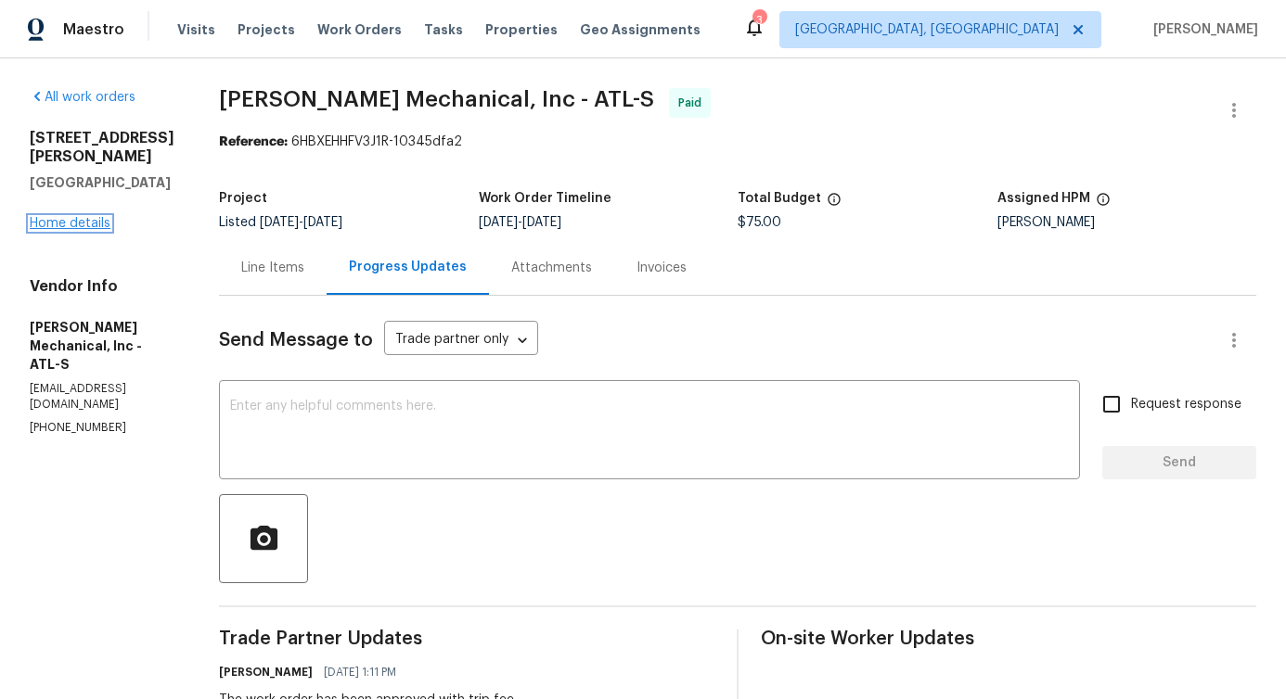
click at [68, 224] on link "Home details" at bounding box center [70, 223] width 81 height 13
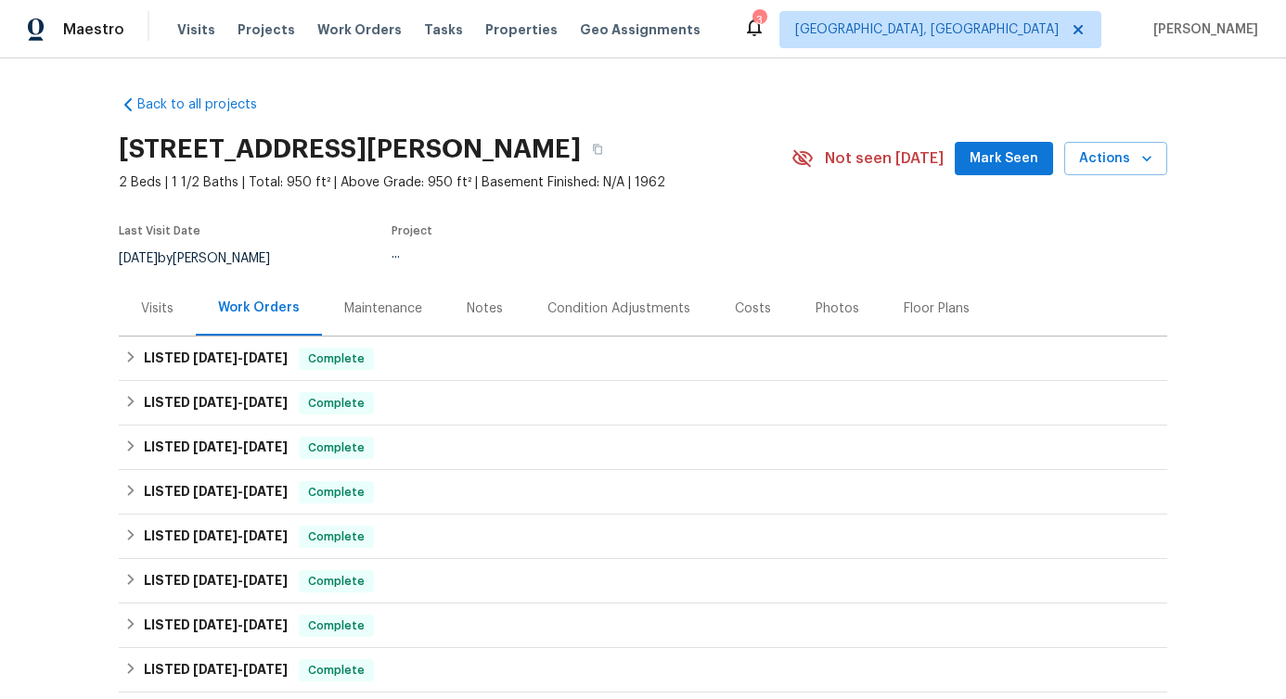
scroll to position [109, 0]
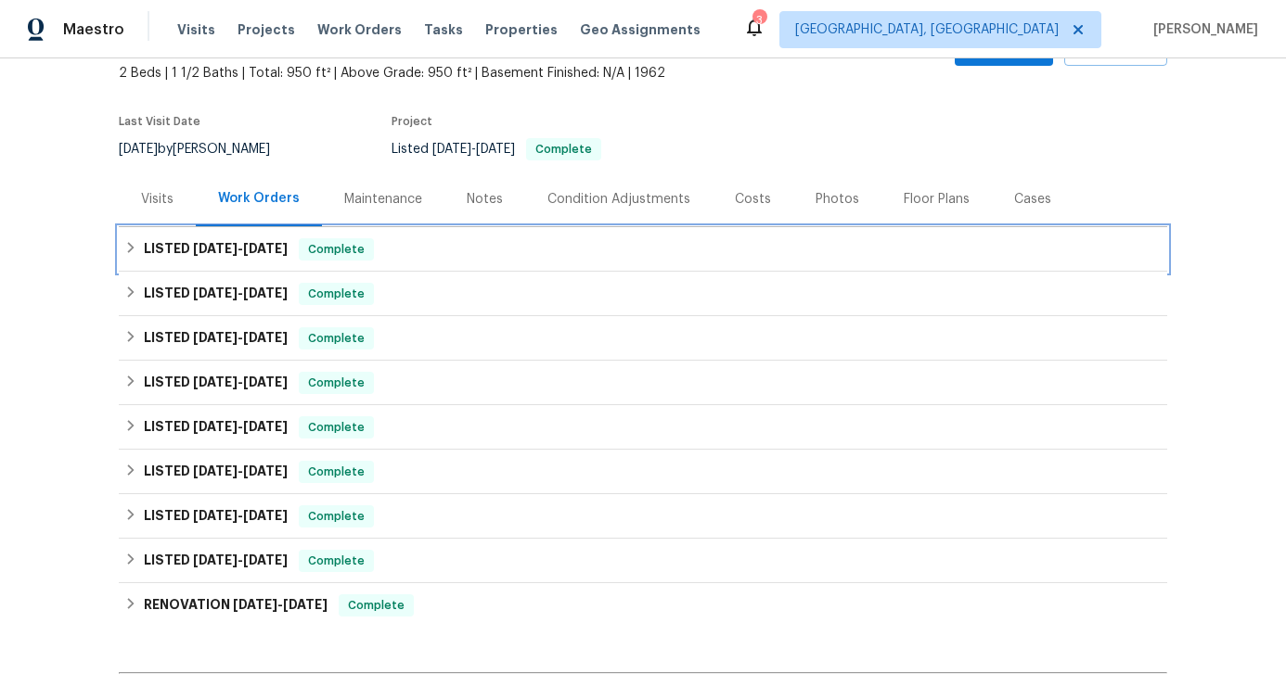
click at [248, 257] on h6 "LISTED 8/11/25 - 8/14/25" at bounding box center [216, 249] width 144 height 22
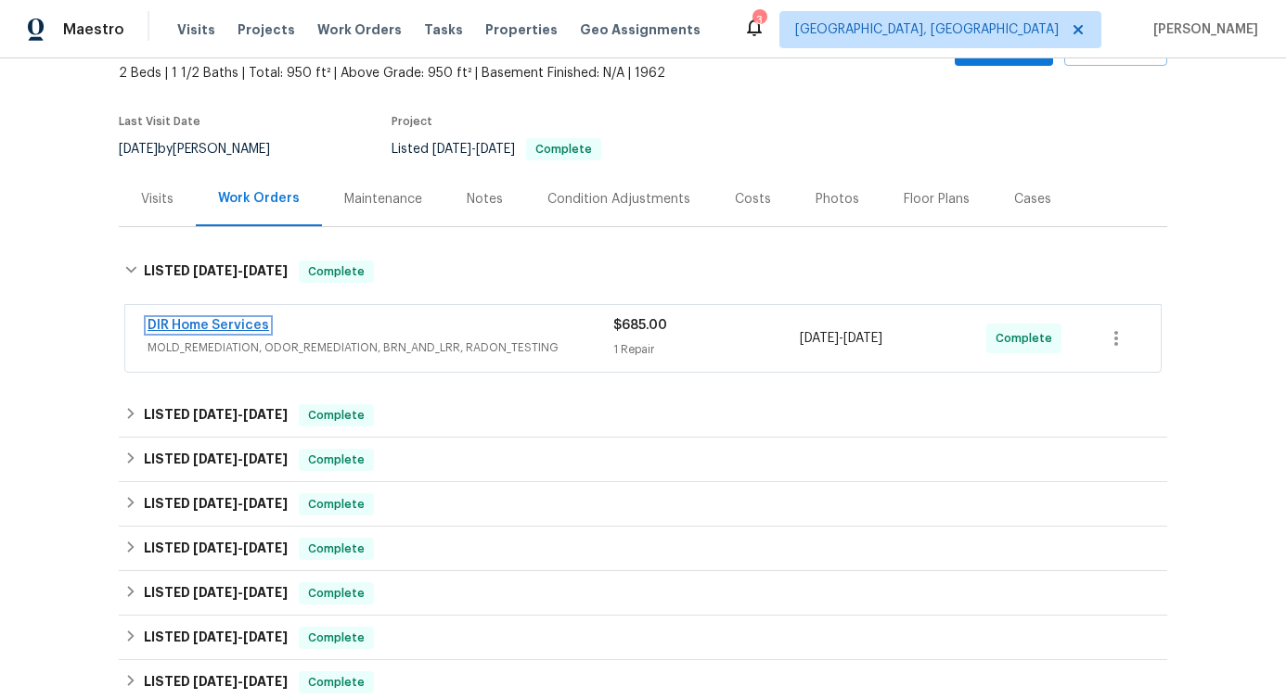
click at [188, 324] on link "DIR Home Services" at bounding box center [208, 325] width 122 height 13
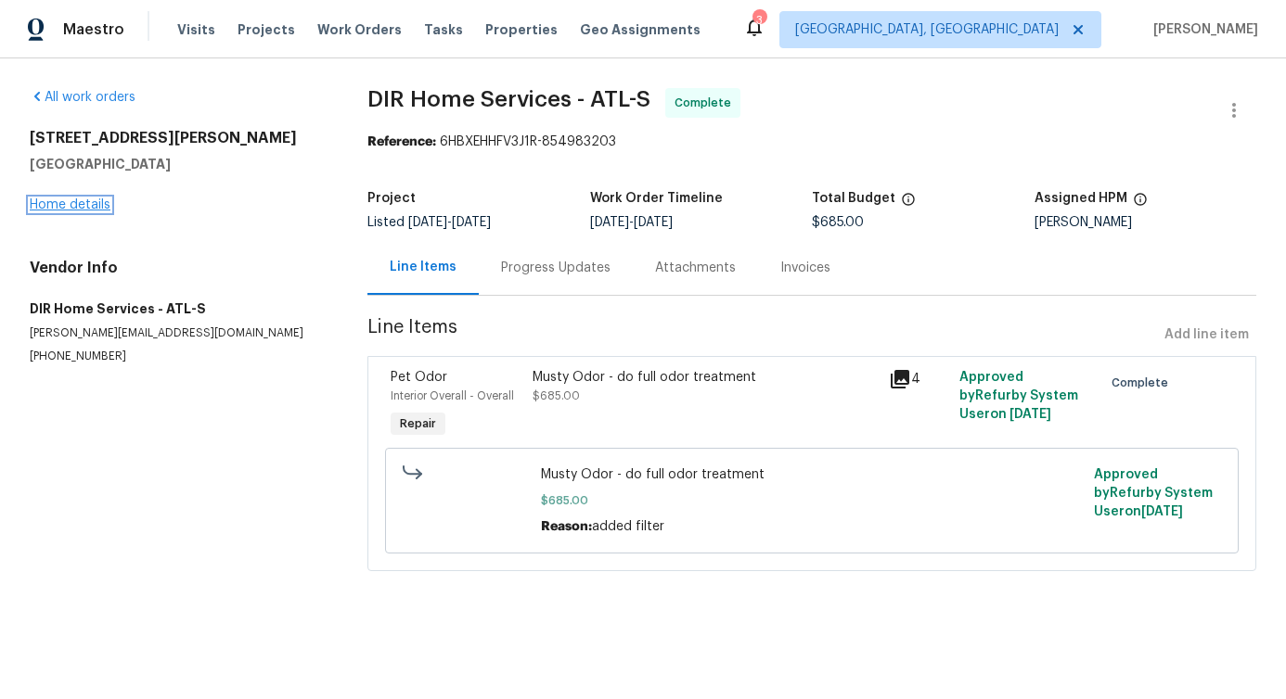
click at [62, 208] on link "Home details" at bounding box center [70, 205] width 81 height 13
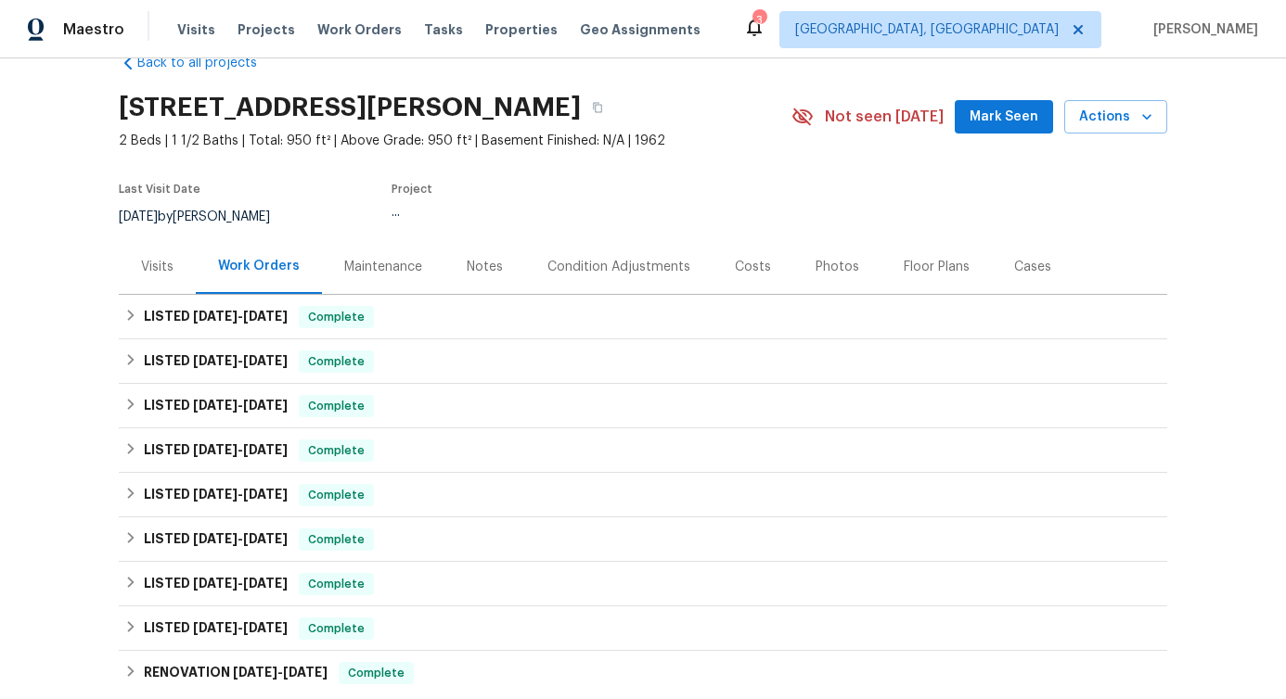
scroll to position [59, 0]
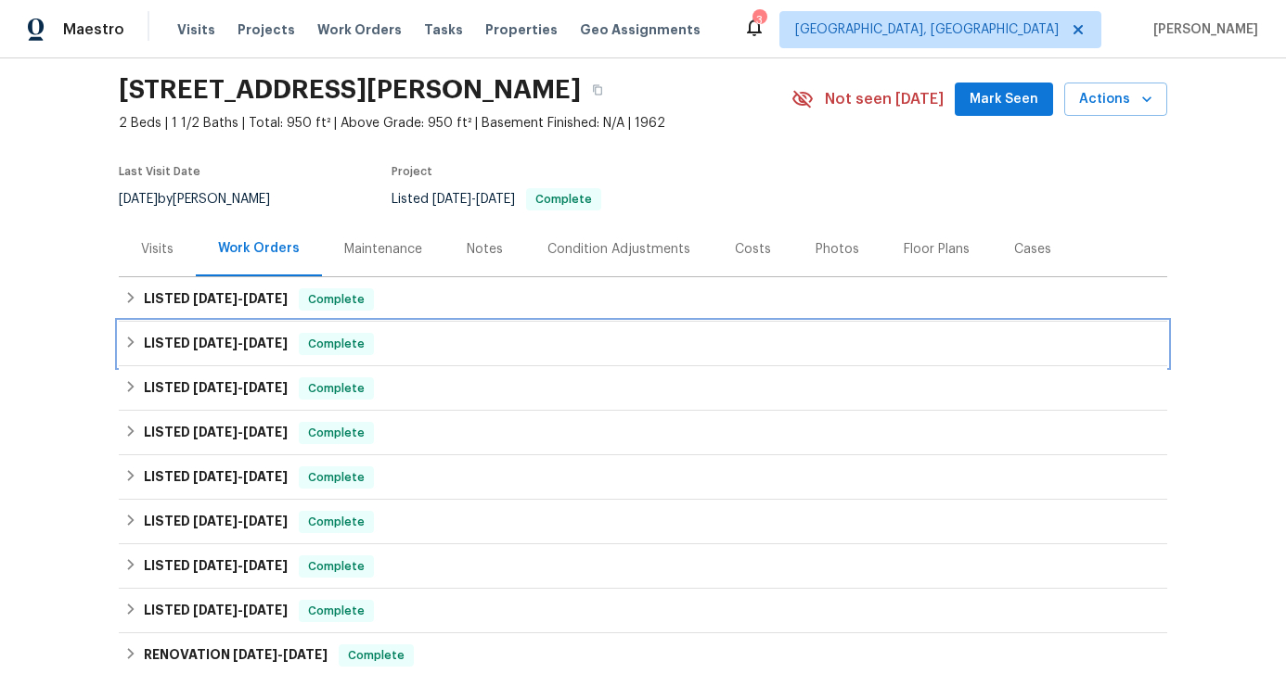
click at [219, 327] on div "LISTED 7/9/25 - 7/15/25 Complete" at bounding box center [643, 344] width 1048 height 45
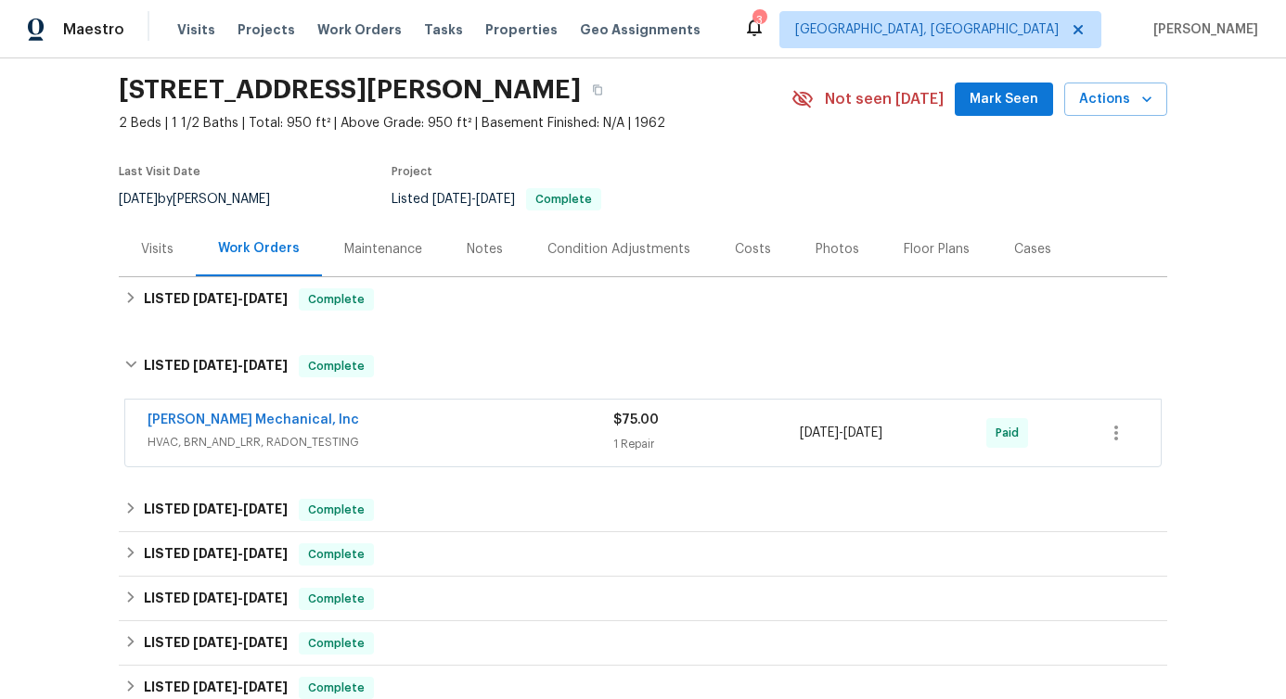
click at [357, 423] on div "[PERSON_NAME] Mechanical, Inc" at bounding box center [380, 422] width 466 height 22
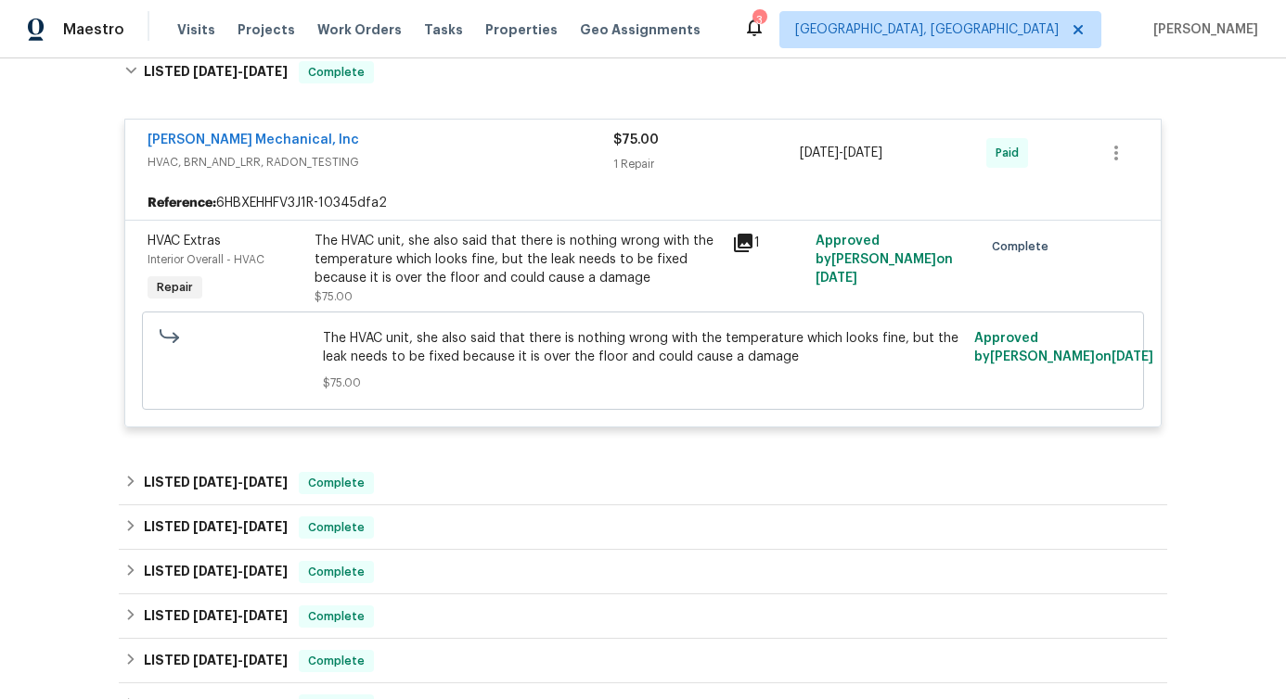
scroll to position [330, 0]
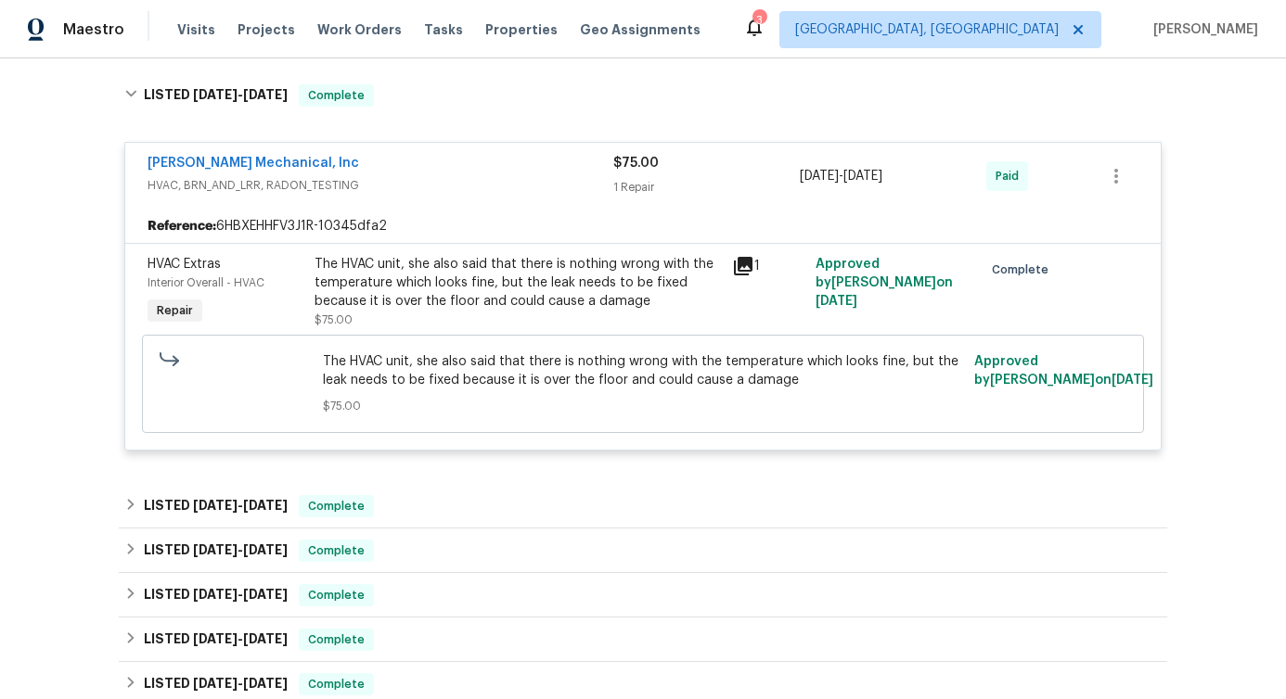
click at [562, 274] on div "The HVAC unit, she also said that there is nothing wrong with the temperature w…" at bounding box center [517, 283] width 406 height 56
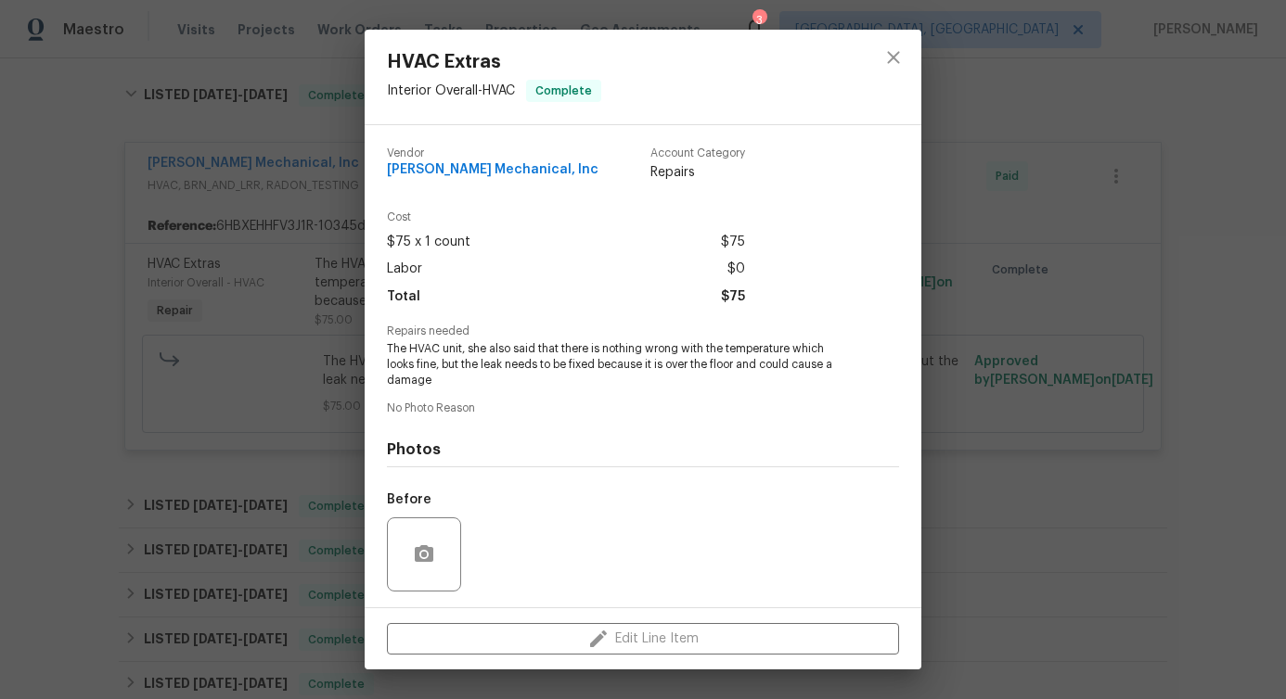
scroll to position [123, 0]
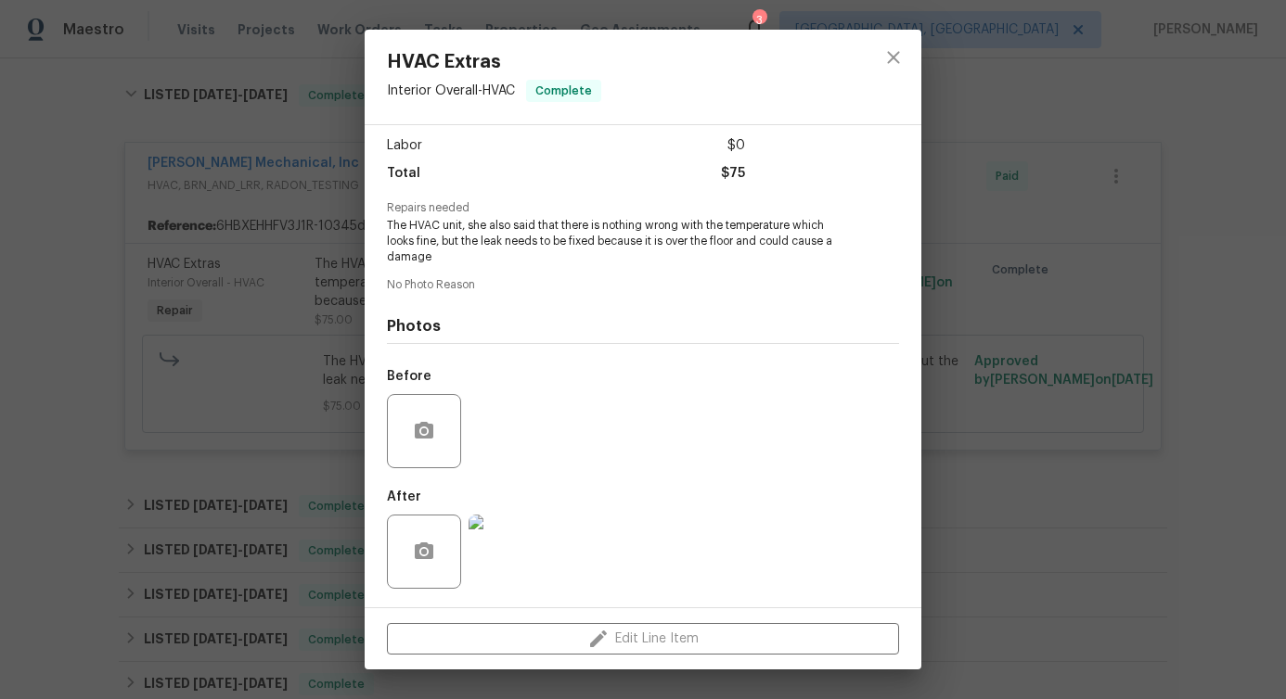
click at [465, 230] on span "The HVAC unit, she also said that there is nothing wrong with the temperature w…" at bounding box center [617, 241] width 461 height 46
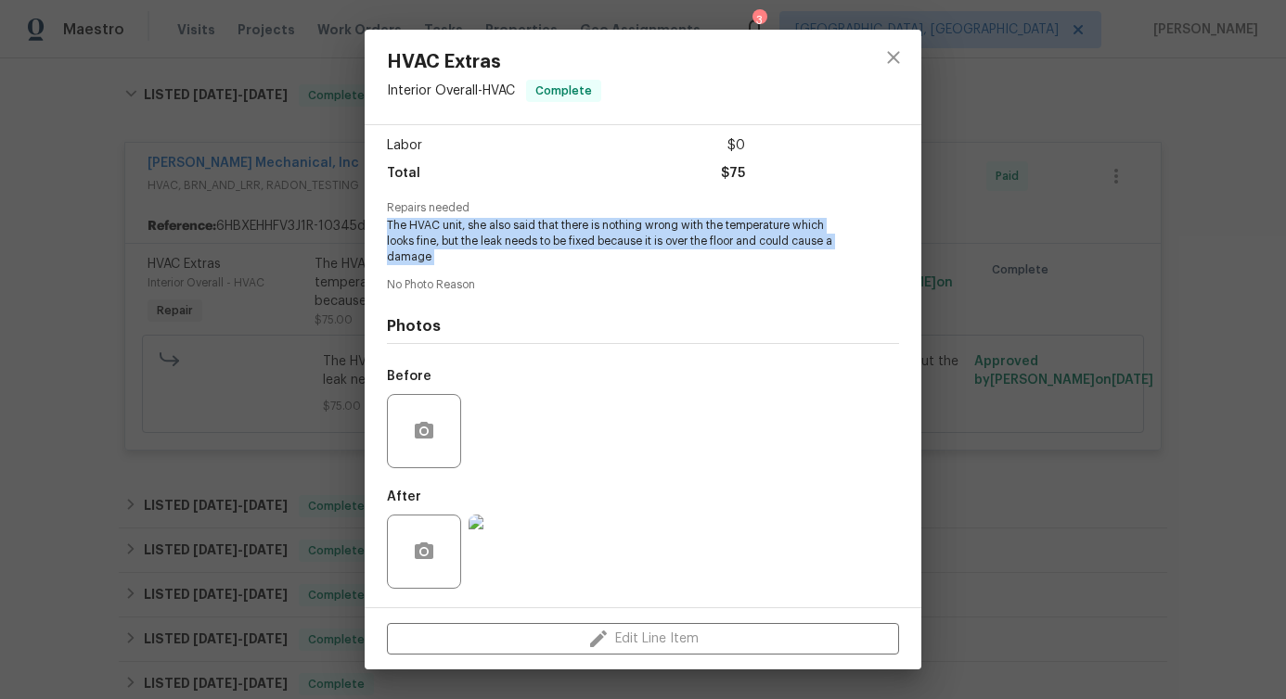
click at [465, 230] on span "The HVAC unit, she also said that there is nothing wrong with the temperature w…" at bounding box center [617, 241] width 461 height 46
copy span "The HVAC unit, she also said that there is nothing wrong with the temperature w…"
click at [905, 64] on button "close" at bounding box center [893, 57] width 45 height 45
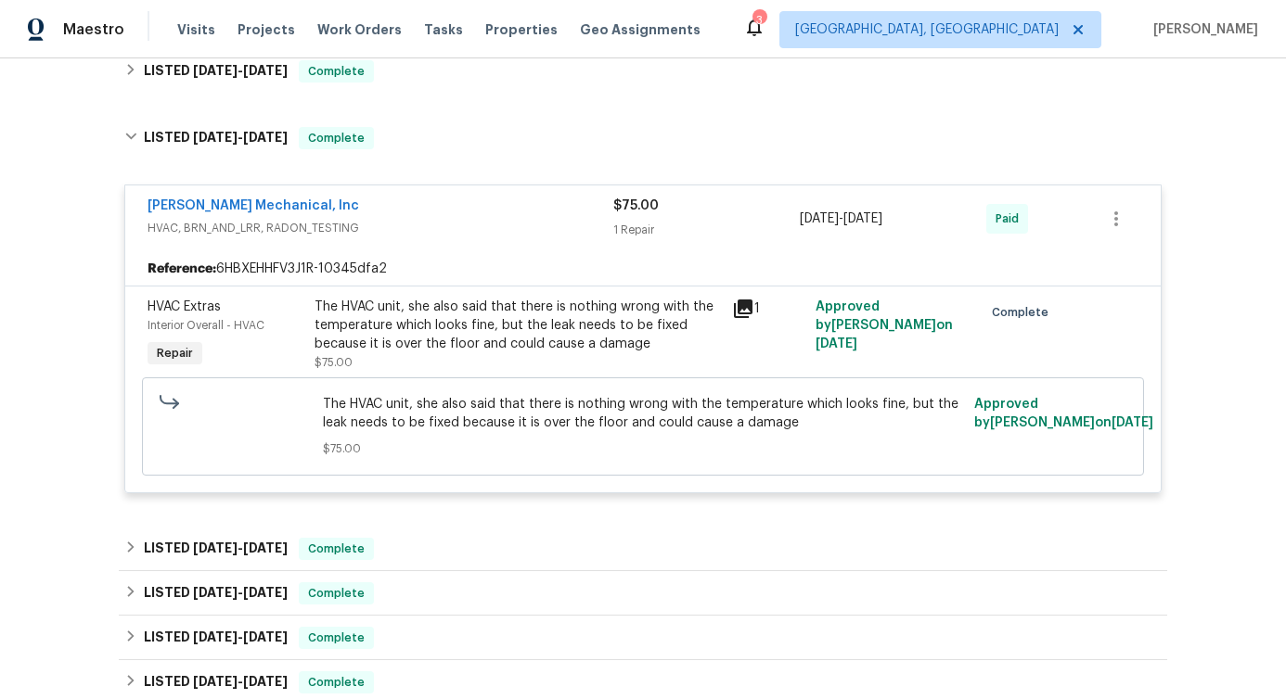
scroll to position [724, 0]
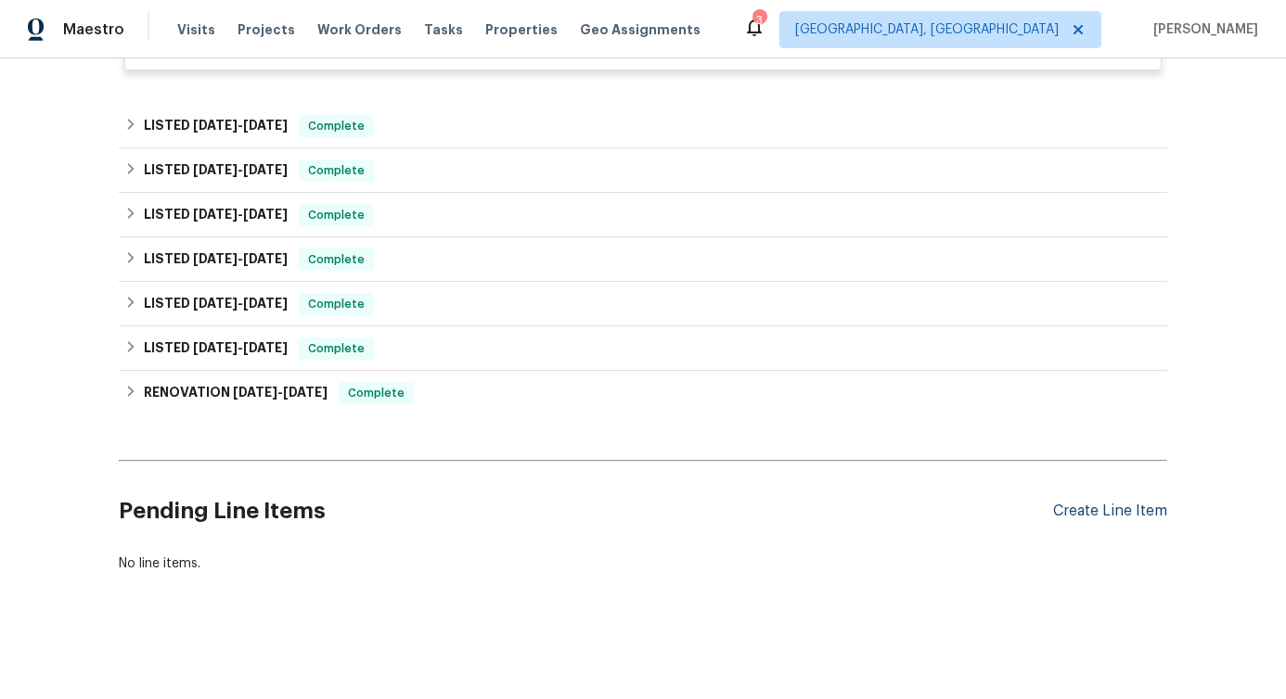
click at [1128, 503] on div "Create Line Item" at bounding box center [1110, 512] width 114 height 18
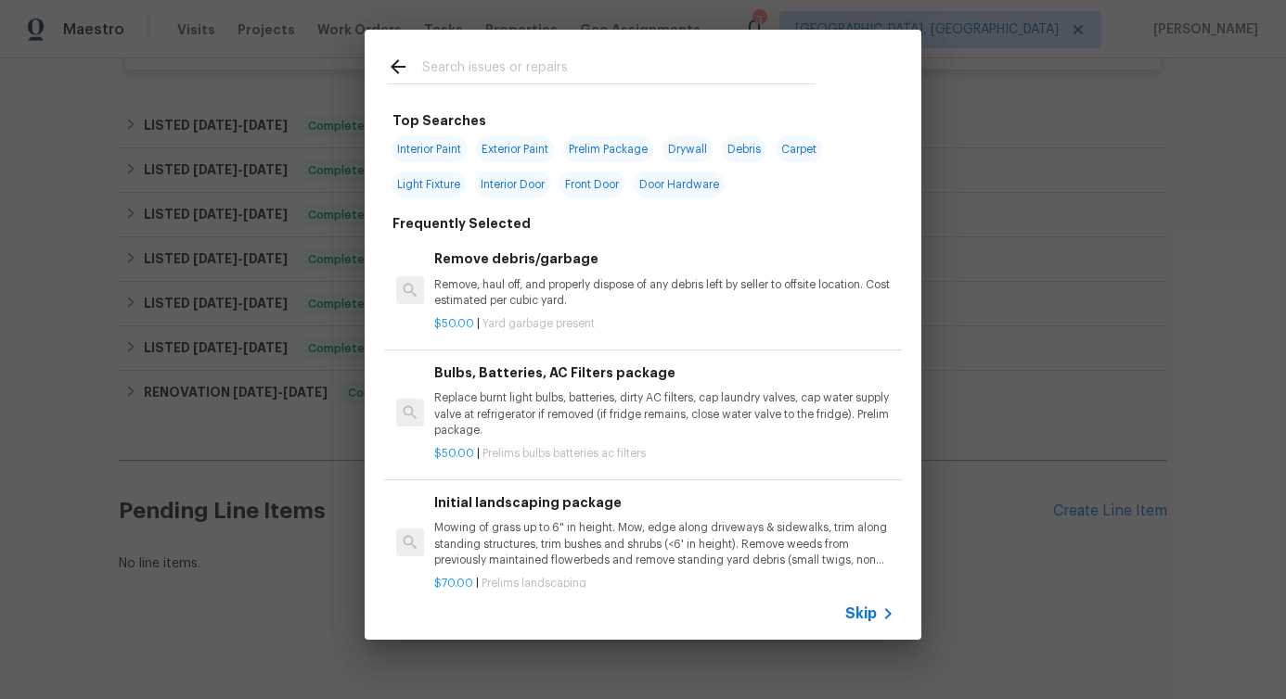
click at [516, 77] on input "text" at bounding box center [618, 70] width 393 height 28
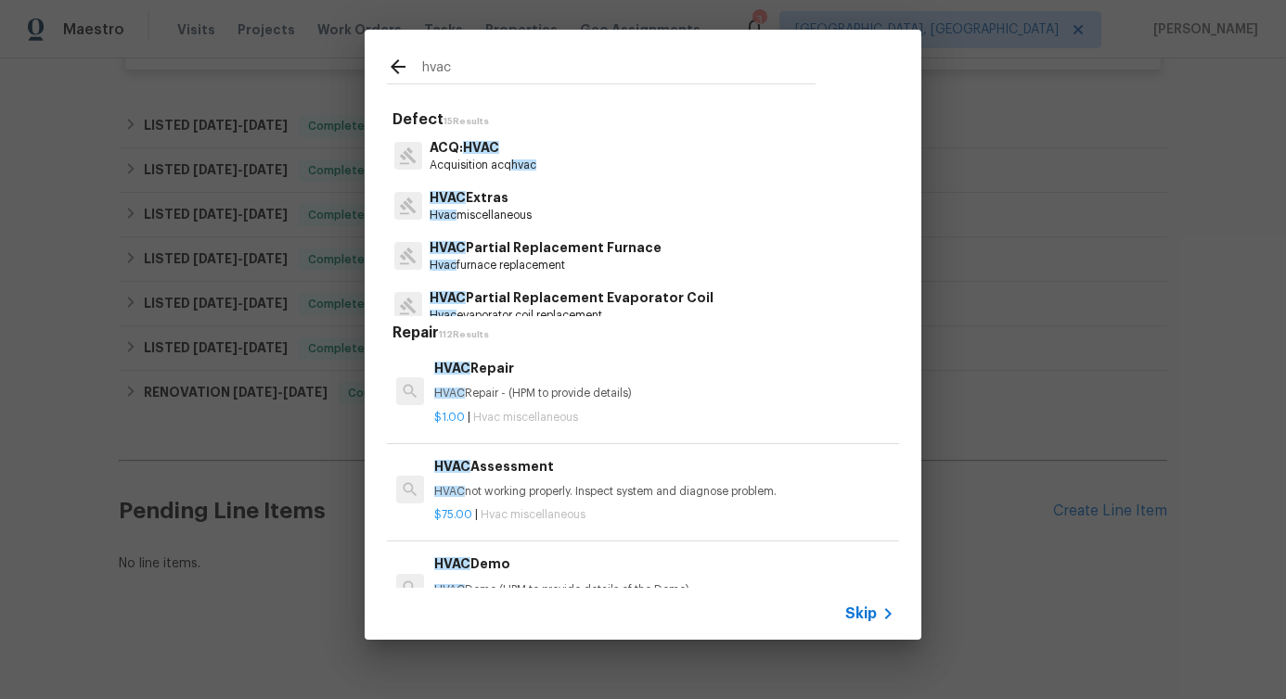
type input "hvac"
click at [472, 214] on p "Hvac miscellaneous" at bounding box center [480, 216] width 102 height 16
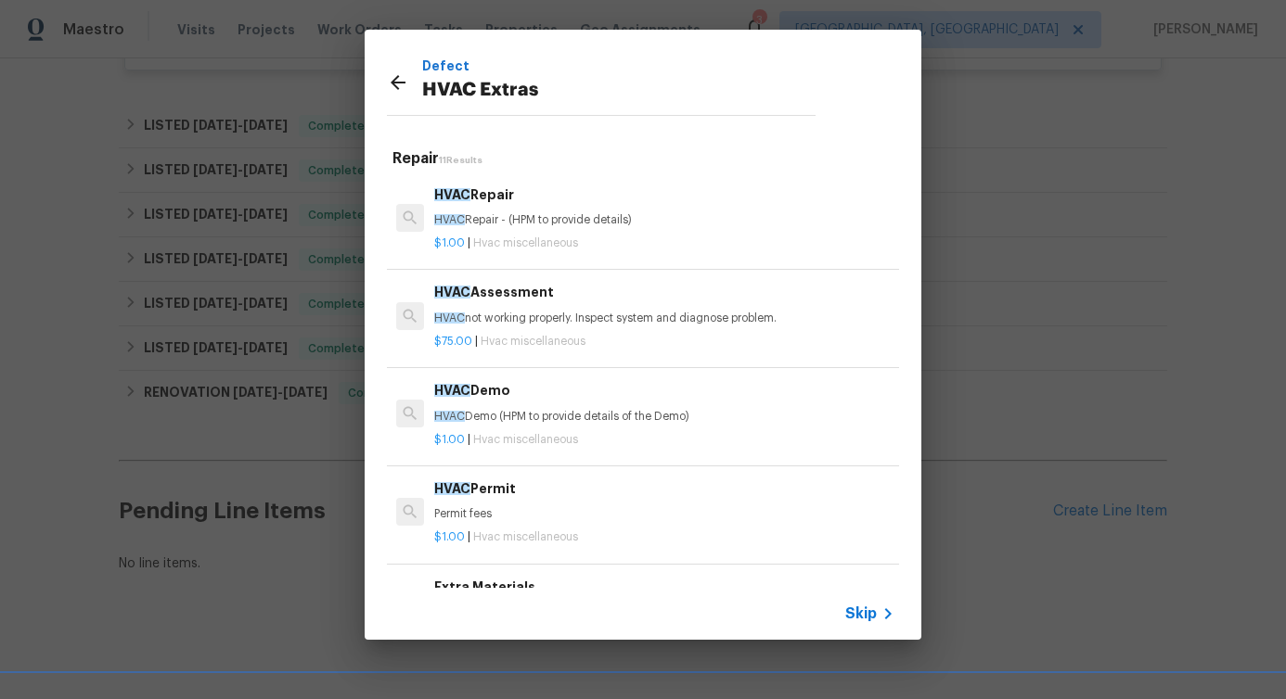
click at [509, 212] on p "HVAC Repair - (HPM to provide details)" at bounding box center [664, 220] width 460 height 16
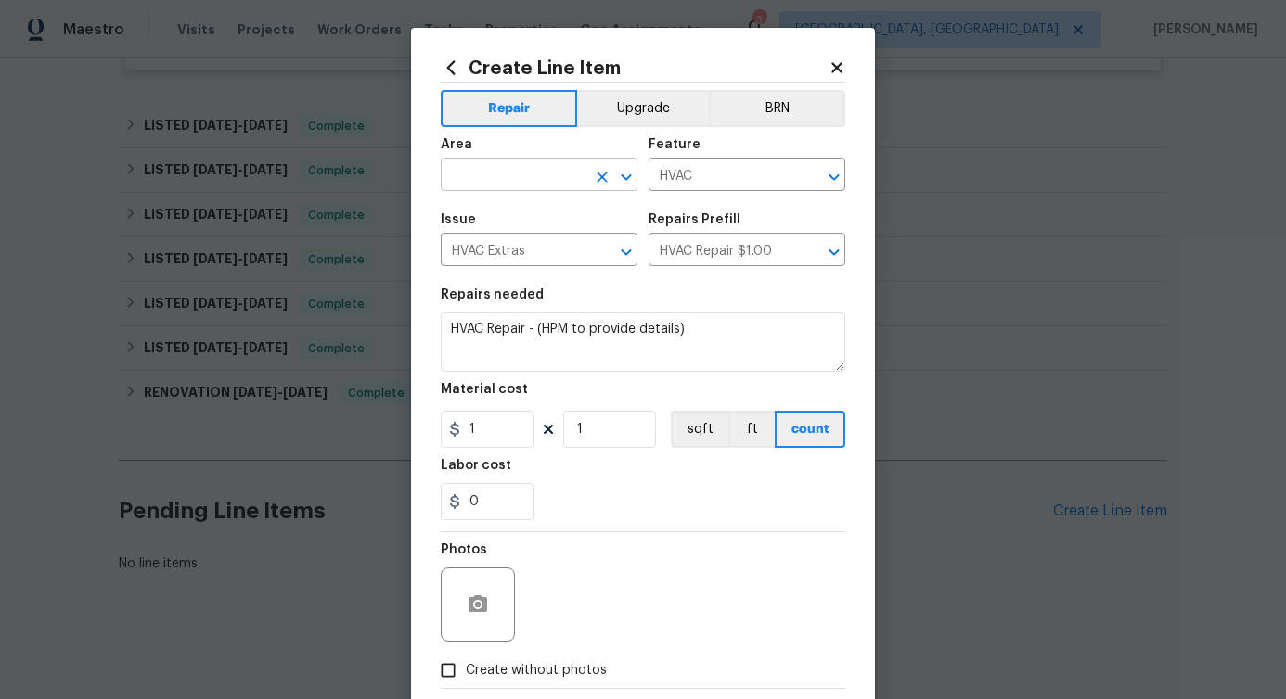
click at [500, 177] on input "text" at bounding box center [513, 176] width 145 height 29
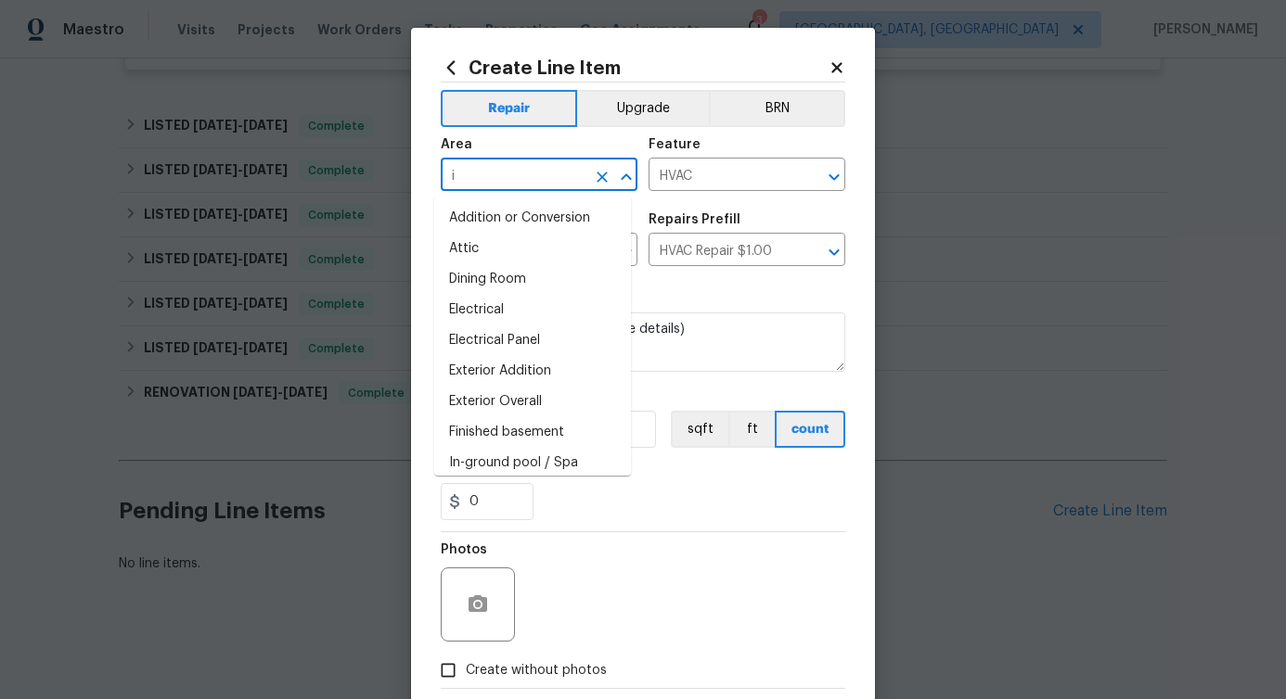
type input "in"
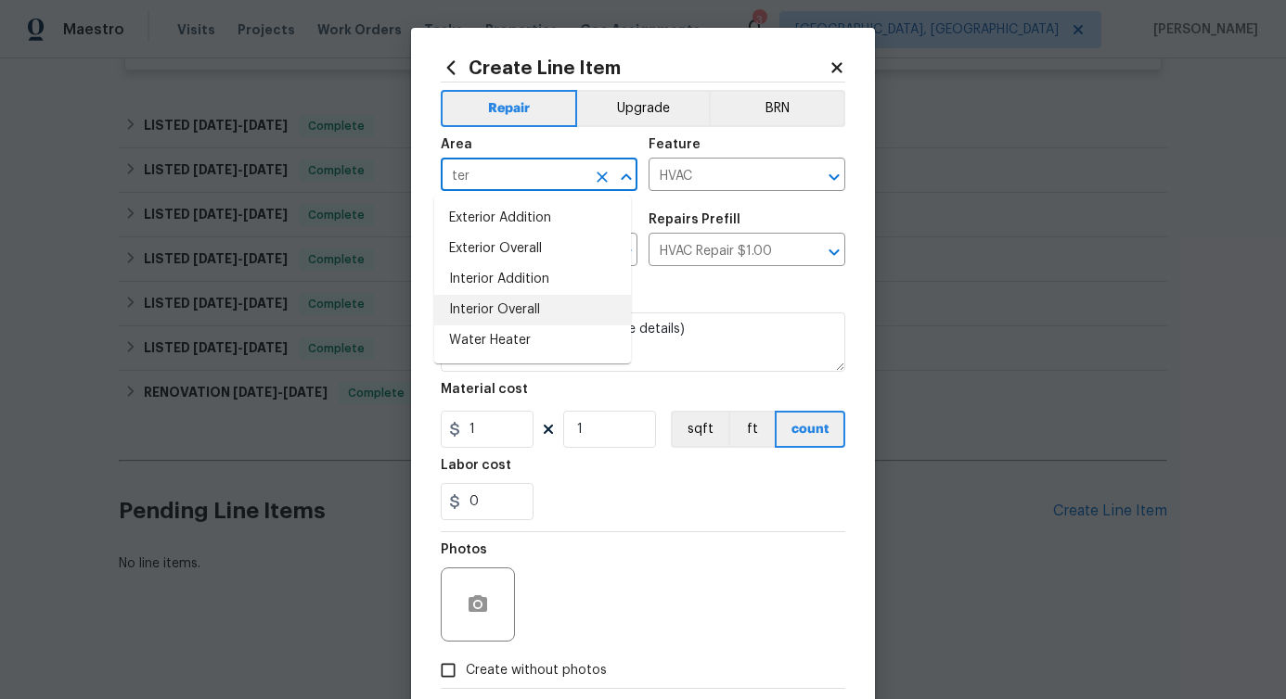
click at [510, 304] on li "Interior Overall" at bounding box center [532, 310] width 197 height 31
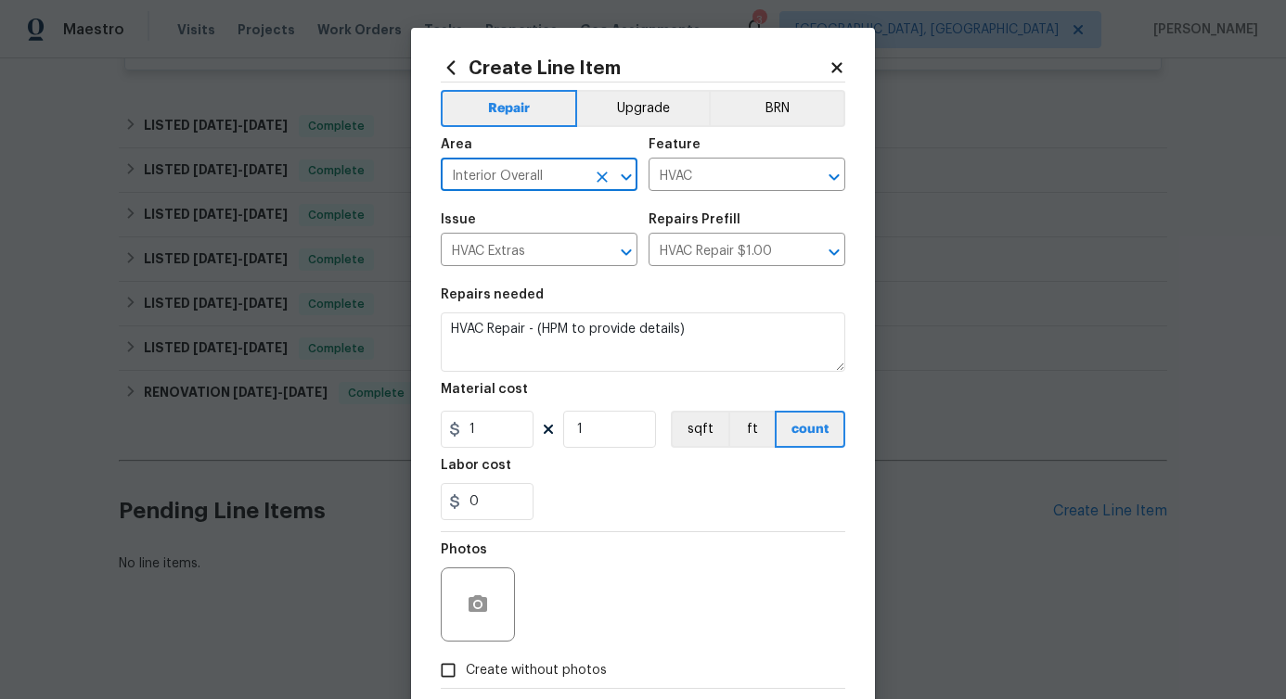
type input "Interior Overall"
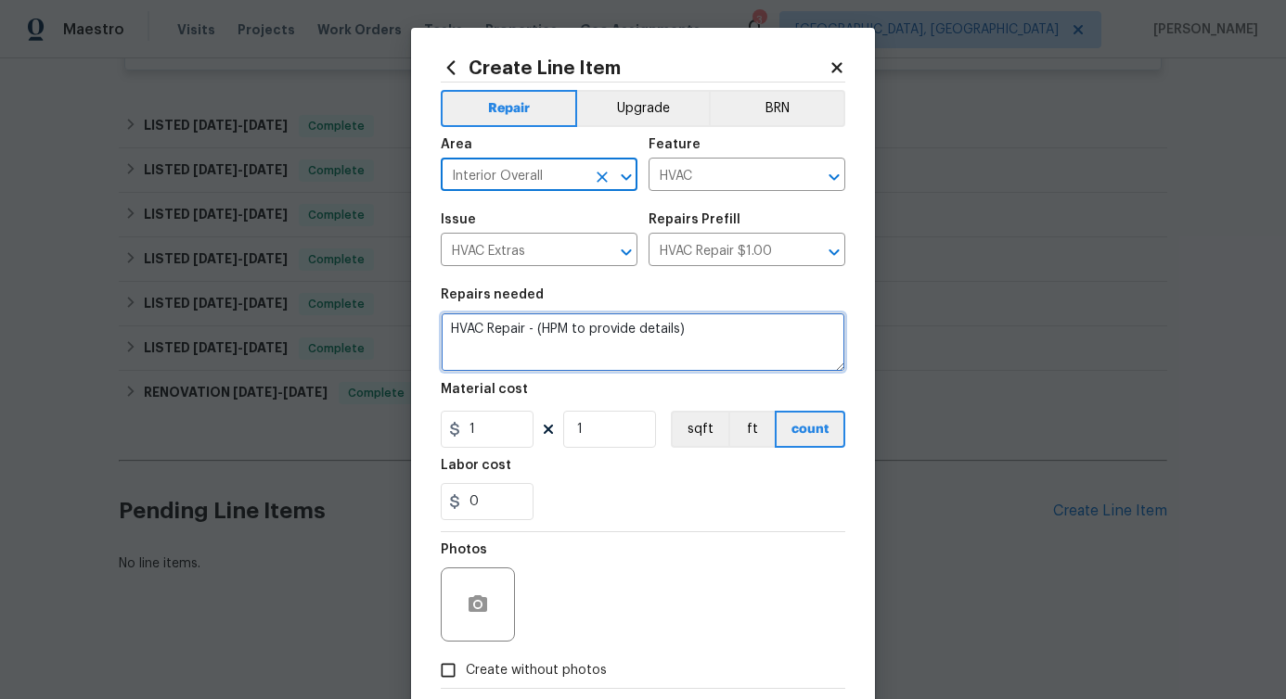
click at [515, 345] on textarea "HVAC Repair - (HPM to provide details)" at bounding box center [643, 342] width 404 height 59
paste textarea "The HVAC unit, she also said that there is nothing wrong with the temperature w…"
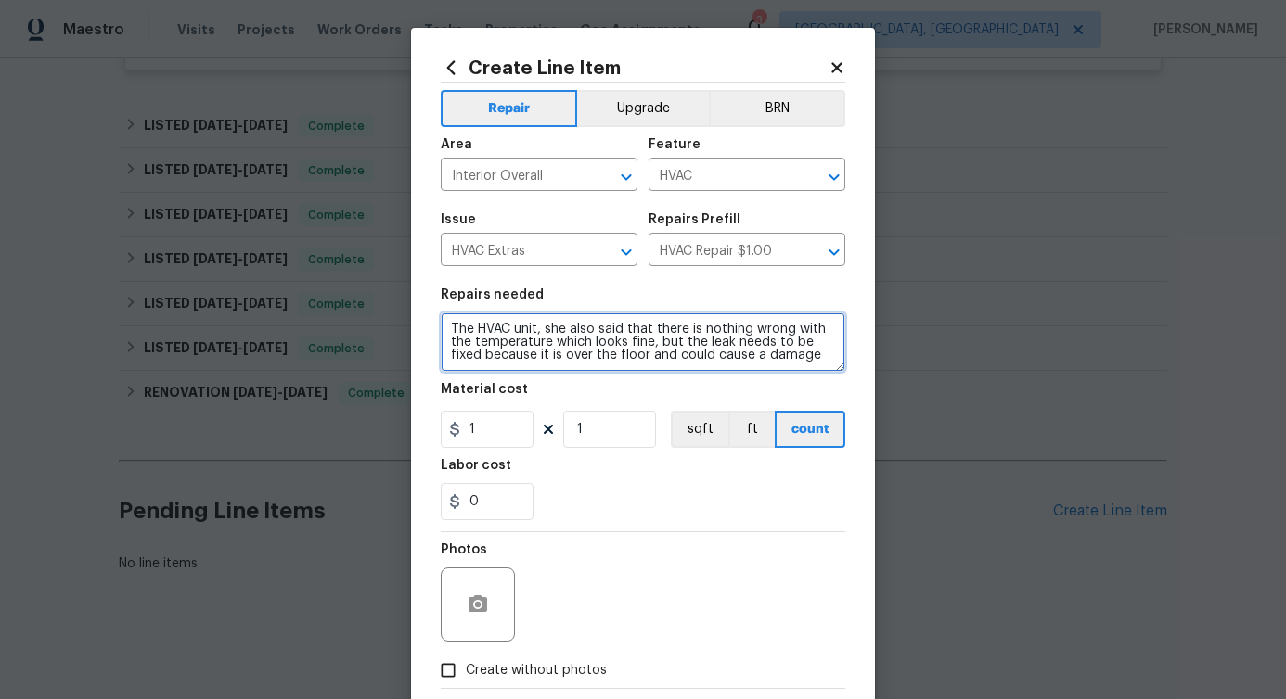
scroll to position [4, 0]
type textarea "The HVAC unit, she also said that there is nothing wrong with the temperature w…"
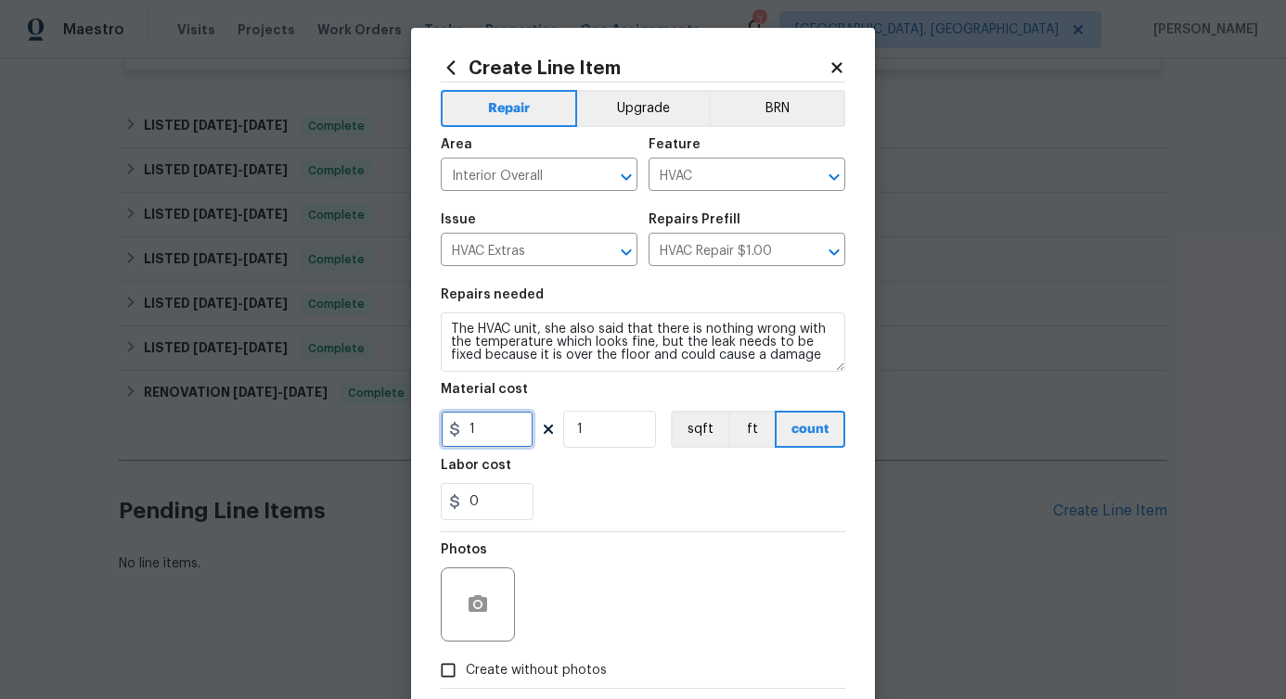
click at [505, 414] on input "1" at bounding box center [487, 429] width 93 height 37
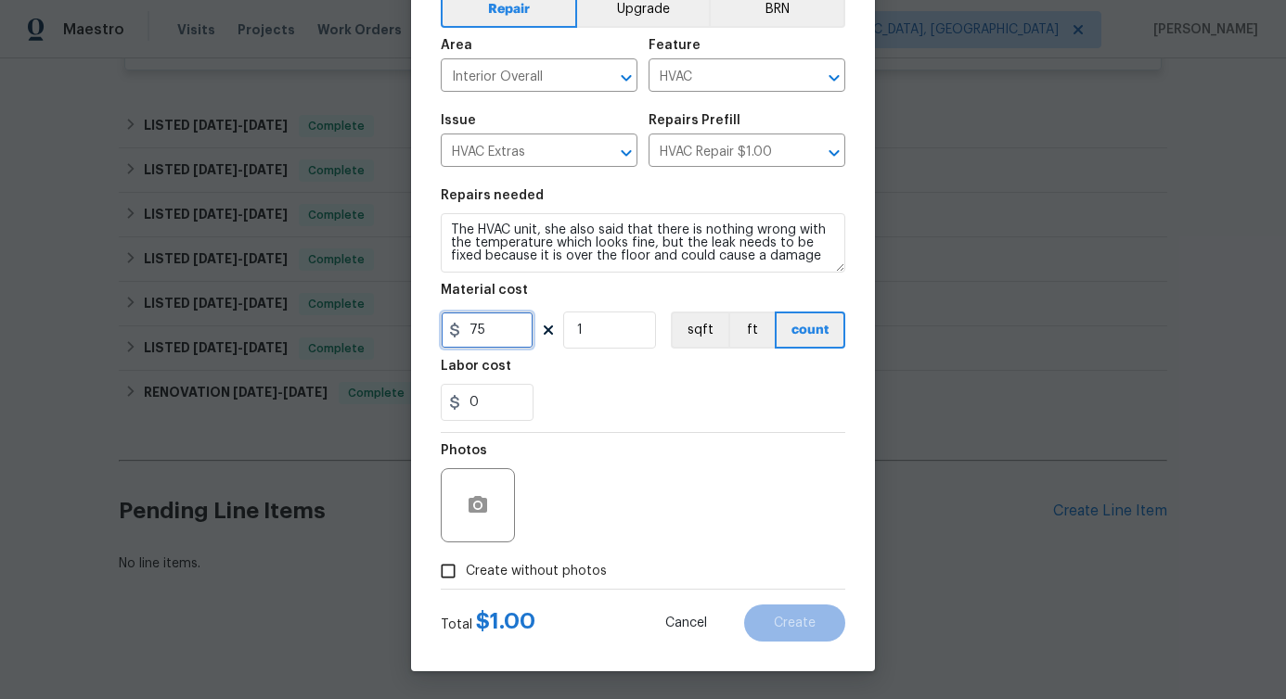
type input "75"
click at [564, 572] on span "Create without photos" at bounding box center [536, 571] width 141 height 19
click at [466, 572] on input "Create without photos" at bounding box center [447, 571] width 35 height 35
checkbox input "true"
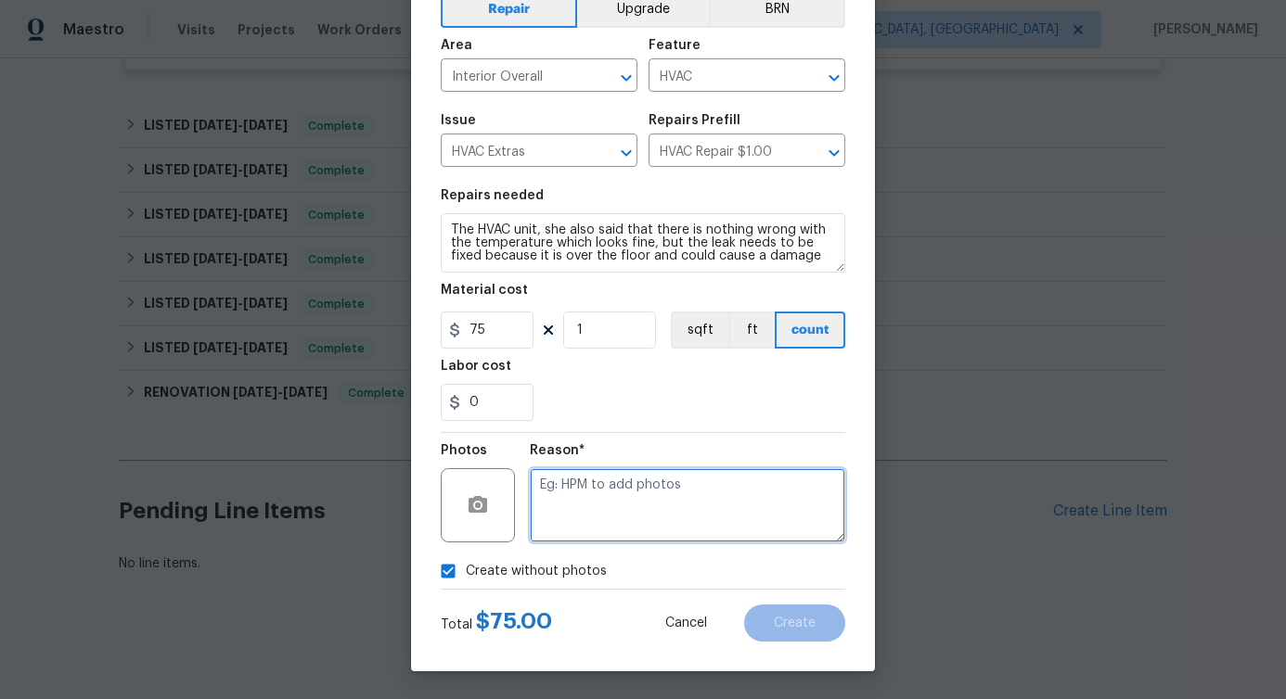
click at [636, 513] on textarea at bounding box center [687, 505] width 315 height 74
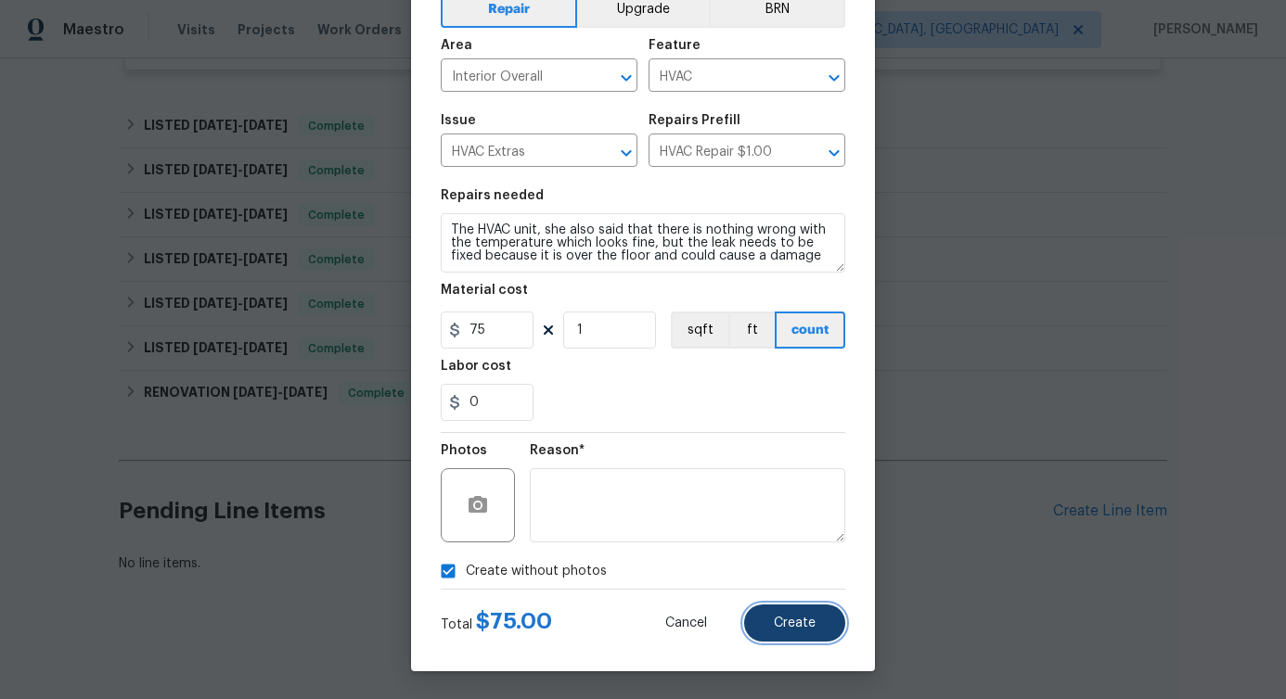
click at [776, 621] on span "Create" at bounding box center [795, 624] width 42 height 14
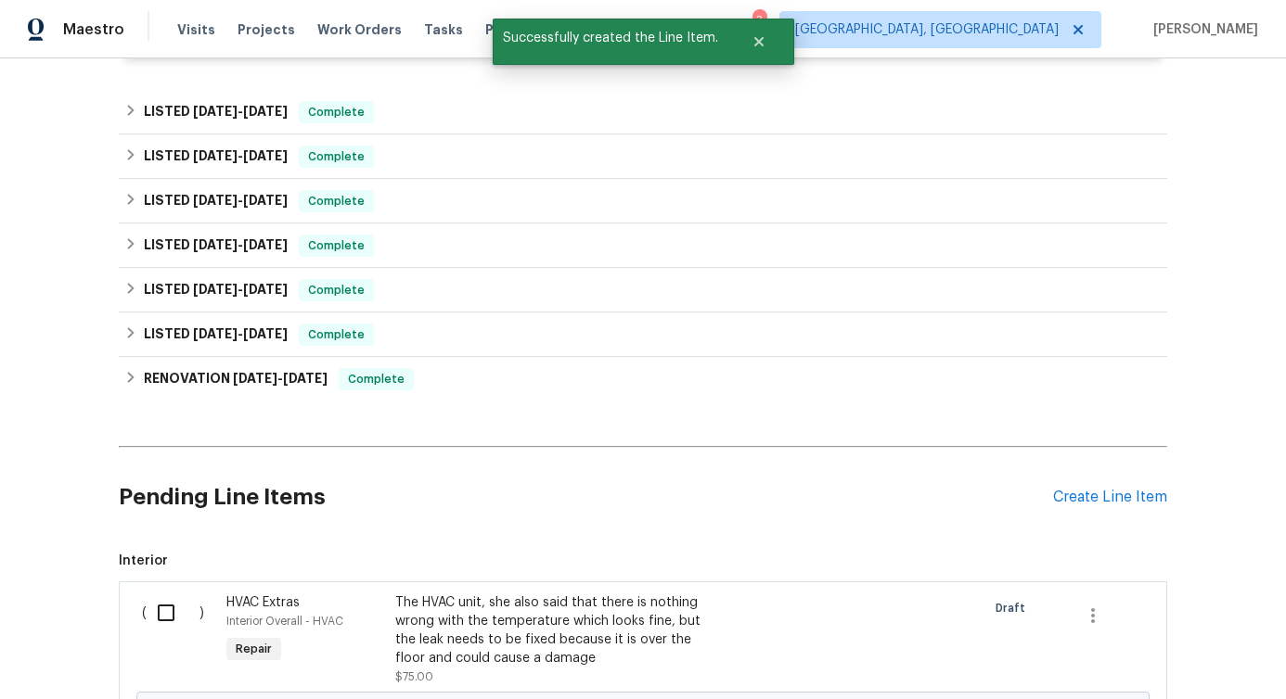
click at [157, 617] on input "checkbox" at bounding box center [173, 613] width 53 height 39
checkbox input "true"
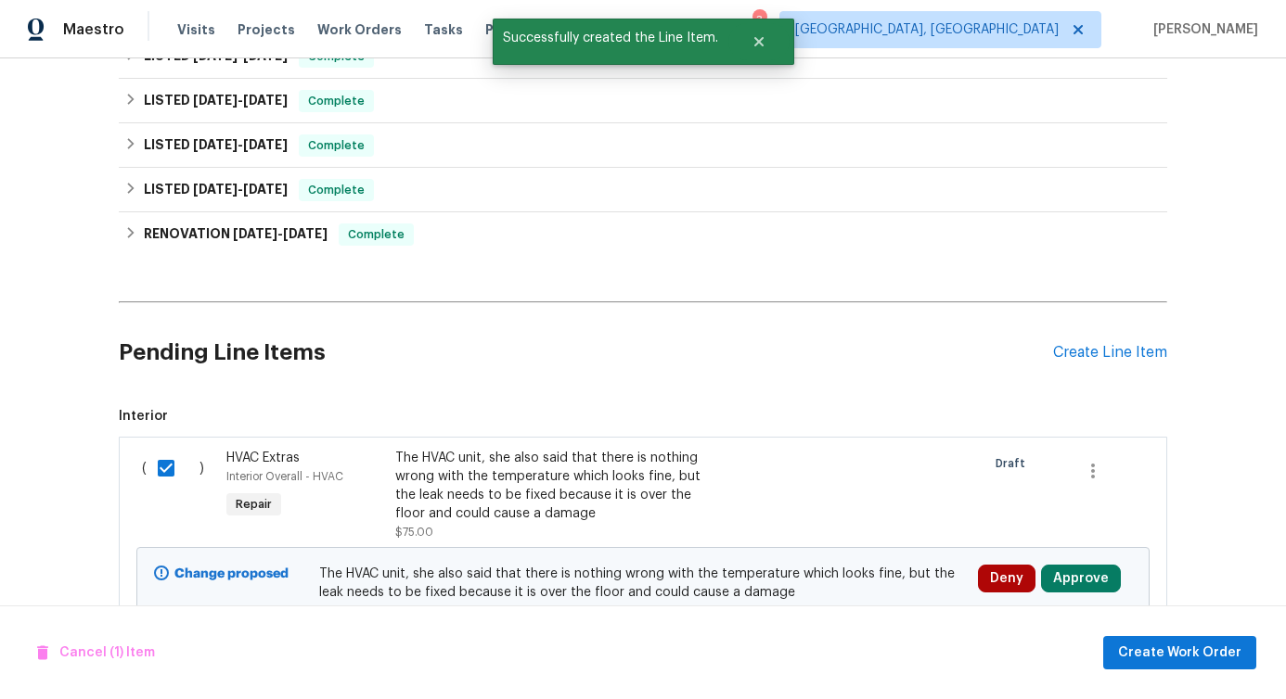
scroll to position [974, 0]
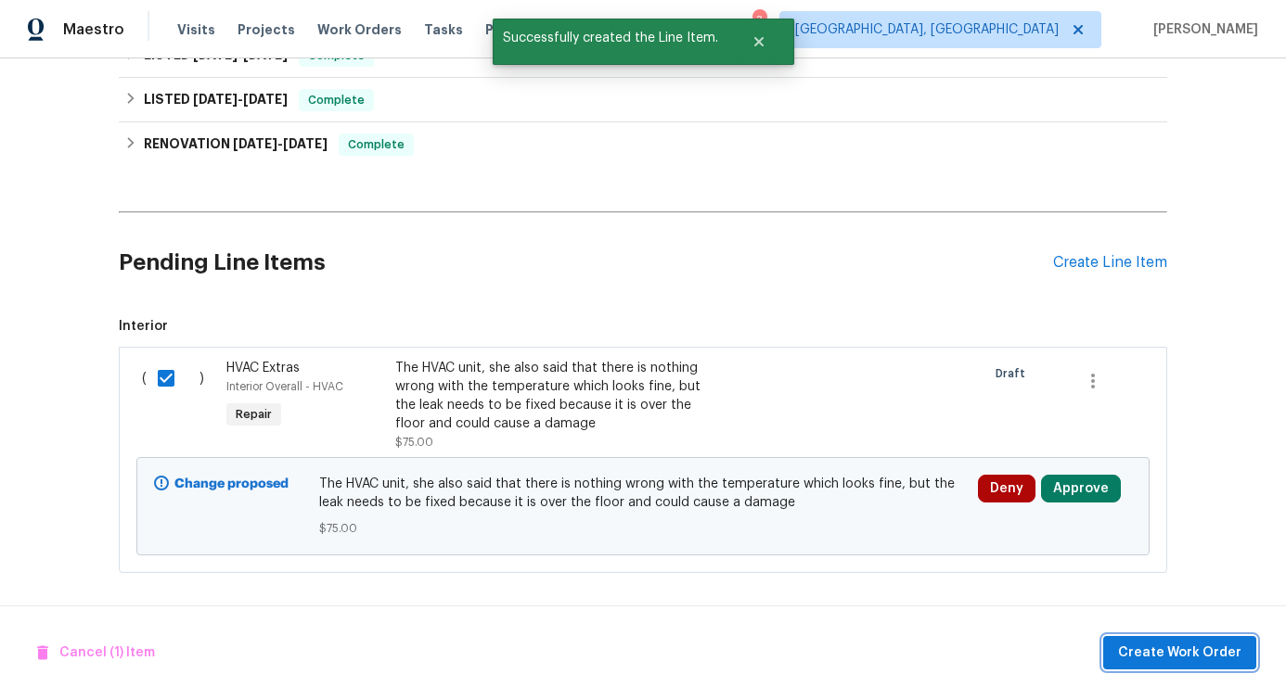
click at [1196, 659] on span "Create Work Order" at bounding box center [1179, 653] width 123 height 23
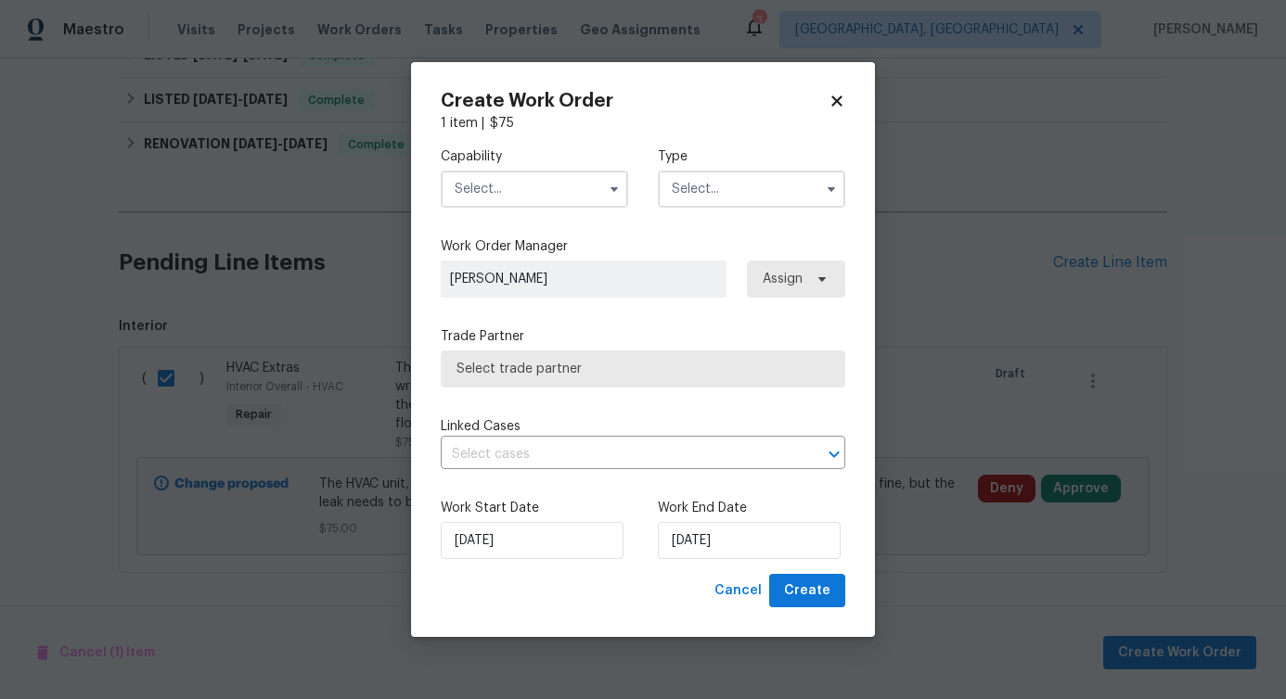
click at [583, 171] on input "text" at bounding box center [534, 189] width 187 height 37
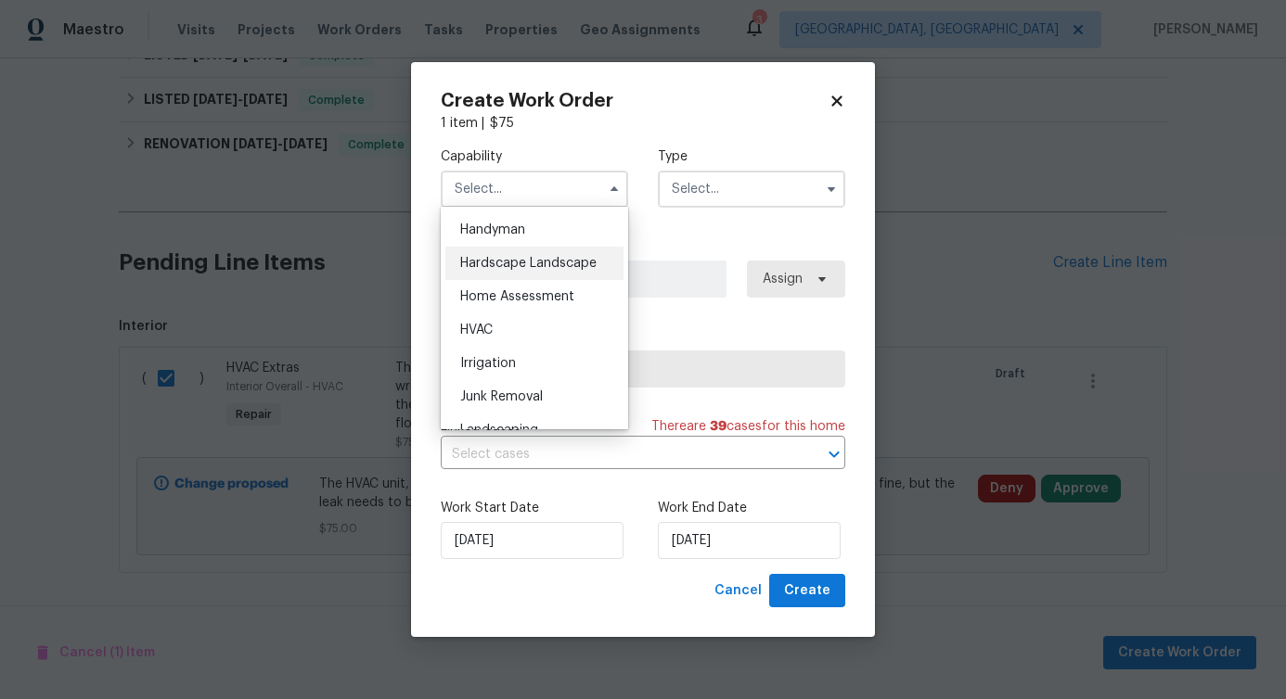
scroll to position [1035, 0]
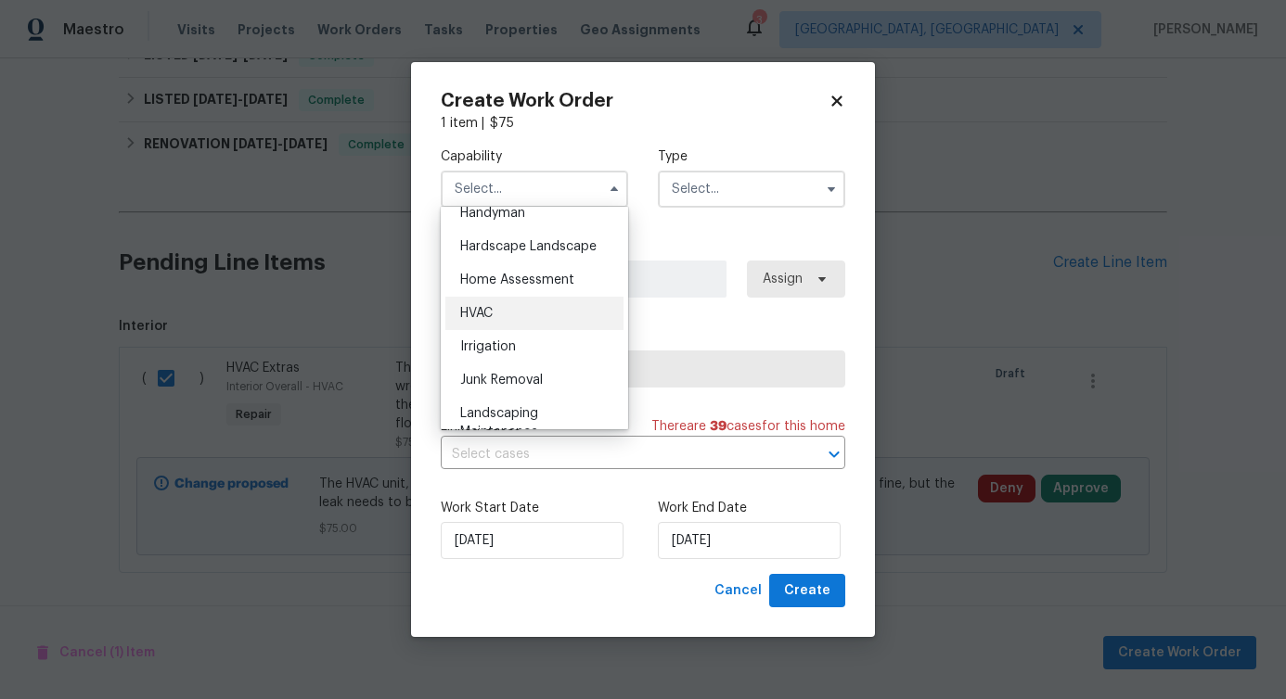
click at [495, 330] on div "HVAC" at bounding box center [534, 313] width 178 height 33
type input "HVAC"
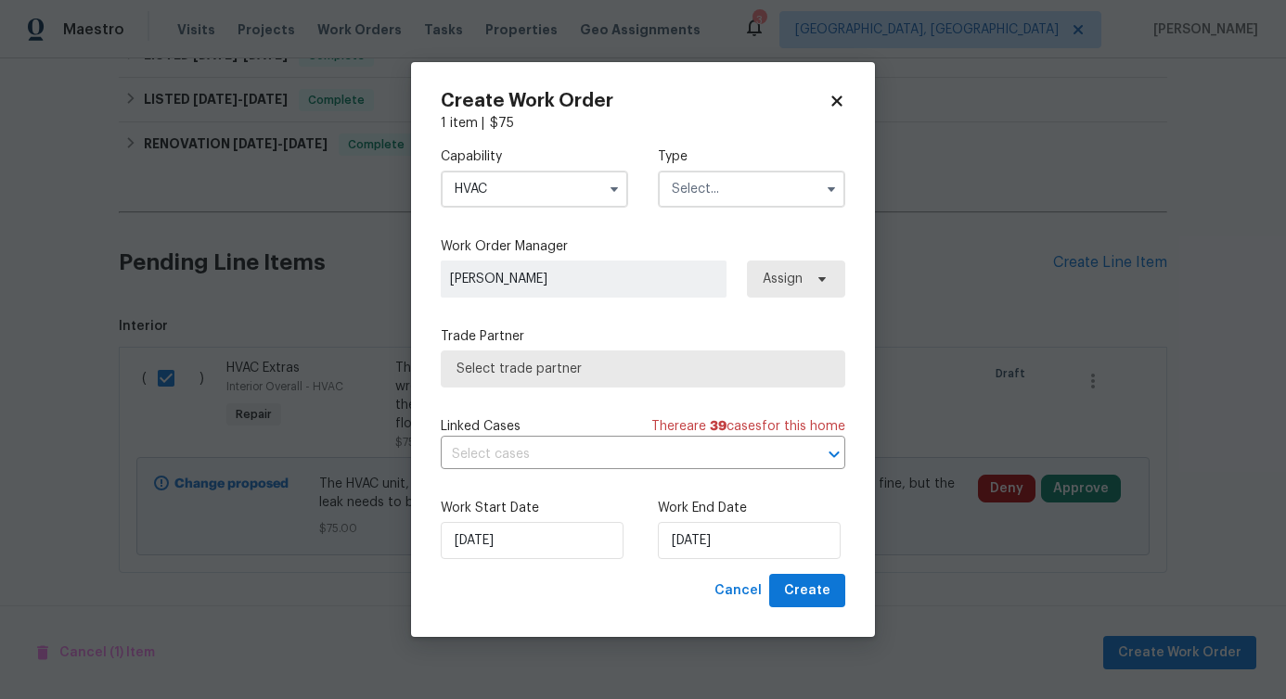
click at [718, 201] on input "text" at bounding box center [751, 189] width 187 height 37
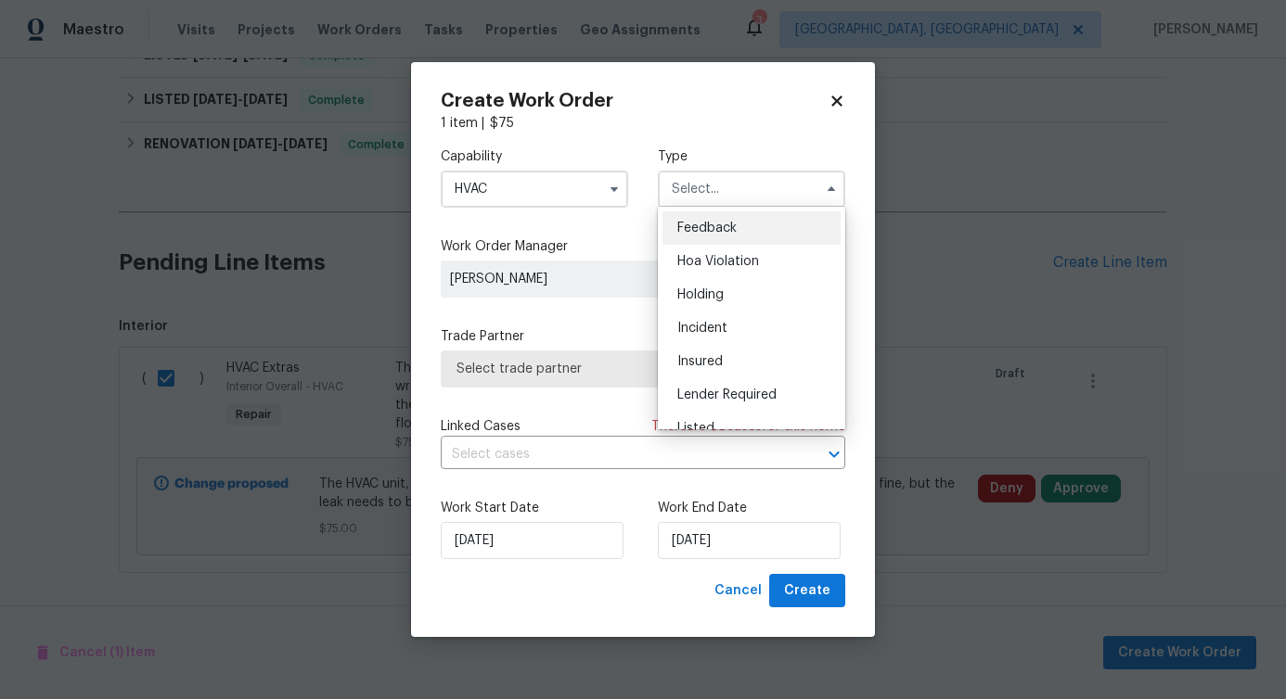
click at [711, 224] on span "Feedback" at bounding box center [706, 228] width 59 height 13
type input "Feedback"
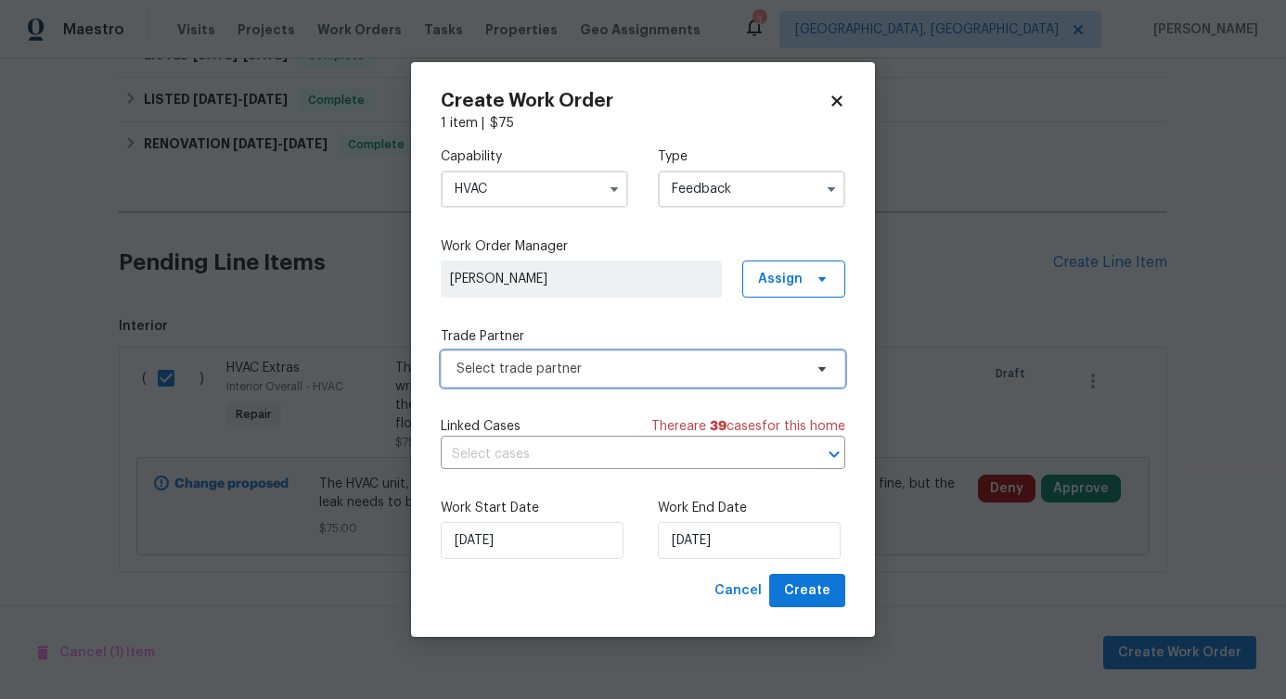
click at [569, 363] on span "Select trade partner" at bounding box center [629, 369] width 346 height 19
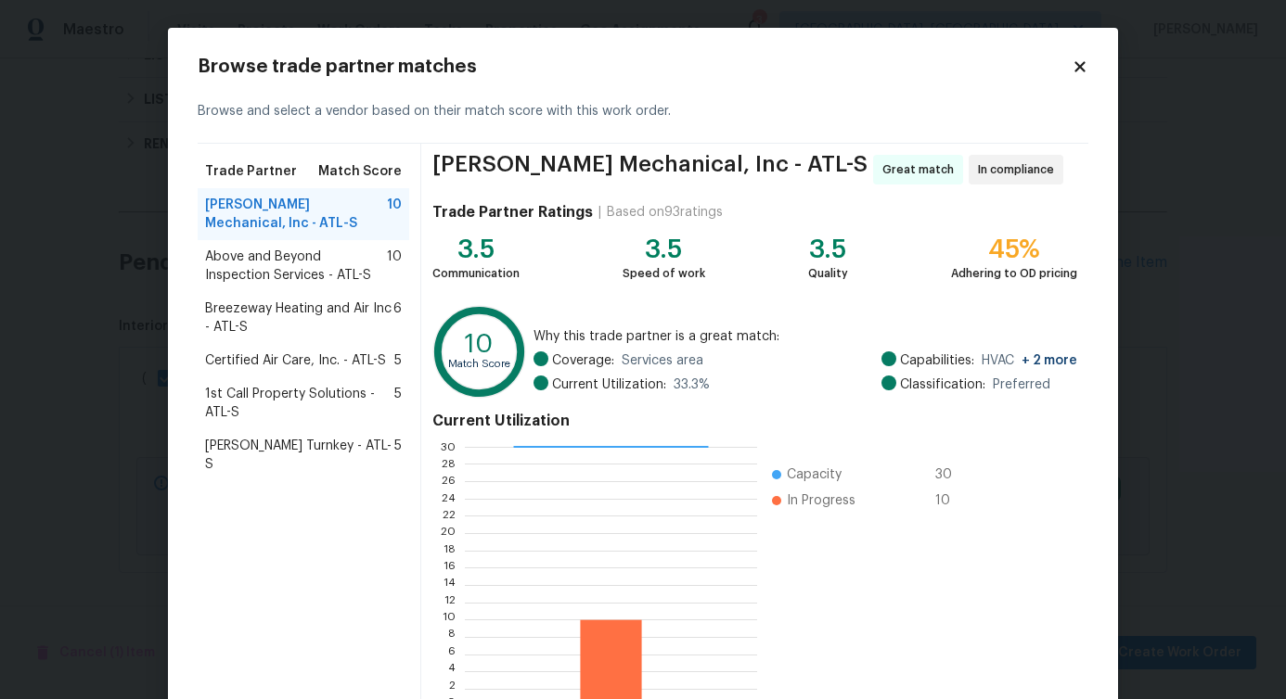
scroll to position [119, 0]
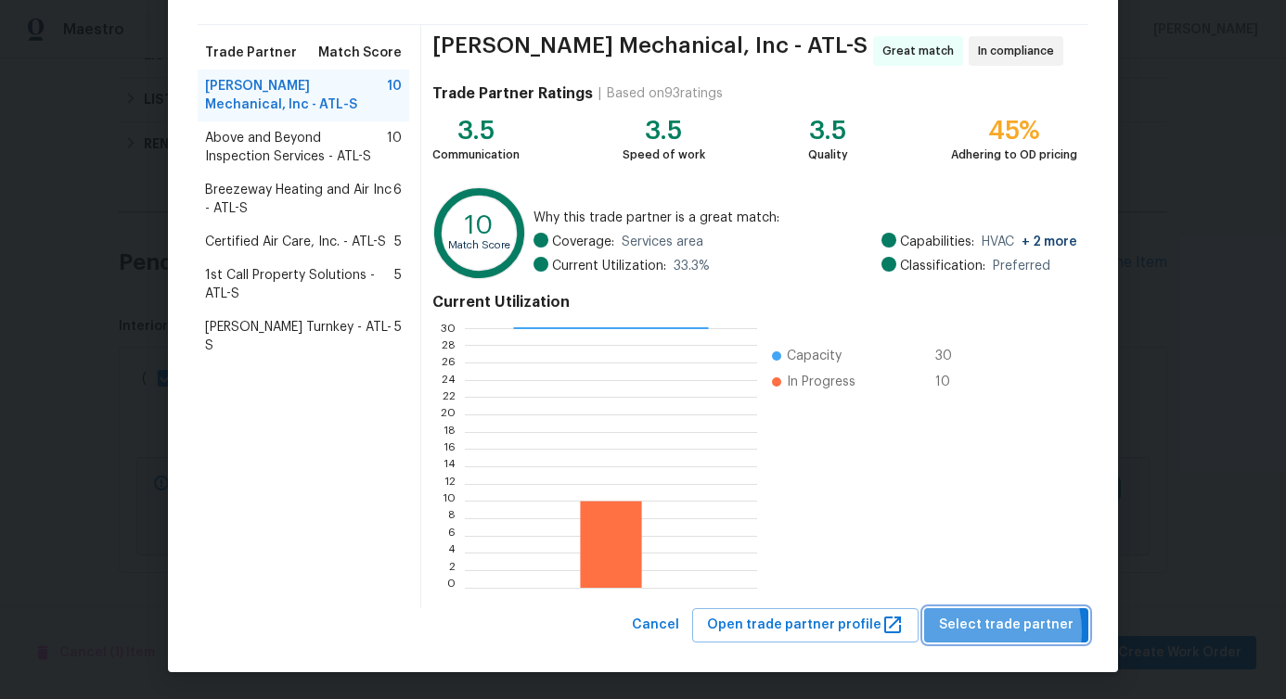
click at [979, 632] on span "Select trade partner" at bounding box center [1006, 625] width 135 height 23
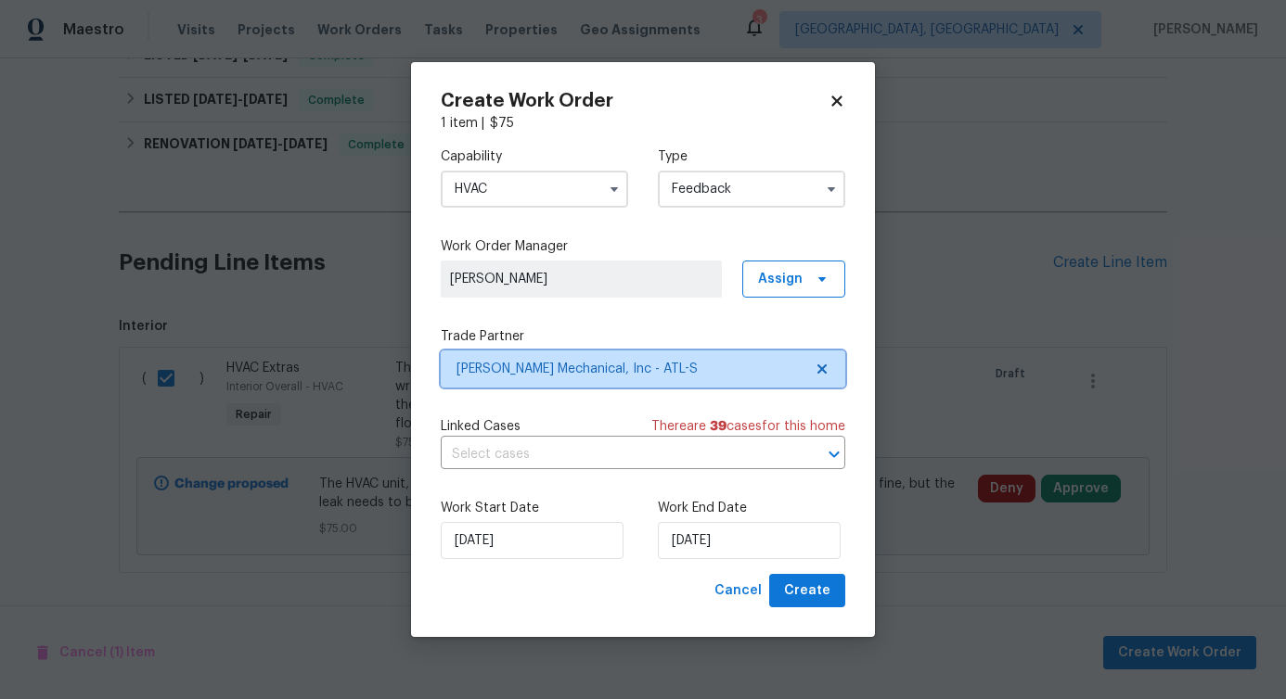
scroll to position [0, 0]
click at [563, 442] on input "text" at bounding box center [617, 455] width 352 height 29
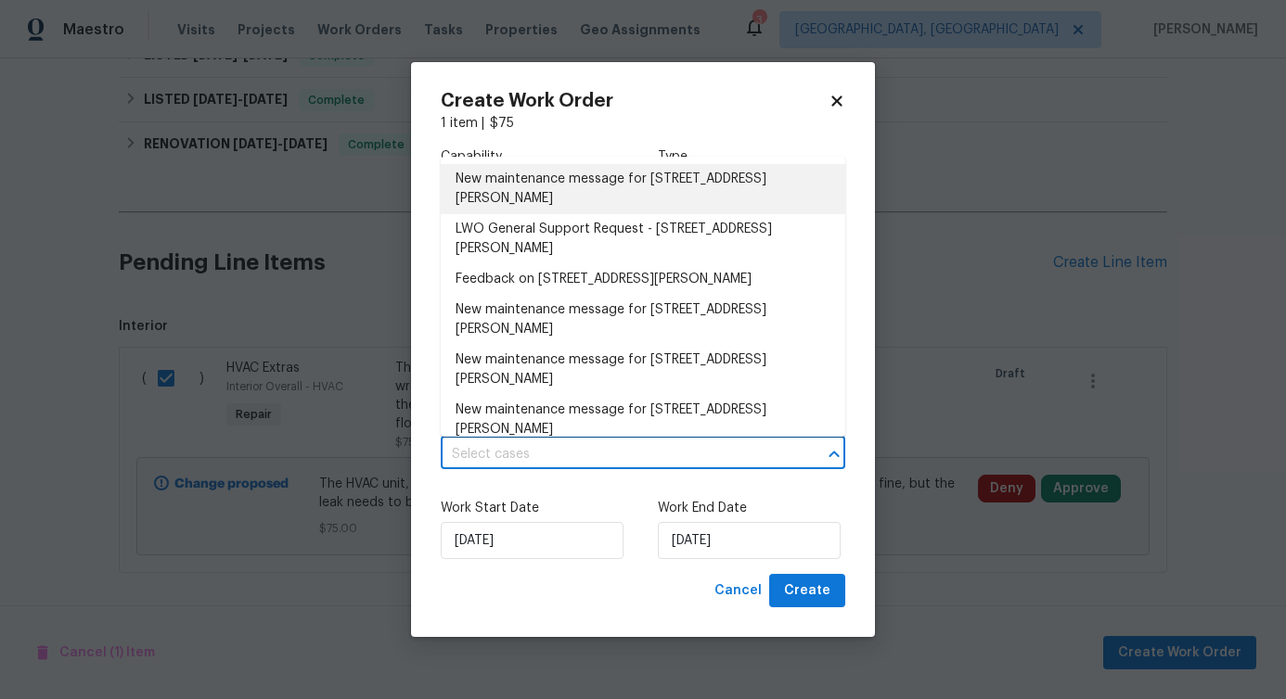
click at [570, 185] on li "New maintenance message for 2232 Dunseath Ave NW Apt 202, Atlanta, GA 30318" at bounding box center [643, 189] width 404 height 50
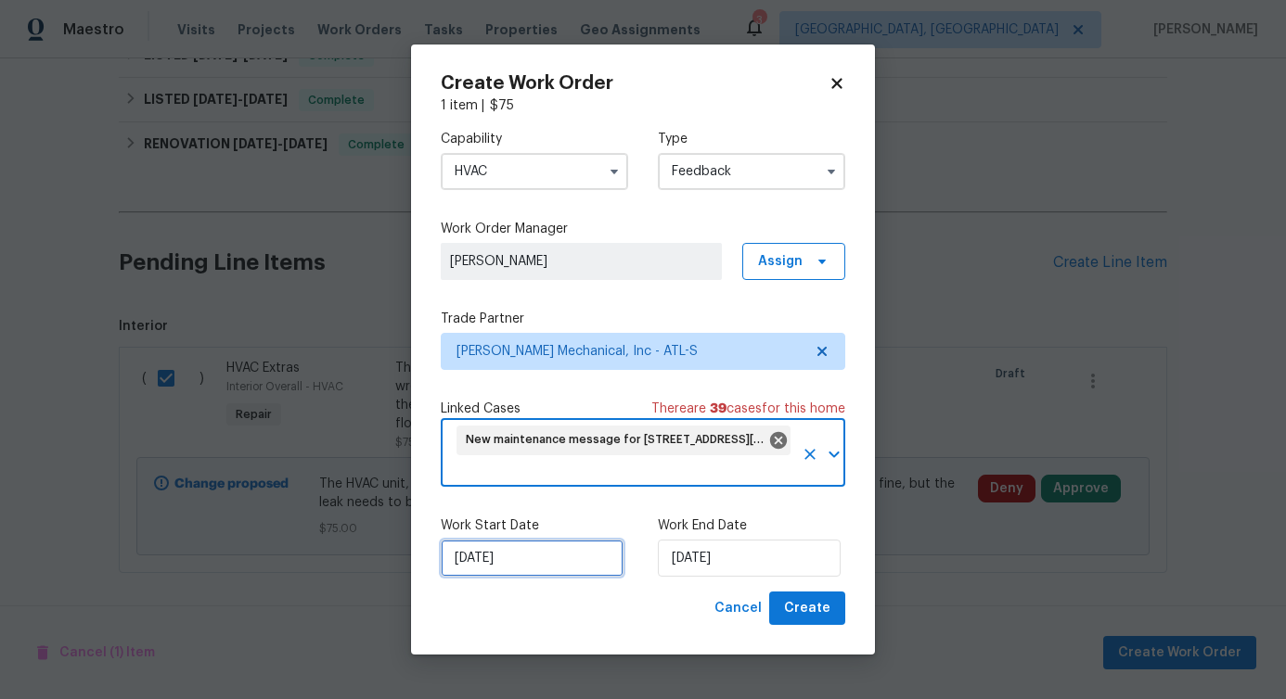
click at [526, 554] on input "[DATE]" at bounding box center [532, 558] width 183 height 37
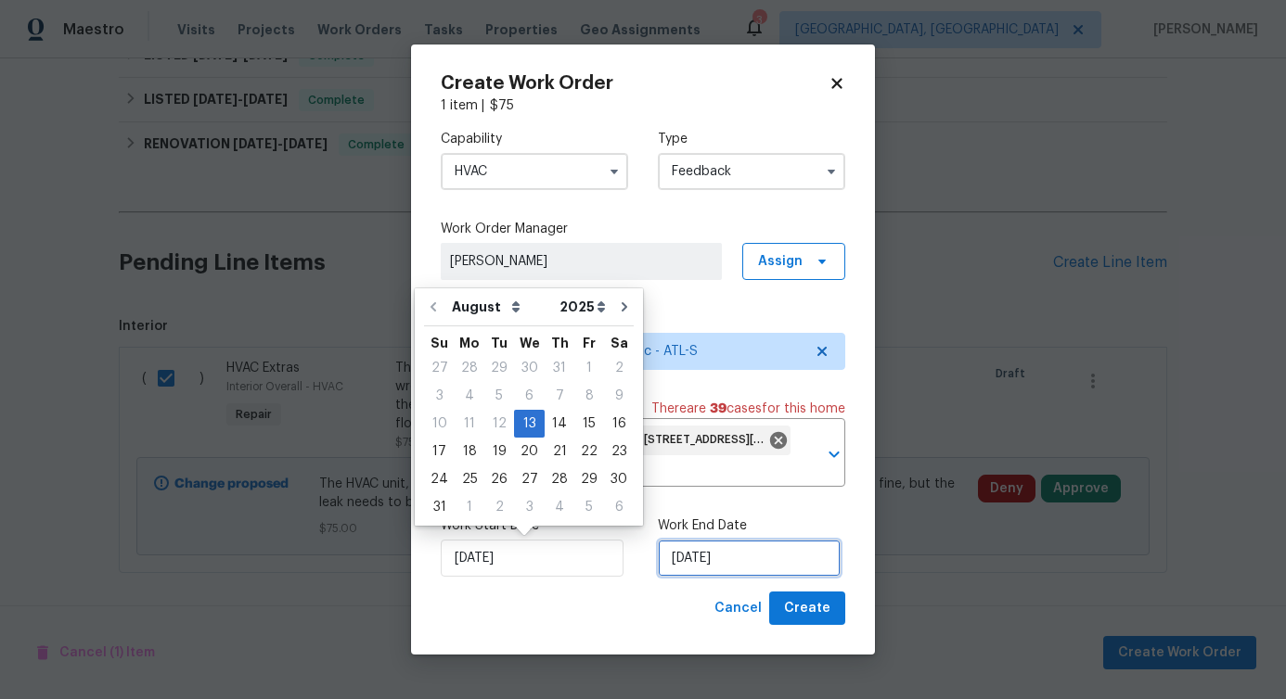
click at [720, 560] on input "[DATE]" at bounding box center [749, 558] width 183 height 37
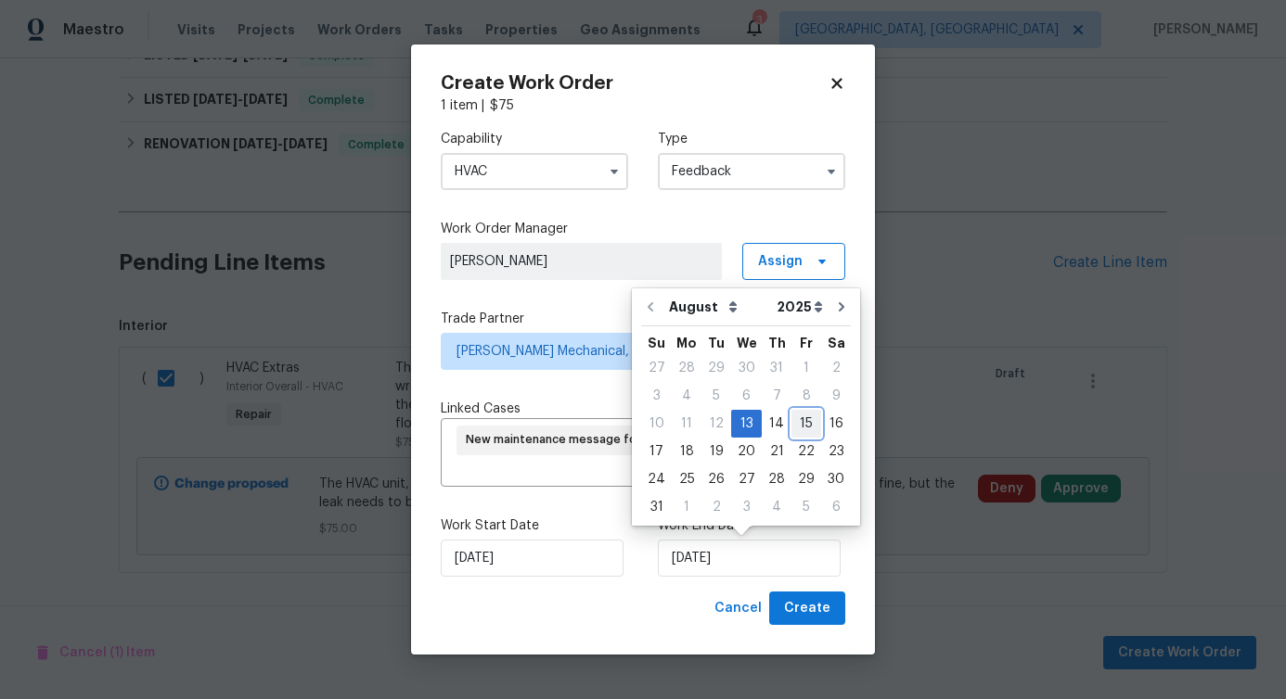
click at [796, 428] on div "15" at bounding box center [806, 424] width 30 height 26
type input "[DATE]"
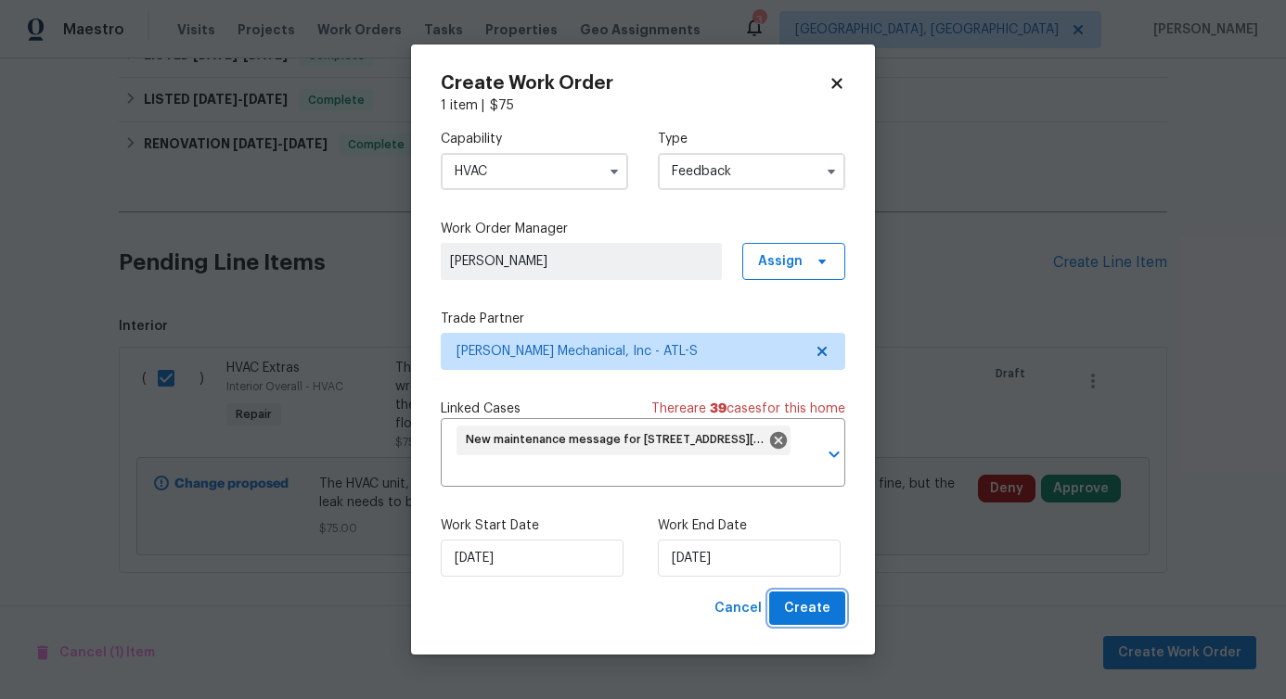
click at [808, 620] on span "Create" at bounding box center [807, 608] width 46 height 23
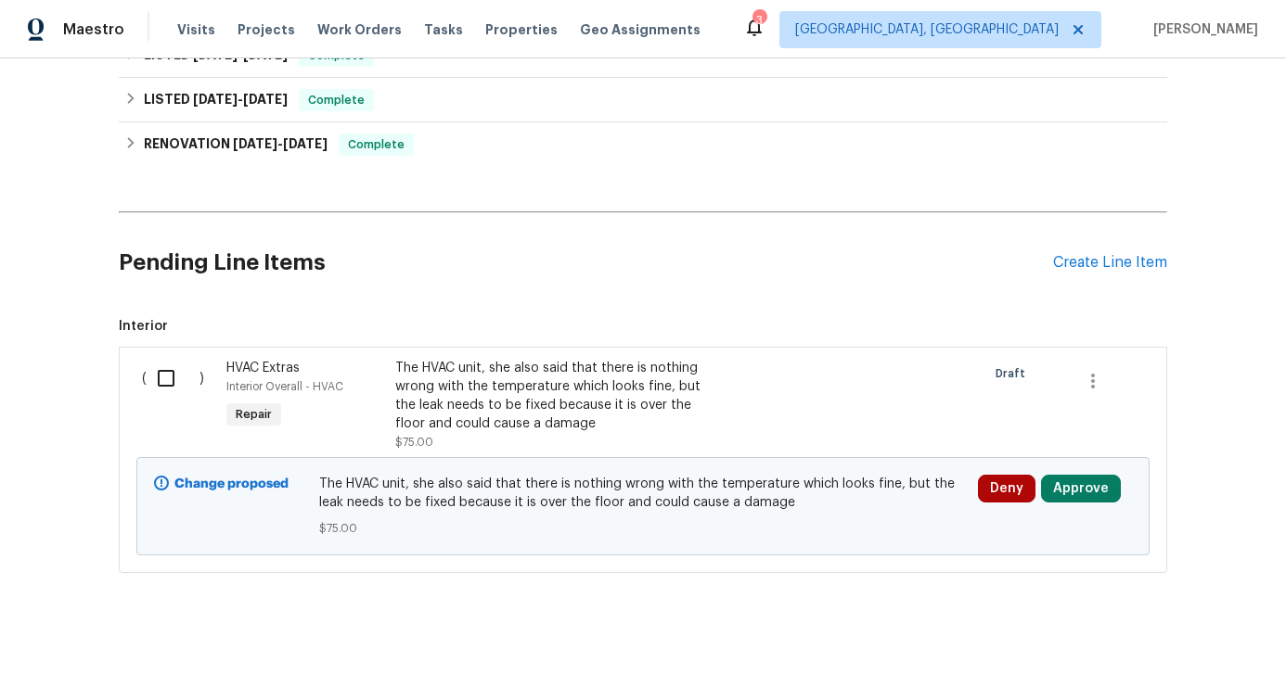
checkbox input "false"
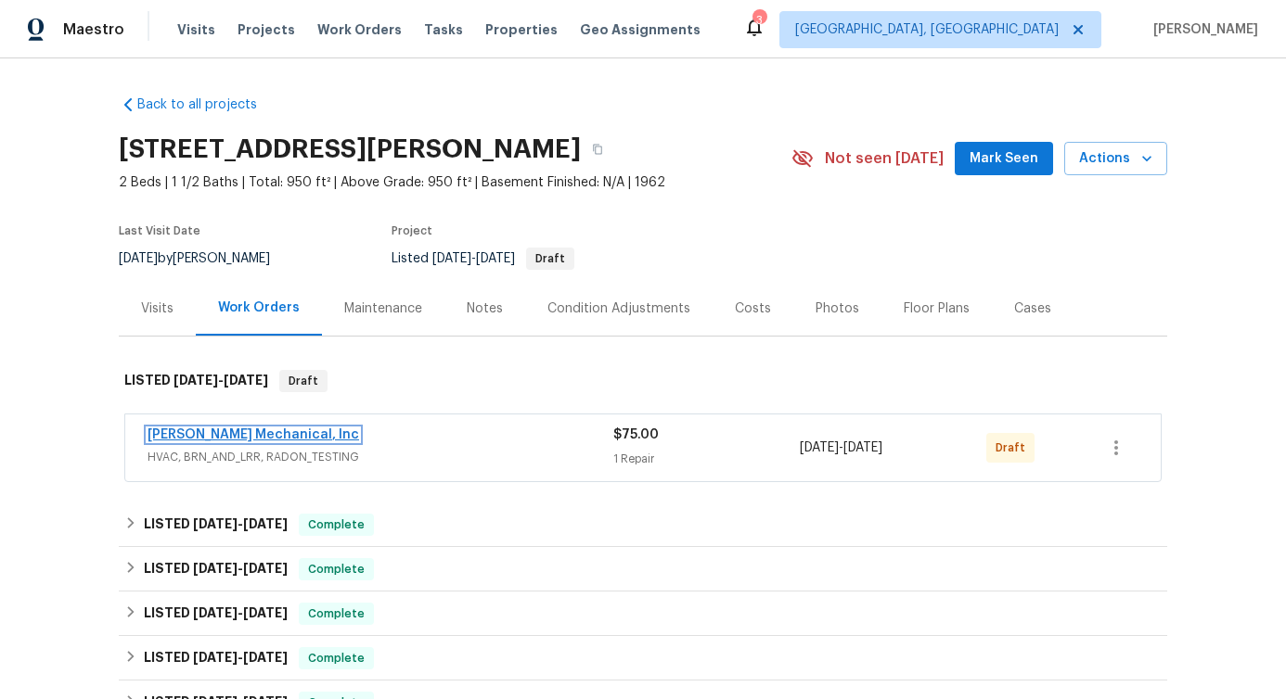
click at [237, 430] on link "[PERSON_NAME] Mechanical, Inc" at bounding box center [252, 435] width 211 height 13
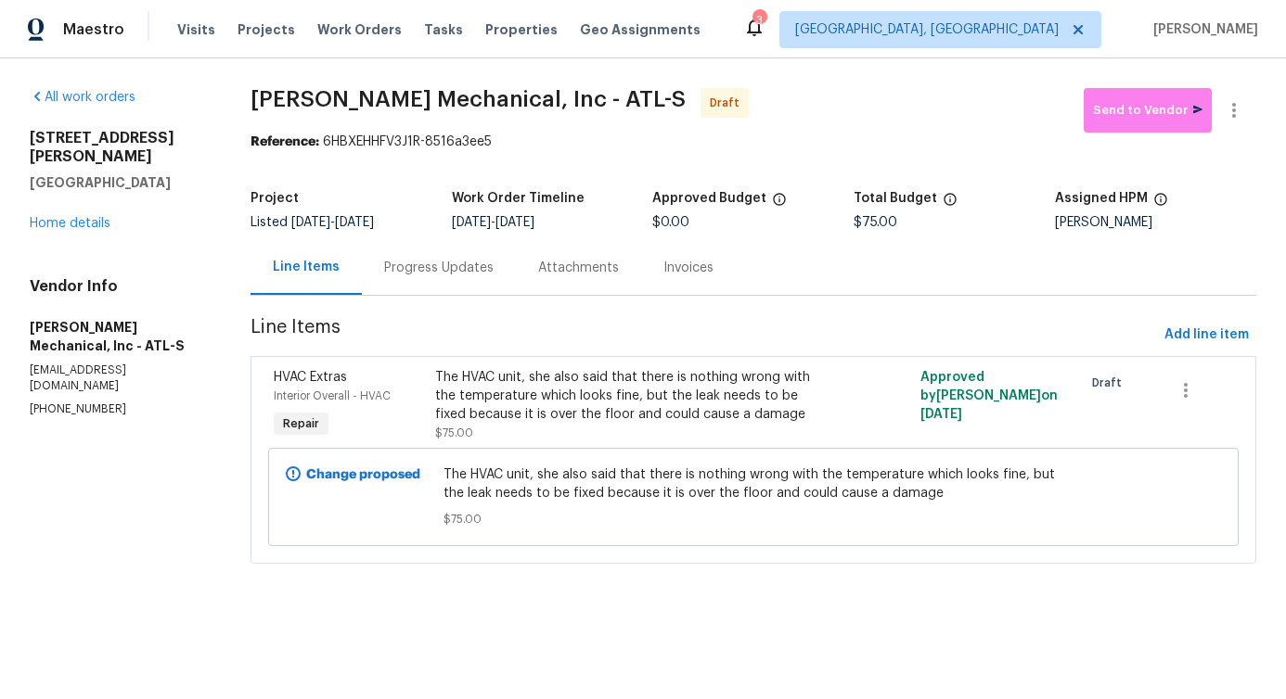
click at [442, 282] on div "Progress Updates" at bounding box center [439, 267] width 154 height 55
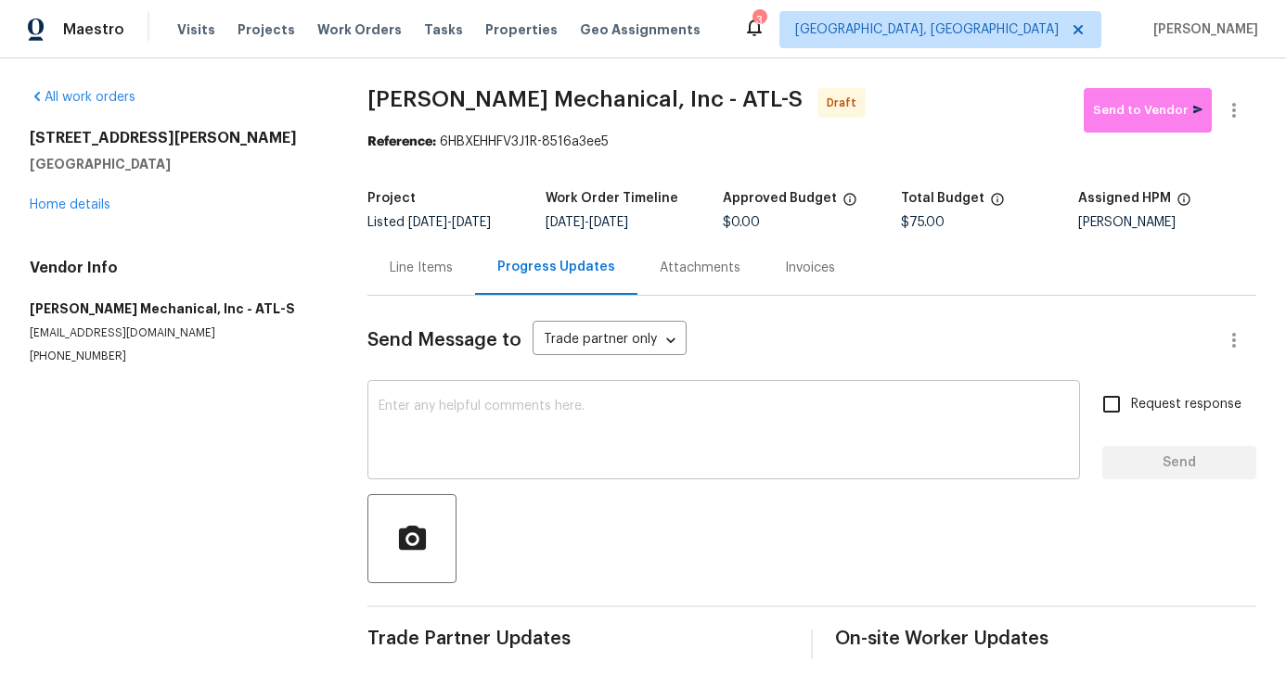
click at [479, 425] on textarea at bounding box center [723, 432] width 690 height 65
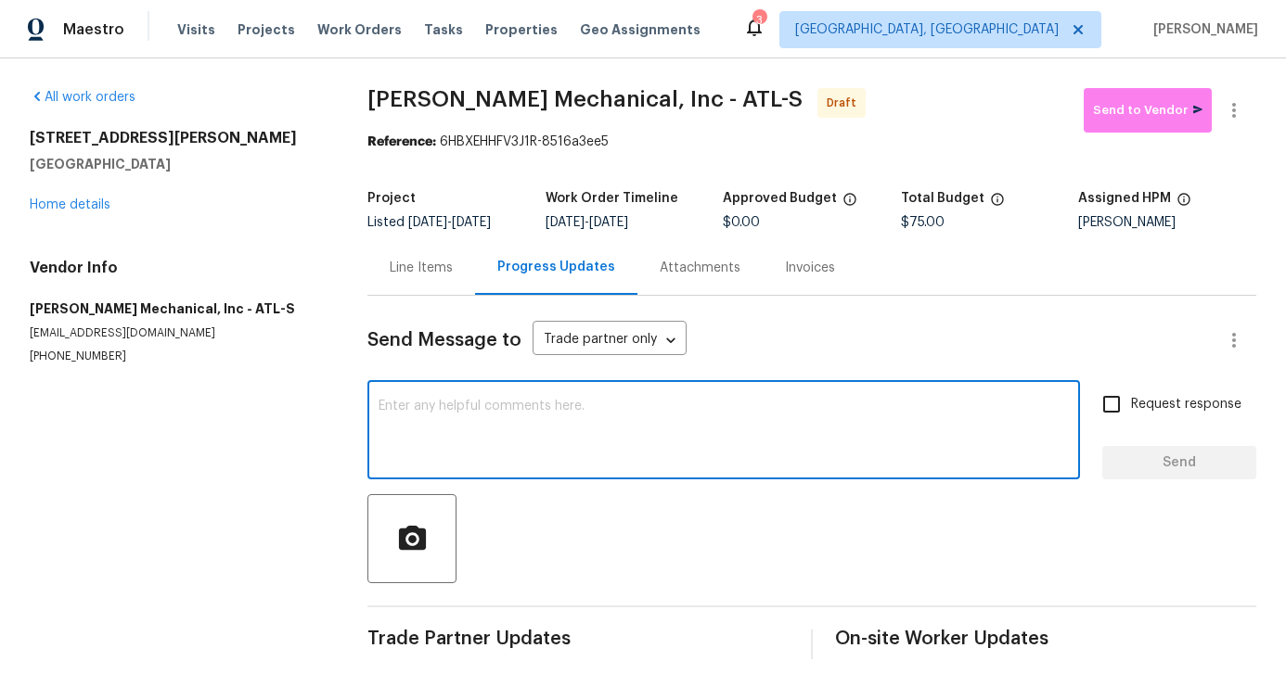
paste textarea "Hi, this is [PERSON_NAME] with Opendoor. I’m confirming you received the WO for…"
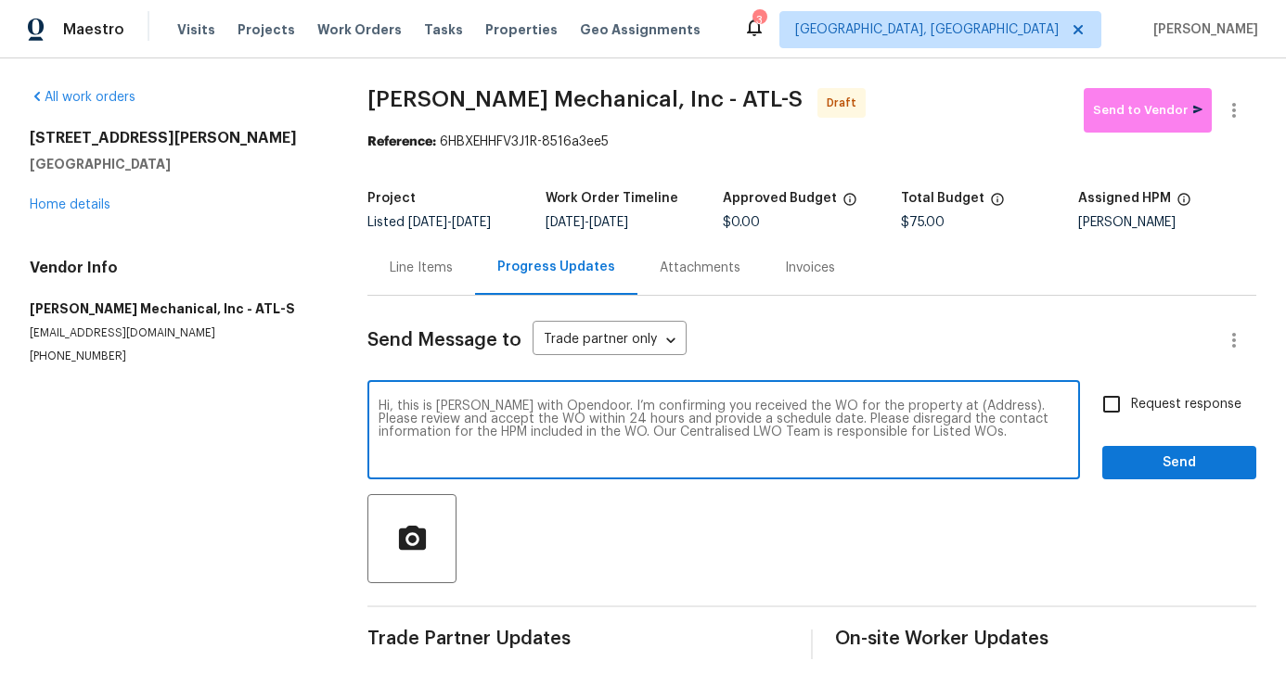
click at [950, 423] on textarea "Hi, this is [PERSON_NAME] with Opendoor. I’m confirming you received the WO for…" at bounding box center [723, 432] width 690 height 65
paste textarea "[STREET_ADDRESS][PERSON_NAME]"
type textarea "Hi, this is [PERSON_NAME] with Opendoor. I’m confirming you received the WO for…"
click at [1134, 404] on span "Request response" at bounding box center [1186, 404] width 110 height 19
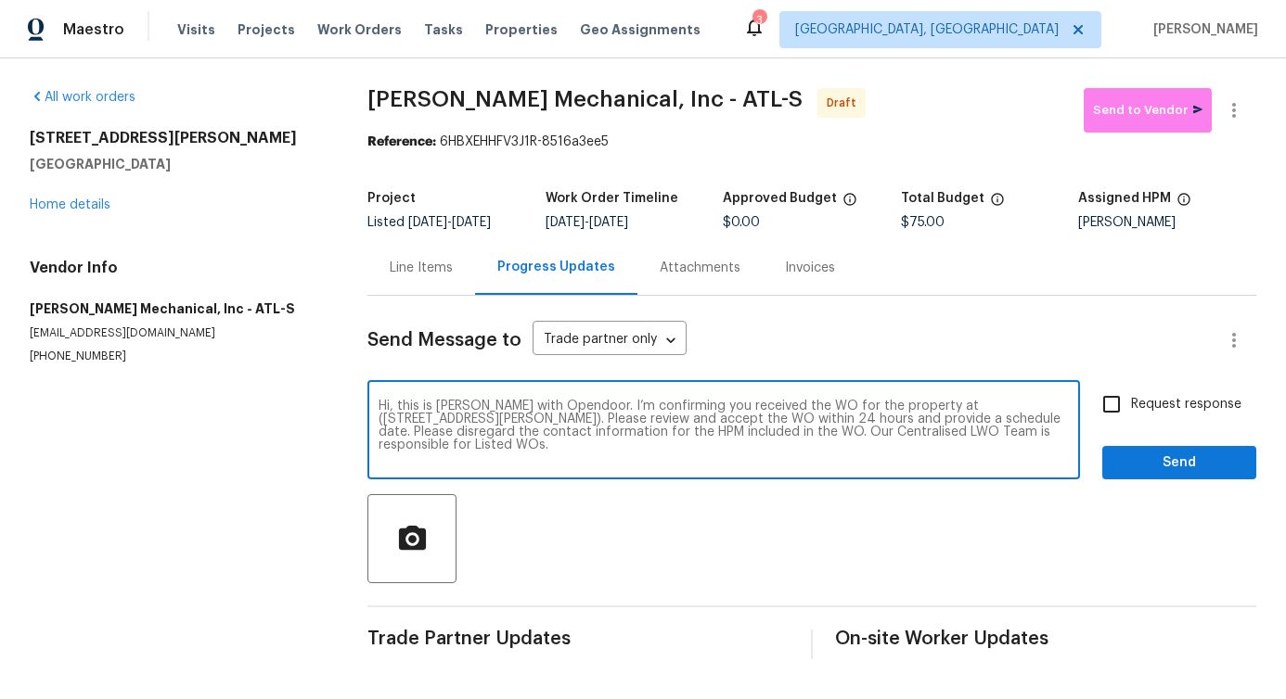
click at [1131, 404] on input "Request response" at bounding box center [1111, 404] width 39 height 39
checkbox input "true"
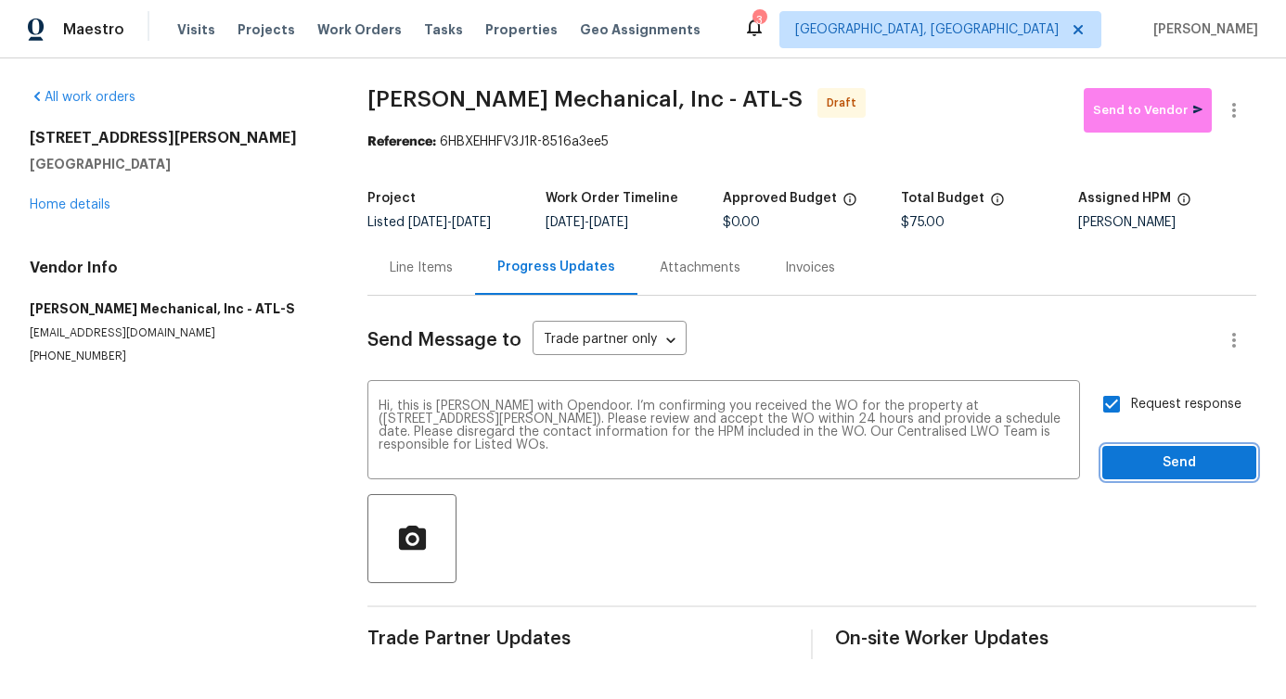
click at [1173, 452] on span "Send" at bounding box center [1179, 463] width 124 height 23
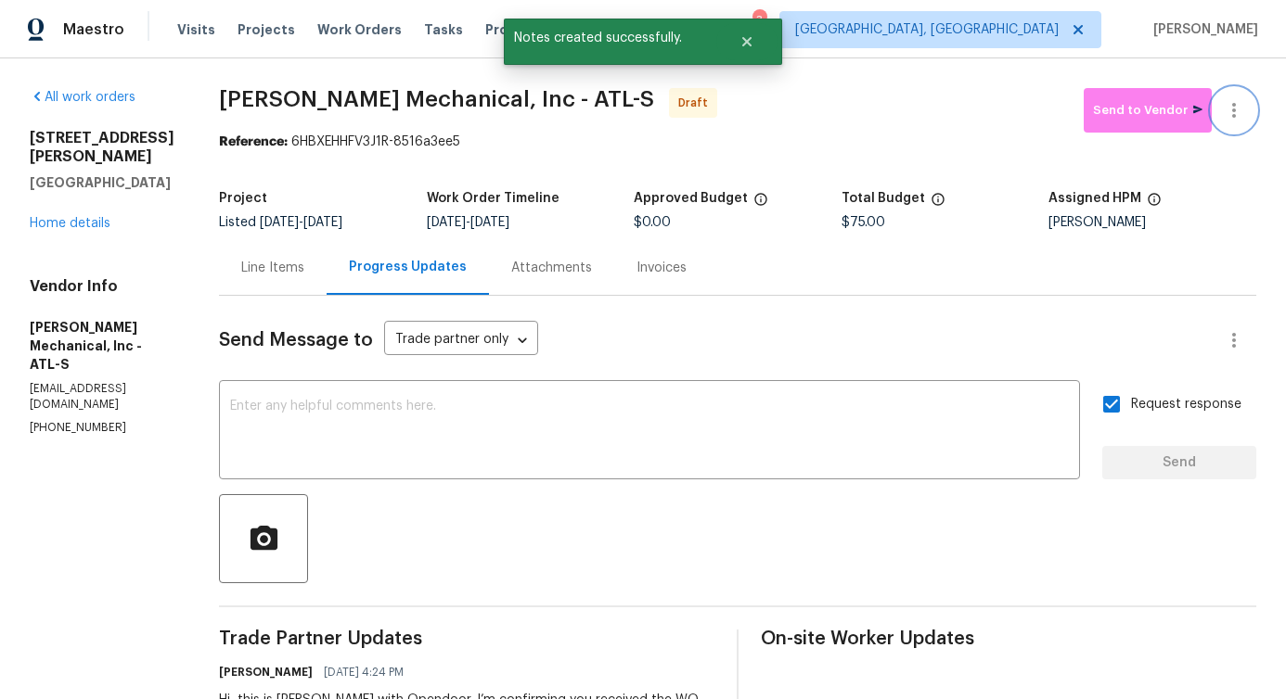
click at [1224, 96] on button "button" at bounding box center [1233, 110] width 45 height 45
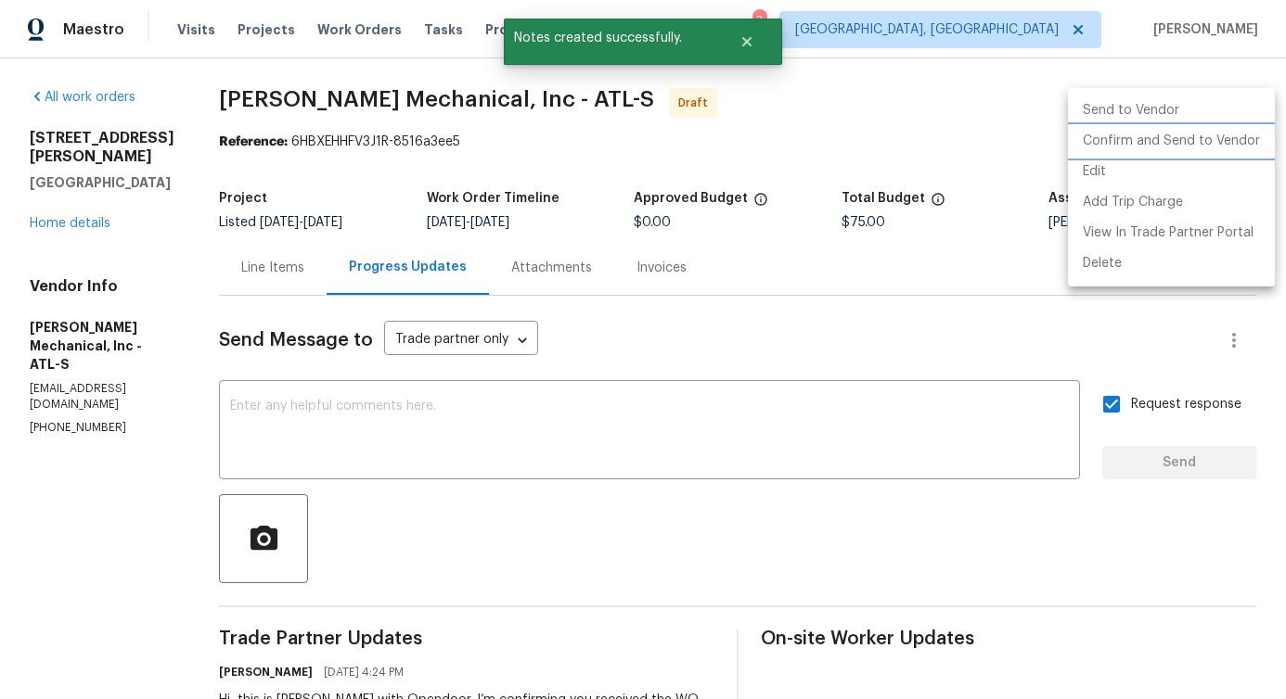
click at [1133, 150] on li "Confirm and Send to Vendor" at bounding box center [1171, 141] width 207 height 31
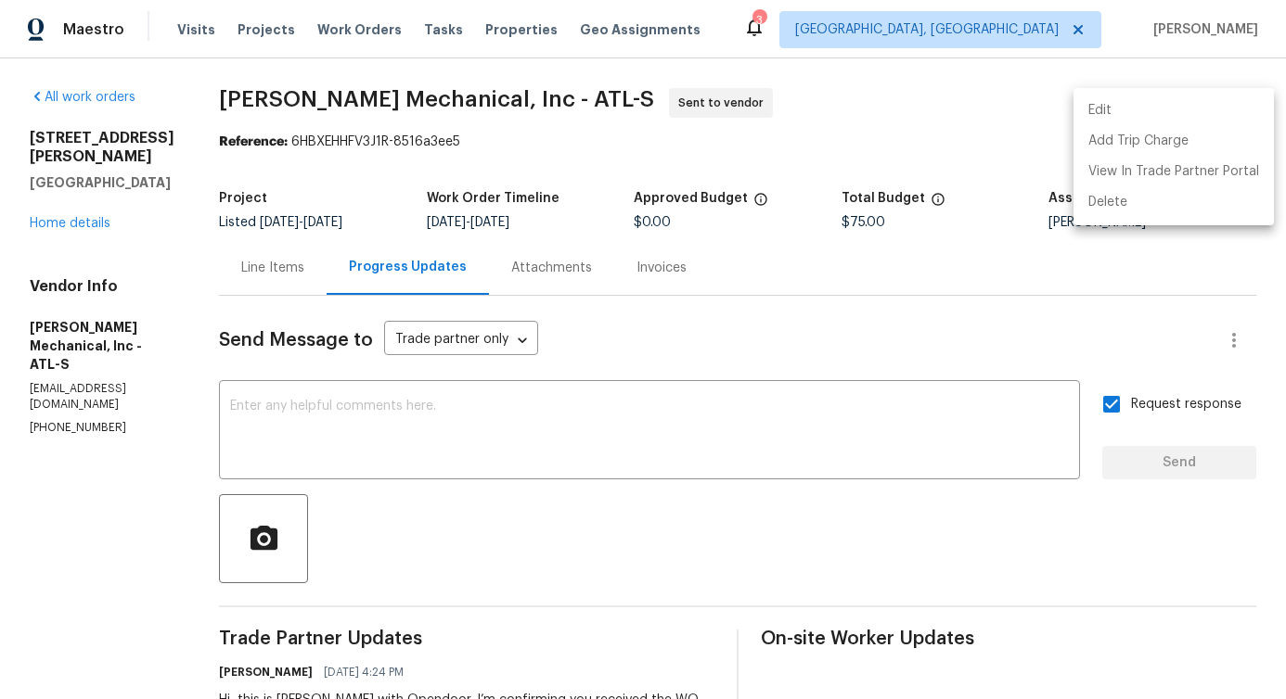
click at [480, 428] on div at bounding box center [643, 349] width 1286 height 699
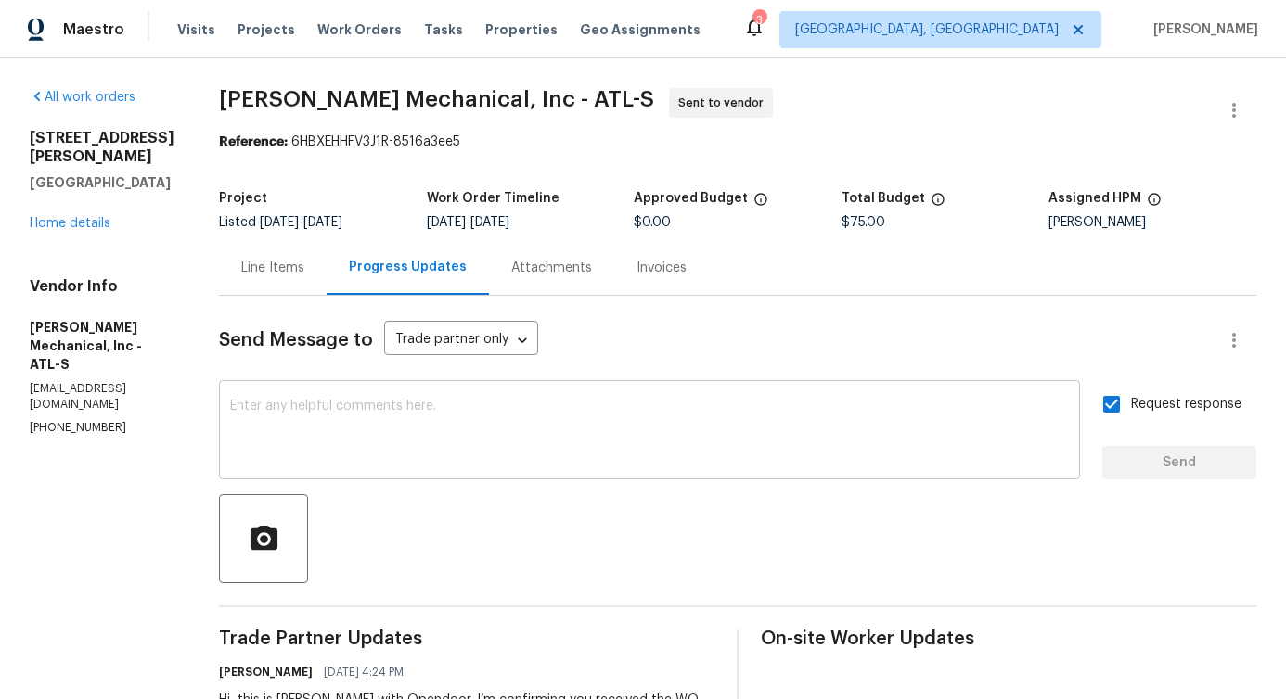
click at [460, 443] on textarea at bounding box center [649, 432] width 839 height 65
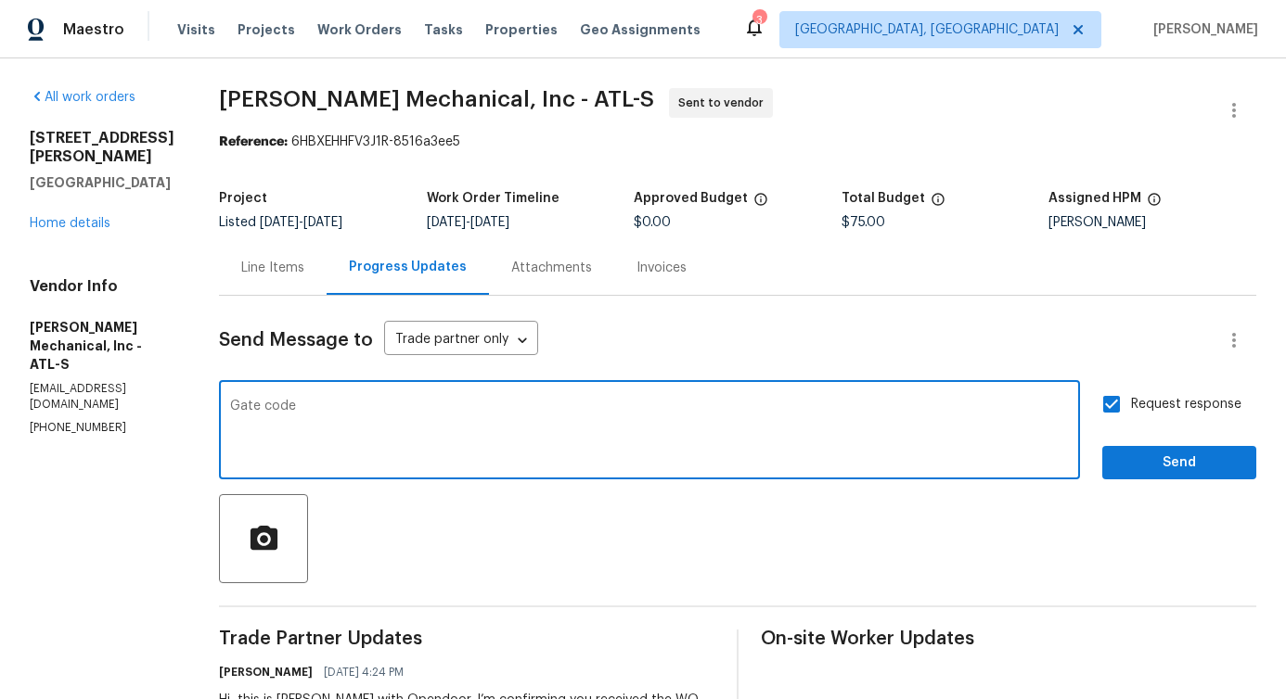
paste textarea "2232"
type textarea "Gate code 2232"
click at [1151, 455] on span "Send" at bounding box center [1179, 463] width 124 height 23
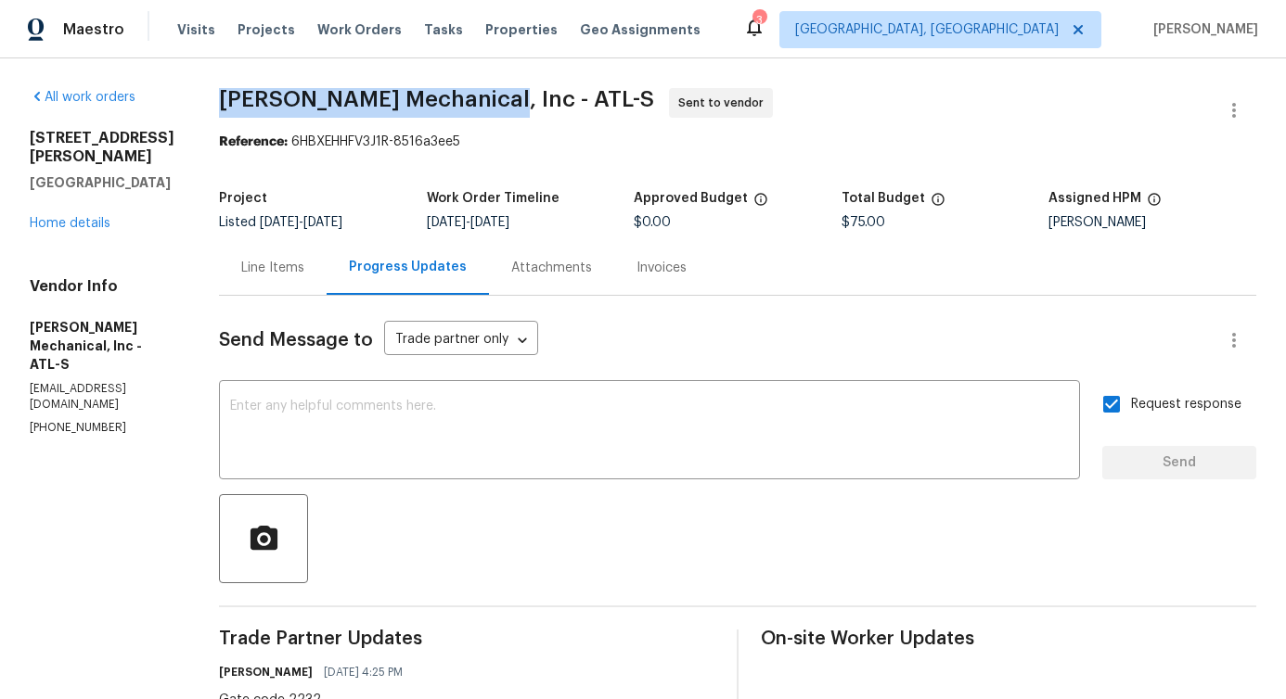
drag, startPoint x: 250, startPoint y: 94, endPoint x: 517, endPoint y: 96, distance: 267.2
click at [517, 96] on div "All work orders [STREET_ADDRESS][PERSON_NAME] Home details Vendor Info [PERSON_…" at bounding box center [643, 483] width 1286 height 850
click at [332, 104] on span "[PERSON_NAME] Mechanical, Inc - ATL-S" at bounding box center [436, 99] width 435 height 22
drag, startPoint x: 248, startPoint y: 97, endPoint x: 529, endPoint y: 104, distance: 281.1
click at [529, 104] on div "All work orders [STREET_ADDRESS][PERSON_NAME] Home details Vendor Info [PERSON_…" at bounding box center [643, 483] width 1286 height 850
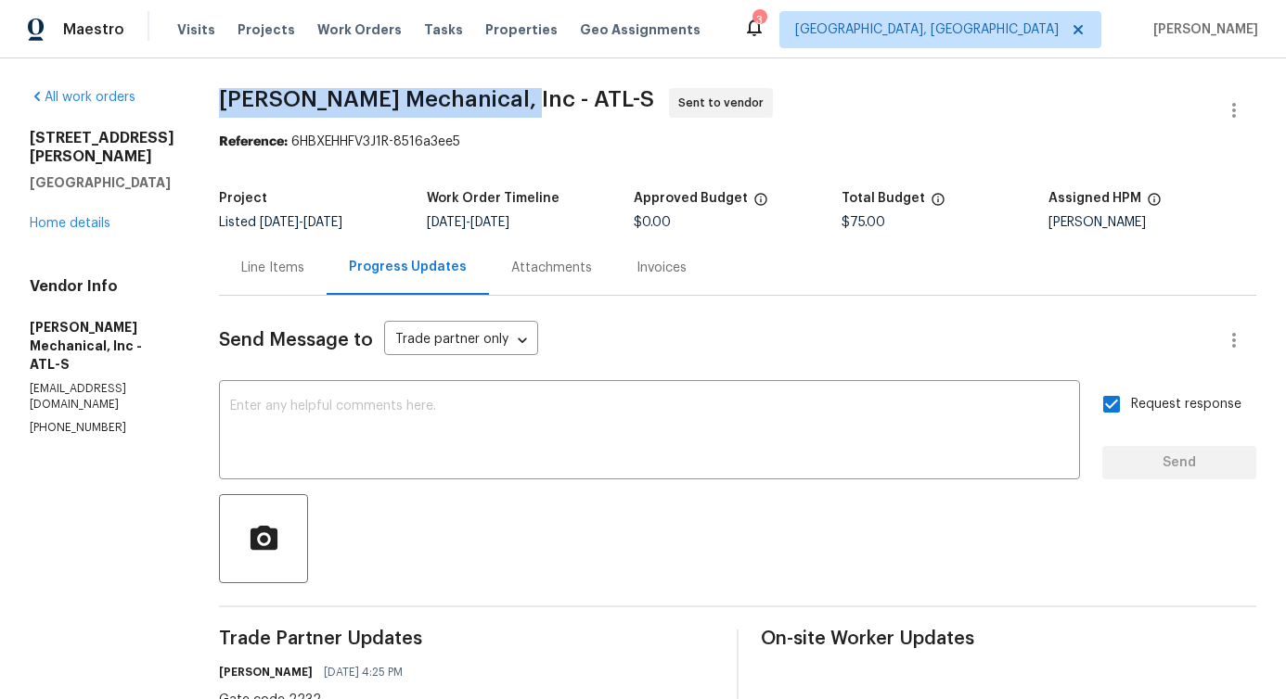
copy span "[PERSON_NAME] Mechanical, Inc"
